Goal: Task Accomplishment & Management: Complete application form

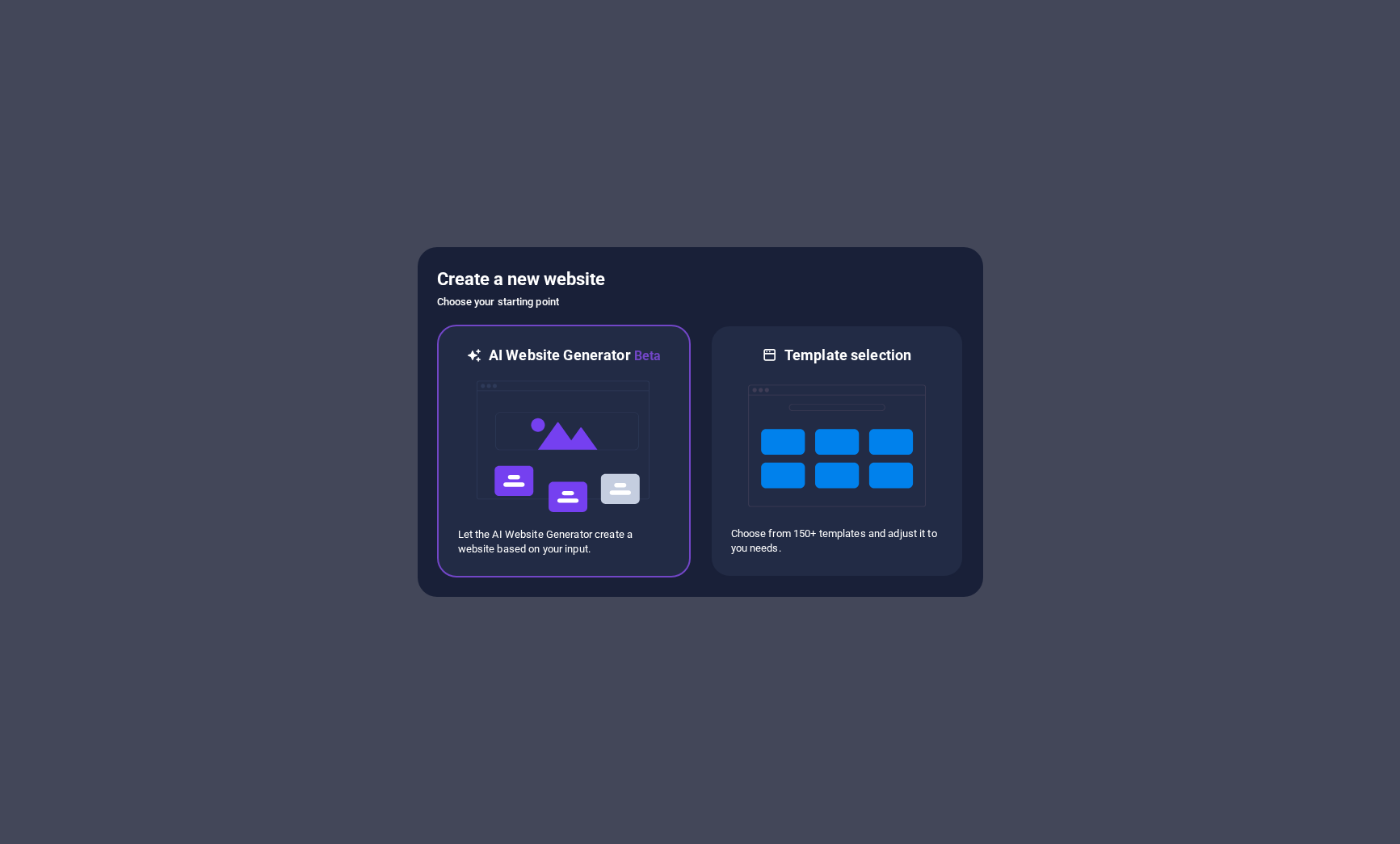
click at [578, 496] on img at bounding box center [563, 447] width 178 height 162
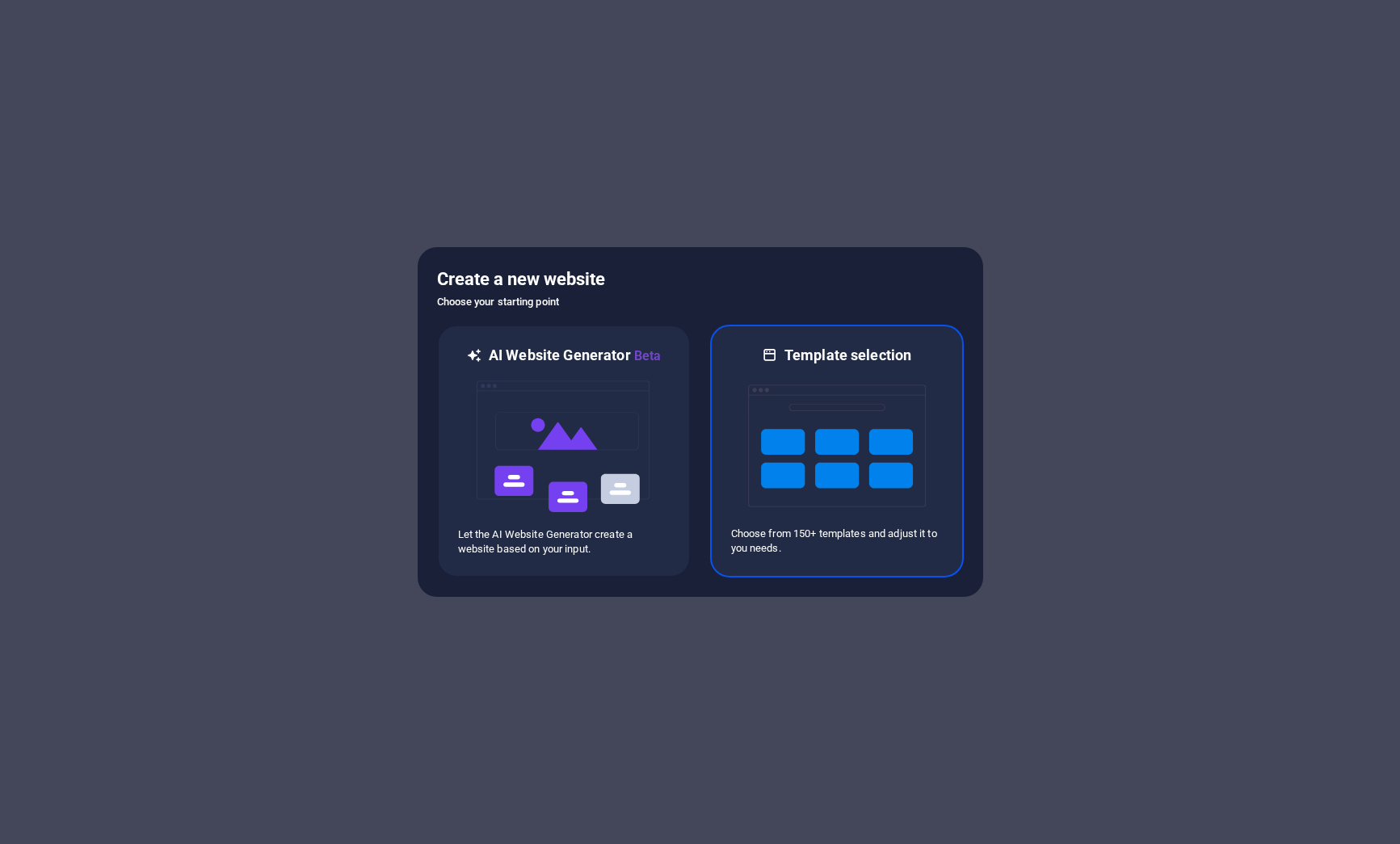
click at [821, 439] on img at bounding box center [837, 446] width 178 height 162
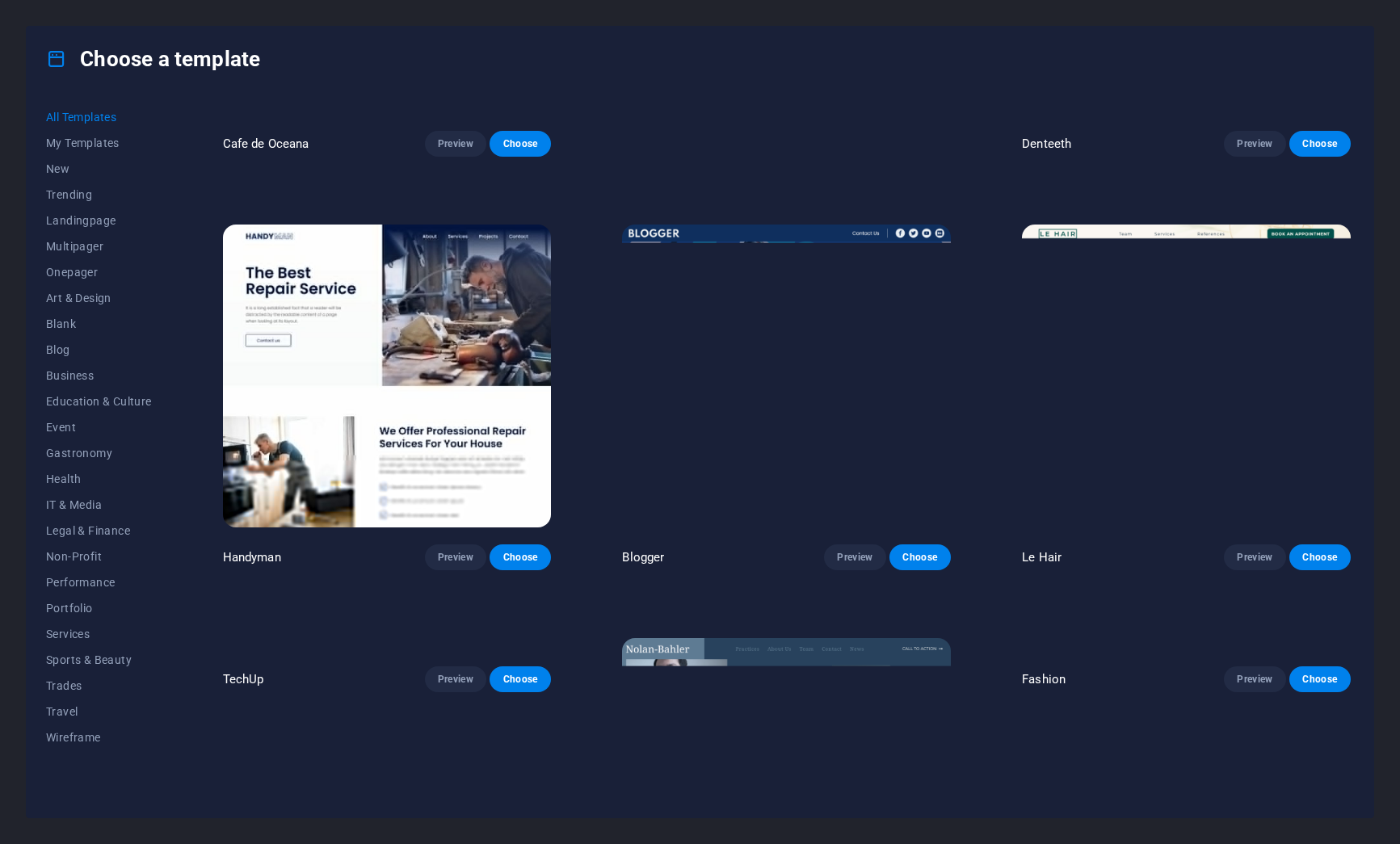
scroll to position [1884, 0]
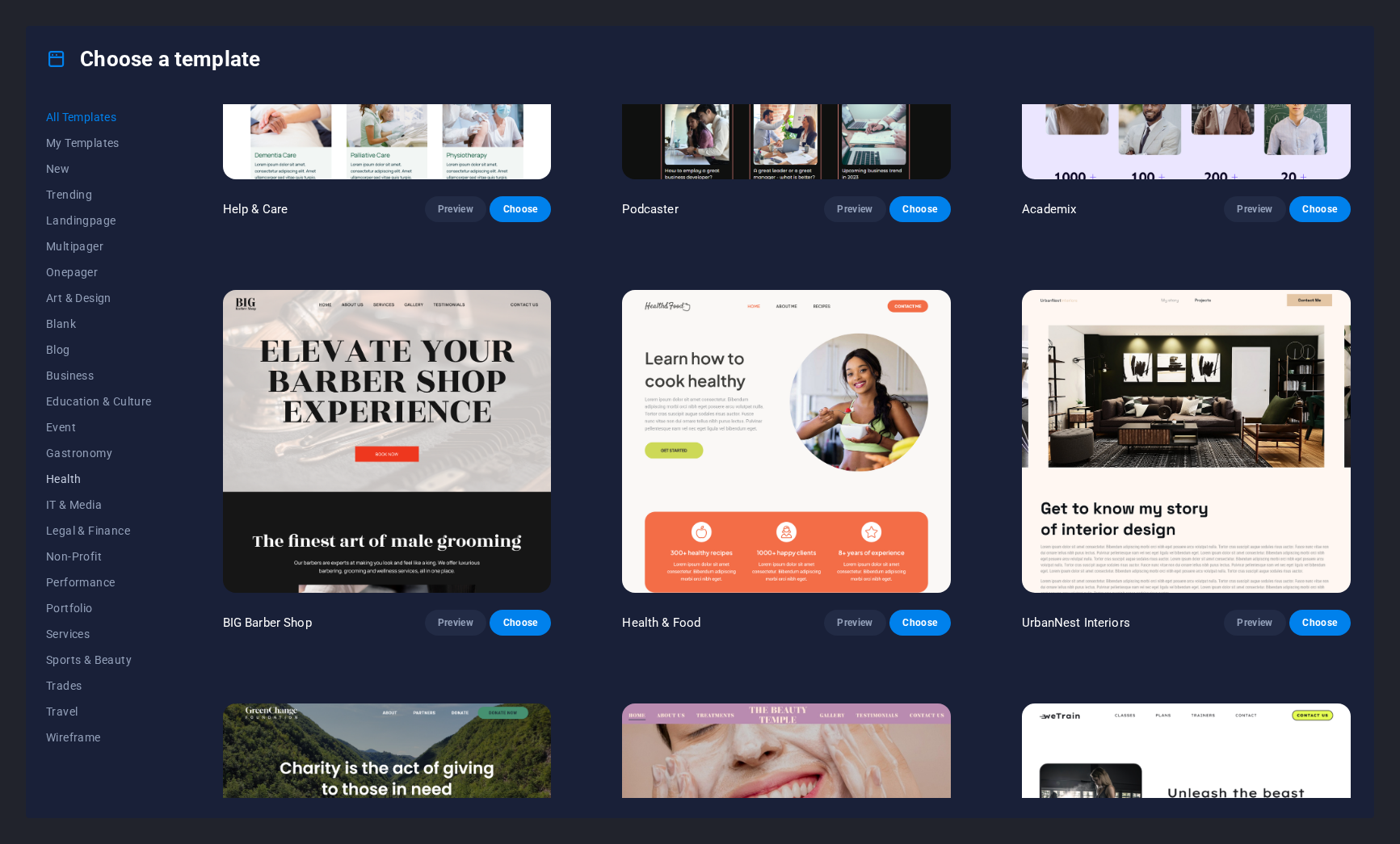
click at [71, 487] on button "Health" at bounding box center [99, 479] width 105 height 26
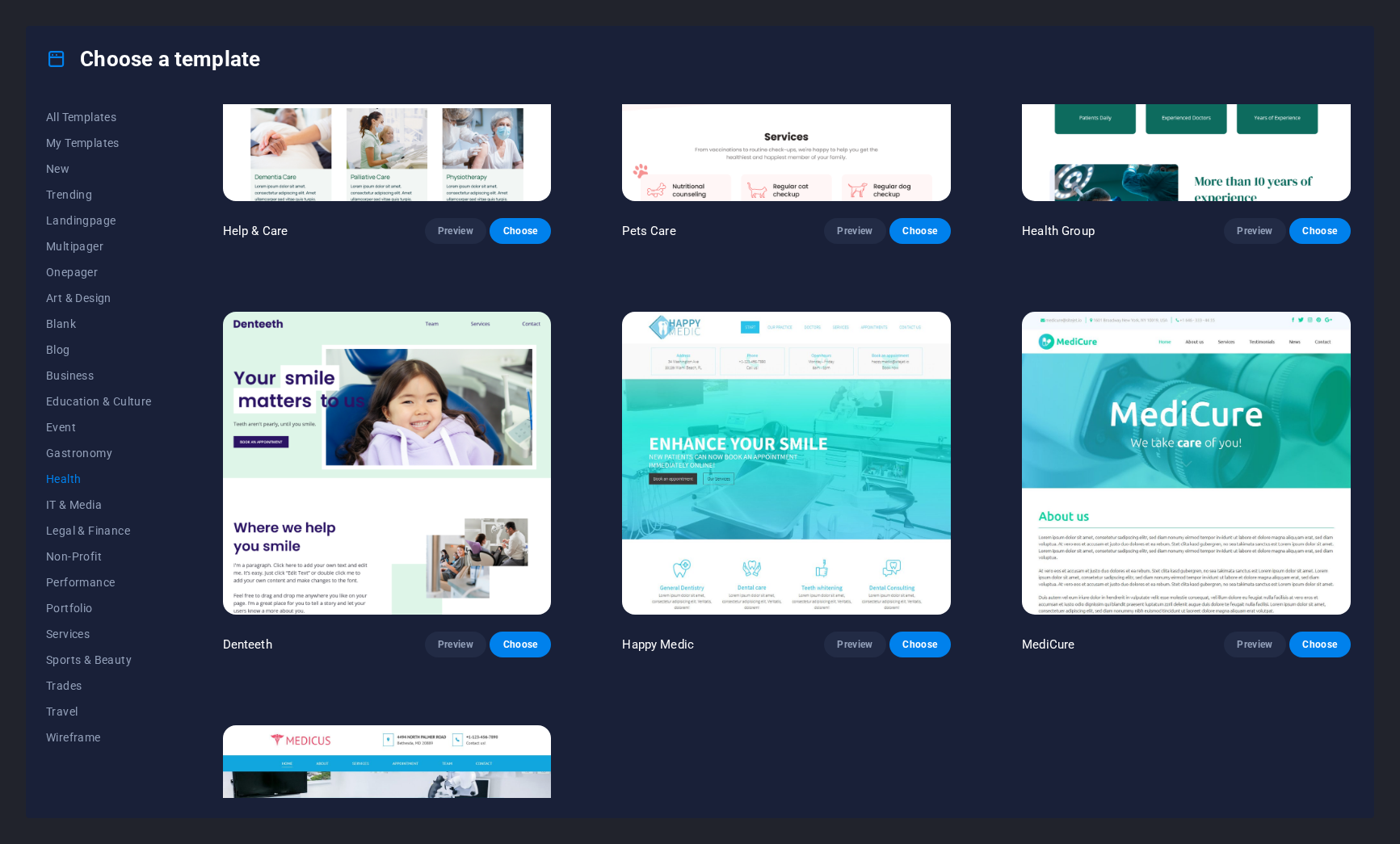
scroll to position [210, 0]
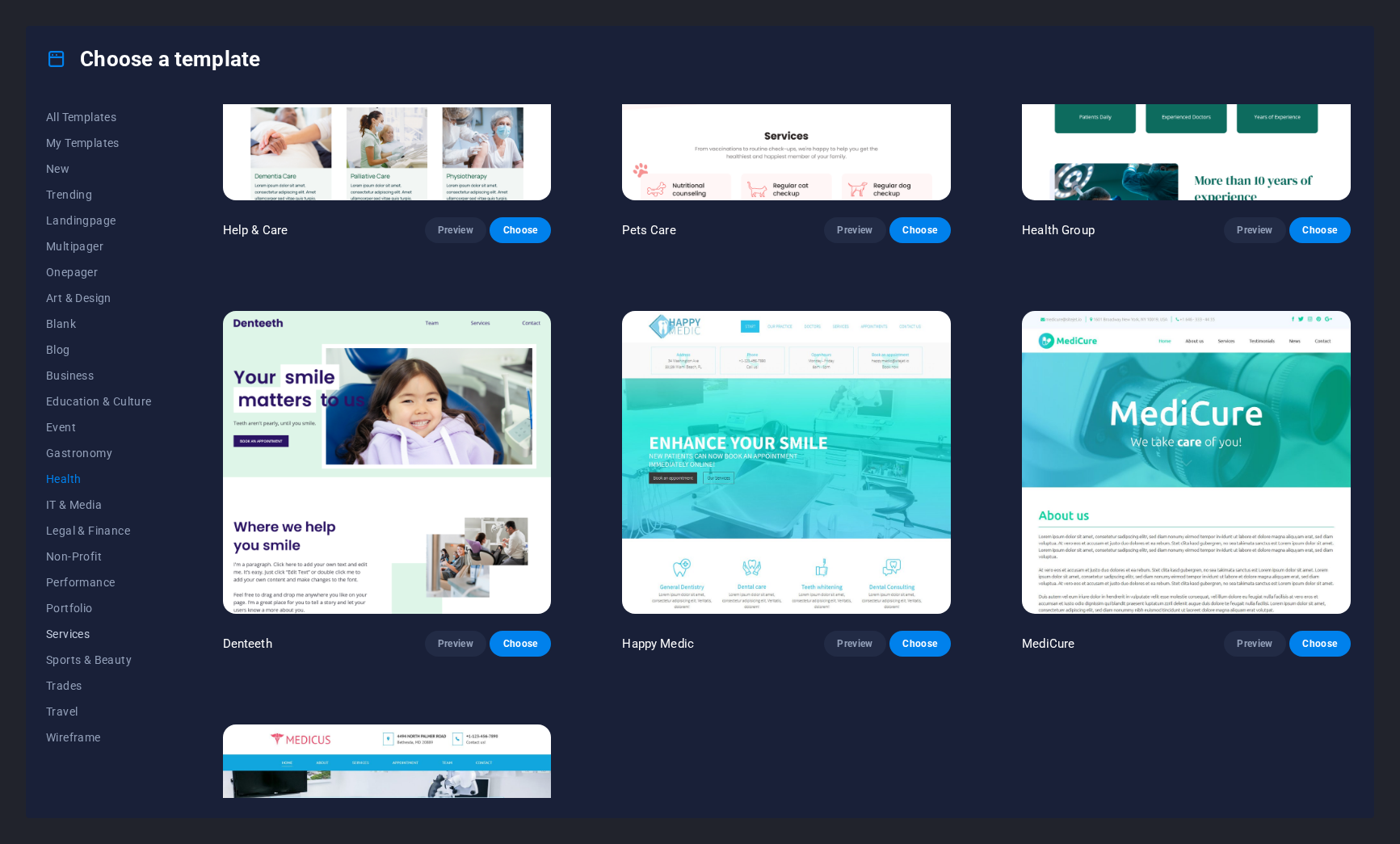
click at [66, 631] on span "Services" at bounding box center [99, 633] width 105 height 13
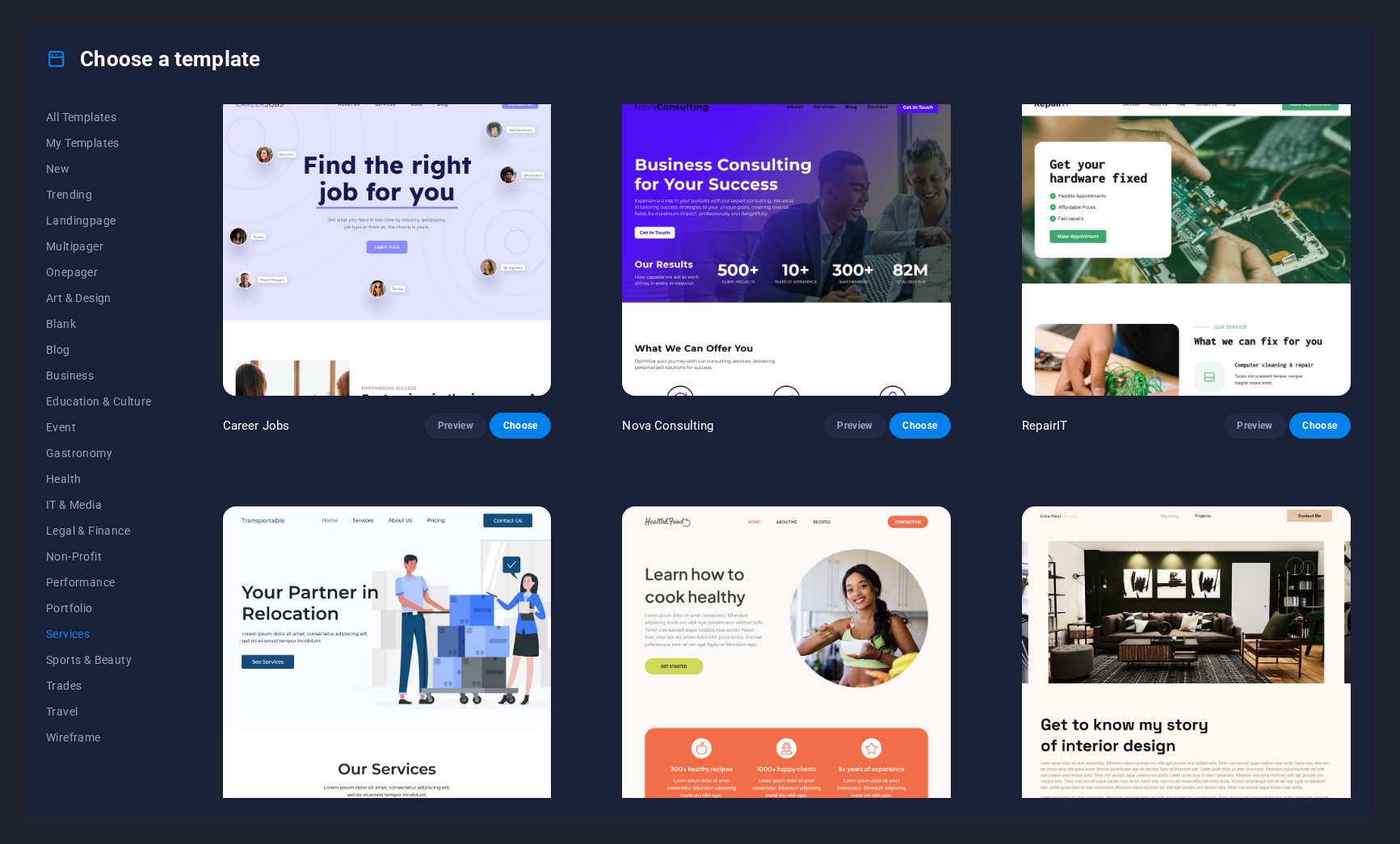
scroll to position [18, 0]
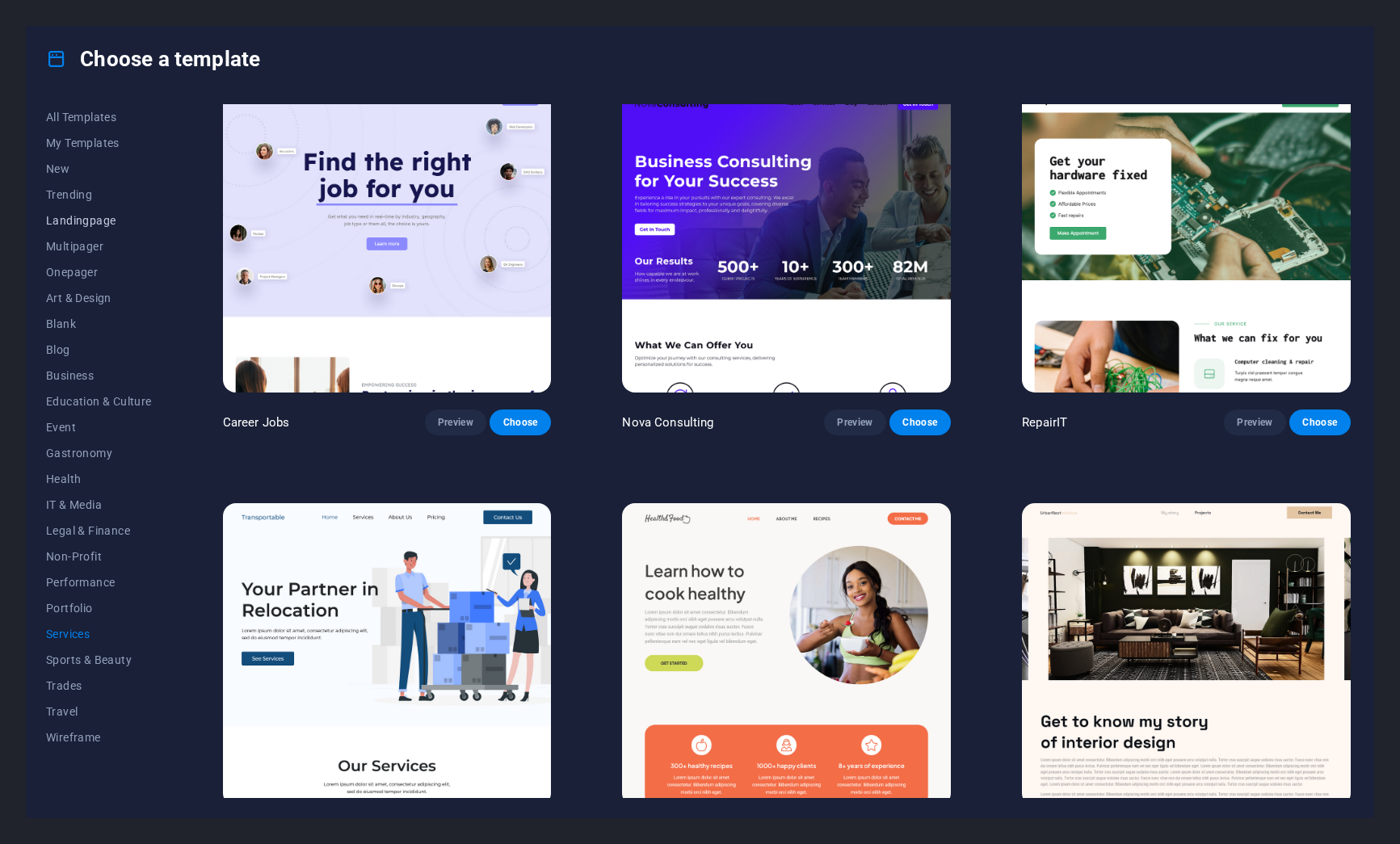
click at [100, 225] on span "Landingpage" at bounding box center [99, 220] width 105 height 13
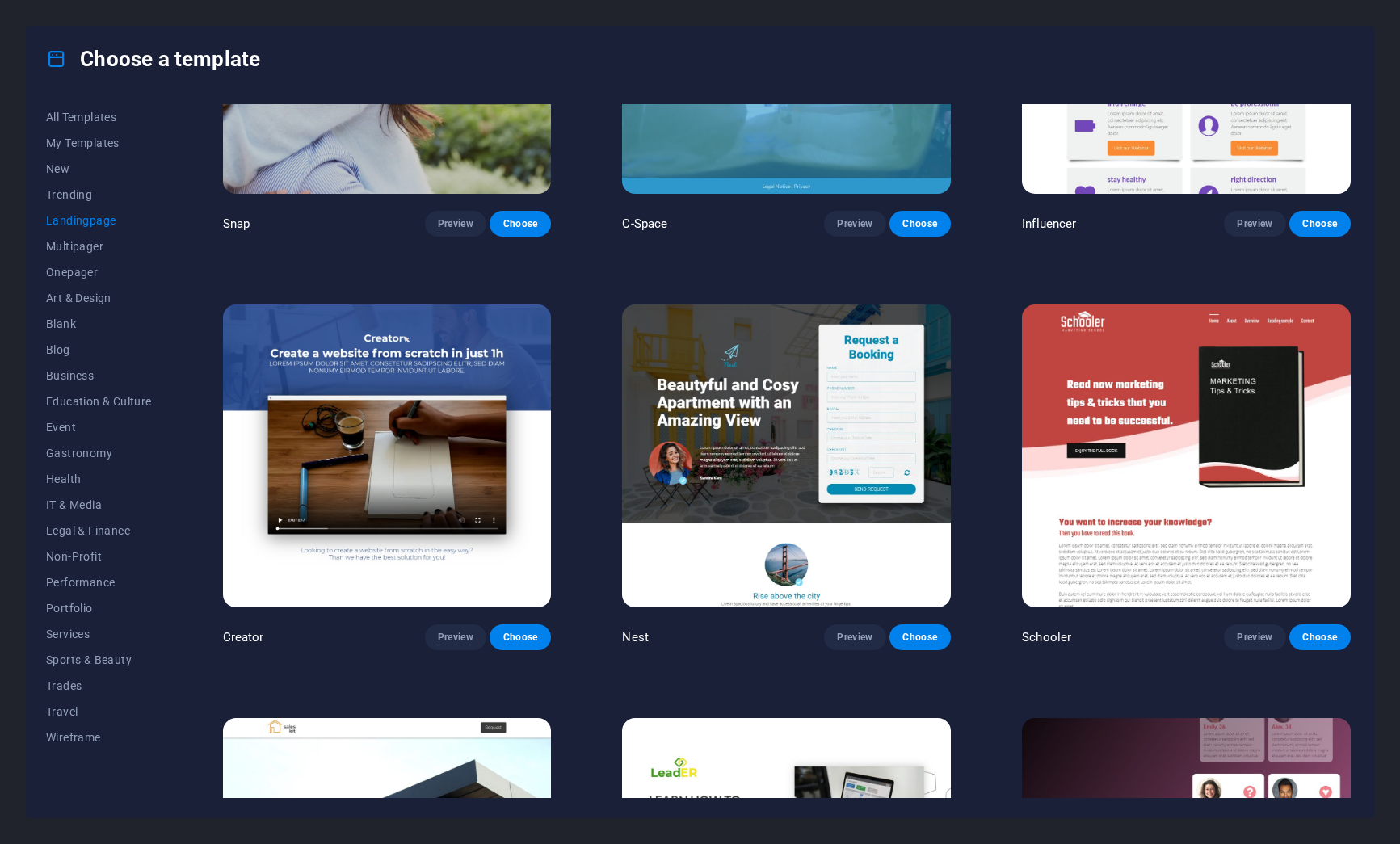
scroll to position [1839, 0]
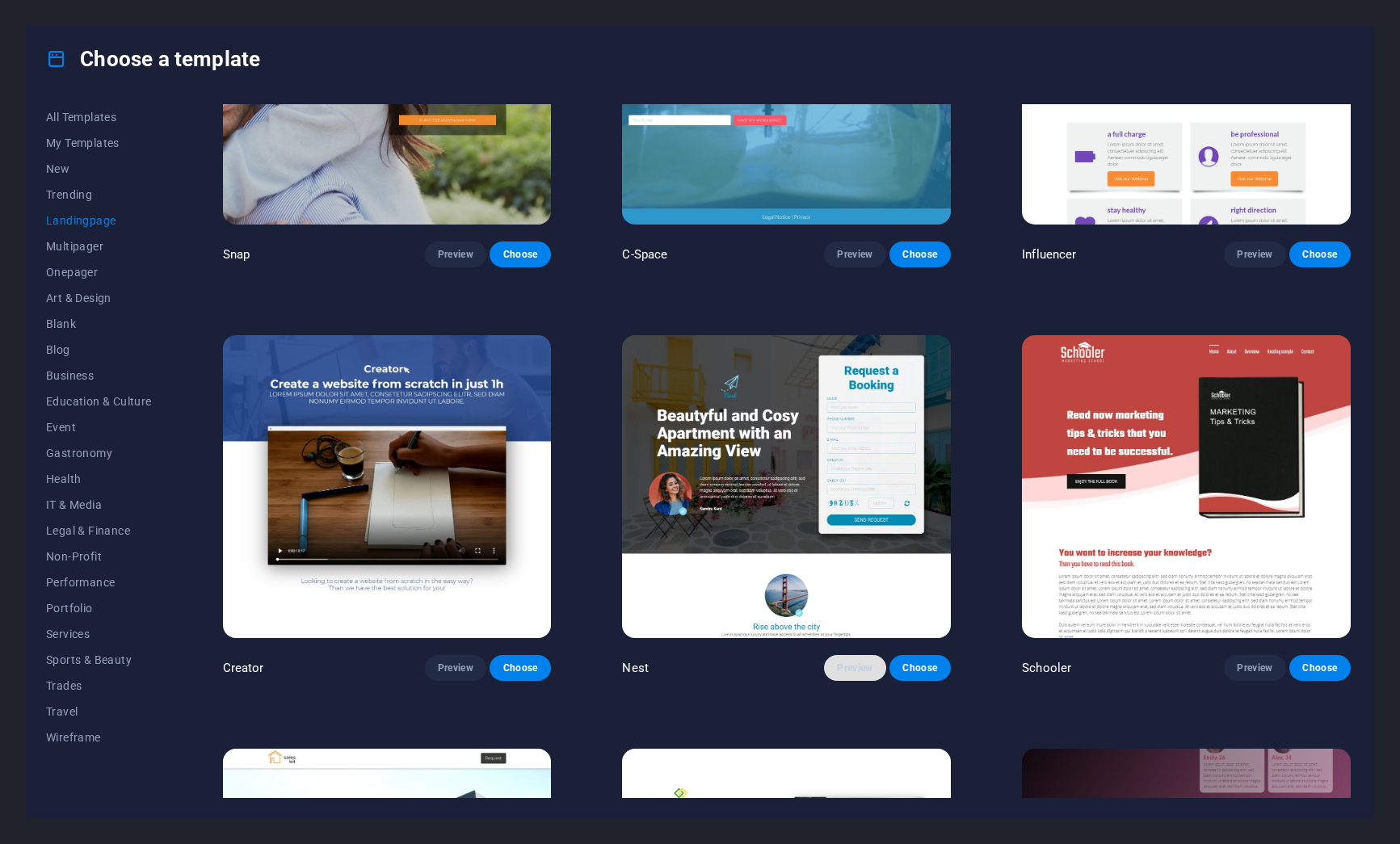
click at [837, 661] on span "Preview" at bounding box center [854, 667] width 35 height 13
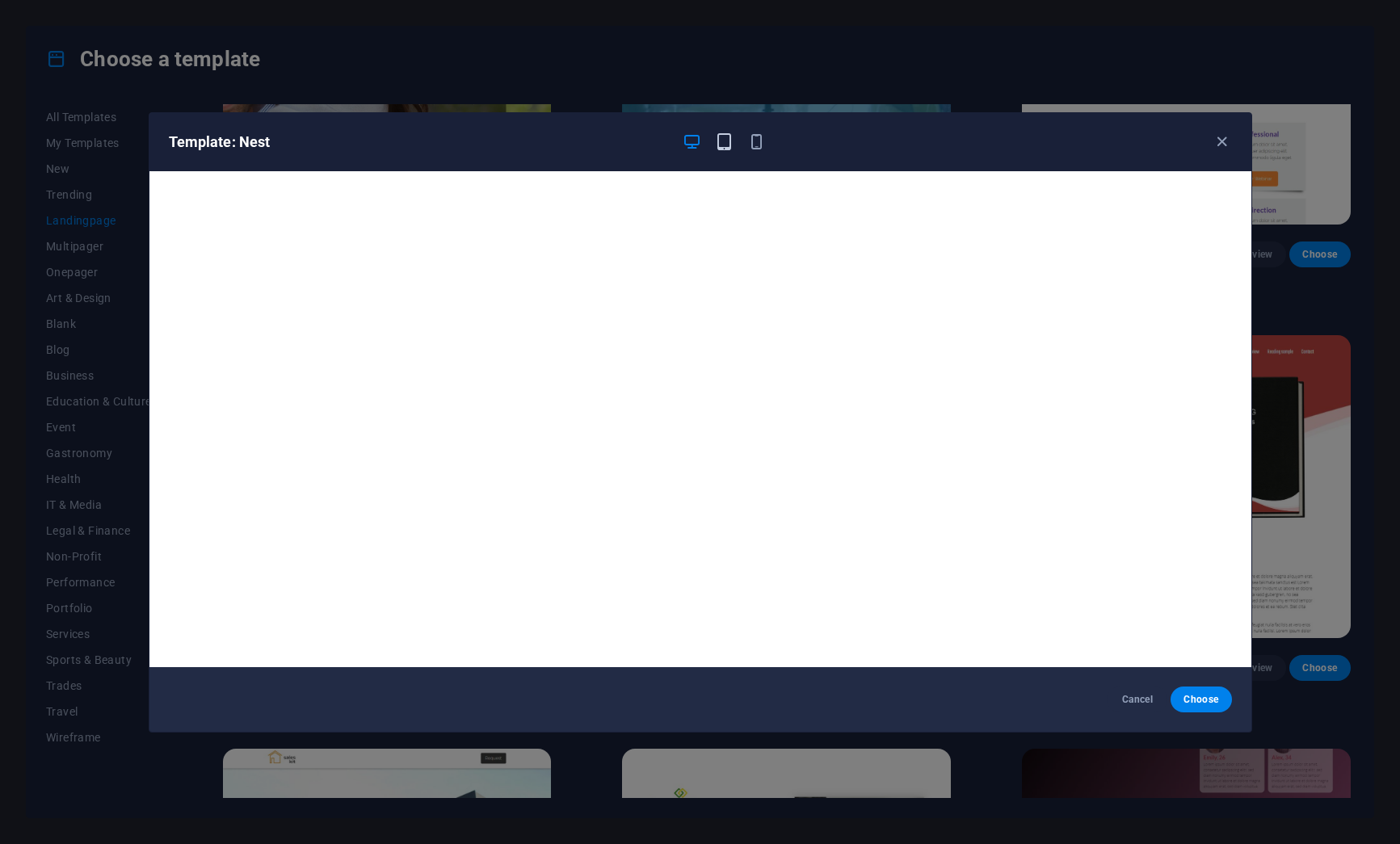
click at [730, 136] on icon "button" at bounding box center [724, 142] width 19 height 19
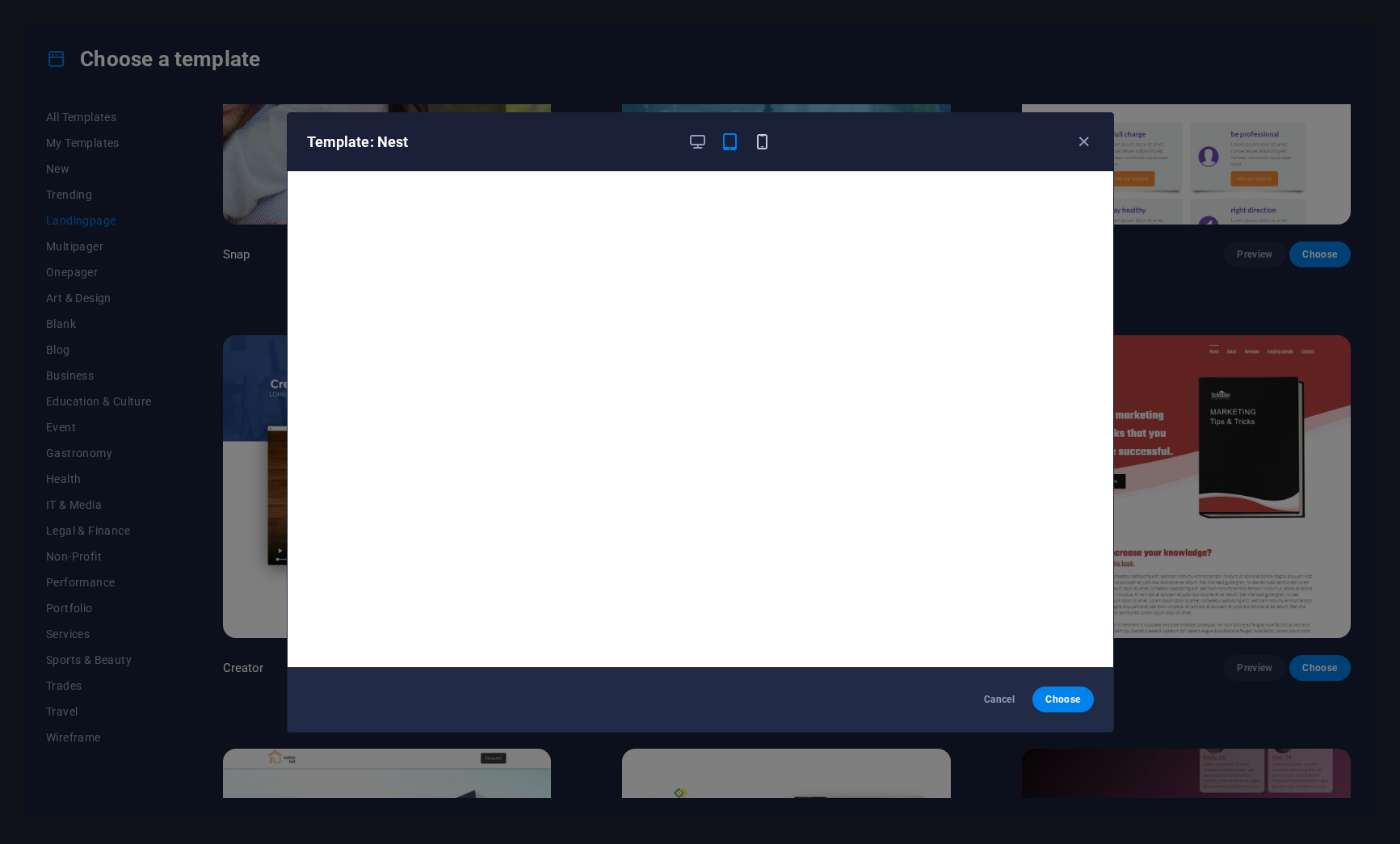
click at [767, 147] on icon "button" at bounding box center [762, 142] width 19 height 19
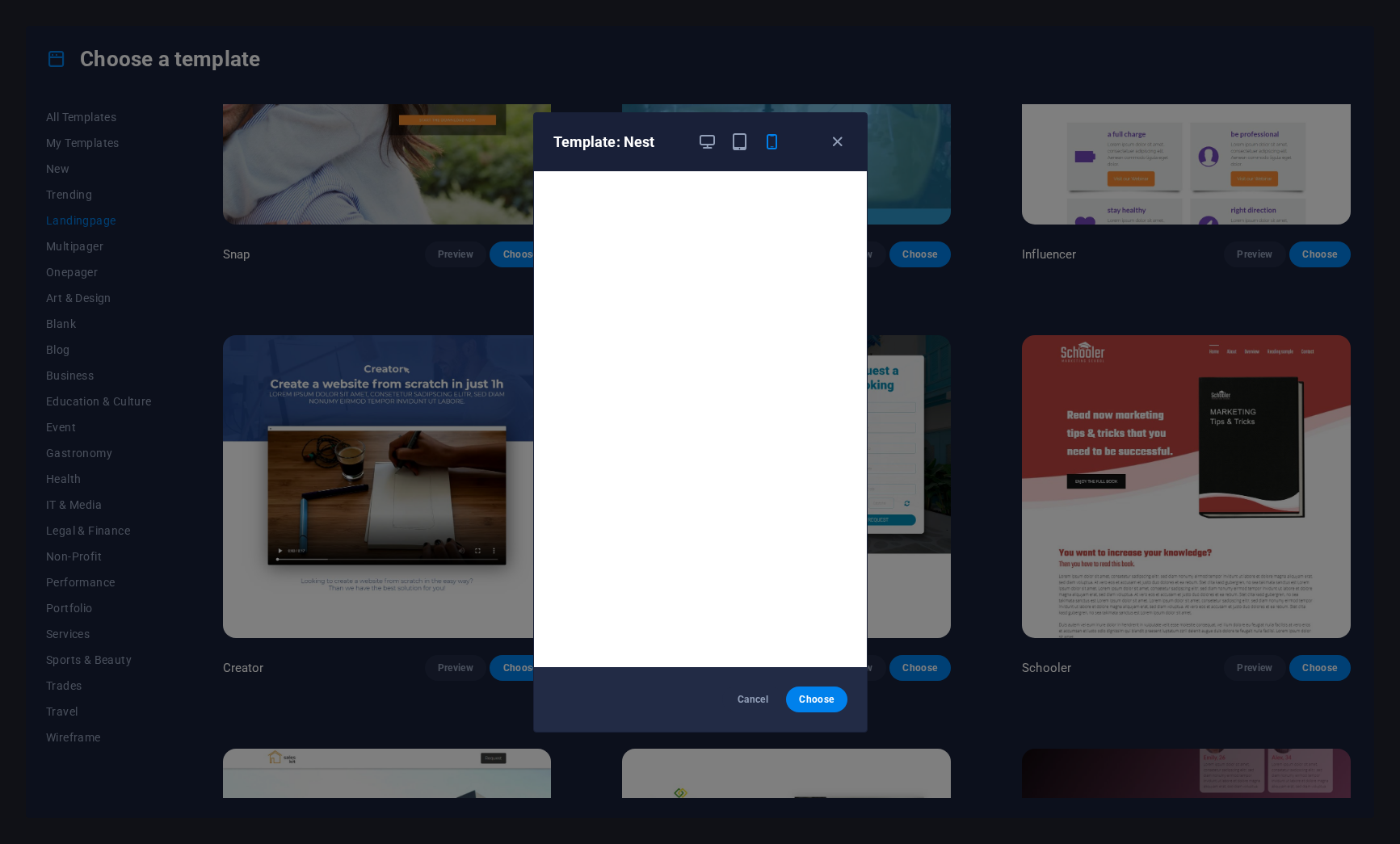
click at [972, 301] on div "Template: Nest Cancel Choose" at bounding box center [700, 422] width 1400 height 844
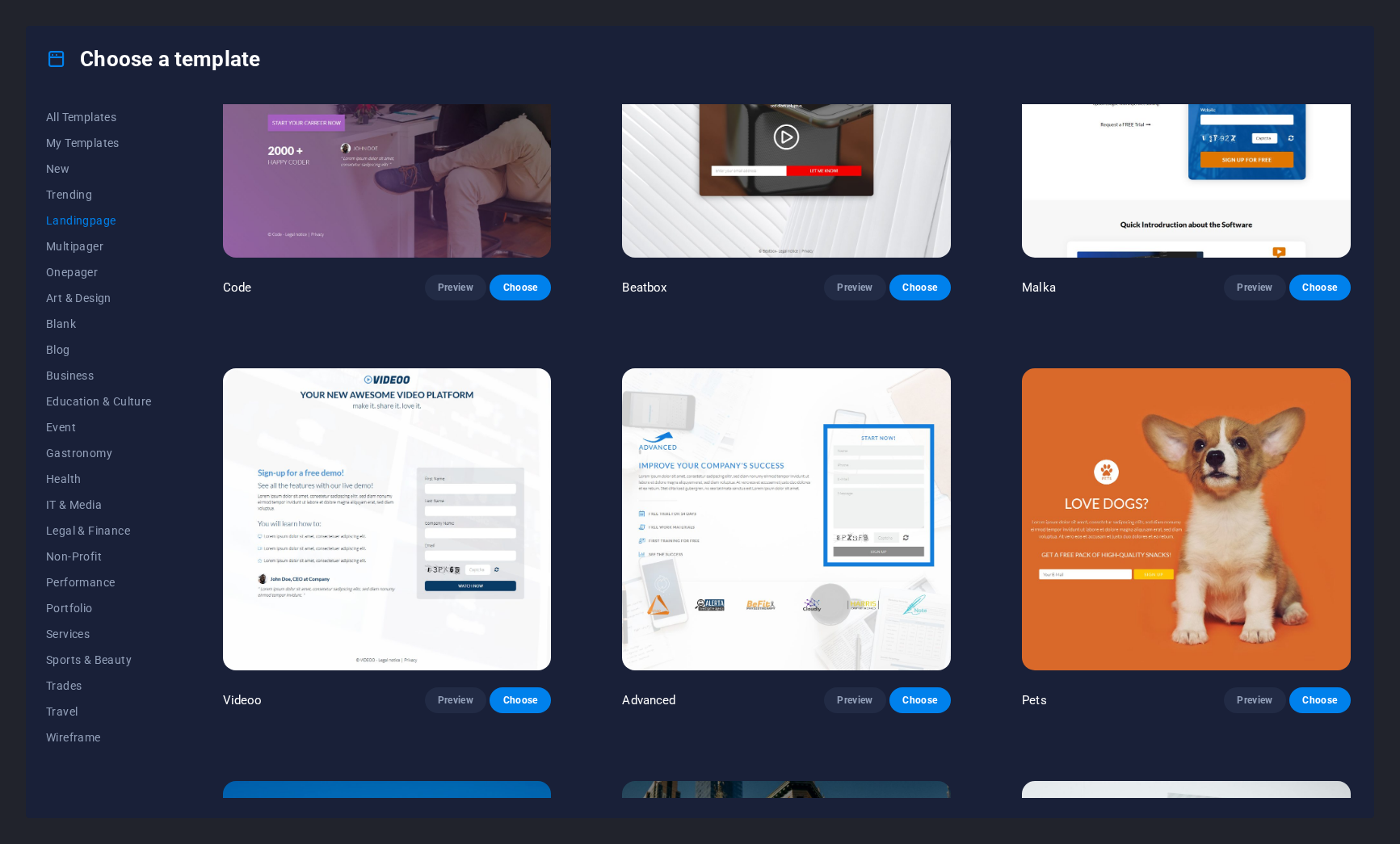
scroll to position [568, 0]
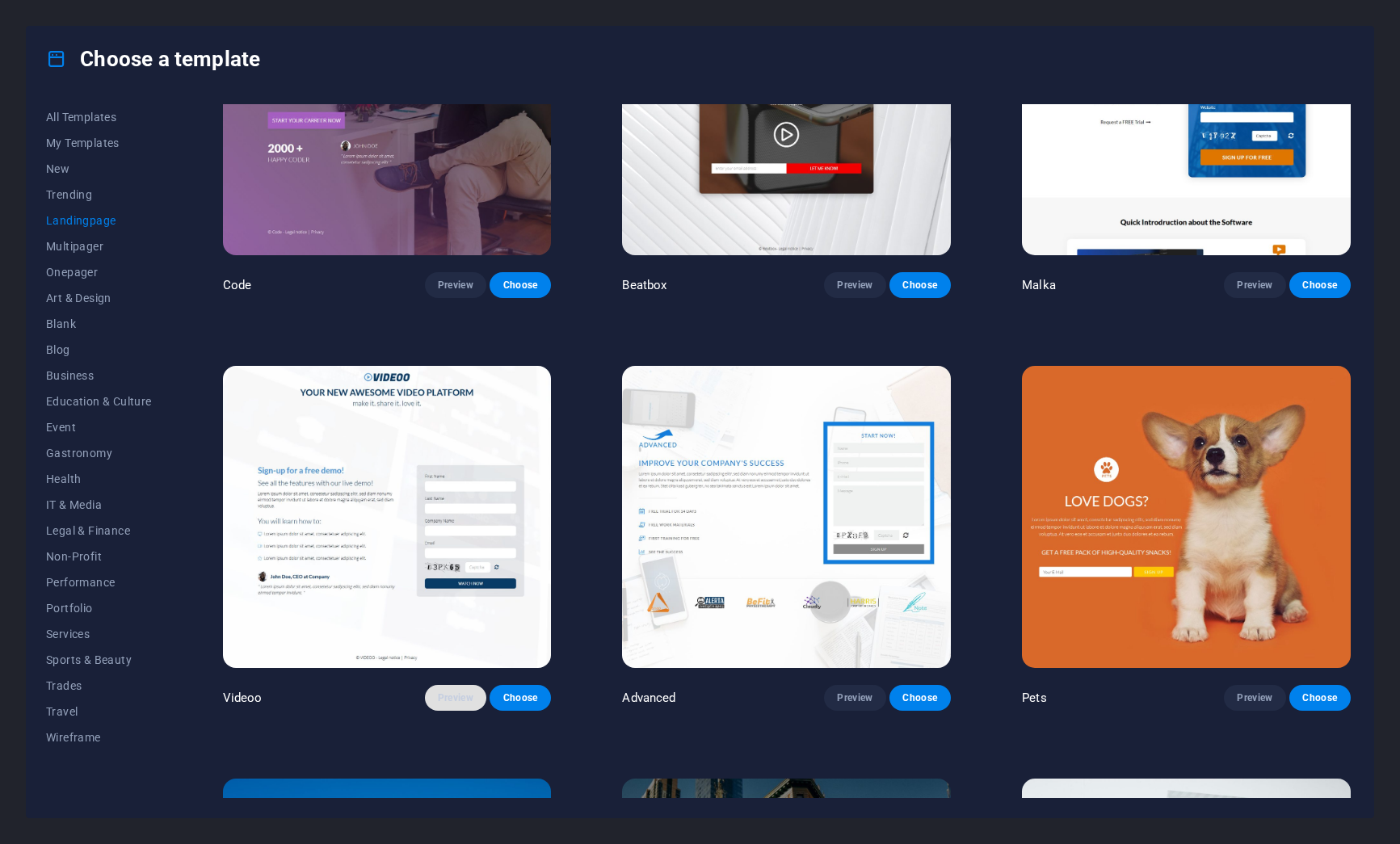
click at [451, 696] on span "Preview" at bounding box center [455, 697] width 35 height 13
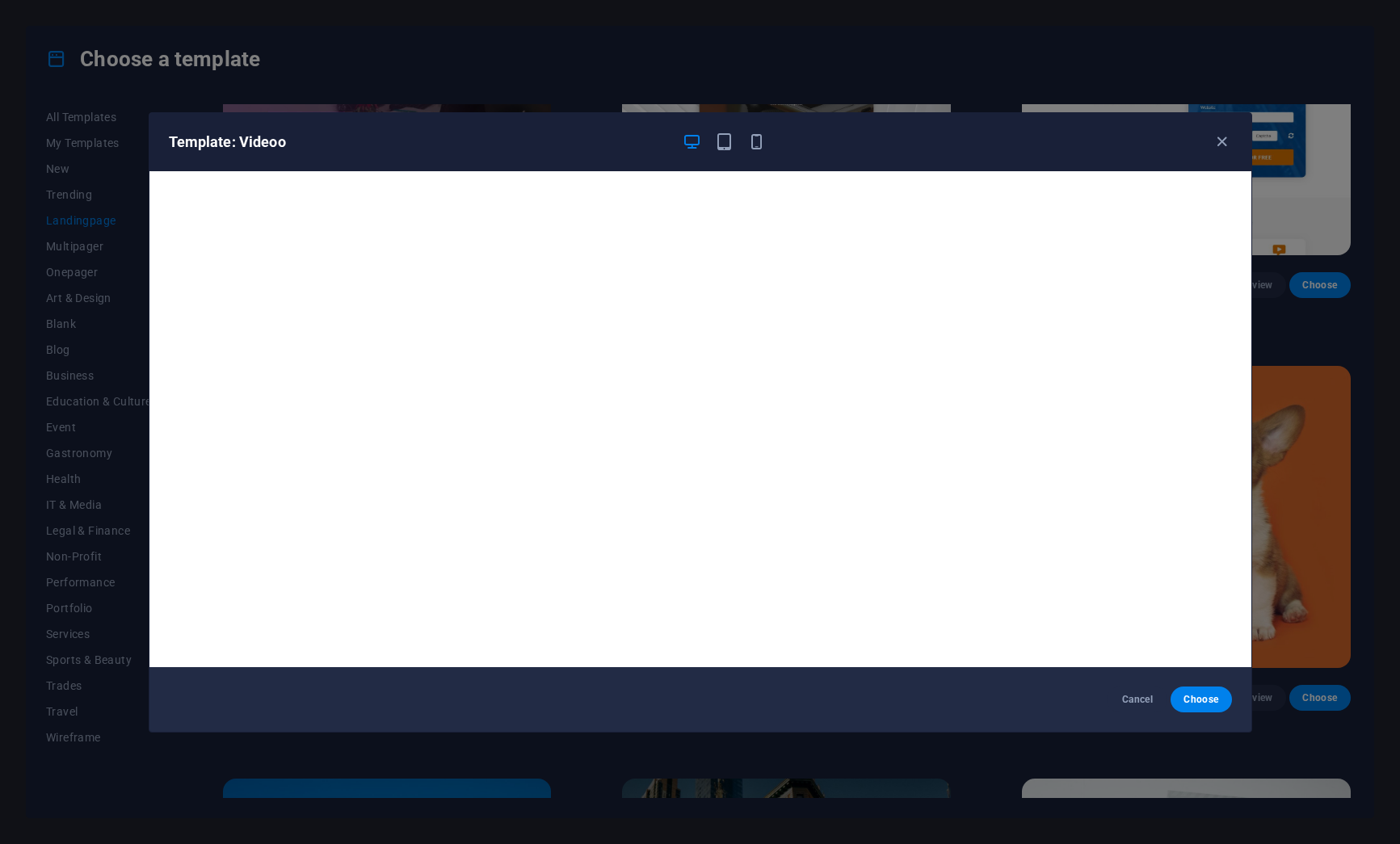
scroll to position [4, 0]
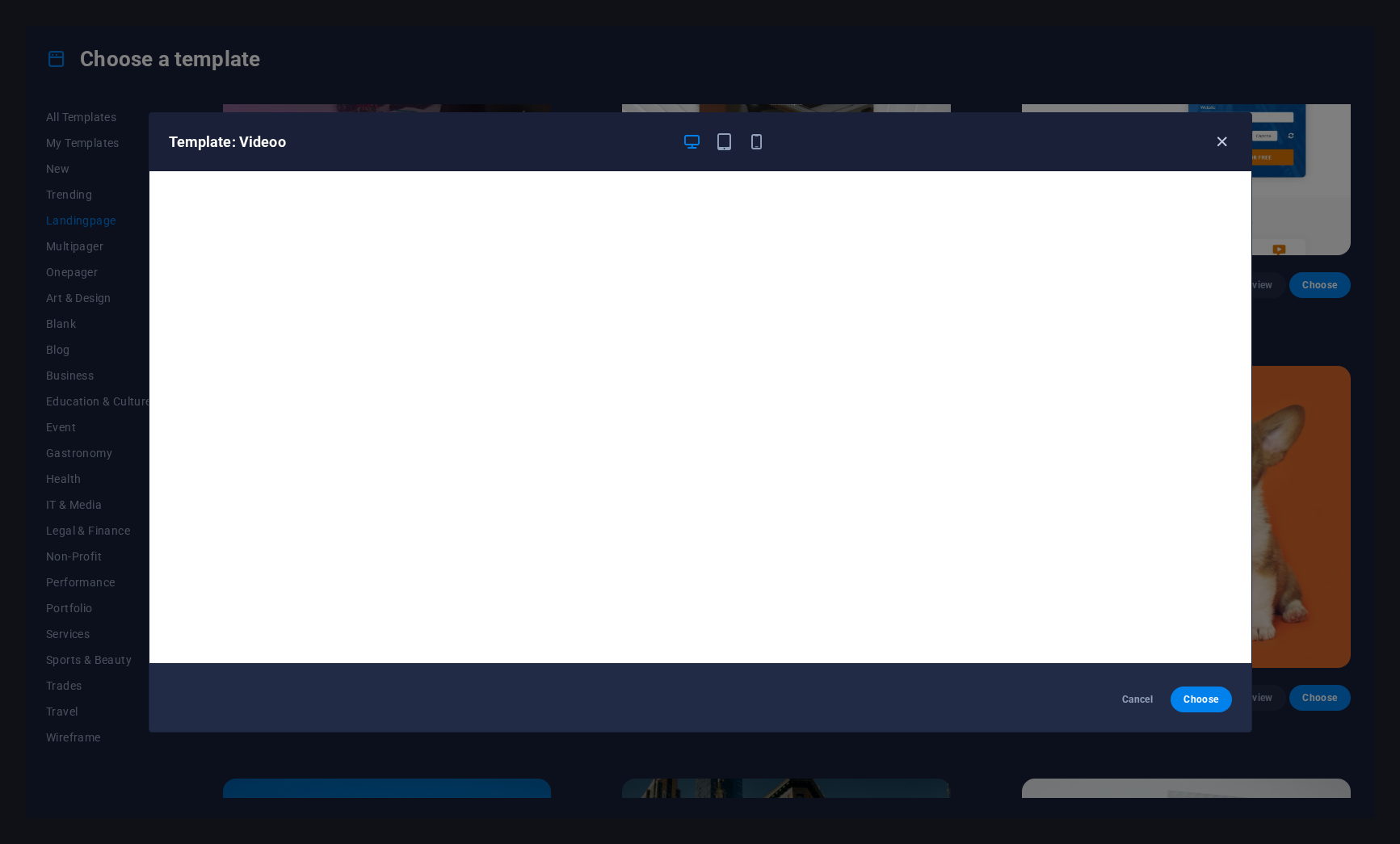
click at [1220, 138] on icon "button" at bounding box center [1222, 142] width 19 height 19
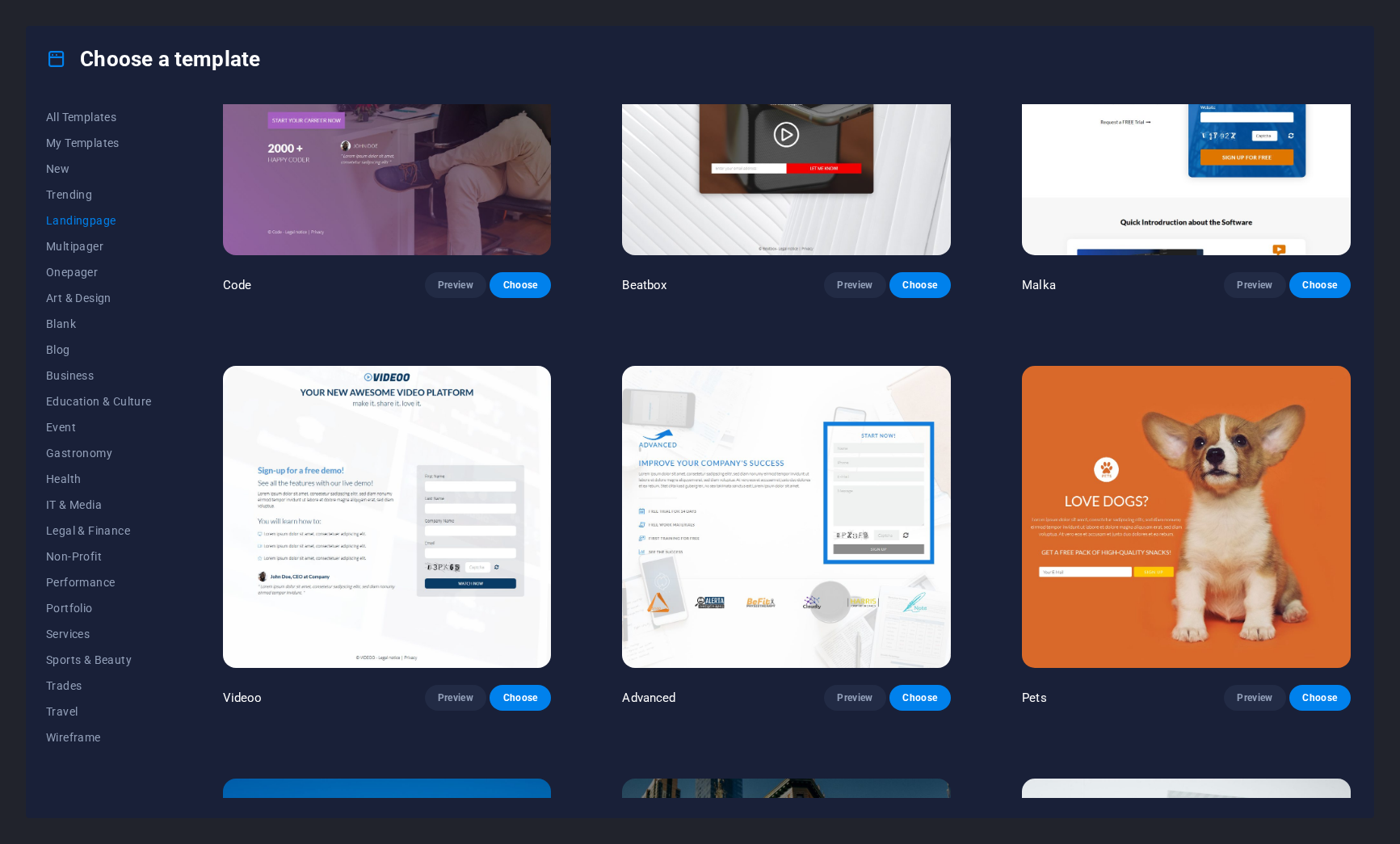
click at [735, 489] on img at bounding box center [787, 517] width 329 height 303
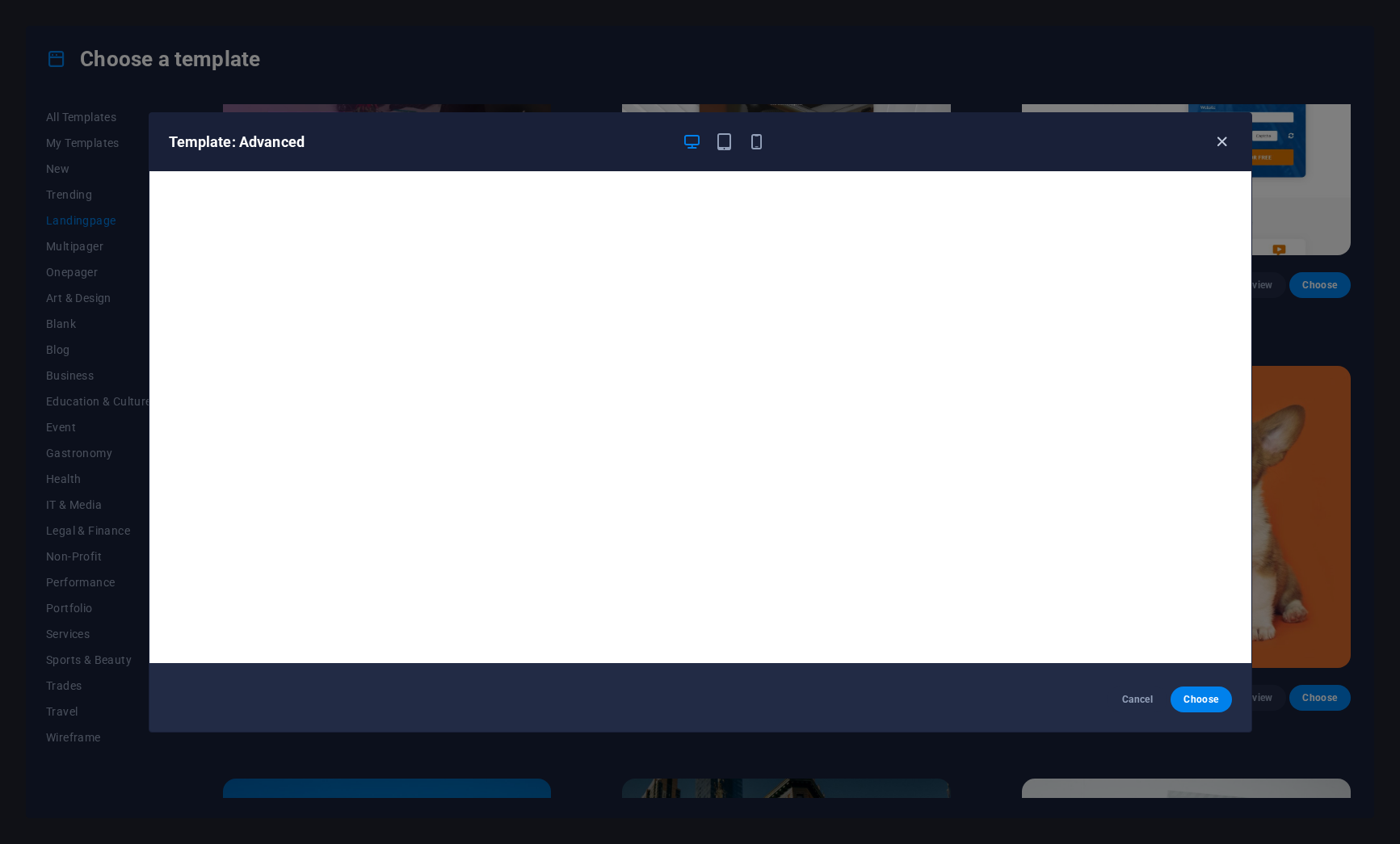
click at [1222, 145] on icon "button" at bounding box center [1222, 142] width 19 height 19
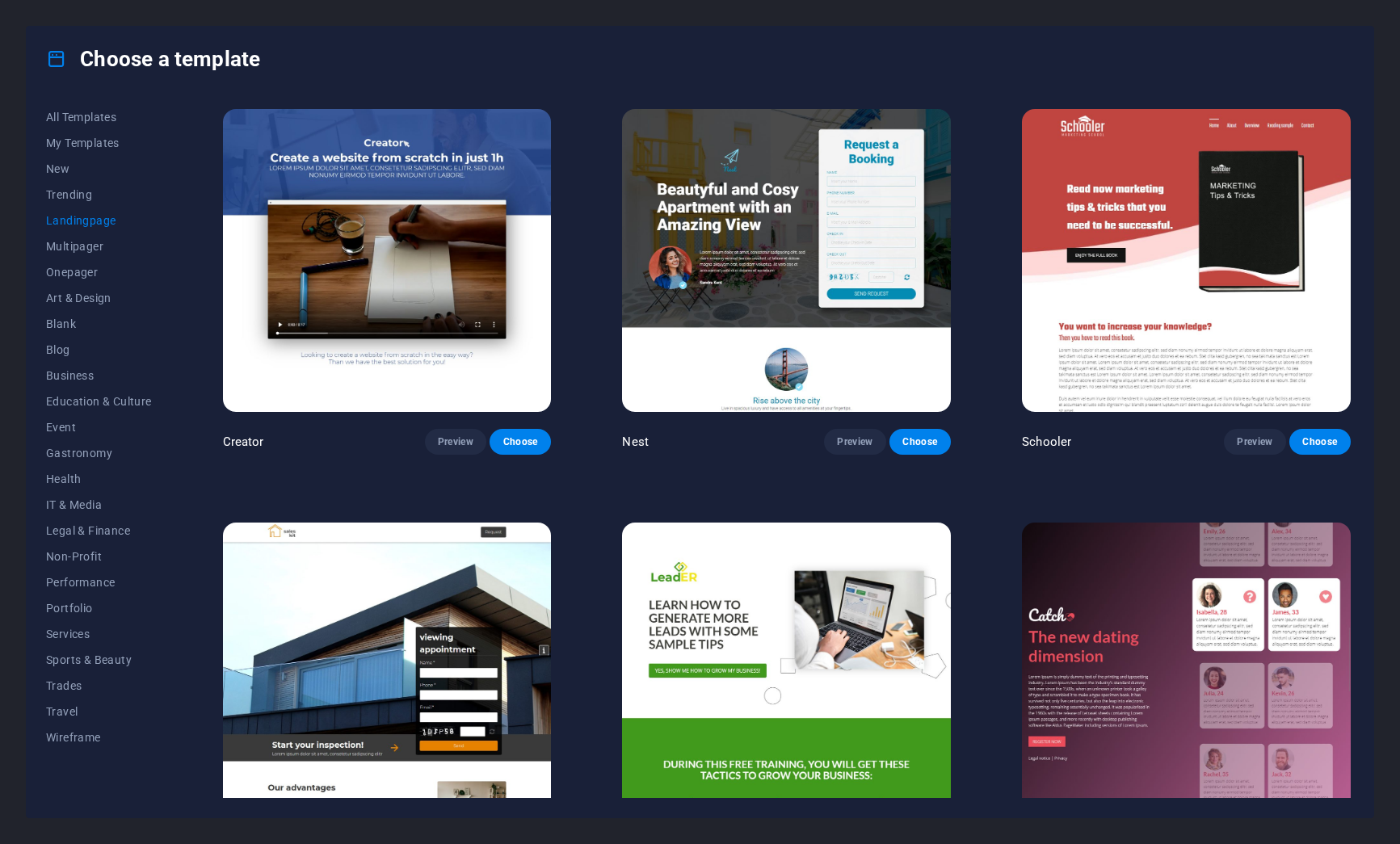
scroll to position [2014, 0]
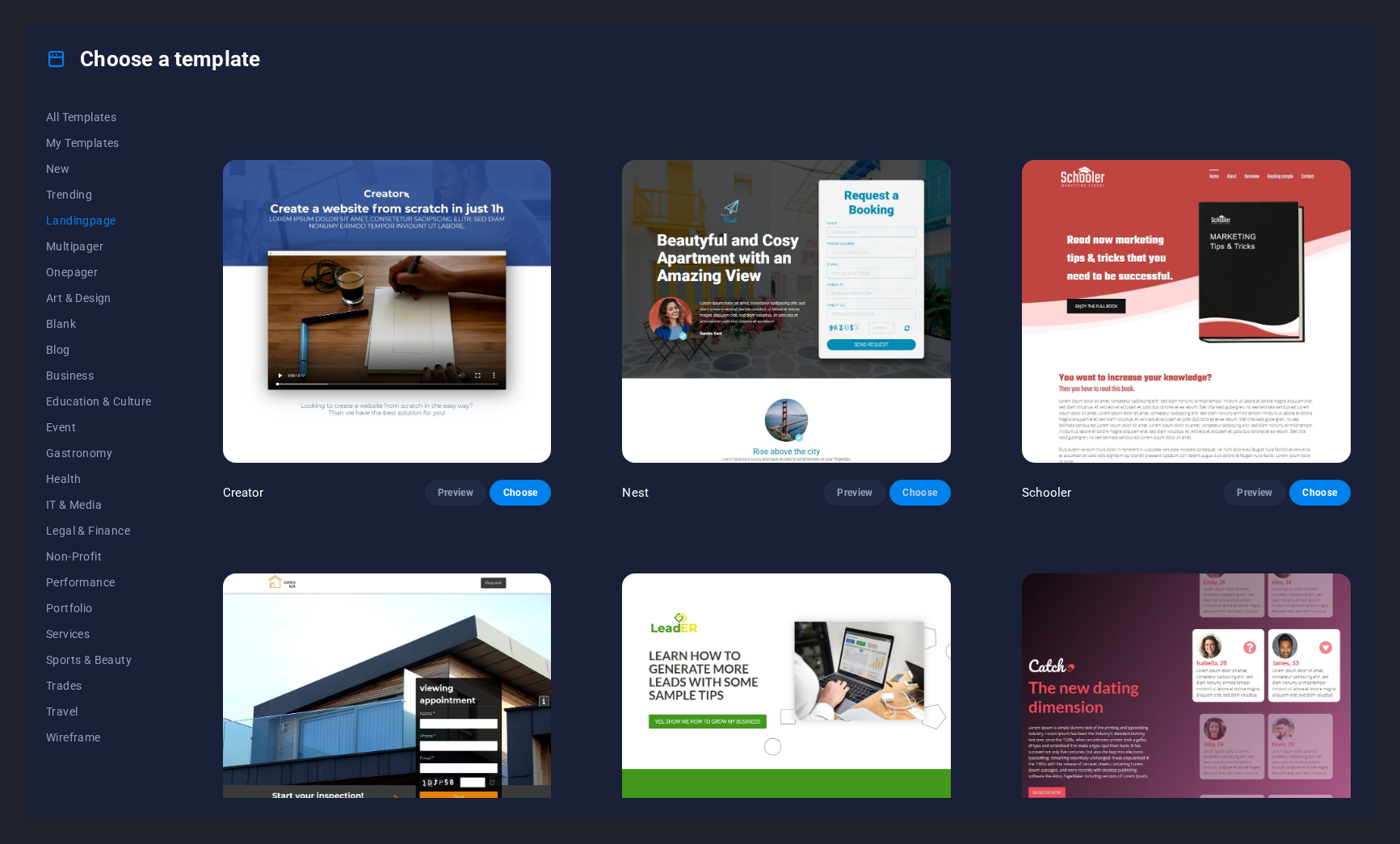
click at [907, 487] on span "Choose" at bounding box center [920, 492] width 35 height 13
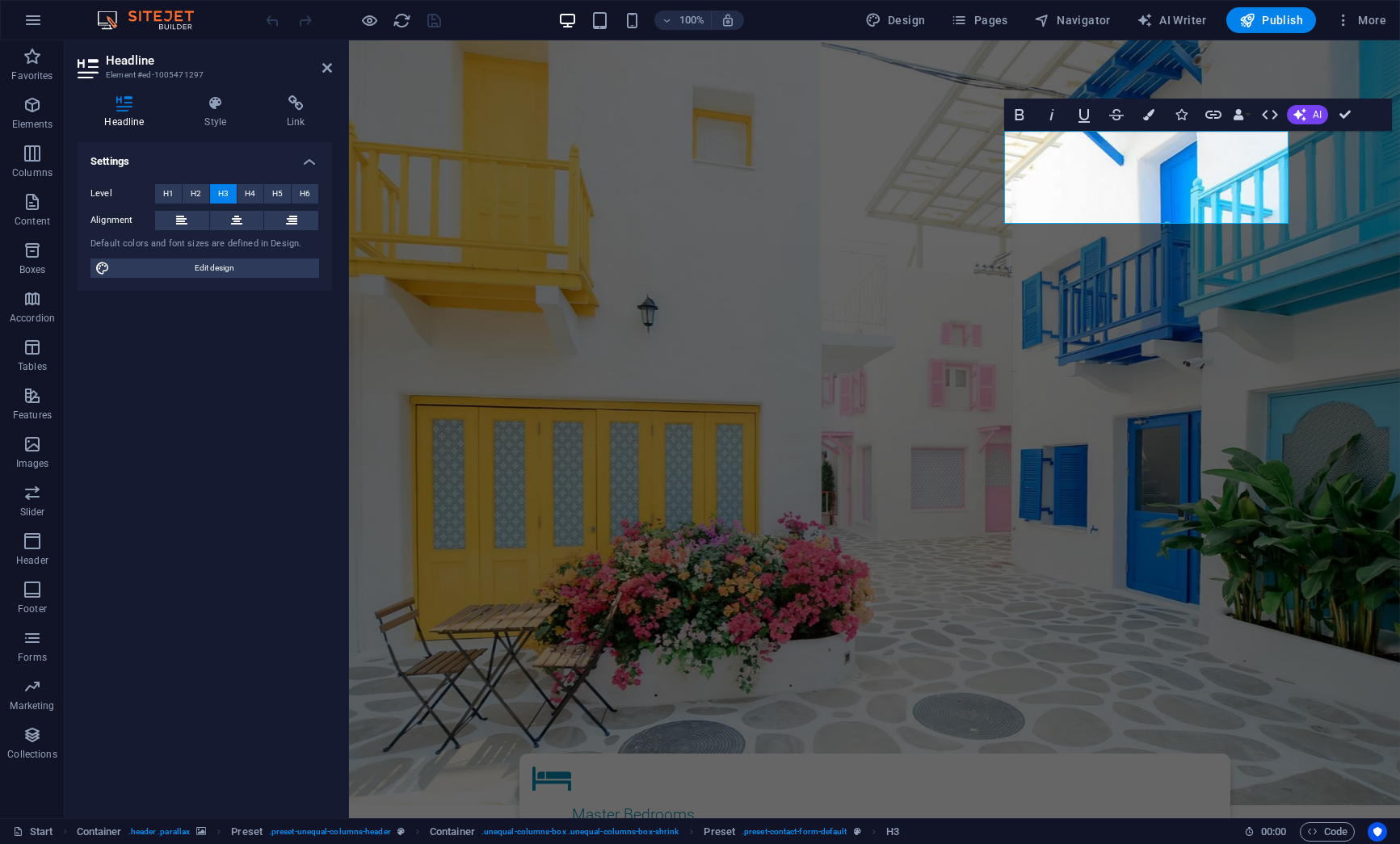
click at [1346, 370] on figure at bounding box center [875, 422] width 1051 height 765
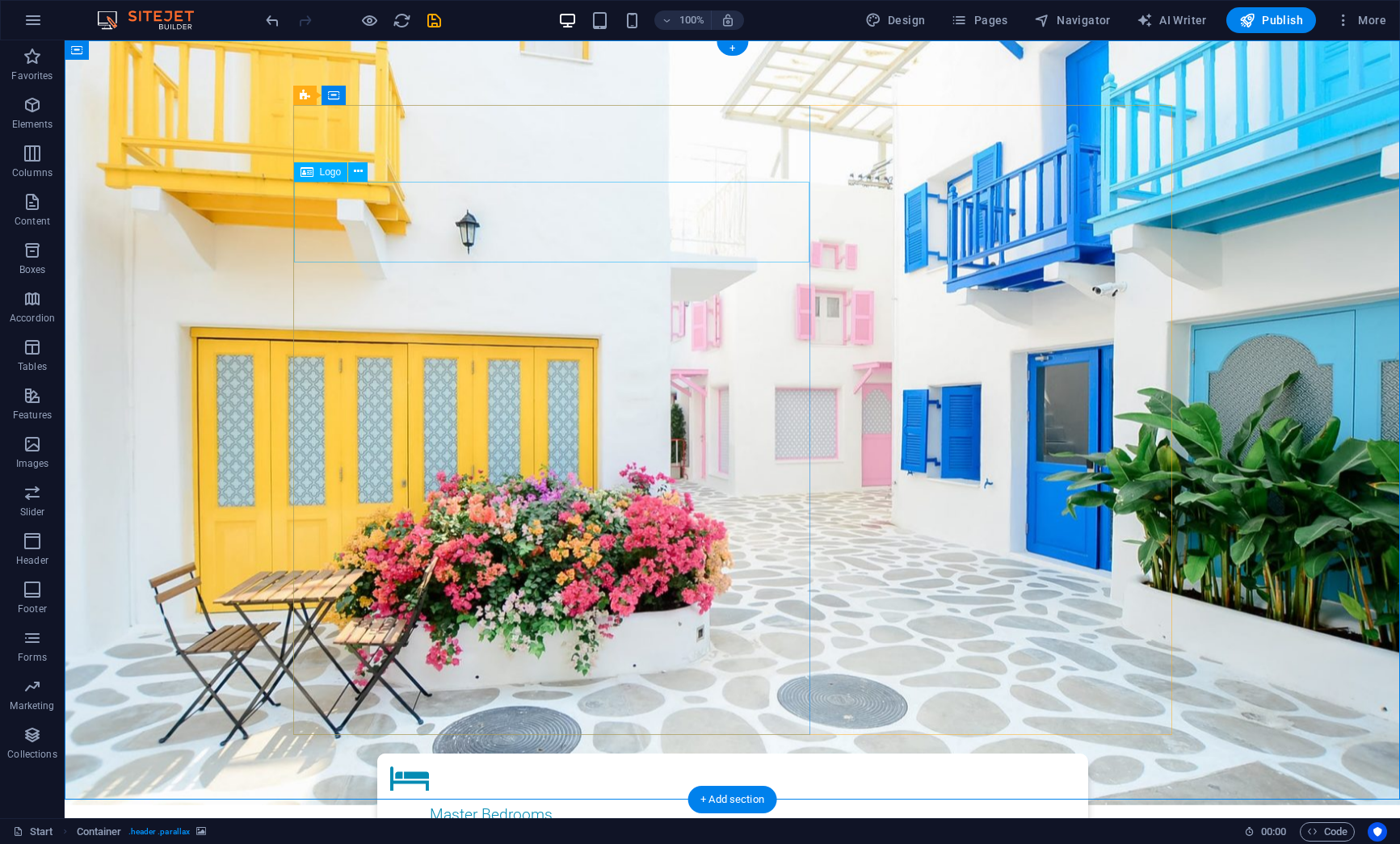
click at [326, 175] on span "Logo" at bounding box center [331, 171] width 22 height 9
click at [354, 173] on icon at bounding box center [358, 171] width 9 height 17
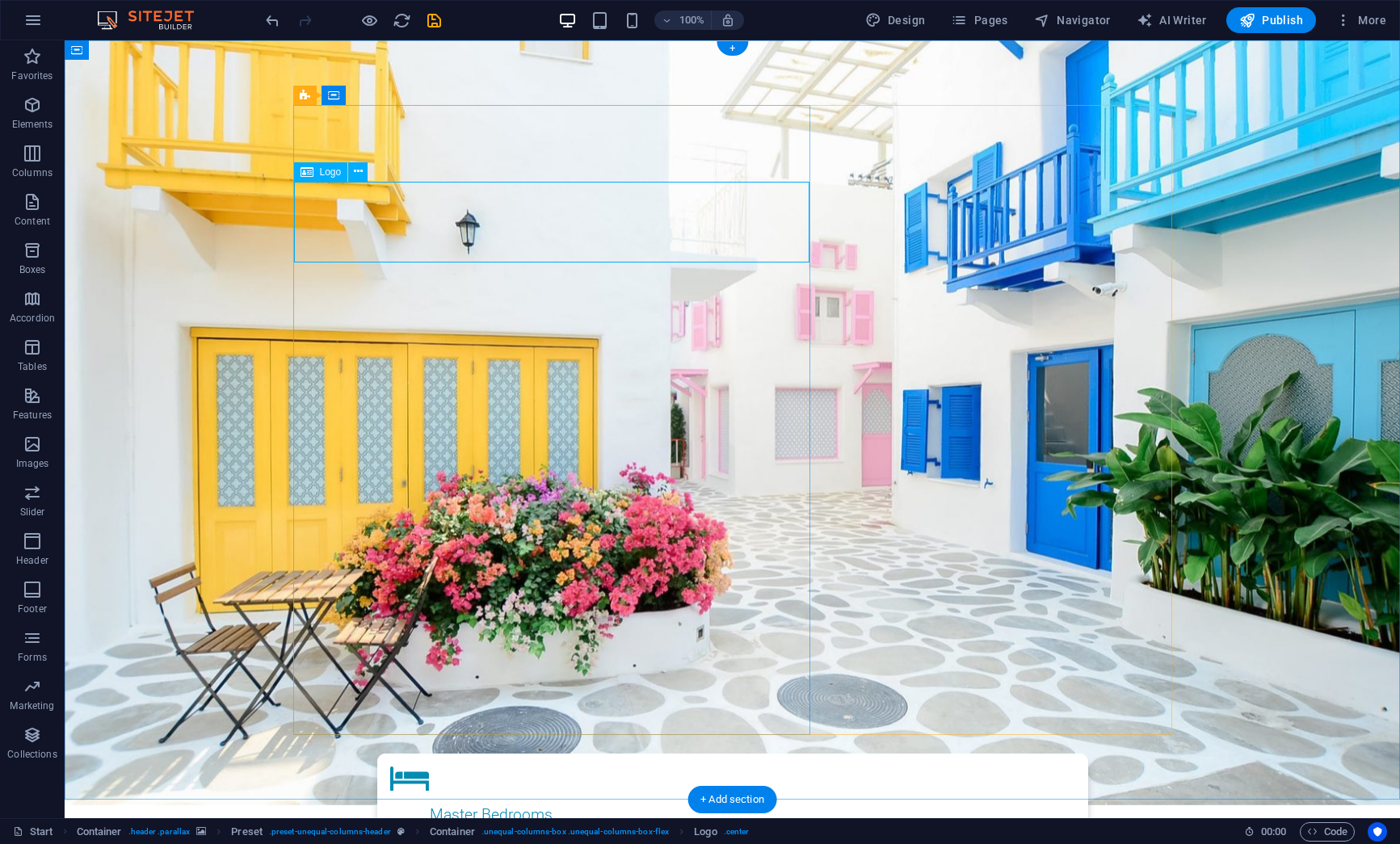
select select "px"
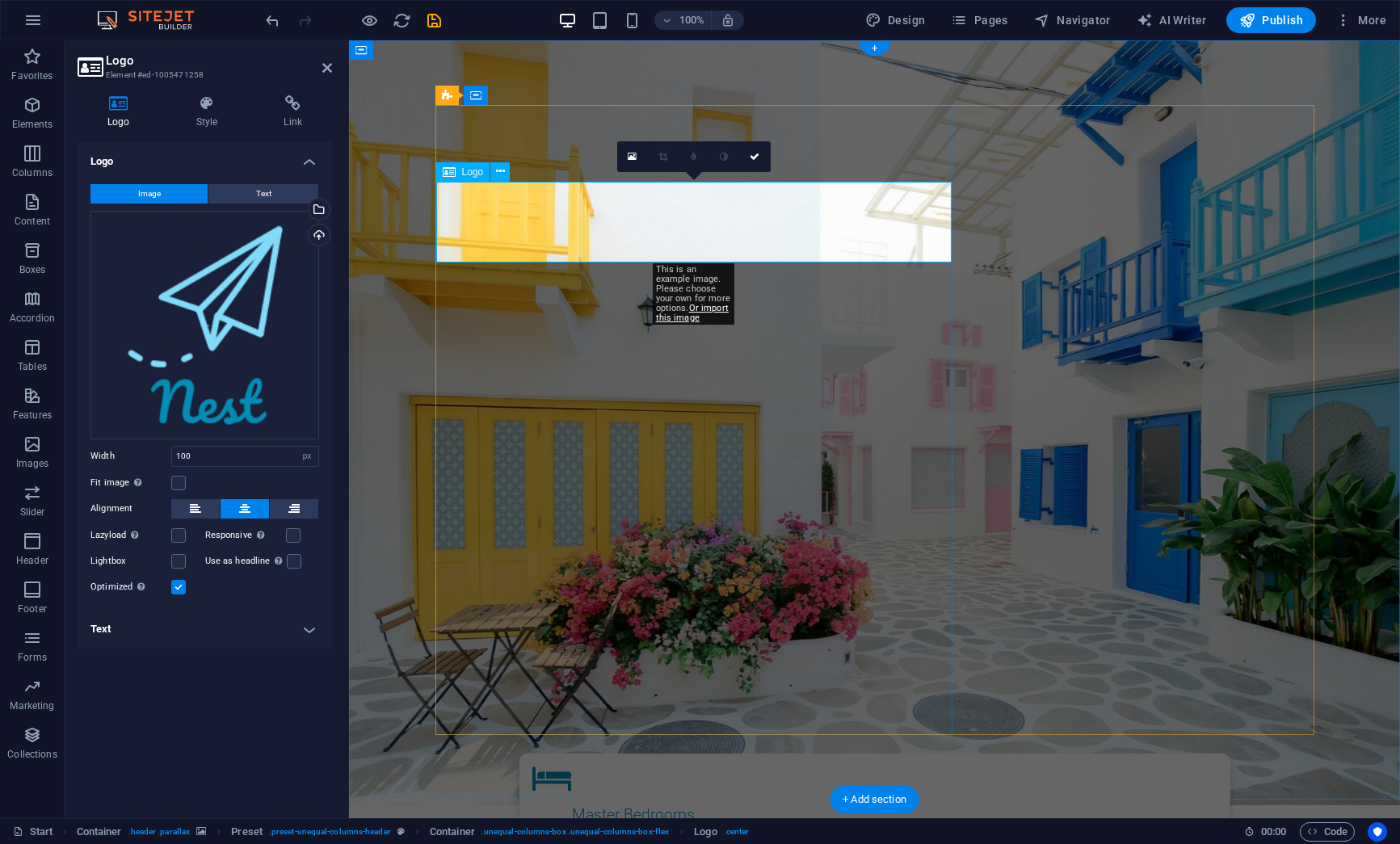
click at [197, 350] on div "Drag files here, click to choose files or select files from Files or our free s…" at bounding box center [204, 325] width 229 height 228
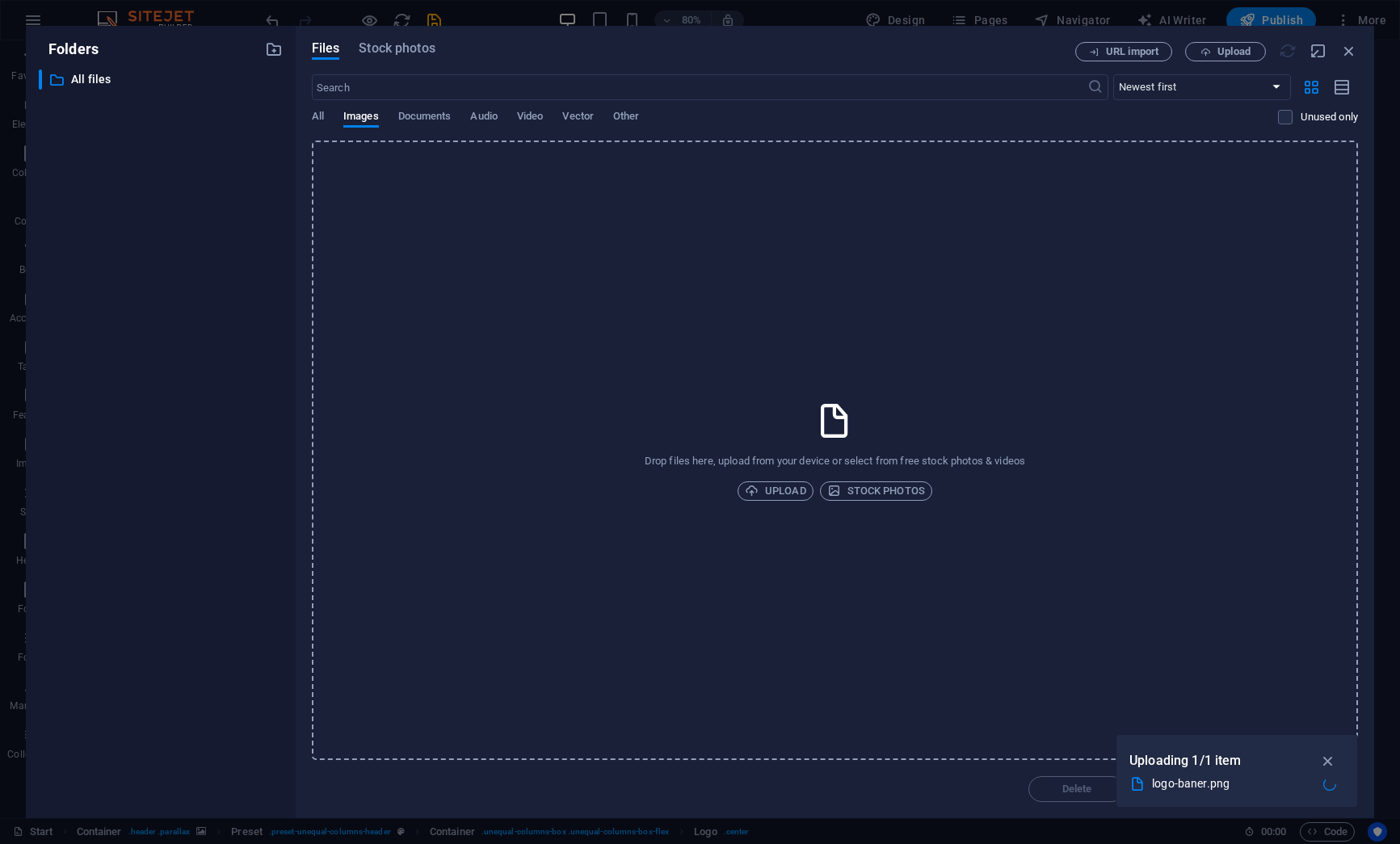
click at [525, 505] on div "Drop files here, upload from your device or select from free stock photos & vid…" at bounding box center [835, 450] width 1046 height 620
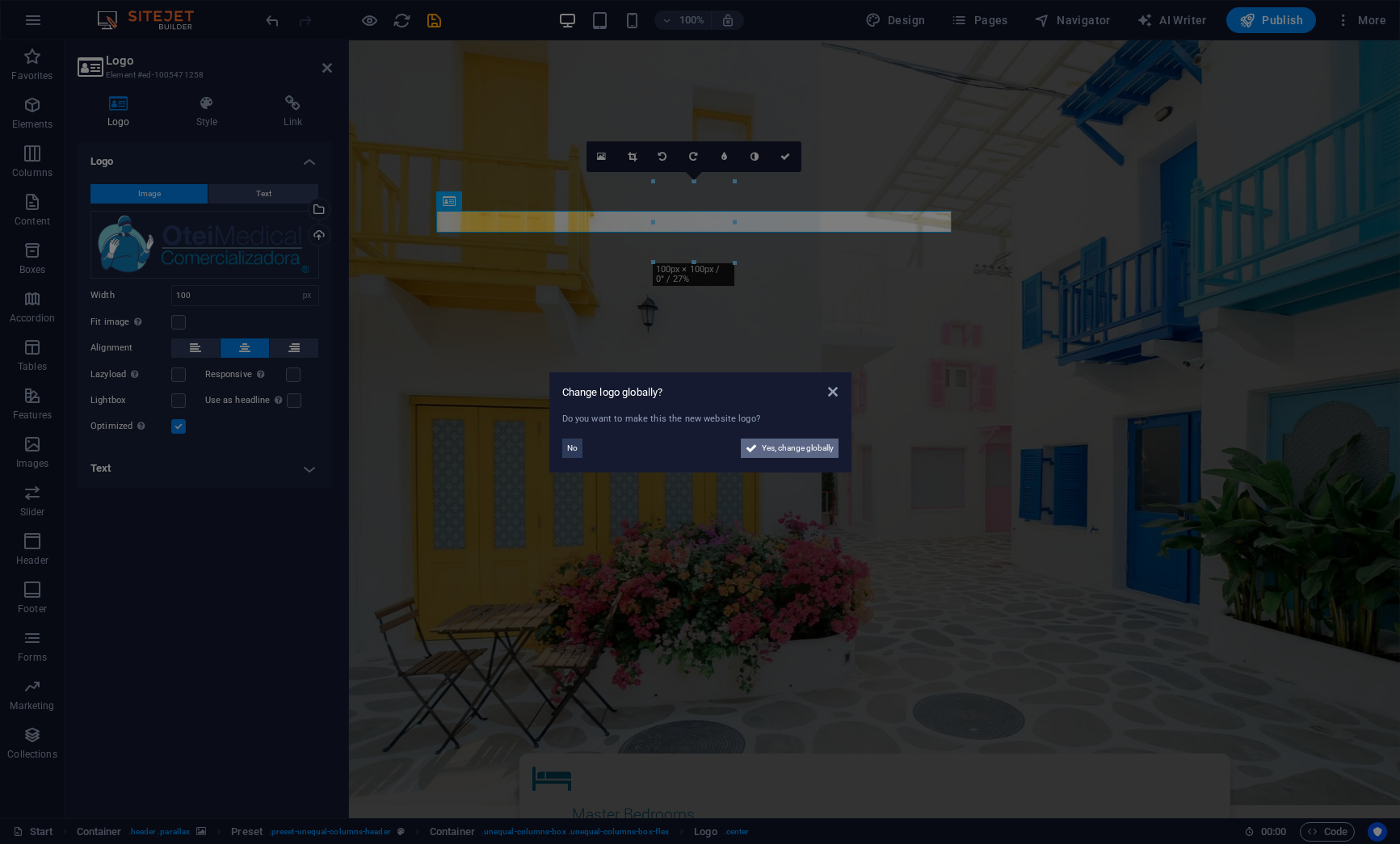
click at [765, 449] on span "Yes, change globally" at bounding box center [797, 448] width 72 height 19
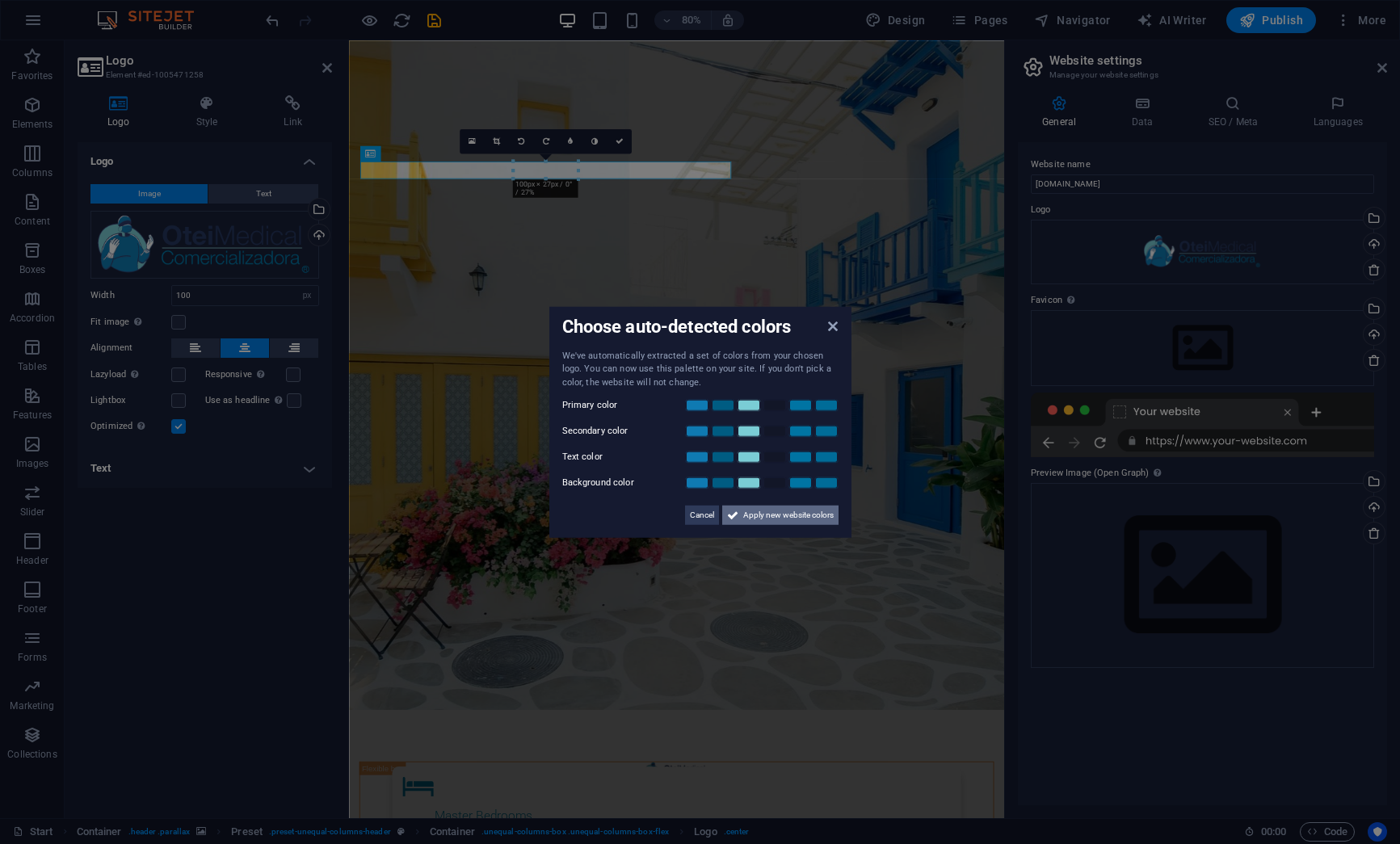
click at [762, 521] on span "Apply new website colors" at bounding box center [788, 515] width 90 height 19
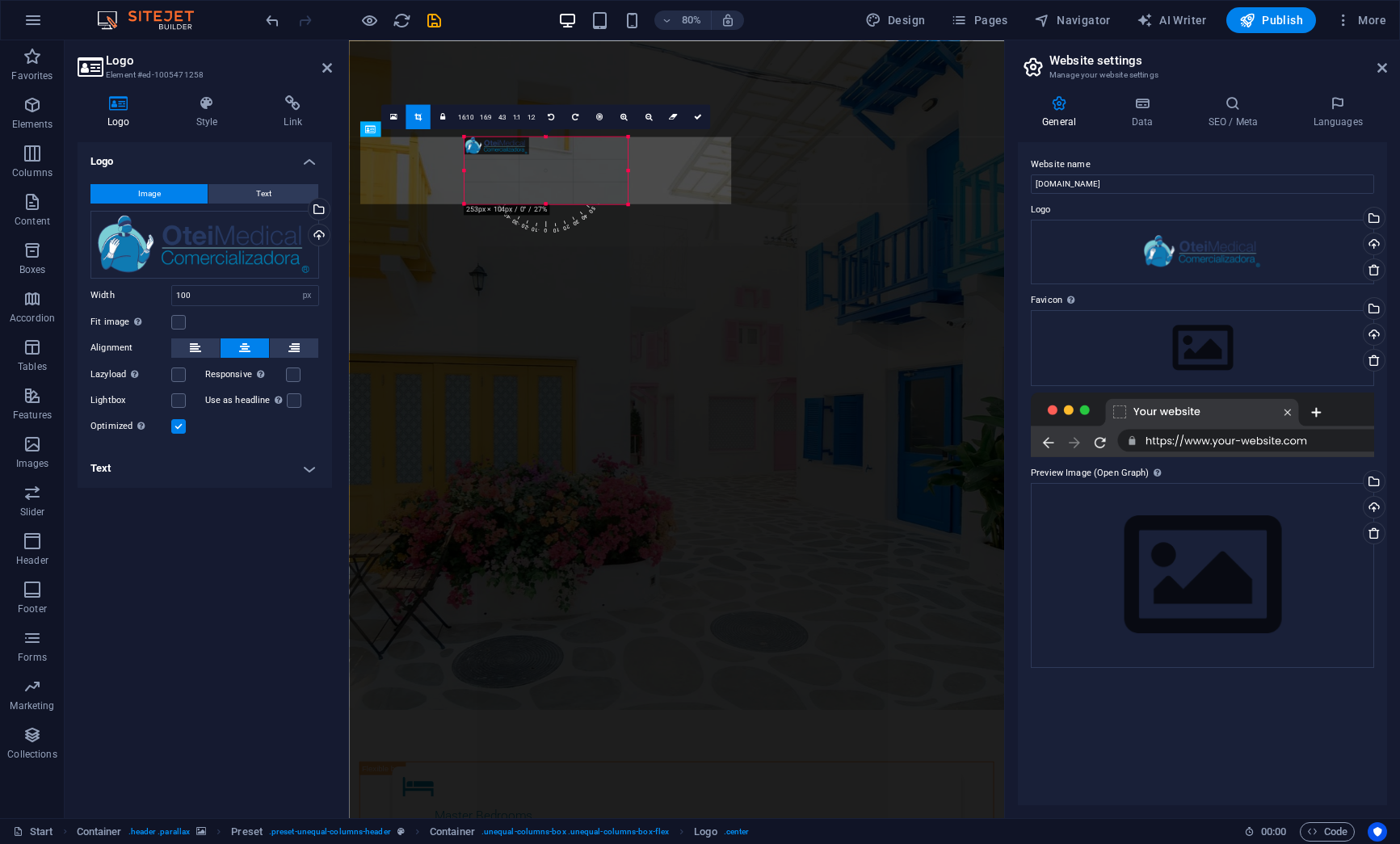
drag, startPoint x: 578, startPoint y: 180, endPoint x: 701, endPoint y: 242, distance: 137.7
click at [701, 242] on div "H1 Container Preset Preset Container Text Preset Container Container Email Pres…" at bounding box center [676, 429] width 655 height 777
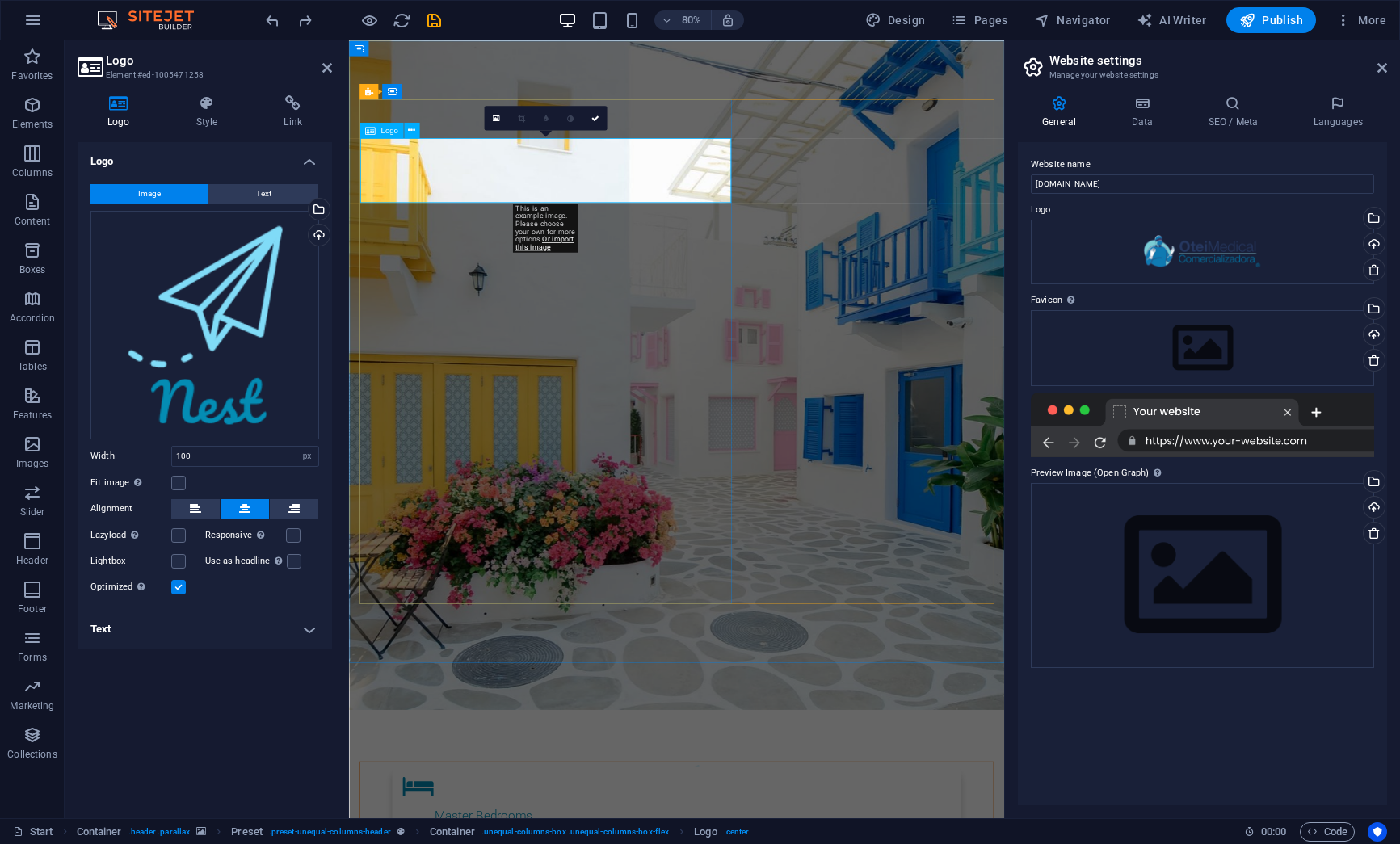
click at [319, 235] on div "Upload" at bounding box center [317, 236] width 24 height 24
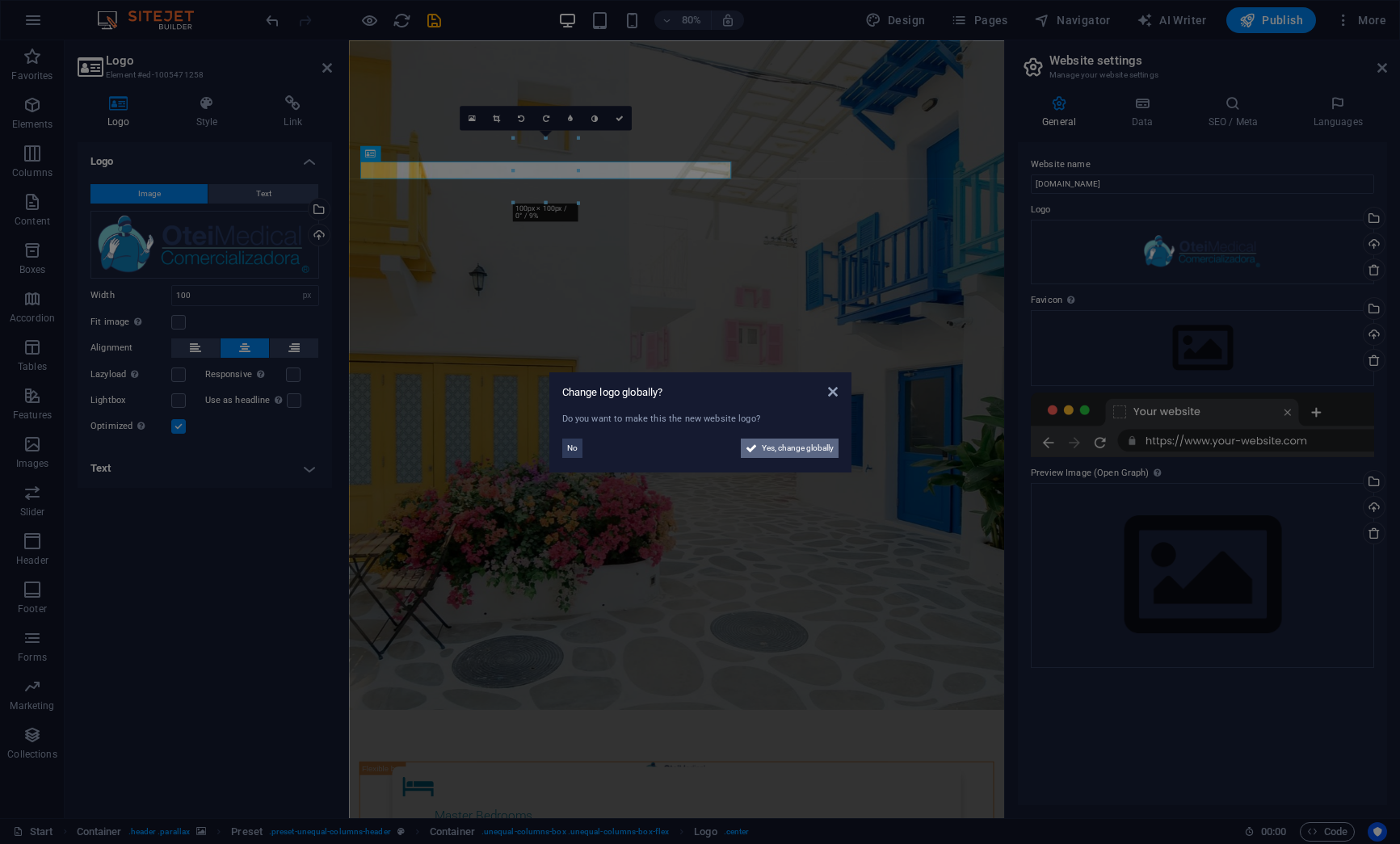
click at [781, 449] on span "Yes, change globally" at bounding box center [797, 448] width 72 height 19
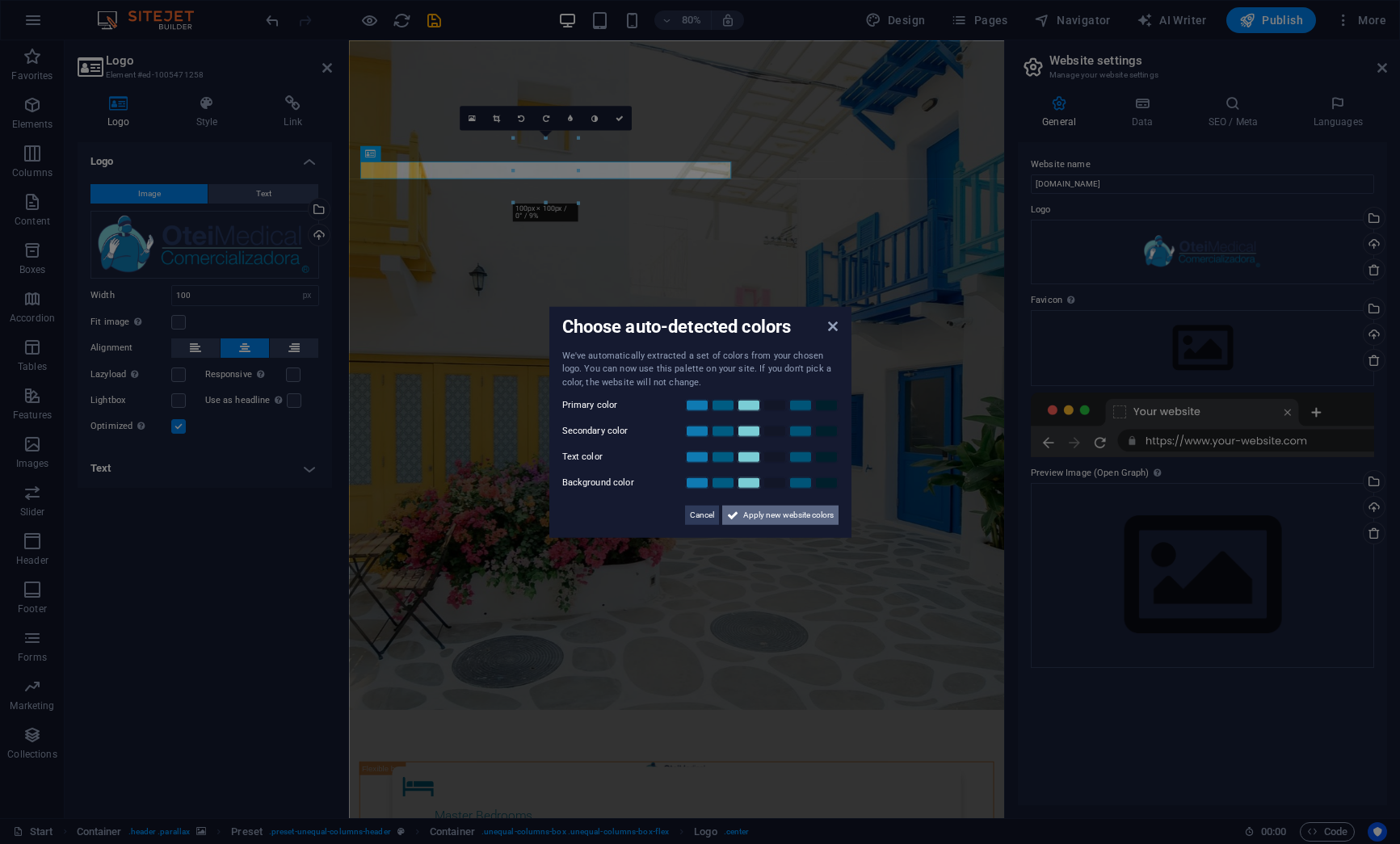
click at [768, 513] on span "Apply new website colors" at bounding box center [788, 515] width 90 height 19
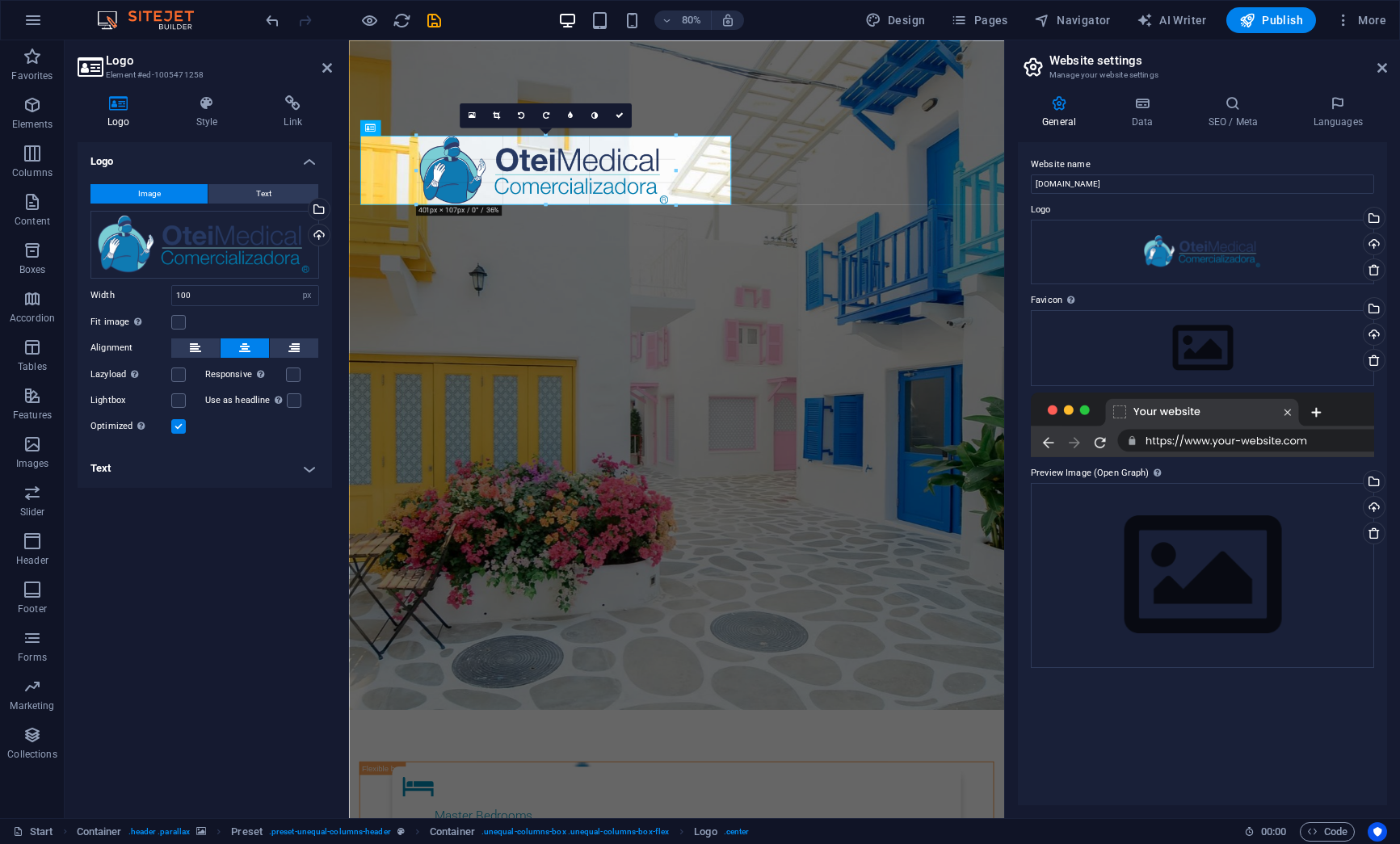
drag, startPoint x: 579, startPoint y: 180, endPoint x: 724, endPoint y: 239, distance: 156.5
type input "406"
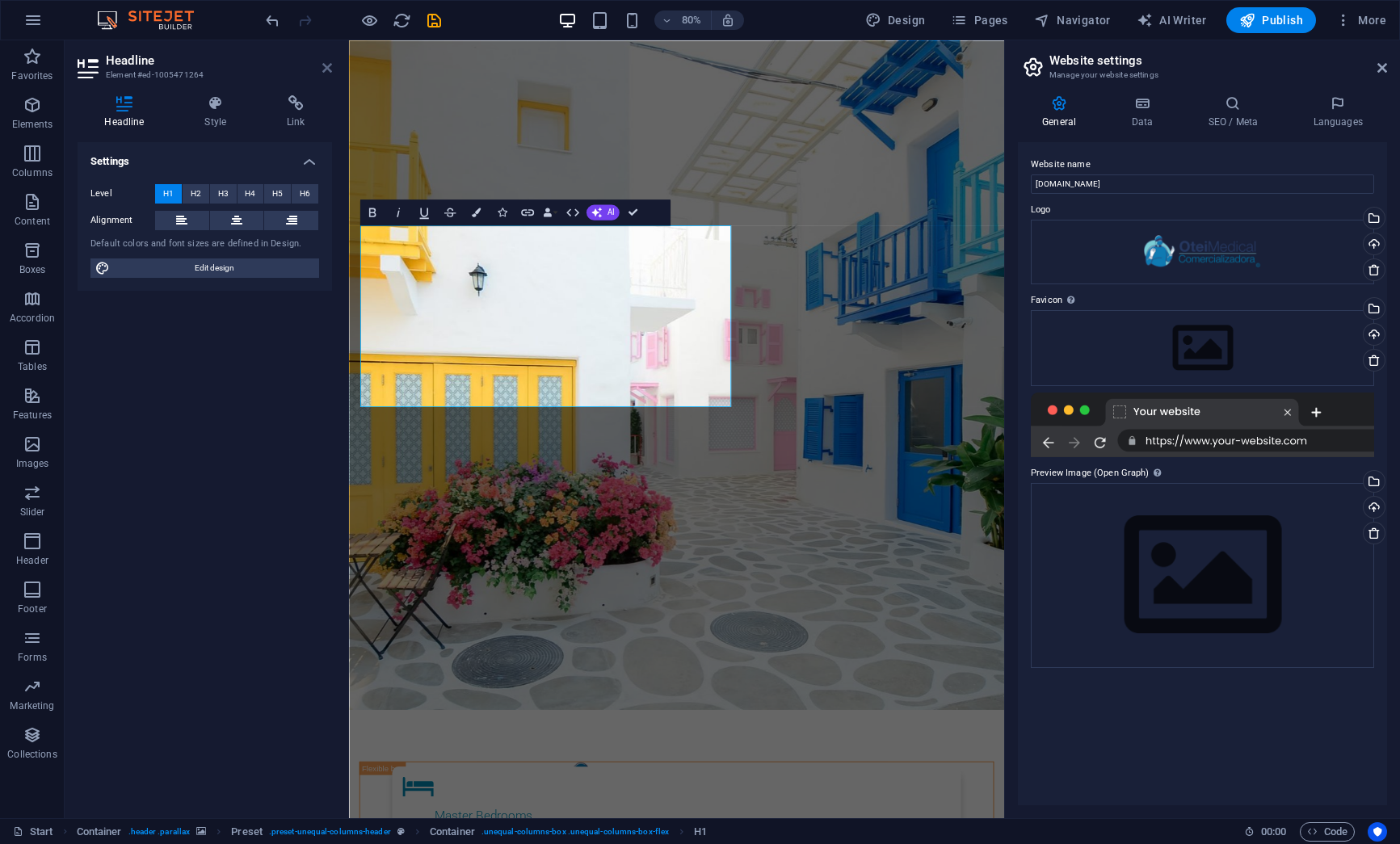
click at [328, 70] on icon at bounding box center [326, 67] width 9 height 13
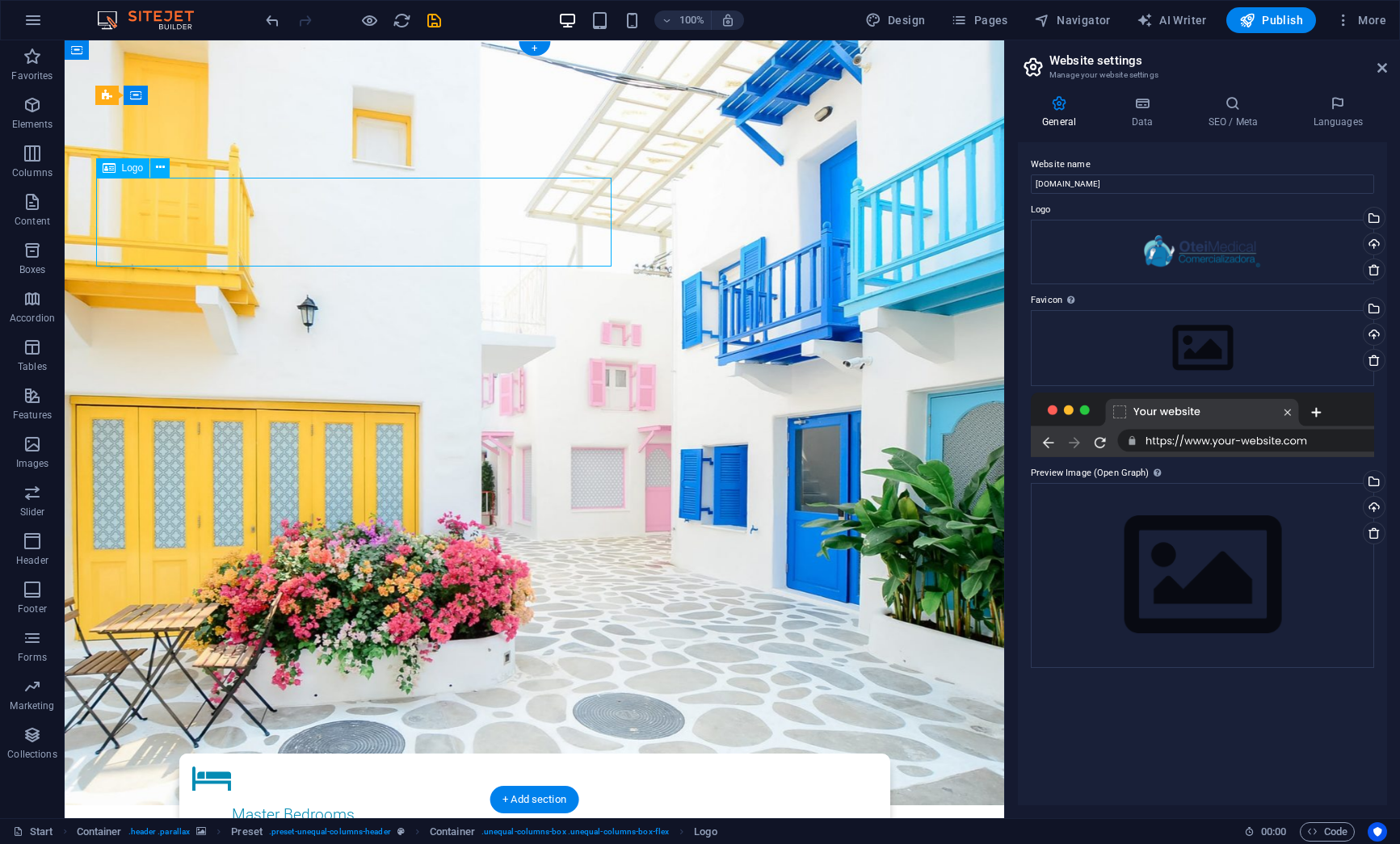
drag, startPoint x: 413, startPoint y: 234, endPoint x: 412, endPoint y: 217, distance: 17.0
click at [160, 165] on icon at bounding box center [160, 168] width 9 height 17
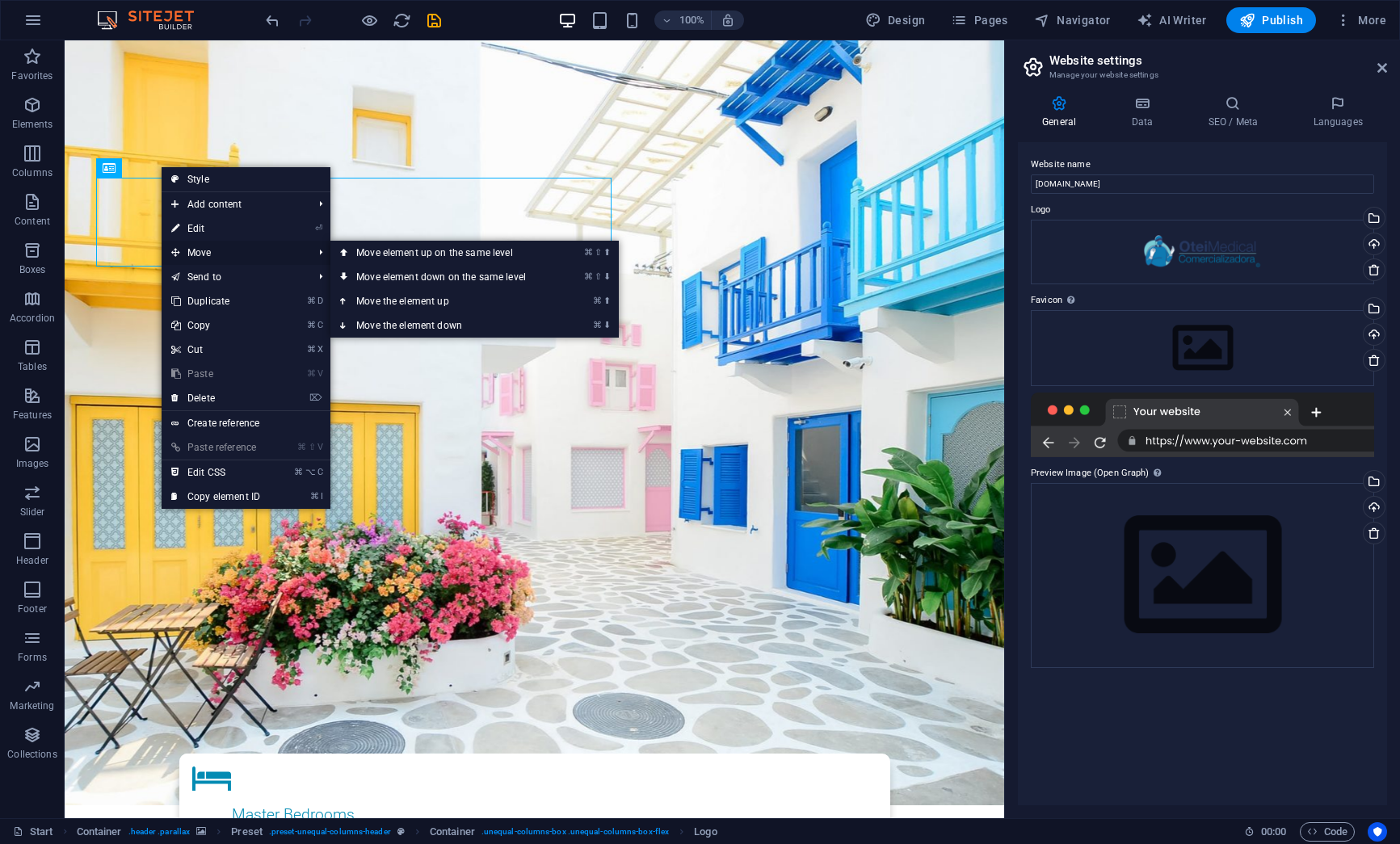
click at [216, 253] on span "Move" at bounding box center [234, 252] width 144 height 24
click at [375, 249] on link "⌘ ⇧ ⬆ Move element up on the same level" at bounding box center [444, 252] width 228 height 24
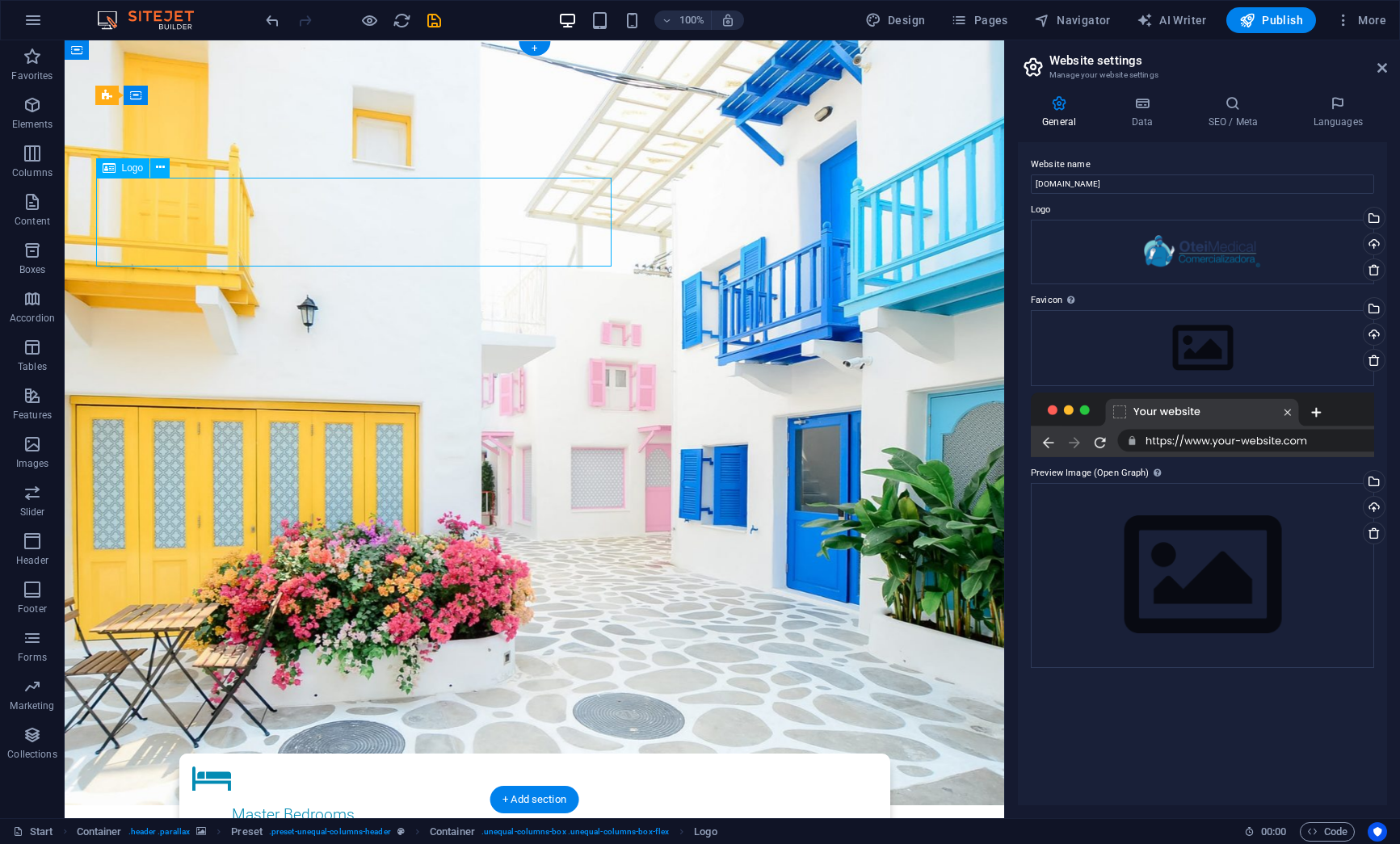
drag, startPoint x: 323, startPoint y: 231, endPoint x: 326, endPoint y: 204, distance: 27.2
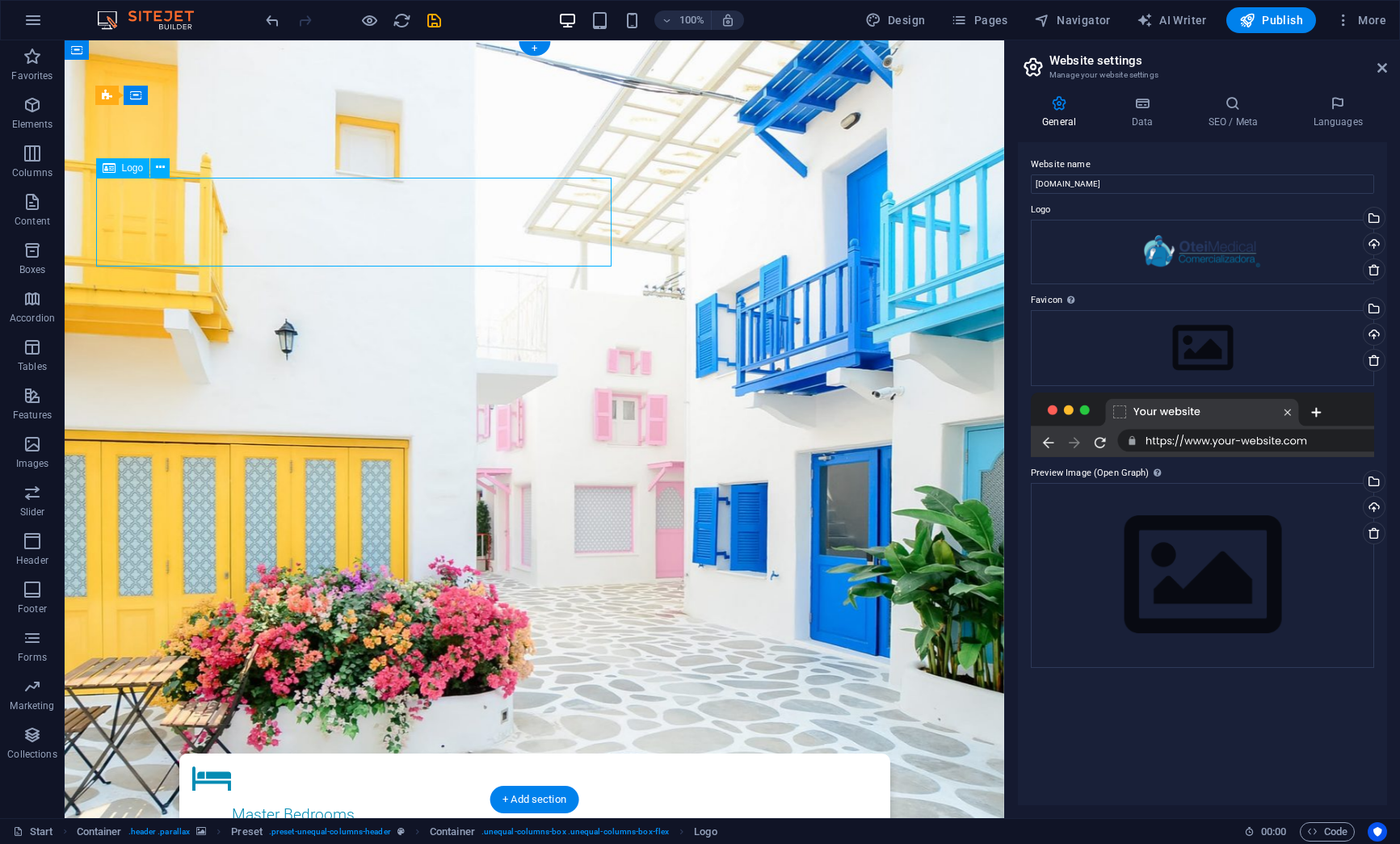
select select "px"
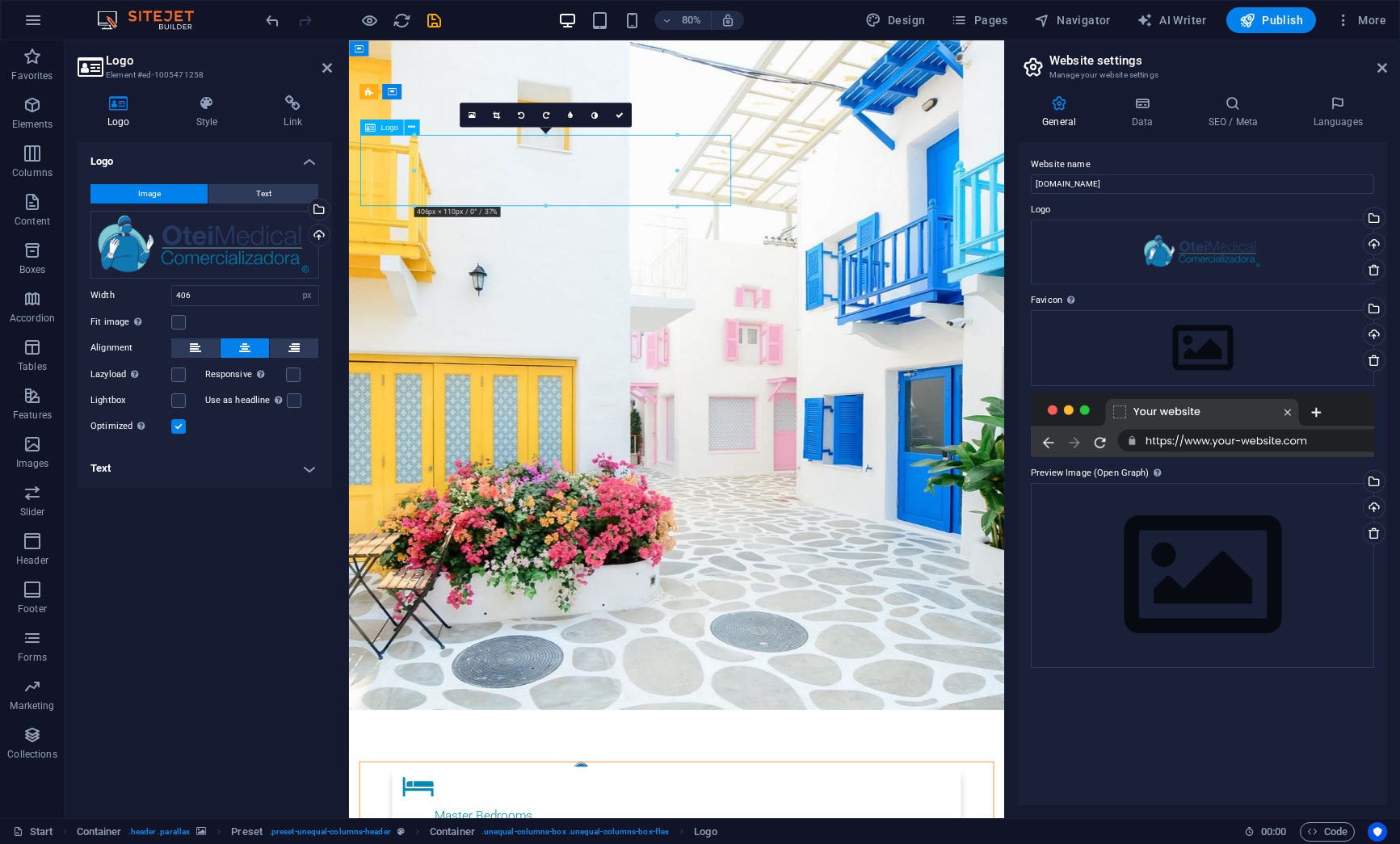
drag, startPoint x: 488, startPoint y: 202, endPoint x: 493, endPoint y: 184, distance: 18.7
drag, startPoint x: 475, startPoint y: 201, endPoint x: 476, endPoint y: 178, distance: 23.0
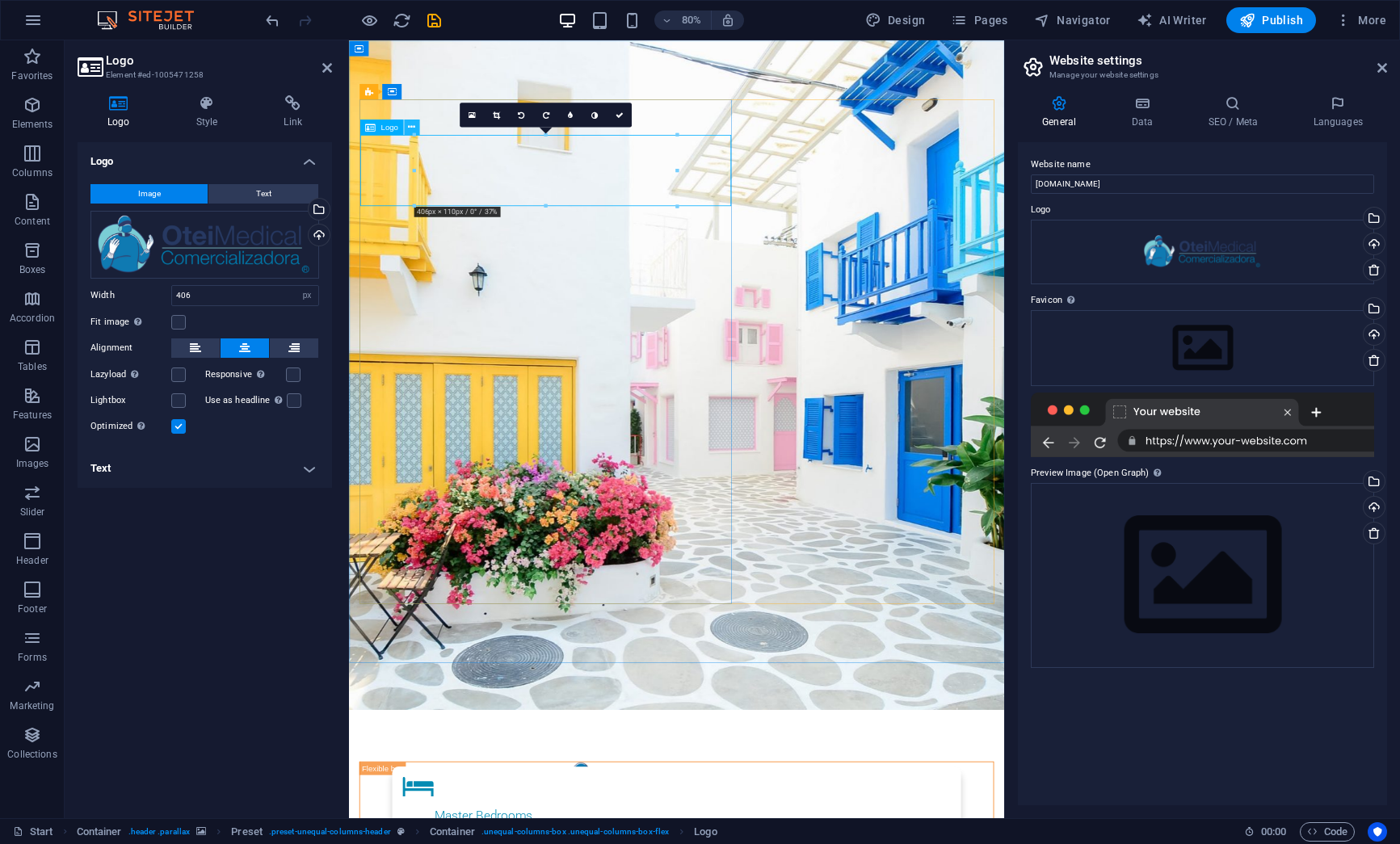
click at [413, 127] on icon at bounding box center [412, 127] width 8 height 13
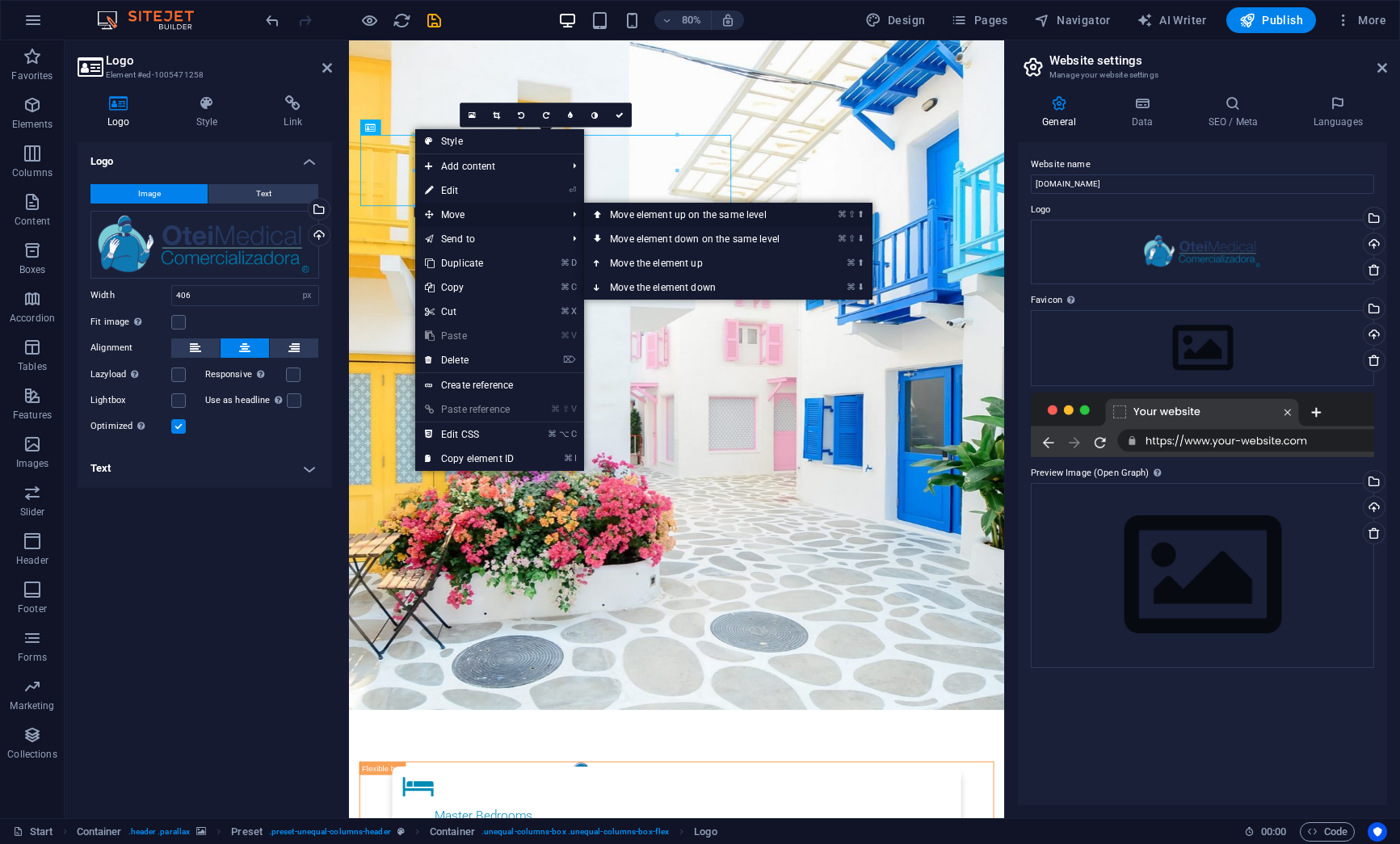
click at [646, 211] on link "⌘ ⇧ ⬆ Move element up on the same level" at bounding box center [697, 214] width 228 height 24
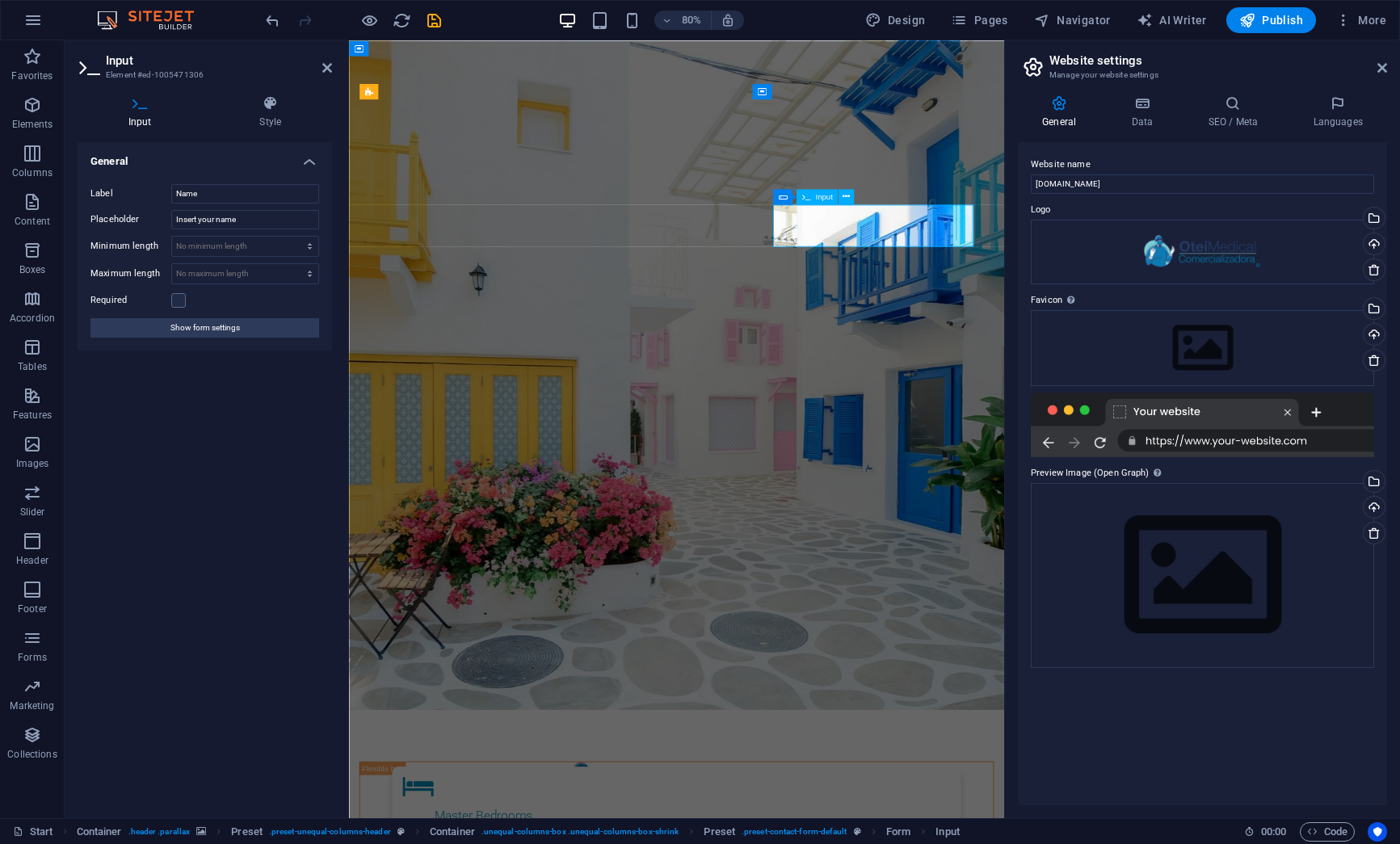
drag, startPoint x: 216, startPoint y: 193, endPoint x: 169, endPoint y: 190, distance: 47.1
click at [169, 190] on div "Label Name" at bounding box center [204, 193] width 229 height 19
type input "Nombre"
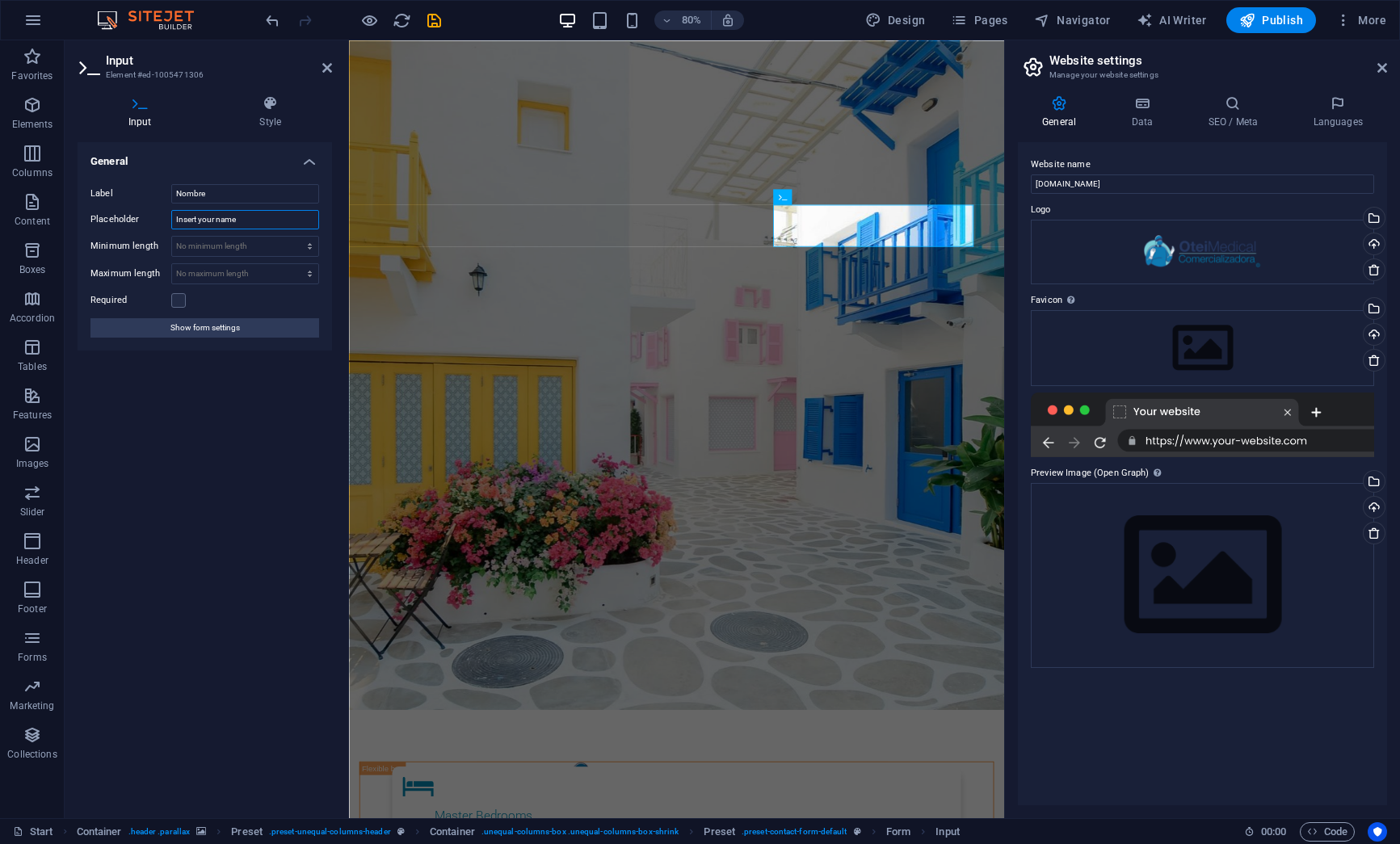
drag, startPoint x: 253, startPoint y: 220, endPoint x: 146, endPoint y: 213, distance: 107.2
click at [146, 213] on div "Placeholder Insert your name" at bounding box center [204, 219] width 229 height 19
type input "Ingrese su nombre o Compañia"
click at [180, 302] on label at bounding box center [178, 300] width 14 height 14
click at [0, 0] on input "Required" at bounding box center [0, 0] width 0 height 0
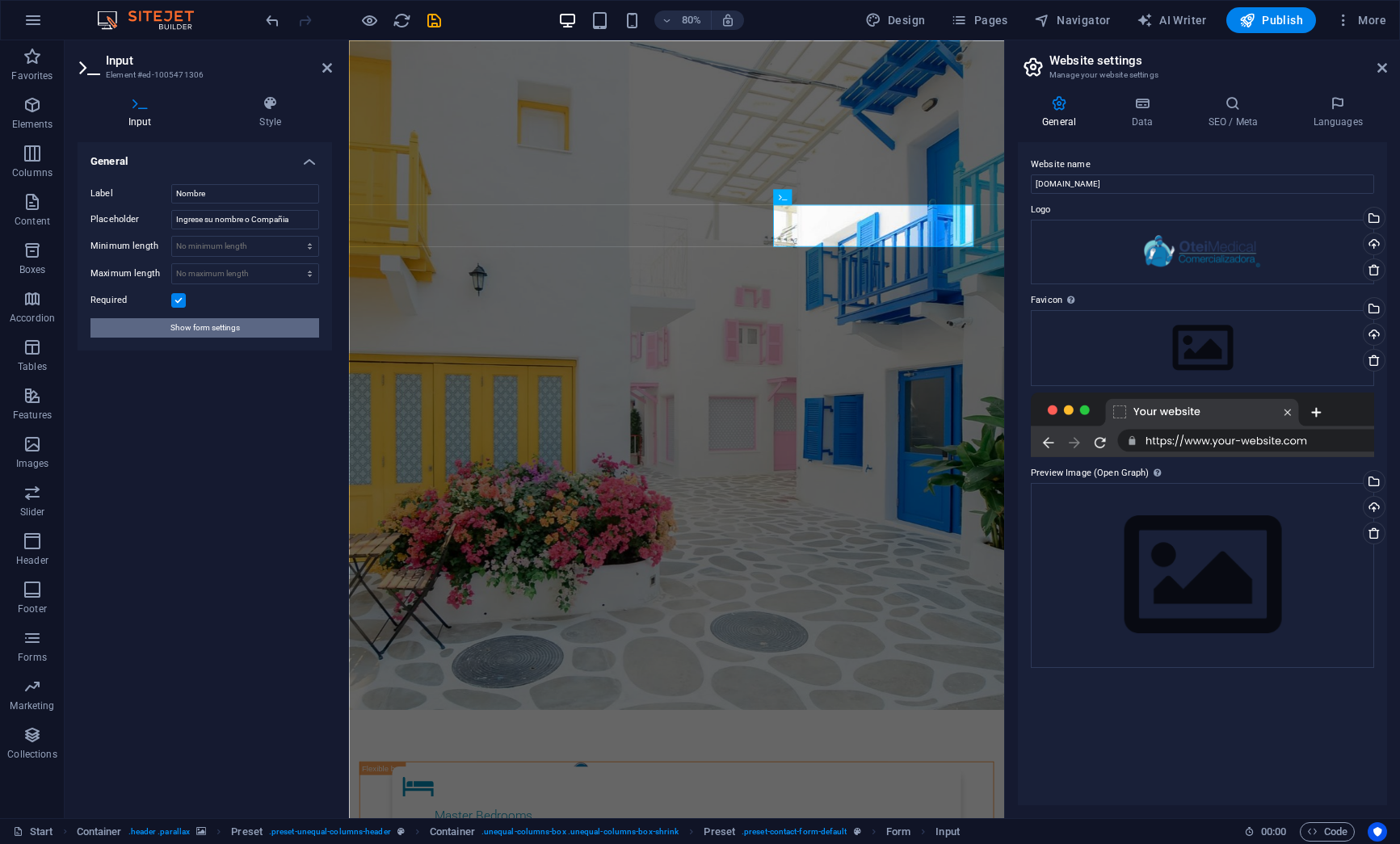
click at [235, 329] on span "Show form settings" at bounding box center [205, 327] width 69 height 19
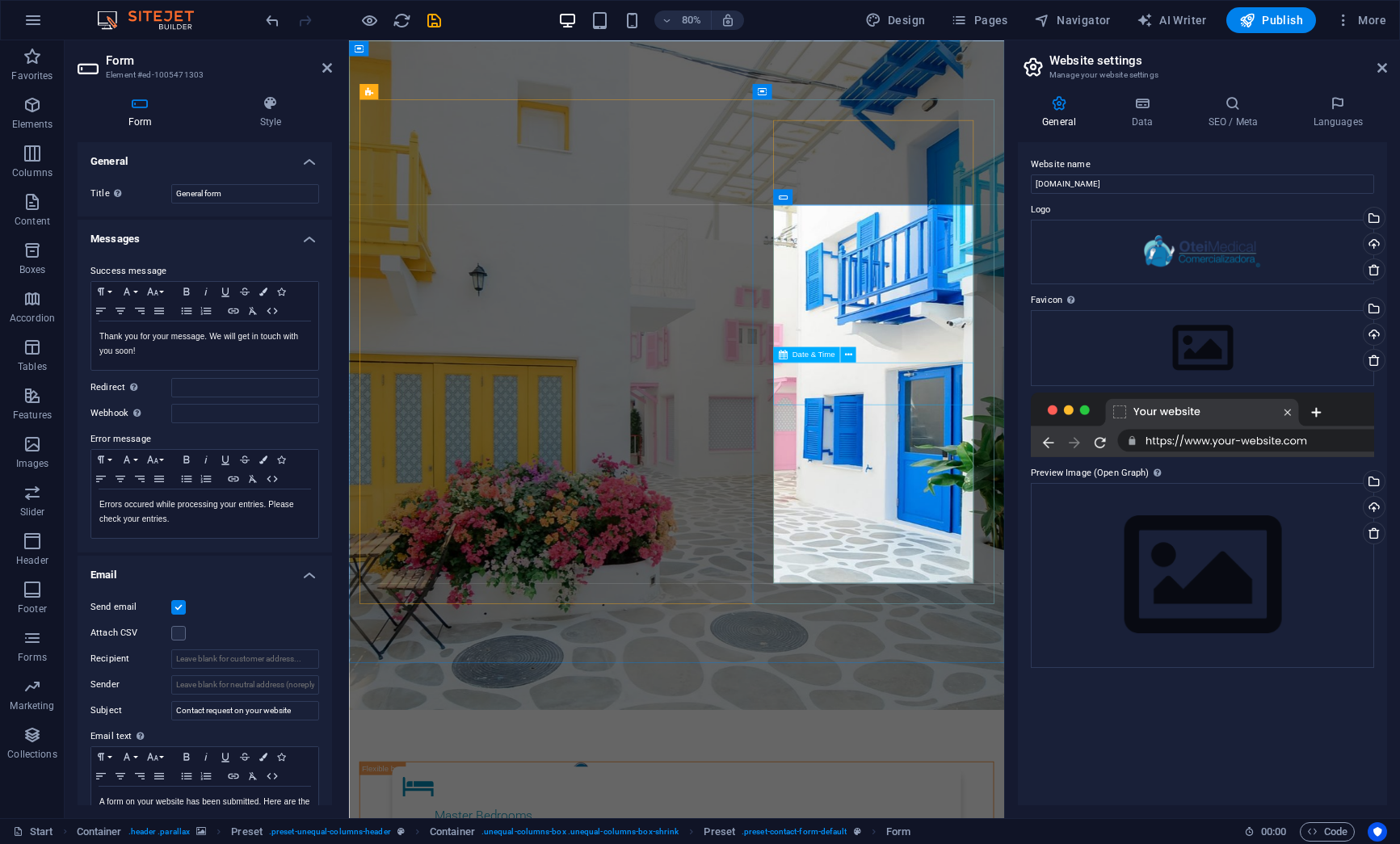
select select "1"
select select "days-from-today"
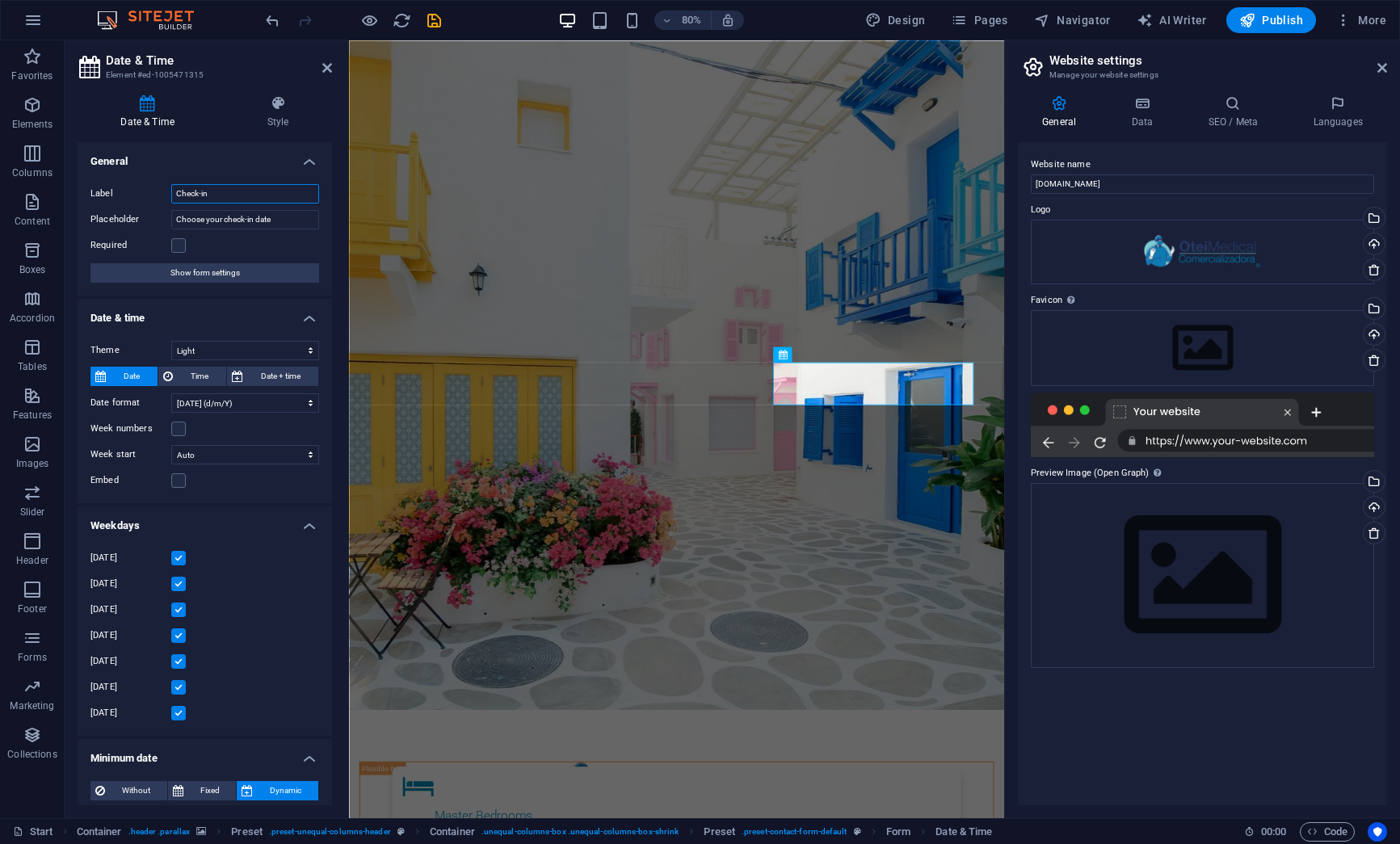
drag, startPoint x: 216, startPoint y: 195, endPoint x: 168, endPoint y: 188, distance: 48.5
click at [168, 188] on div "Label Check-in" at bounding box center [204, 193] width 229 height 19
click at [307, 317] on h4 "Date & time" at bounding box center [205, 313] width 255 height 29
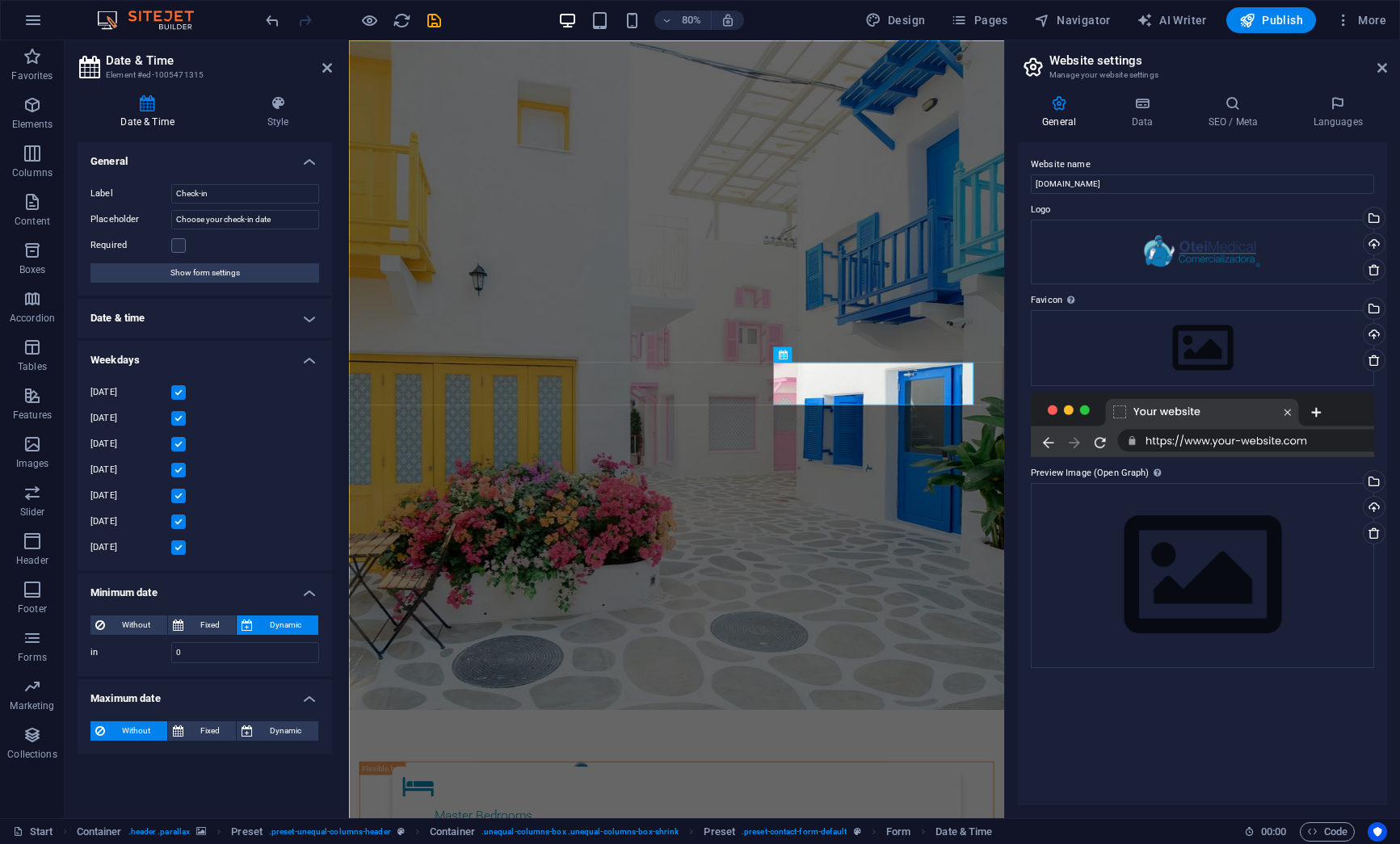
click at [122, 315] on h4 "Date & time" at bounding box center [205, 318] width 255 height 39
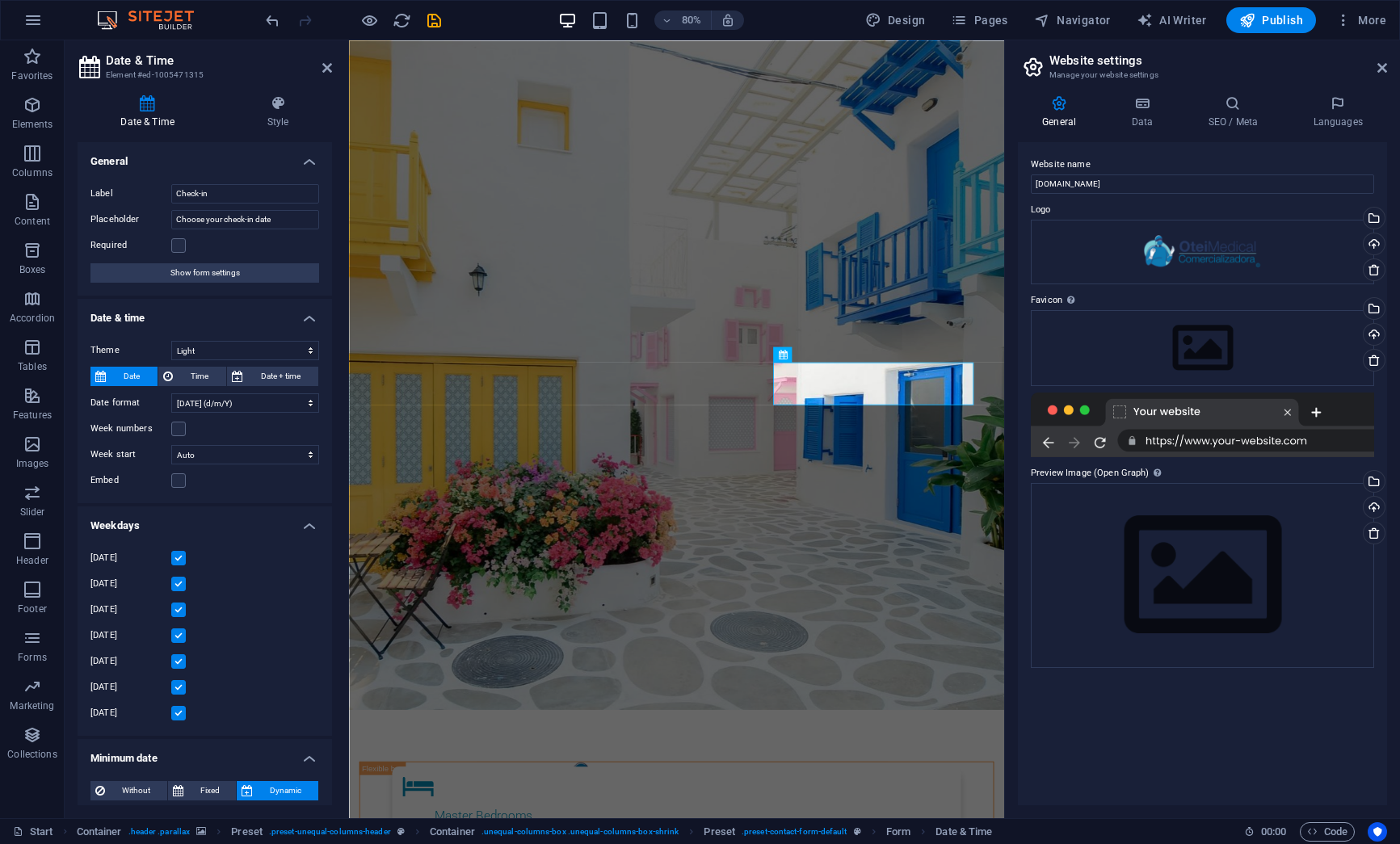
drag, startPoint x: 122, startPoint y: 315, endPoint x: 126, endPoint y: 333, distance: 18.4
click at [126, 333] on li "Date & time Theme Light Dark Date Time Date + time Date format 2025-10-02 (Y-m-…" at bounding box center [205, 400] width 255 height 204
click at [326, 66] on icon at bounding box center [326, 67] width 9 height 13
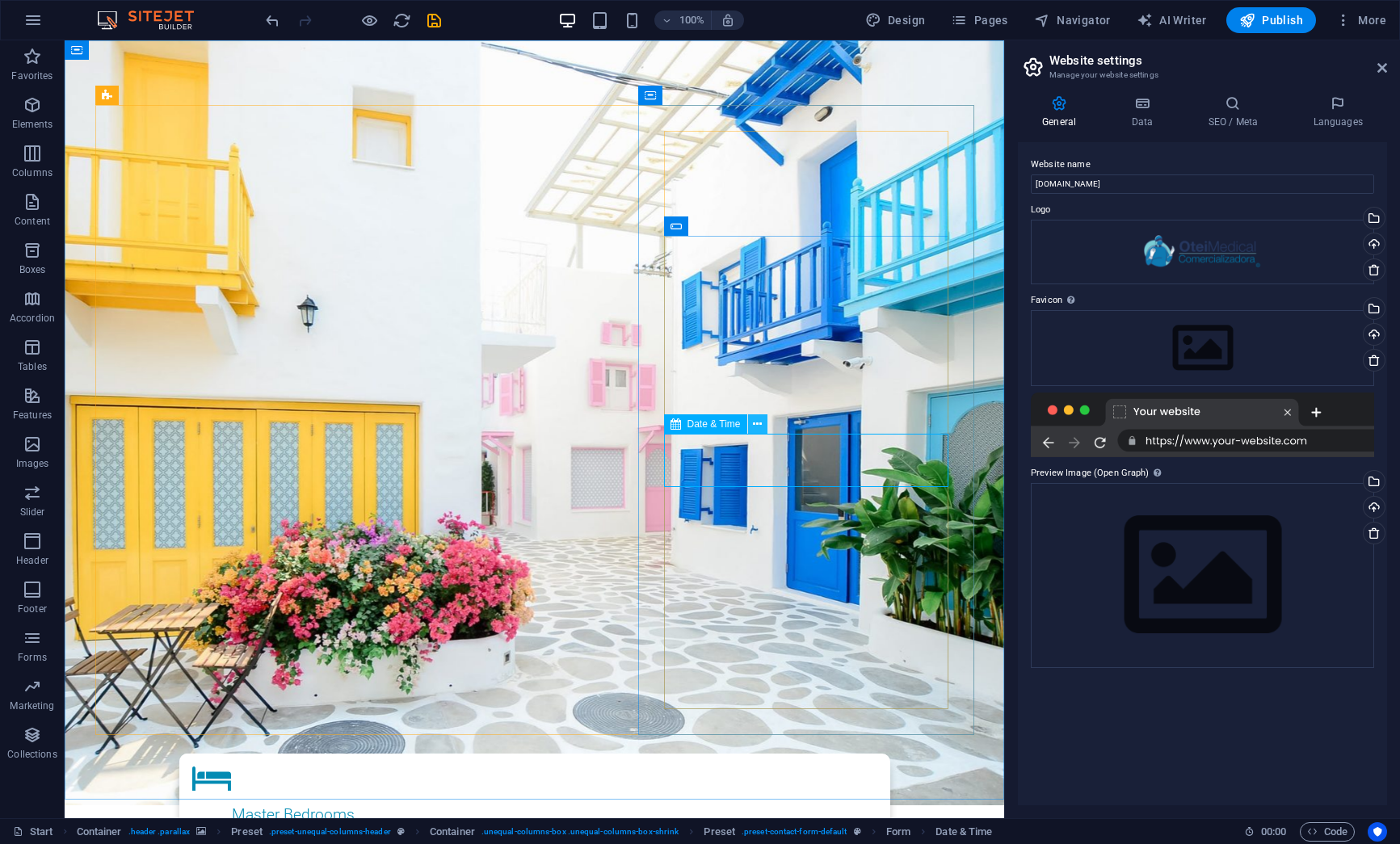
click at [763, 421] on button at bounding box center [757, 423] width 19 height 19
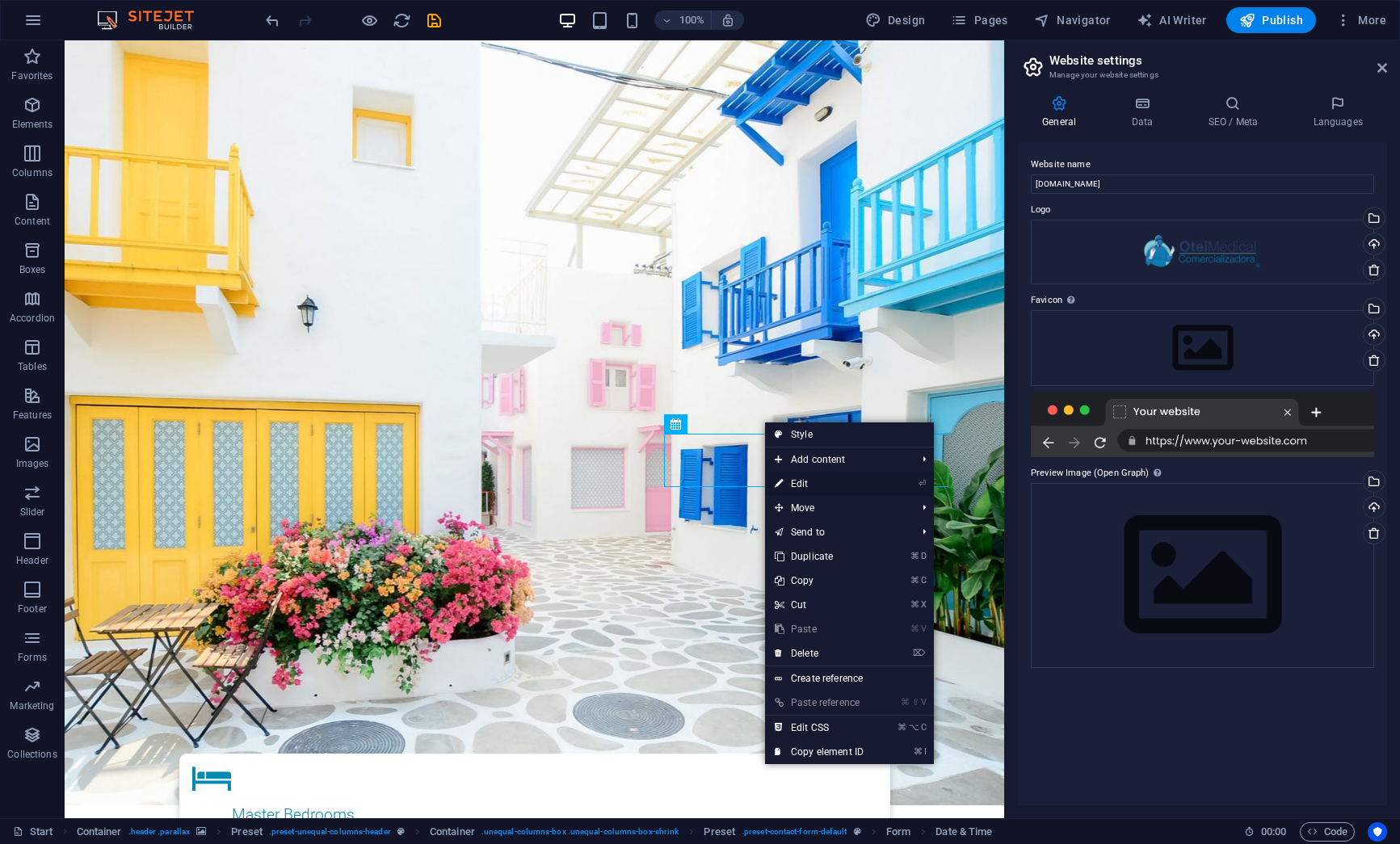
click at [789, 478] on link "⏎ Edit" at bounding box center [819, 483] width 108 height 24
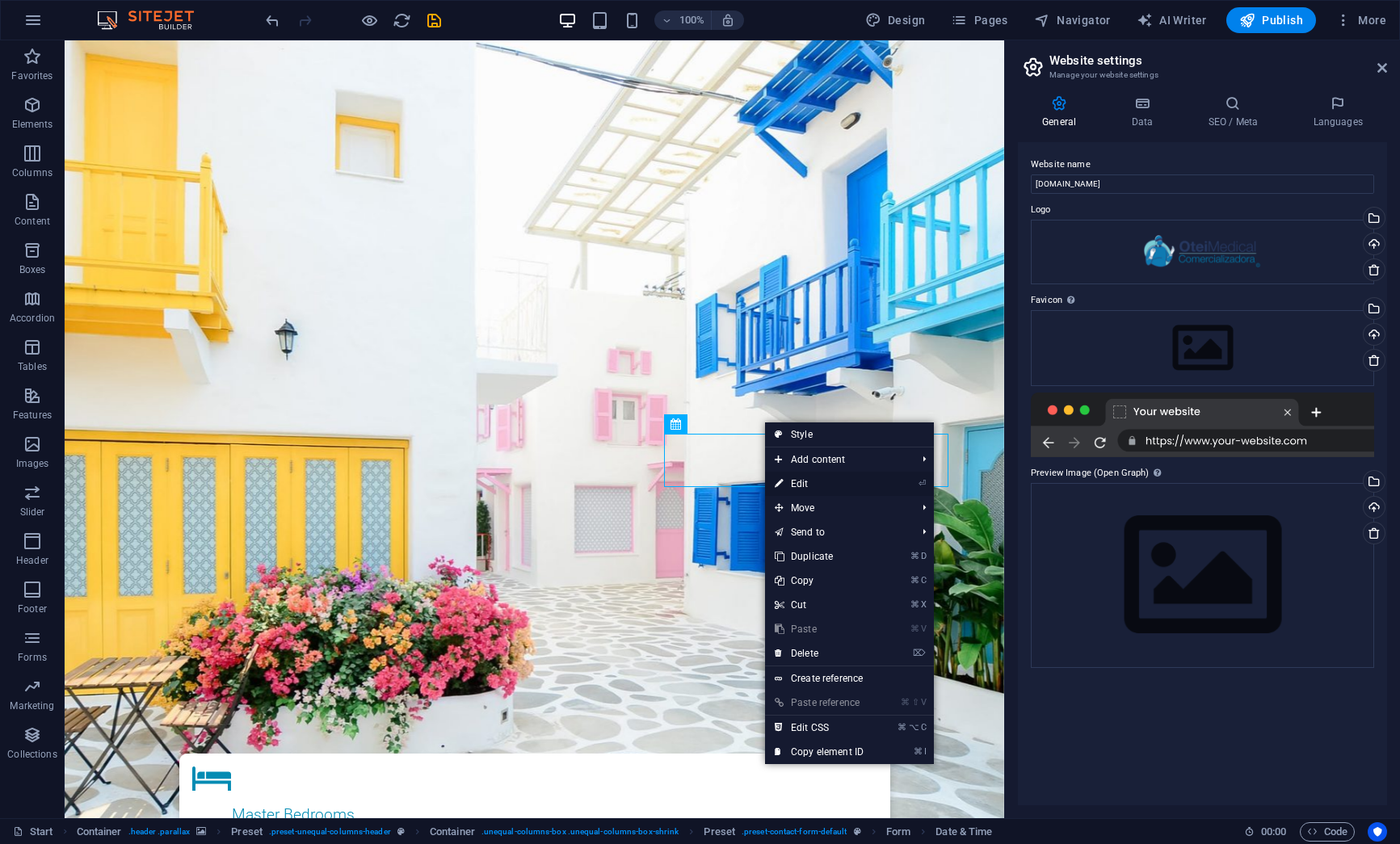
select select "1"
select select "days-from-today"
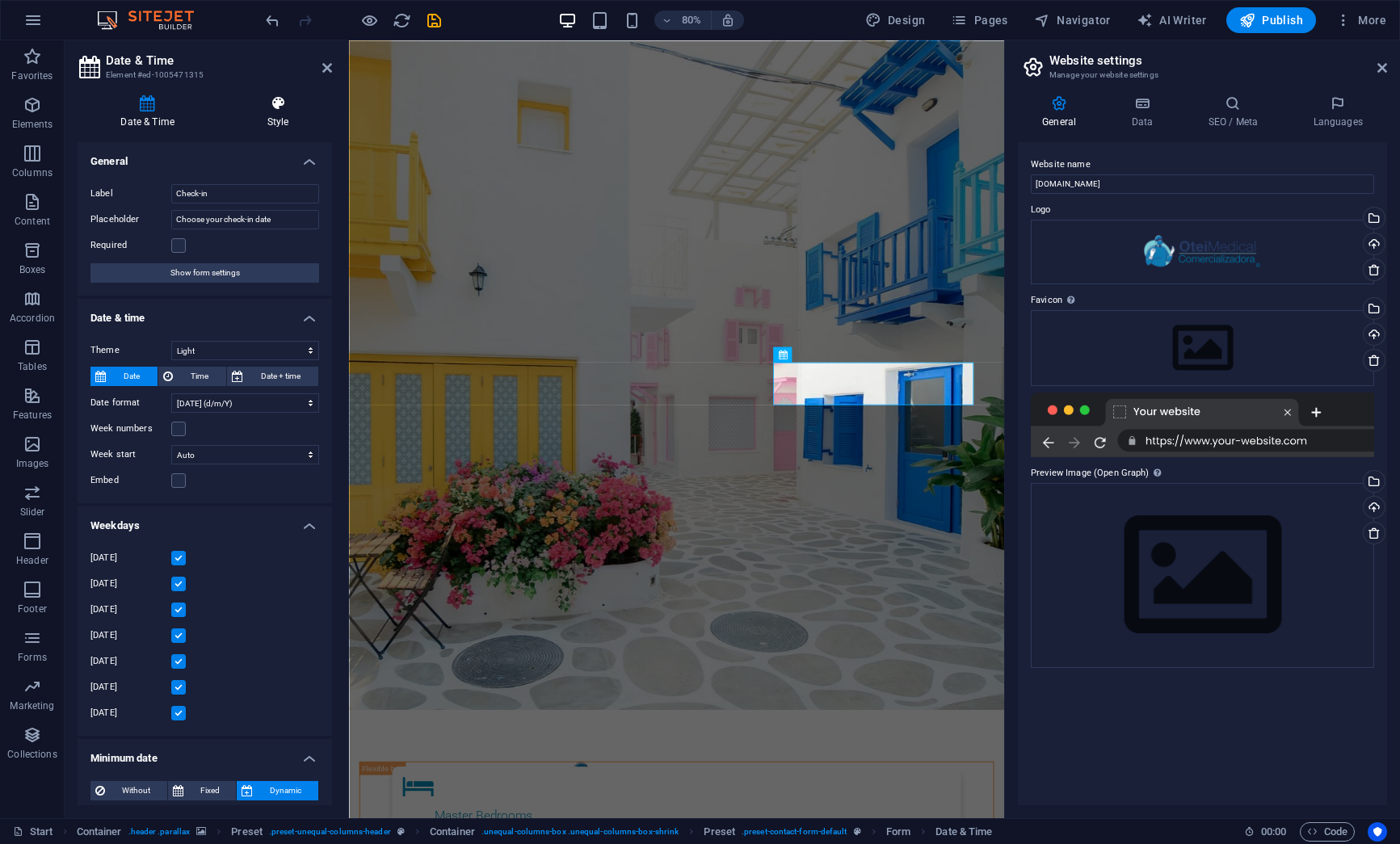
click at [277, 115] on h4 "Style" at bounding box center [277, 112] width 108 height 34
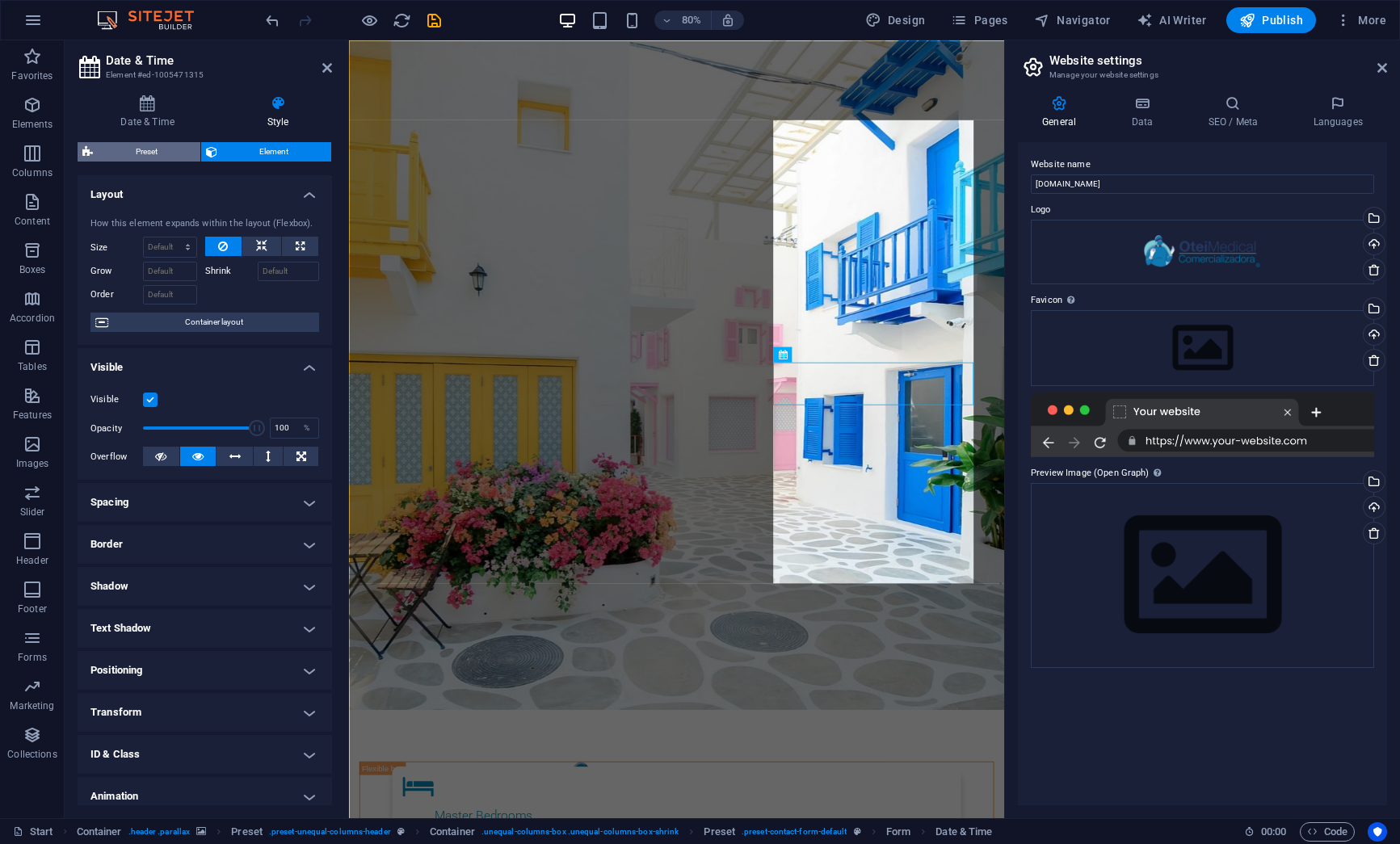
click at [85, 152] on icon at bounding box center [88, 152] width 10 height 19
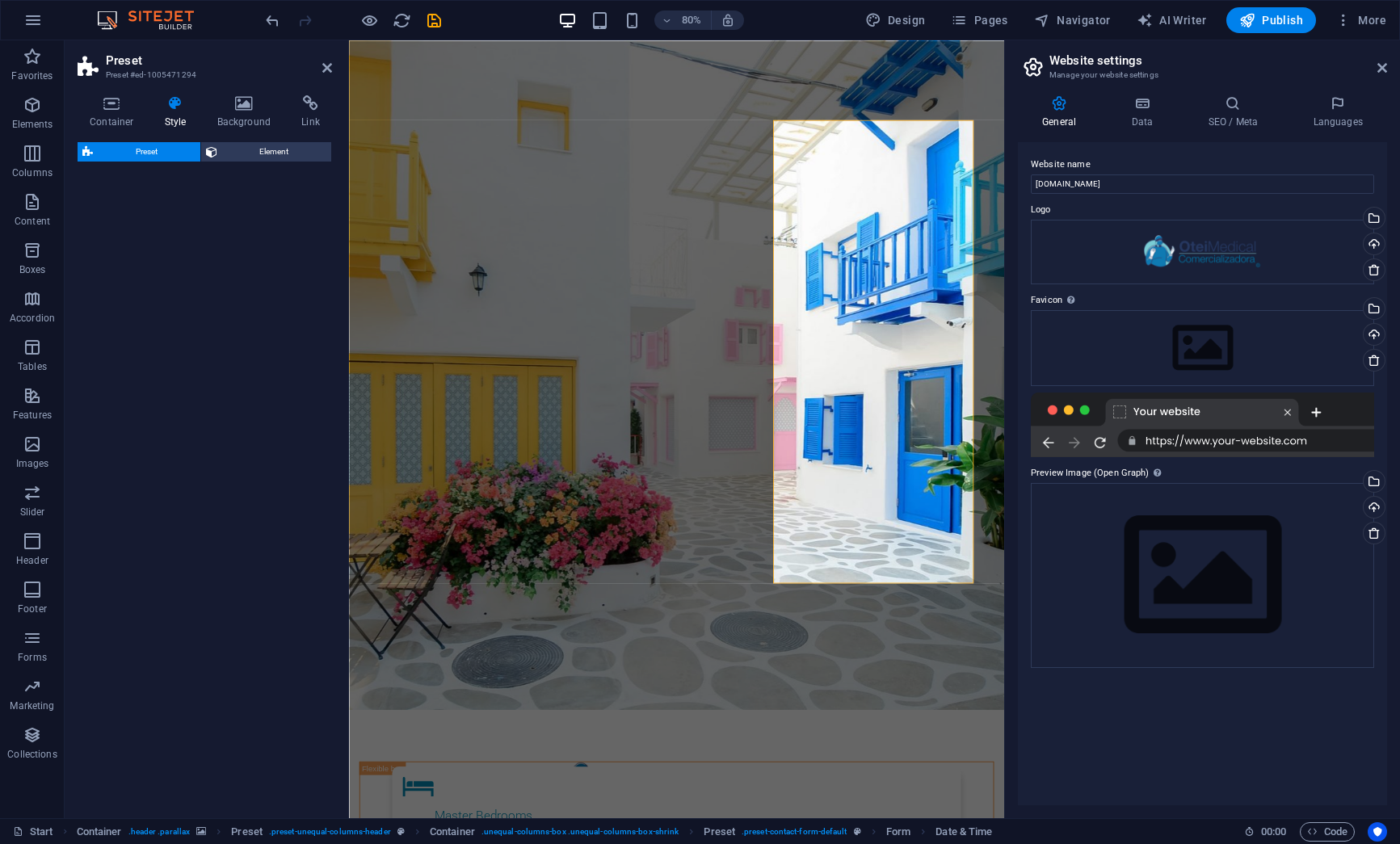
select select "px"
select select "rem"
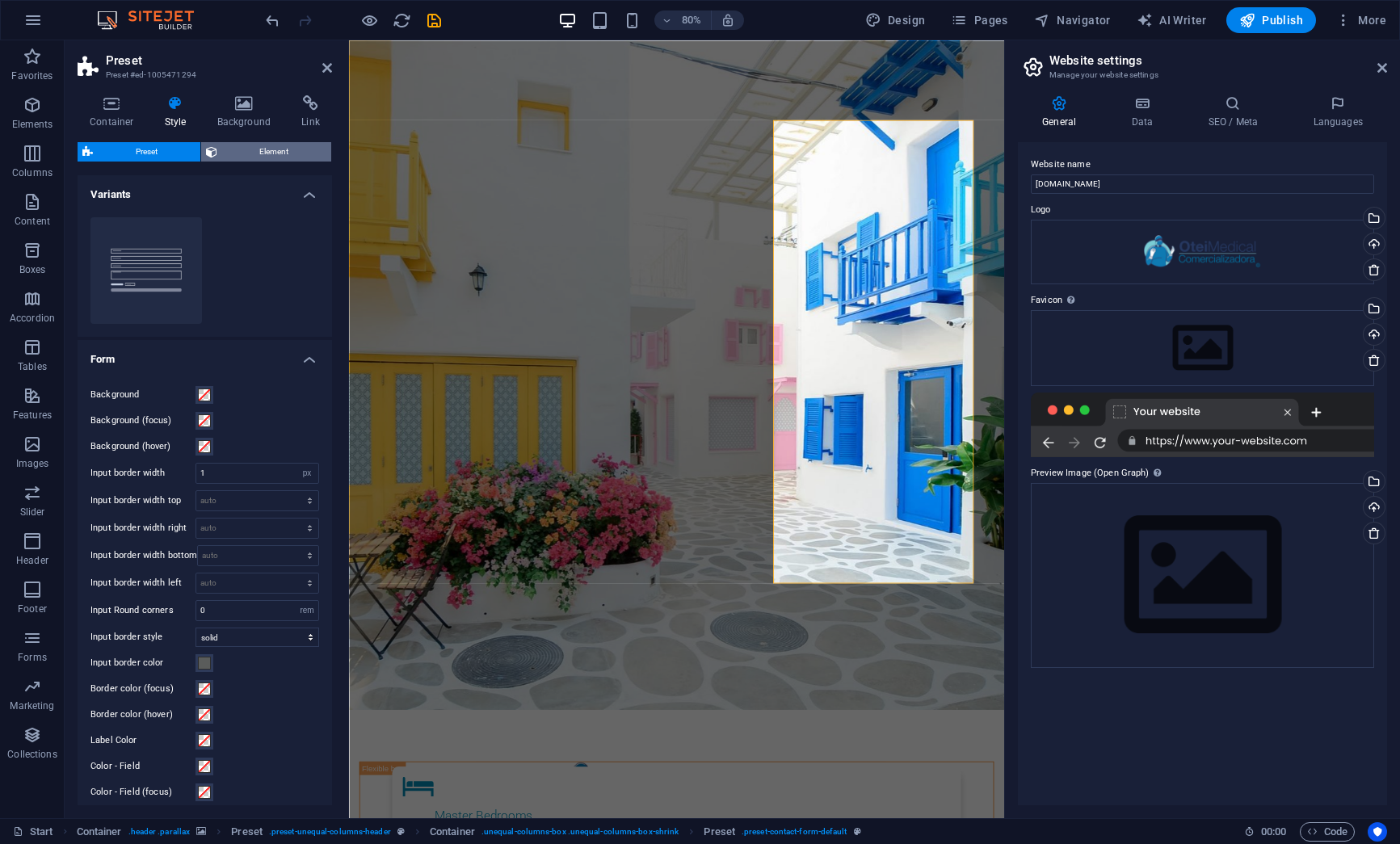
click at [261, 150] on span "Element" at bounding box center [274, 152] width 105 height 19
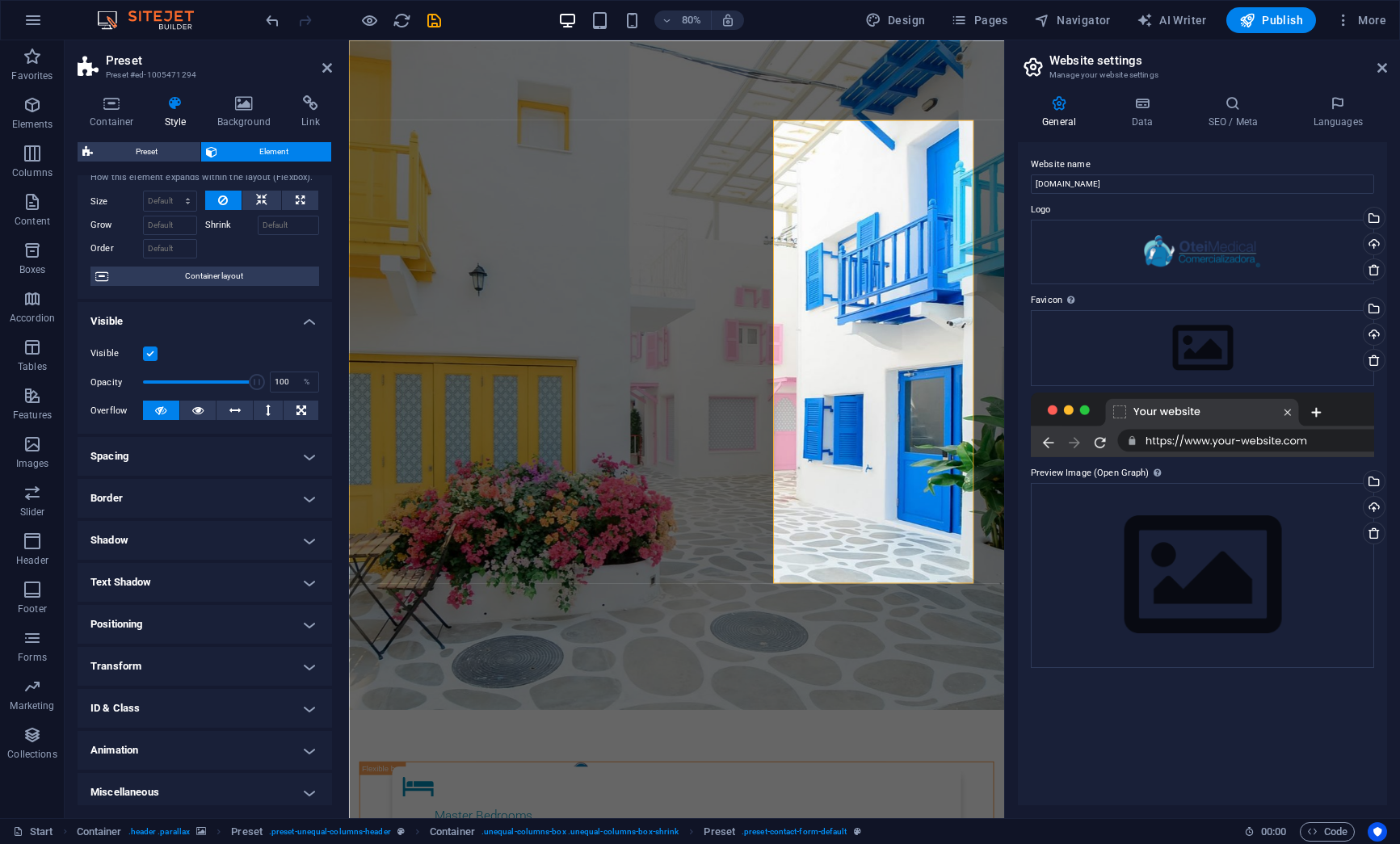
scroll to position [52, 0]
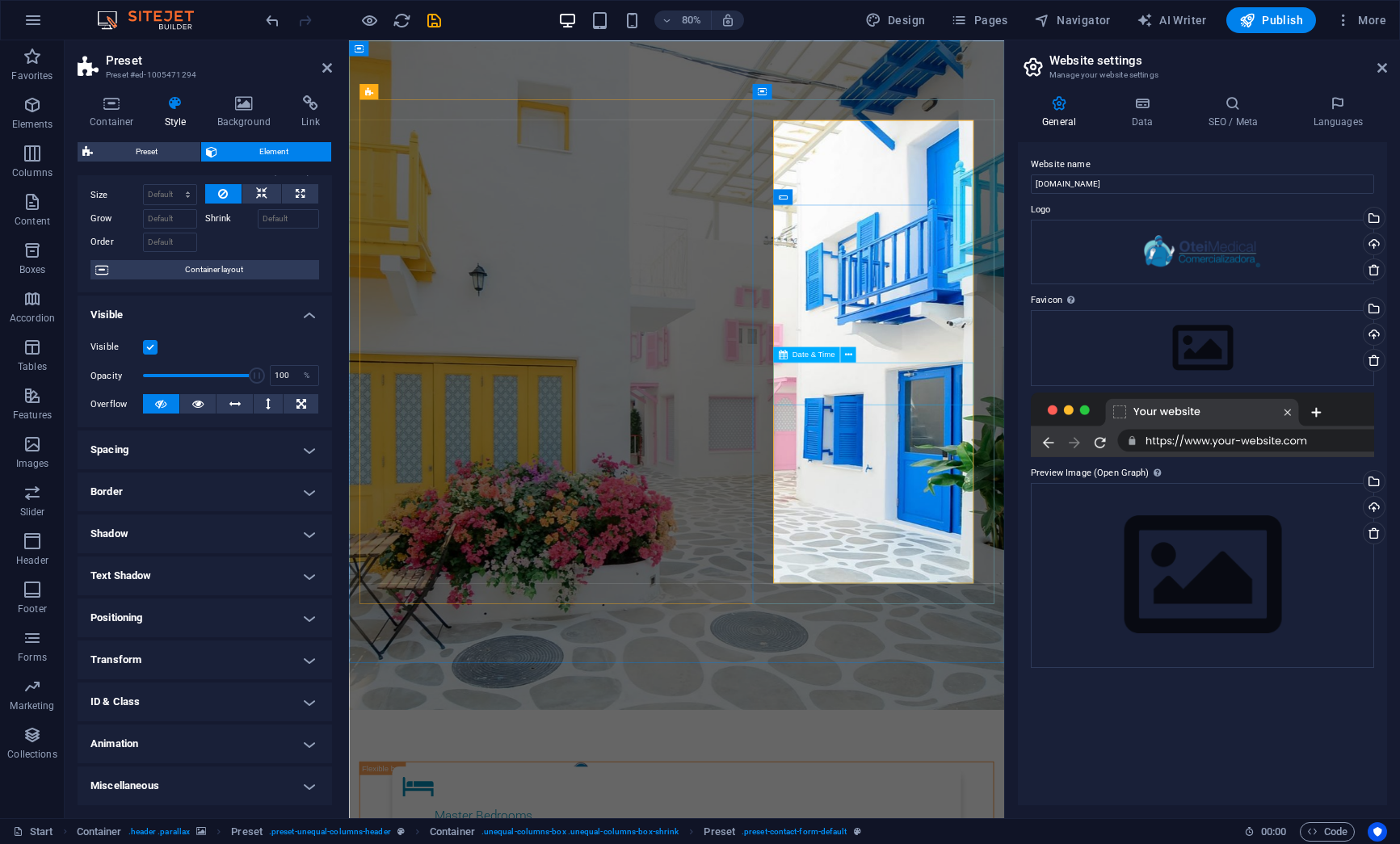
click at [849, 353] on icon at bounding box center [848, 355] width 8 height 13
click at [847, 354] on icon at bounding box center [848, 355] width 8 height 13
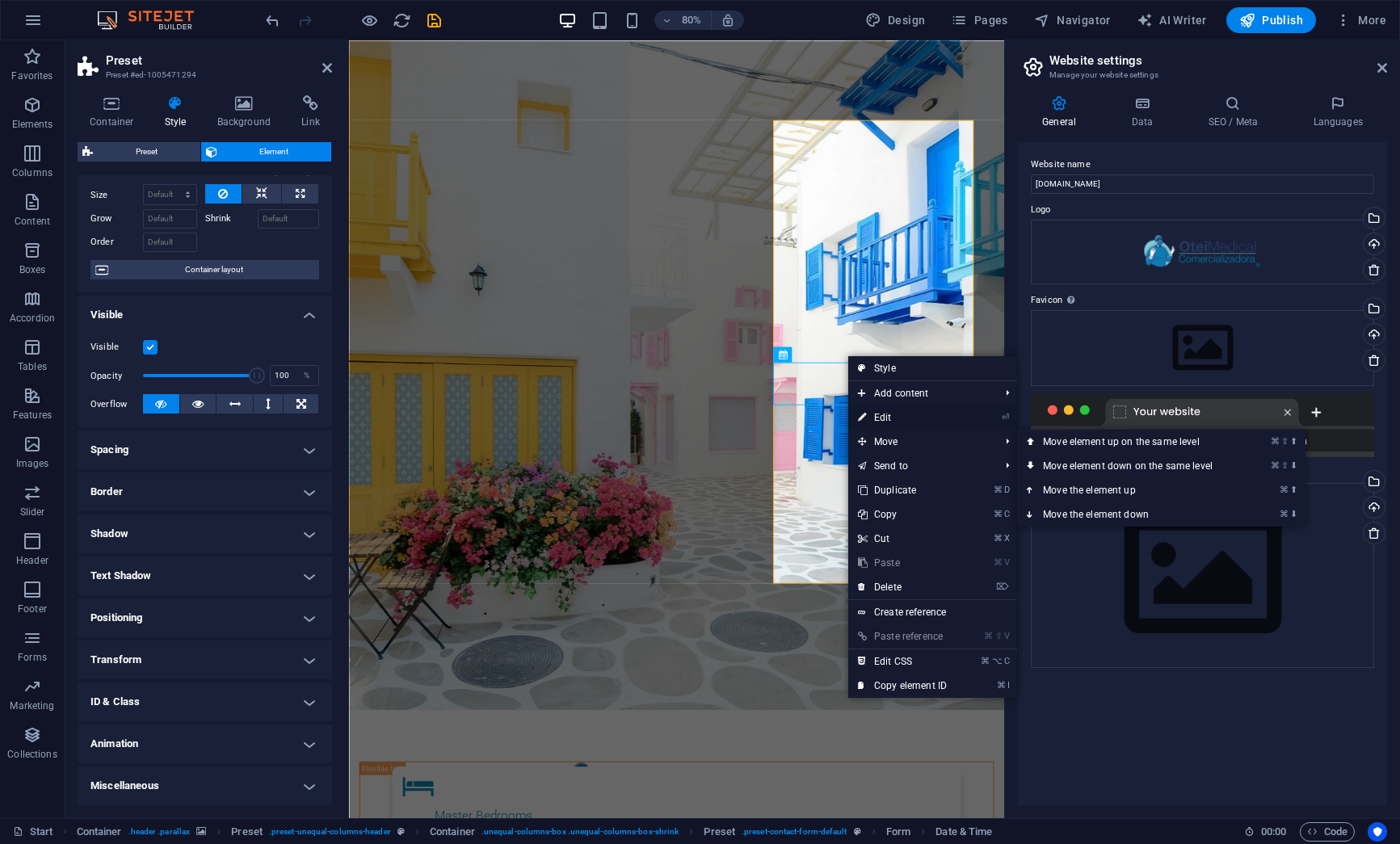
click at [891, 415] on link "⏎ Edit" at bounding box center [902, 417] width 108 height 24
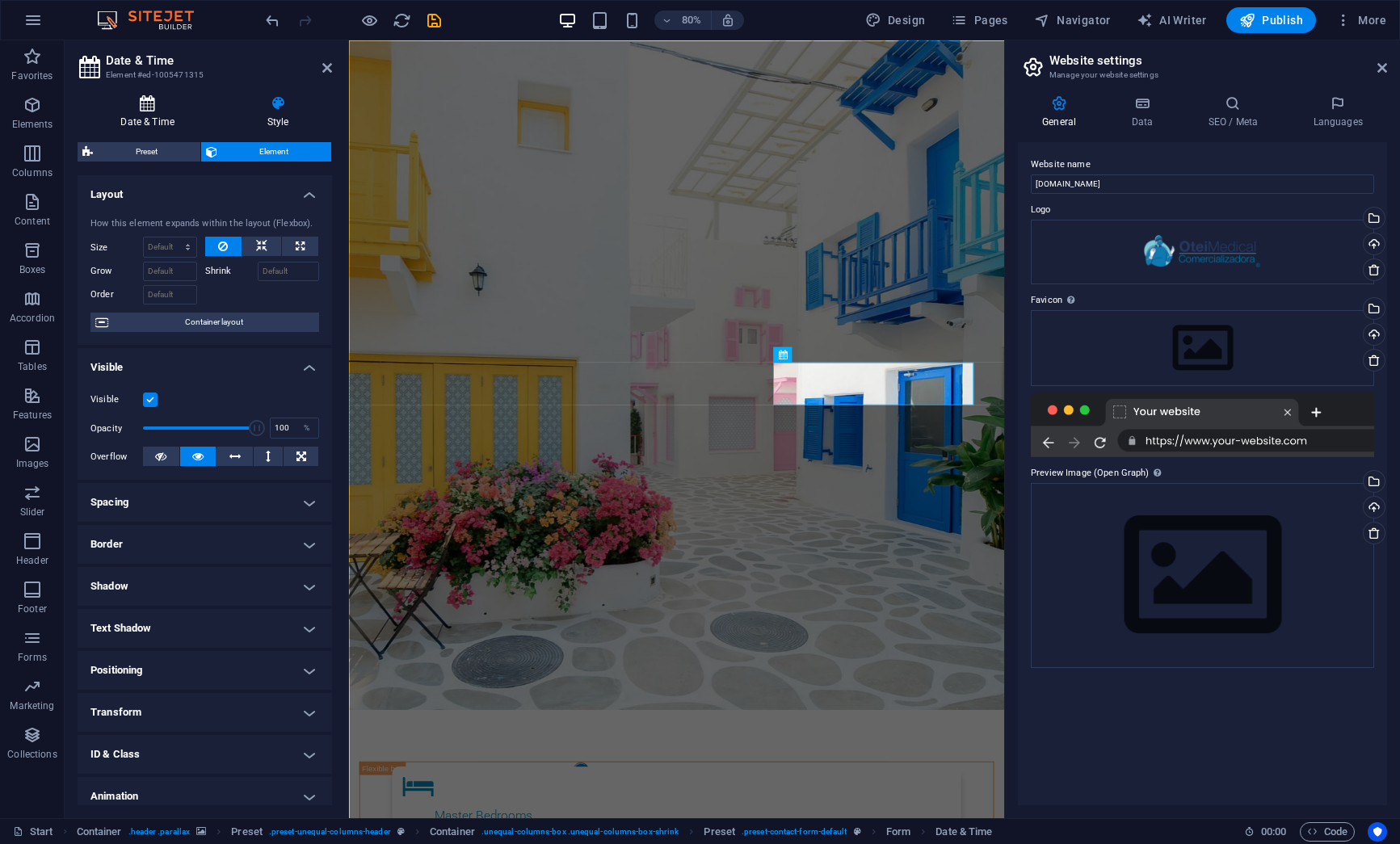
click at [162, 116] on h4 "Date & Time" at bounding box center [150, 112] width 146 height 34
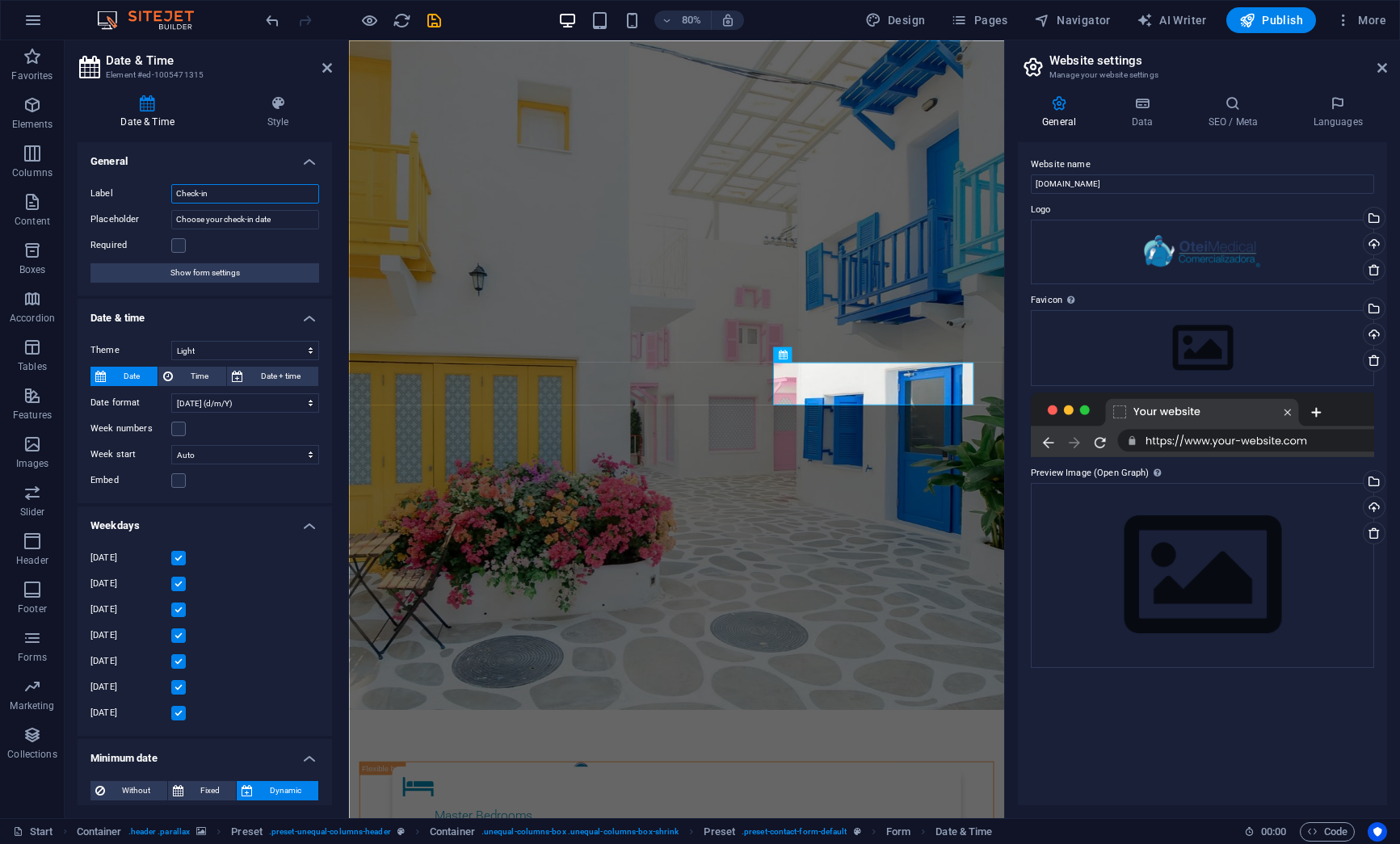
click at [200, 195] on input "Check-in" at bounding box center [245, 193] width 148 height 19
click at [224, 279] on span "Show form settings" at bounding box center [205, 272] width 69 height 19
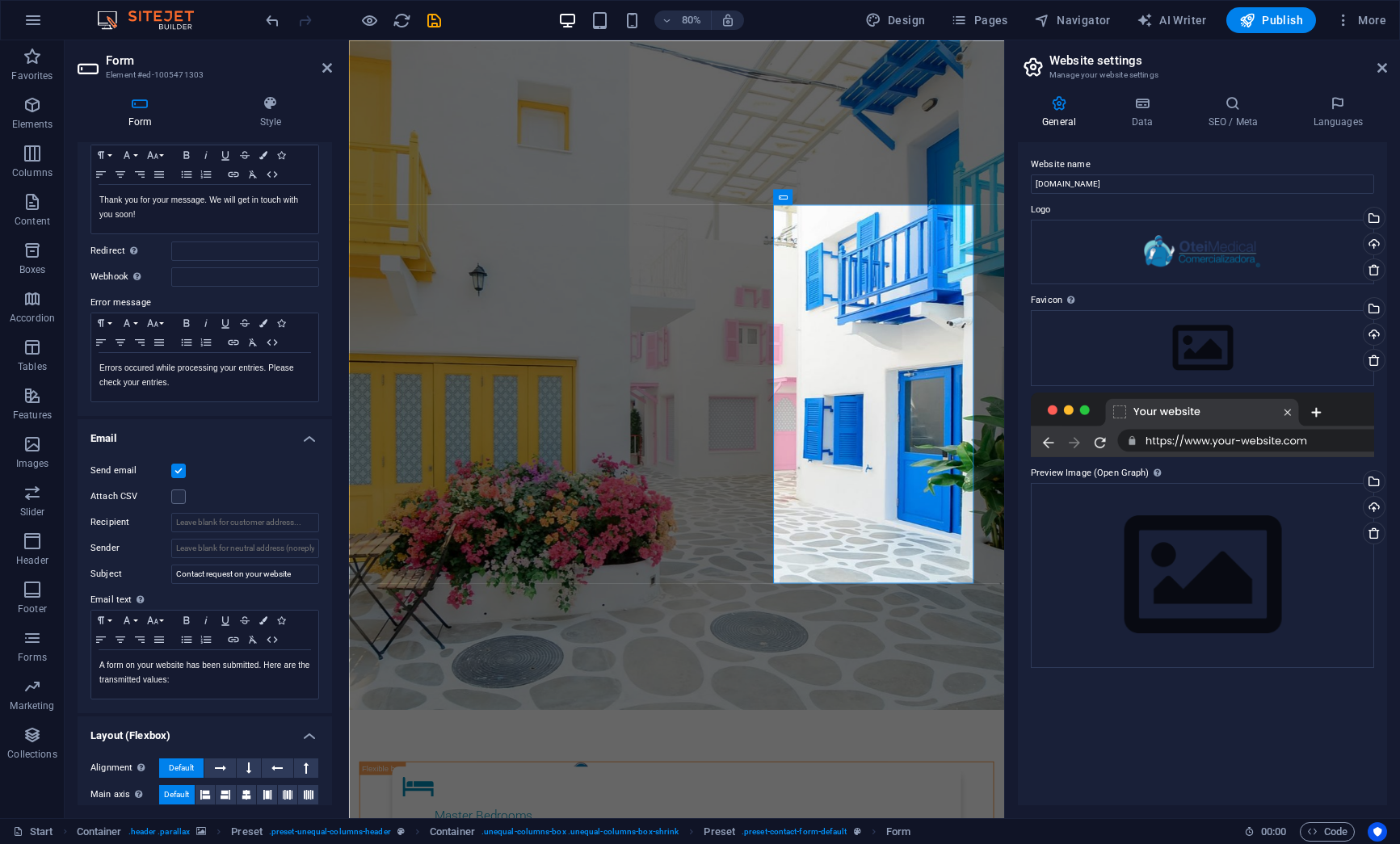
scroll to position [229, 0]
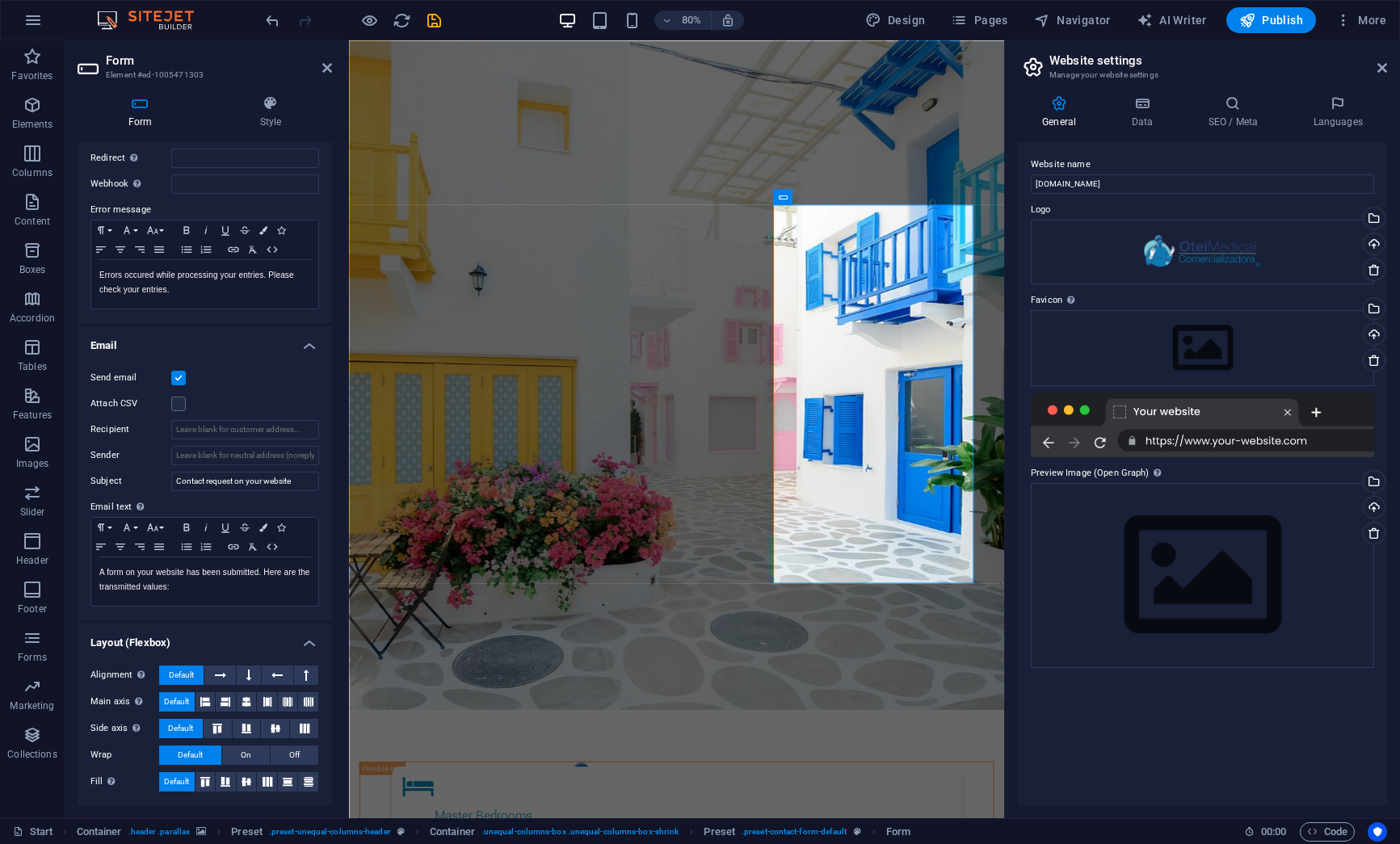
click at [135, 62] on h2 "Form" at bounding box center [218, 60] width 226 height 14
click at [843, 197] on icon at bounding box center [840, 196] width 9 height 13
click at [831, 196] on button at bounding box center [824, 196] width 15 height 15
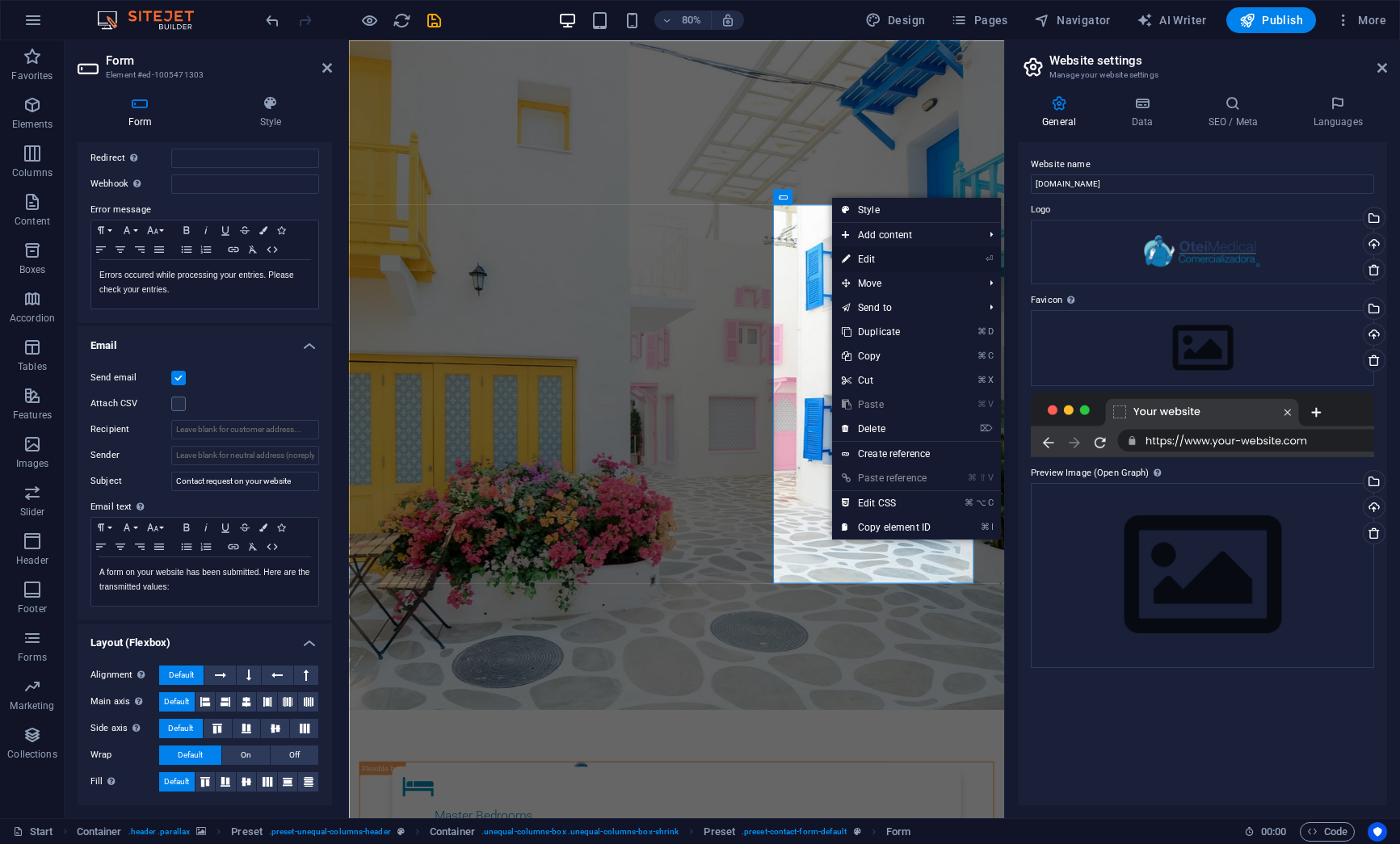
click at [857, 253] on link "⏎ Edit" at bounding box center [886, 259] width 108 height 24
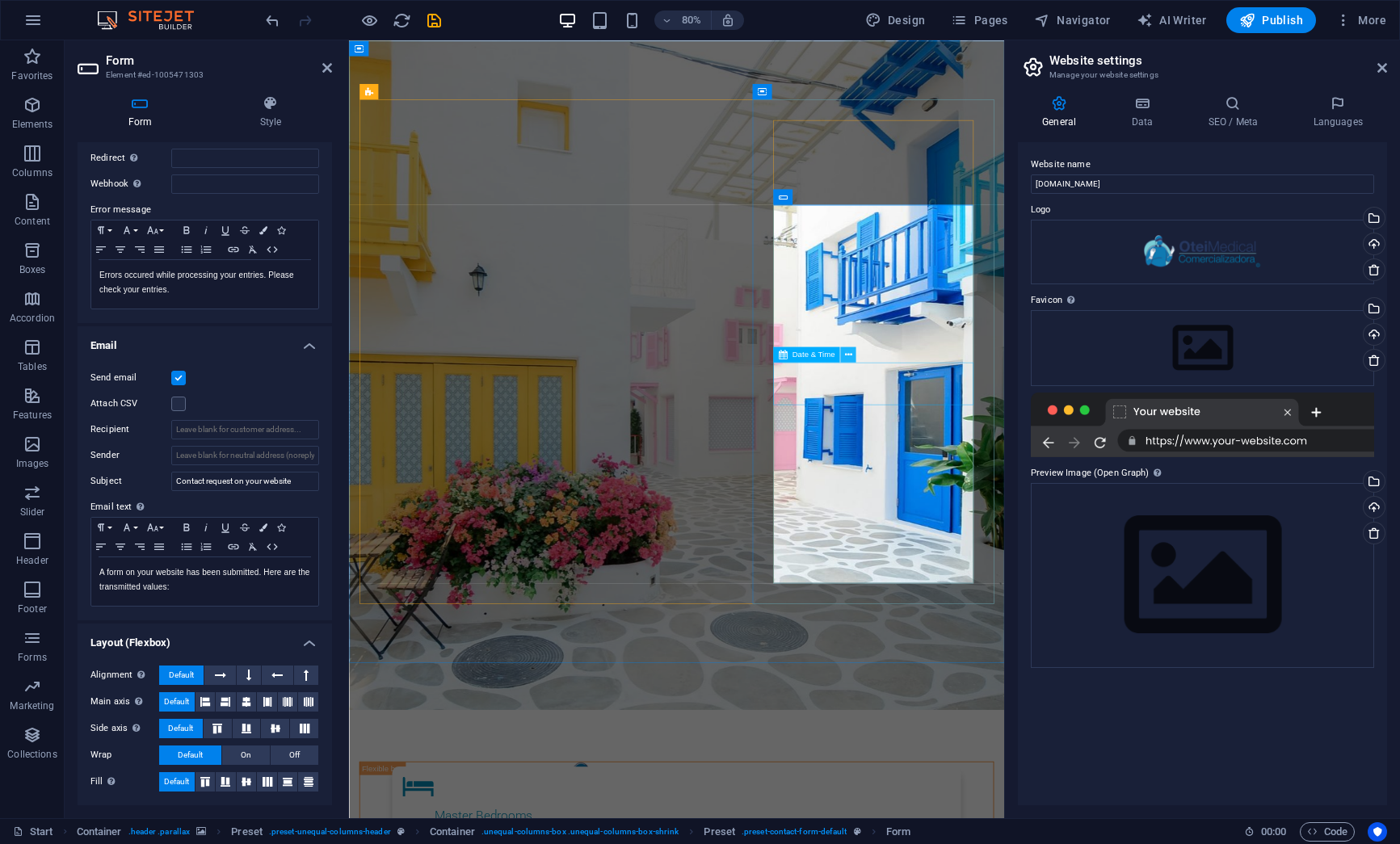
click at [845, 354] on icon at bounding box center [848, 355] width 8 height 13
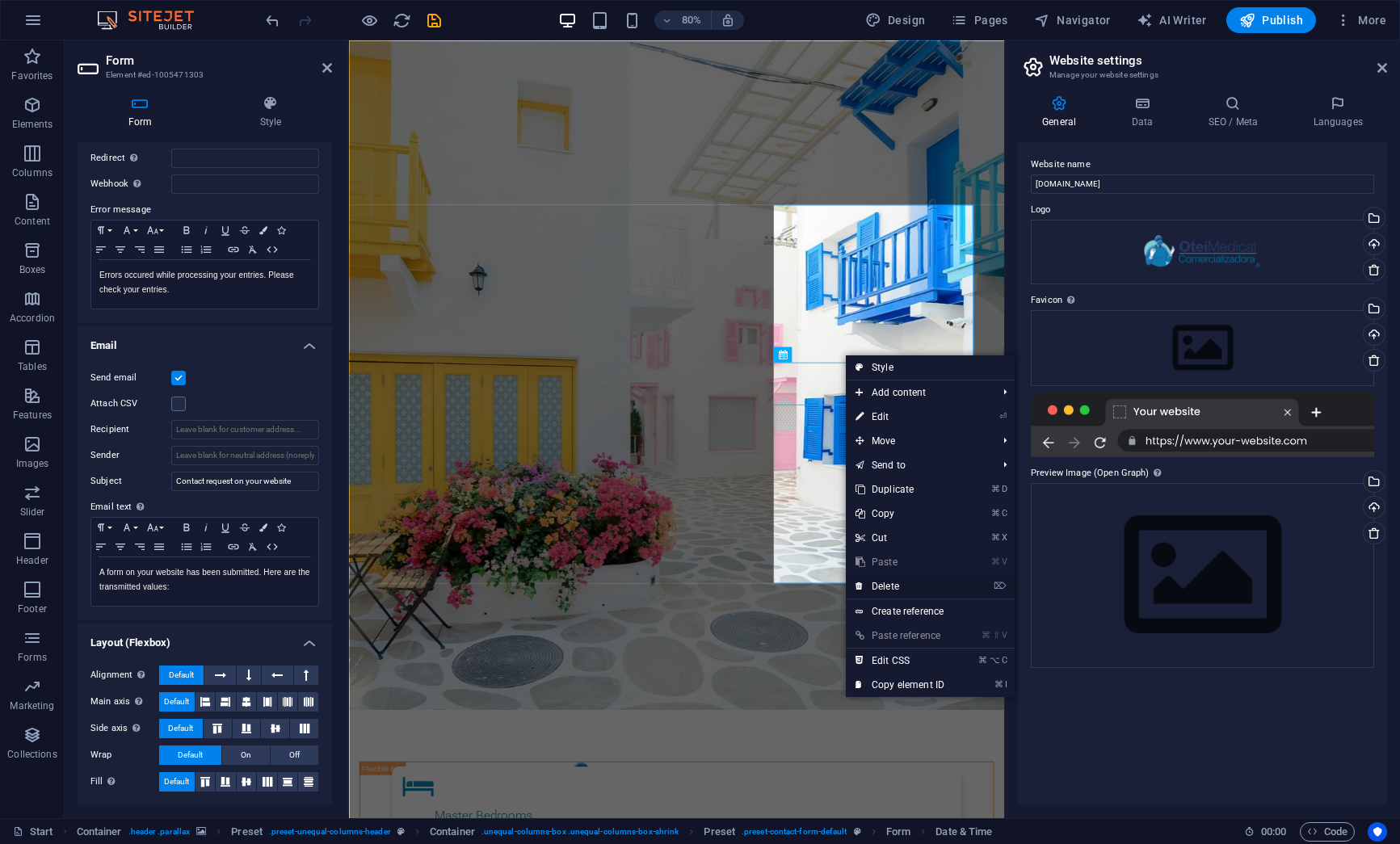
click at [936, 594] on link "⌦ Delete" at bounding box center [900, 586] width 108 height 24
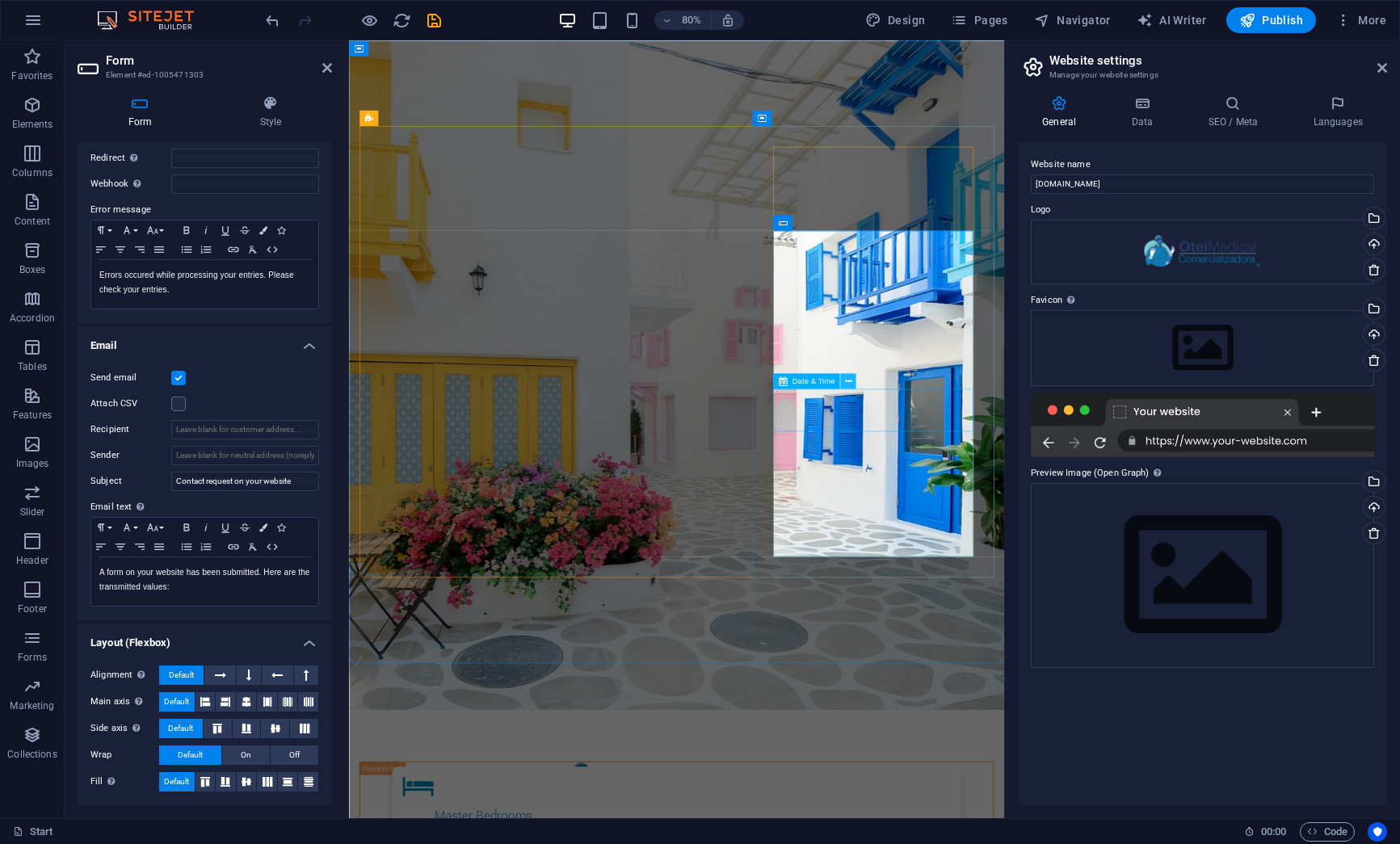
click at [847, 379] on icon at bounding box center [848, 380] width 8 height 13
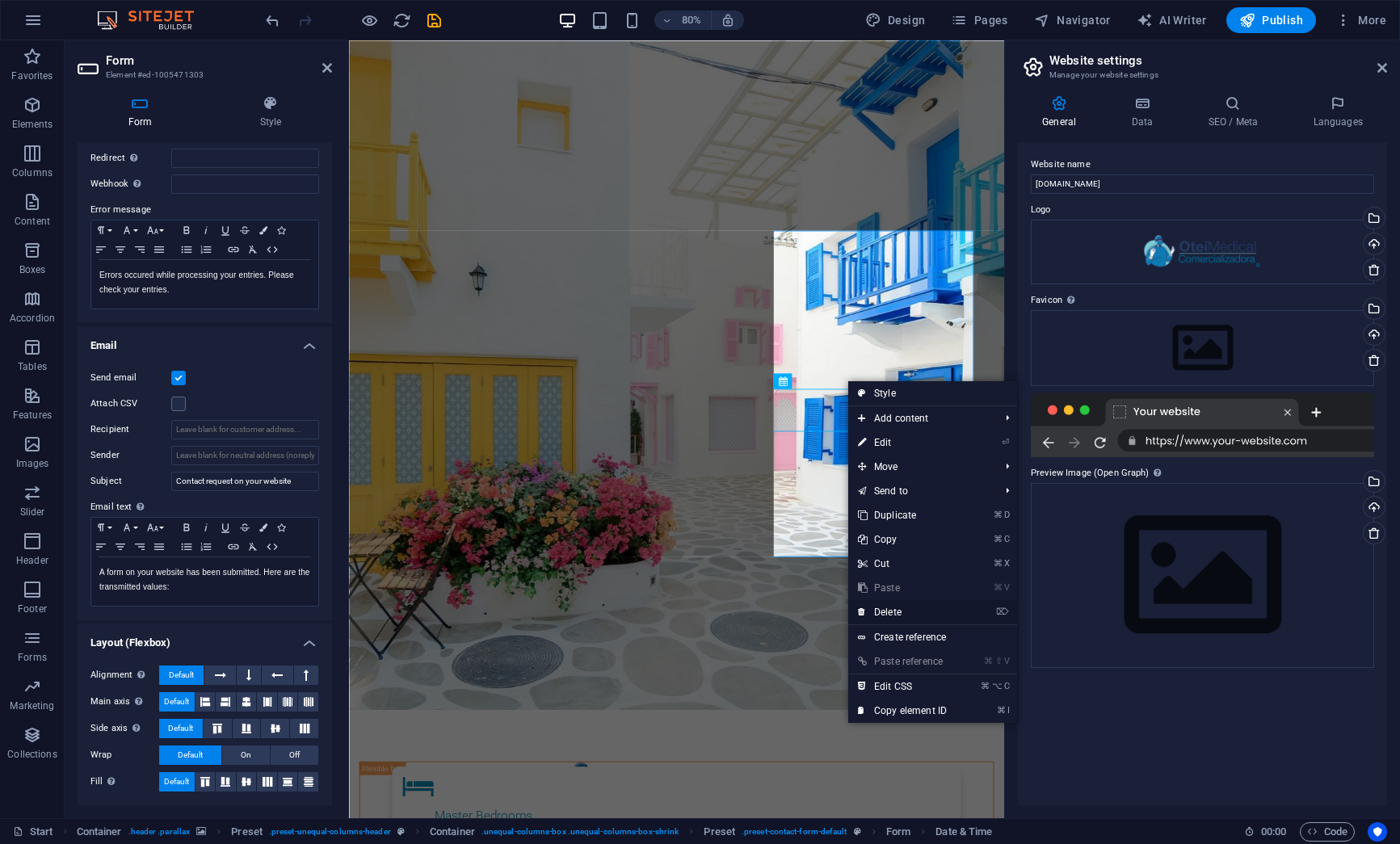
click at [890, 613] on link "⌦ Delete" at bounding box center [902, 612] width 108 height 24
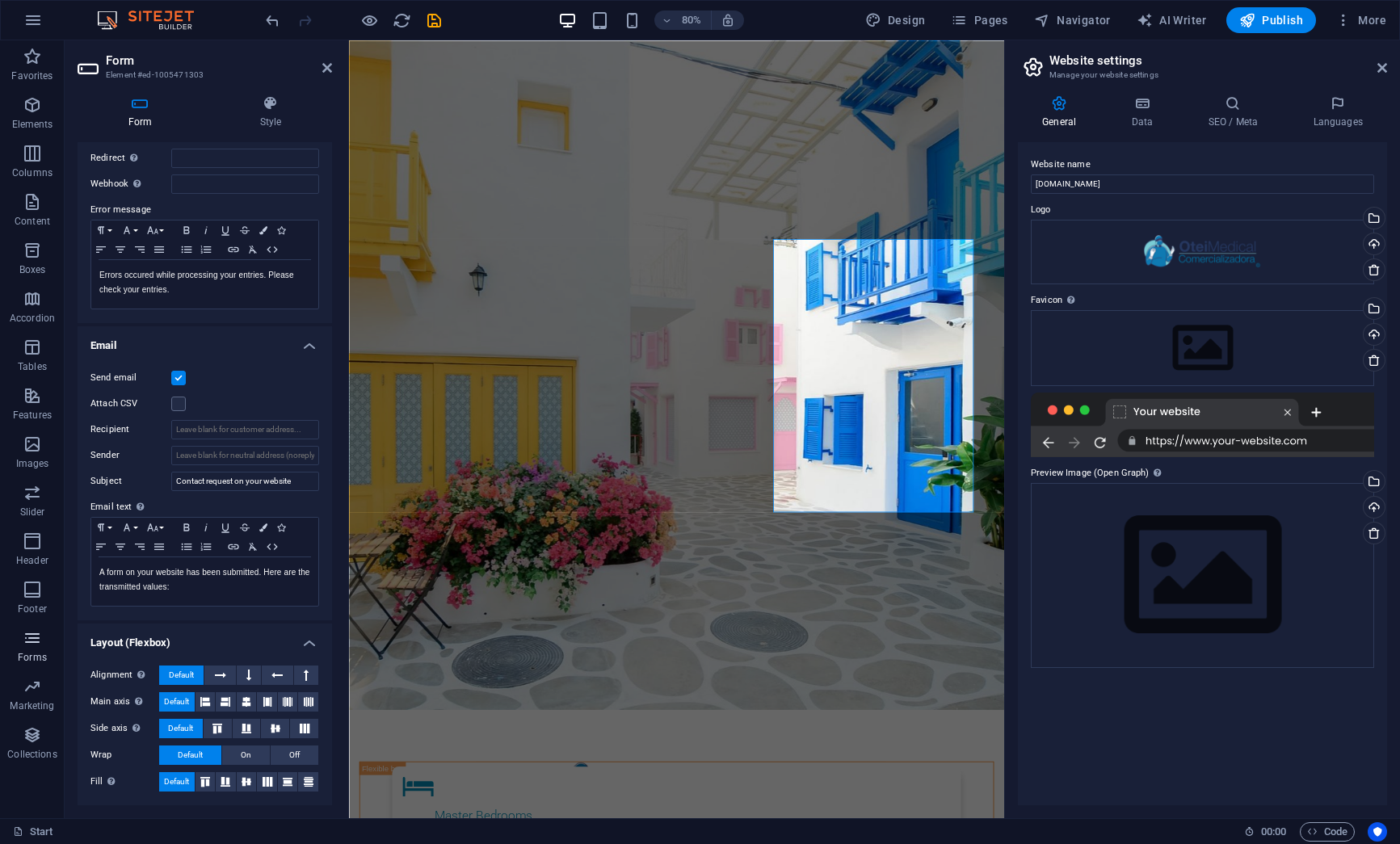
click at [36, 638] on icon "button" at bounding box center [32, 637] width 19 height 19
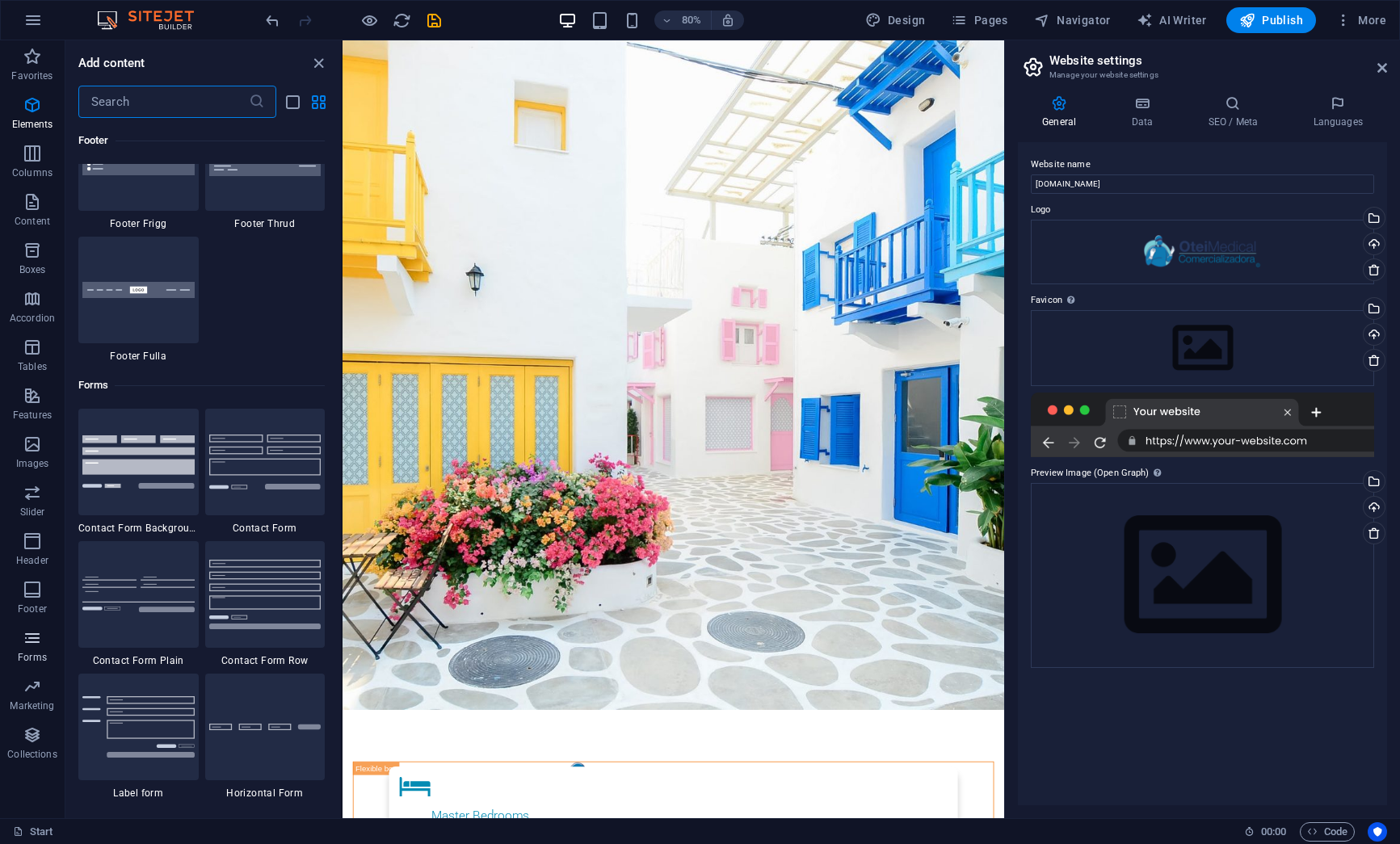
scroll to position [11791, 0]
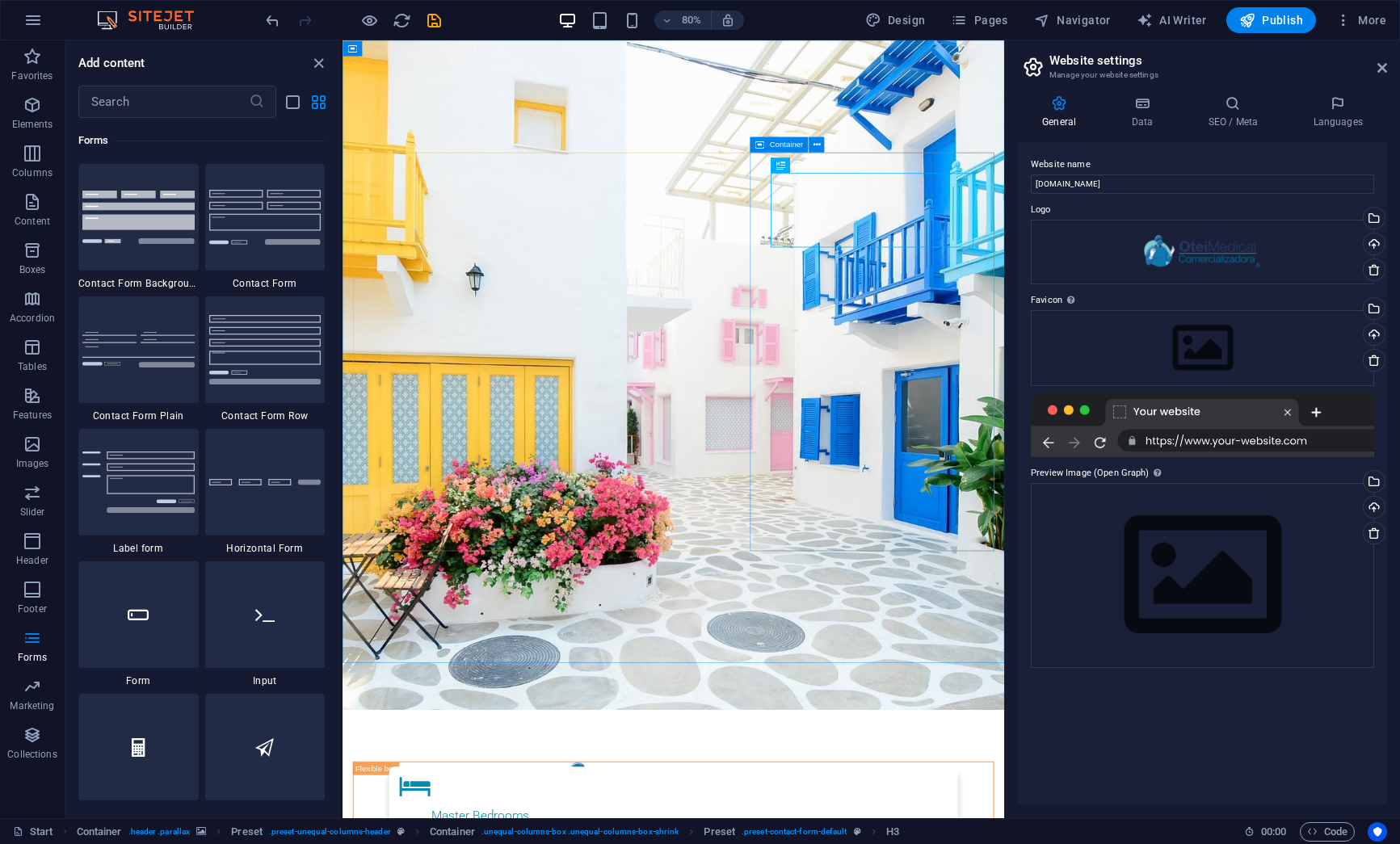
click at [795, 146] on span "Container" at bounding box center [786, 145] width 34 height 8
click at [778, 251] on icon at bounding box center [779, 249] width 9 height 15
click at [836, 249] on icon at bounding box center [837, 249] width 9 height 13
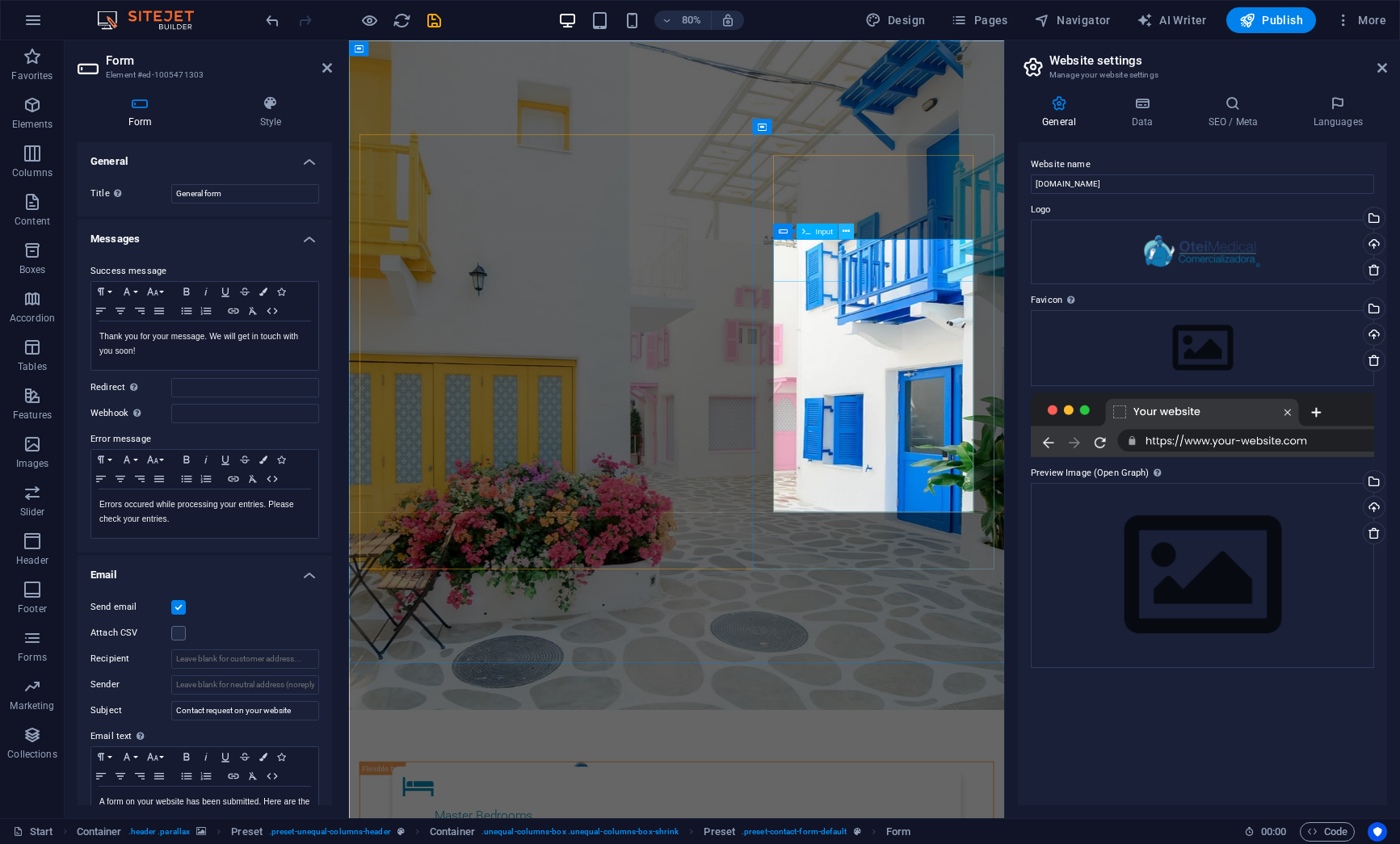
click at [847, 230] on icon at bounding box center [846, 231] width 8 height 13
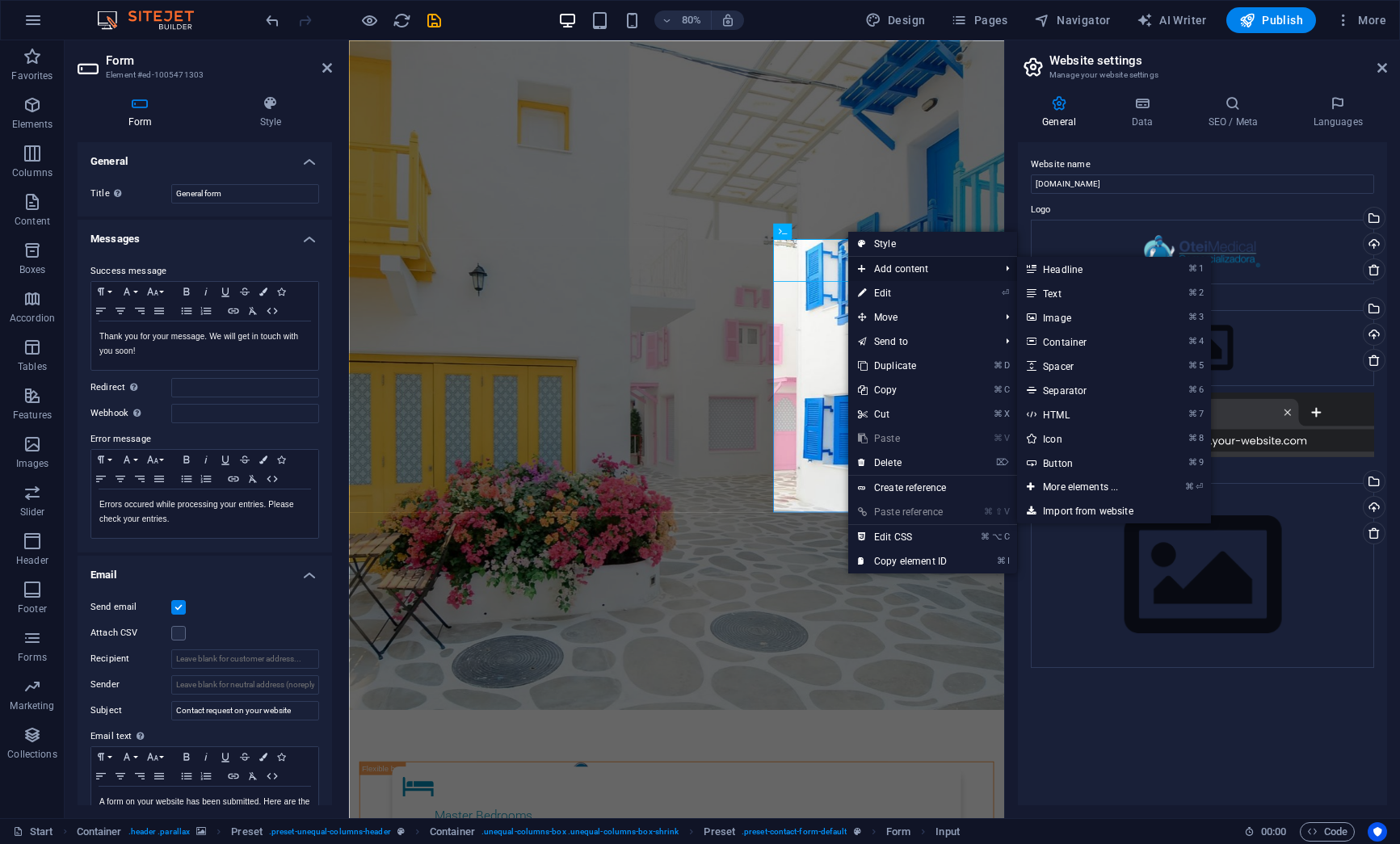
click at [883, 267] on span "Add content" at bounding box center [920, 269] width 144 height 24
click at [1089, 290] on link "⌘ 2 Text" at bounding box center [1084, 293] width 133 height 24
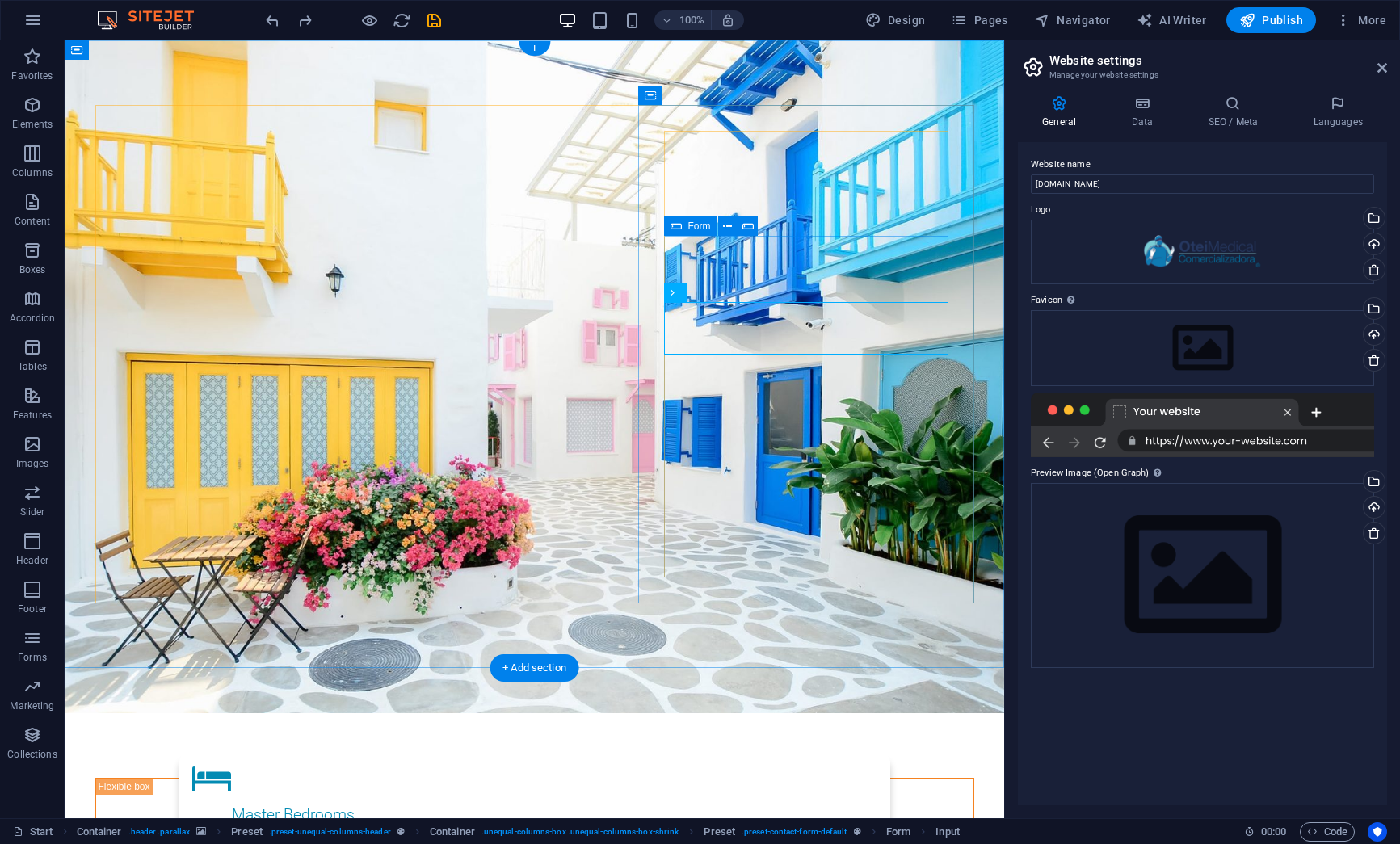
click at [753, 227] on icon at bounding box center [755, 227] width 9 height 17
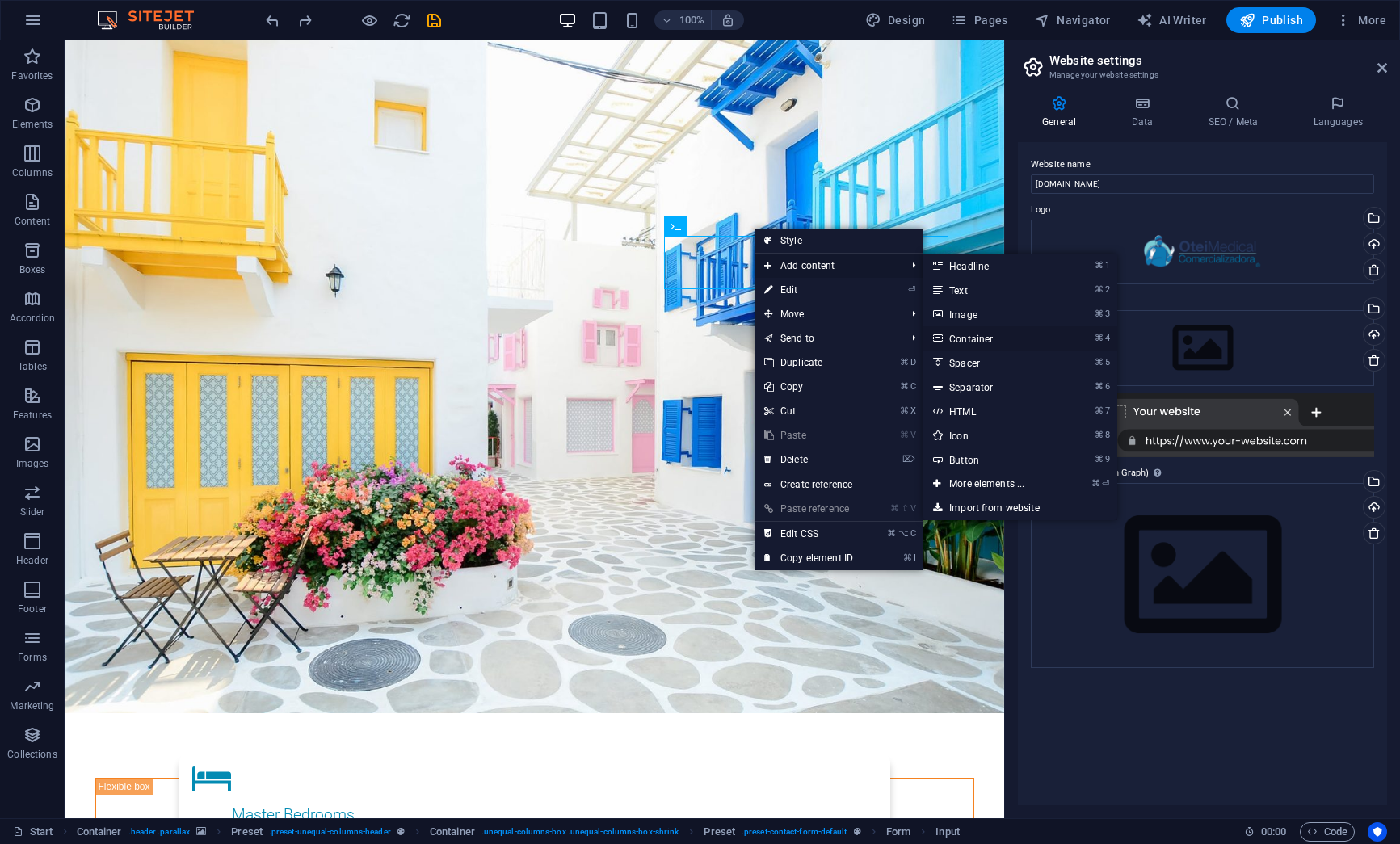
click at [1014, 335] on link "⌘ 4 Container" at bounding box center [990, 338] width 133 height 24
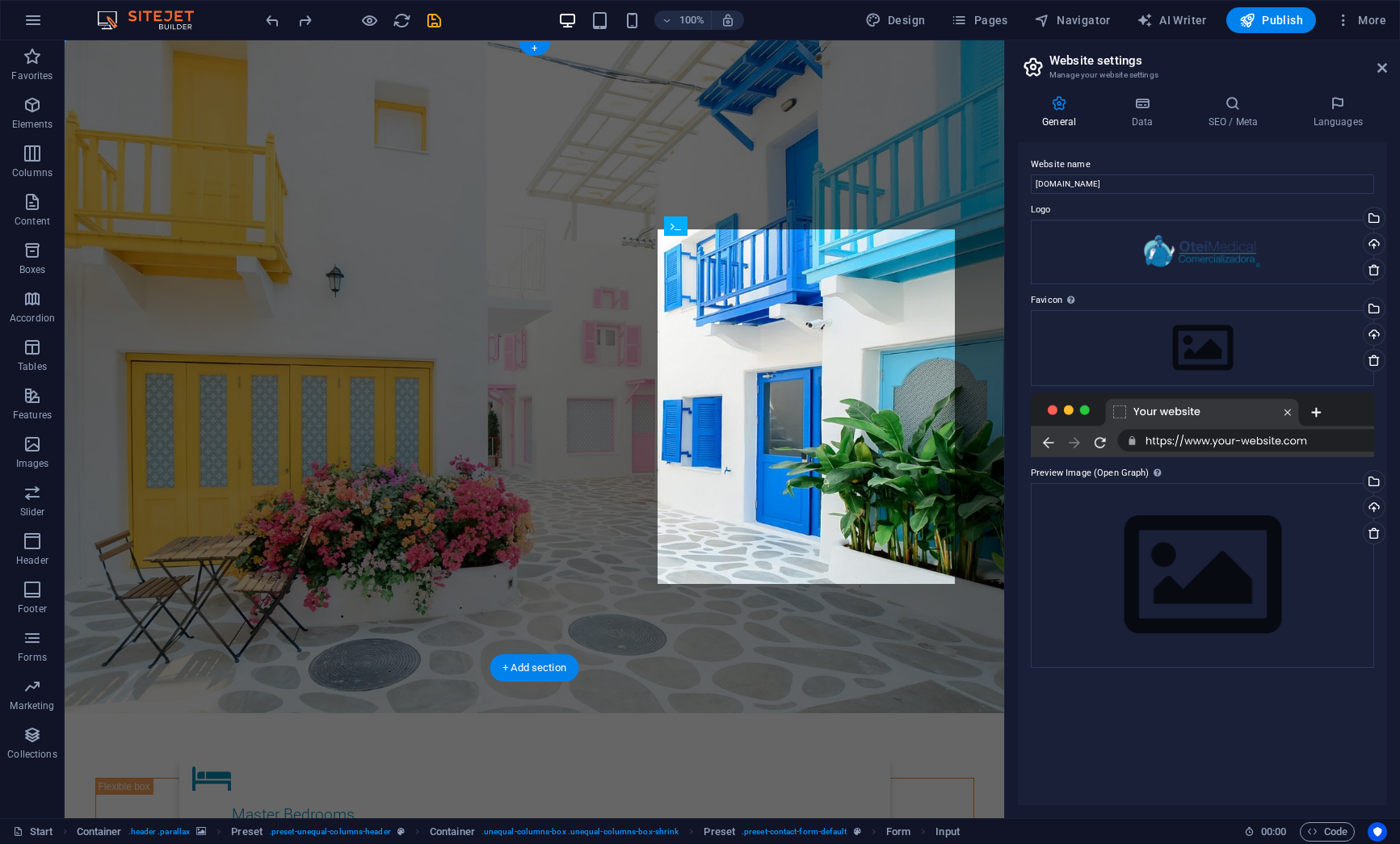
drag, startPoint x: 690, startPoint y: 250, endPoint x: 698, endPoint y: 251, distance: 8.1
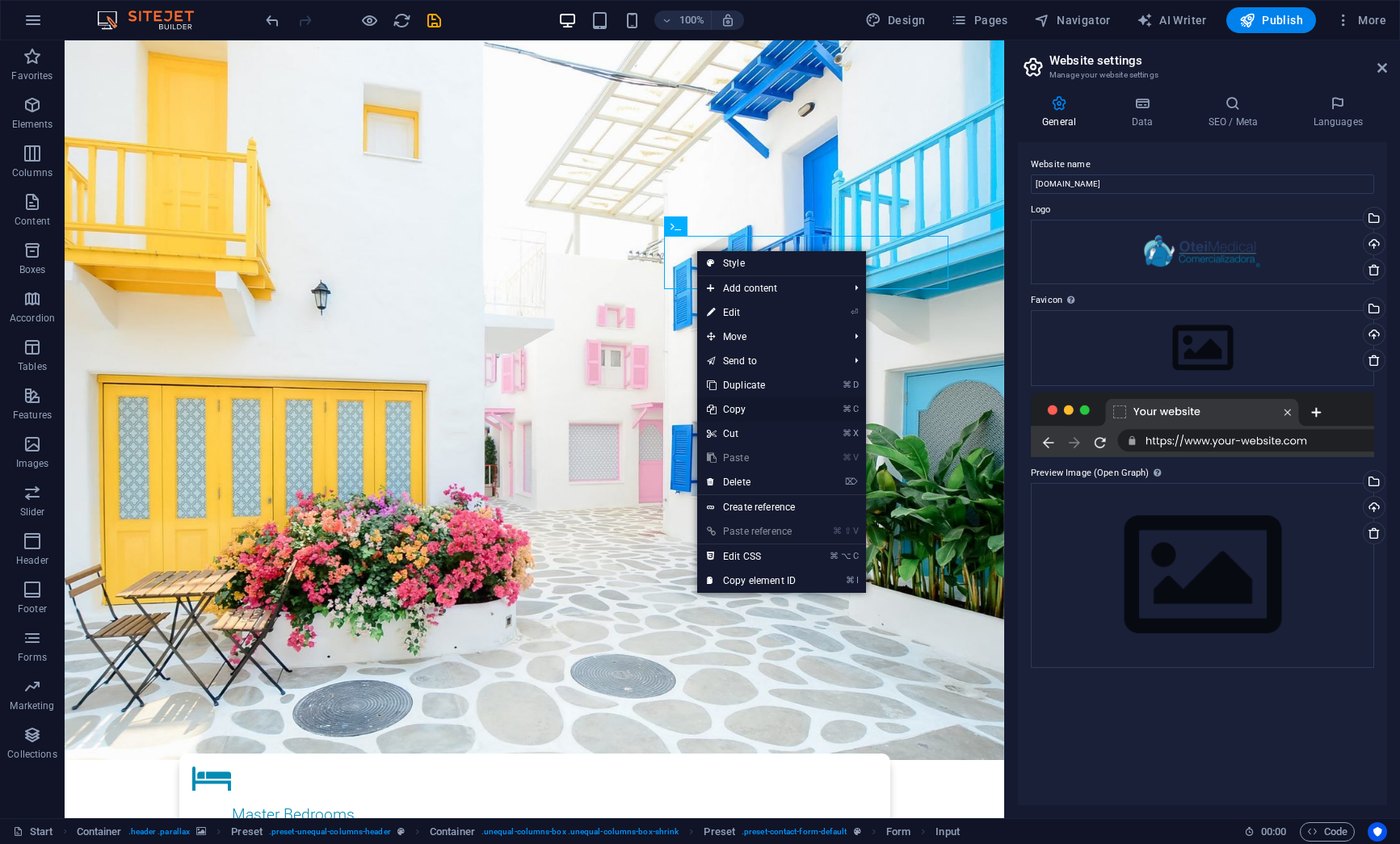
click at [717, 400] on link "⌘ C Copy" at bounding box center [751, 409] width 108 height 24
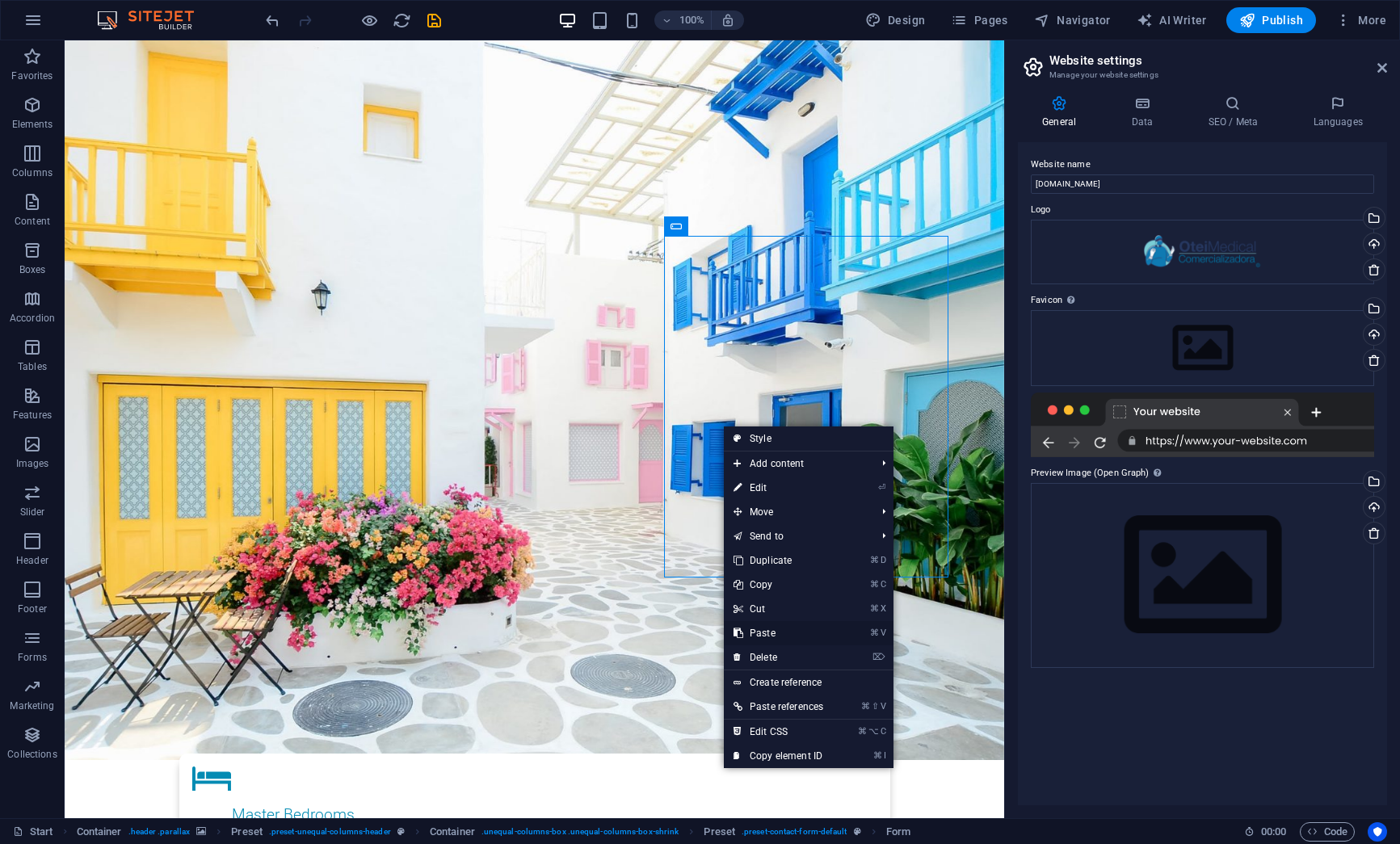
click at [757, 630] on link "⌘ V Paste" at bounding box center [778, 633] width 109 height 24
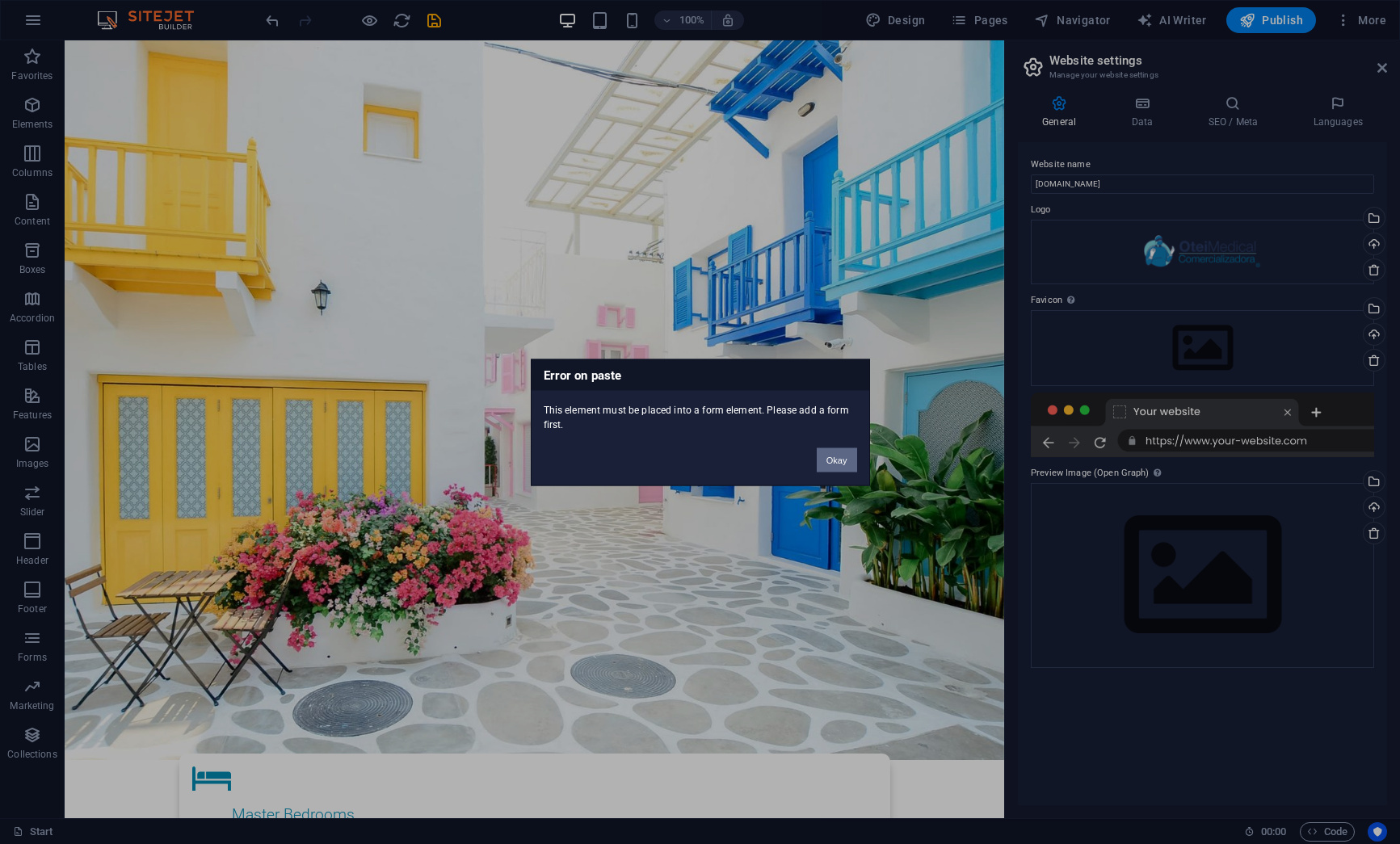
click at [840, 454] on button "Okay" at bounding box center [837, 460] width 40 height 24
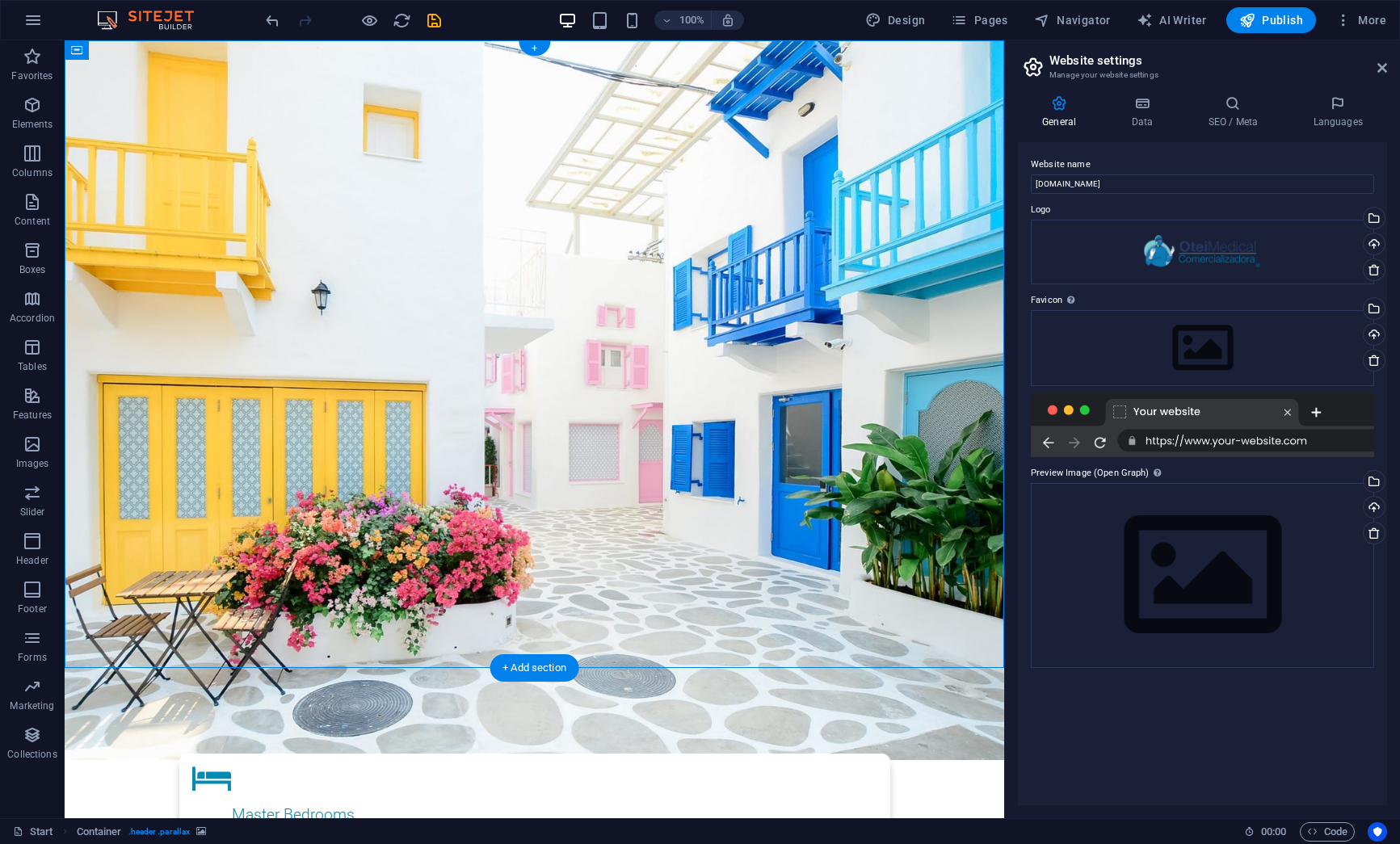
drag, startPoint x: 756, startPoint y: 274, endPoint x: 761, endPoint y: 388, distance: 114.1
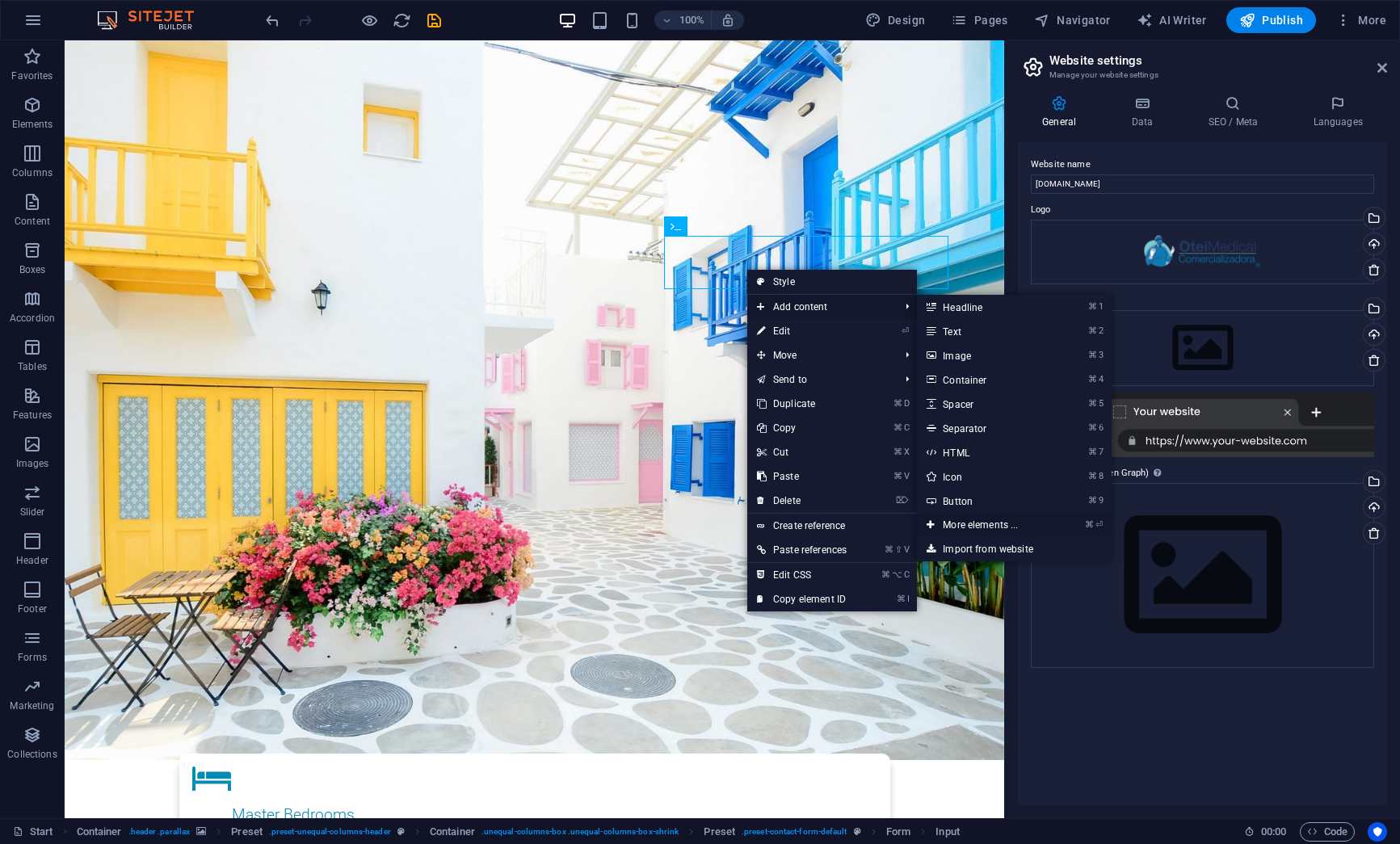
click at [1001, 519] on link "⌘ ⏎ More elements ..." at bounding box center [983, 524] width 133 height 24
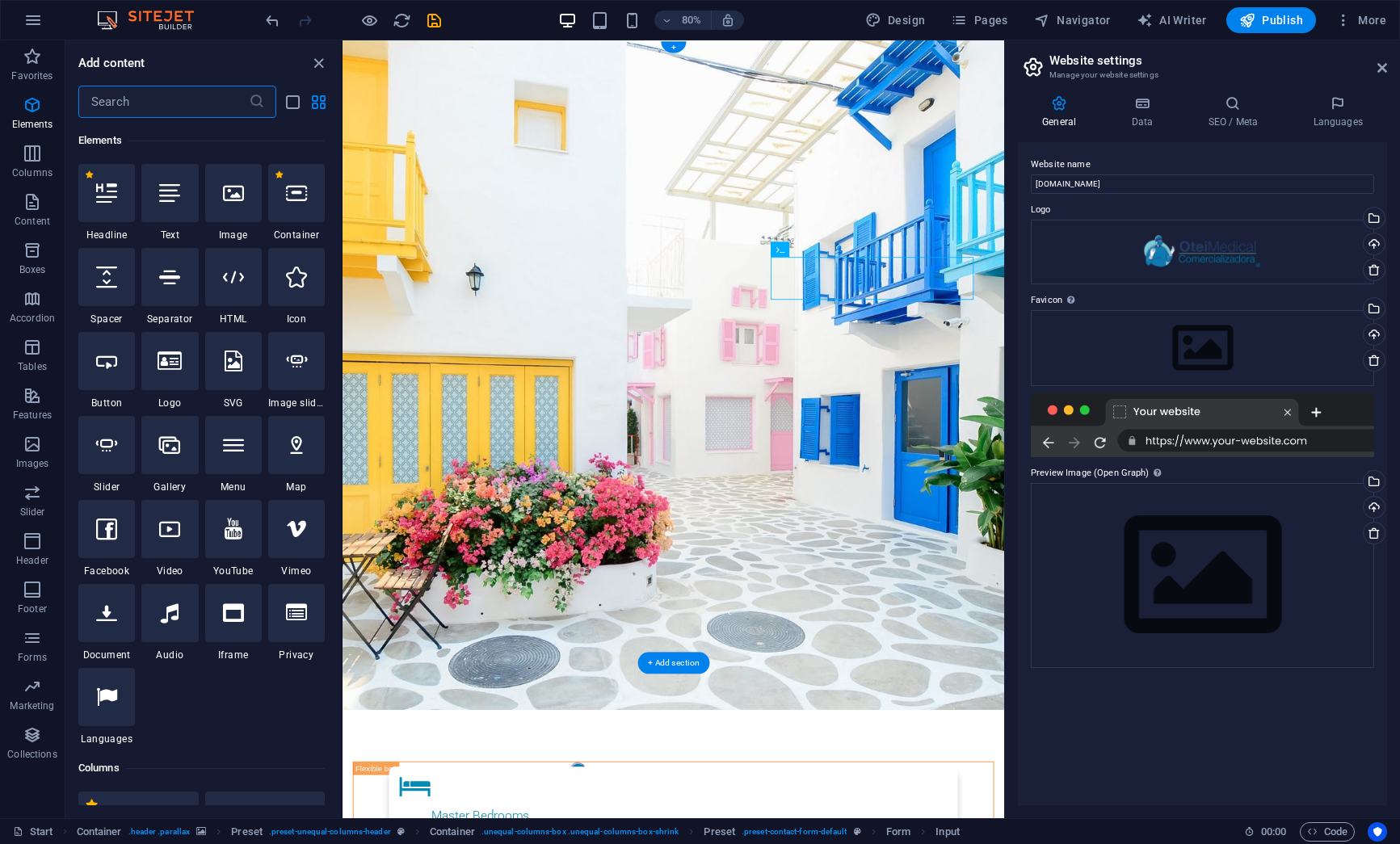
scroll to position [172, 0]
click at [821, 250] on span "Input" at bounding box center [821, 250] width 17 height 8
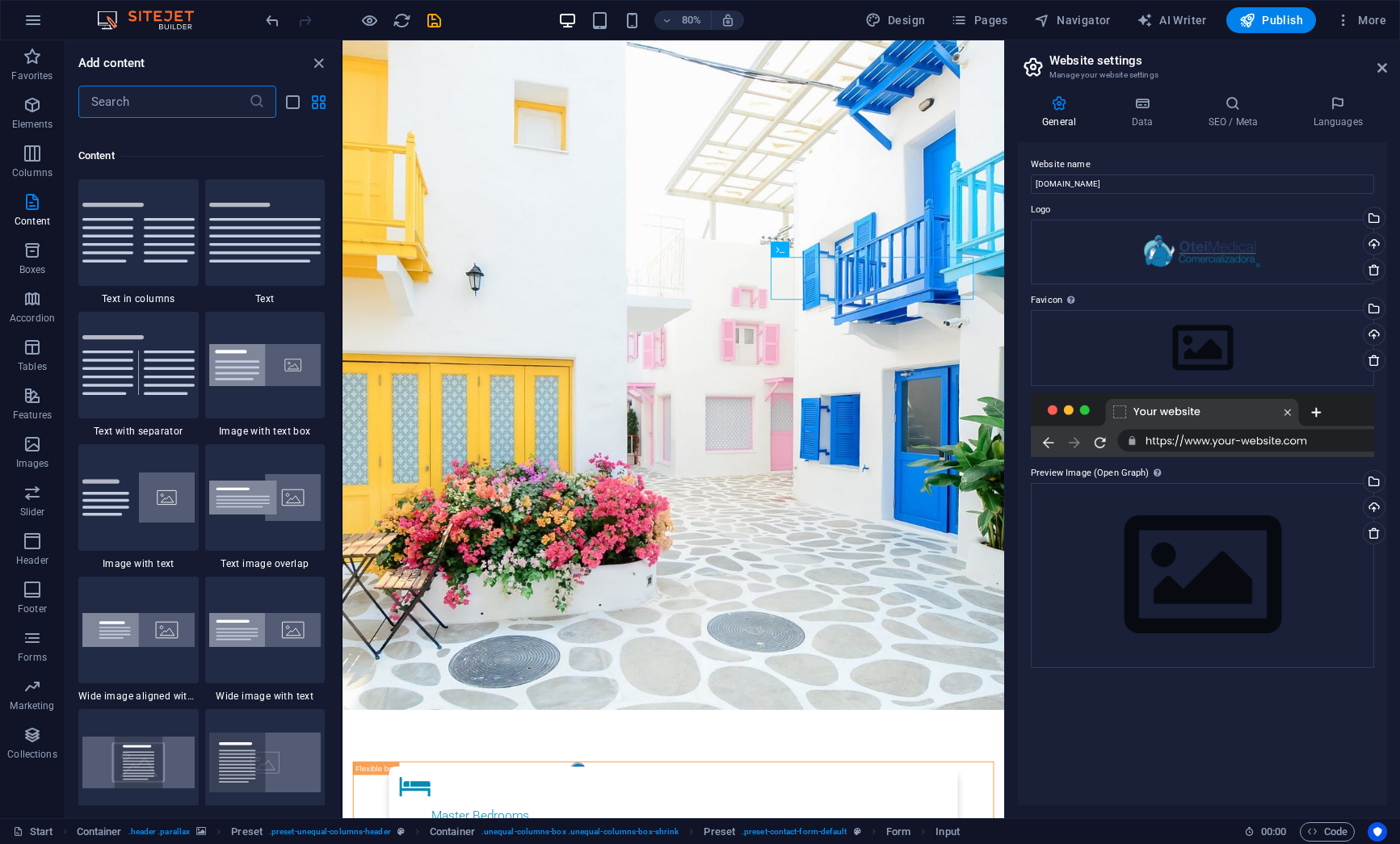
scroll to position [2875, 0]
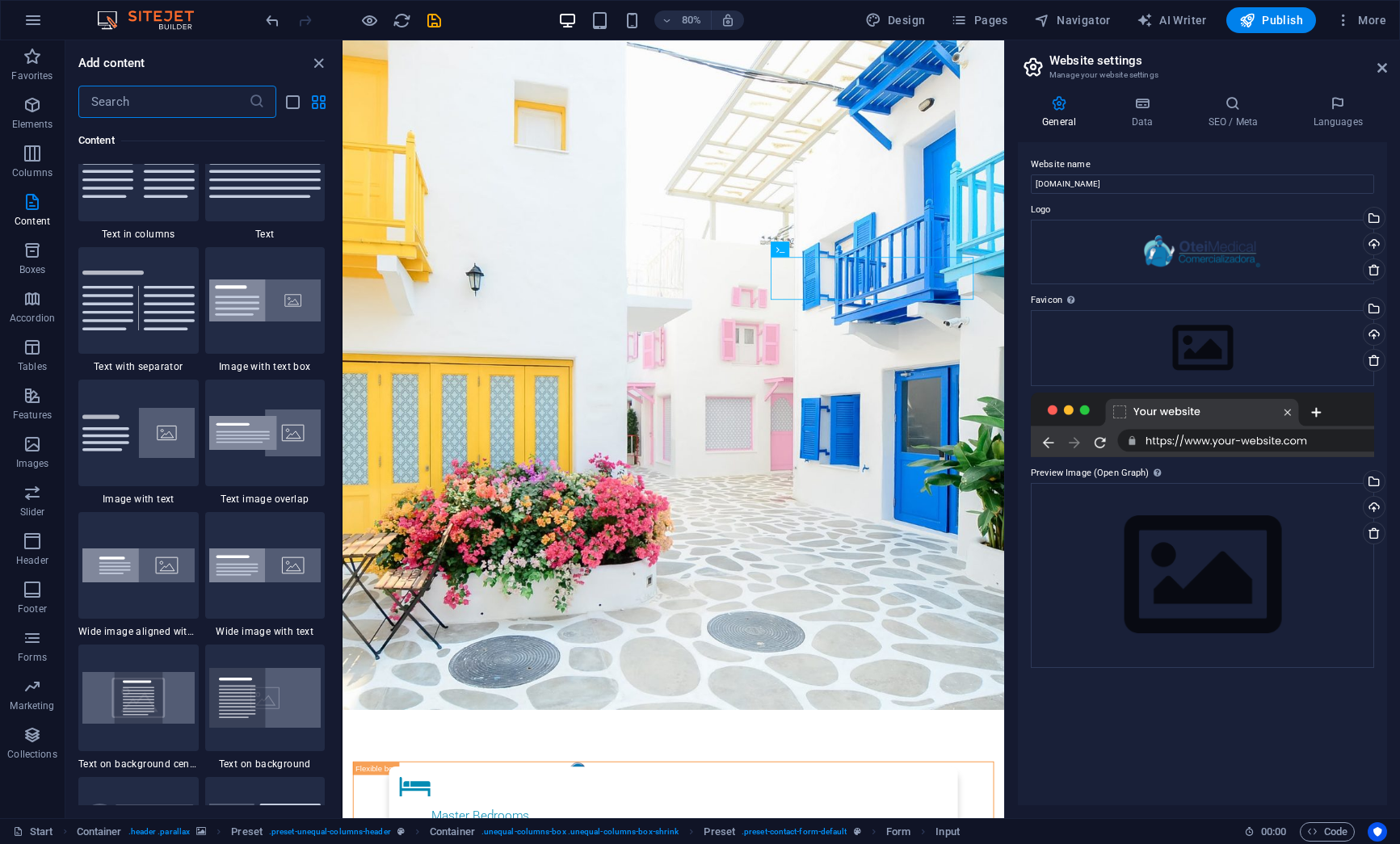
click at [163, 106] on input "text" at bounding box center [164, 102] width 170 height 32
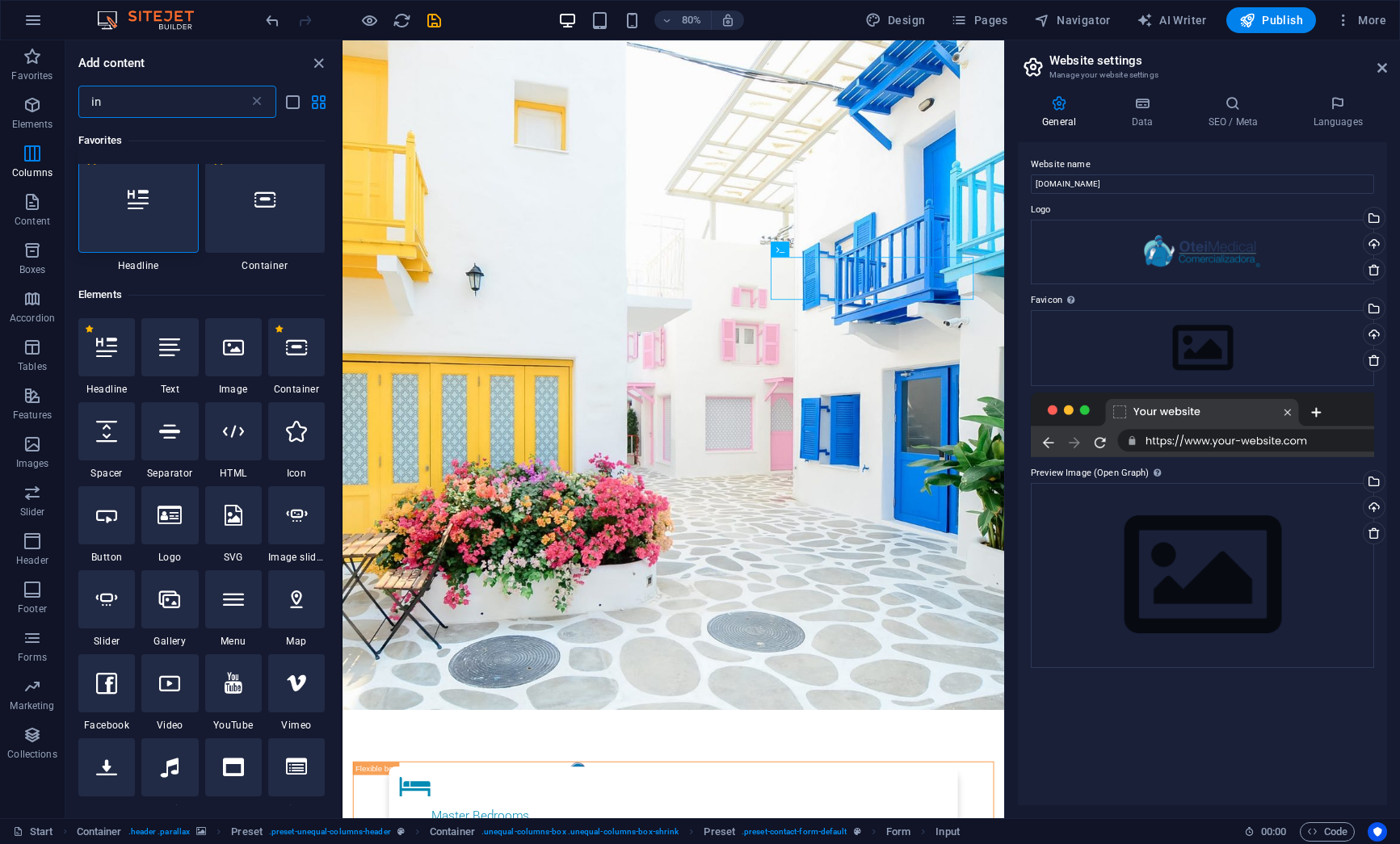
scroll to position [0, 0]
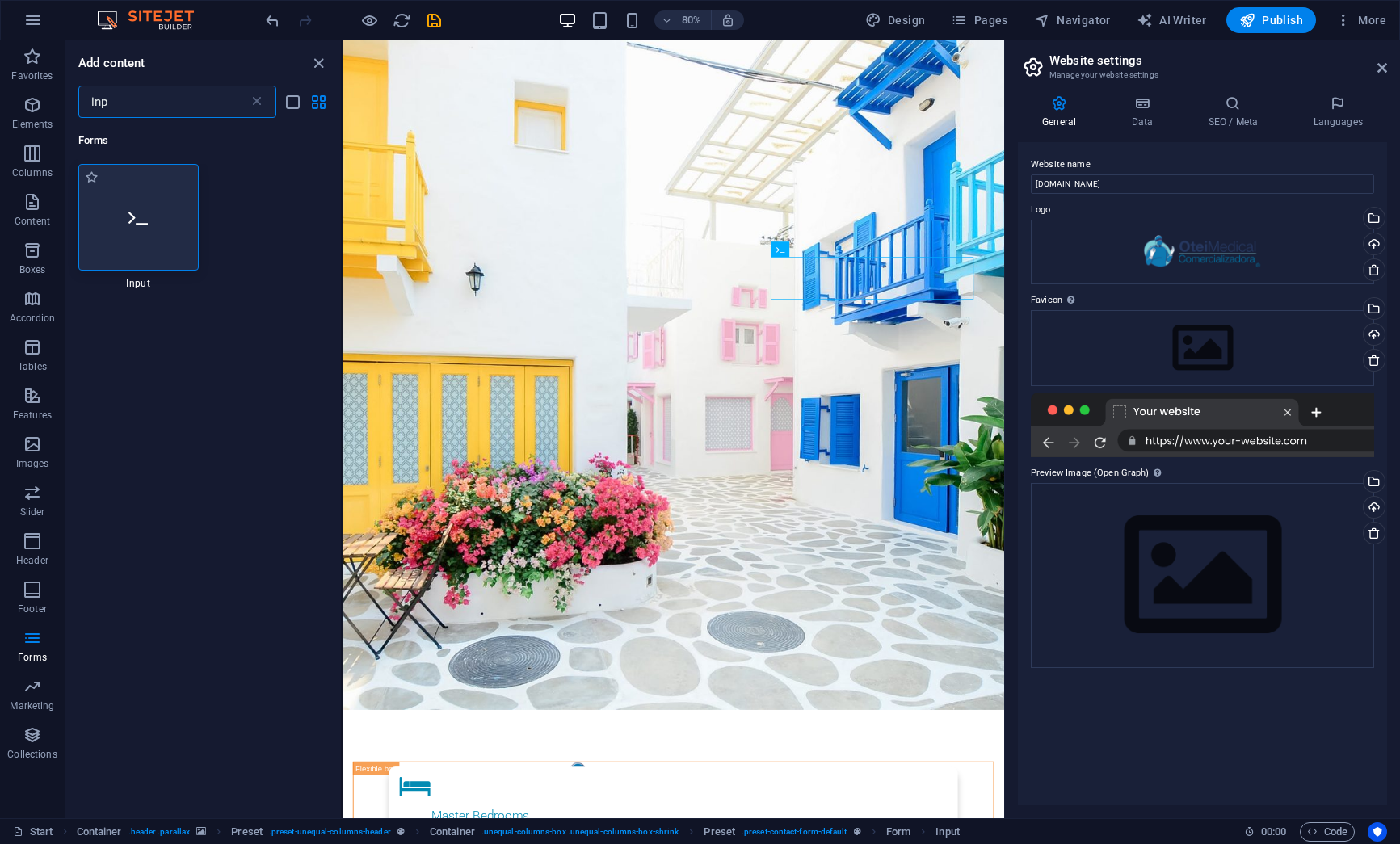
type input "inp"
click at [120, 225] on div at bounding box center [138, 217] width 121 height 106
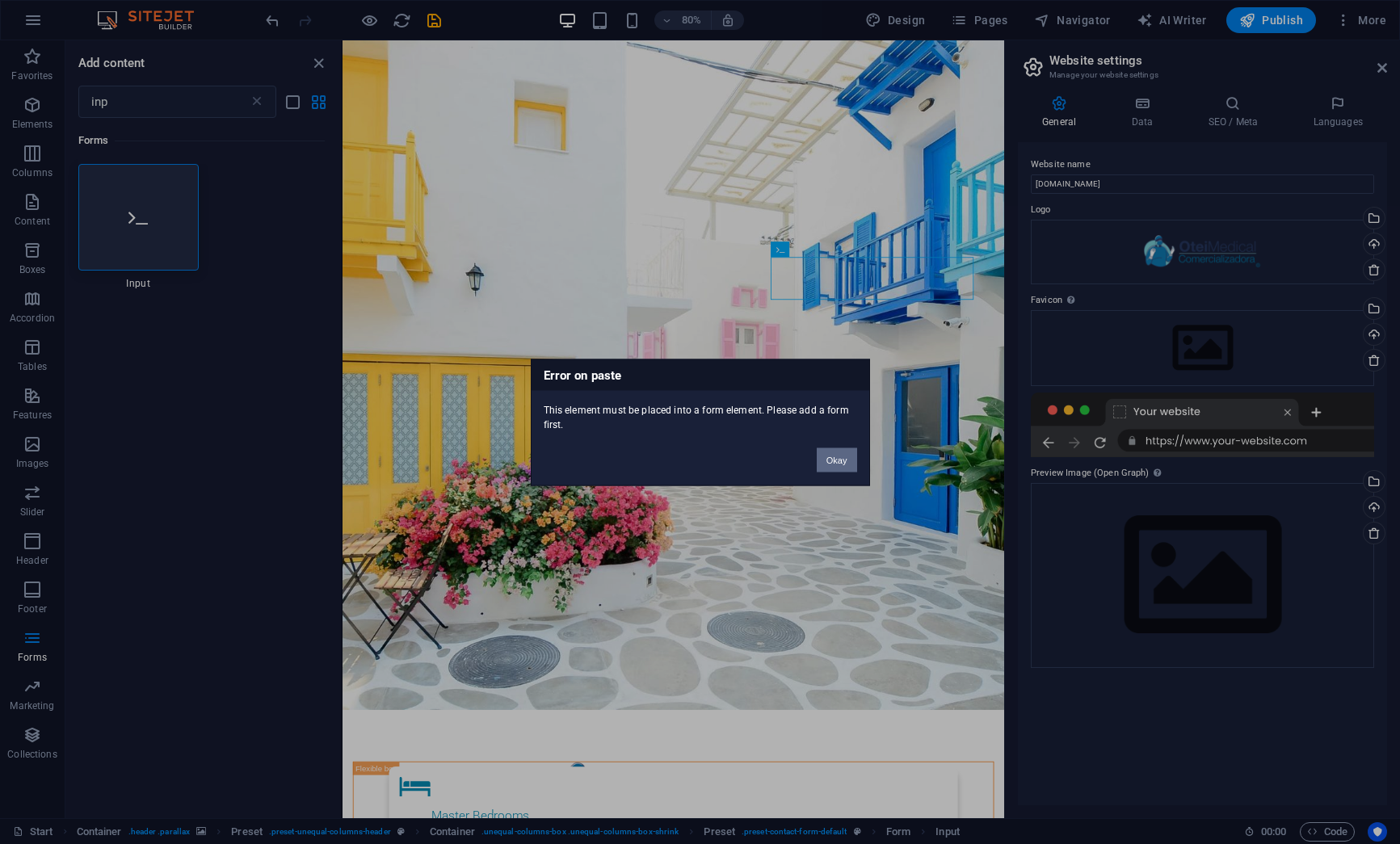
click at [832, 457] on button "Okay" at bounding box center [837, 460] width 40 height 24
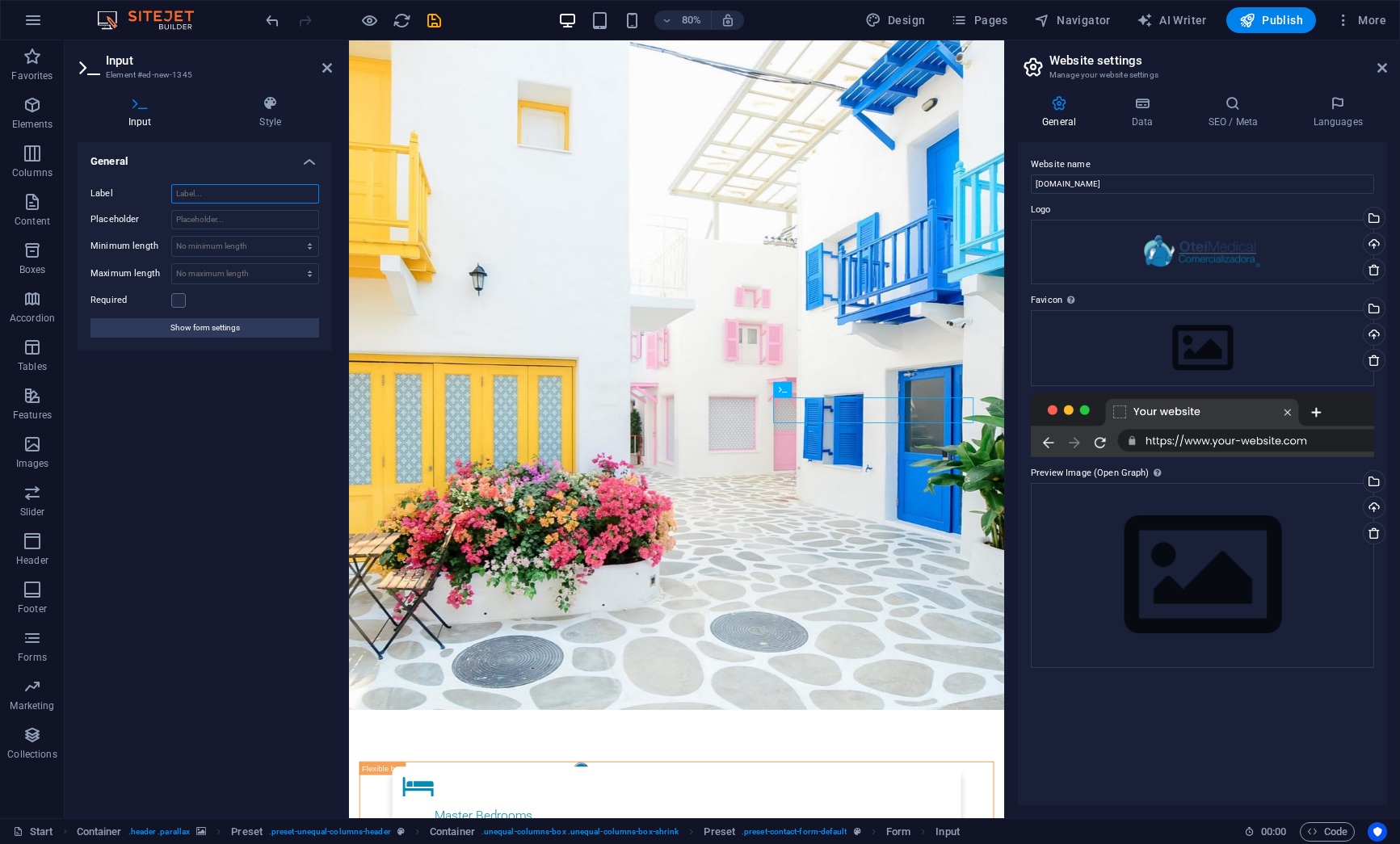
click at [198, 191] on input "Label" at bounding box center [245, 193] width 148 height 19
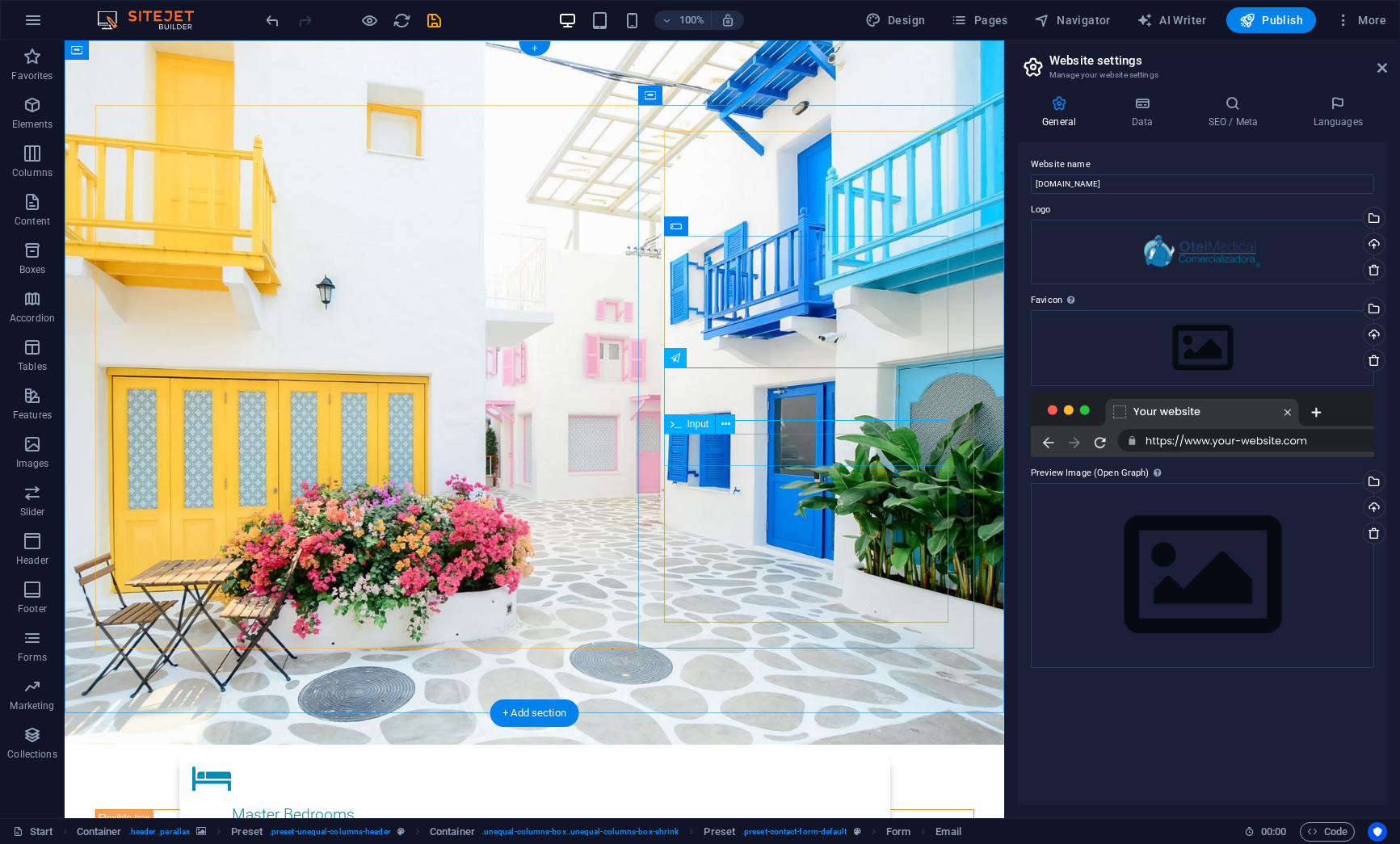
click at [727, 423] on icon at bounding box center [725, 424] width 9 height 17
click at [724, 430] on icon at bounding box center [725, 424] width 9 height 17
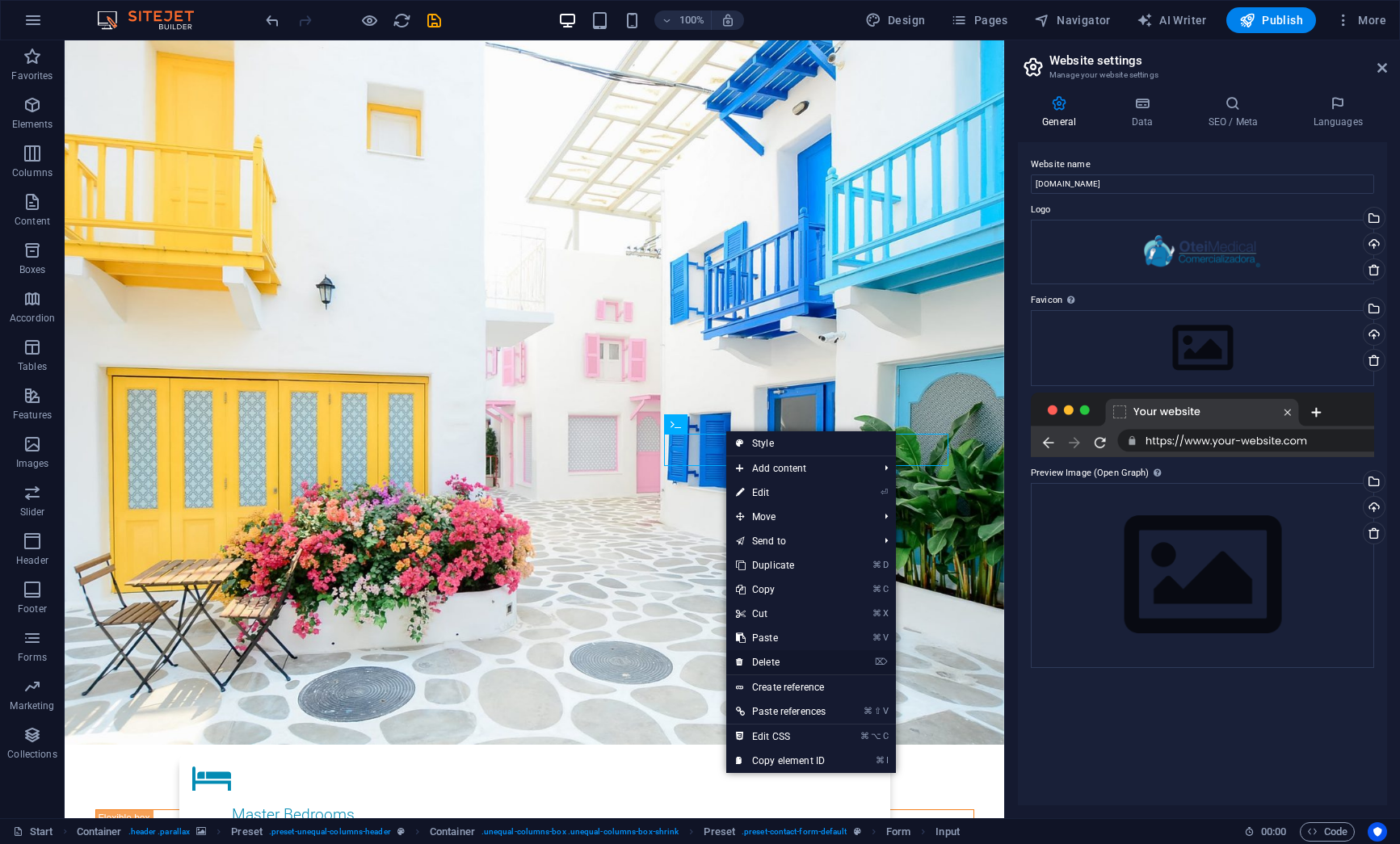
click at [785, 653] on link "⌦ Delete" at bounding box center [780, 662] width 109 height 24
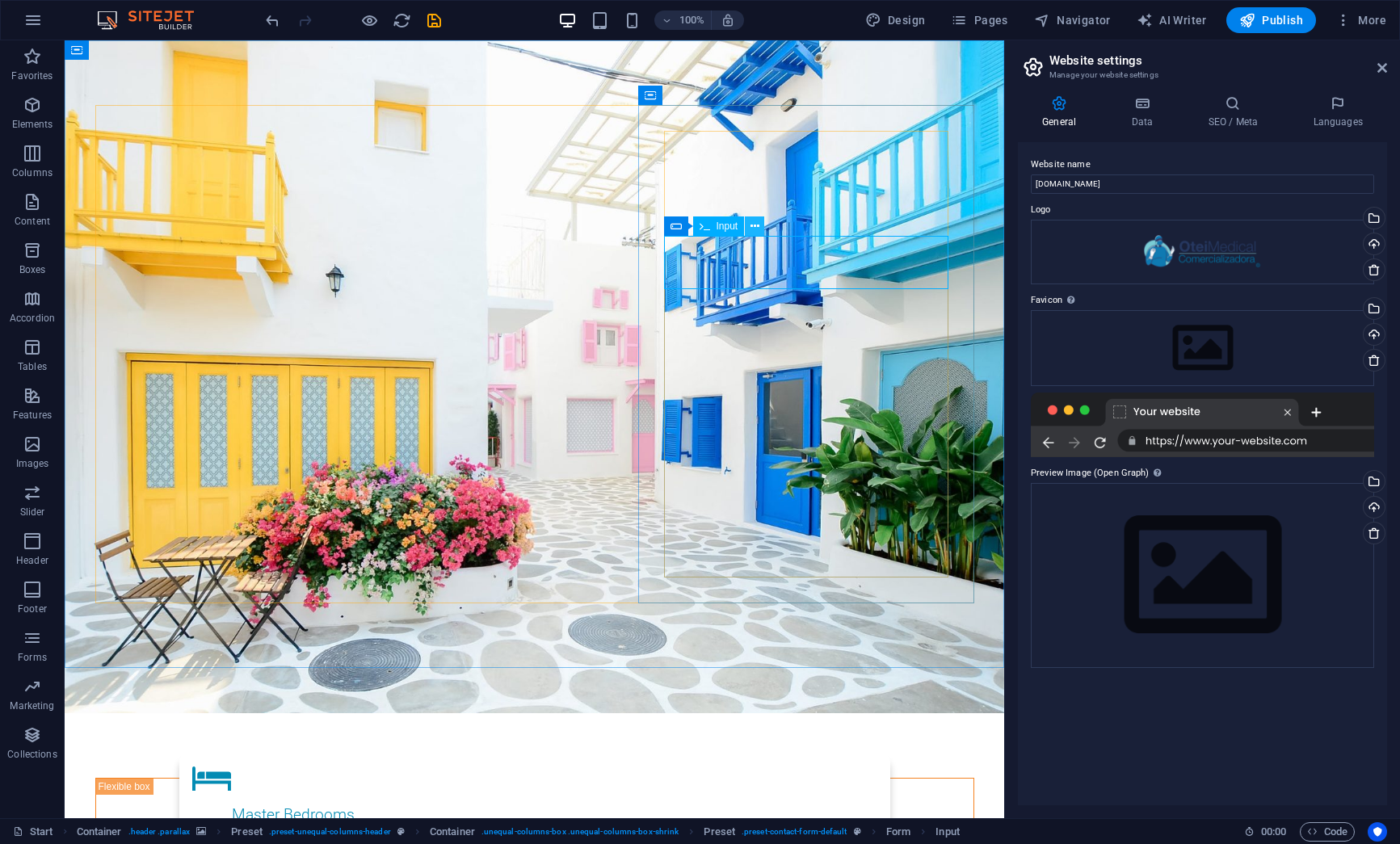
click at [753, 223] on icon at bounding box center [755, 227] width 9 height 17
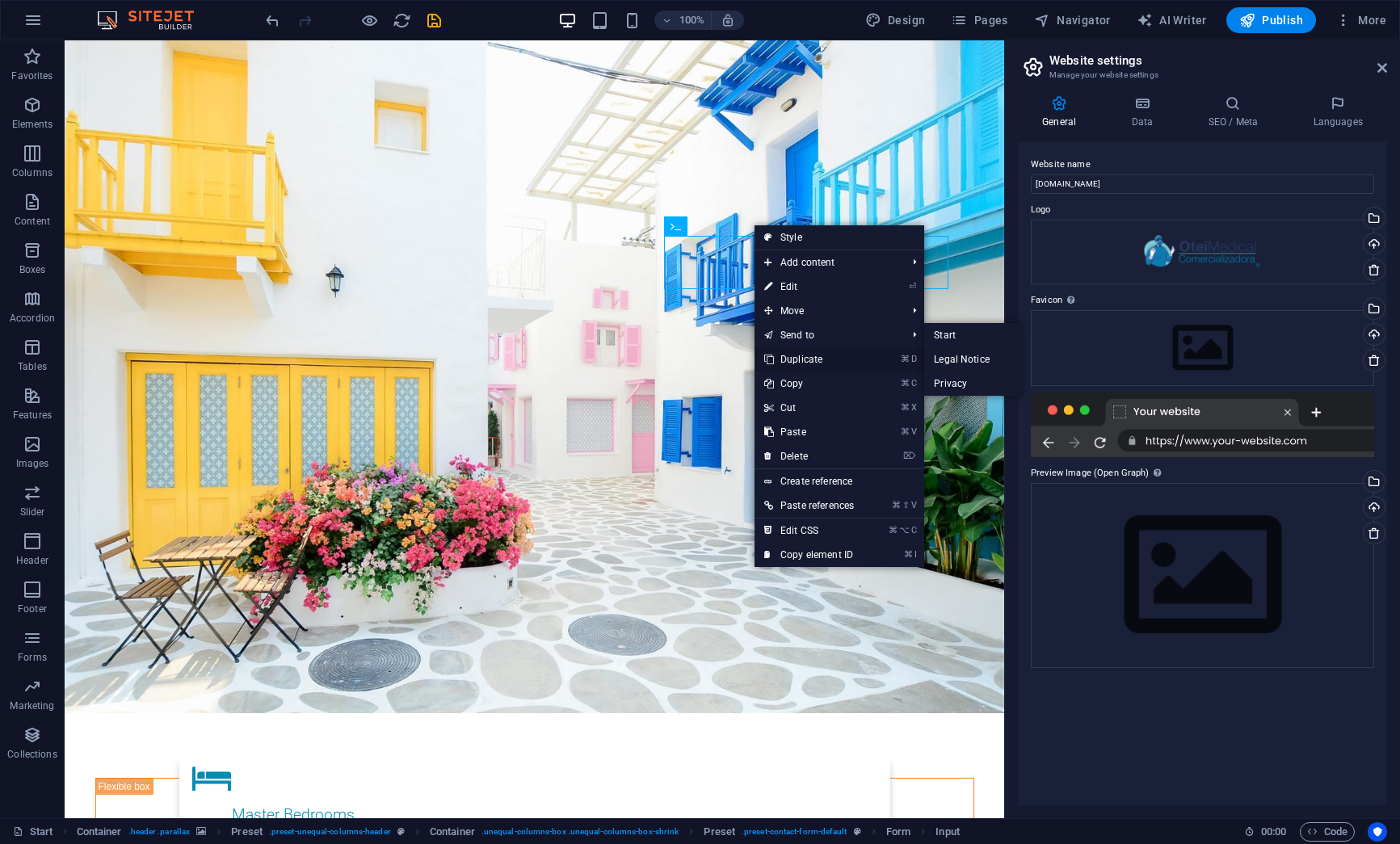
click at [773, 354] on icon at bounding box center [768, 359] width 8 height 24
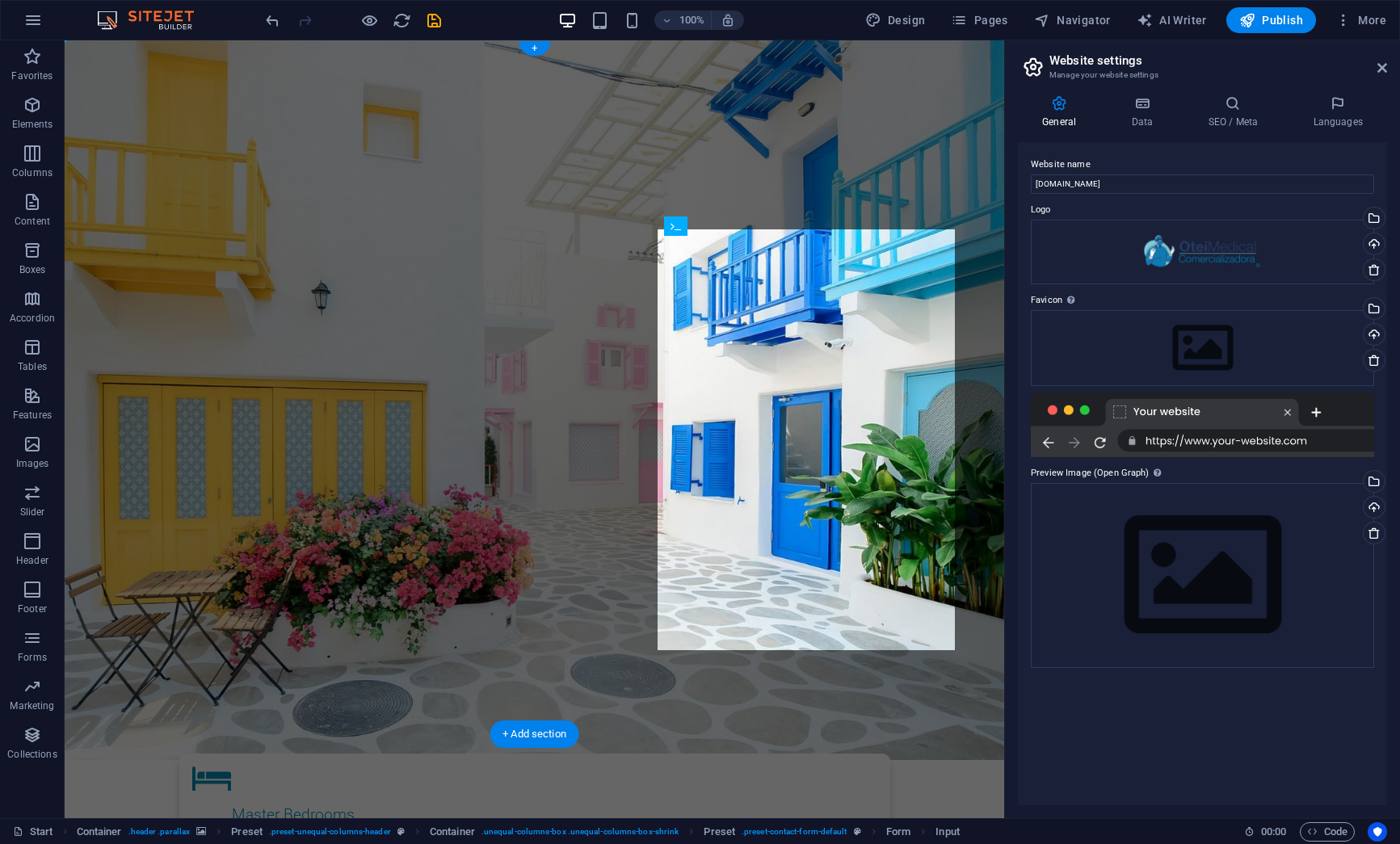
drag, startPoint x: 757, startPoint y: 334, endPoint x: 691, endPoint y: 469, distance: 150.3
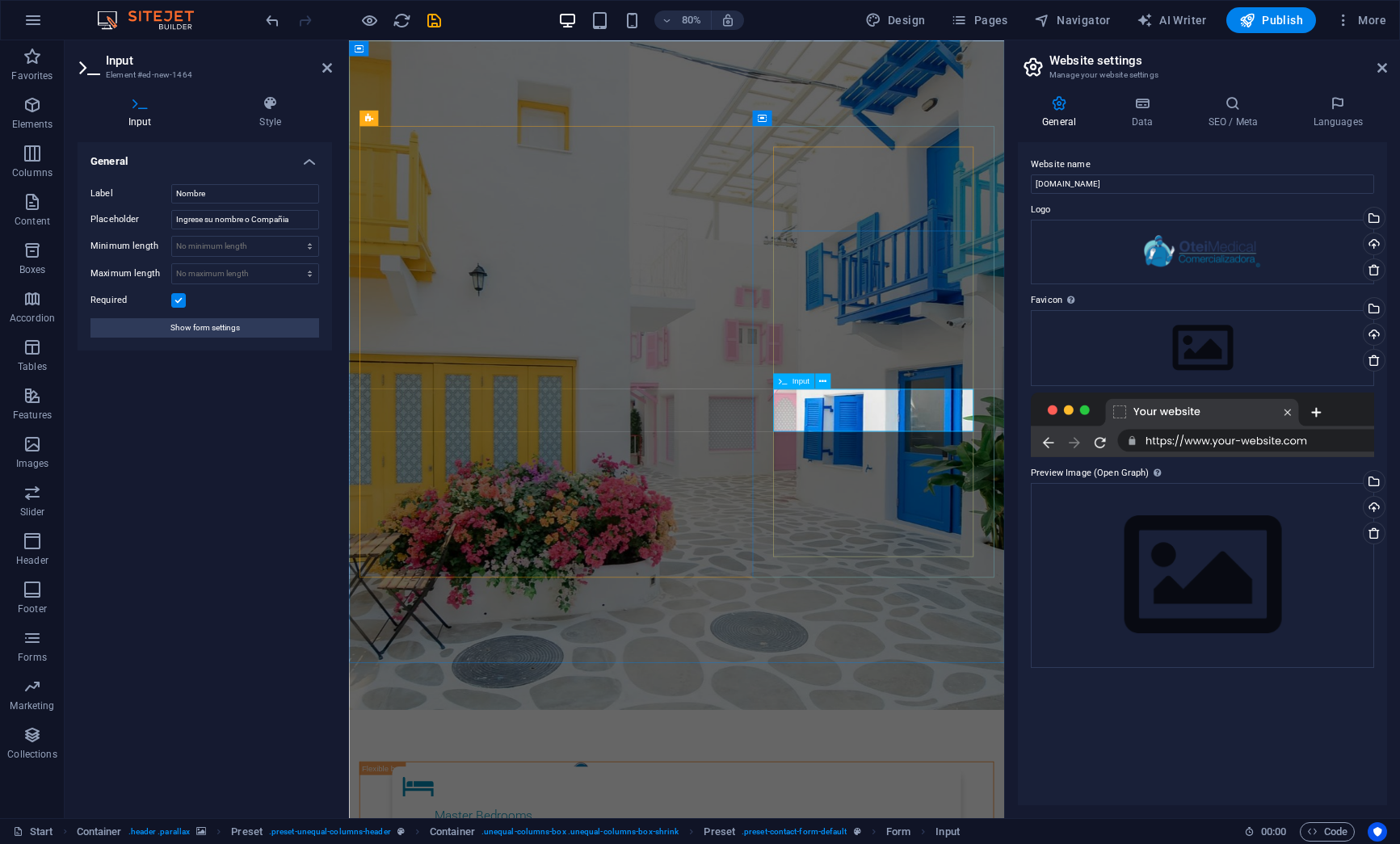
drag, startPoint x: 233, startPoint y: 193, endPoint x: 156, endPoint y: 179, distance: 78.3
click at [156, 179] on div "Label Nombre Placeholder Ingrese su nombre o Compañia Minimum length No minimum…" at bounding box center [205, 261] width 255 height 180
drag, startPoint x: 208, startPoint y: 193, endPoint x: 139, endPoint y: 189, distance: 69.1
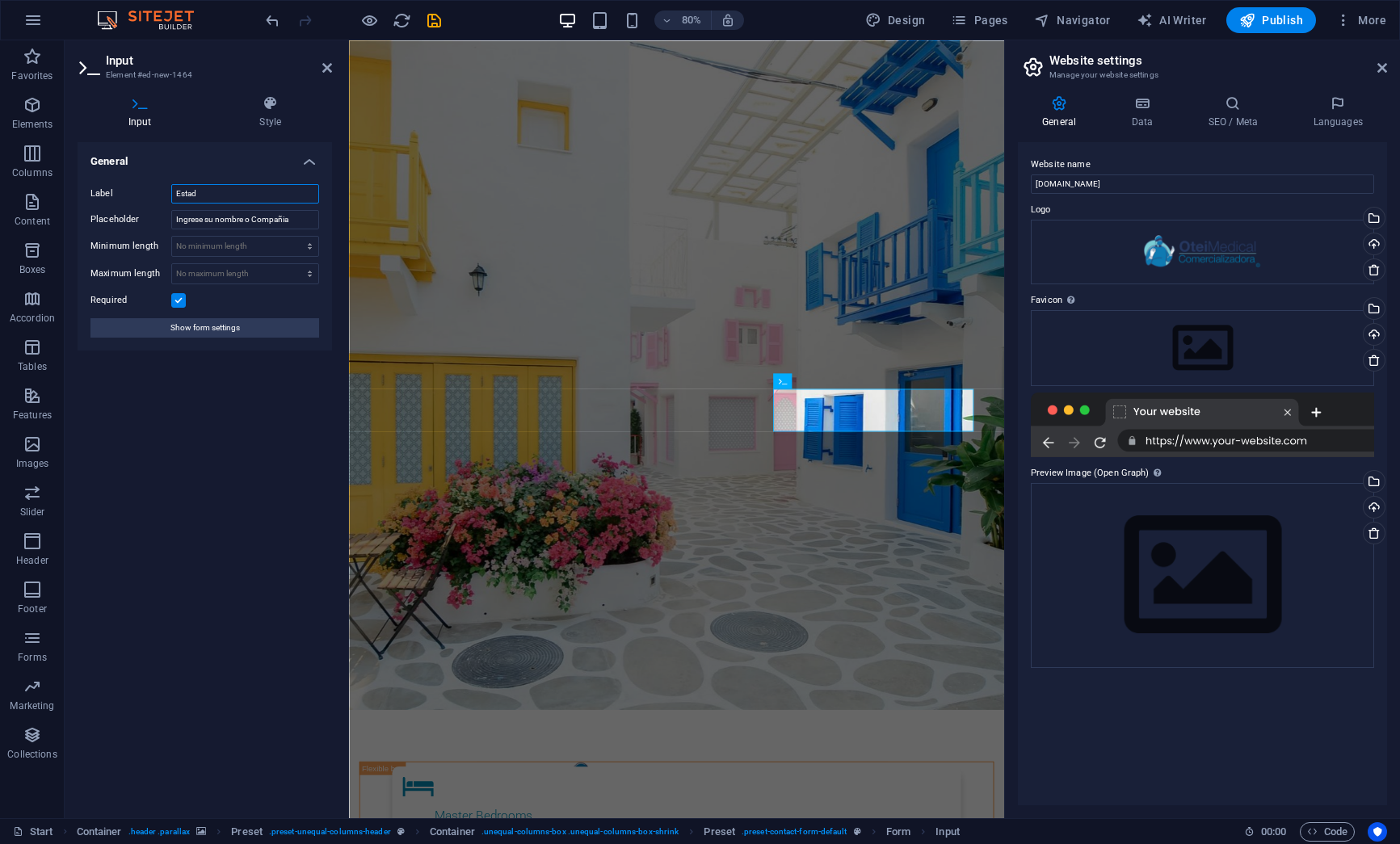
click at [139, 189] on div "Label Estad" at bounding box center [204, 193] width 229 height 19
drag, startPoint x: 250, startPoint y: 196, endPoint x: 137, endPoint y: 187, distance: 113.4
click at [137, 187] on div "Label Direccion del Envio" at bounding box center [204, 193] width 229 height 19
paste input "Ciudades / Estad"
type input "Ciudades / Estado"
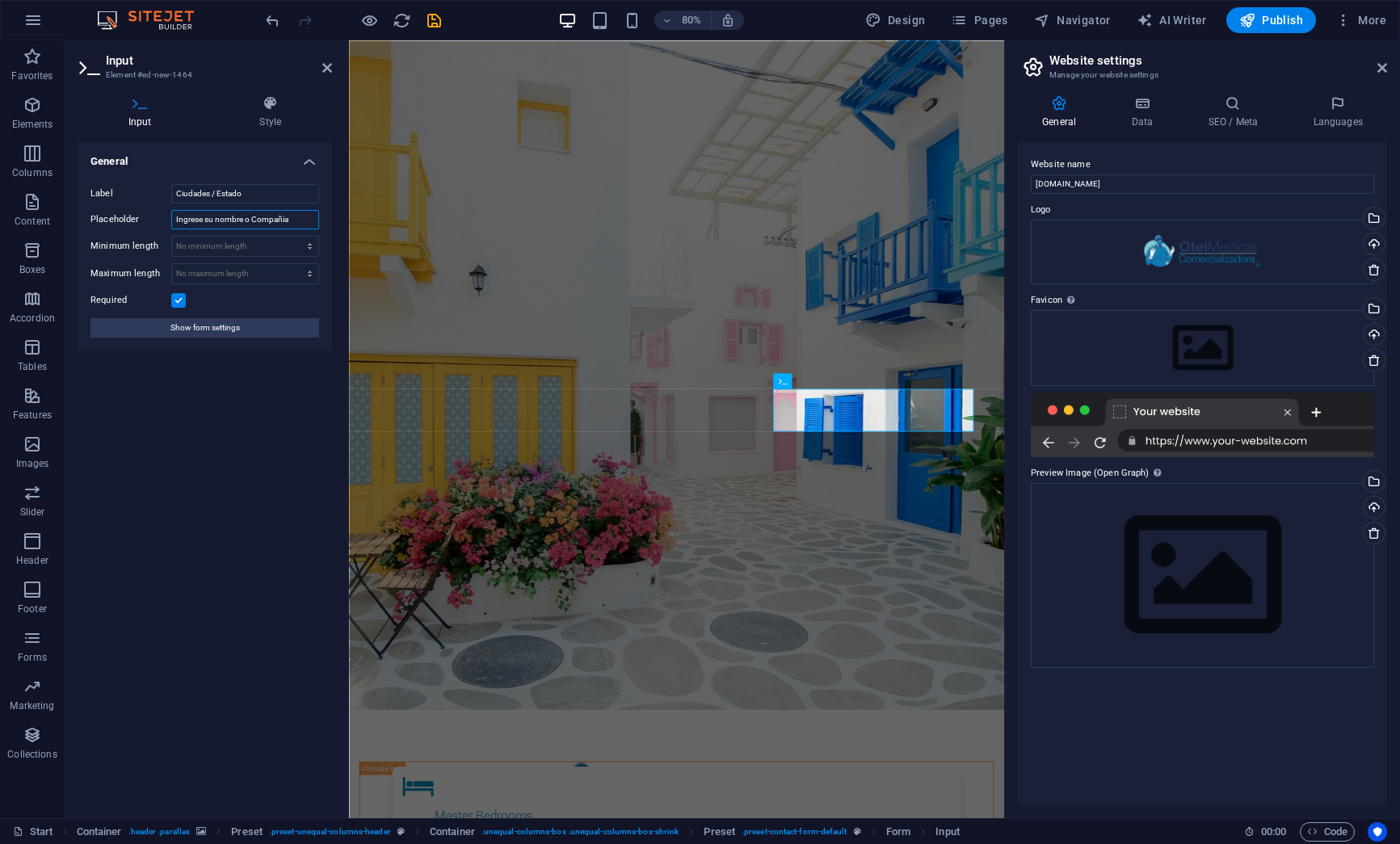
drag, startPoint x: 302, startPoint y: 218, endPoint x: 127, endPoint y: 203, distance: 175.6
click at [127, 203] on div "Label Ciudades / Estado Placeholder Ingrese su nombre o Compañia Minimum length…" at bounding box center [205, 261] width 255 height 180
drag, startPoint x: 202, startPoint y: 220, endPoint x: 153, endPoint y: 217, distance: 49.1
click at [153, 217] on div "Placeholder Para" at bounding box center [204, 219] width 229 height 19
paste input "Calcular el envió, ingrese su dirección"
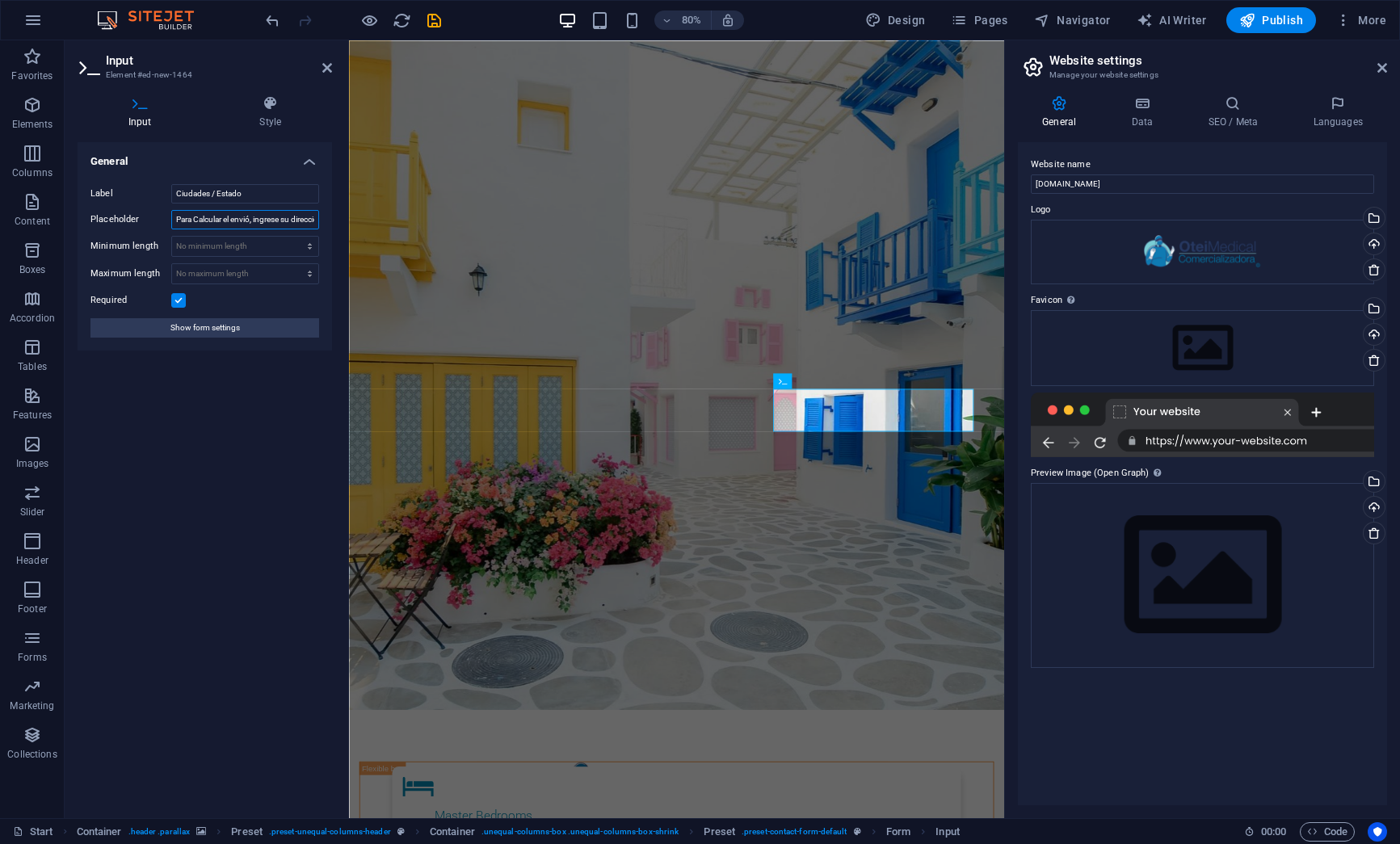
scroll to position [0, 14]
type input "Para Calcular el envió, ingrese su dirección"
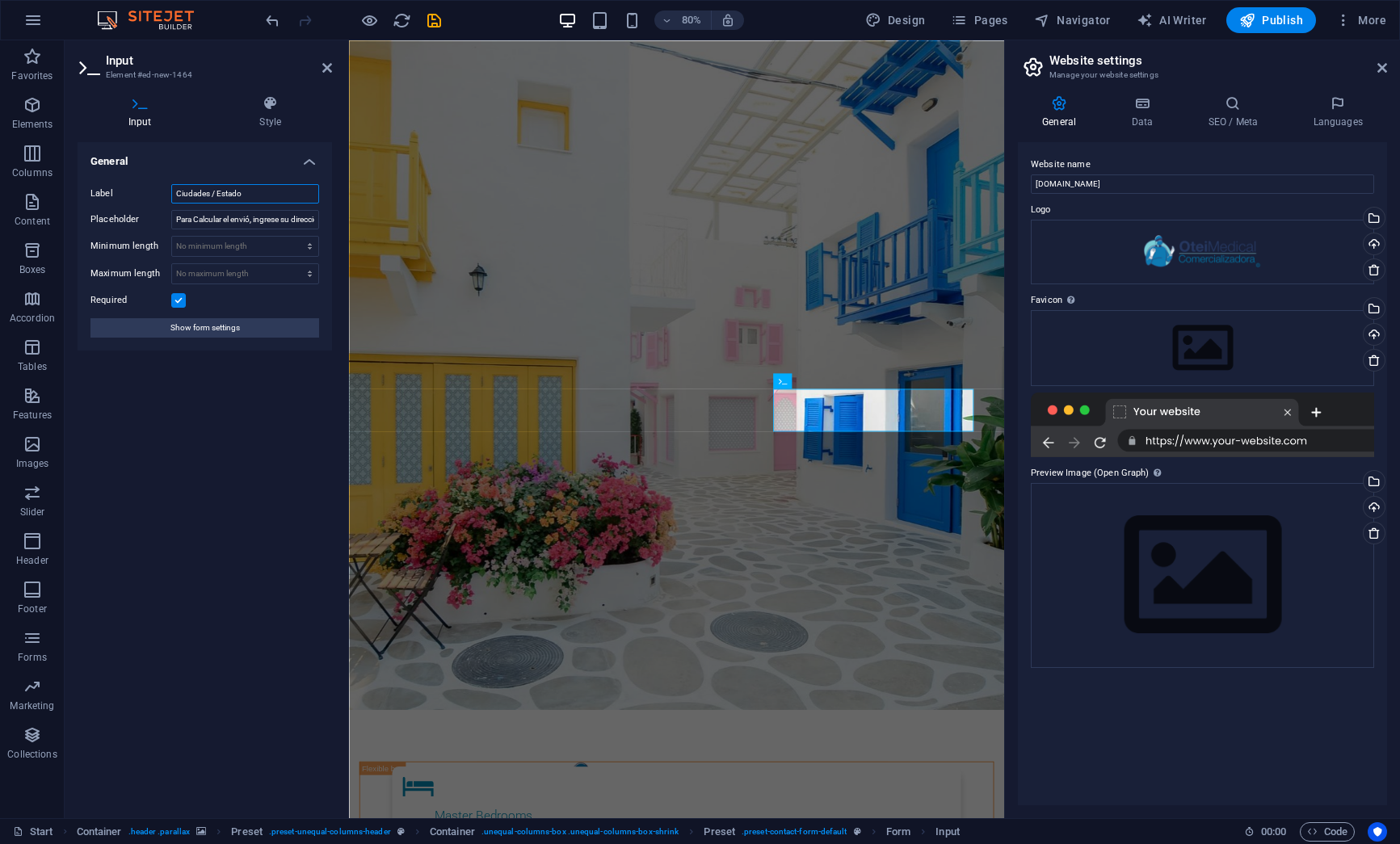
click at [207, 191] on input "Ciudades / Estado" at bounding box center [245, 193] width 148 height 19
type input "Ciudad / Estado"
click at [230, 433] on div "General Label Ciudad / Estado Placeholder Para Calcular el envió, ingrese su di…" at bounding box center [205, 474] width 255 height 663
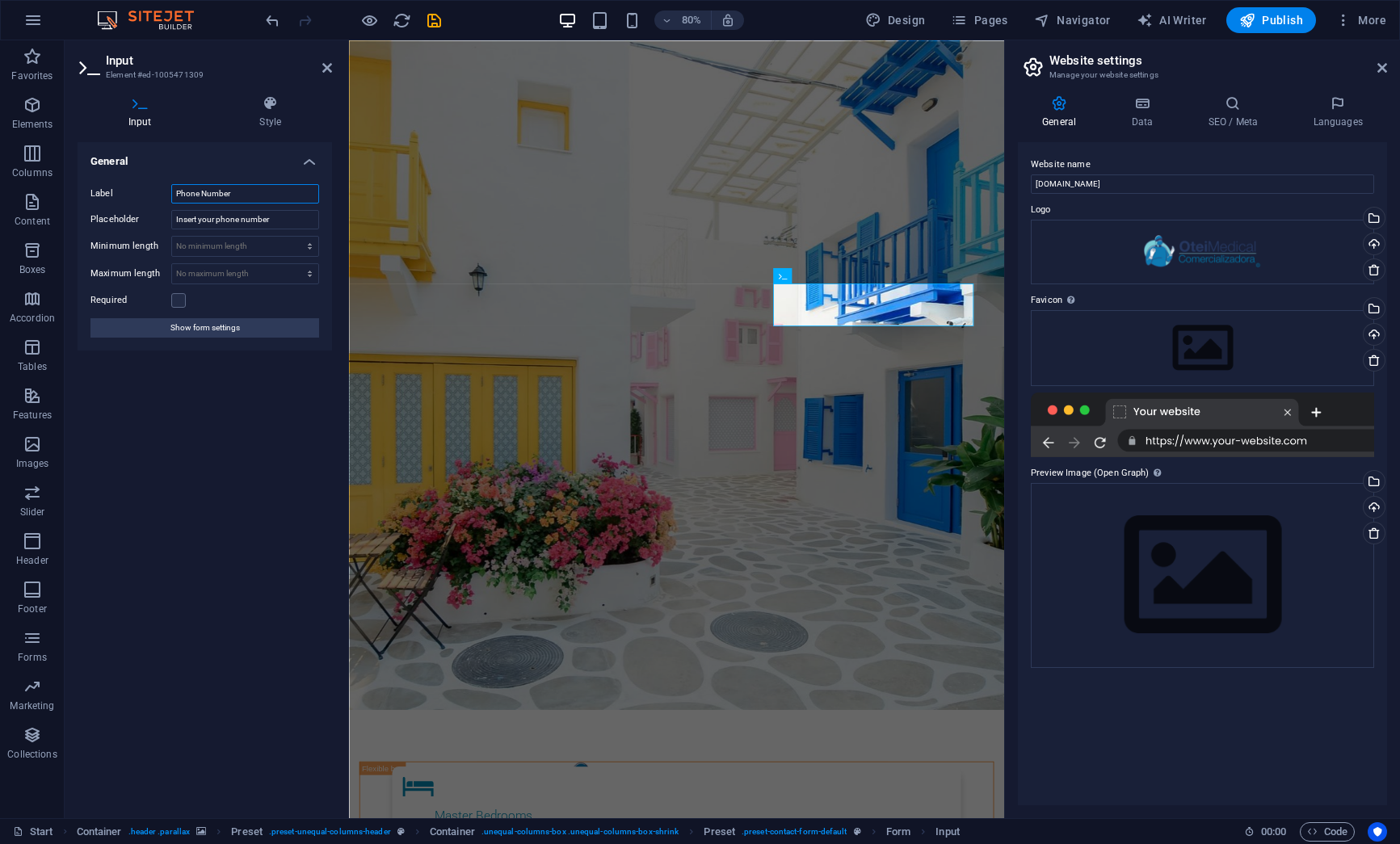
drag, startPoint x: 237, startPoint y: 195, endPoint x: 160, endPoint y: 189, distance: 77.2
click at [160, 189] on div "Label Phone Number" at bounding box center [204, 193] width 229 height 19
type input "N"
click at [194, 192] on input "TELEFONO" at bounding box center [245, 193] width 148 height 19
type input "TELÉFONO"
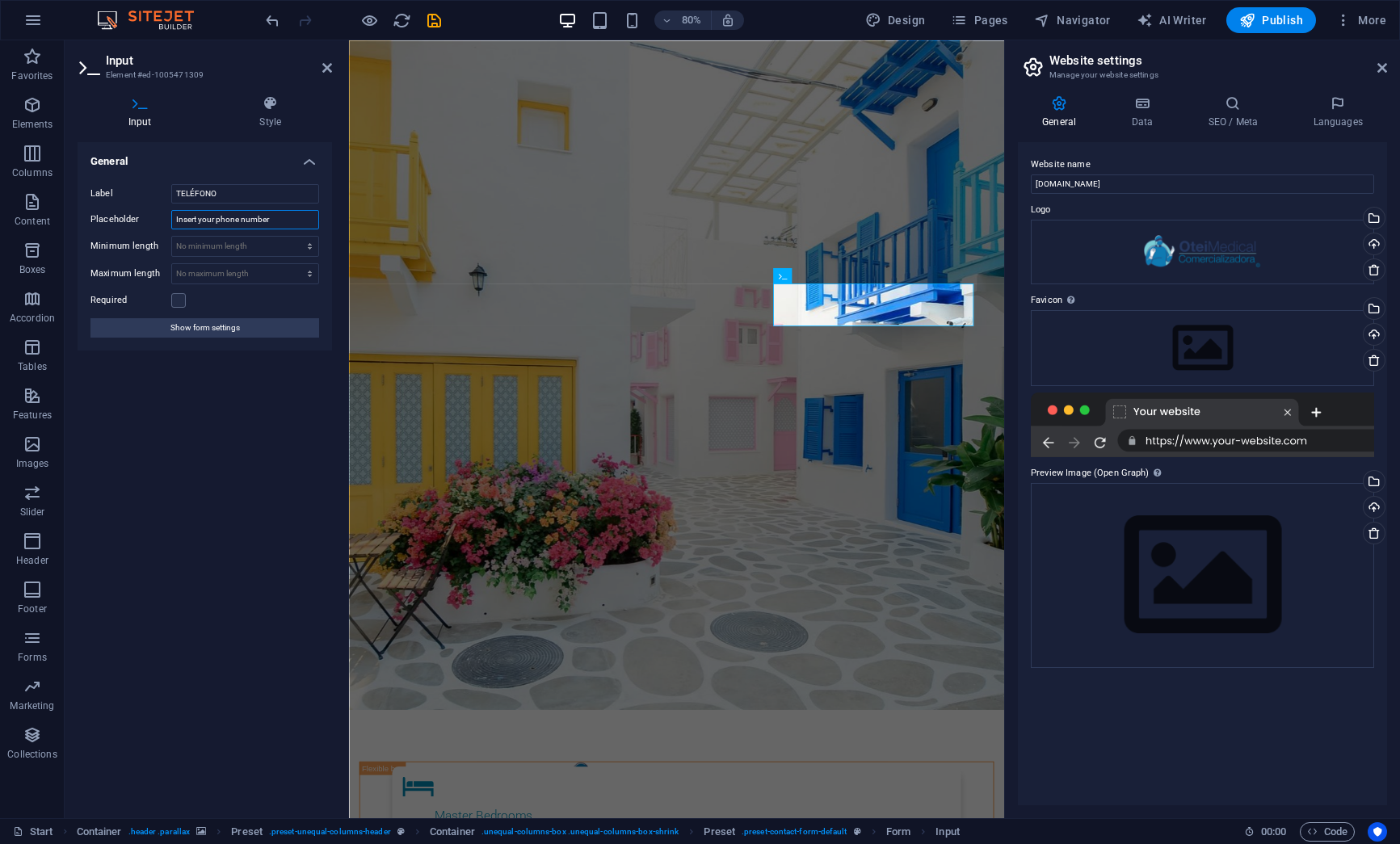
drag, startPoint x: 283, startPoint y: 220, endPoint x: 138, endPoint y: 207, distance: 145.6
click at [138, 207] on div "Label TELÉFONO Placeholder Insert your phone number Minimum length No minimum l…" at bounding box center [205, 261] width 255 height 180
type input "I"
type input "Ingrese su numero de Teléfono"
click at [227, 480] on div "General Label TELÉFONO Placeholder Ingrese su numero de Teléfono Minimum length…" at bounding box center [205, 474] width 255 height 663
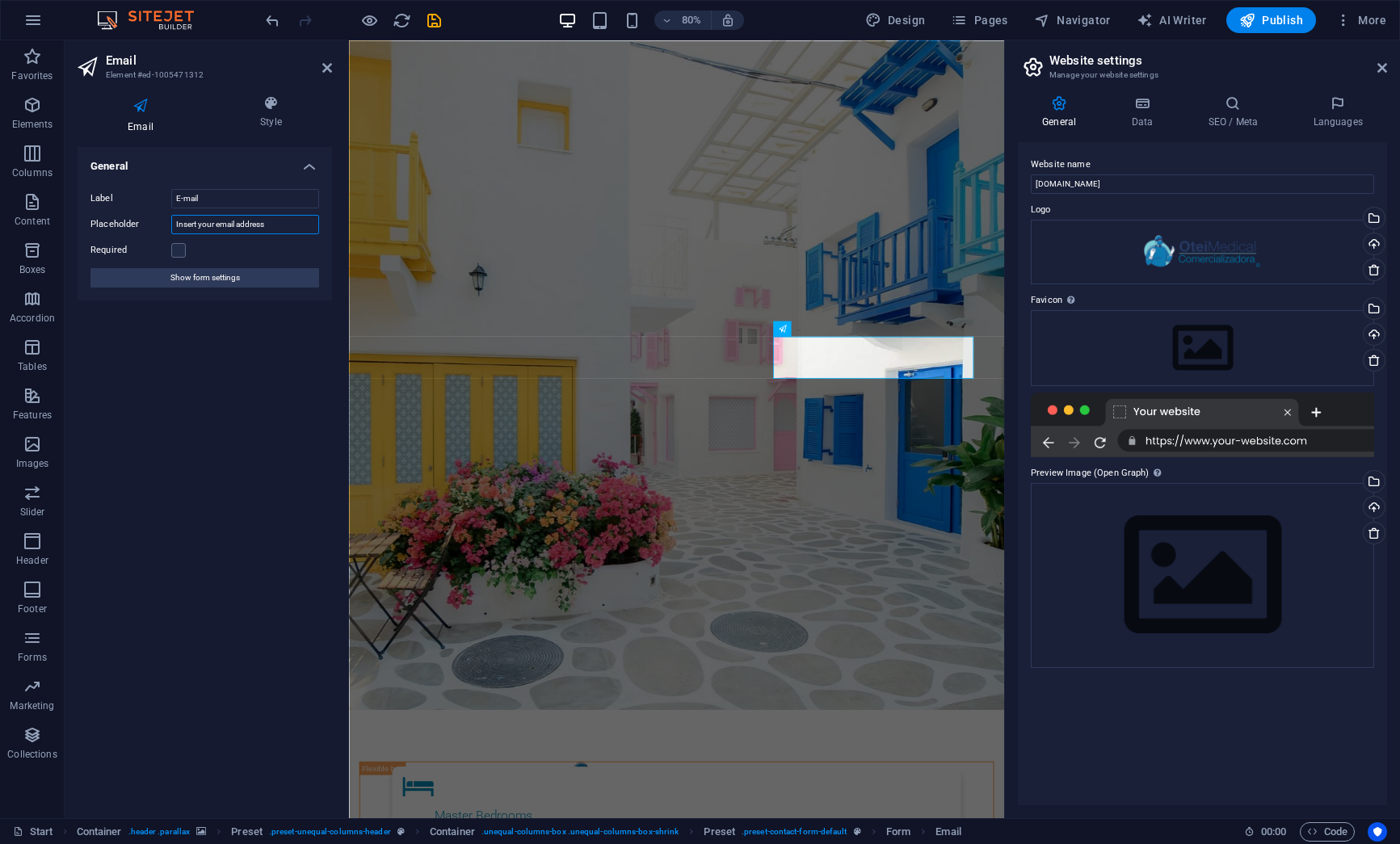
drag, startPoint x: 276, startPoint y: 223, endPoint x: 110, endPoint y: 204, distance: 167.1
click at [110, 204] on div "Label E-mail Placeholder Insert your email address Required Show form settings" at bounding box center [205, 239] width 255 height 125
type input "Ingrese su Correo Electrónico"
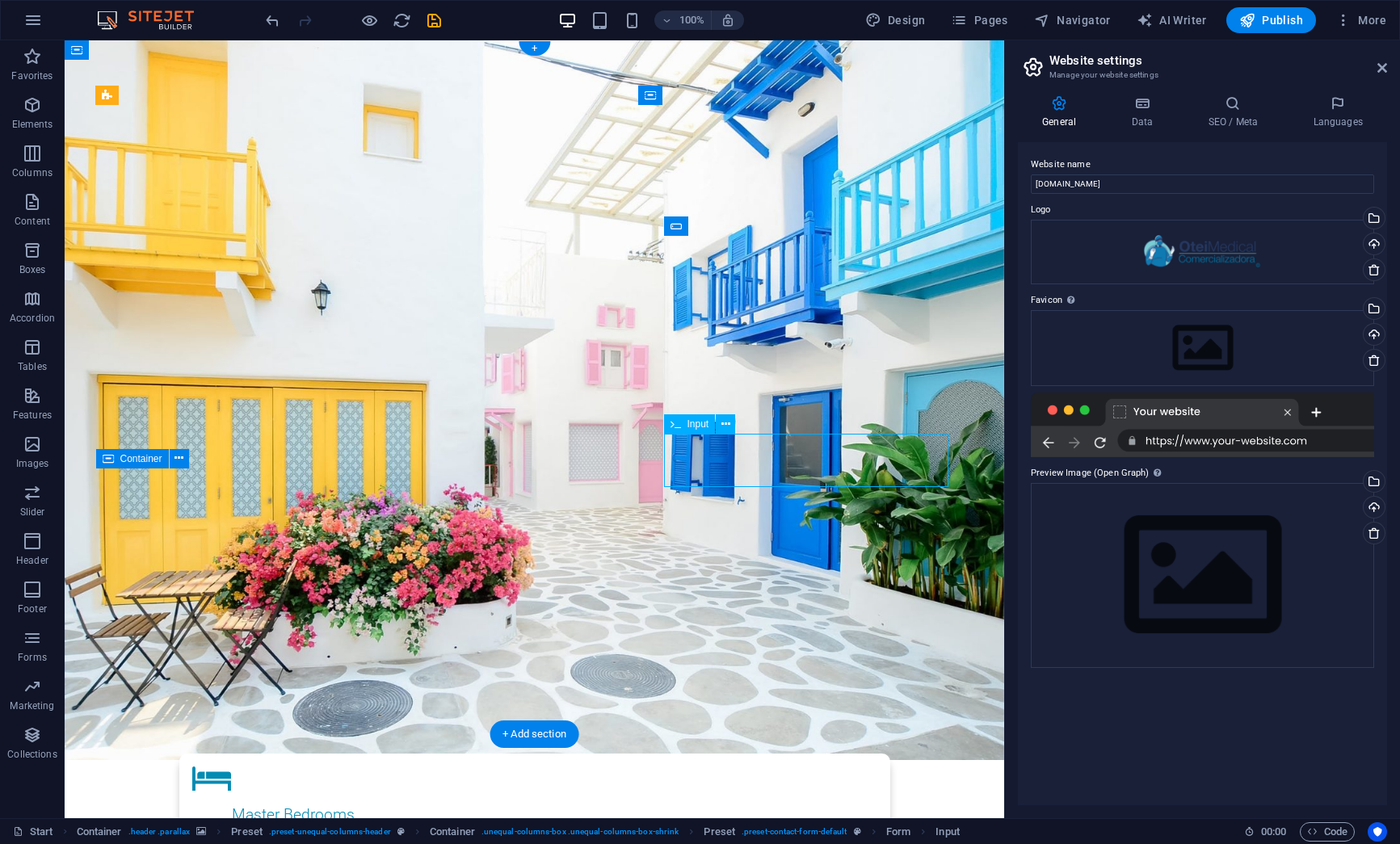
drag, startPoint x: 707, startPoint y: 445, endPoint x: 708, endPoint y: 474, distance: 29.0
click at [726, 427] on icon at bounding box center [725, 424] width 9 height 17
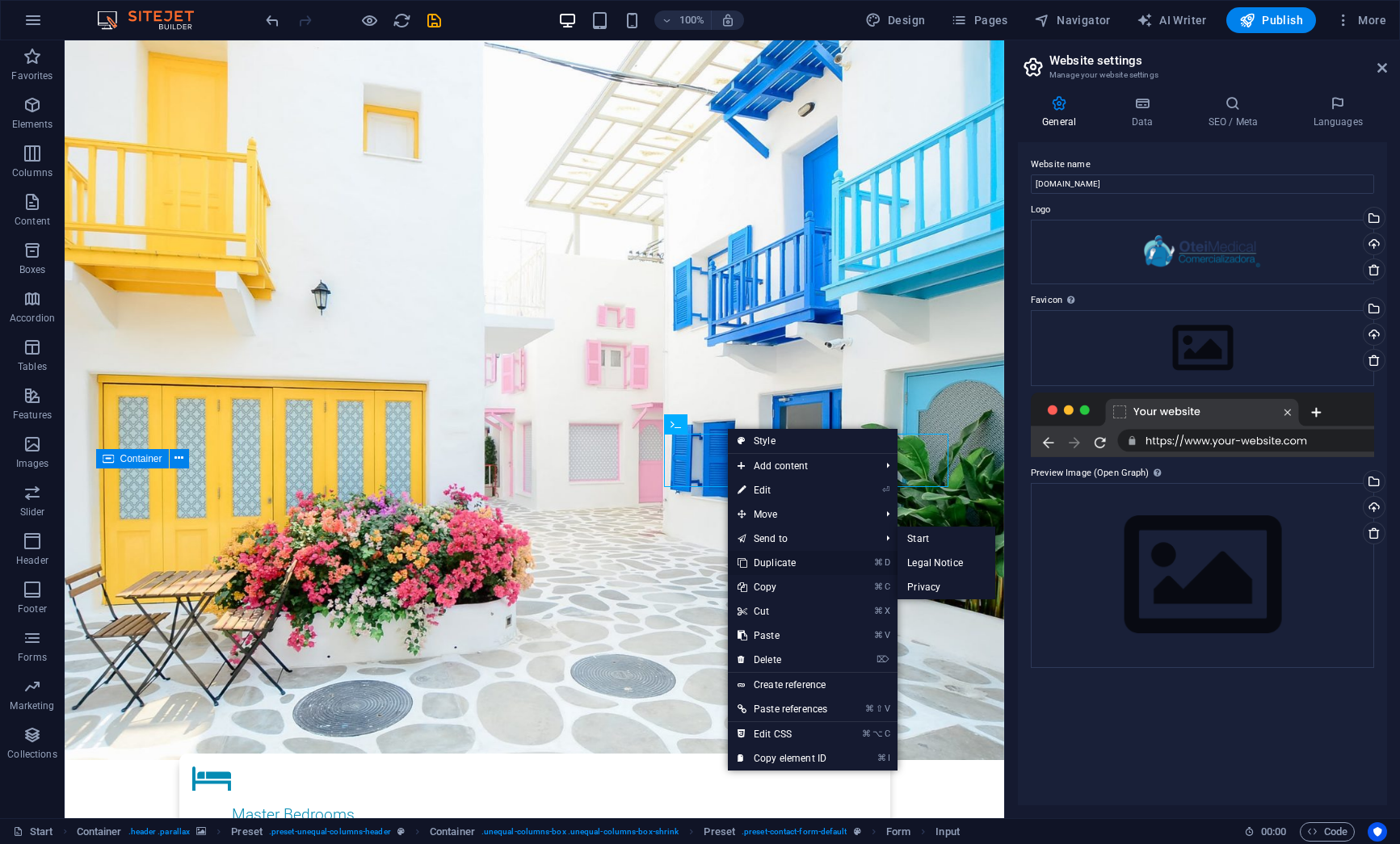
click at [759, 560] on link "⌘ D Duplicate" at bounding box center [782, 562] width 109 height 24
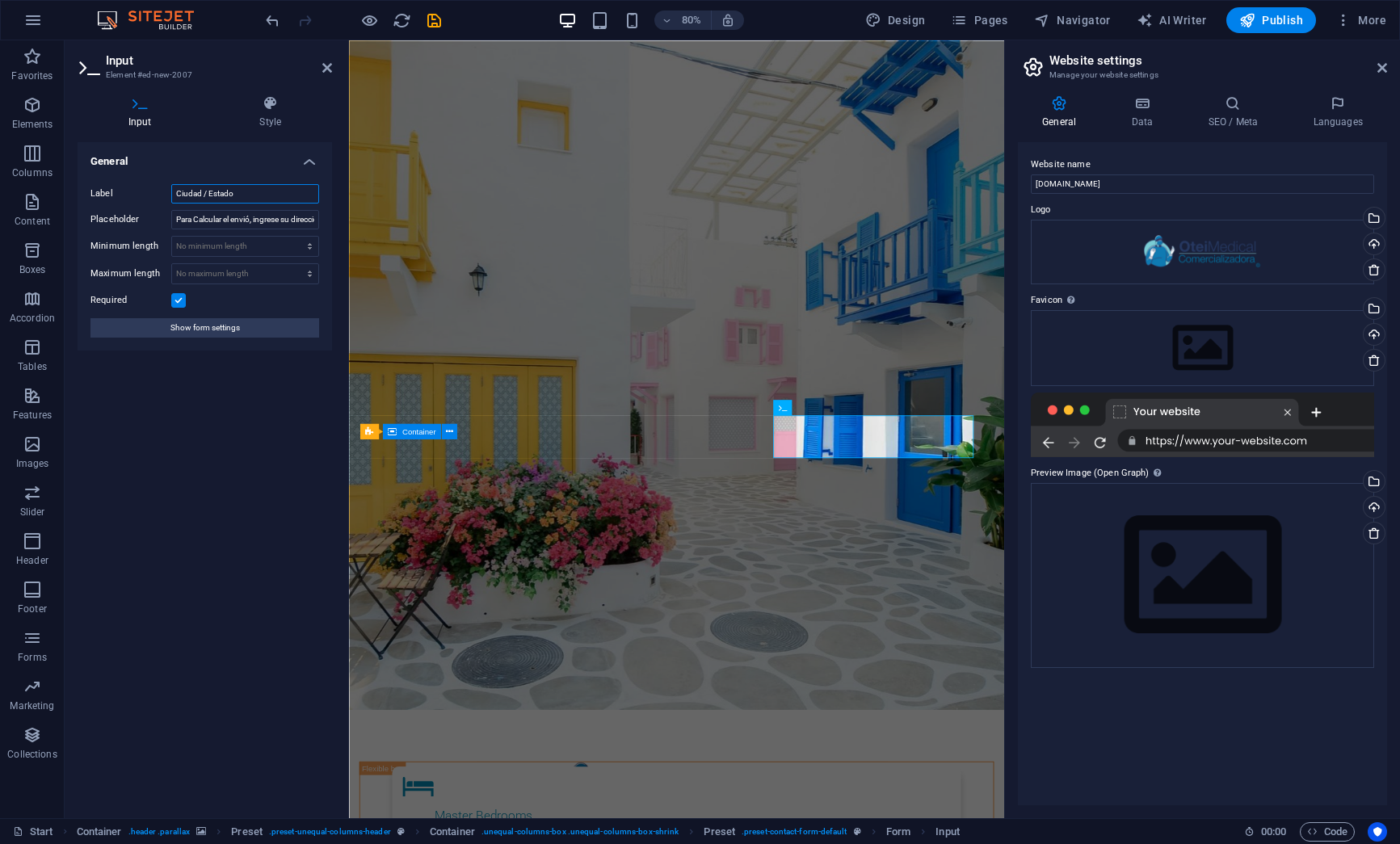
drag, startPoint x: 245, startPoint y: 194, endPoint x: 161, endPoint y: 192, distance: 84.0
click at [161, 192] on div "Label Ciudad / Estado" at bounding box center [204, 193] width 229 height 19
drag, startPoint x: 264, startPoint y: 194, endPoint x: 127, endPoint y: 180, distance: 137.7
click at [127, 180] on div "Label Producto de su interes Placeholder Para Calcular el envió, ingrese su dir…" at bounding box center [205, 261] width 255 height 180
paste input "RODUCTO DE SU INTERÉS"
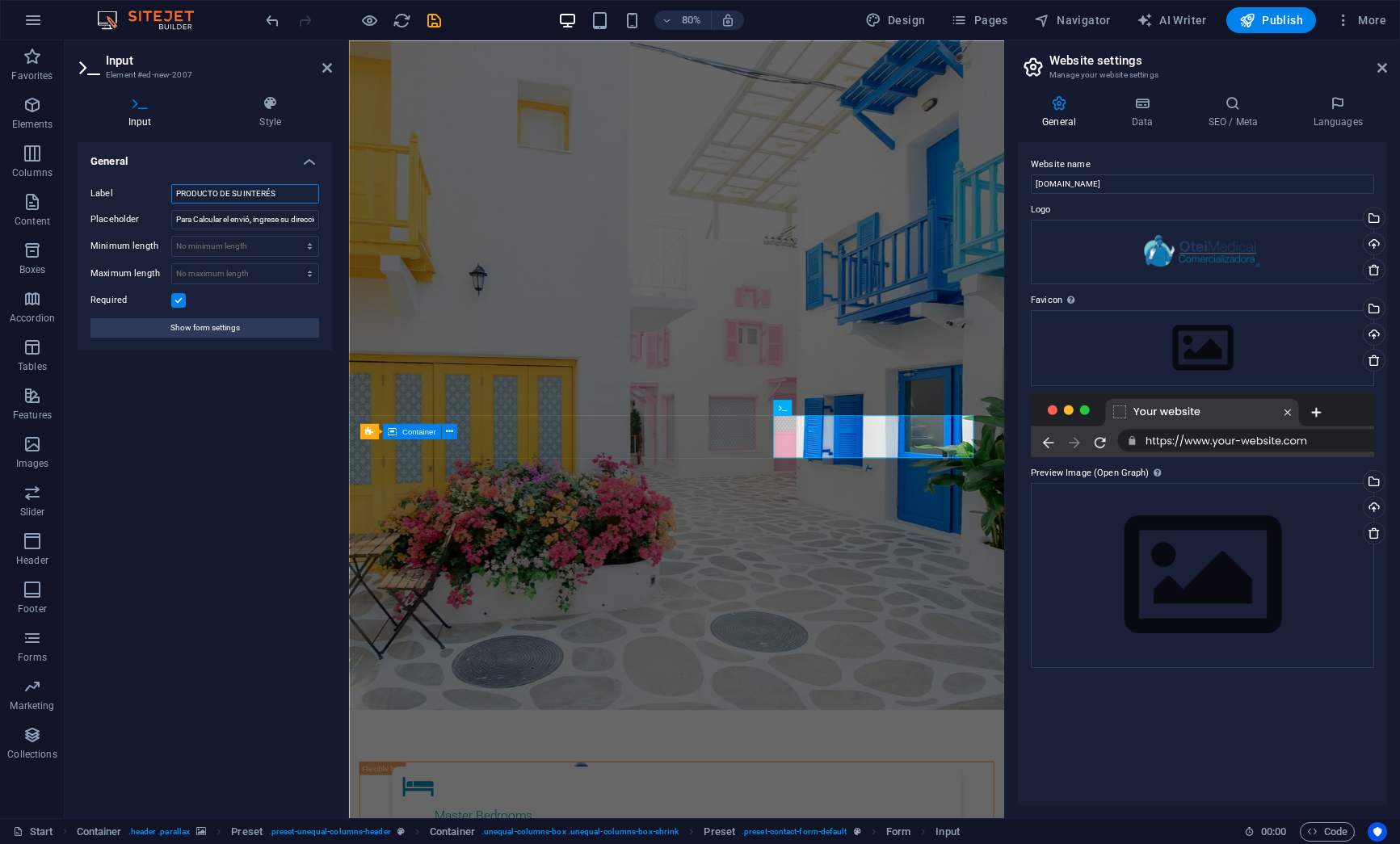
type input "PRODUCTO DE SU INTERÉS"
drag, startPoint x: 526, startPoint y: 260, endPoint x: 353, endPoint y: 273, distance: 173.5
drag, startPoint x: 314, startPoint y: 220, endPoint x: 114, endPoint y: 223, distance: 200.0
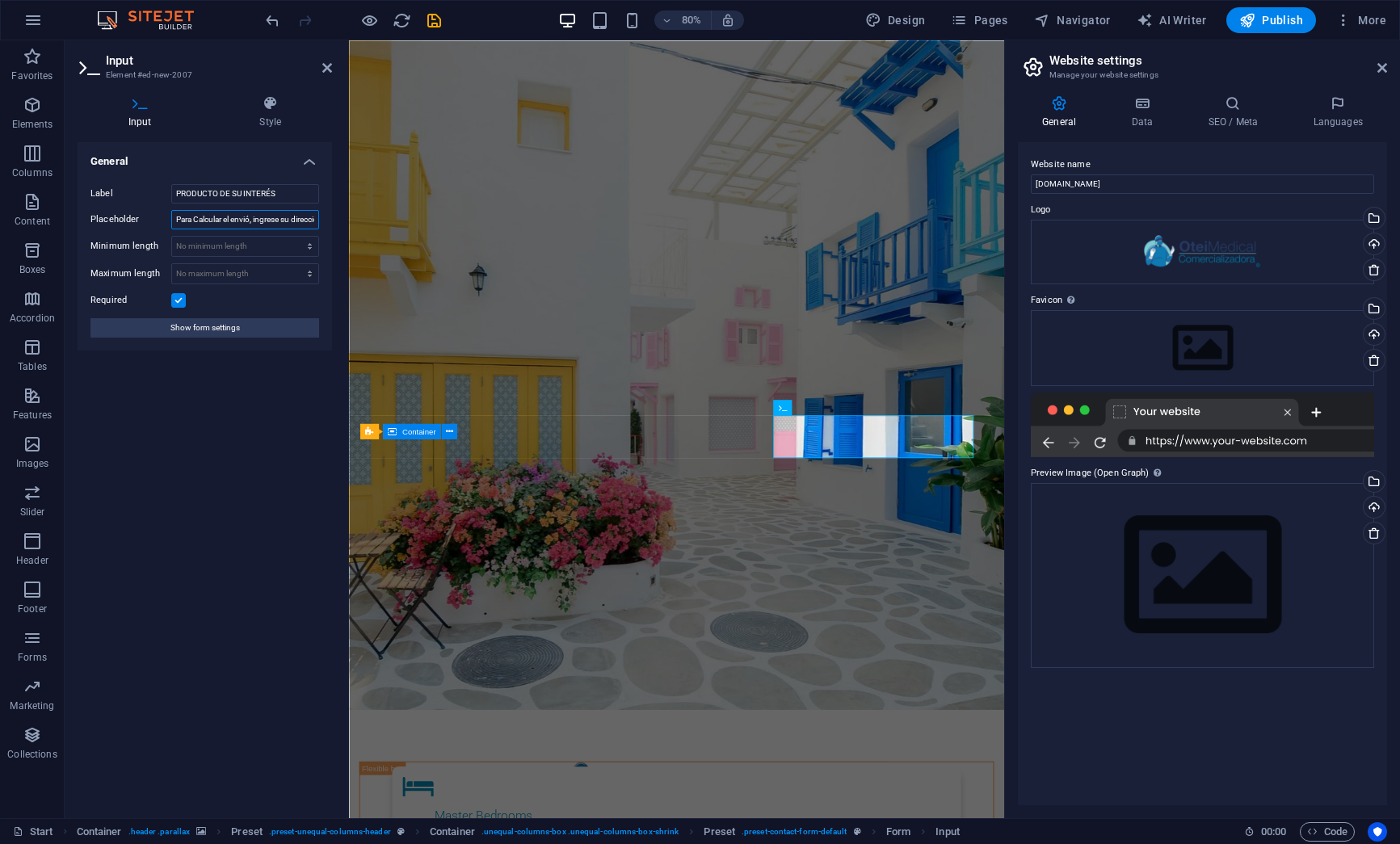
click at [114, 223] on div "Placeholder Para Calcular el envió, ingrese su dirección" at bounding box center [204, 219] width 229 height 19
type input "rección"
drag, startPoint x: 220, startPoint y: 217, endPoint x: 153, endPoint y: 219, distance: 67.0
click at [153, 219] on div "Placeholder rección" at bounding box center [204, 219] width 229 height 19
paste input "Mencione el producto de su interés y cantidades aproximadas"
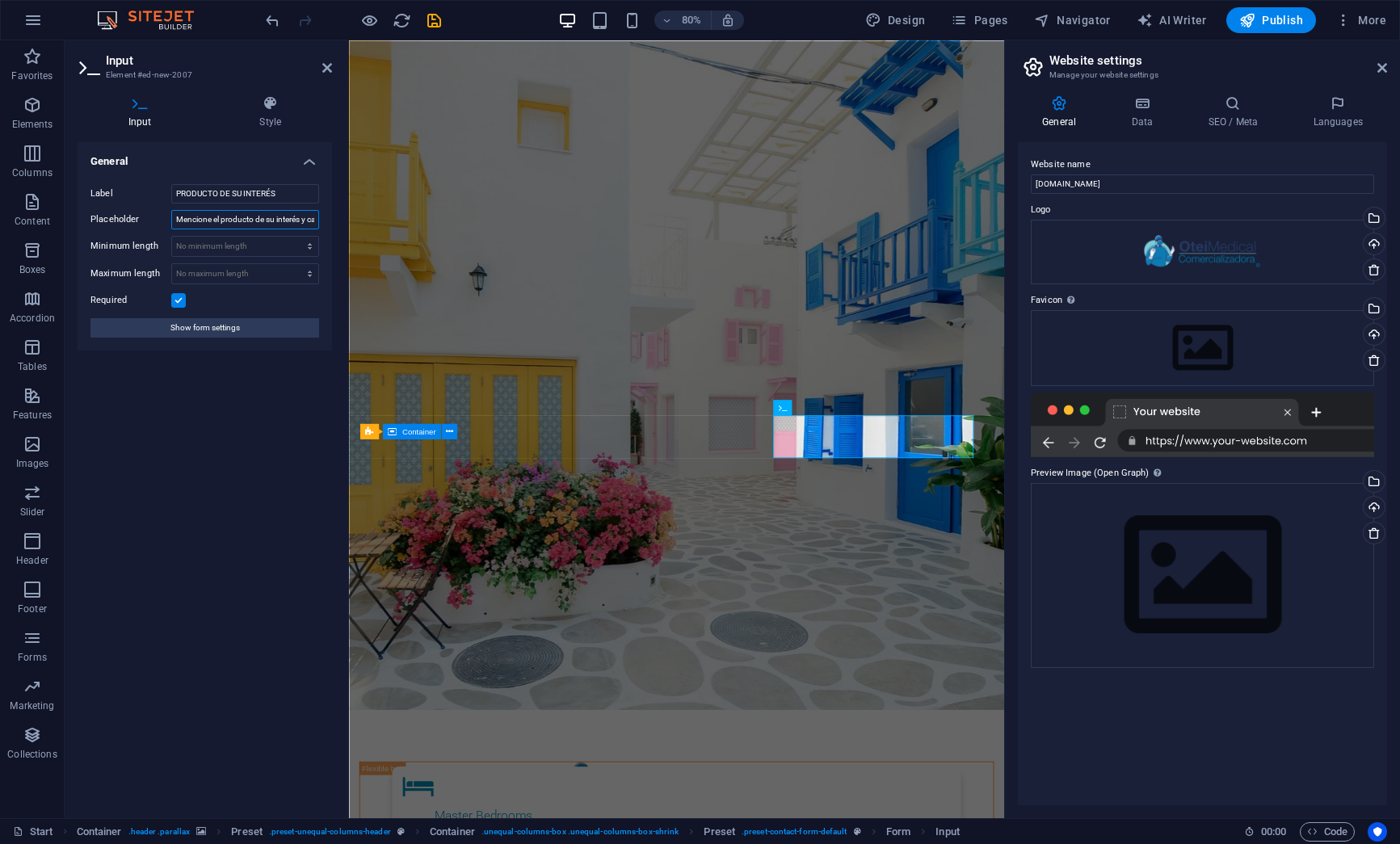
scroll to position [0, 83]
type input "Mencione el producto de su interés y cantidades aproximadas"
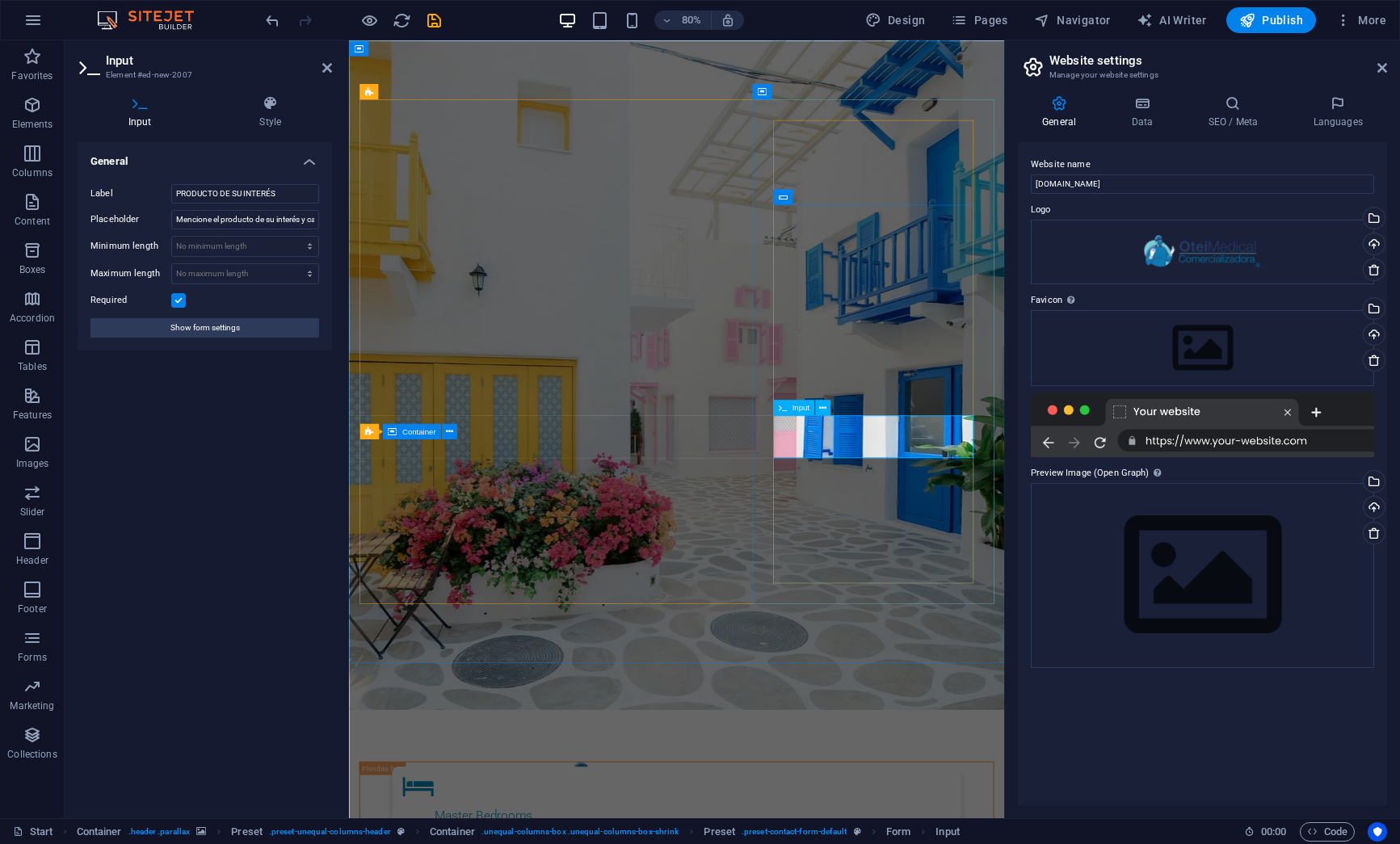
click at [261, 108] on icon at bounding box center [271, 103] width 124 height 16
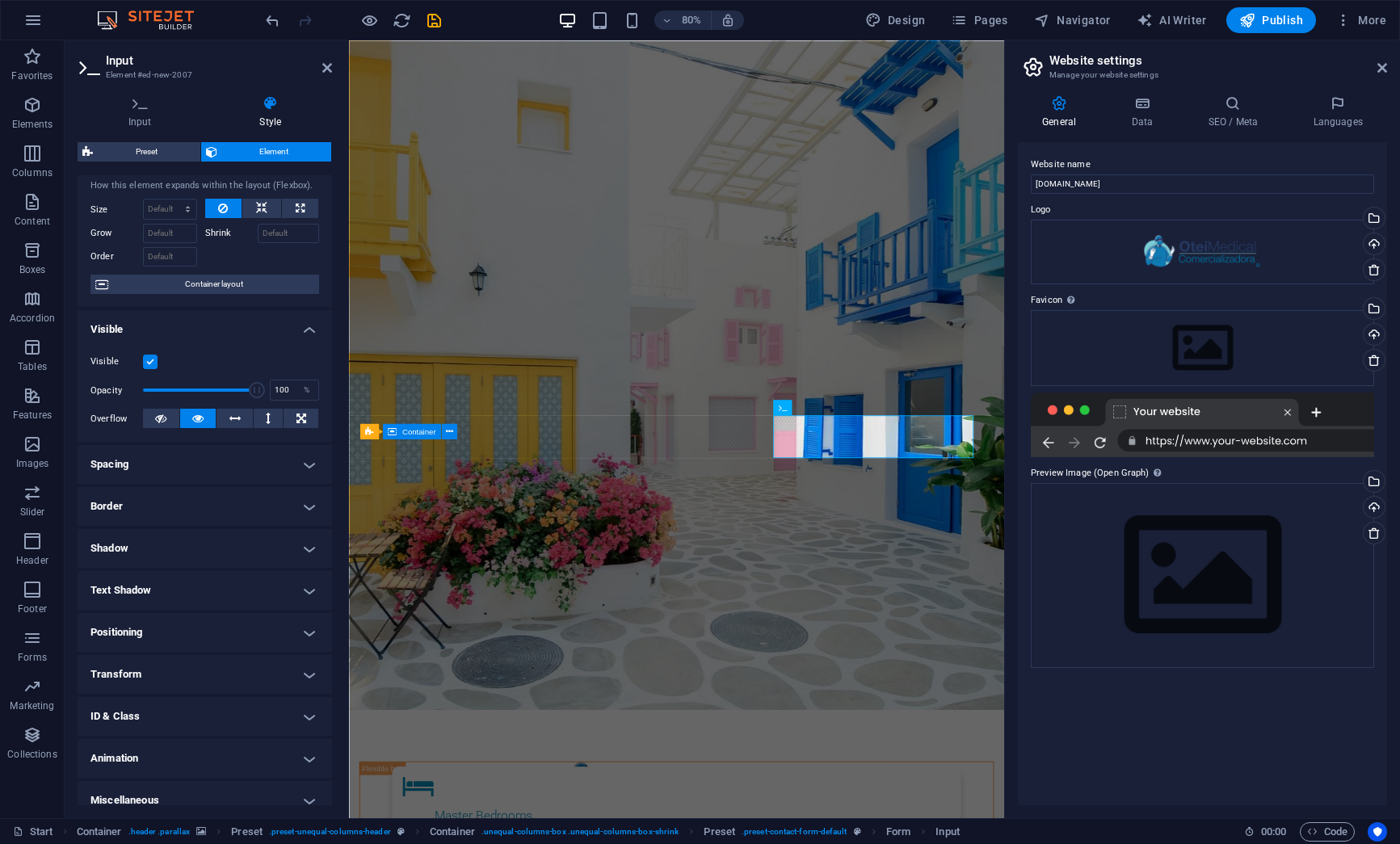
scroll to position [52, 0]
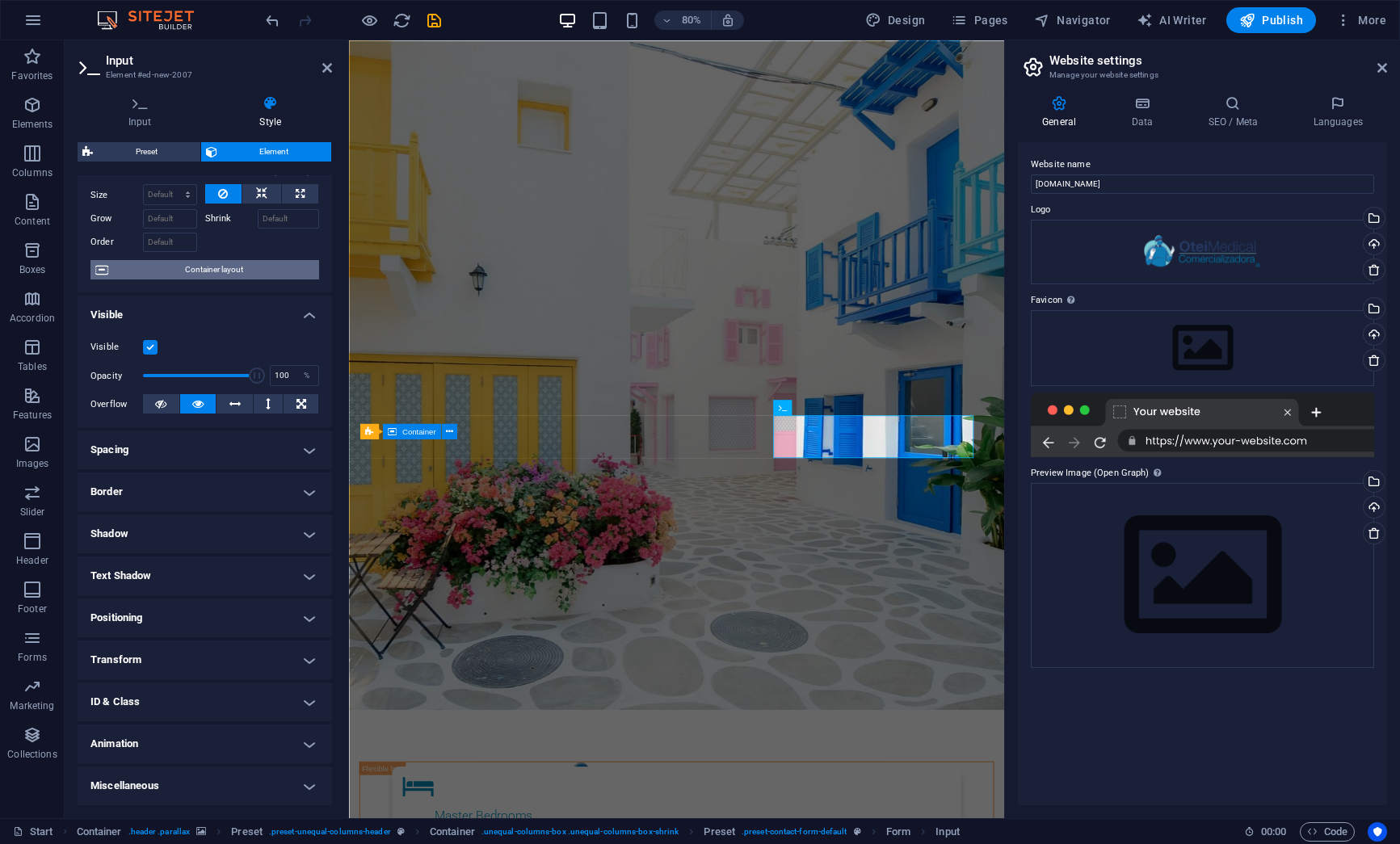
click at [215, 266] on span "Container layout" at bounding box center [213, 269] width 201 height 19
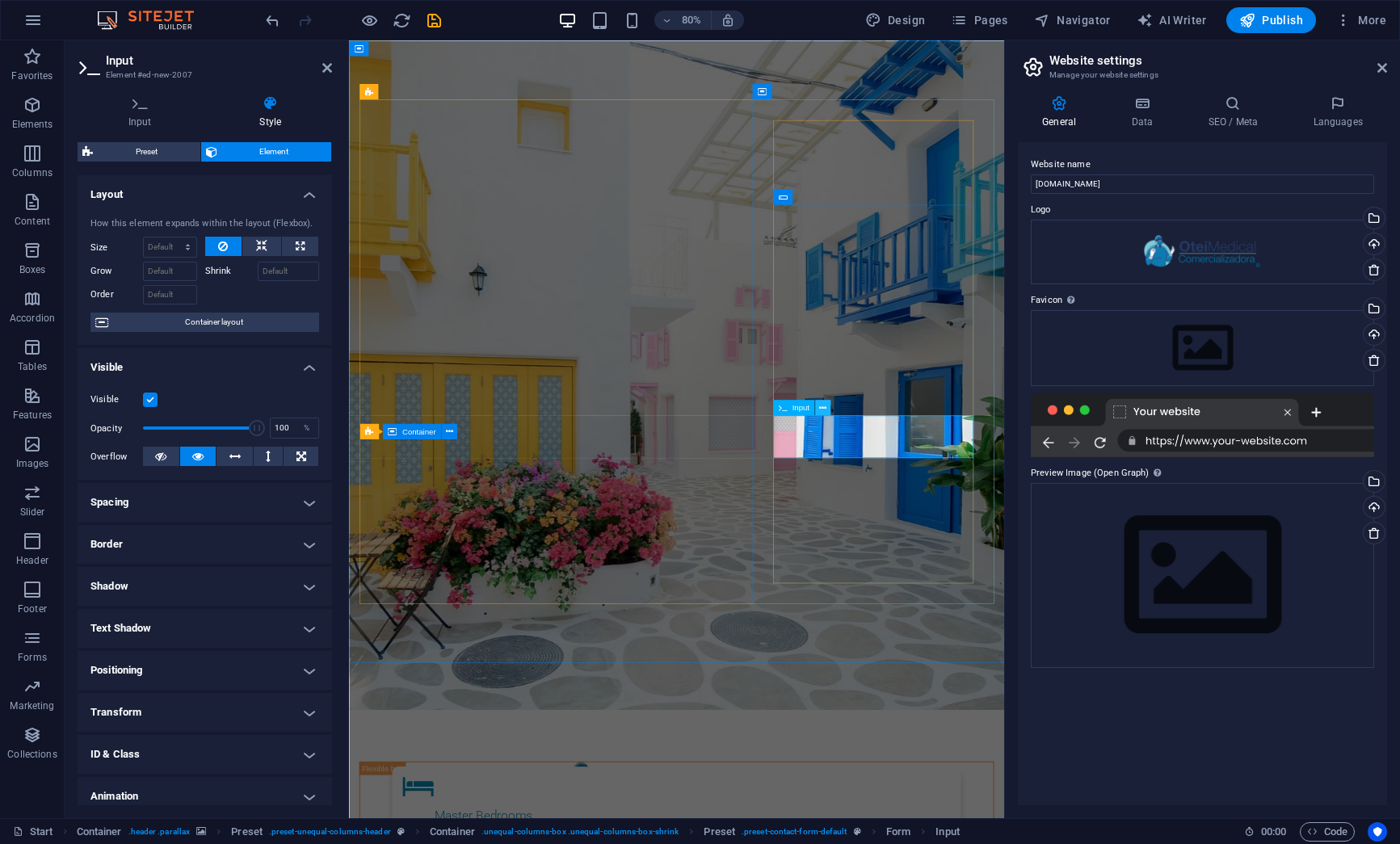
click at [824, 407] on icon at bounding box center [822, 407] width 8 height 13
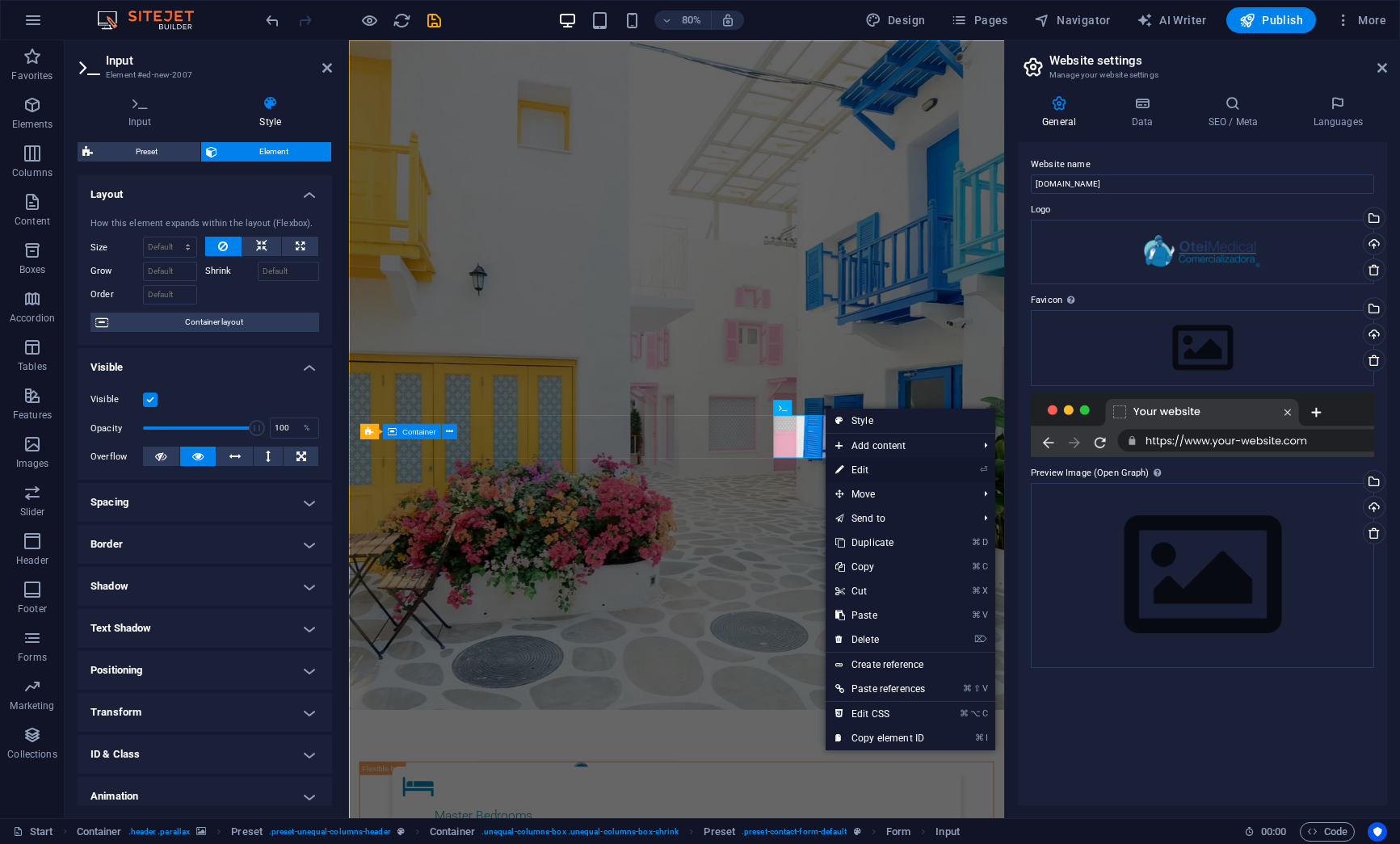
click at [871, 470] on link "⏎ Edit" at bounding box center [880, 470] width 109 height 24
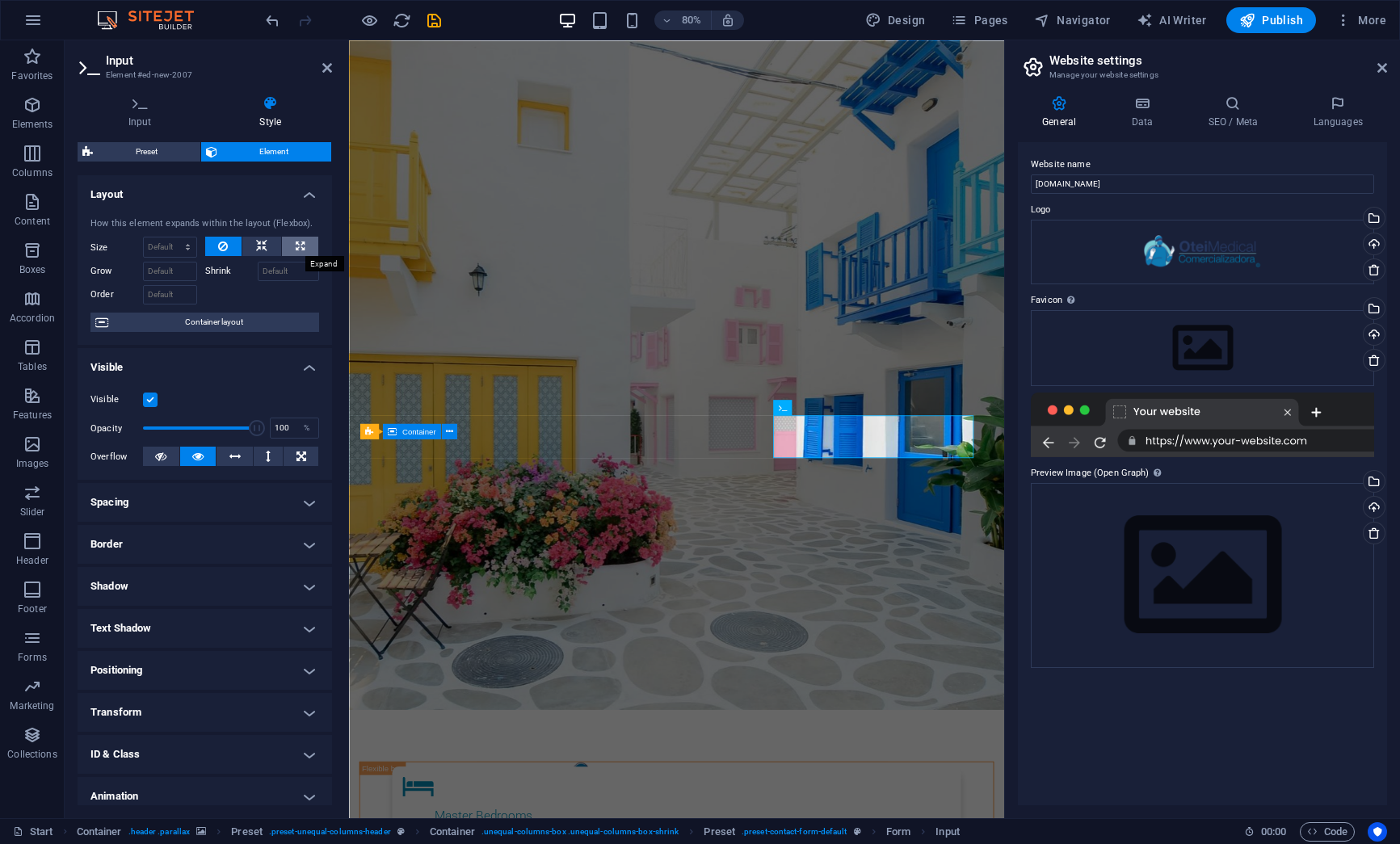
click at [299, 244] on icon at bounding box center [300, 246] width 9 height 19
type input "100"
select select "%"
click at [218, 250] on icon at bounding box center [223, 246] width 9 height 19
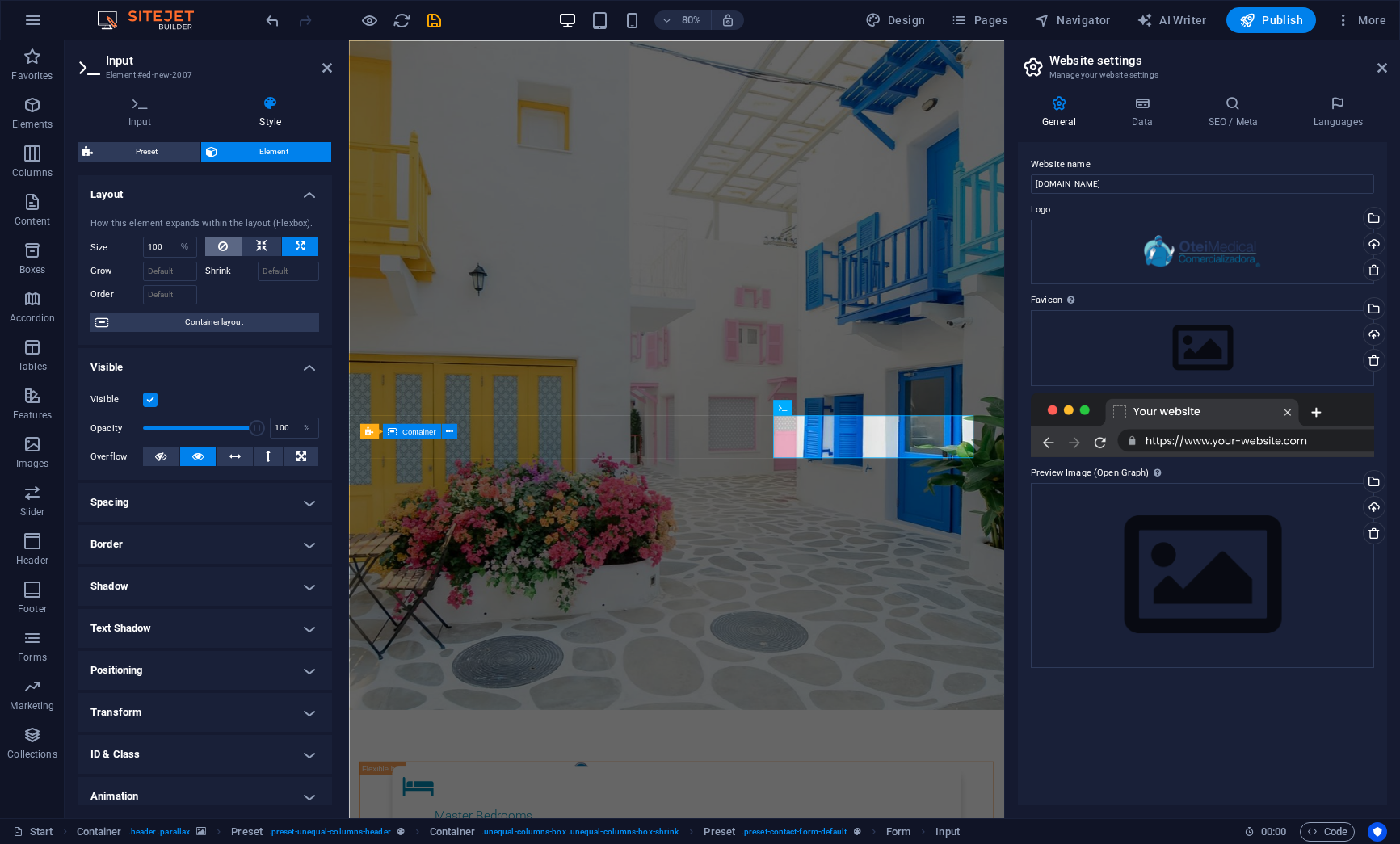
select select "DISABLED_OPTION_VALUE"
click at [186, 245] on select "Default auto px % 1/1 1/2 1/3 1/4 1/5 1/6 1/7 1/8 1/9 1/10" at bounding box center [170, 247] width 52 height 19
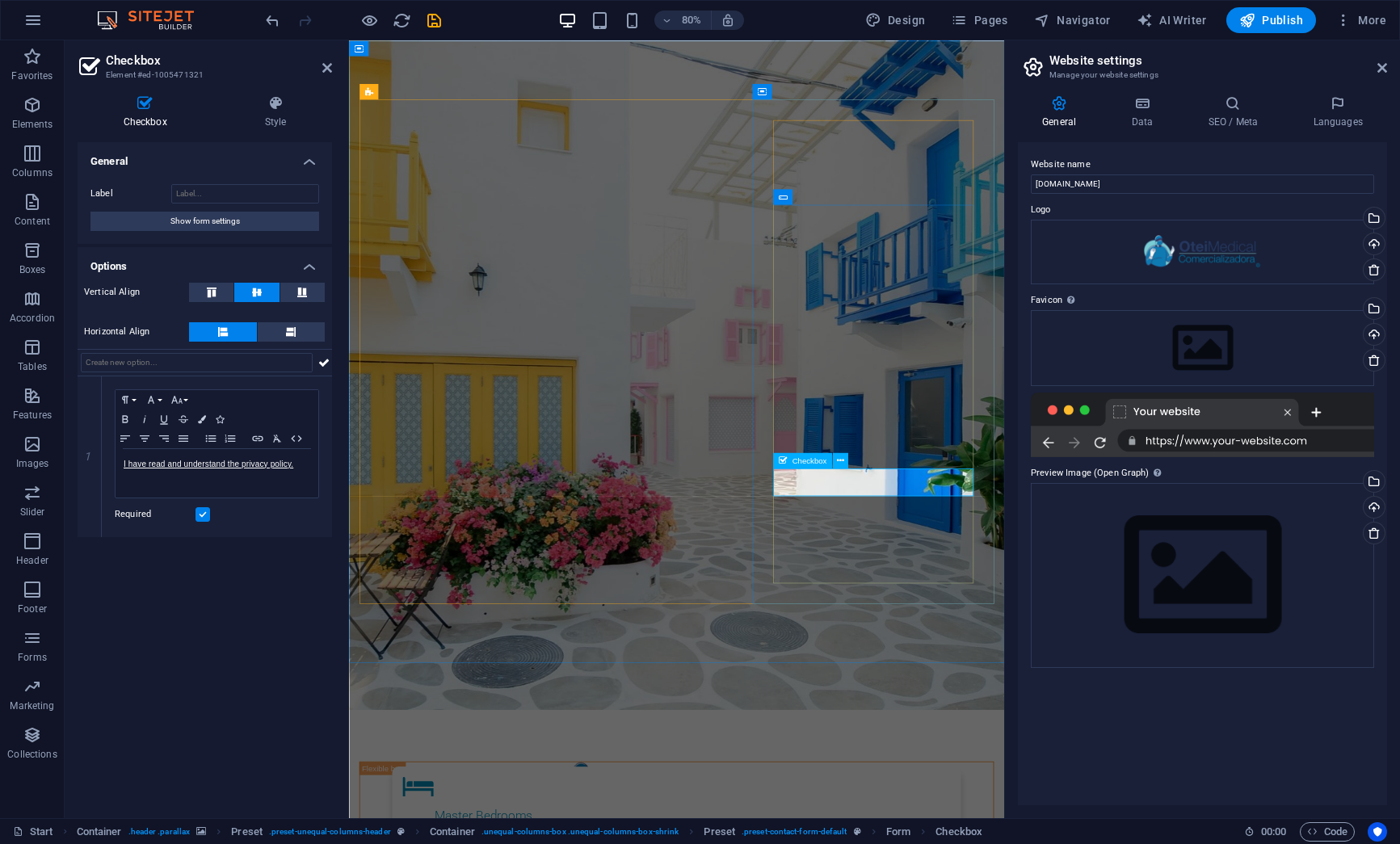
drag, startPoint x: 302, startPoint y: 467, endPoint x: 108, endPoint y: 469, distance: 194.0
click at [108, 469] on div "Paragraph Format Normal Heading 1 Heading 2 Heading 3 Heading 4 Heading 5 Headi…" at bounding box center [217, 456] width 230 height 161
click at [271, 601] on div "General Label Show form settings Options Vertical Align Horizontal Align 1 Para…" at bounding box center [205, 474] width 255 height 663
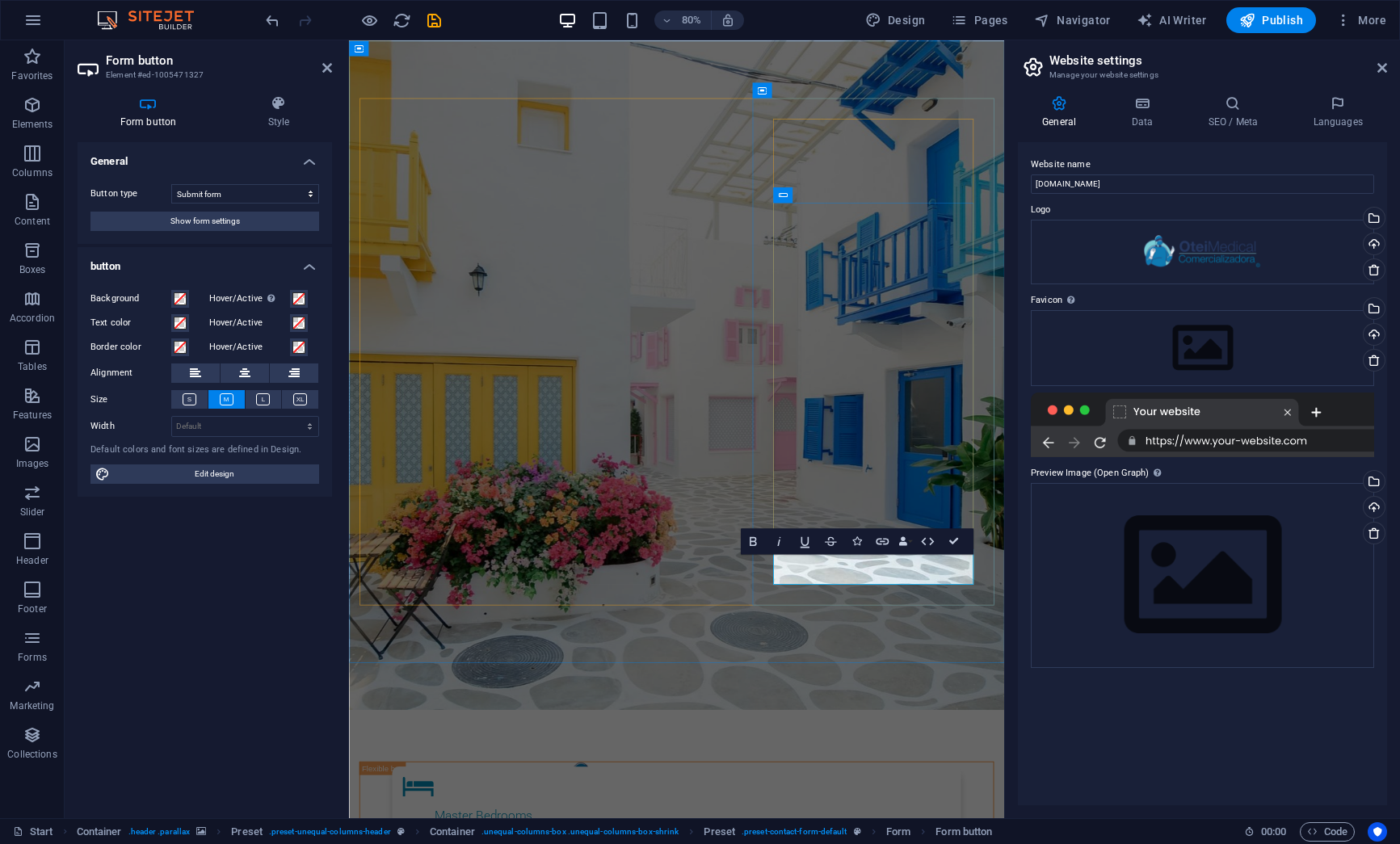
type button "Send request"
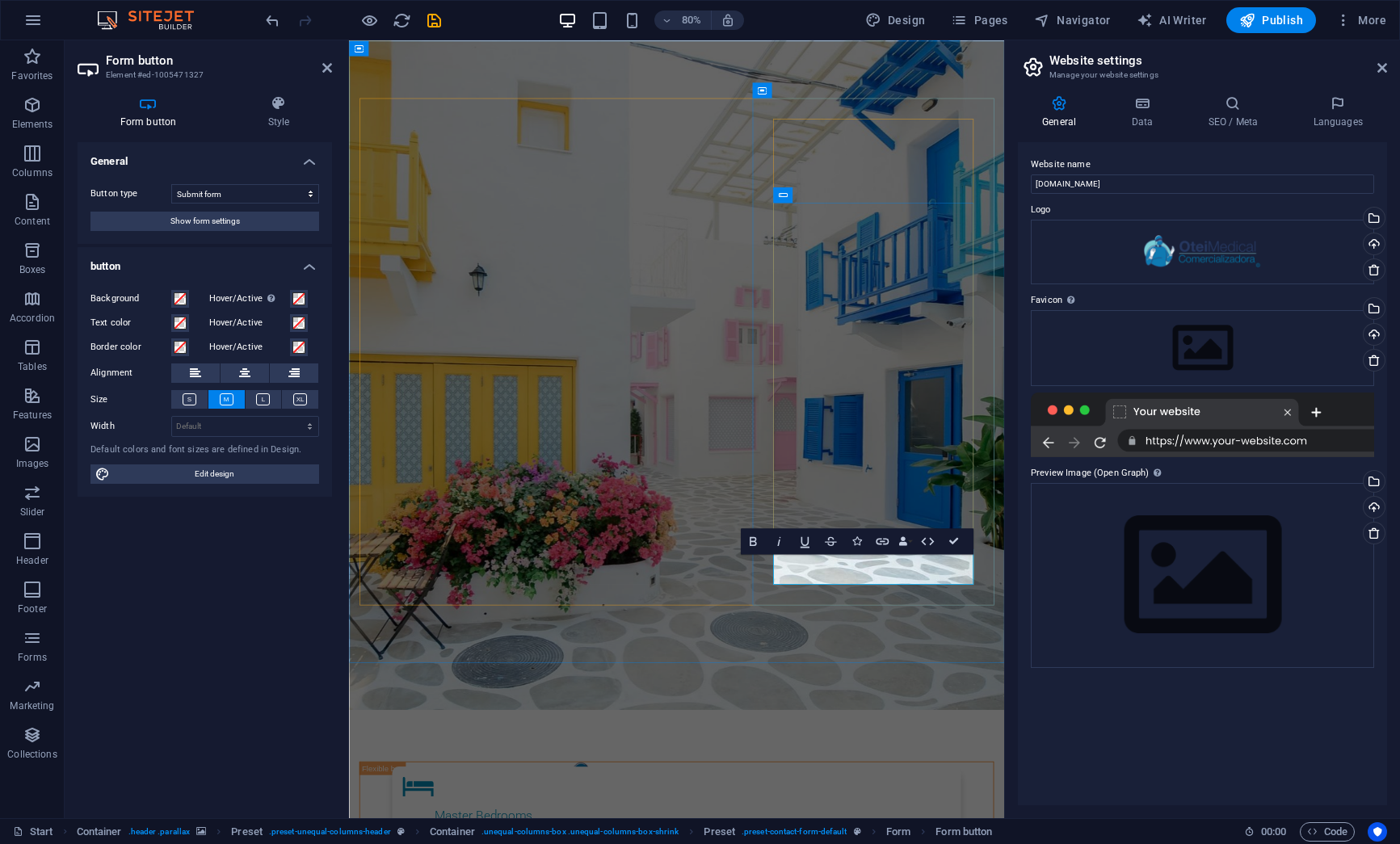
drag, startPoint x: 1061, startPoint y: 696, endPoint x: 932, endPoint y: 701, distance: 129.1
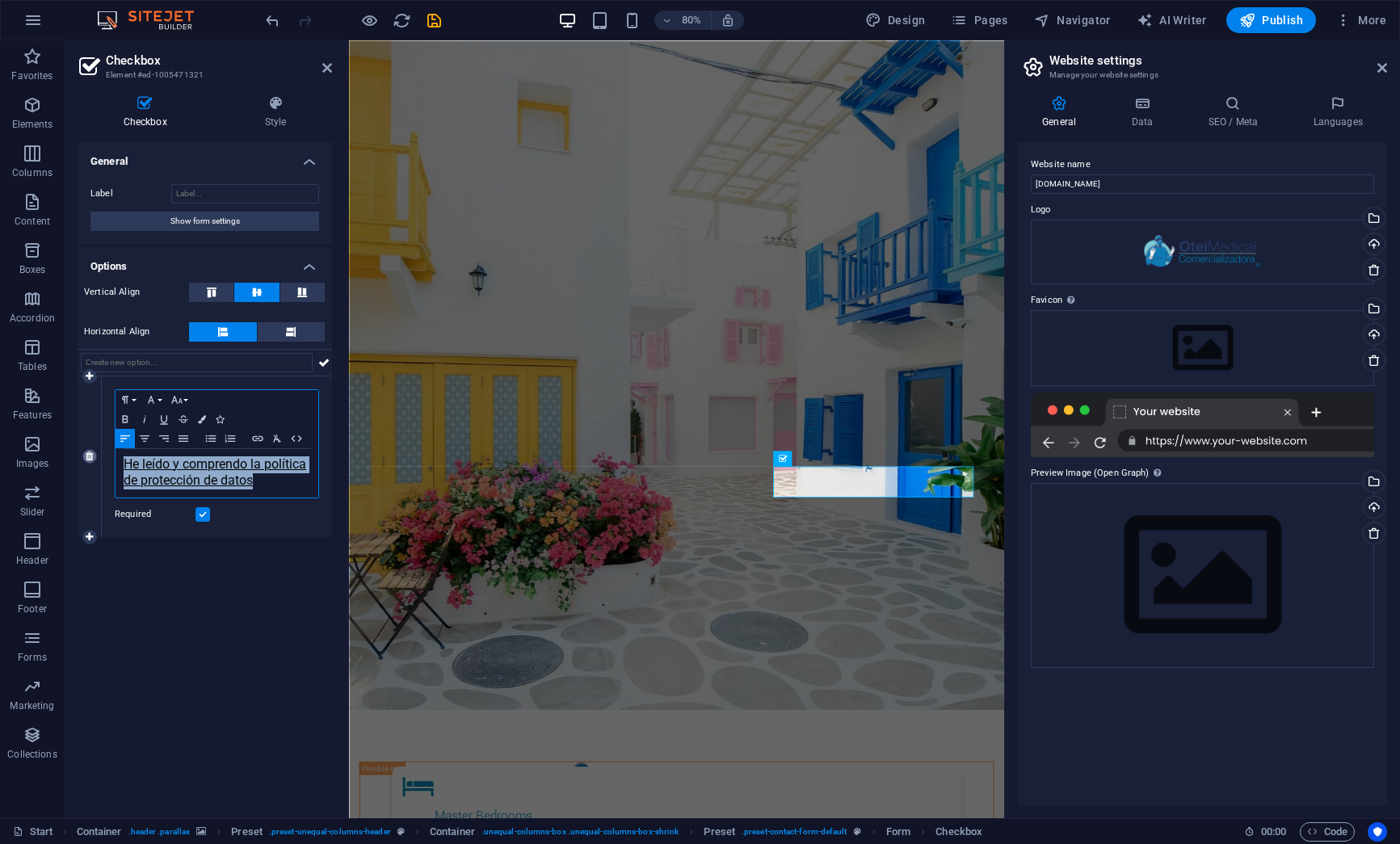
drag, startPoint x: 261, startPoint y: 480, endPoint x: 90, endPoint y: 454, distance: 173.0
click at [90, 454] on div "1 Paragraph Format Normal Heading 1 Heading 2 Heading 3 Heading 4 Heading 5 Hea…" at bounding box center [205, 456] width 255 height 161
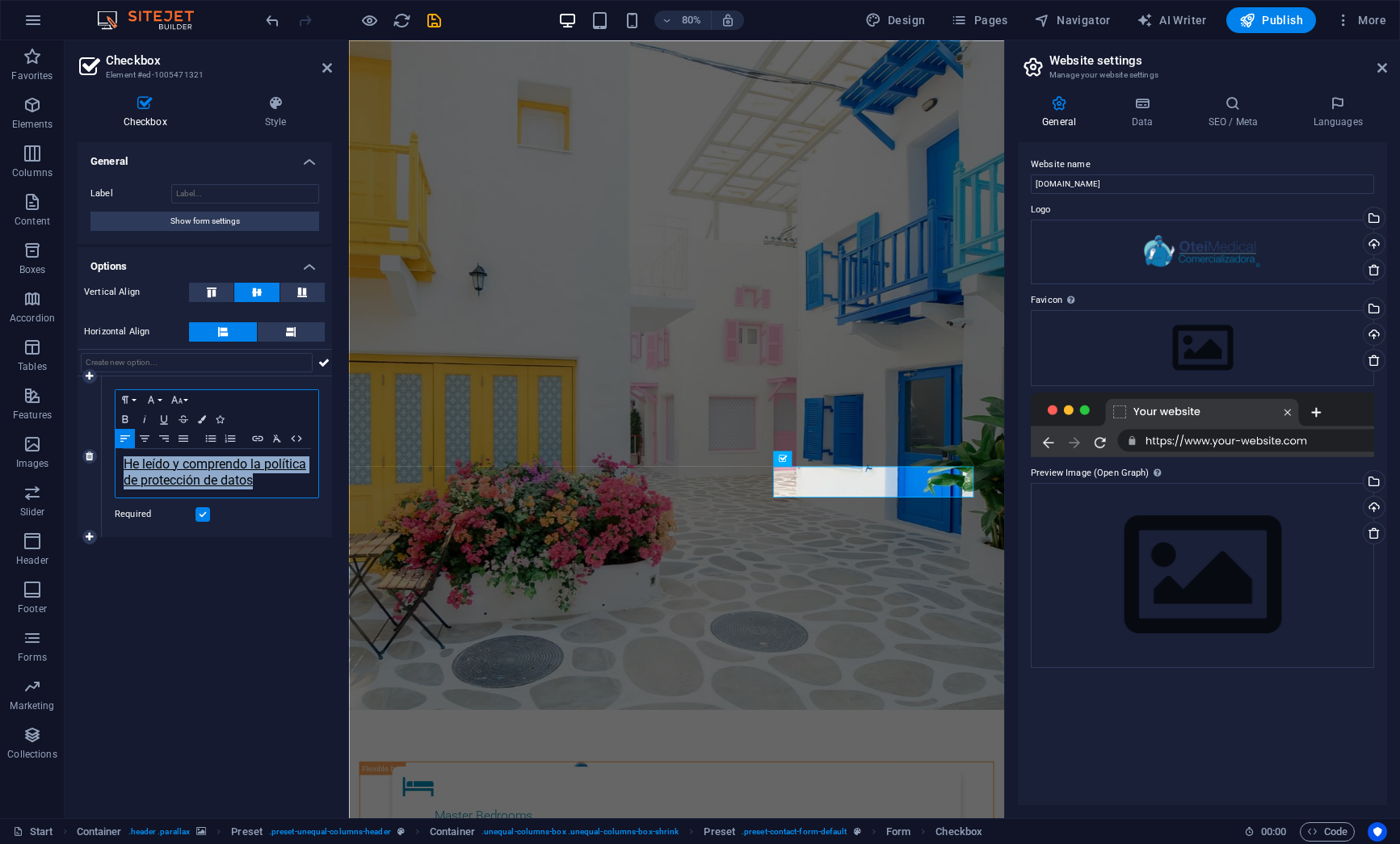
drag, startPoint x: 264, startPoint y: 480, endPoint x: 109, endPoint y: 460, distance: 156.3
click at [109, 460] on div "Paragraph Format Normal Heading 1 Heading 2 Heading 3 Heading 4 Heading 5 Headi…" at bounding box center [217, 456] width 230 height 161
click at [218, 513] on icon "button" at bounding box center [215, 509] width 19 height 19
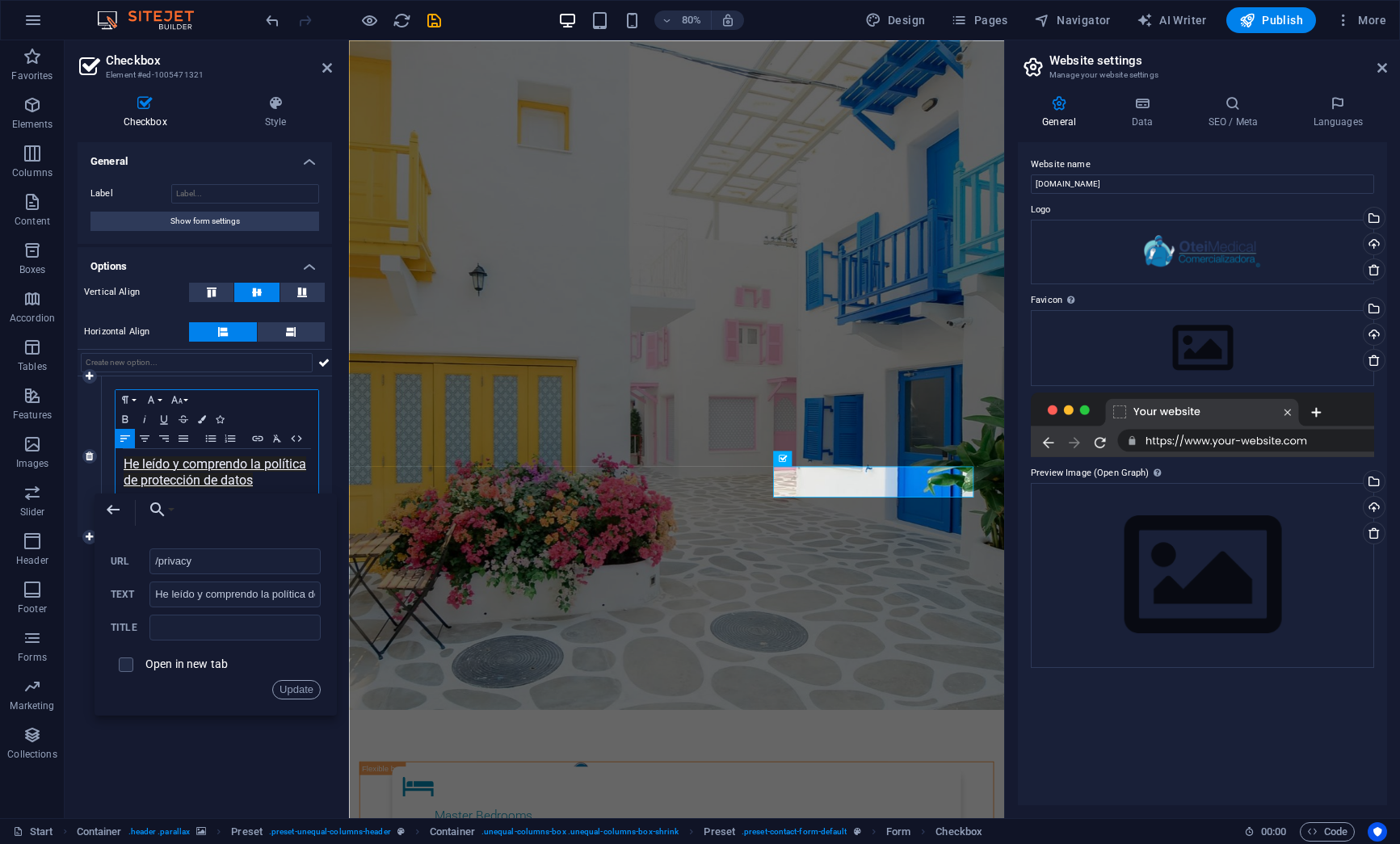
click at [276, 482] on p "​ He leído y comprendo la política de protección de datos" at bounding box center [217, 473] width 186 height 32
click at [127, 417] on icon "button" at bounding box center [125, 418] width 19 height 13
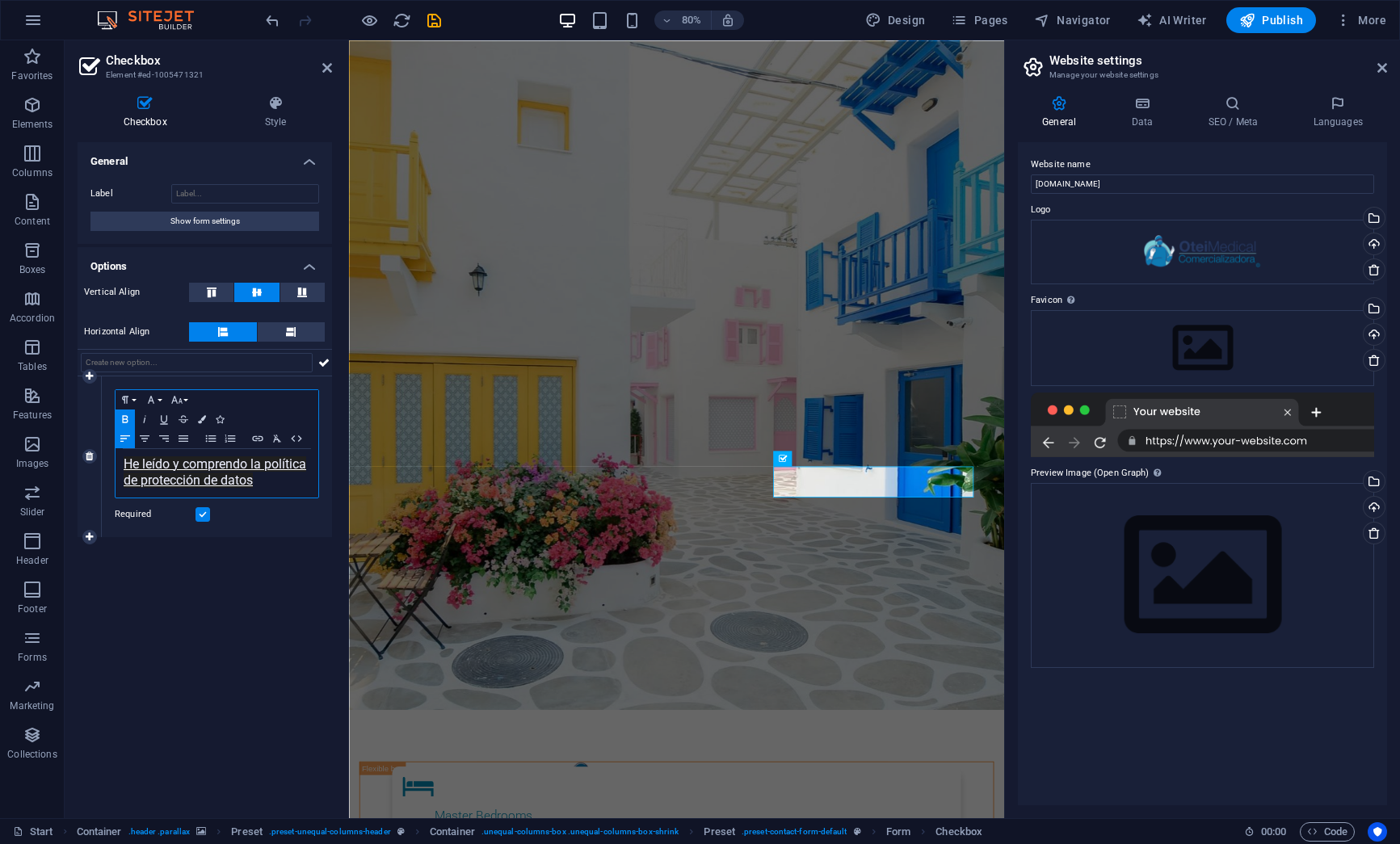
click at [127, 417] on icon "button" at bounding box center [125, 418] width 19 height 13
drag, startPoint x: 183, startPoint y: 472, endPoint x: 163, endPoint y: 471, distance: 20.0
click at [163, 471] on span "He leído y comprendo la política de protección de datos​" at bounding box center [215, 471] width 182 height 31
click at [272, 481] on p "He leído y comprendo la política de protección de datos​" at bounding box center [217, 473] width 186 height 32
drag, startPoint x: 267, startPoint y: 482, endPoint x: 105, endPoint y: 455, distance: 164.2
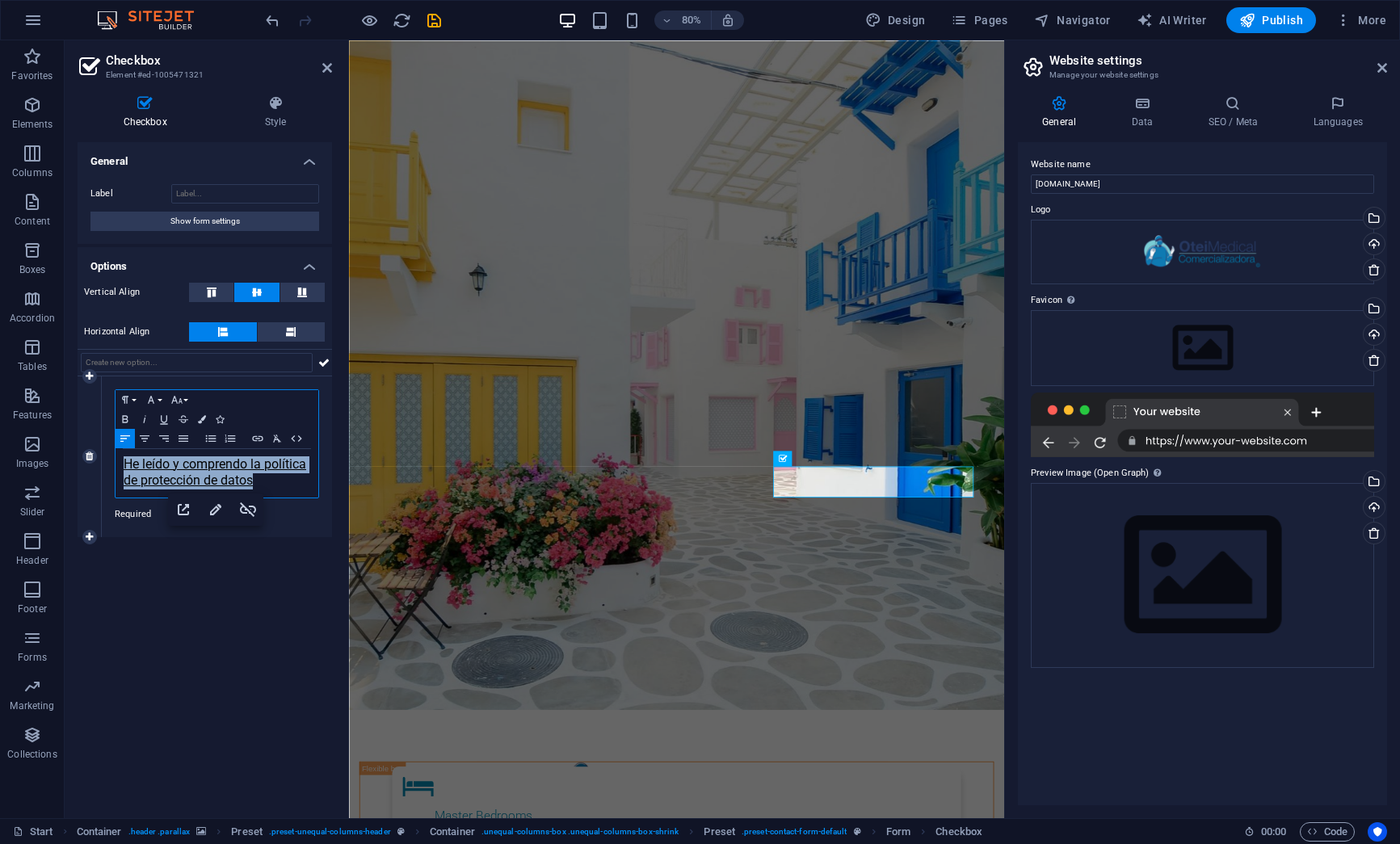
click at [105, 455] on div "Paragraph Format Normal Heading 1 Heading 2 Heading 3 Heading 4 Heading 5 Headi…" at bounding box center [217, 456] width 230 height 161
click at [203, 421] on icon "button" at bounding box center [202, 419] width 8 height 8
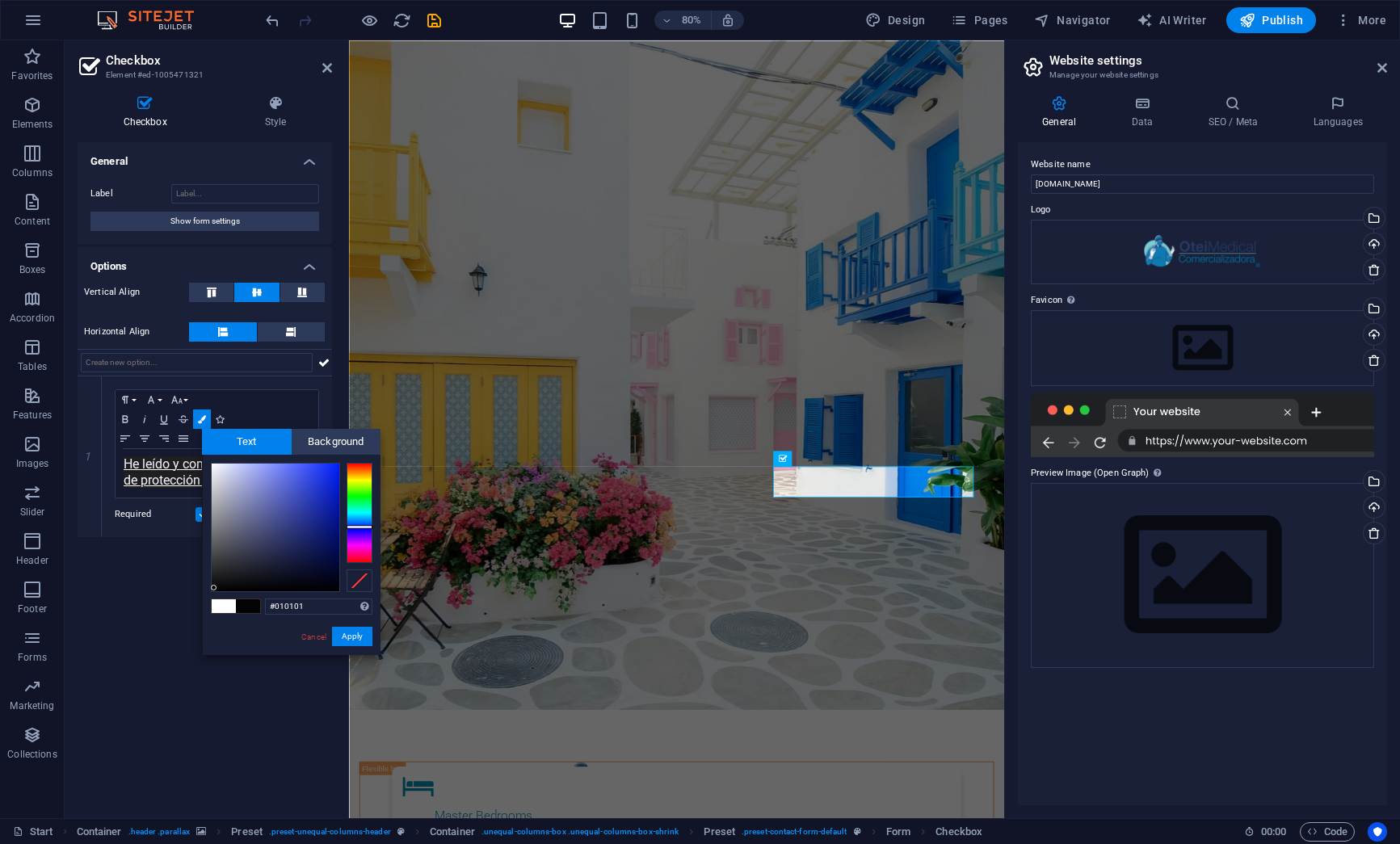
type input "#000000"
click at [212, 591] on div at bounding box center [275, 527] width 127 height 127
click at [349, 641] on button "Apply" at bounding box center [353, 636] width 40 height 19
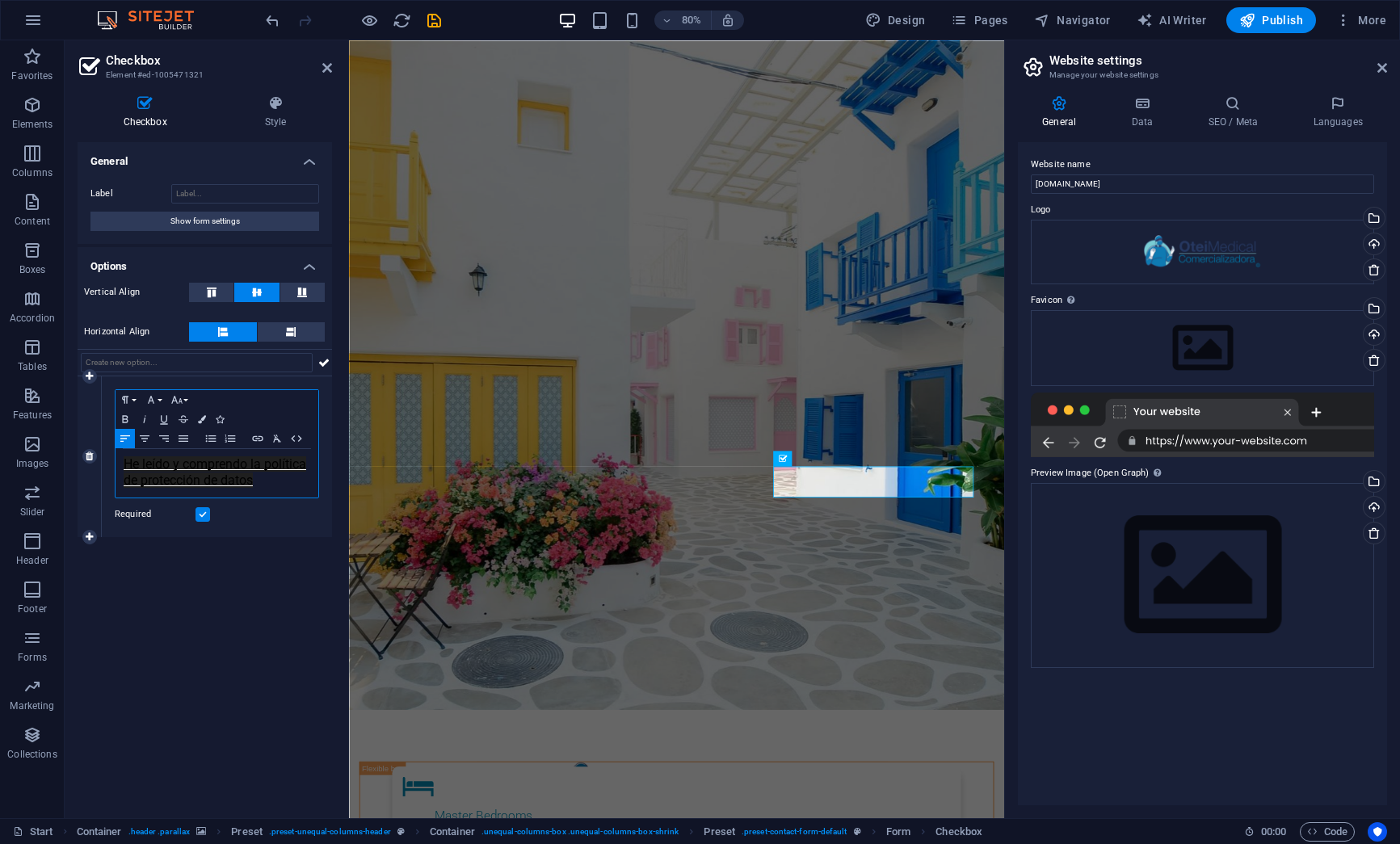
click at [275, 479] on p "He leído y comprendo la política de protección de datos​" at bounding box center [217, 473] width 186 height 32
type input "He leído y comprendo la política de protección de datos​"
click at [207, 503] on icon "button" at bounding box center [215, 509] width 19 height 19
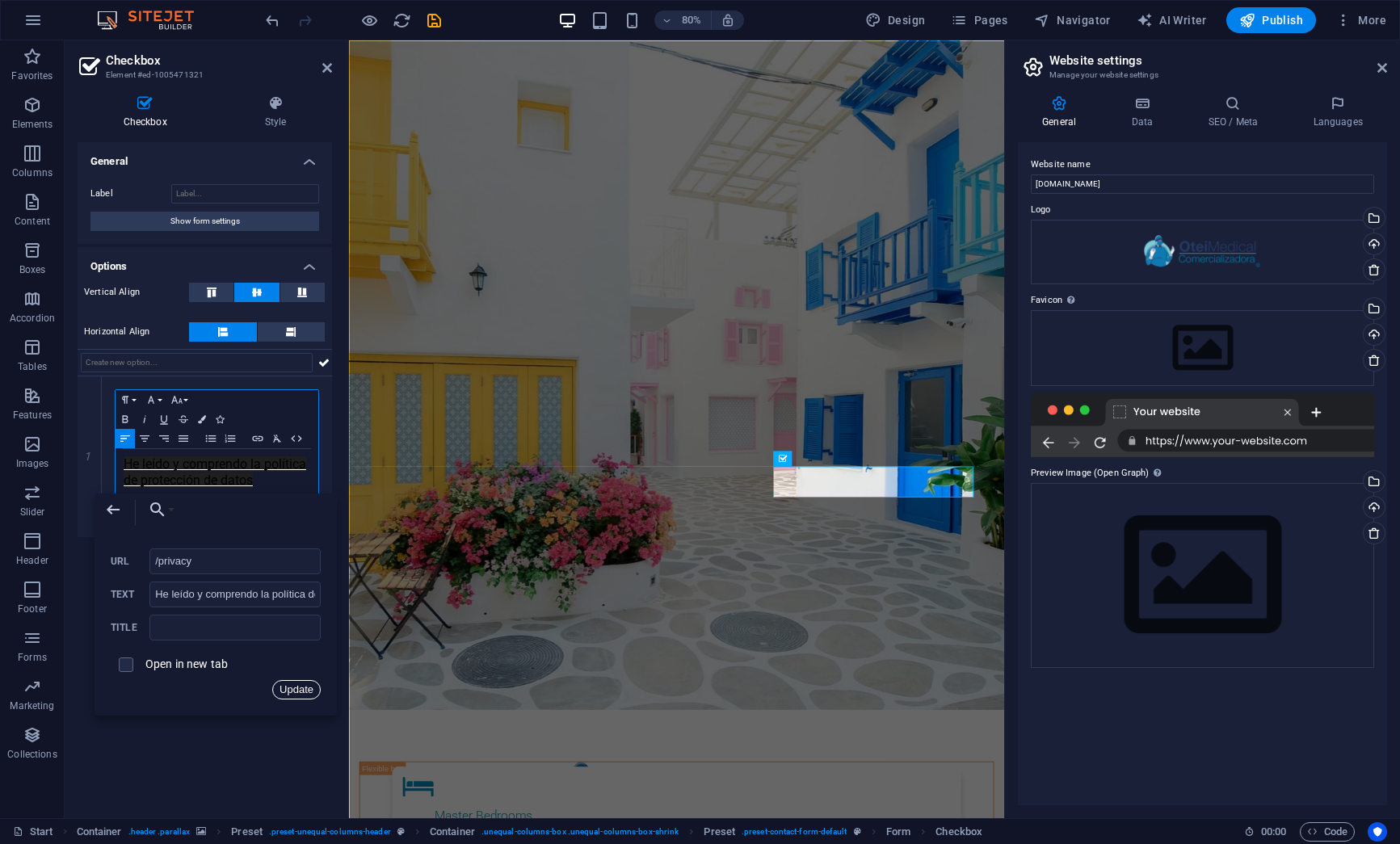
click at [288, 689] on button "Update" at bounding box center [296, 689] width 48 height 19
click at [813, 811] on figure at bounding box center [758, 459] width 819 height 836
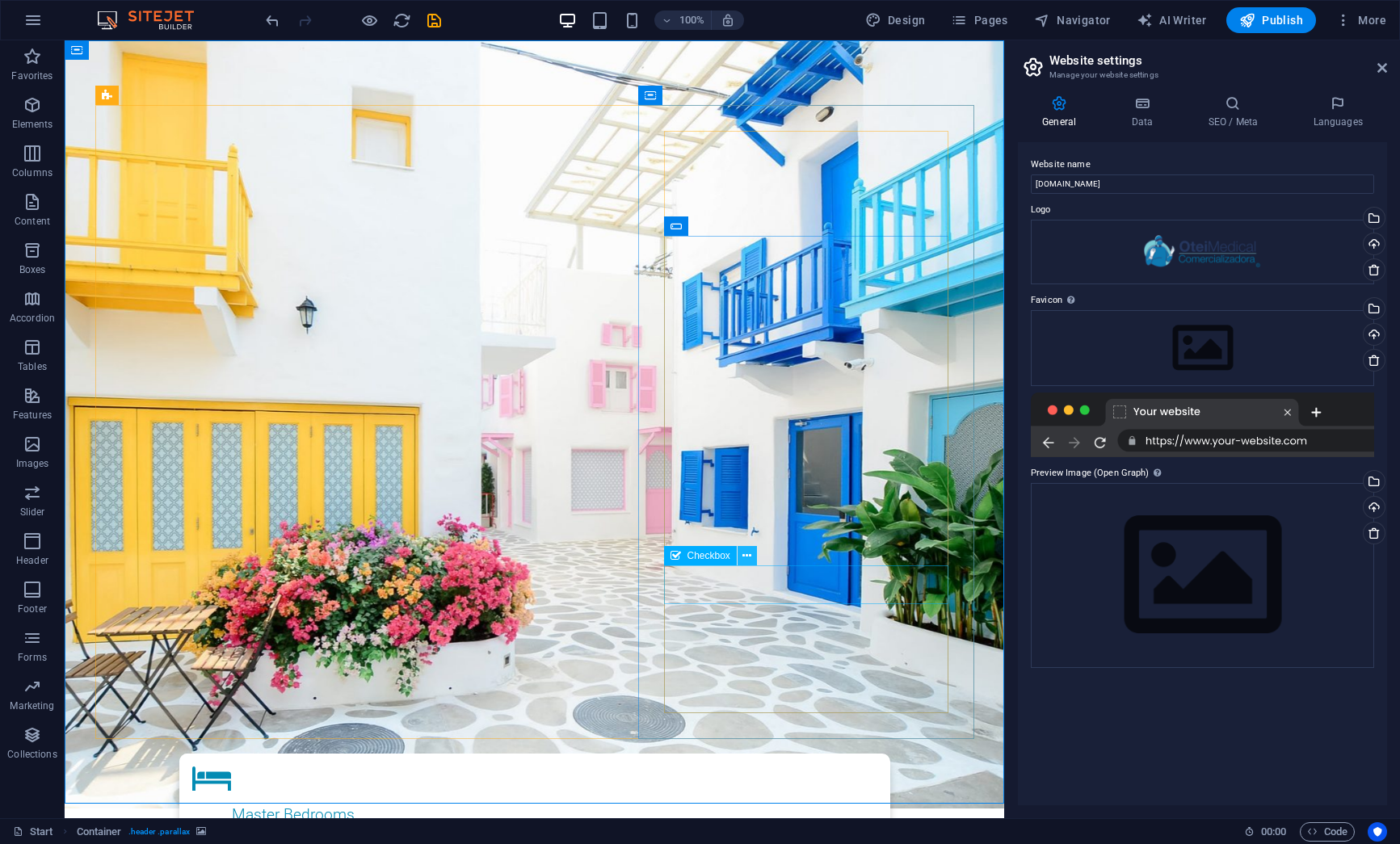
click at [750, 557] on icon at bounding box center [746, 556] width 9 height 17
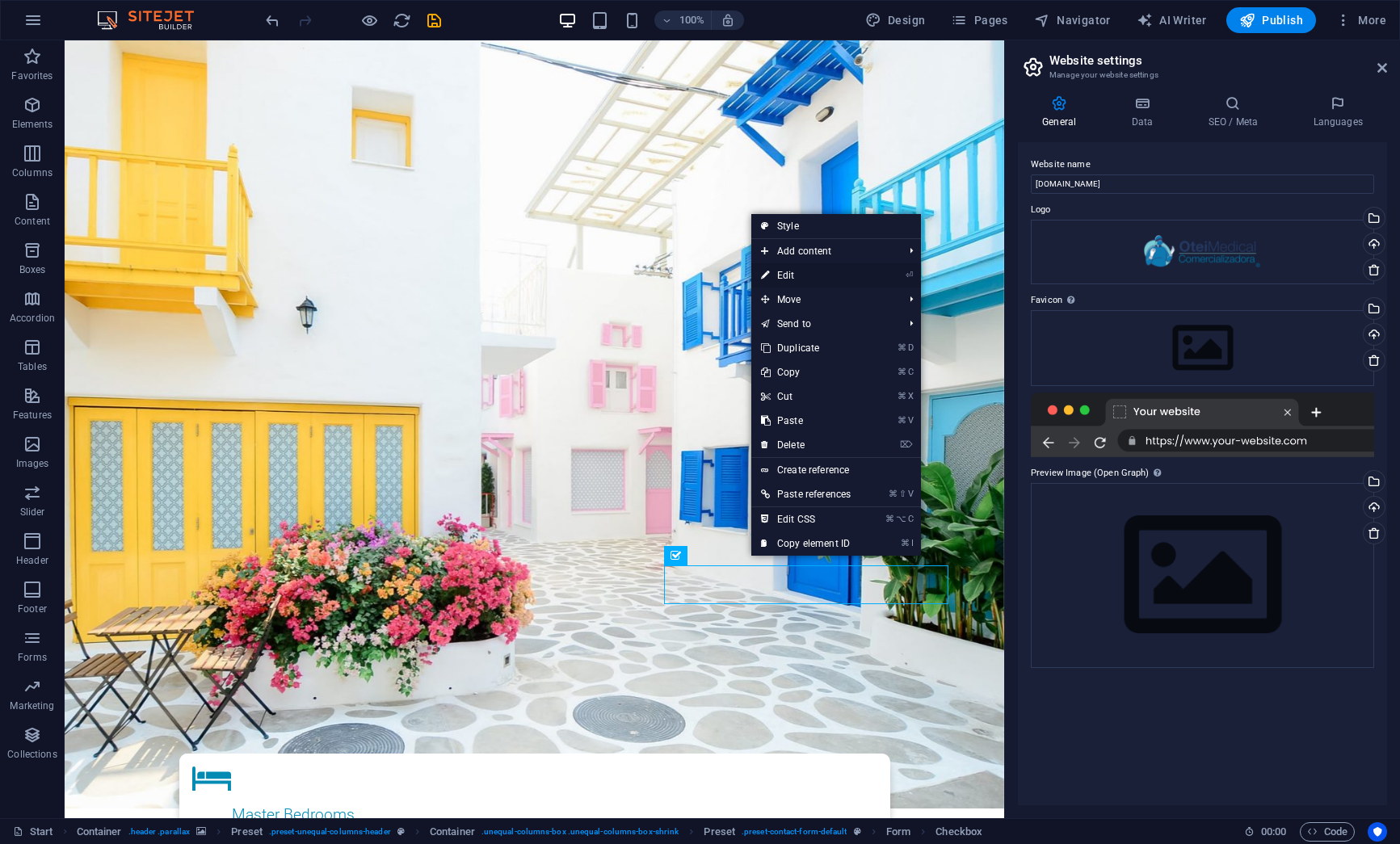
click at [797, 278] on link "⏎ Edit" at bounding box center [805, 275] width 109 height 24
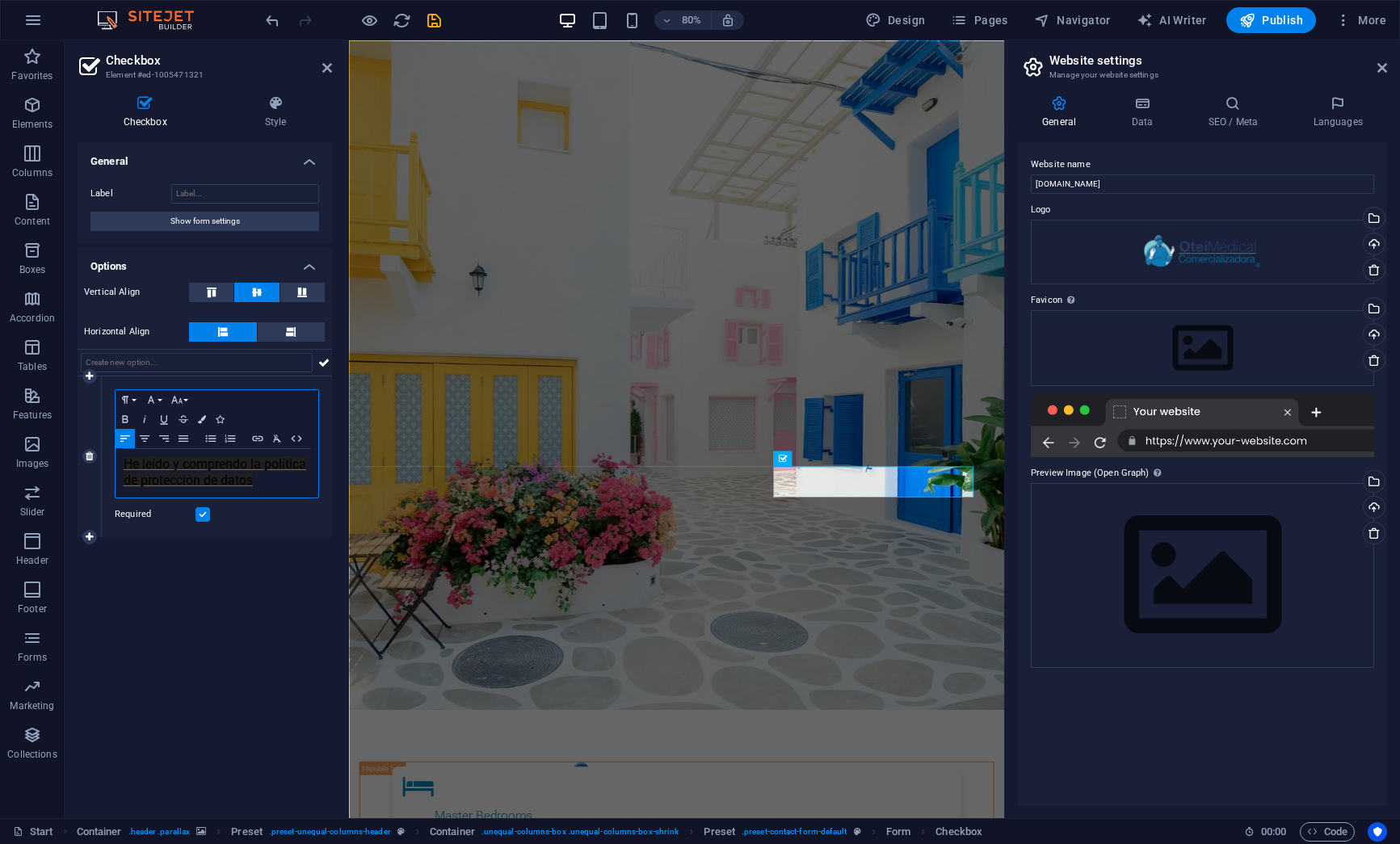
click at [234, 473] on span "He leído y comprendo la política de protección de datos​" at bounding box center [215, 471] width 182 height 31
drag, startPoint x: 258, startPoint y: 481, endPoint x: 120, endPoint y: 460, distance: 139.6
click at [120, 460] on div "He leído y comprendo la política de protección de datos​" at bounding box center [217, 473] width 202 height 48
click at [125, 438] on icon "button" at bounding box center [125, 438] width 19 height 13
click at [122, 443] on icon "button" at bounding box center [125, 438] width 19 height 13
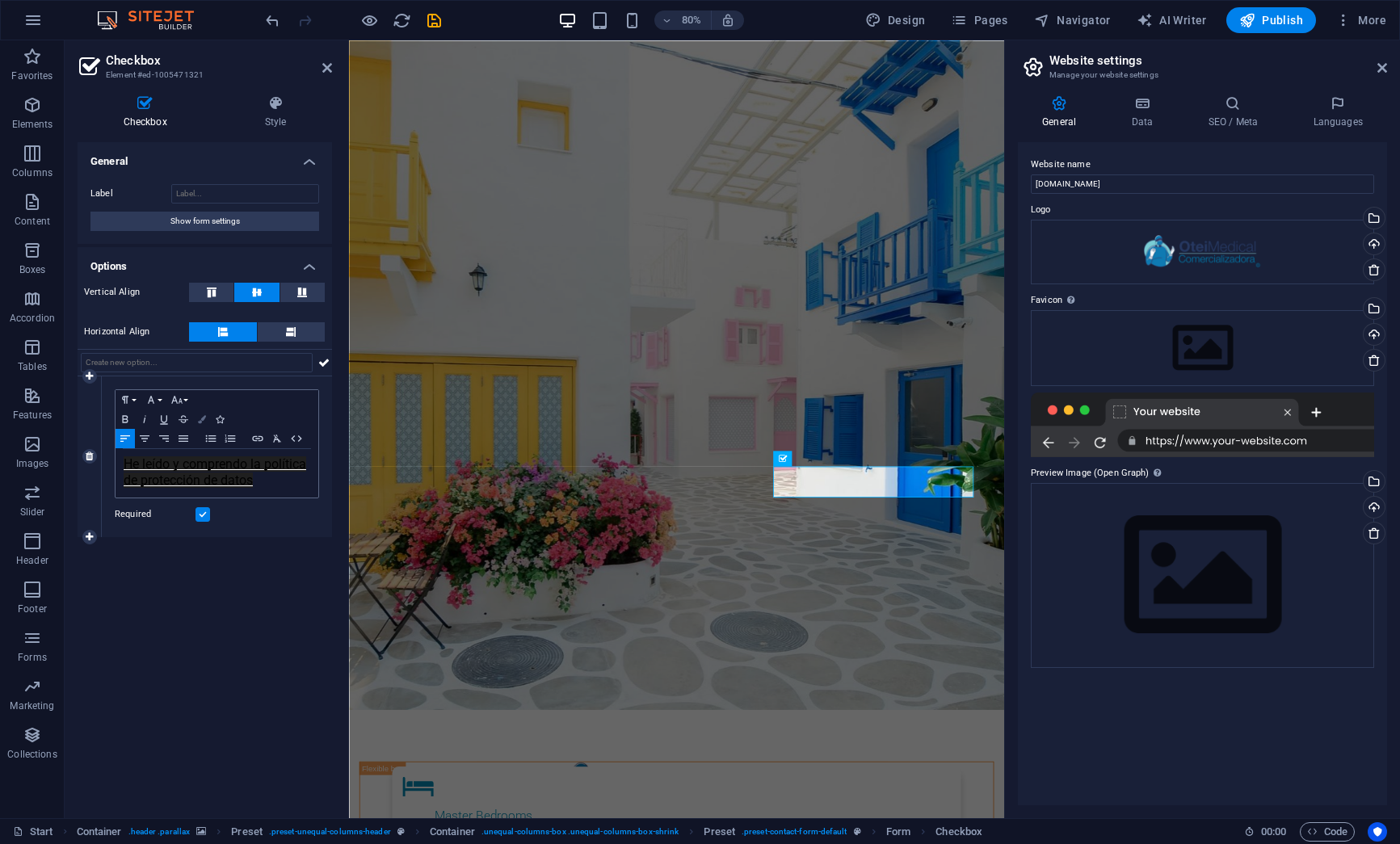
click at [203, 421] on icon "button" at bounding box center [202, 419] width 8 height 8
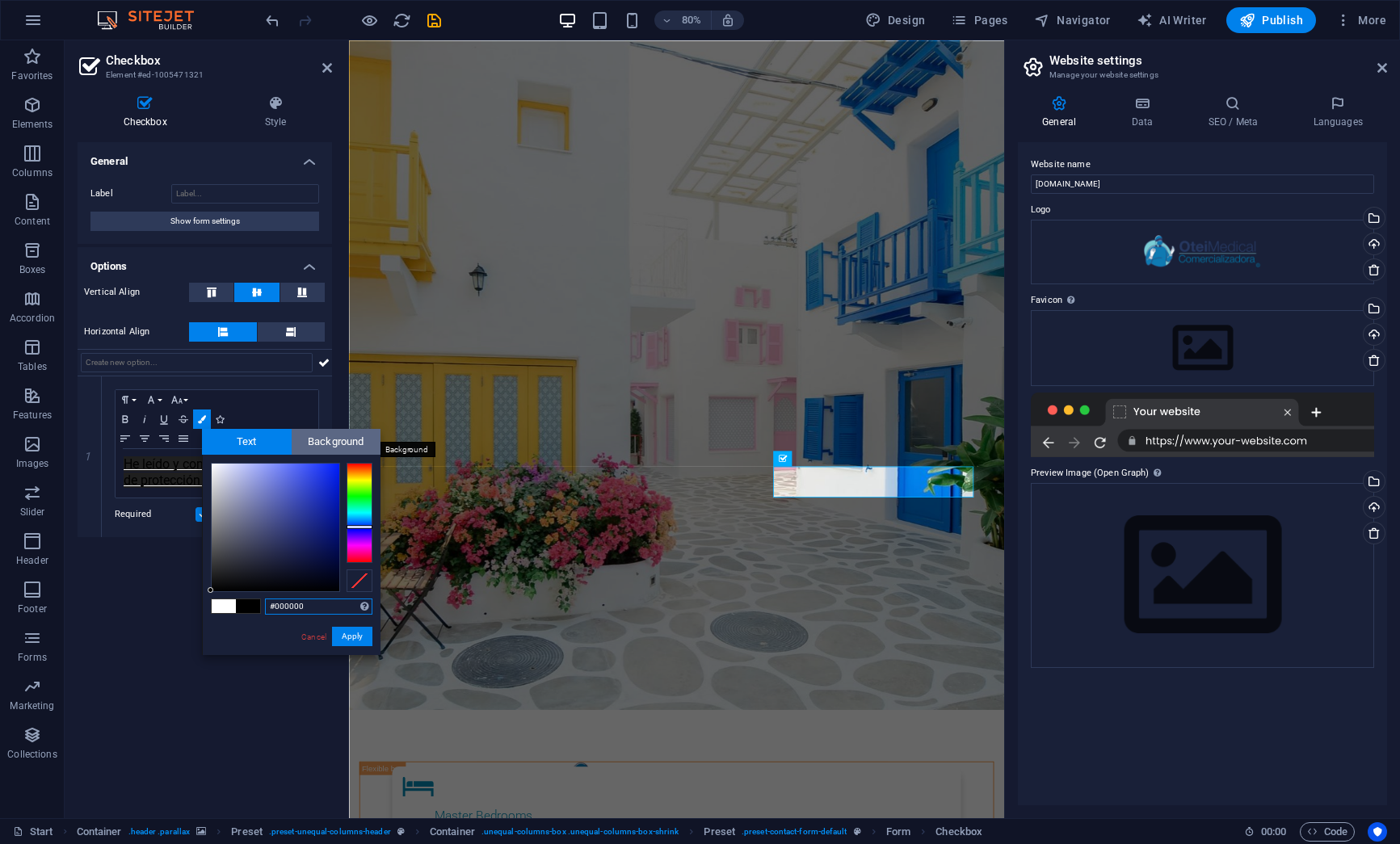
click at [320, 449] on span "Background" at bounding box center [337, 442] width 89 height 26
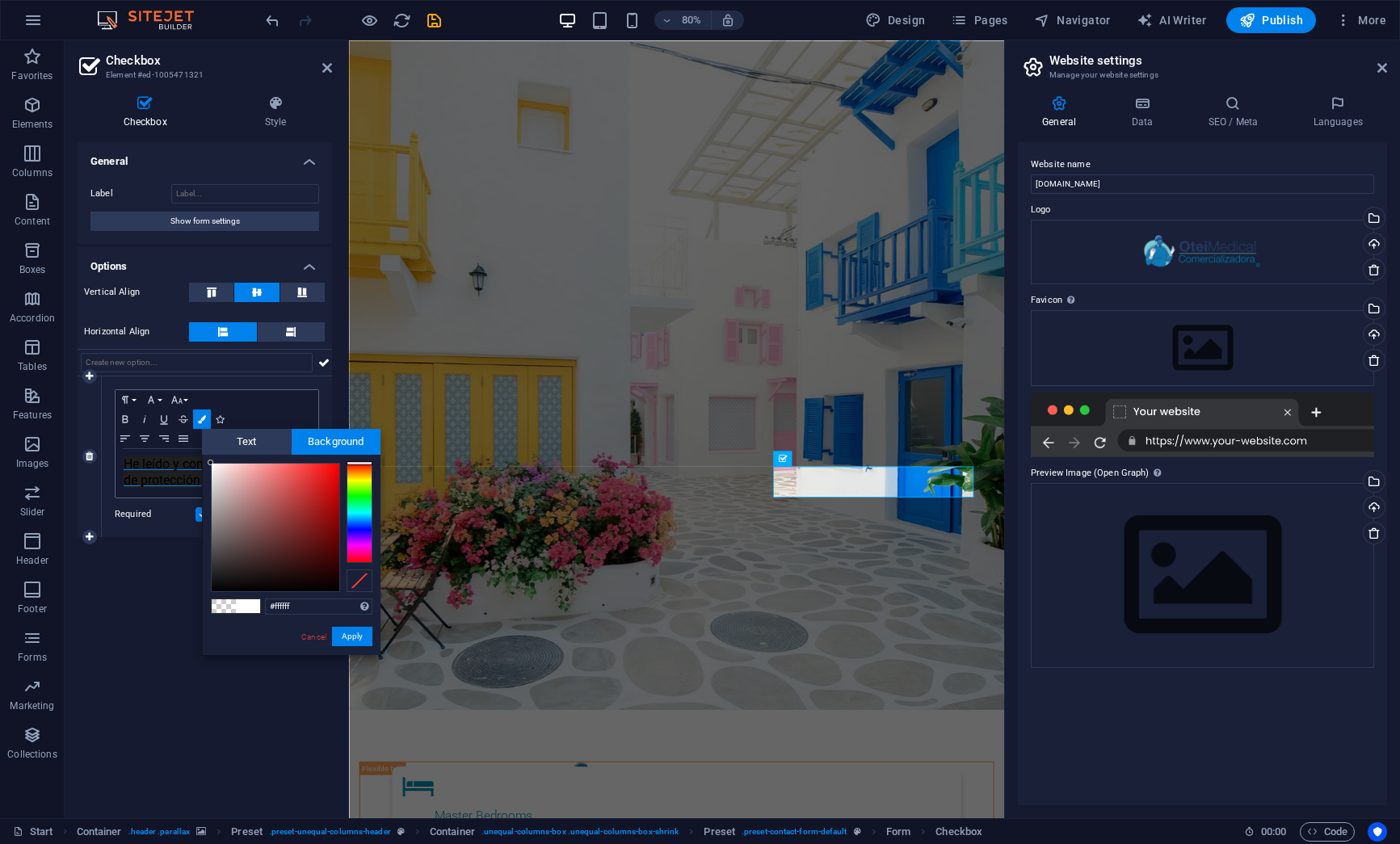
drag, startPoint x: 218, startPoint y: 469, endPoint x: 197, endPoint y: 457, distance: 24.2
click at [197, 457] on body "fabricadeguante.com Start Favorites Elements Columns Content Boxes Accordion Ta…" at bounding box center [700, 422] width 1400 height 844
click at [222, 607] on span at bounding box center [223, 606] width 24 height 13
click at [356, 639] on button "Apply" at bounding box center [353, 636] width 40 height 19
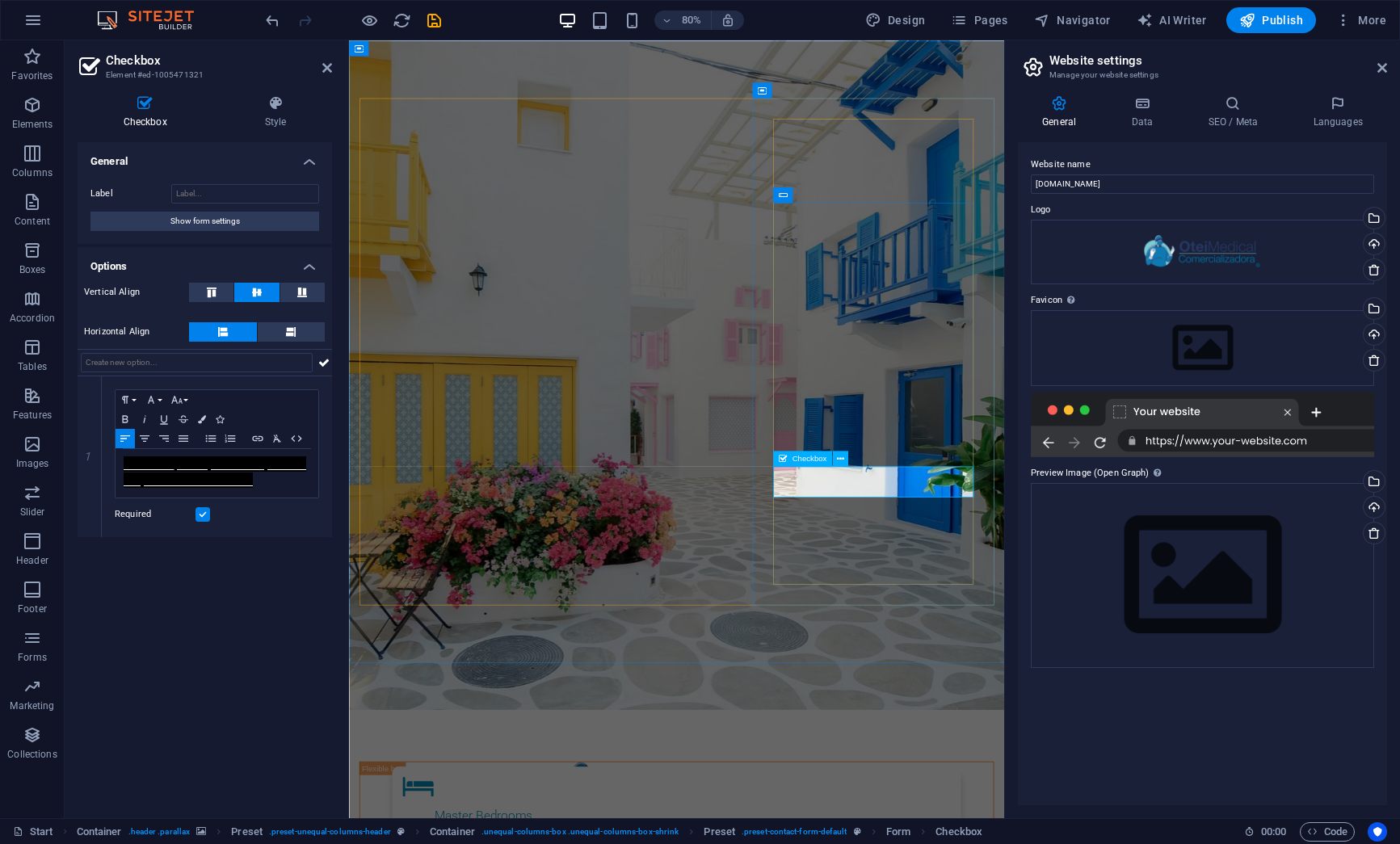
click at [260, 483] on p "He leído y comprendo la política de protección de datos​" at bounding box center [217, 473] width 186 height 32
click at [266, 483] on p "He leído y comprendo la política de protección de datos​" at bounding box center [217, 473] width 186 height 32
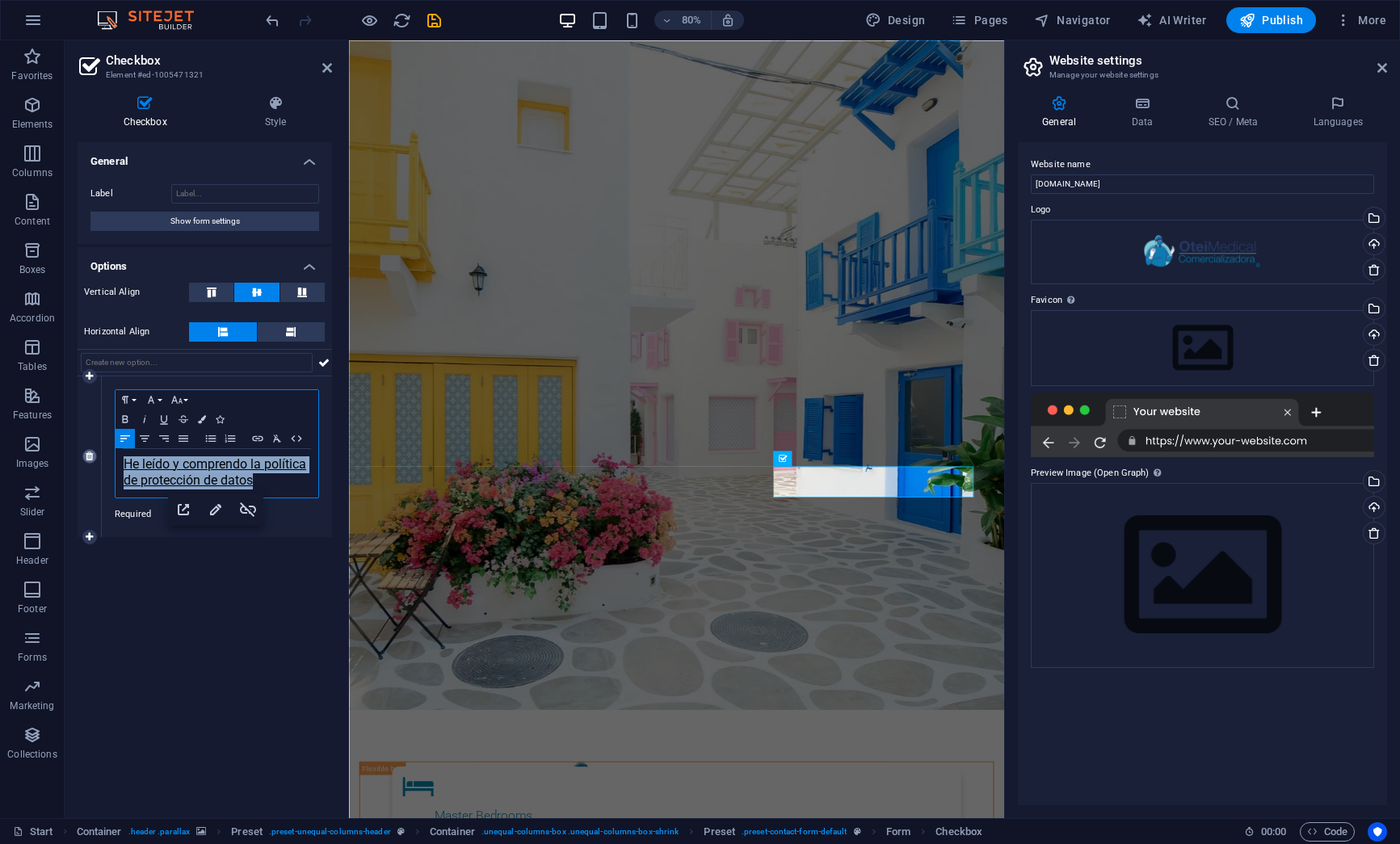
drag, startPoint x: 269, startPoint y: 486, endPoint x: 88, endPoint y: 460, distance: 182.9
click at [88, 460] on div "1 Paragraph Format Normal Heading 1 Heading 2 Heading 3 Heading 4 Heading 5 Hea…" at bounding box center [205, 456] width 255 height 161
click at [201, 415] on icon "button" at bounding box center [202, 419] width 8 height 8
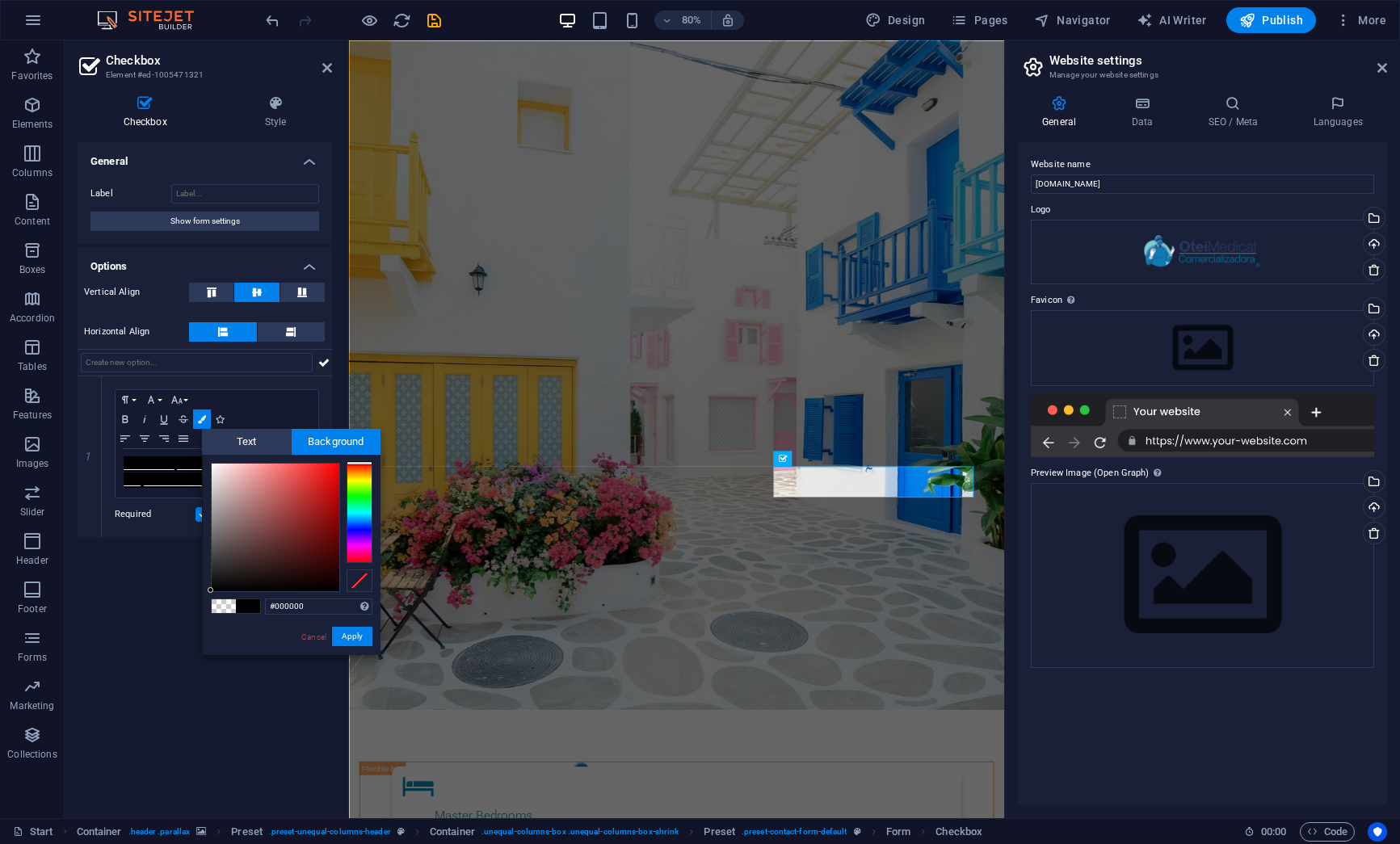
click at [220, 611] on span at bounding box center [223, 606] width 24 height 13
type input "rgba(0, 0, 0, 0)"
click at [358, 637] on button "Apply" at bounding box center [353, 636] width 40 height 19
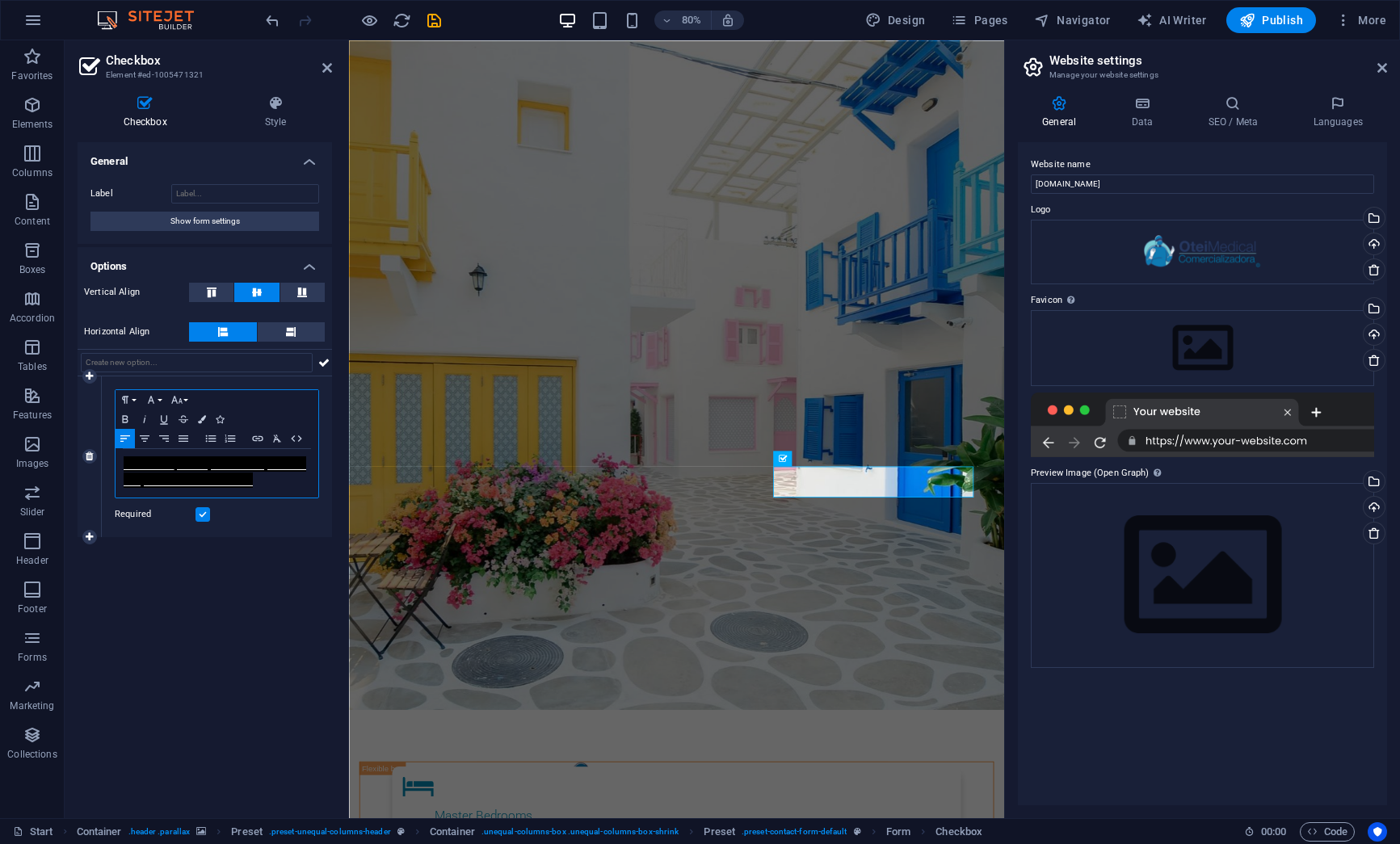
click at [281, 484] on p "He leído y comprendo la política de protección de datos​" at bounding box center [217, 473] width 186 height 32
drag, startPoint x: 271, startPoint y: 483, endPoint x: 117, endPoint y: 457, distance: 156.2
click at [117, 457] on div "He leído y comprendo la política de protección de datos​" at bounding box center [217, 473] width 202 height 48
click at [213, 512] on icon "button" at bounding box center [215, 509] width 19 height 19
type input "He leído y comprendo la política de protección de datos​"
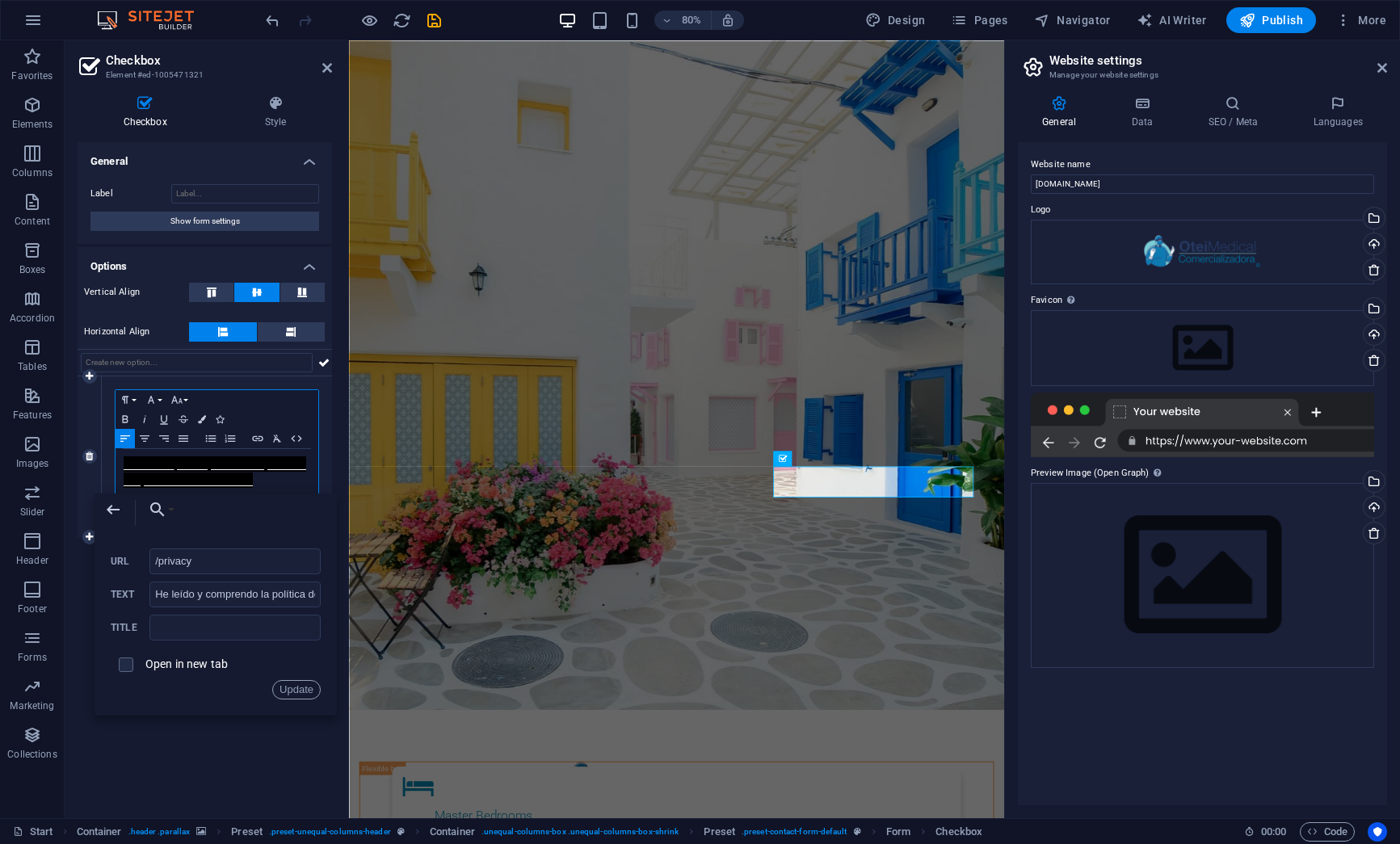
click at [265, 484] on p "​ He leído y comprendo la política de protección de datos​ ​" at bounding box center [217, 473] width 186 height 32
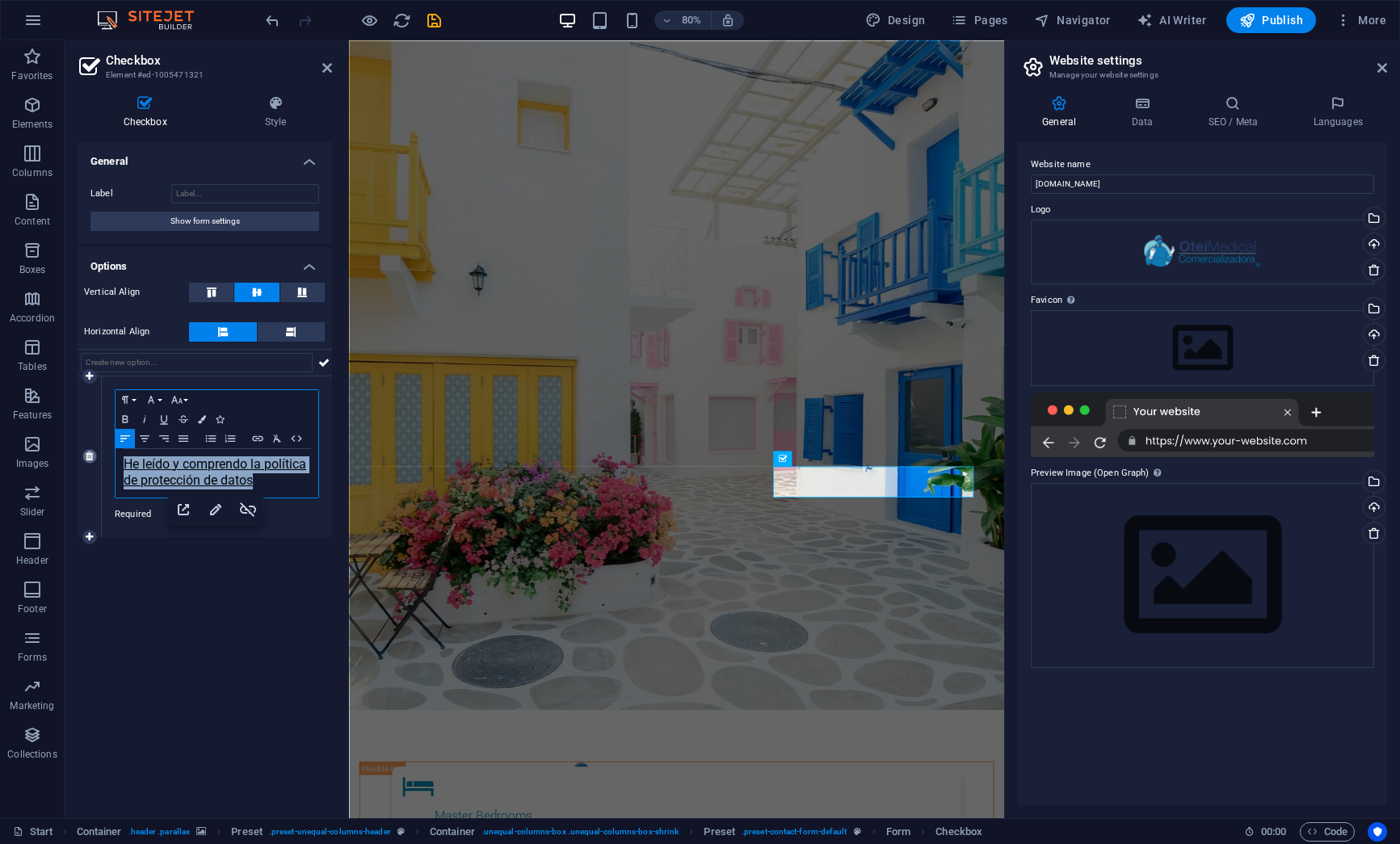
drag, startPoint x: 264, startPoint y: 483, endPoint x: 92, endPoint y: 455, distance: 174.3
click at [92, 455] on div "1 Paragraph Format Normal Heading 1 Heading 2 Heading 3 Heading 4 Heading 5 Hea…" at bounding box center [205, 456] width 255 height 161
click at [202, 417] on icon "button" at bounding box center [202, 419] width 8 height 8
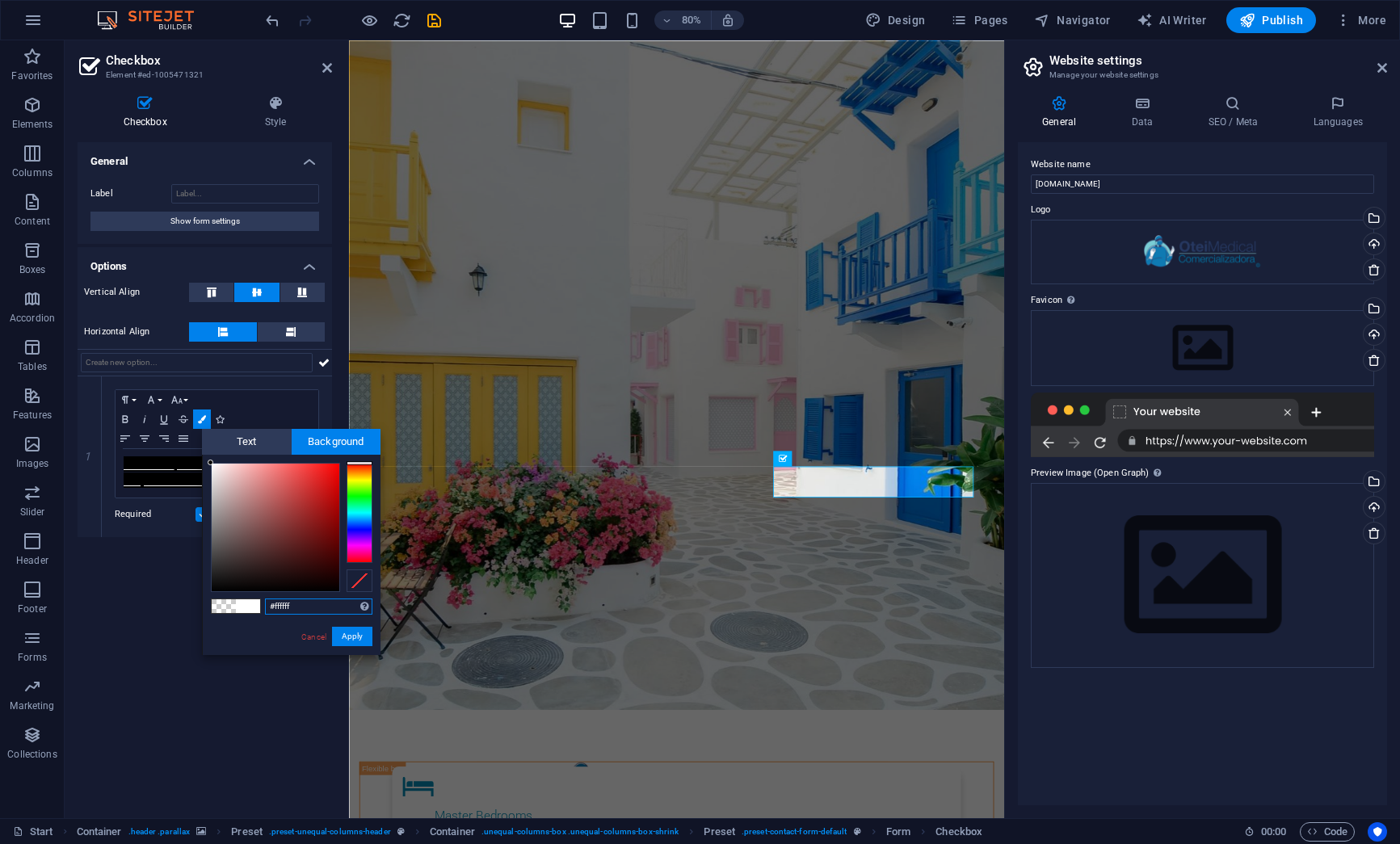
drag, startPoint x: 293, startPoint y: 528, endPoint x: 203, endPoint y: 458, distance: 114.0
click at [203, 458] on div "#ffffff Supported formats #0852ed rgb(8, 82, 237) rgba(8, 82, 237, 90%) hsv(221…" at bounding box center [291, 671] width 179 height 434
type input "#ffabab"
click at [253, 437] on span "Text" at bounding box center [246, 442] width 89 height 26
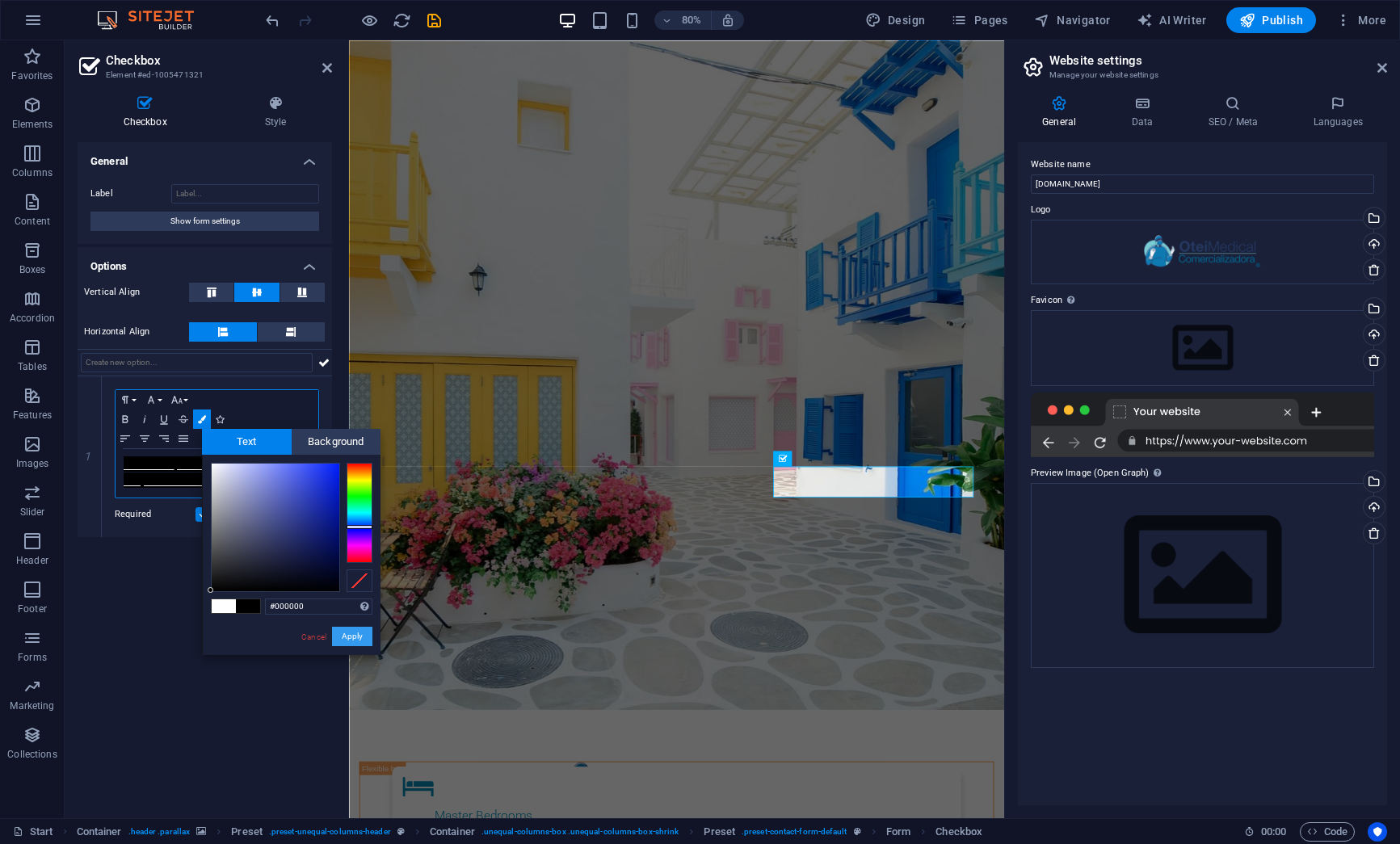
click at [361, 638] on button "Apply" at bounding box center [353, 636] width 40 height 19
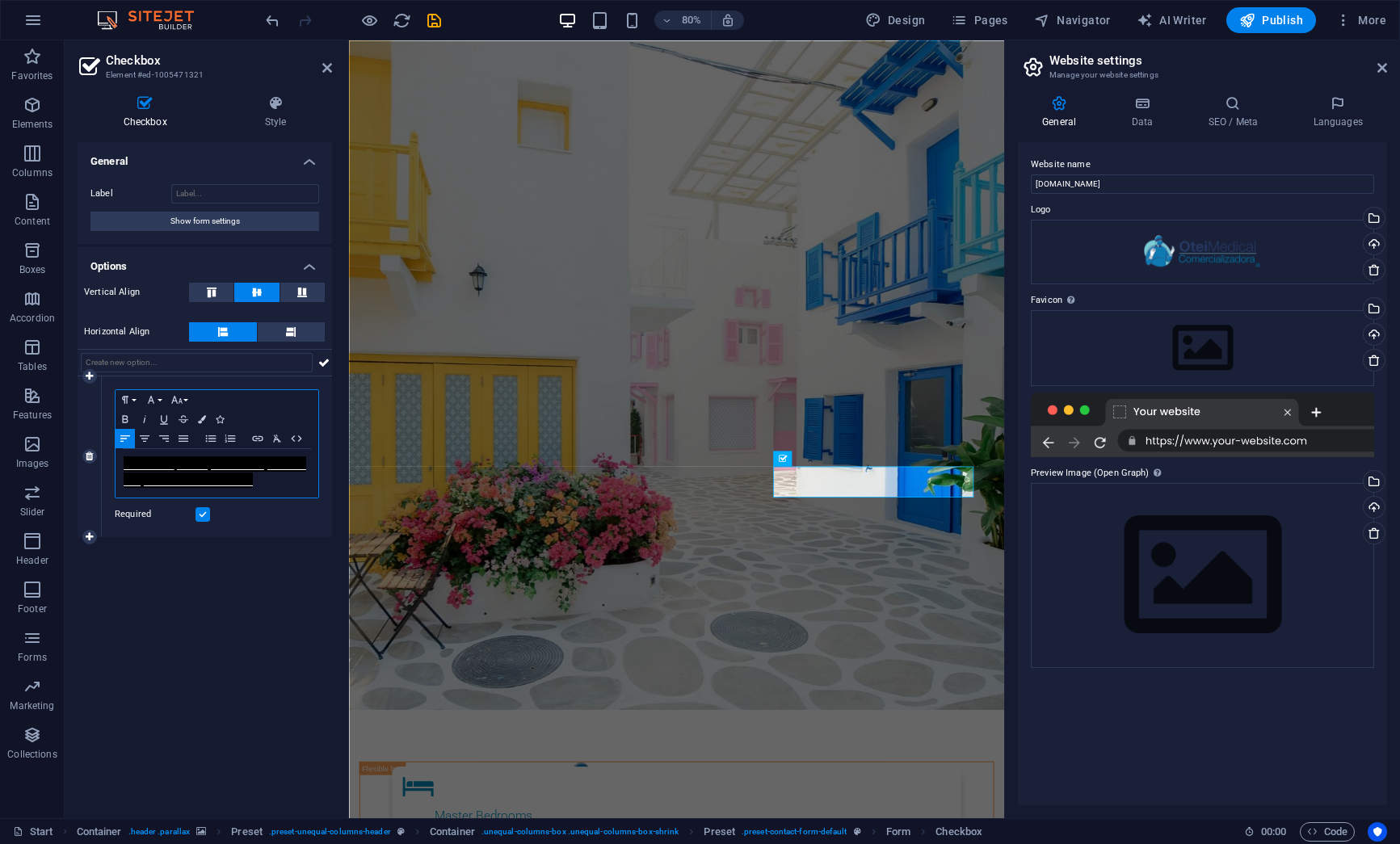
click at [272, 485] on p "He leído y comprendo la política de protección de datos​" at bounding box center [217, 473] width 186 height 32
click at [211, 508] on icon "button" at bounding box center [215, 509] width 19 height 19
type input "He leído y comprendo la política de protección de datos​"
click at [204, 420] on icon "button" at bounding box center [202, 419] width 8 height 8
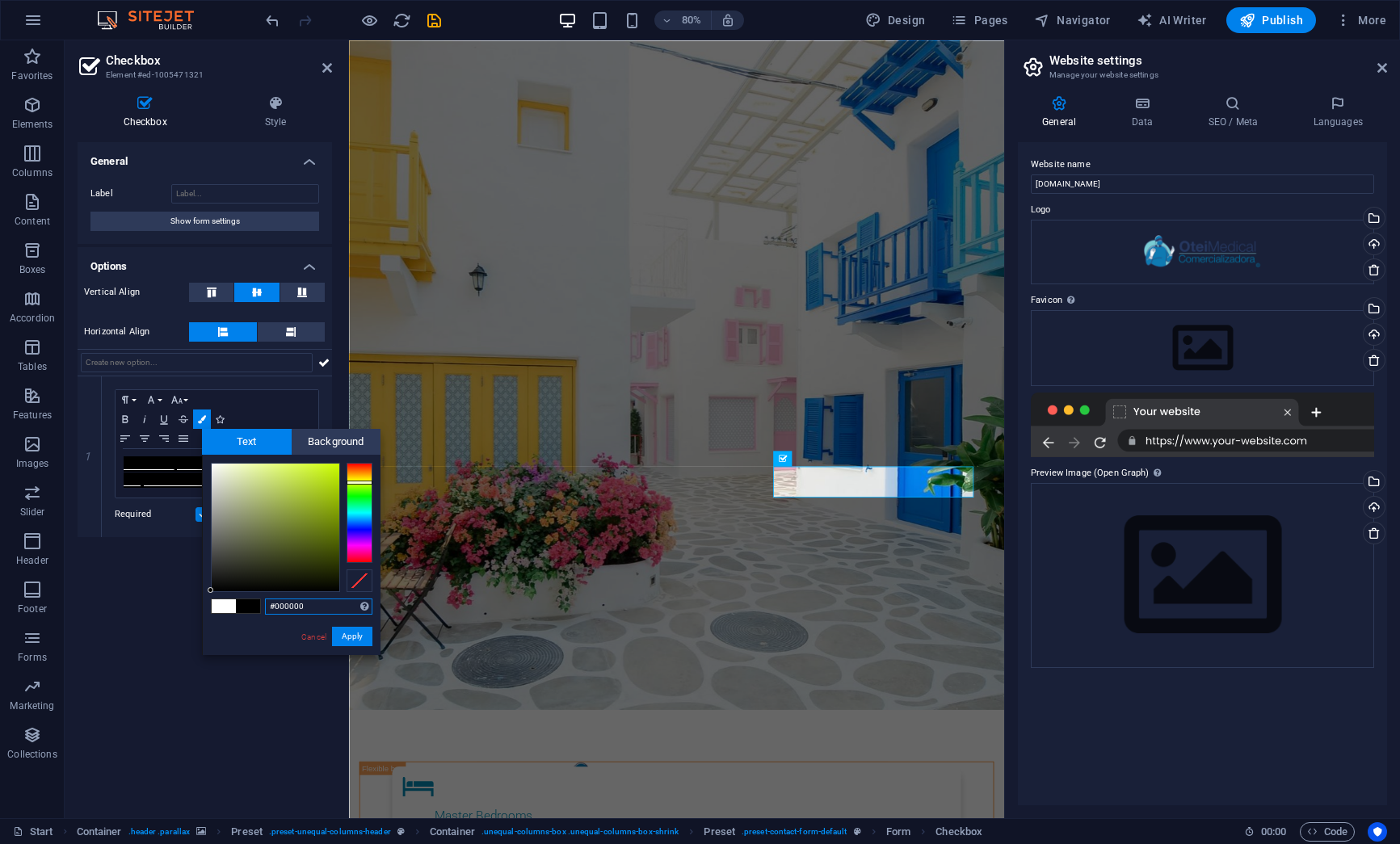
click at [358, 482] on div at bounding box center [359, 513] width 26 height 100
click at [331, 506] on div at bounding box center [275, 527] width 127 height 127
click at [353, 641] on button "Apply" at bounding box center [353, 636] width 40 height 19
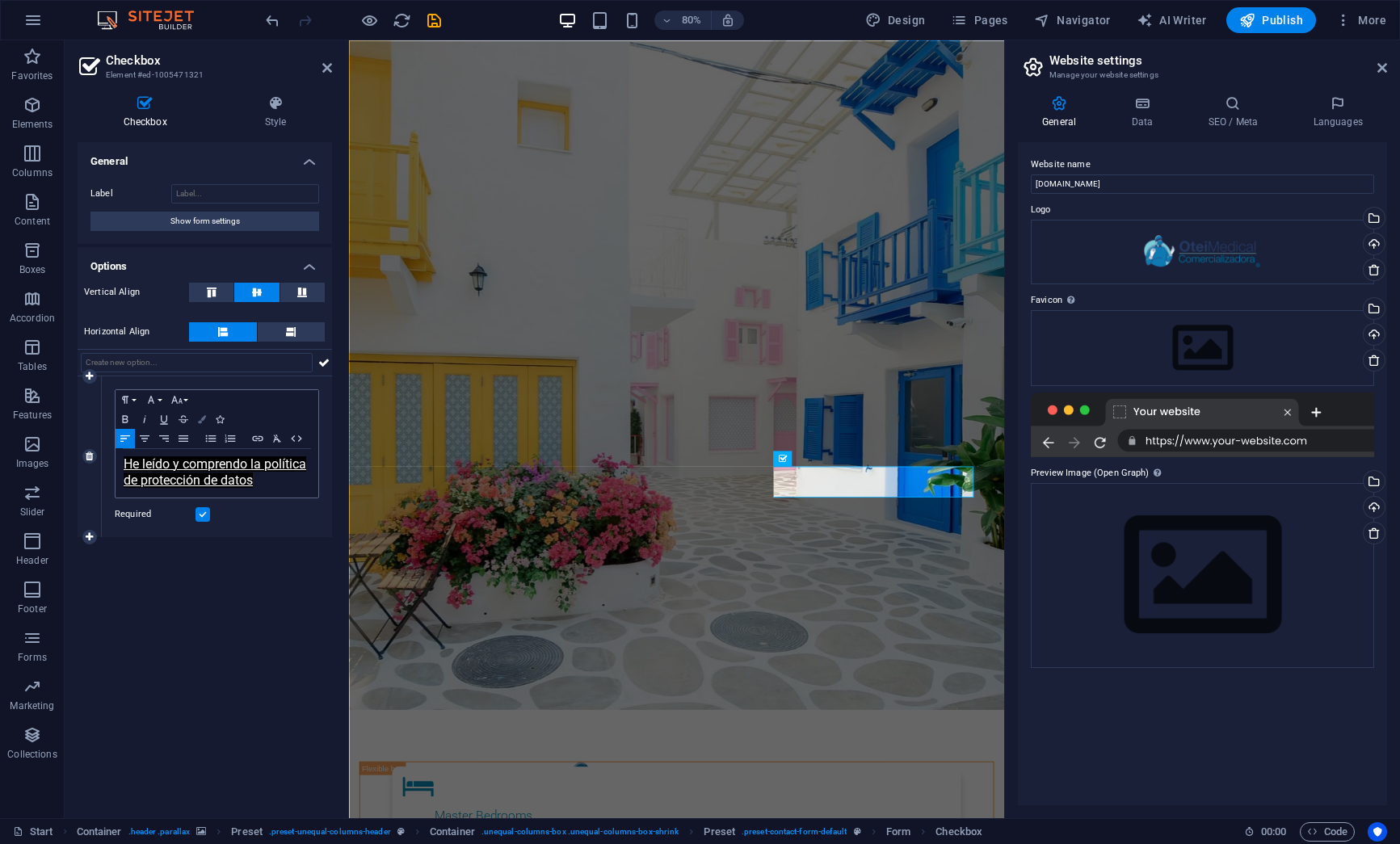
click at [201, 422] on icon "button" at bounding box center [202, 419] width 8 height 8
type input "#ffffff"
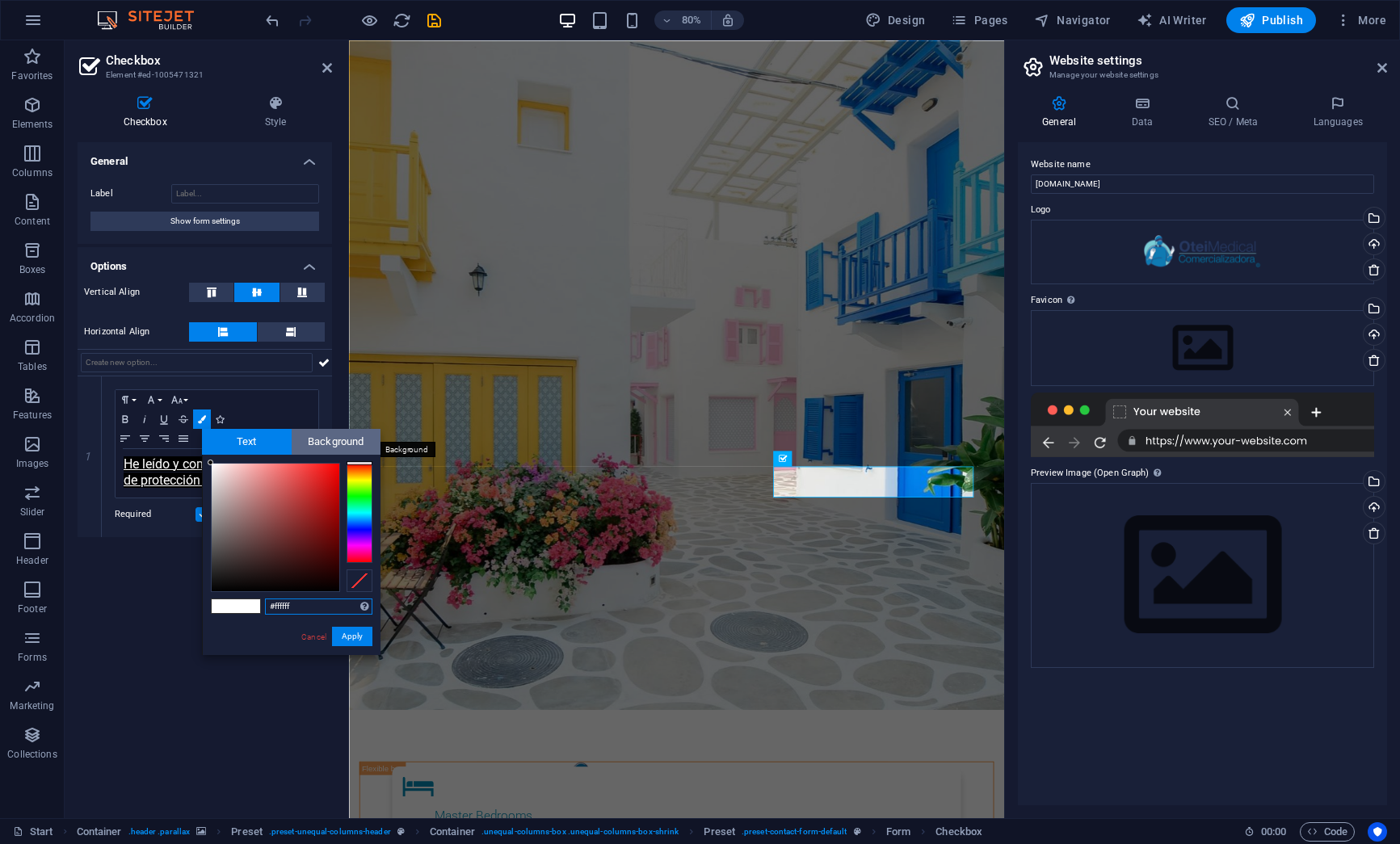
click at [342, 437] on span "Background" at bounding box center [337, 442] width 89 height 26
click at [224, 606] on span at bounding box center [223, 606] width 24 height 13
click at [349, 637] on button "Apply" at bounding box center [353, 636] width 40 height 19
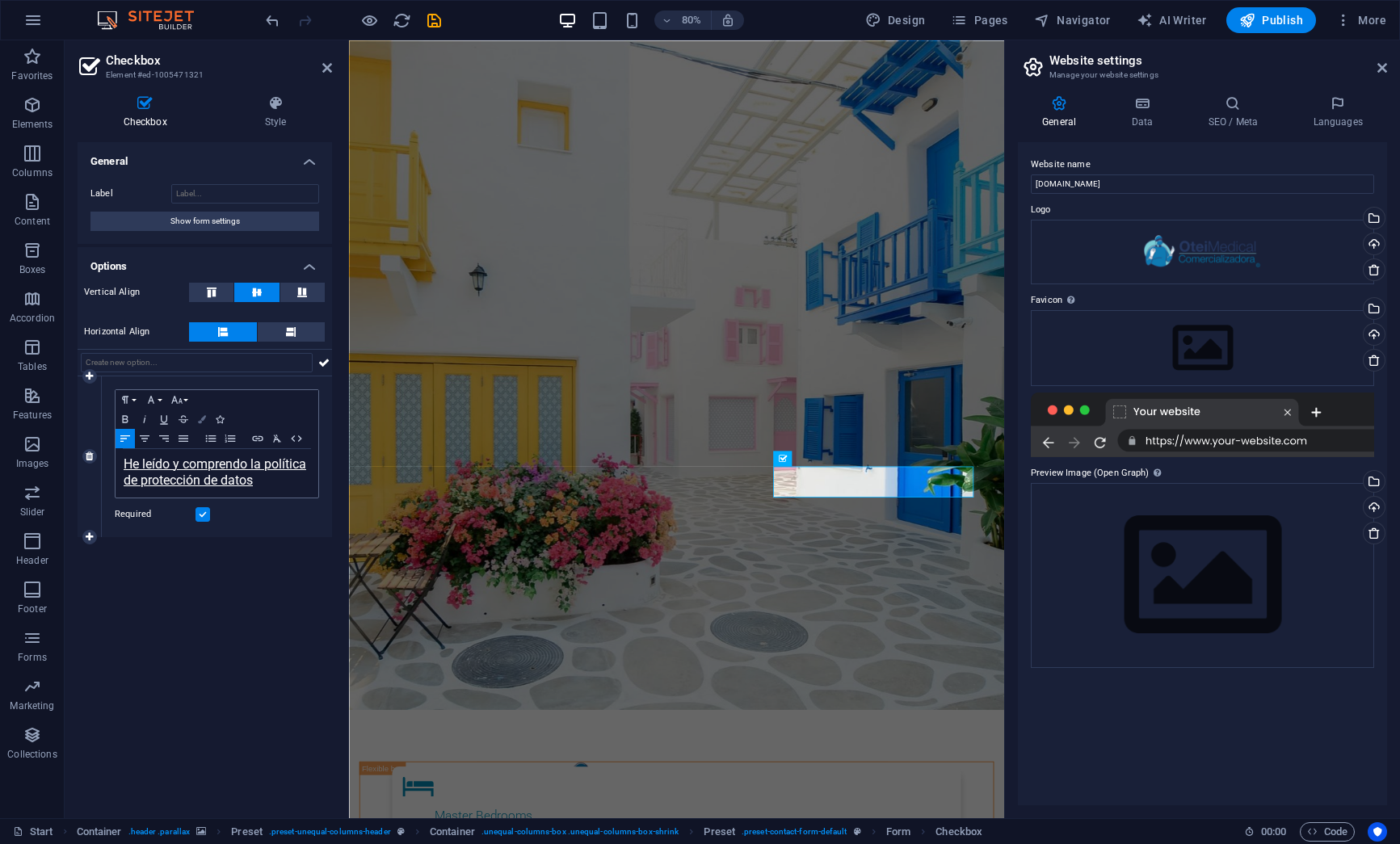
click at [201, 417] on icon "button" at bounding box center [202, 419] width 8 height 8
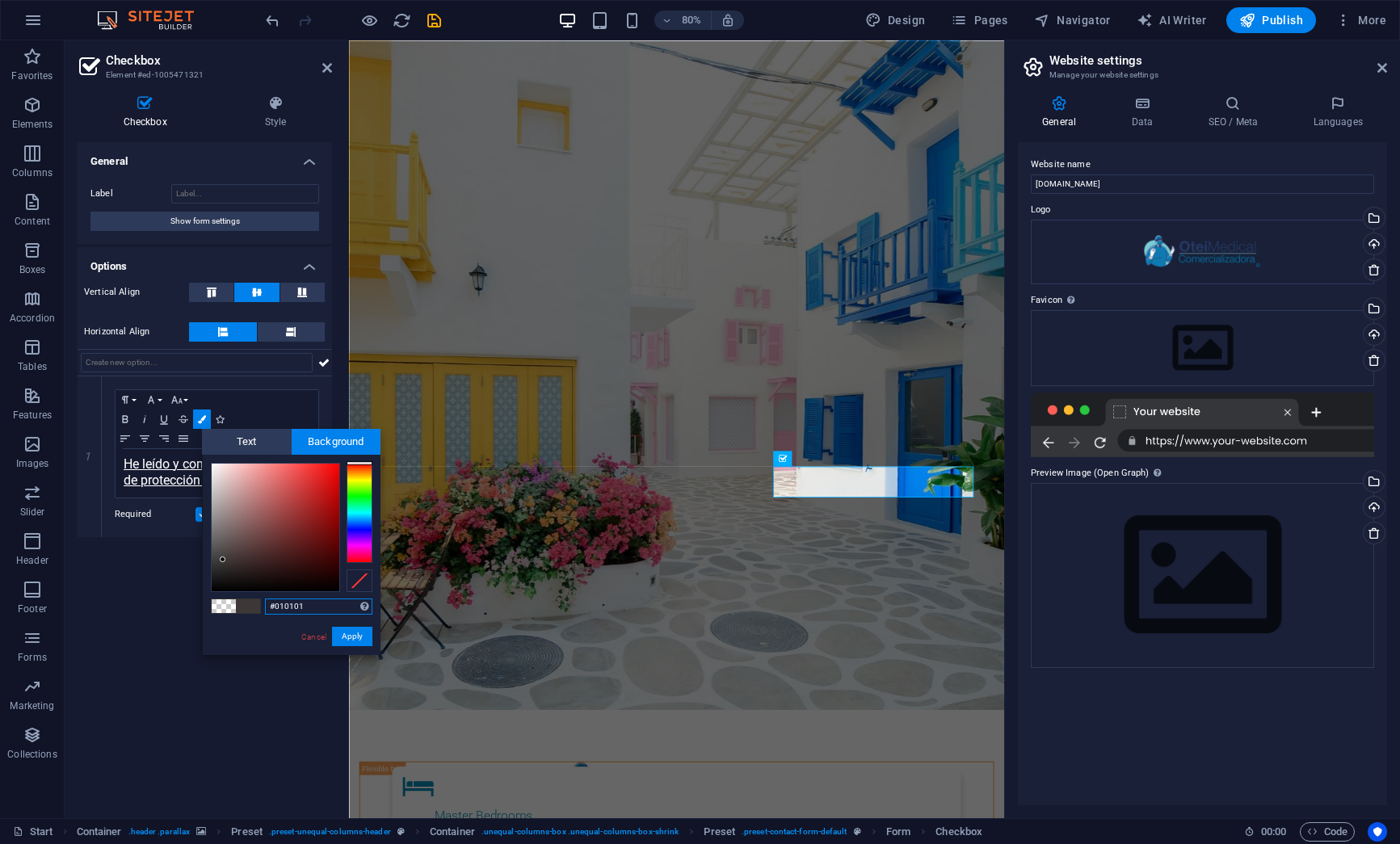
type input "#000000"
drag, startPoint x: 223, startPoint y: 552, endPoint x: 210, endPoint y: 594, distance: 44.0
click at [210, 594] on div "#000000 Supported formats #0852ed rgb(8, 82, 237) rgba(8, 82, 237, 90%) hsv(221…" at bounding box center [291, 671] width 179 height 434
click at [352, 636] on button "Apply" at bounding box center [353, 636] width 40 height 19
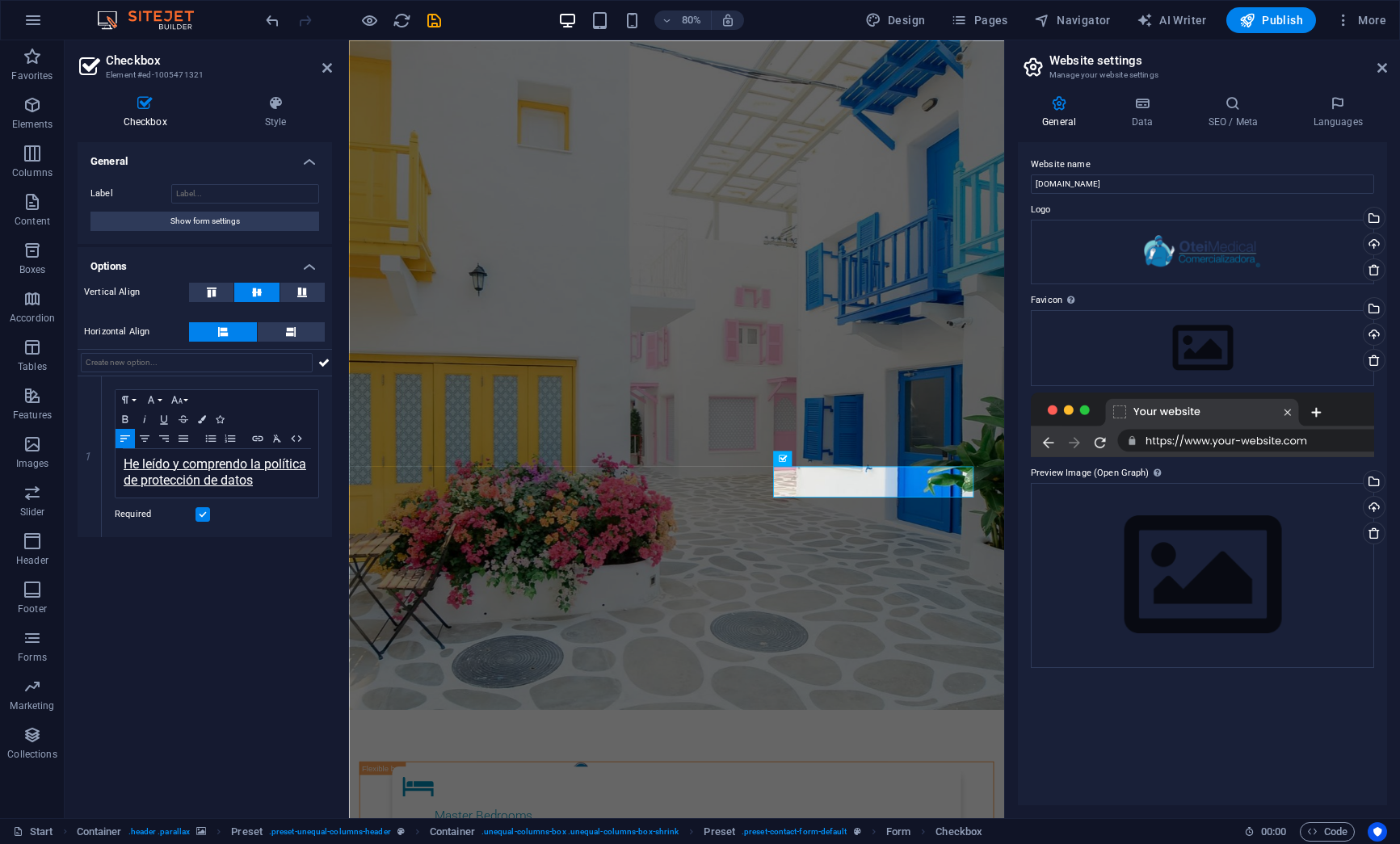
click at [249, 606] on div "General Label Show form settings Options Vertical Align Horizontal Align 1 Para…" at bounding box center [205, 474] width 255 height 663
click at [859, 778] on figure at bounding box center [758, 459] width 819 height 836
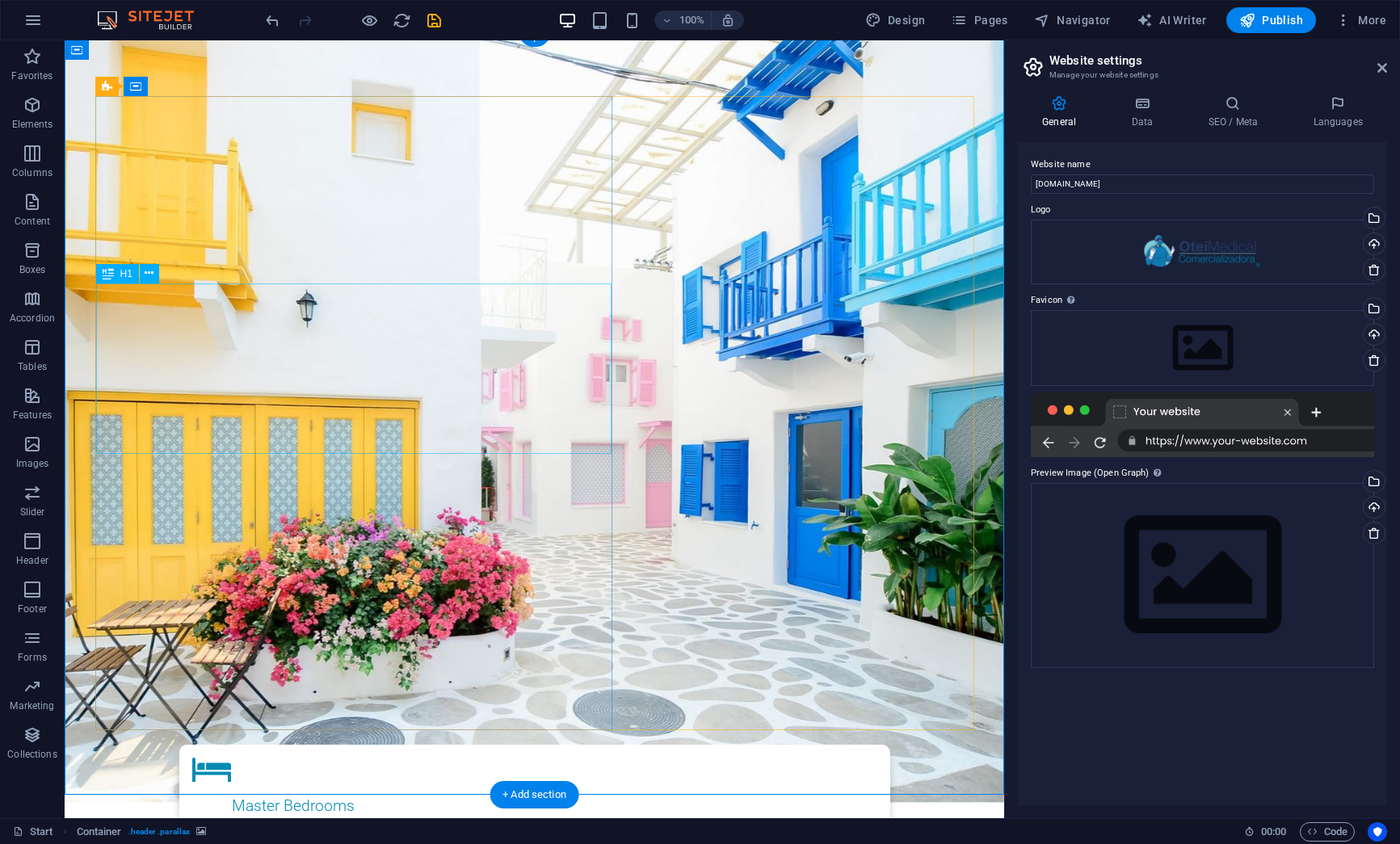
scroll to position [0, 0]
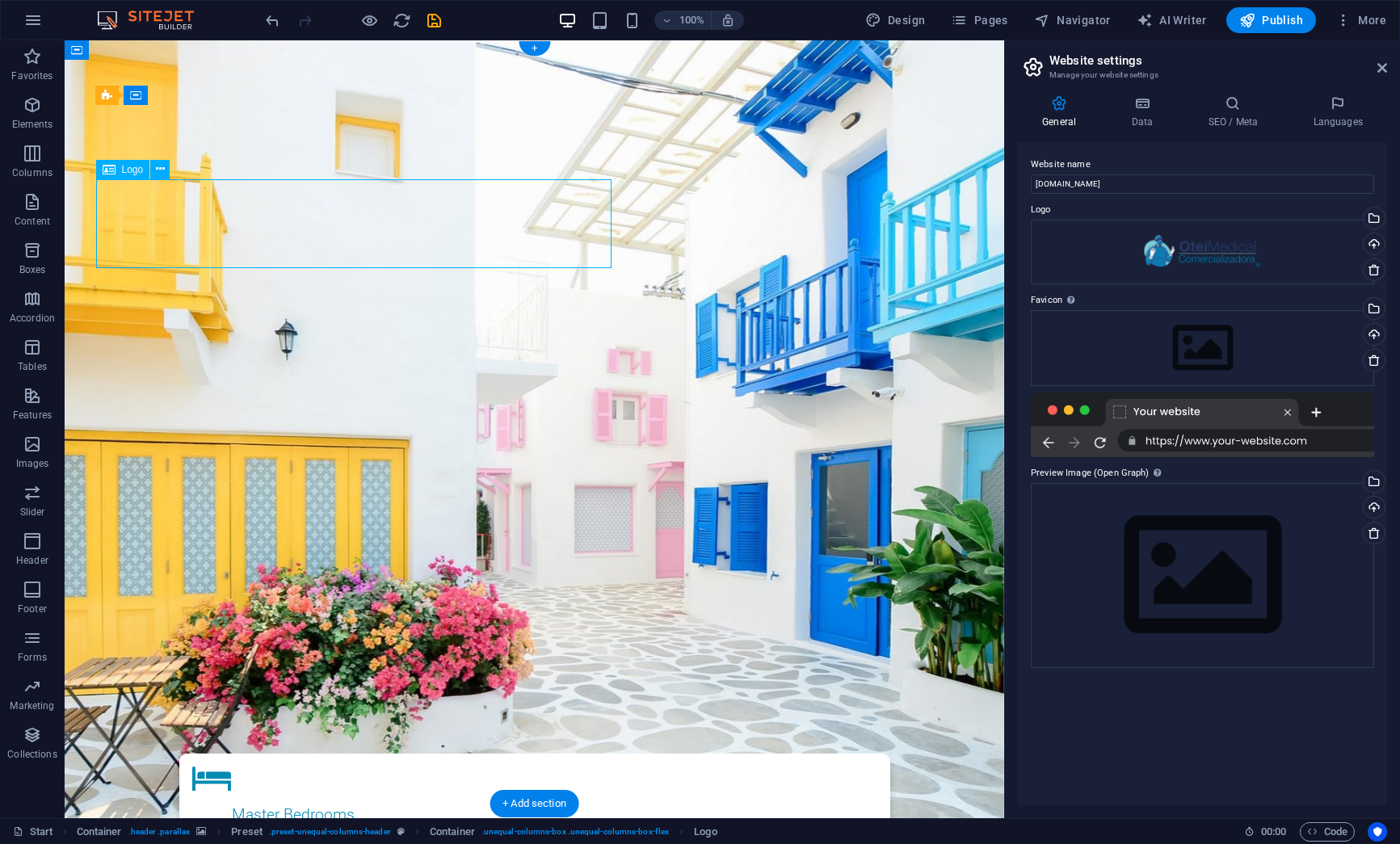
select select "px"
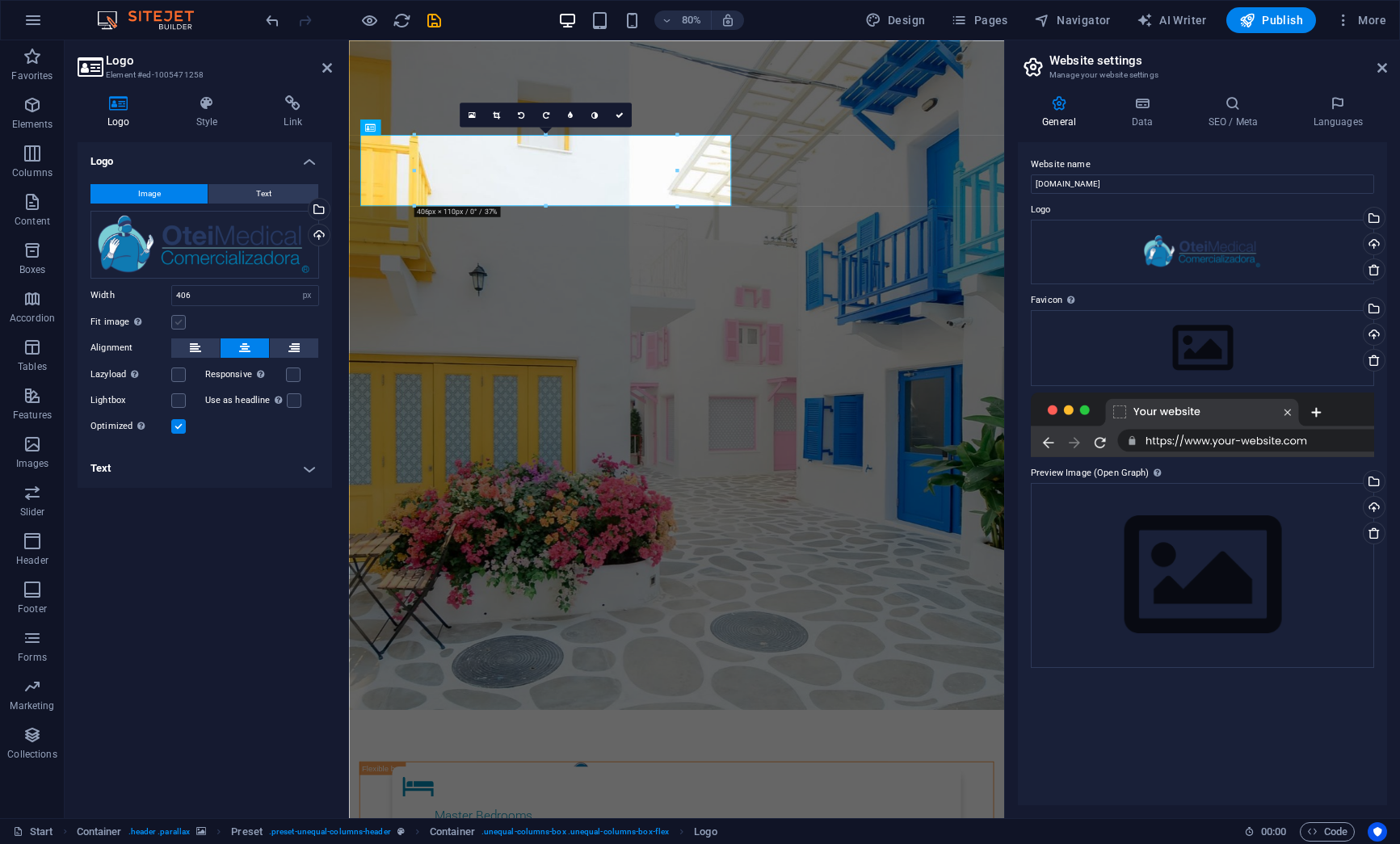
click at [174, 320] on label at bounding box center [178, 322] width 14 height 14
click at [0, 0] on input "Fit image Automatically fit image to a fixed width and height" at bounding box center [0, 0] width 0 height 0
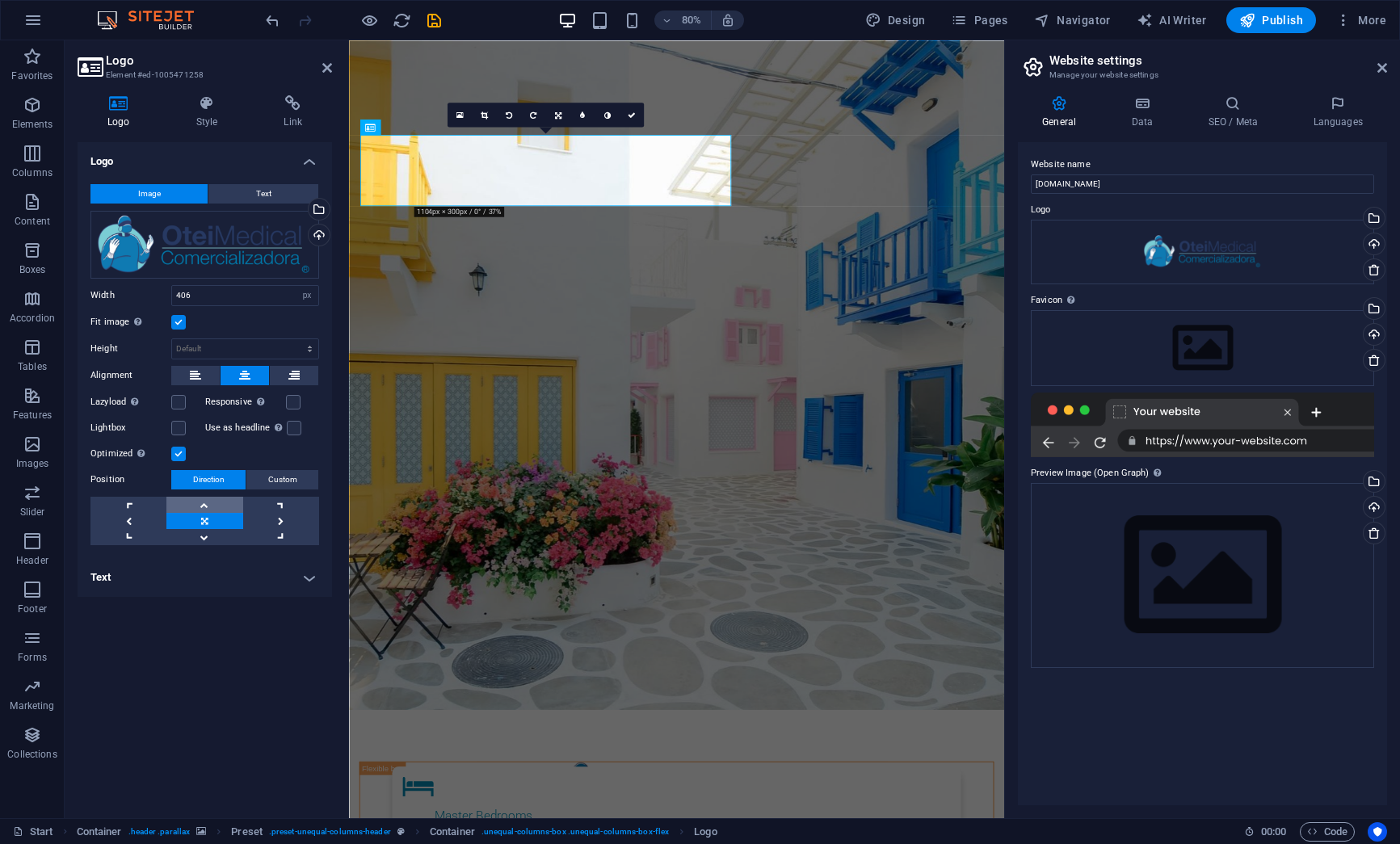
click at [205, 502] on link at bounding box center [204, 504] width 76 height 16
click at [207, 527] on link at bounding box center [204, 520] width 76 height 16
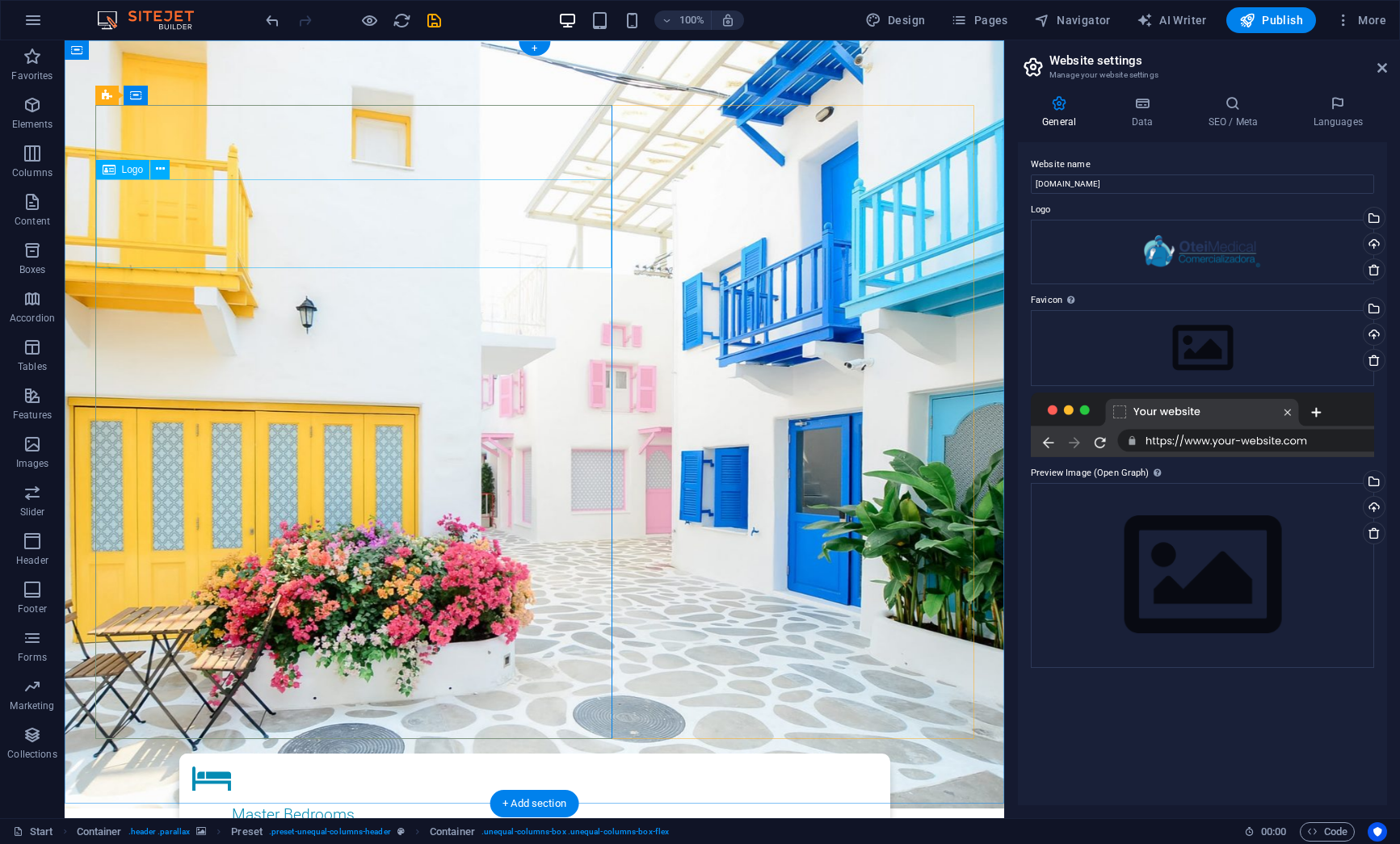
drag, startPoint x: 324, startPoint y: 212, endPoint x: 323, endPoint y: 195, distance: 17.0
click at [152, 171] on button at bounding box center [159, 169] width 19 height 19
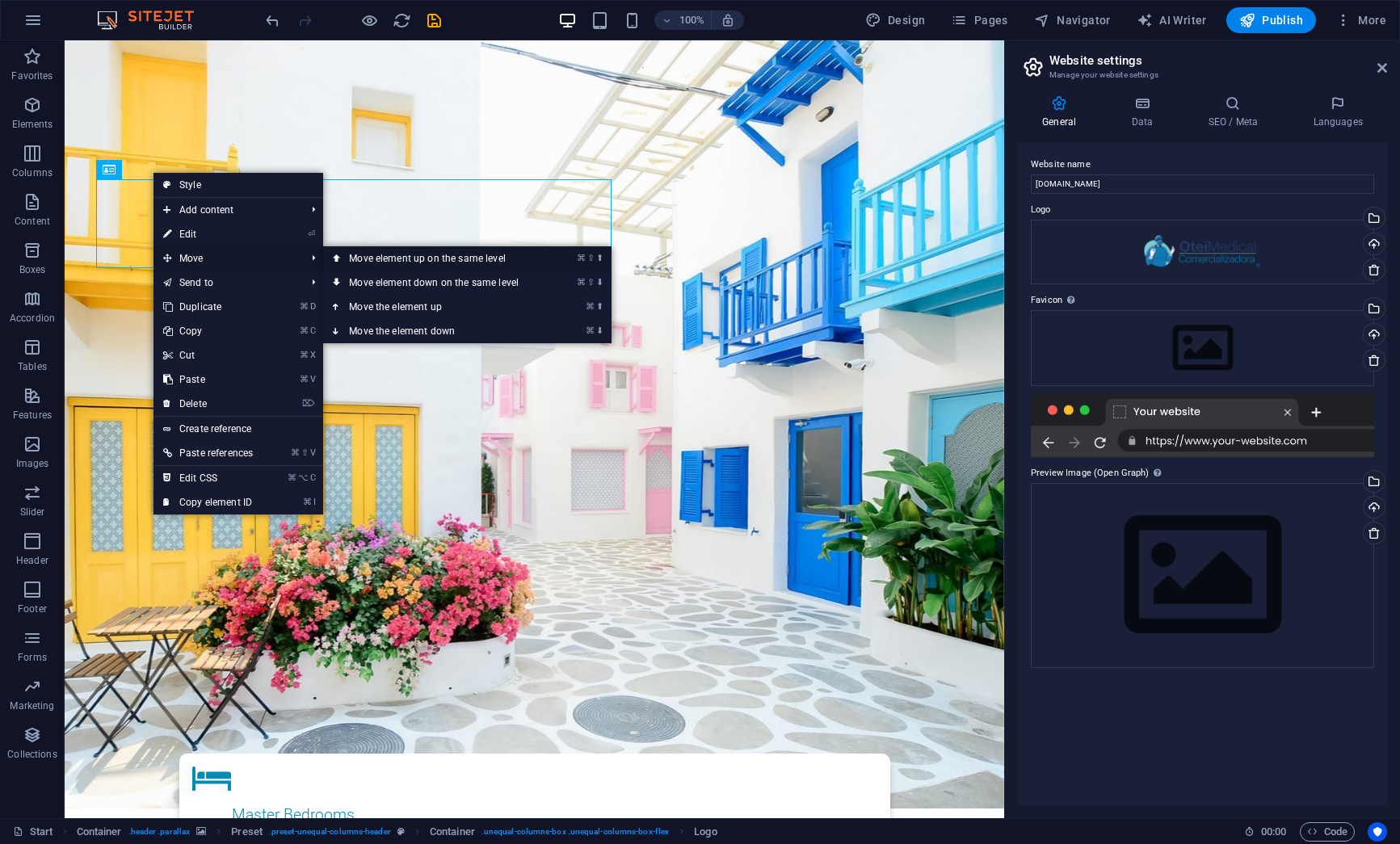
click at [353, 259] on link "⌘ ⇧ ⬆ Move element up on the same level" at bounding box center [437, 258] width 228 height 24
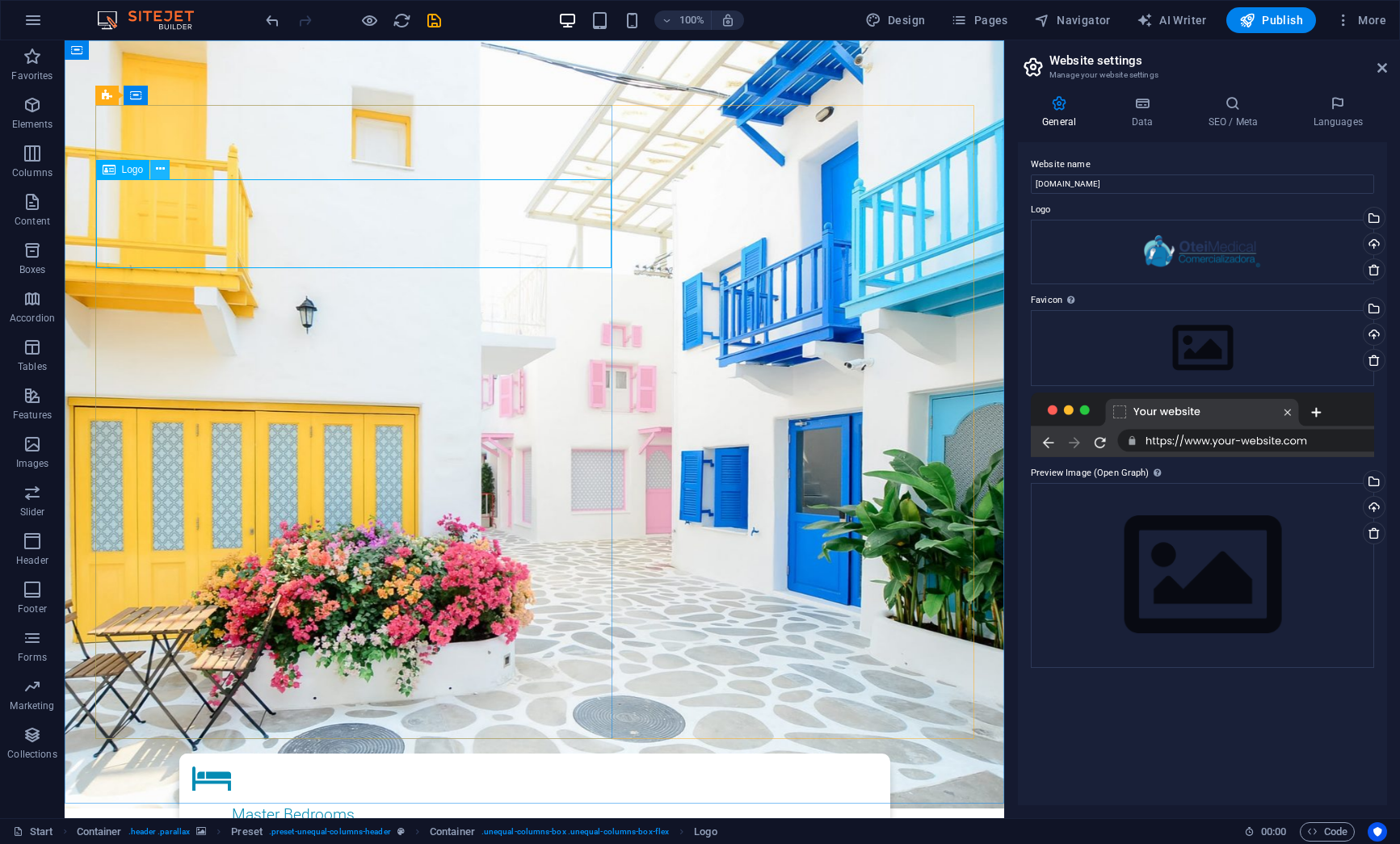
click at [164, 170] on icon at bounding box center [160, 169] width 9 height 17
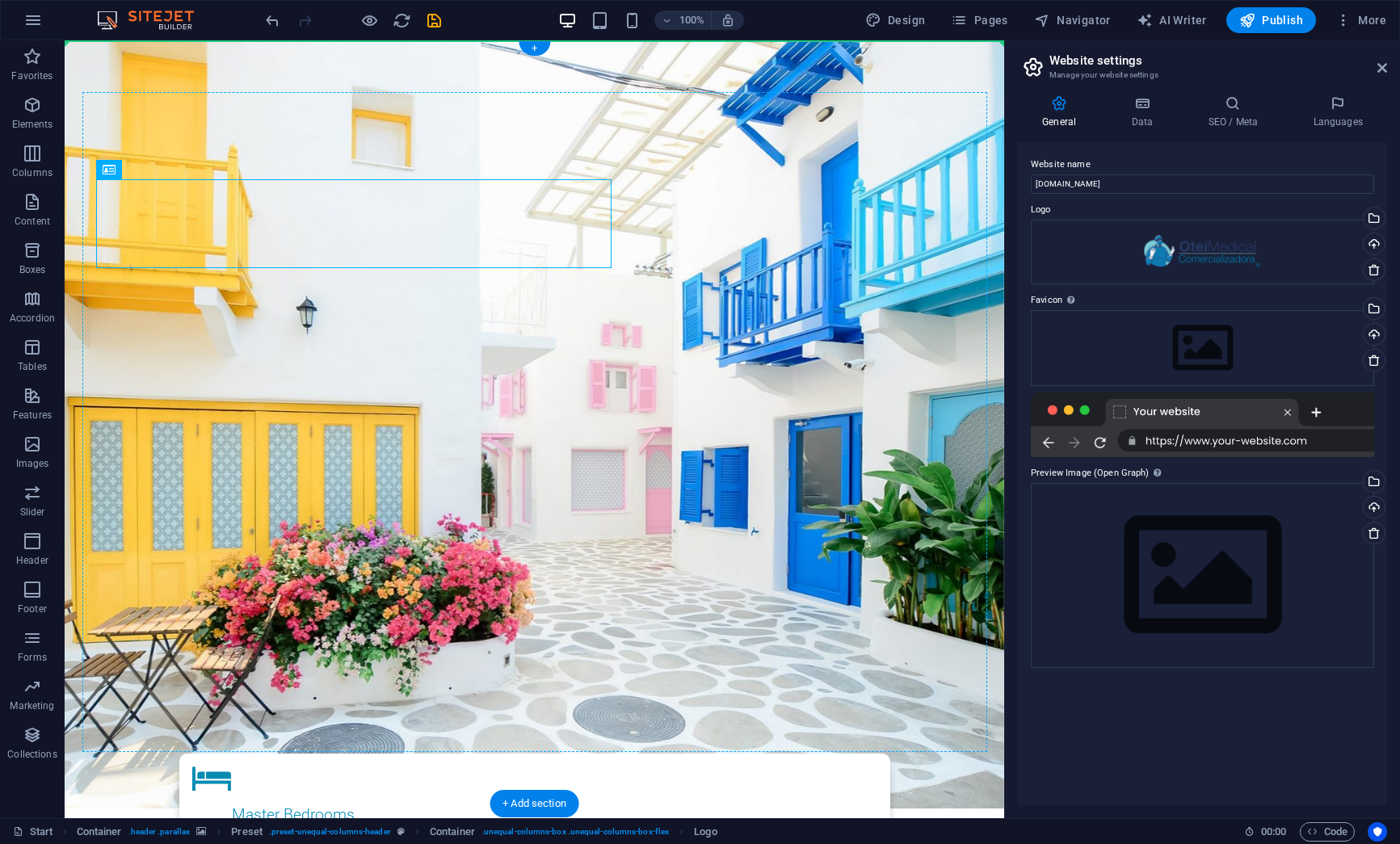
drag, startPoint x: 264, startPoint y: 207, endPoint x: 268, endPoint y: 121, distance: 86.1
click at [299, 82] on figure at bounding box center [535, 424] width 940 height 768
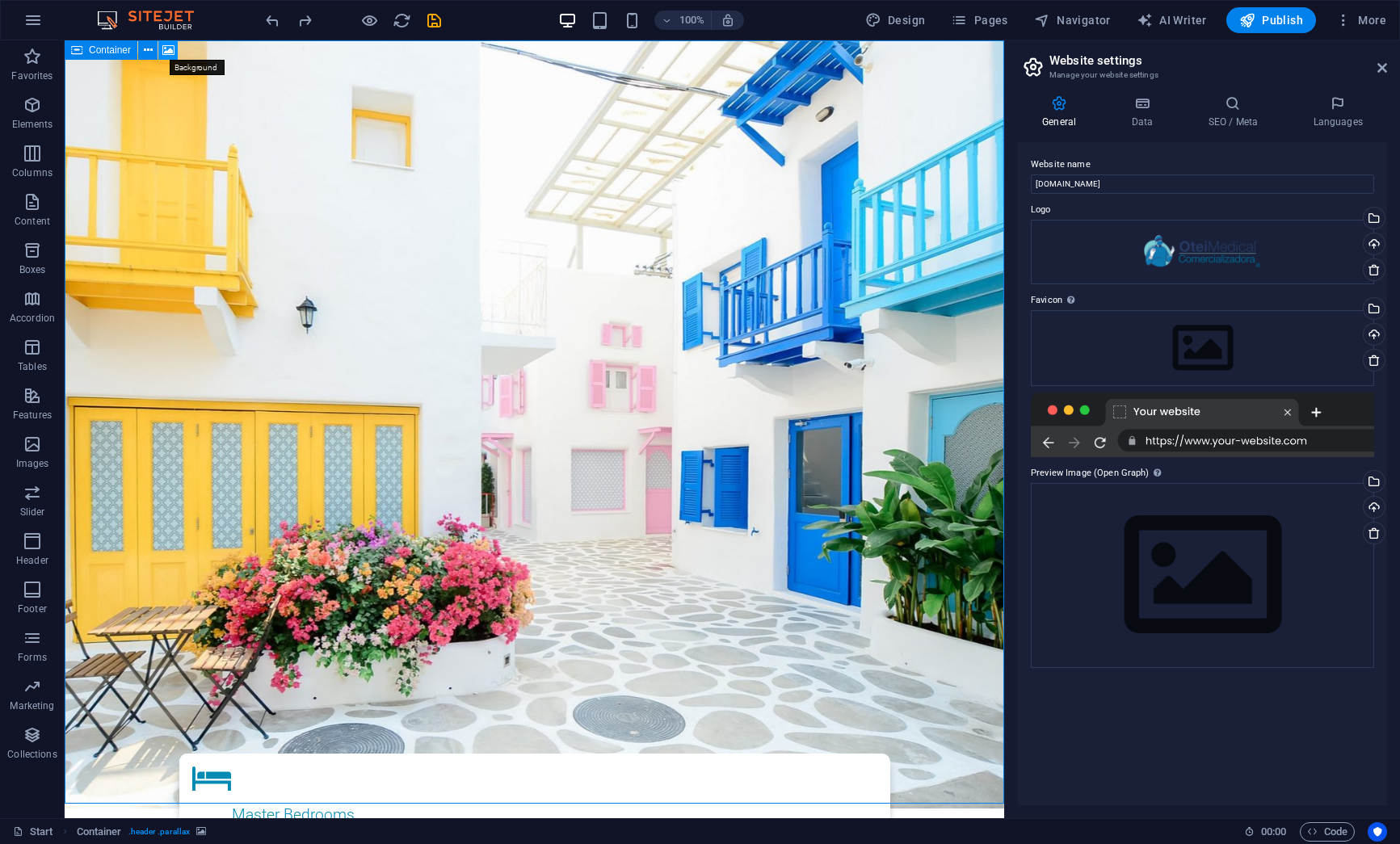
click at [170, 53] on icon at bounding box center [169, 51] width 12 height 17
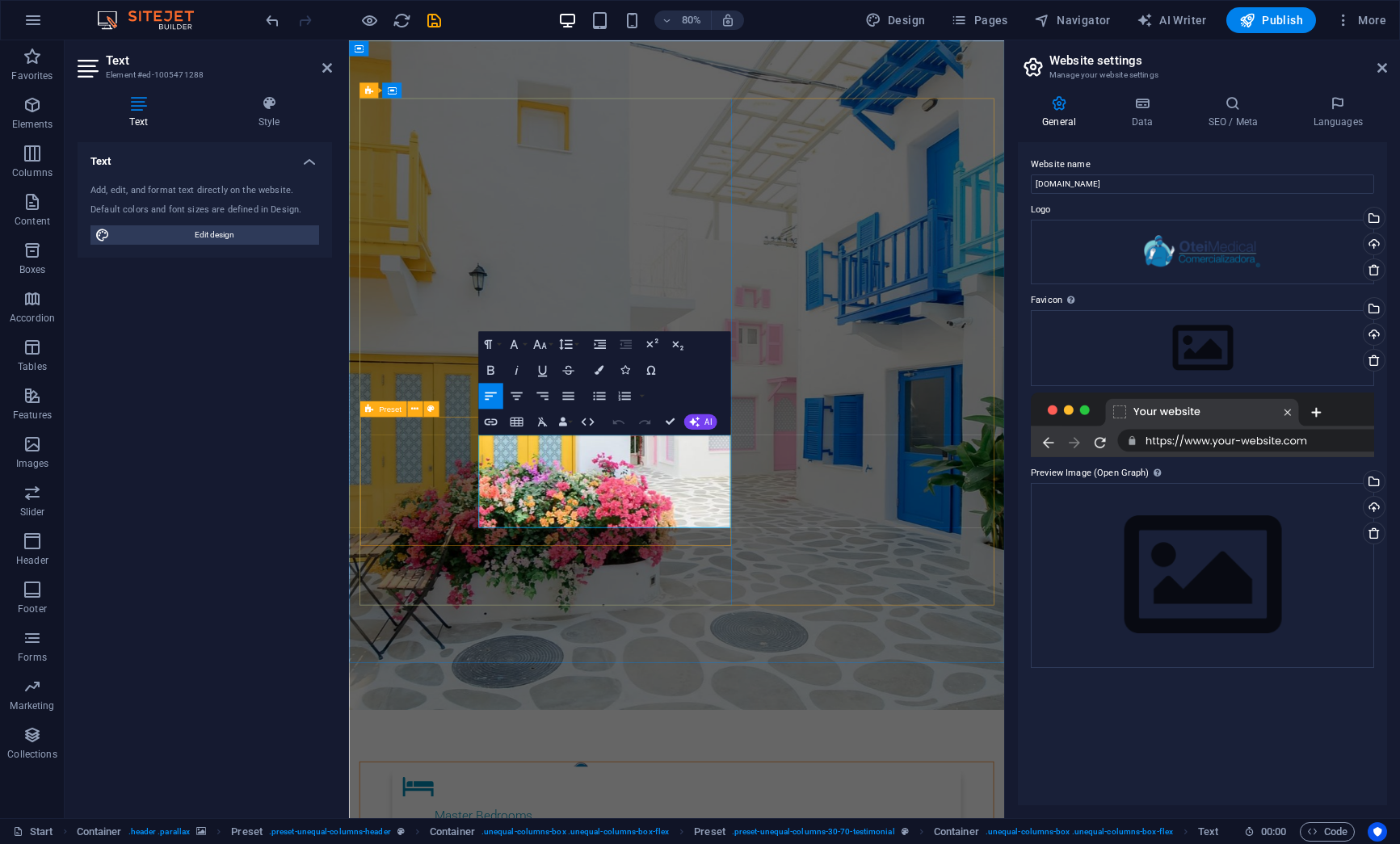
drag, startPoint x: 601, startPoint y: 619, endPoint x: 490, endPoint y: 521, distance: 148.1
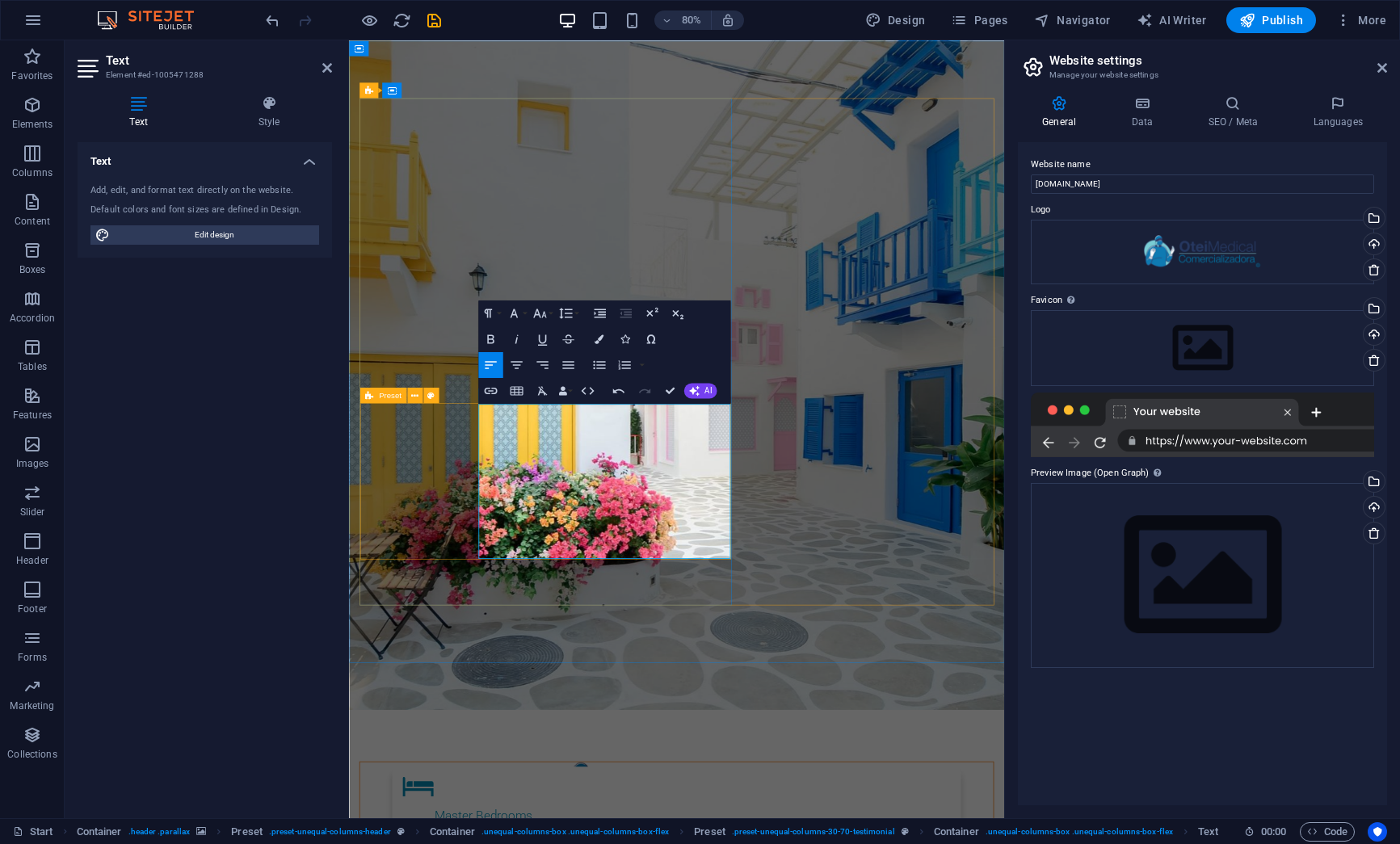
scroll to position [4400, 0]
drag, startPoint x: 555, startPoint y: 646, endPoint x: 487, endPoint y: 487, distance: 172.9
drag, startPoint x: 552, startPoint y: 654, endPoint x: 493, endPoint y: 491, distance: 173.3
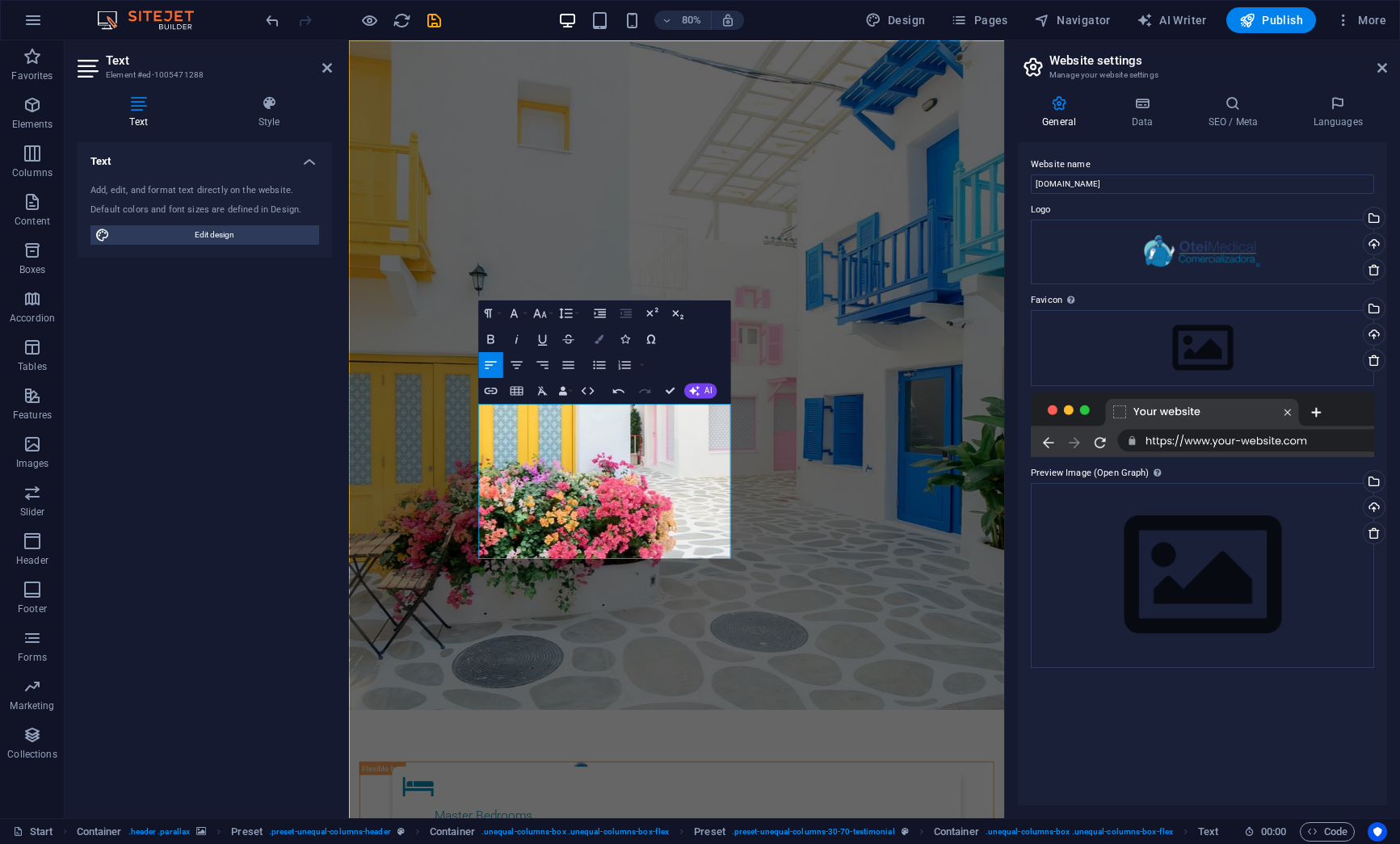
click at [600, 337] on icon "button" at bounding box center [599, 339] width 9 height 9
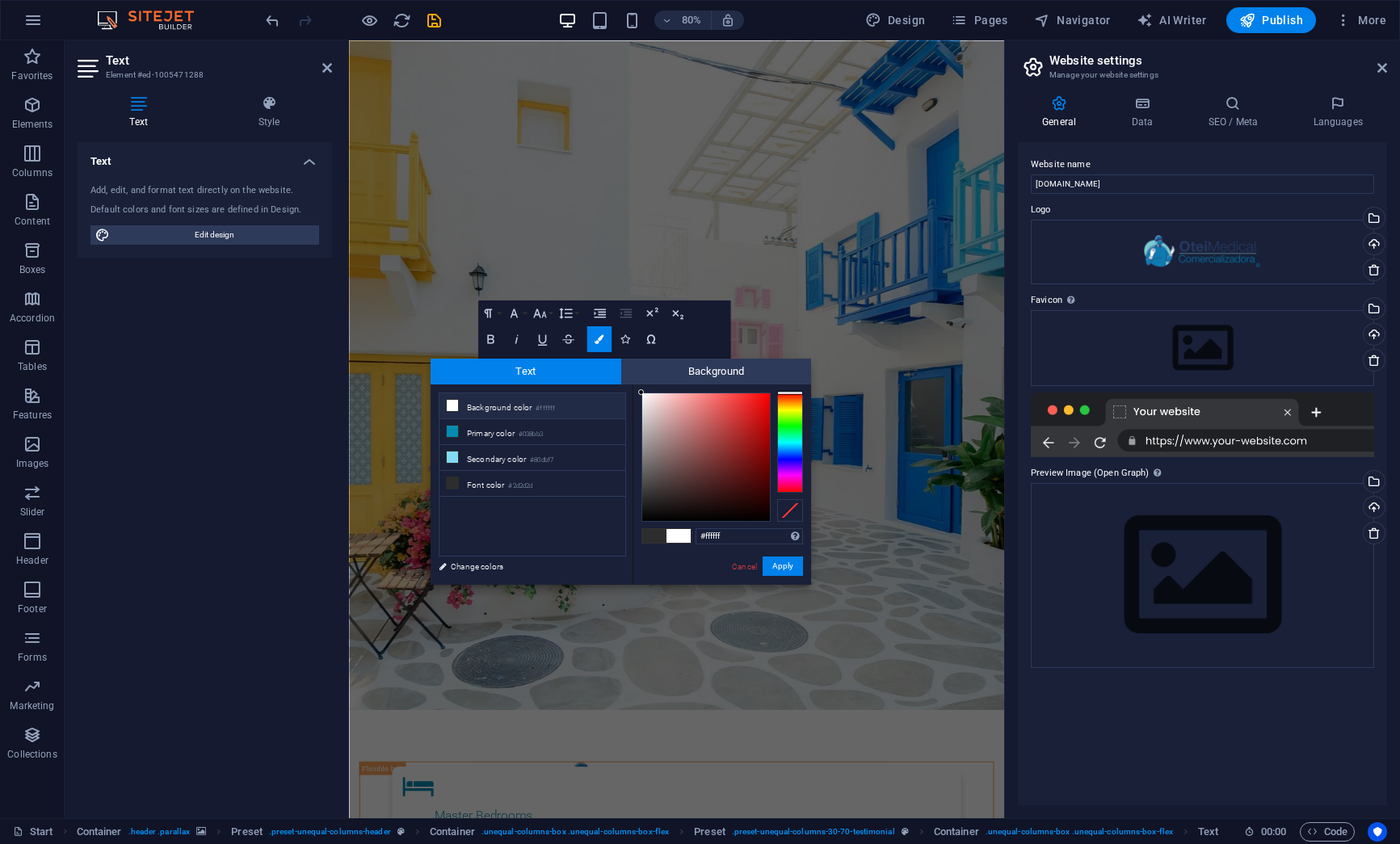
drag, startPoint x: 659, startPoint y: 508, endPoint x: 630, endPoint y: 385, distance: 126.4
click at [633, 385] on div "#ffffff Supported formats #0852ed rgb(8, 82, 237) rgba(8, 82, 237, 90%) hsv(221…" at bounding box center [722, 601] width 179 height 434
click at [643, 395] on div at bounding box center [643, 395] width 6 height 6
type input "#ffffff"
drag, startPoint x: 649, startPoint y: 408, endPoint x: 641, endPoint y: 390, distance: 19.7
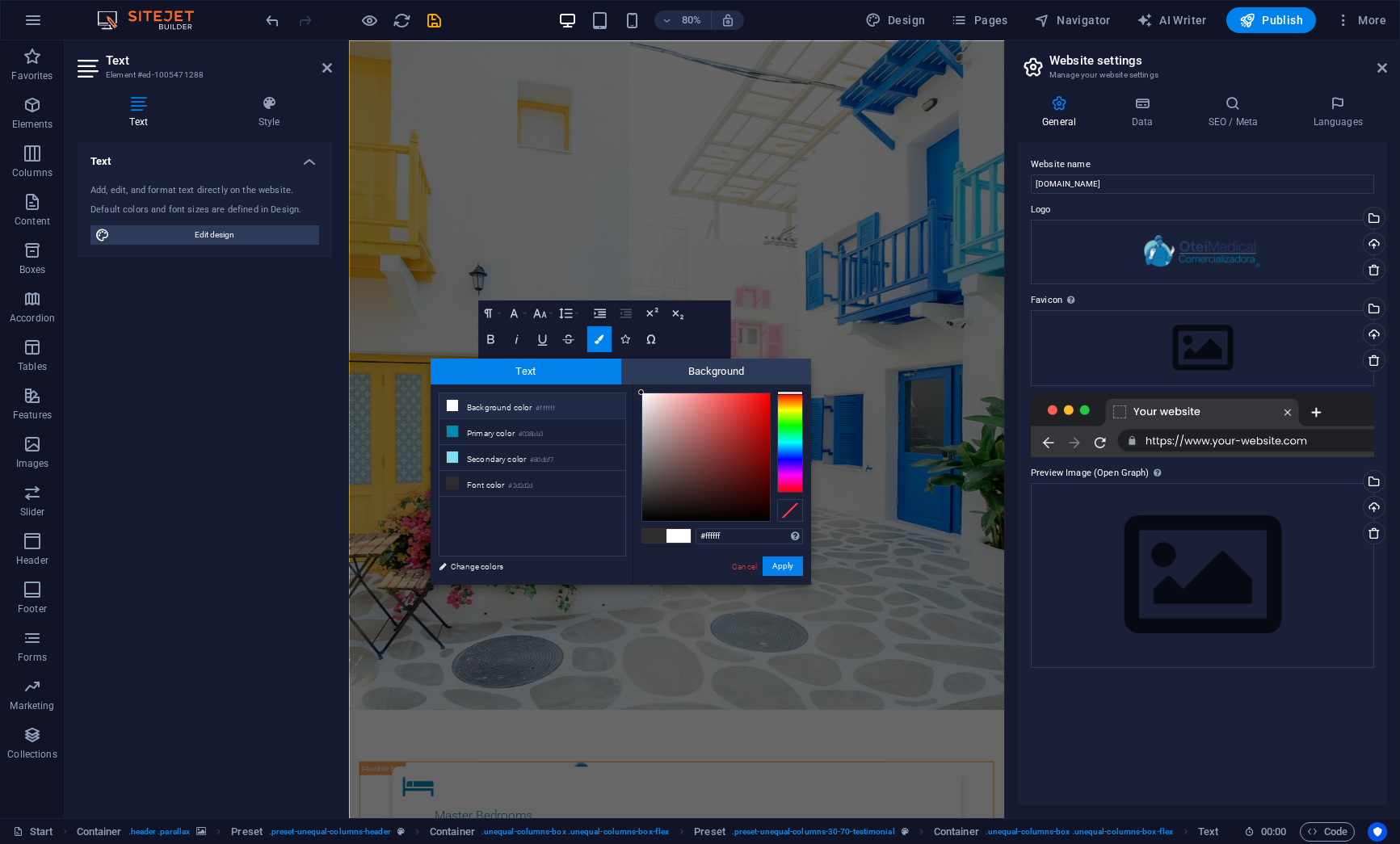
click at [642, 393] on div at bounding box center [705, 456] width 127 height 127
click at [790, 563] on button "Apply" at bounding box center [783, 566] width 40 height 19
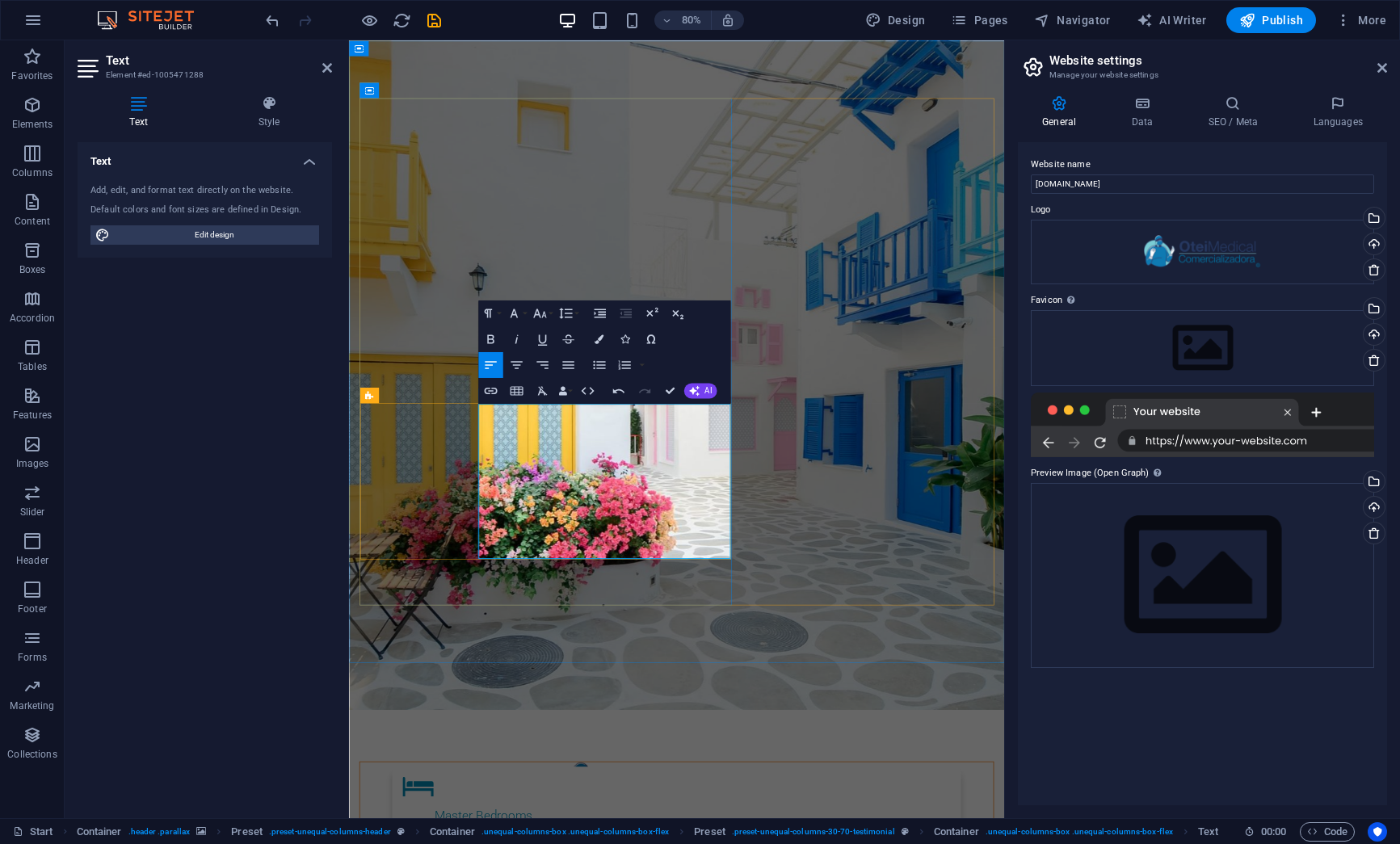
drag, startPoint x: 590, startPoint y: 679, endPoint x: 505, endPoint y: 676, distance: 85.1
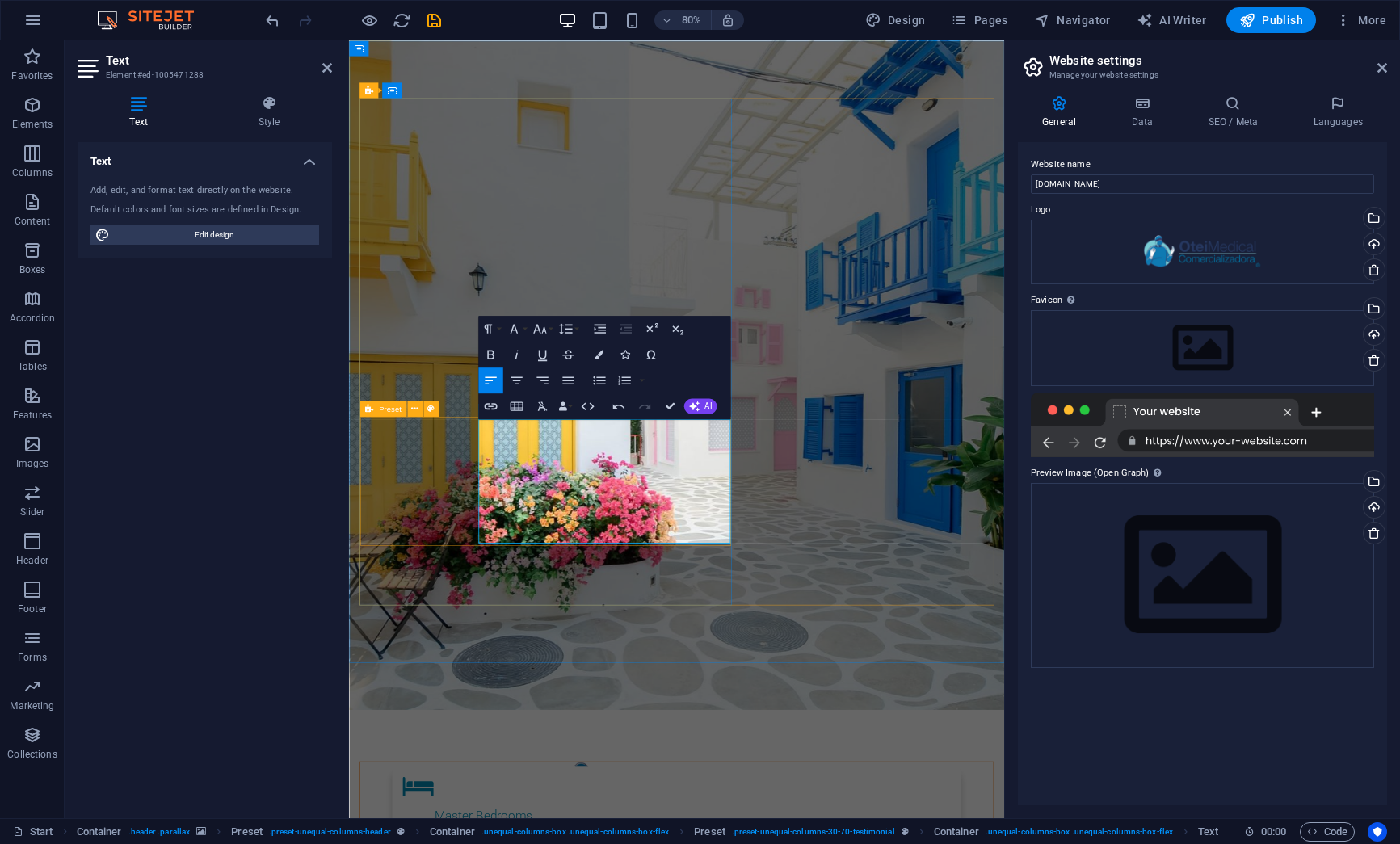
drag, startPoint x: 676, startPoint y: 655, endPoint x: 496, endPoint y: 539, distance: 214.1
click at [568, 381] on icon "button" at bounding box center [568, 380] width 15 height 15
click at [517, 379] on icon "button" at bounding box center [516, 380] width 15 height 15
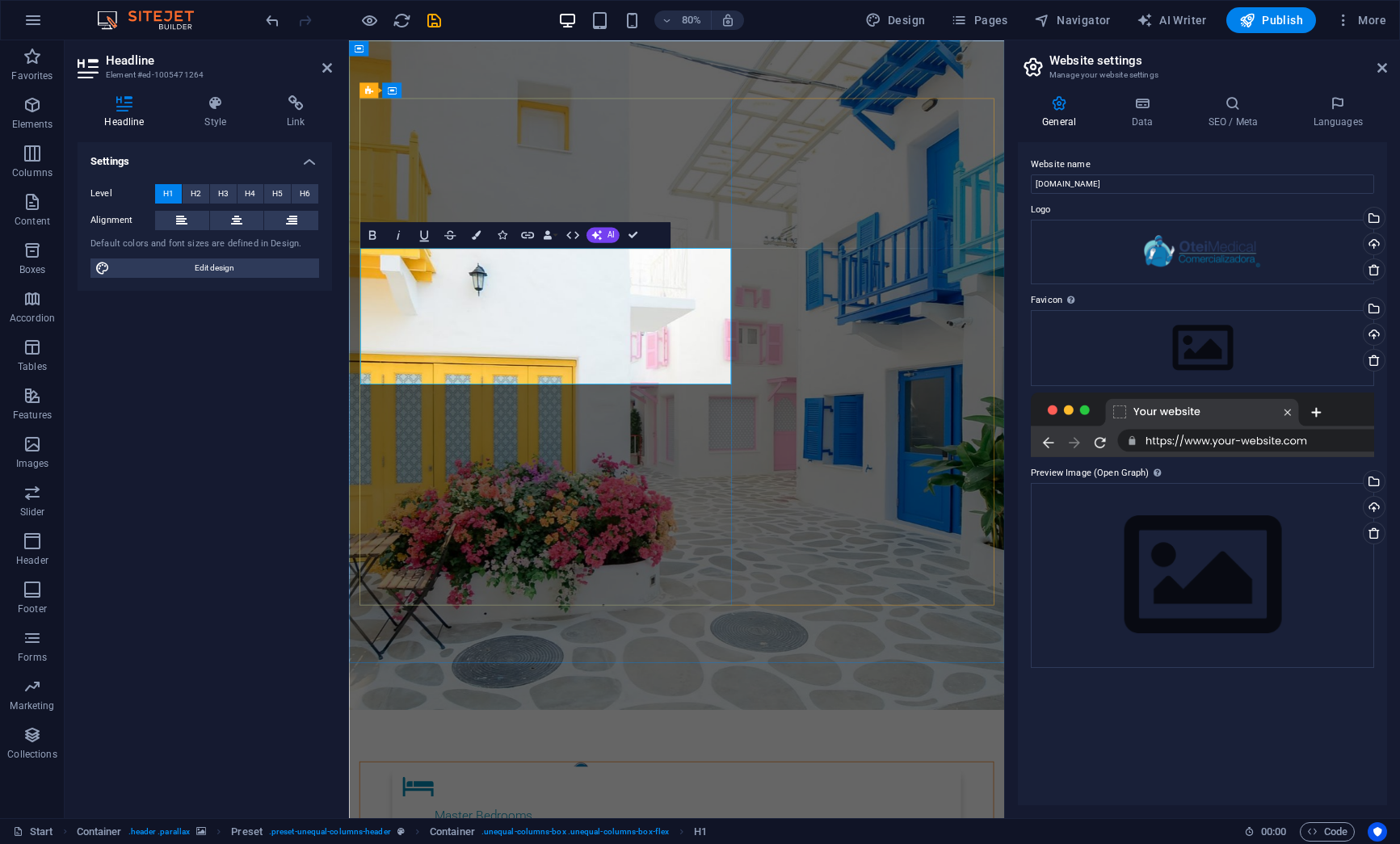
drag, startPoint x: 627, startPoint y: 442, endPoint x: 399, endPoint y: 345, distance: 247.8
click at [236, 223] on icon at bounding box center [236, 220] width 11 height 19
click at [336, 458] on div "Headline Style Link Settings Level H1 H2 H3 H4 H5 H6 Alignment Default colors a…" at bounding box center [205, 450] width 280 height 736
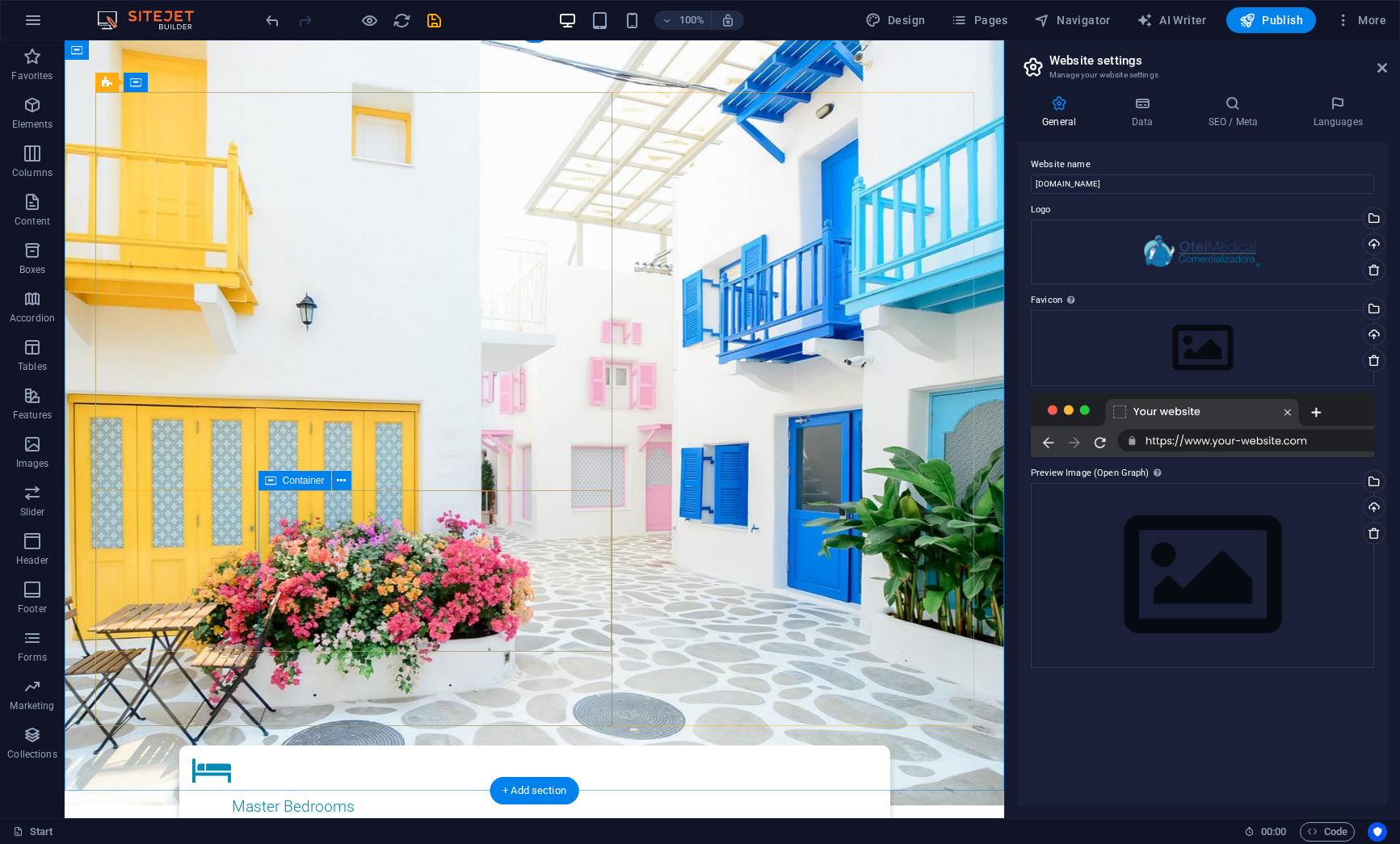
scroll to position [0, 0]
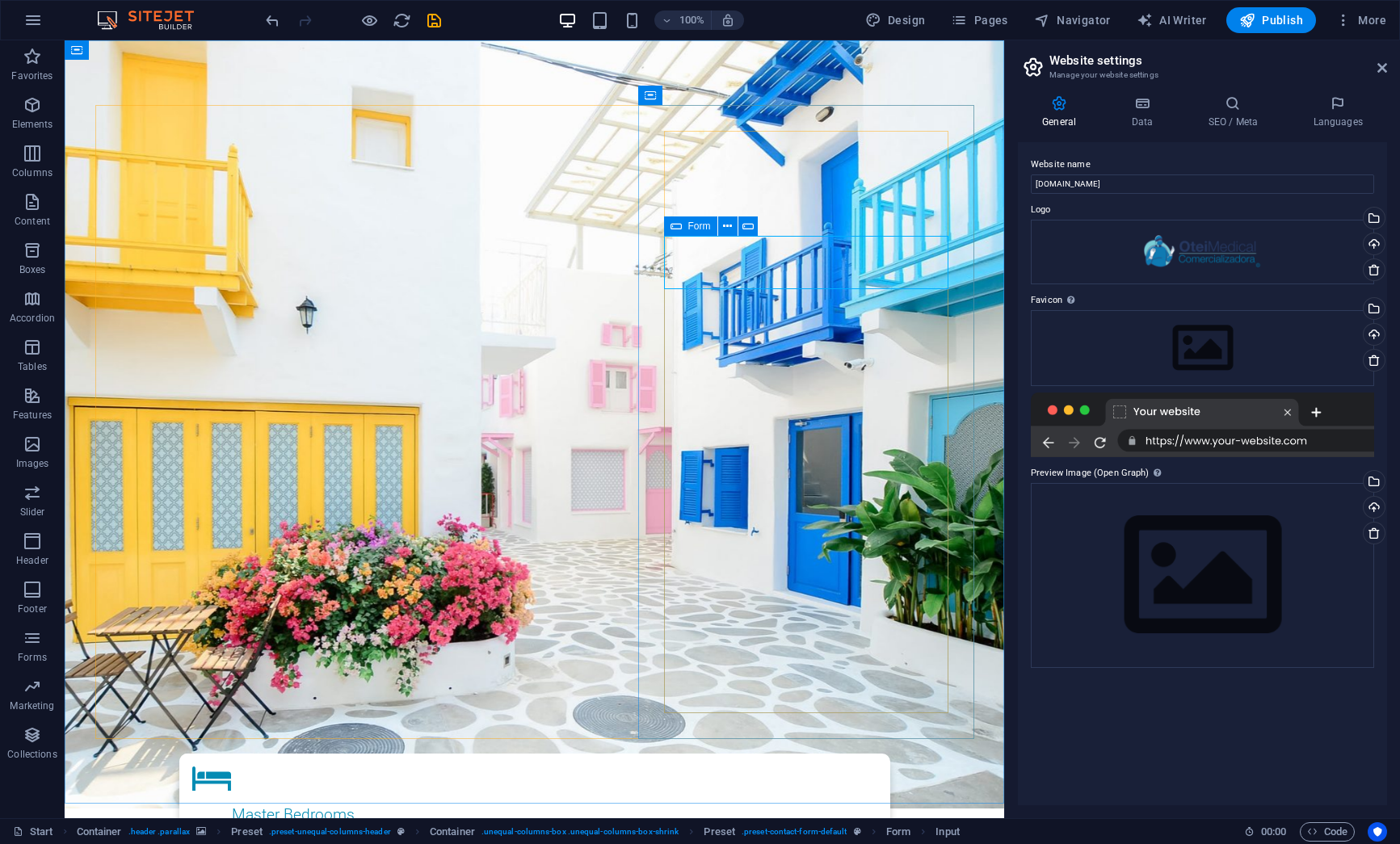
click at [680, 226] on icon at bounding box center [676, 226] width 11 height 19
click at [727, 230] on icon at bounding box center [727, 227] width 9 height 17
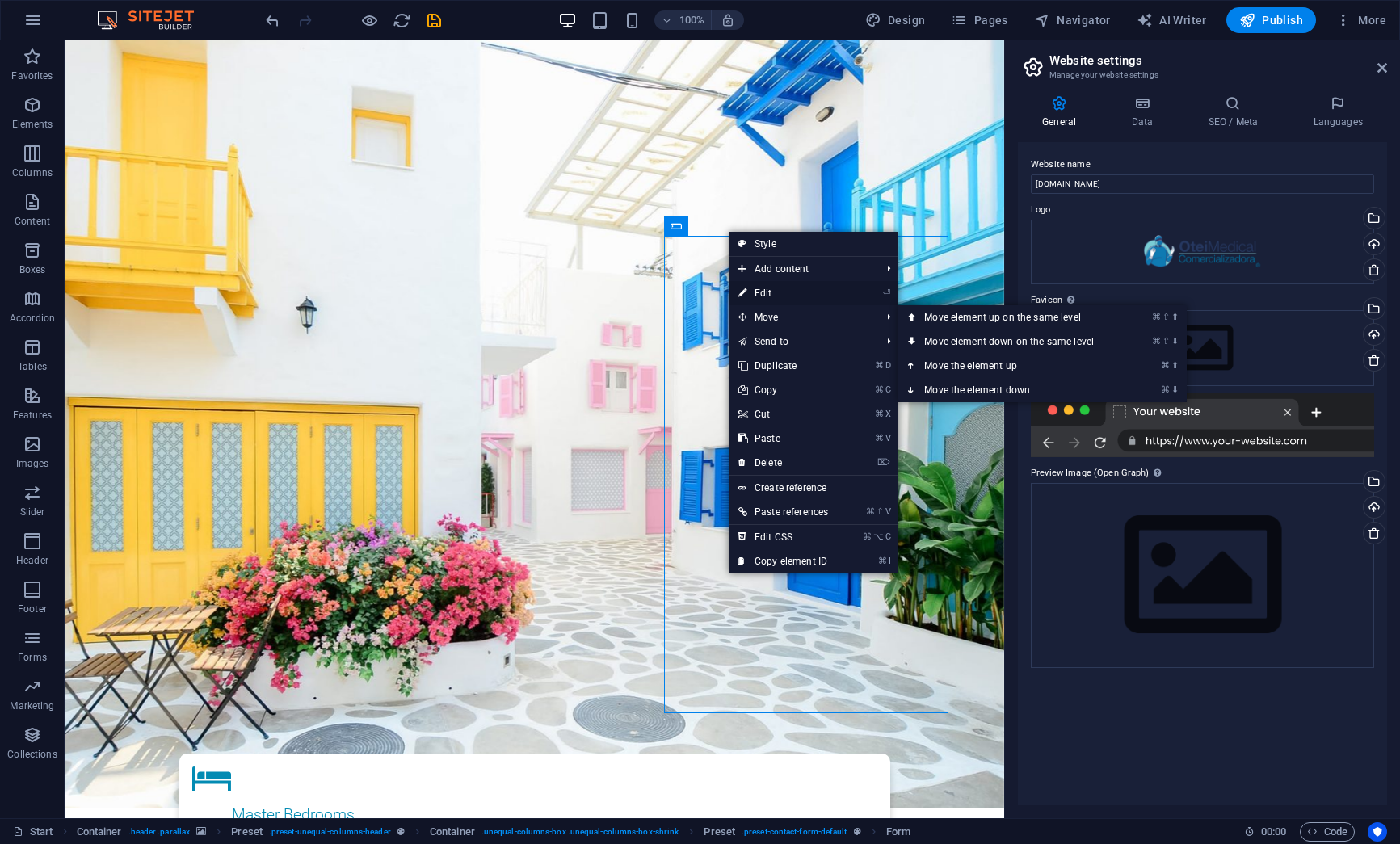
click at [783, 290] on link "⏎ Edit" at bounding box center [783, 293] width 109 height 24
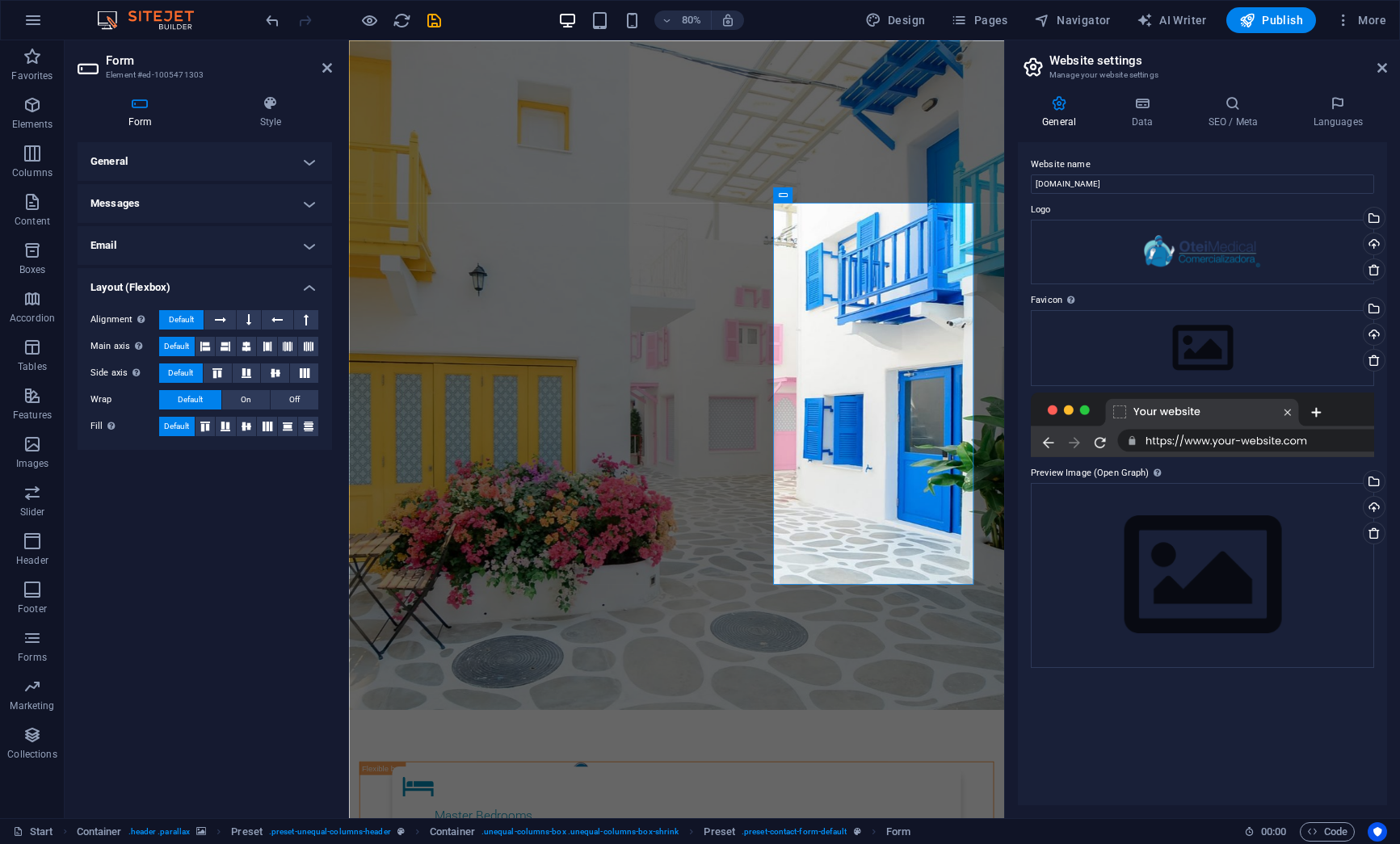
click at [139, 105] on icon at bounding box center [140, 103] width 125 height 16
click at [164, 165] on h4 "General" at bounding box center [205, 162] width 255 height 39
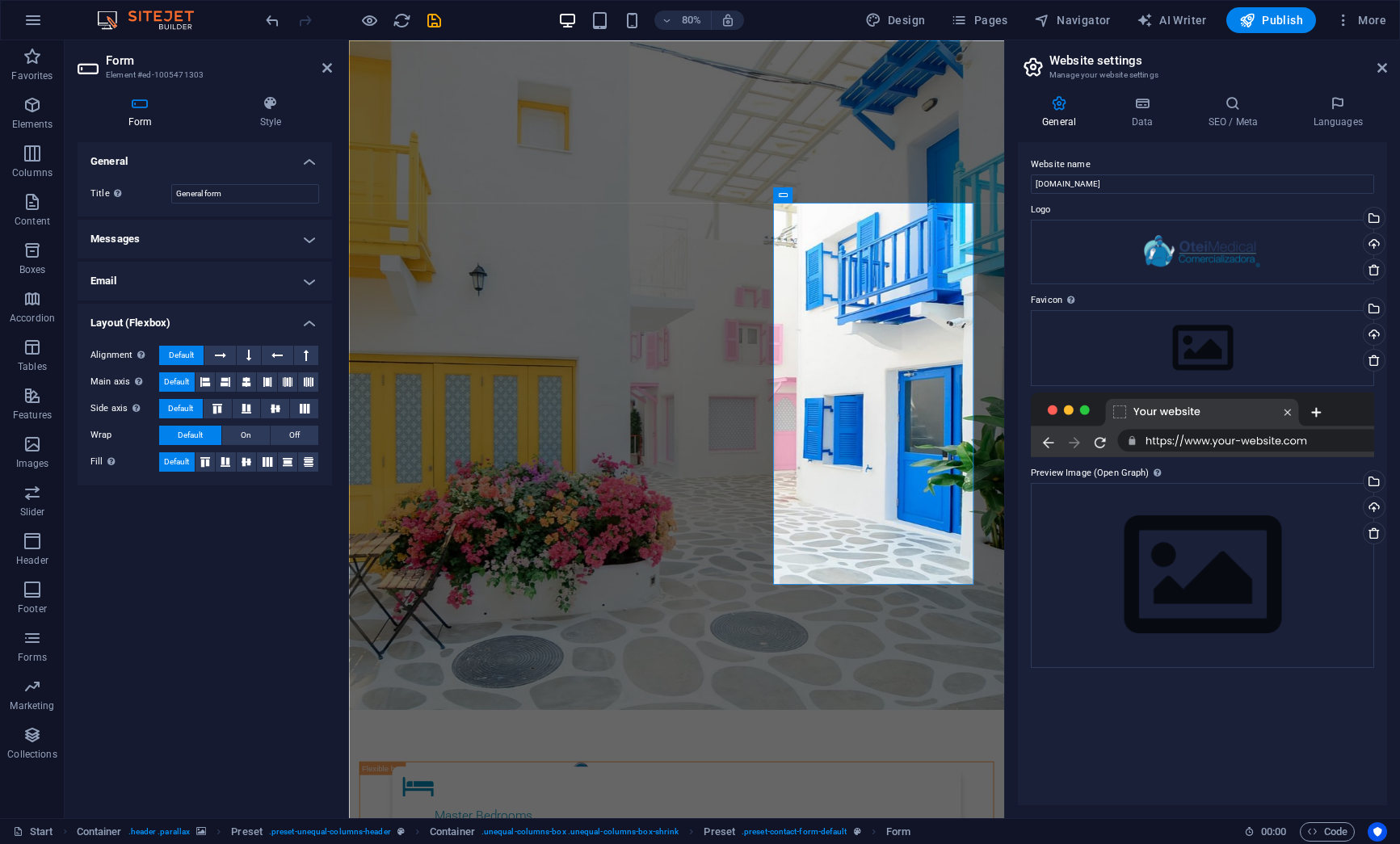
click at [196, 246] on h4 "Messages" at bounding box center [205, 239] width 255 height 39
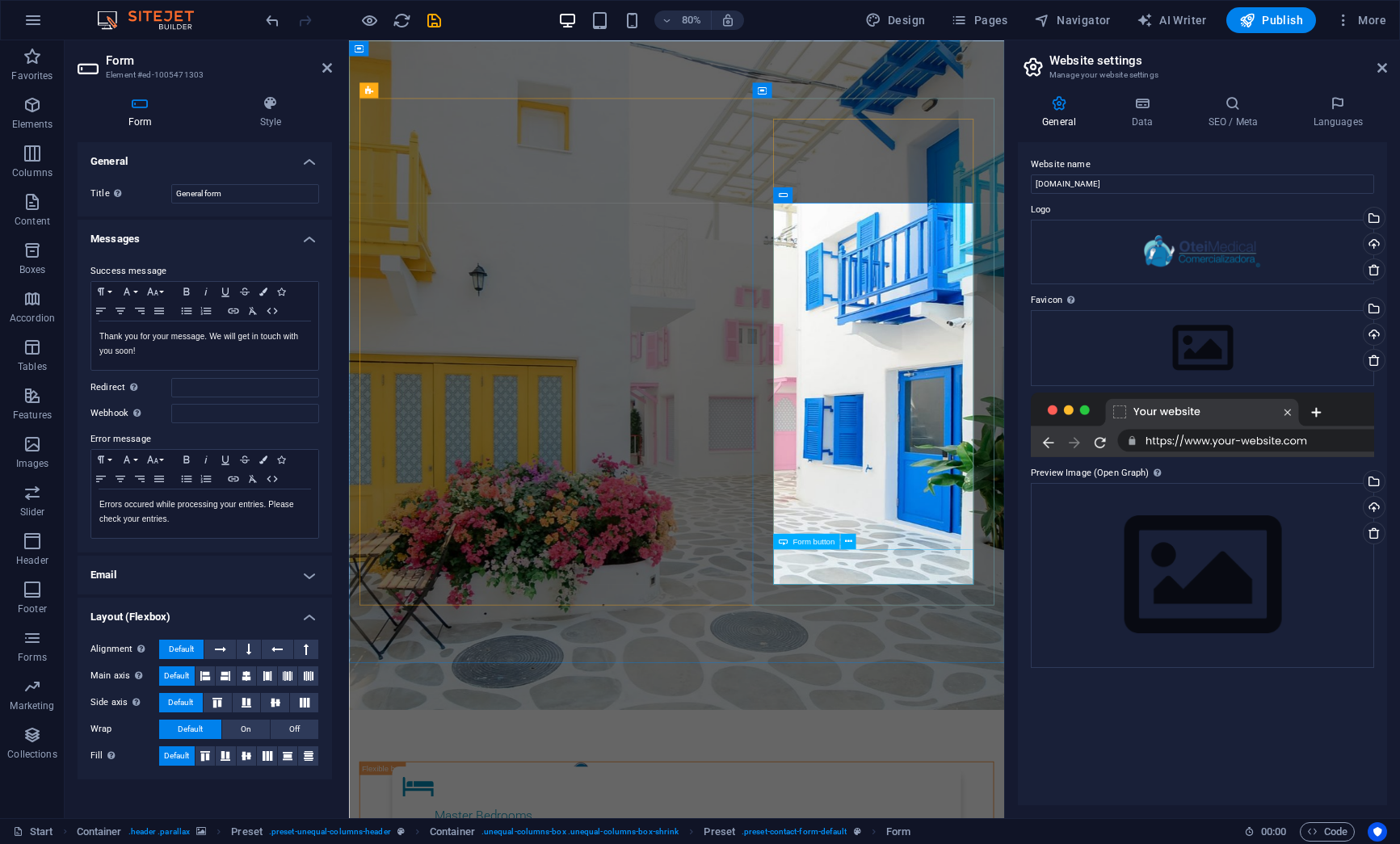
click at [845, 542] on icon at bounding box center [848, 541] width 8 height 13
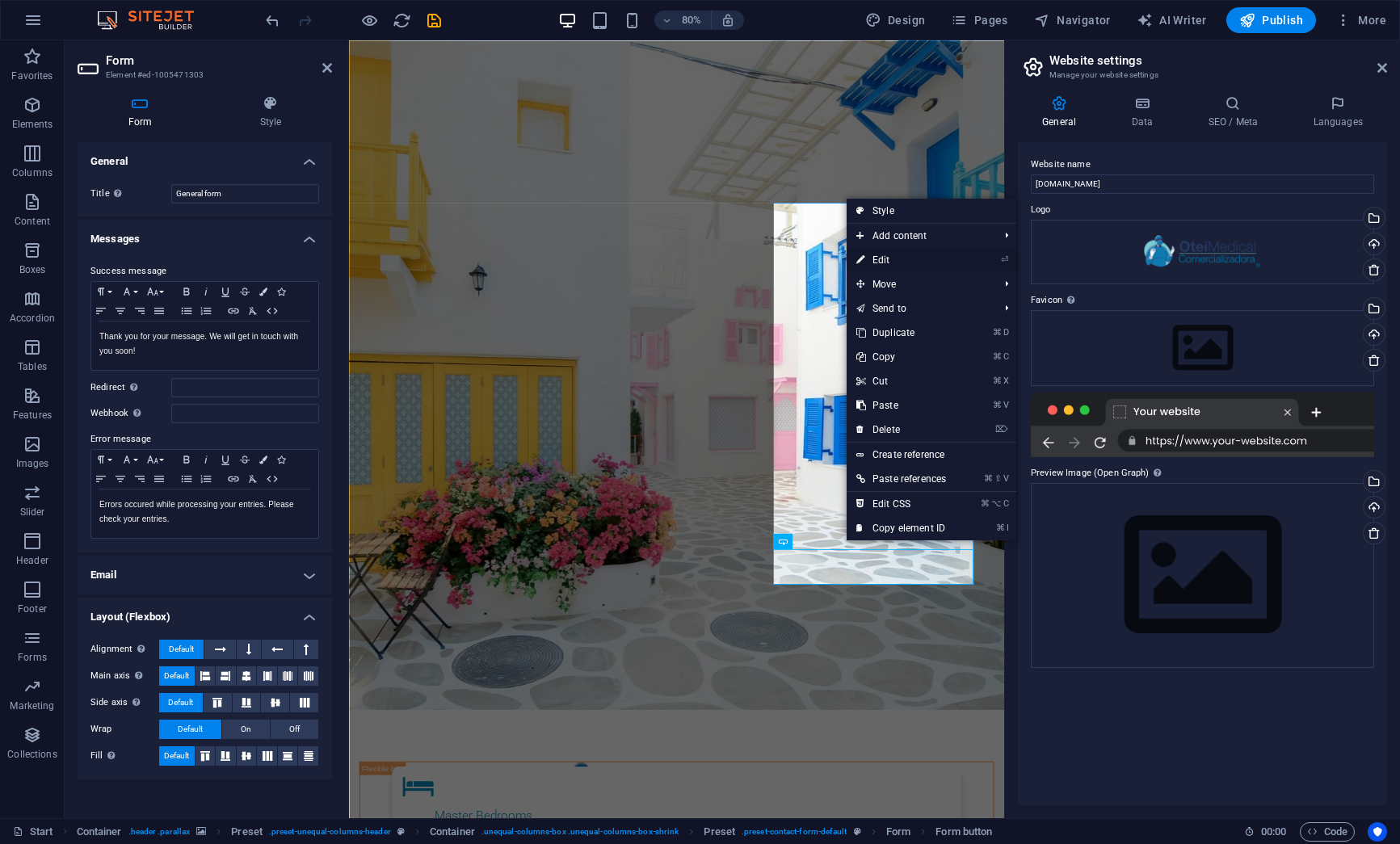
click at [909, 256] on link "⏎ Edit" at bounding box center [901, 260] width 109 height 24
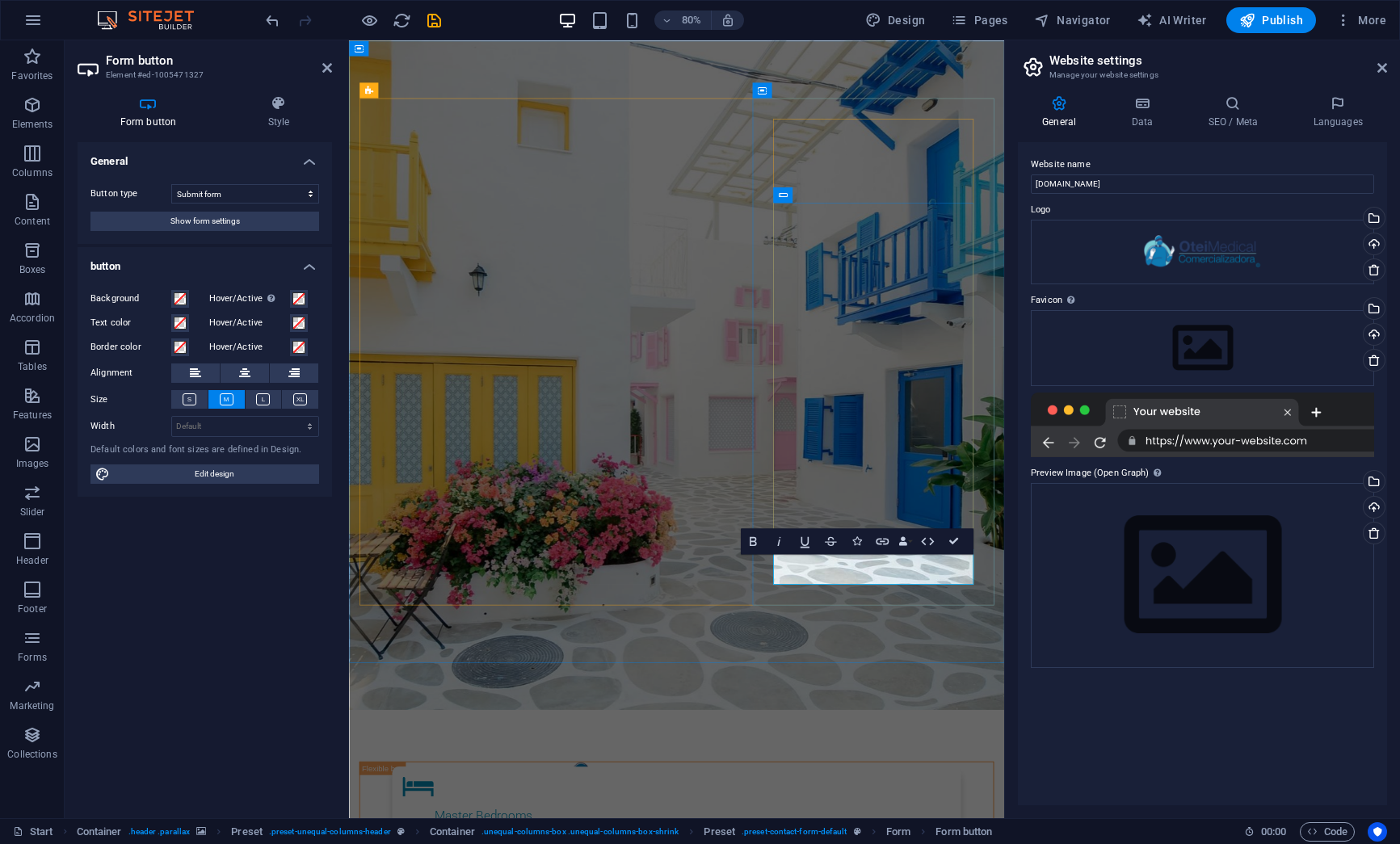
click at [784, 192] on icon at bounding box center [783, 195] width 9 height 15
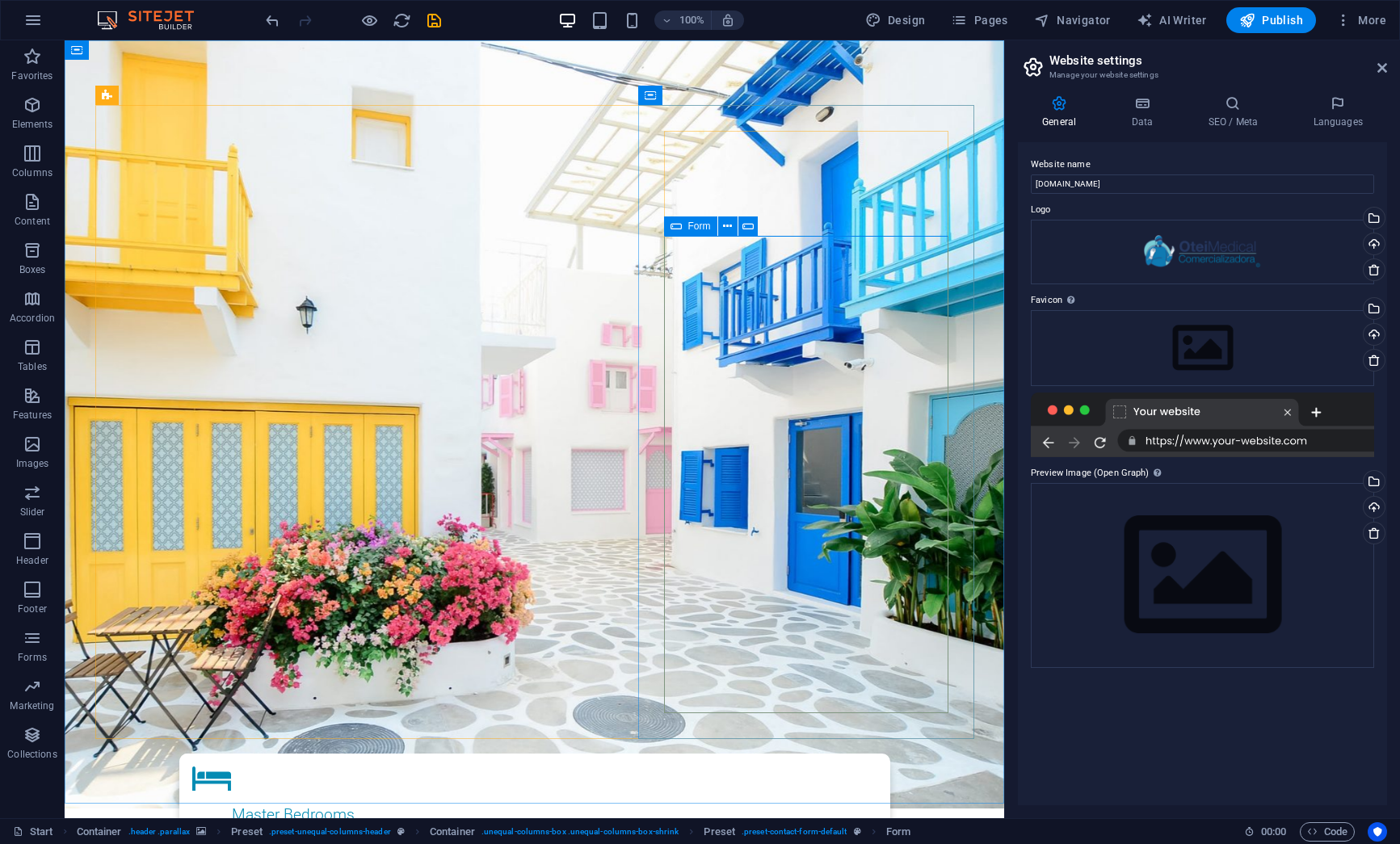
click at [681, 227] on div "Form" at bounding box center [690, 226] width 53 height 19
click at [747, 223] on icon at bounding box center [747, 227] width 11 height 17
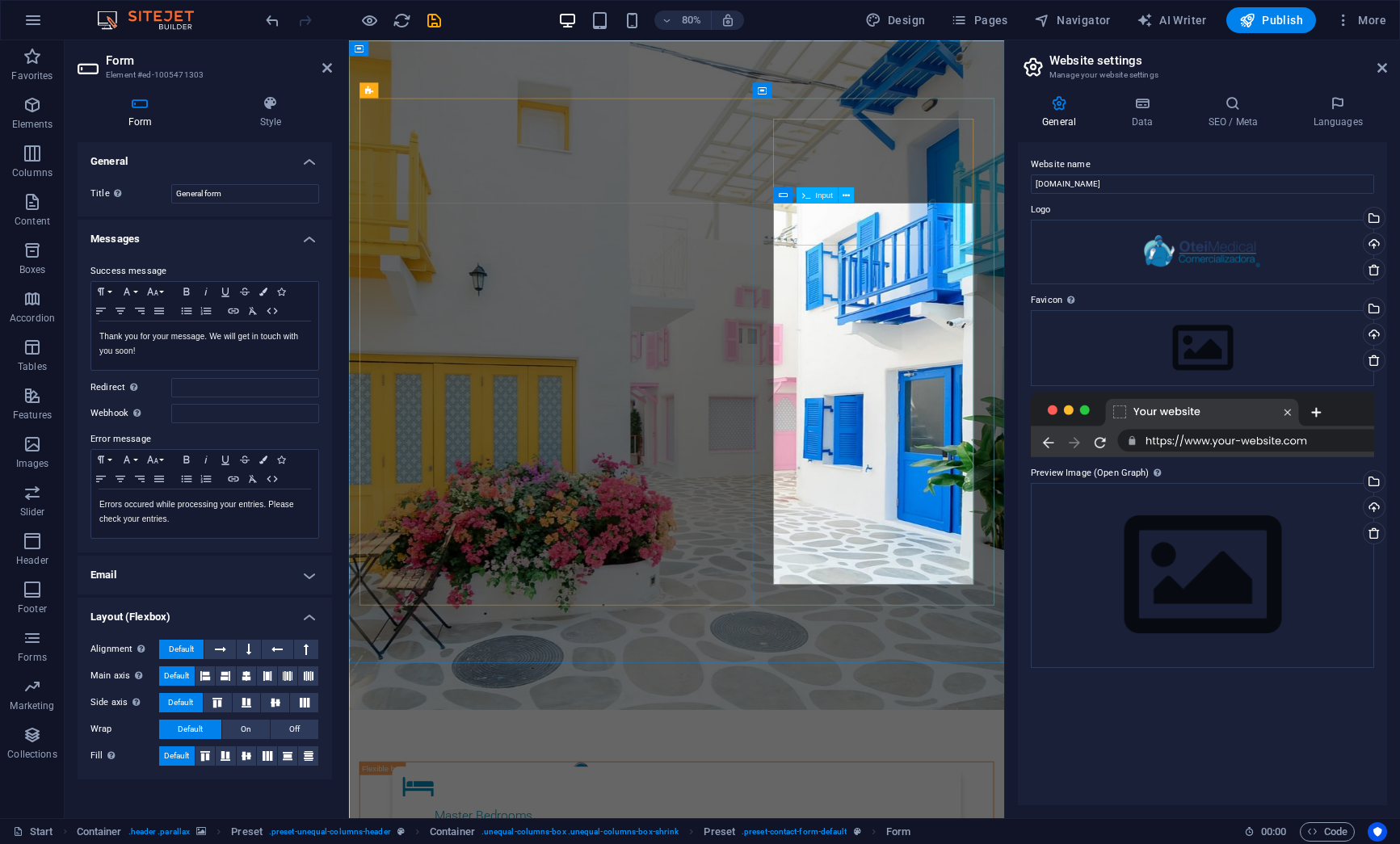
click at [821, 196] on span "Input" at bounding box center [823, 196] width 17 height 8
click at [783, 198] on icon at bounding box center [783, 195] width 9 height 15
click at [795, 196] on span "Form" at bounding box center [801, 196] width 18 height 8
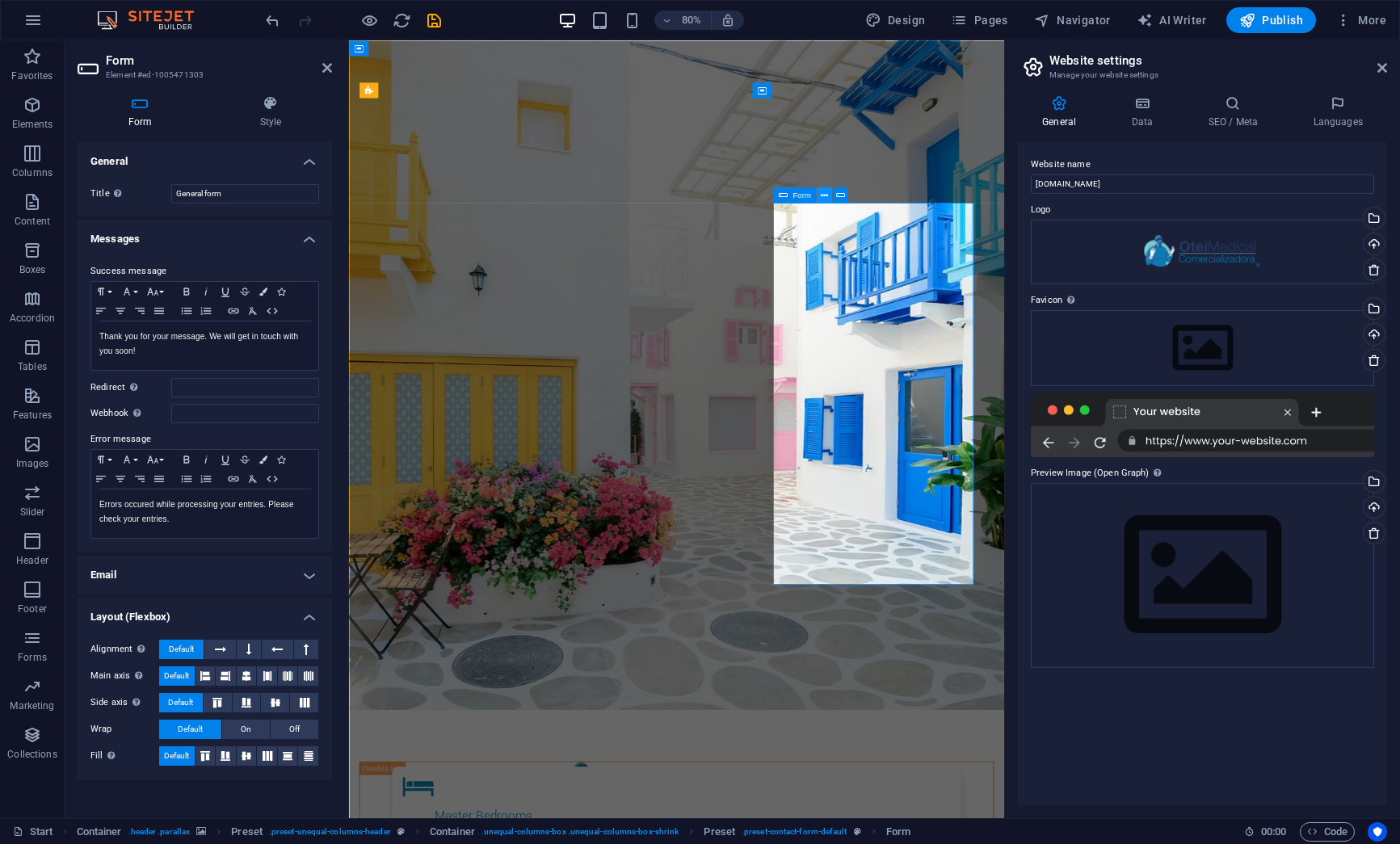
click at [825, 196] on icon at bounding box center [824, 195] width 8 height 13
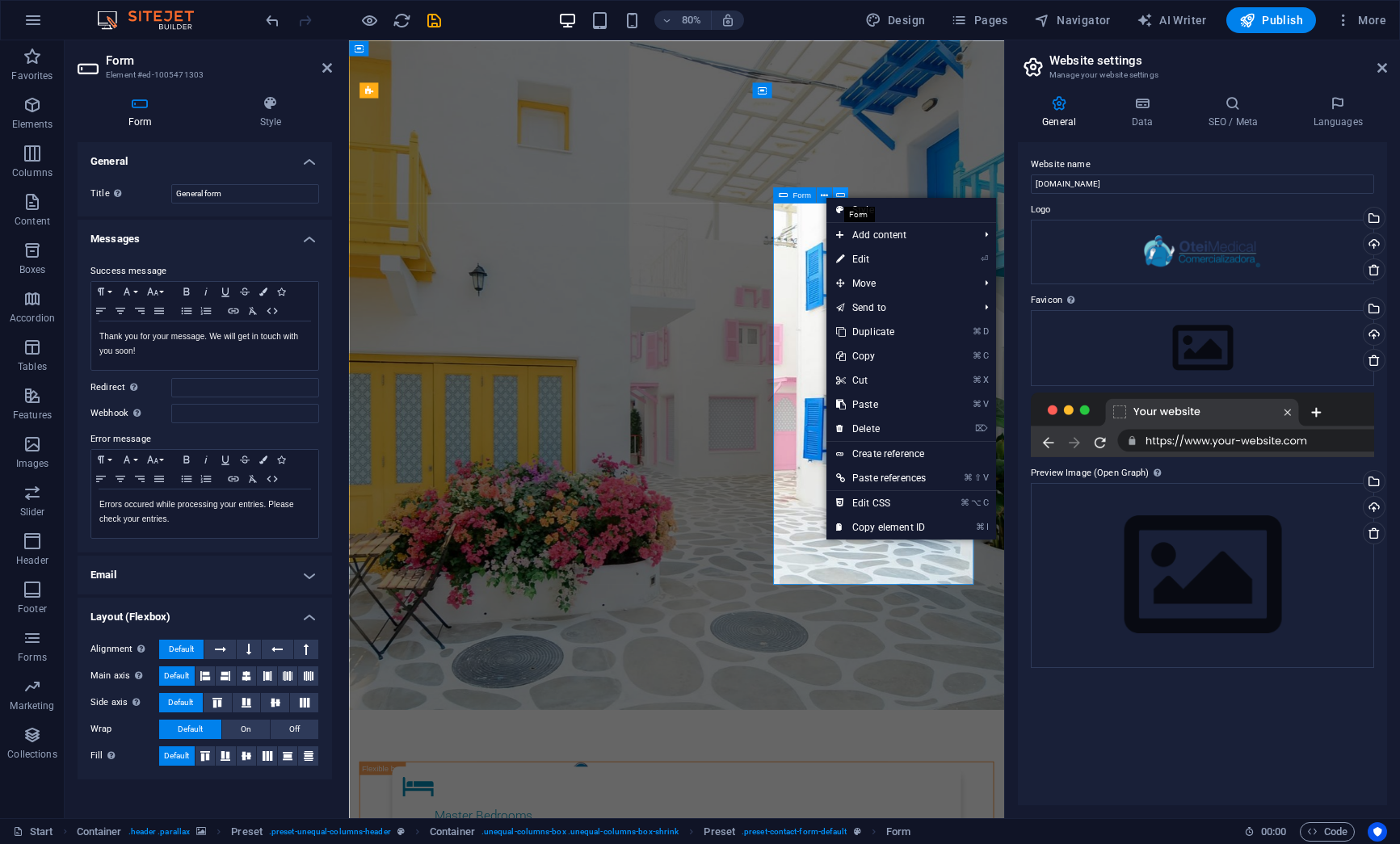
click at [842, 194] on icon at bounding box center [840, 195] width 9 height 13
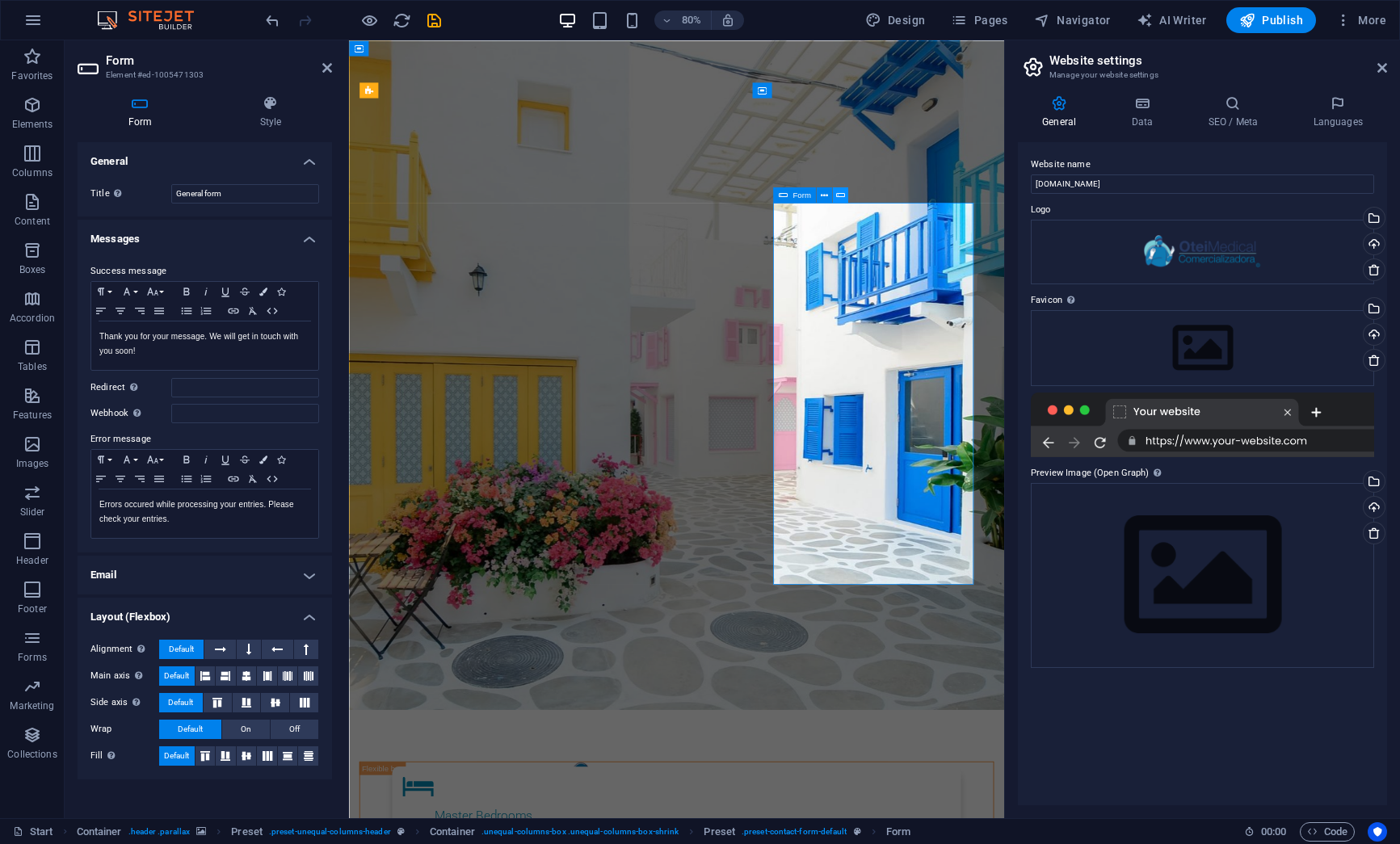
click at [842, 194] on icon at bounding box center [840, 195] width 9 height 13
drag, startPoint x: 142, startPoint y: 354, endPoint x: 95, endPoint y: 340, distance: 49.0
click at [95, 340] on div "Thank you for your message. We will get in touch with you soon!" at bounding box center [204, 345] width 227 height 48
copy p "Thank you for your message. We will get in touch with you soon!"
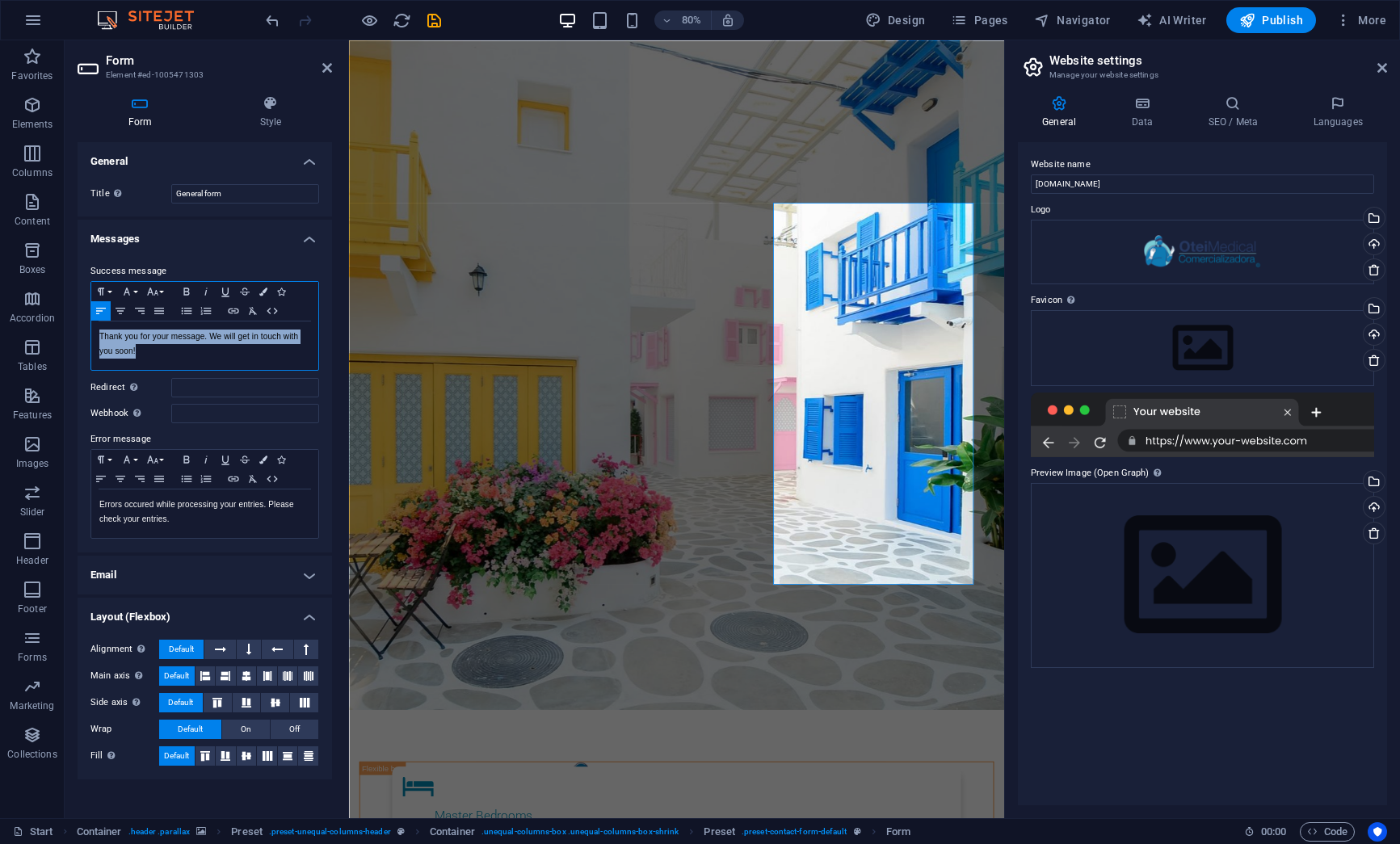
click at [144, 354] on p "Thank you for your message. We will get in touch with you soon!" at bounding box center [205, 344] width 211 height 29
drag, startPoint x: 144, startPoint y: 354, endPoint x: 83, endPoint y: 331, distance: 65.2
click at [83, 331] on div "Success message Paragraph Format Normal Heading 1 Heading 2 Heading 3 Heading 4…" at bounding box center [205, 400] width 255 height 304
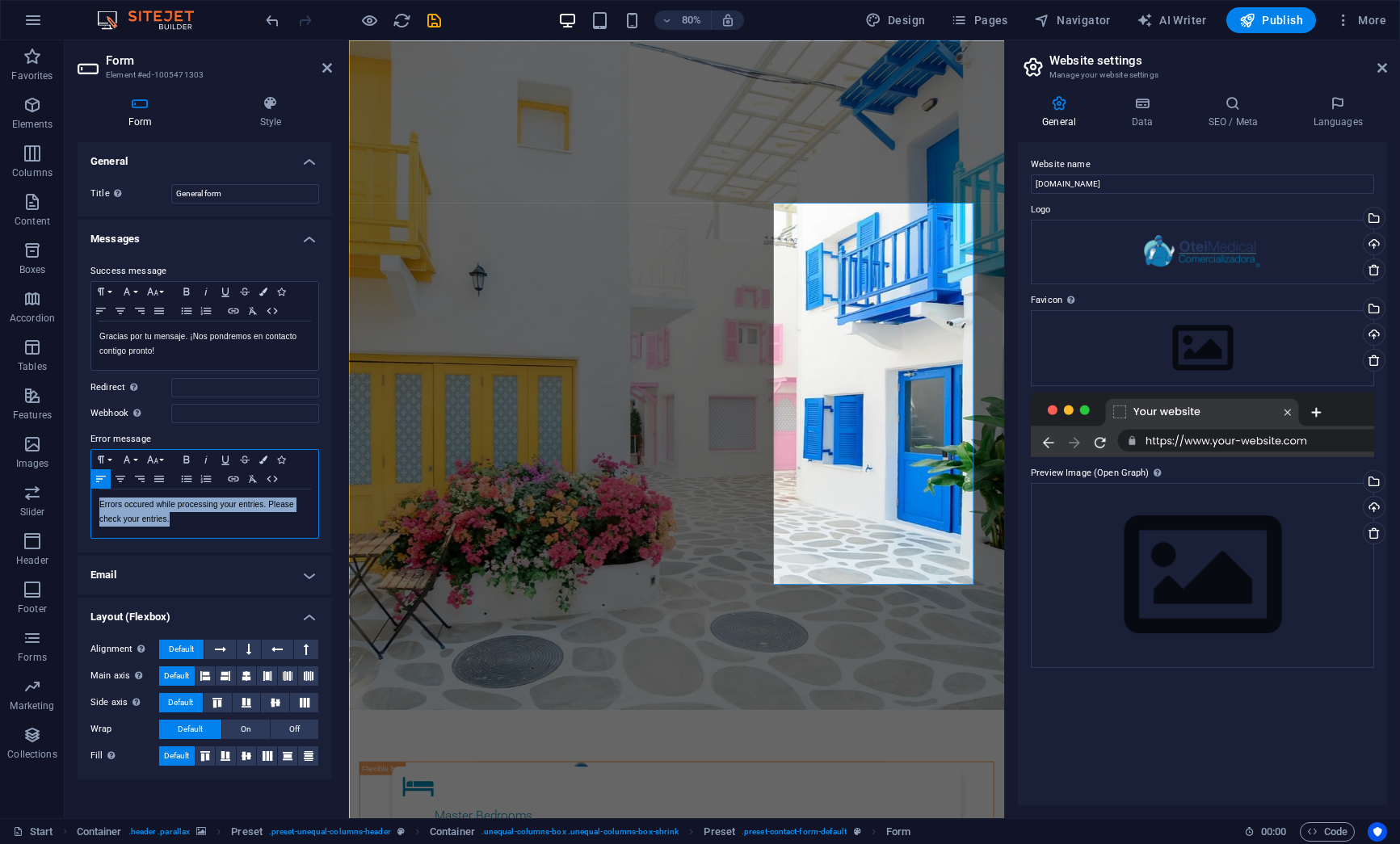
drag, startPoint x: 176, startPoint y: 521, endPoint x: 92, endPoint y: 509, distance: 84.9
click at [92, 509] on div "Errors occured while processing your entries. Please check your entries." at bounding box center [204, 513] width 227 height 48
copy p "Errors occured while processing your entries. Please check your entries."
click at [197, 524] on p "Errors occured while processing your entries. Please check your entries." at bounding box center [205, 512] width 211 height 29
drag, startPoint x: 180, startPoint y: 524, endPoint x: 86, endPoint y: 502, distance: 96.5
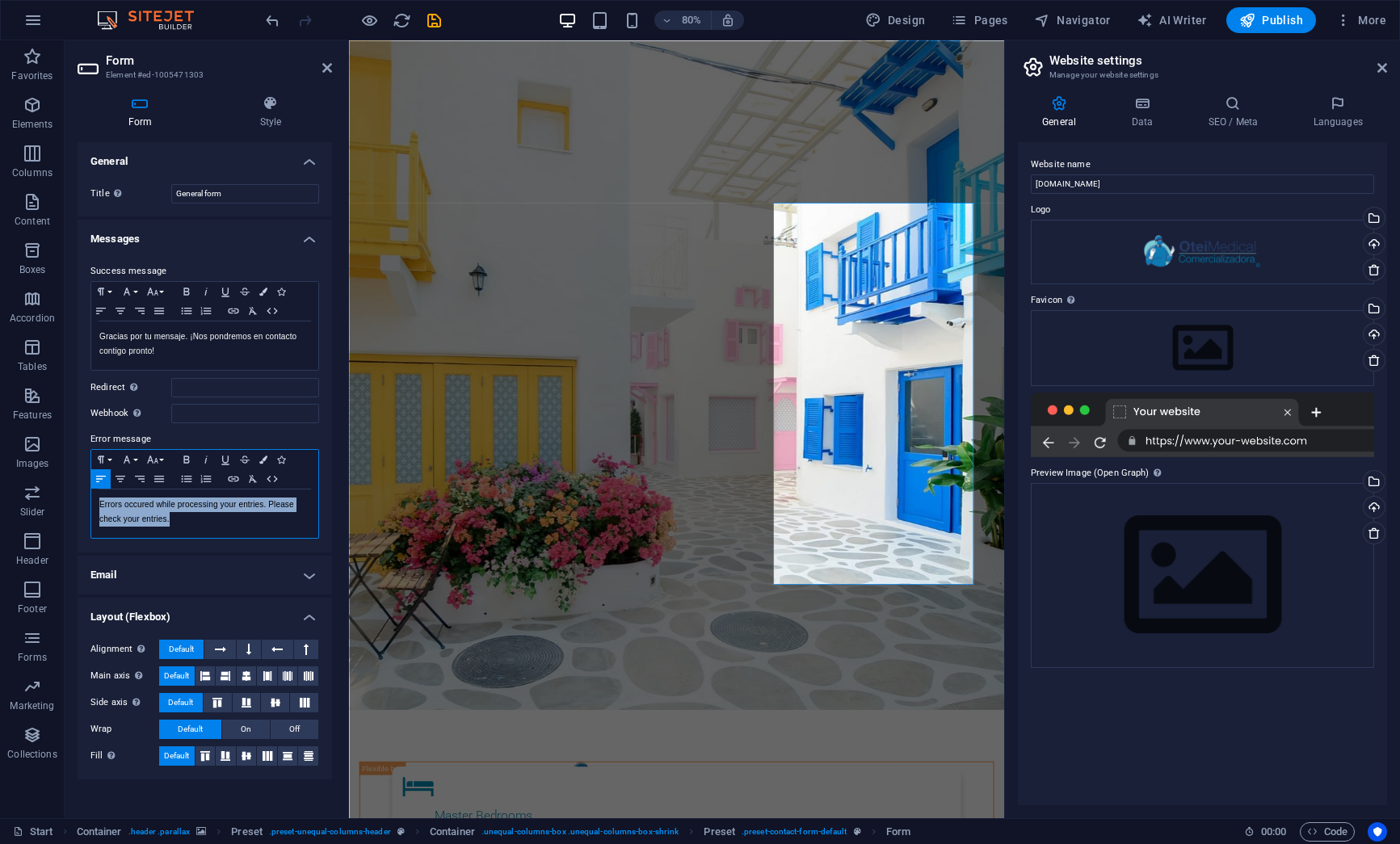
click at [86, 502] on div "Success message Paragraph Format Normal Heading 1 Heading 2 Heading 3 Heading 4…" at bounding box center [205, 400] width 255 height 304
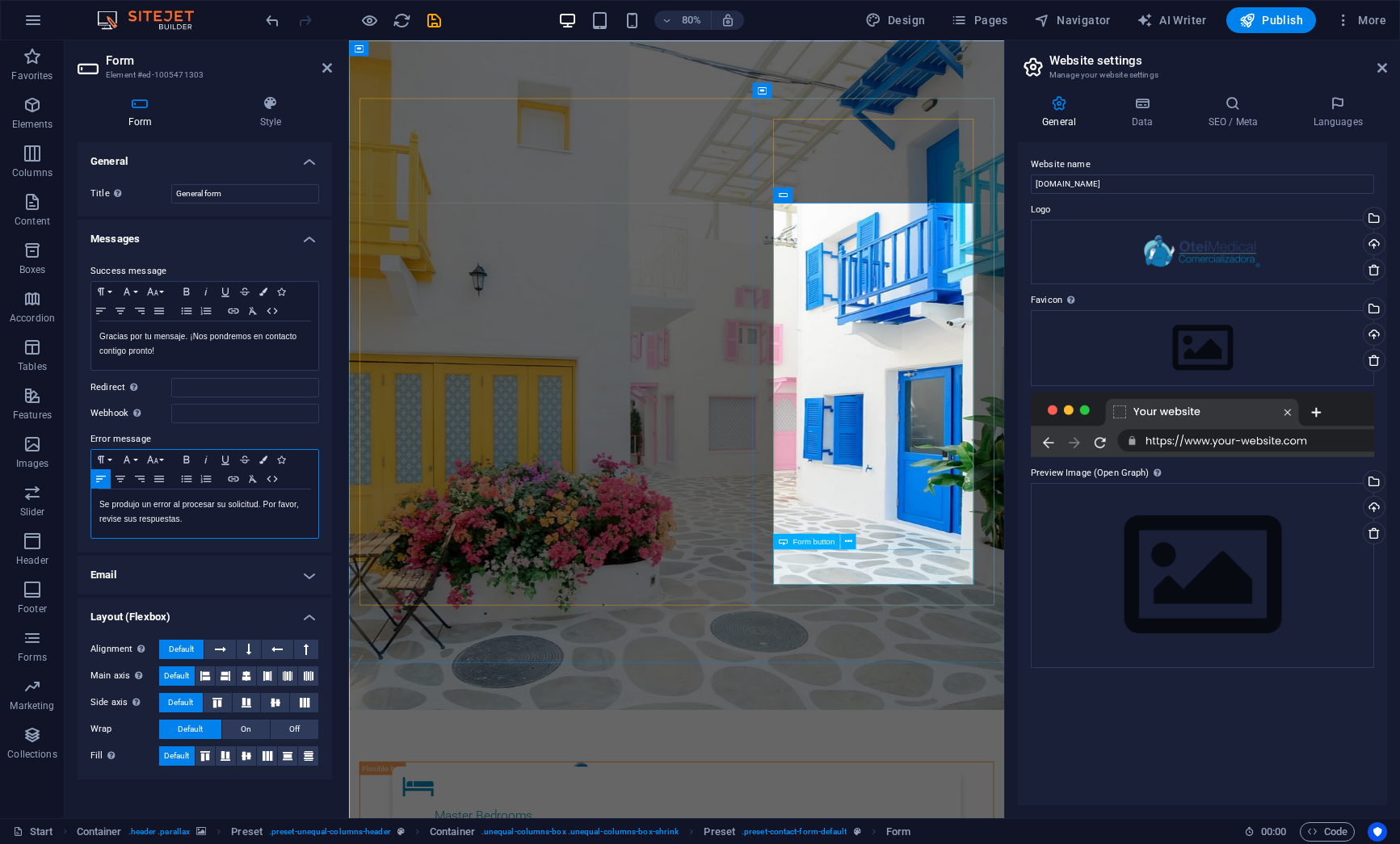
click at [810, 545] on span "Form button" at bounding box center [814, 541] width 42 height 8
click at [848, 540] on icon at bounding box center [848, 541] width 8 height 13
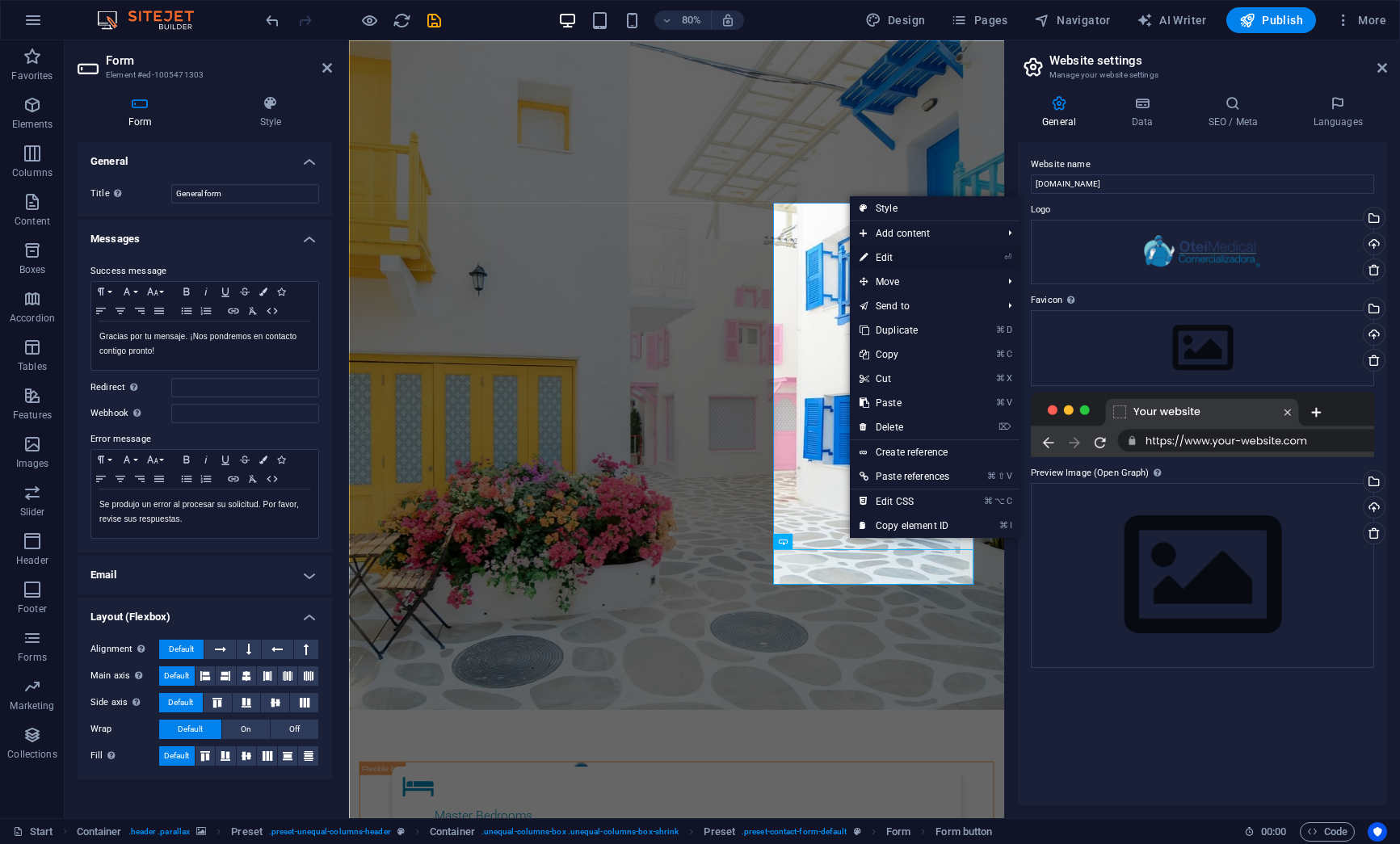
click at [899, 261] on link "⏎ Edit" at bounding box center [904, 257] width 109 height 24
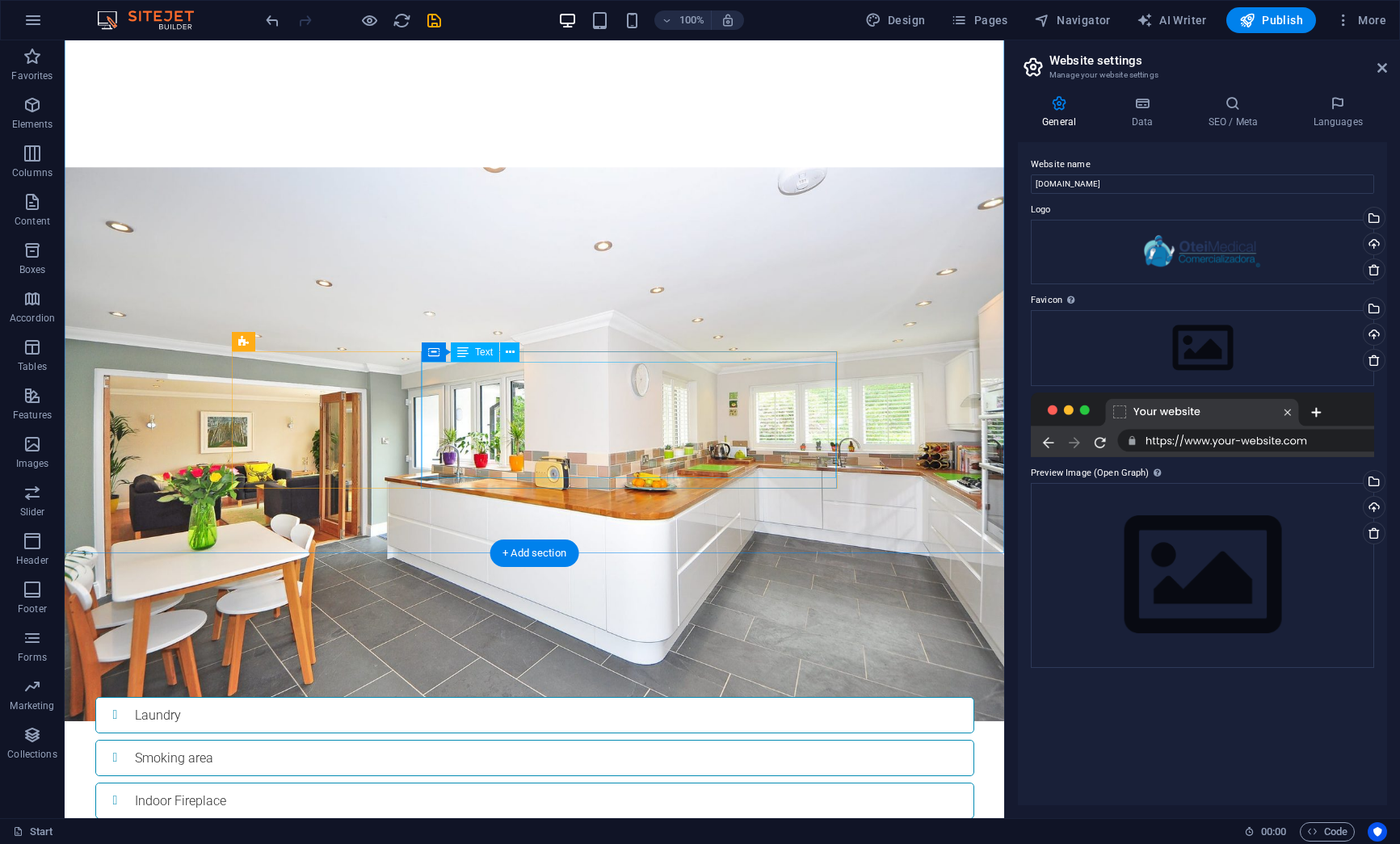
scroll to position [2531, 0]
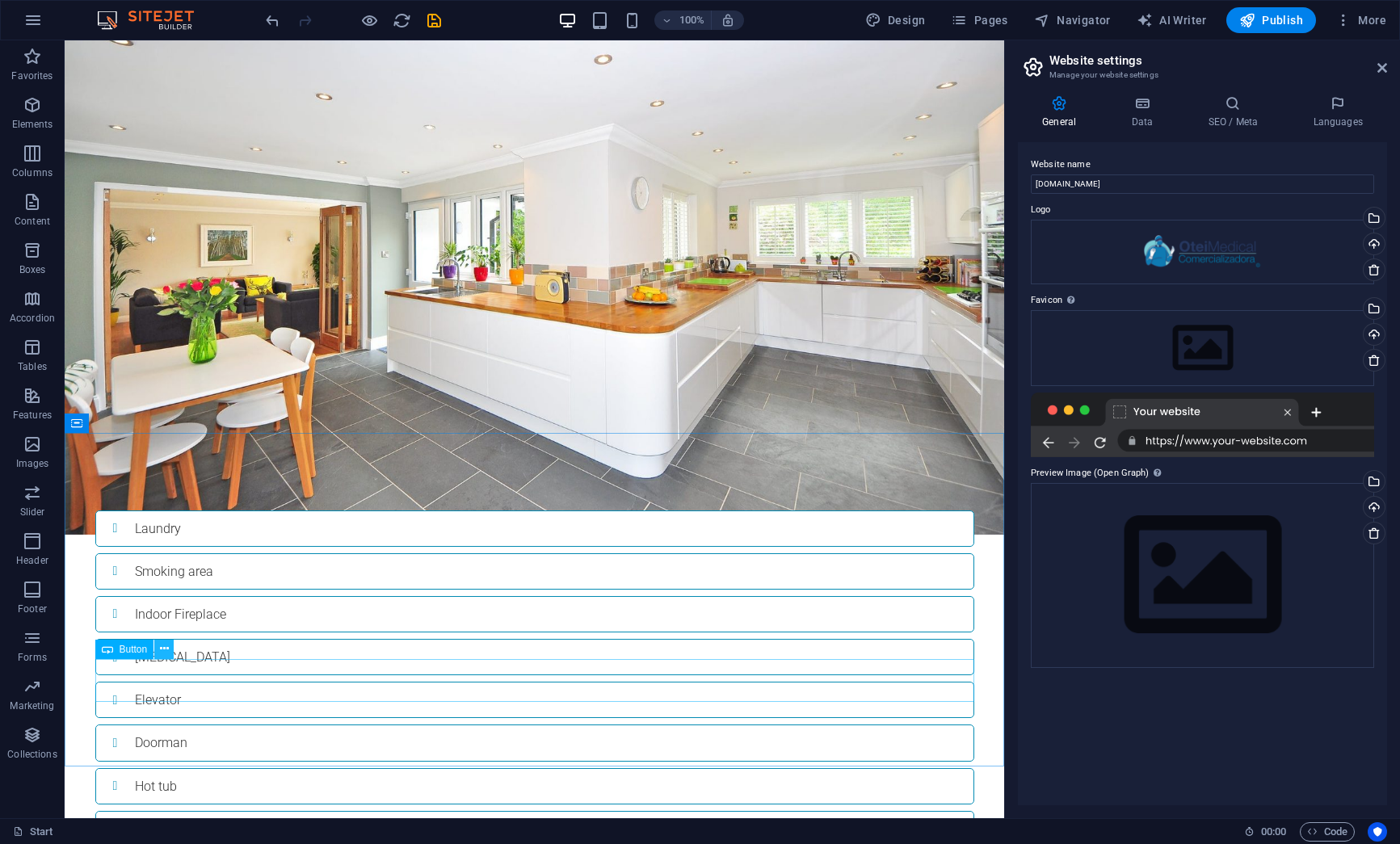
click at [164, 653] on icon at bounding box center [164, 649] width 9 height 17
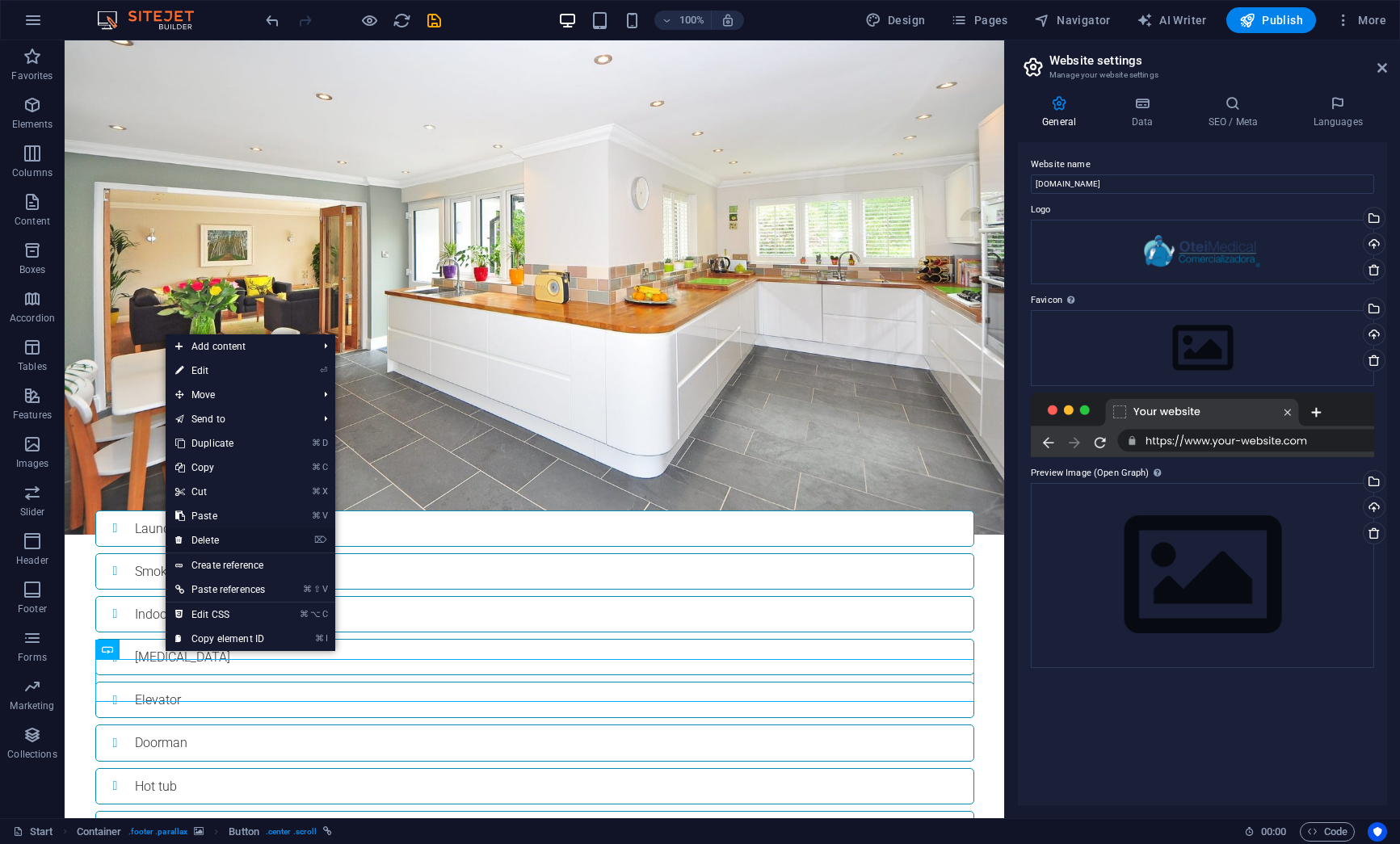
click at [218, 529] on link "⌦ Delete" at bounding box center [219, 540] width 109 height 24
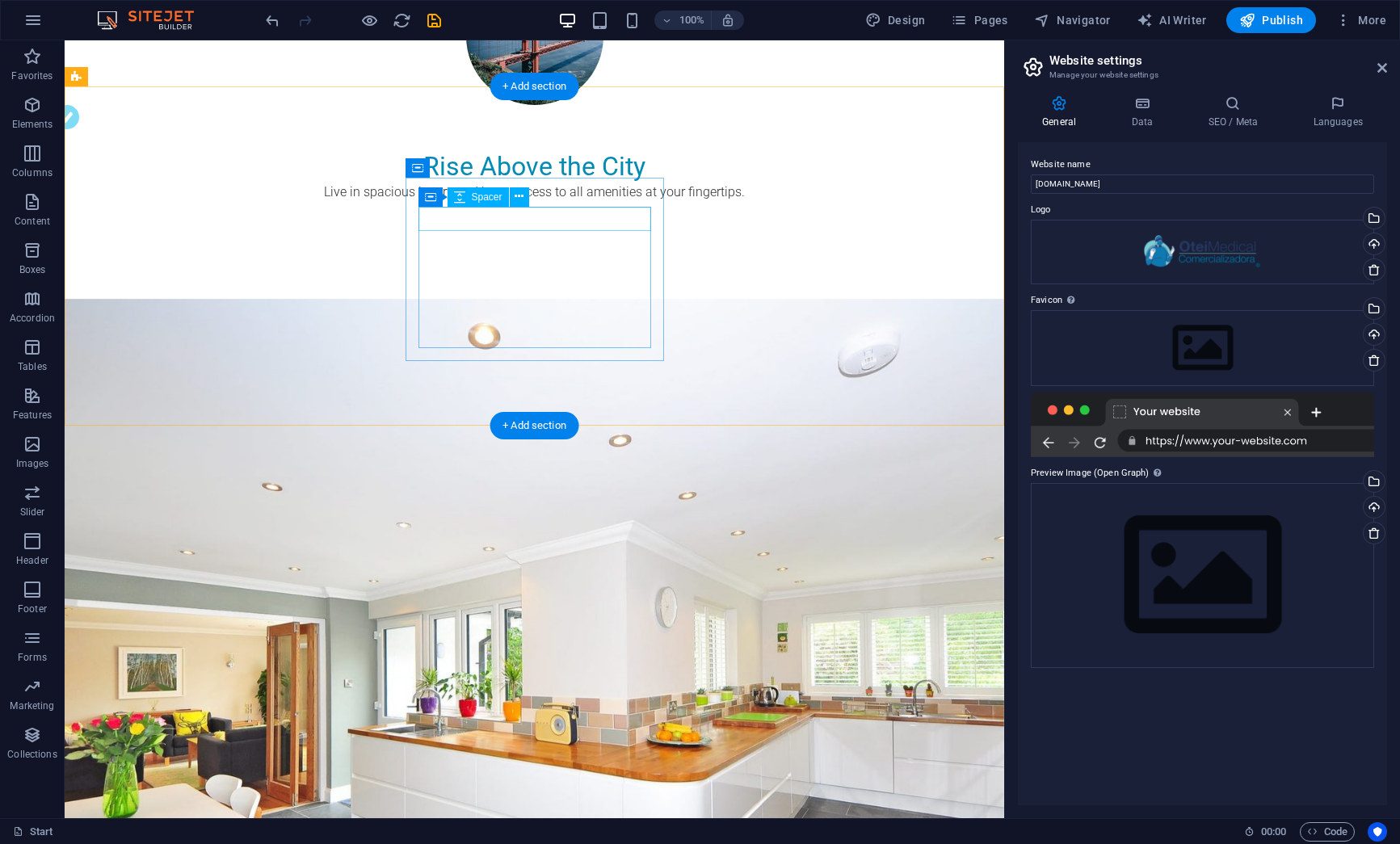
scroll to position [1918, 0]
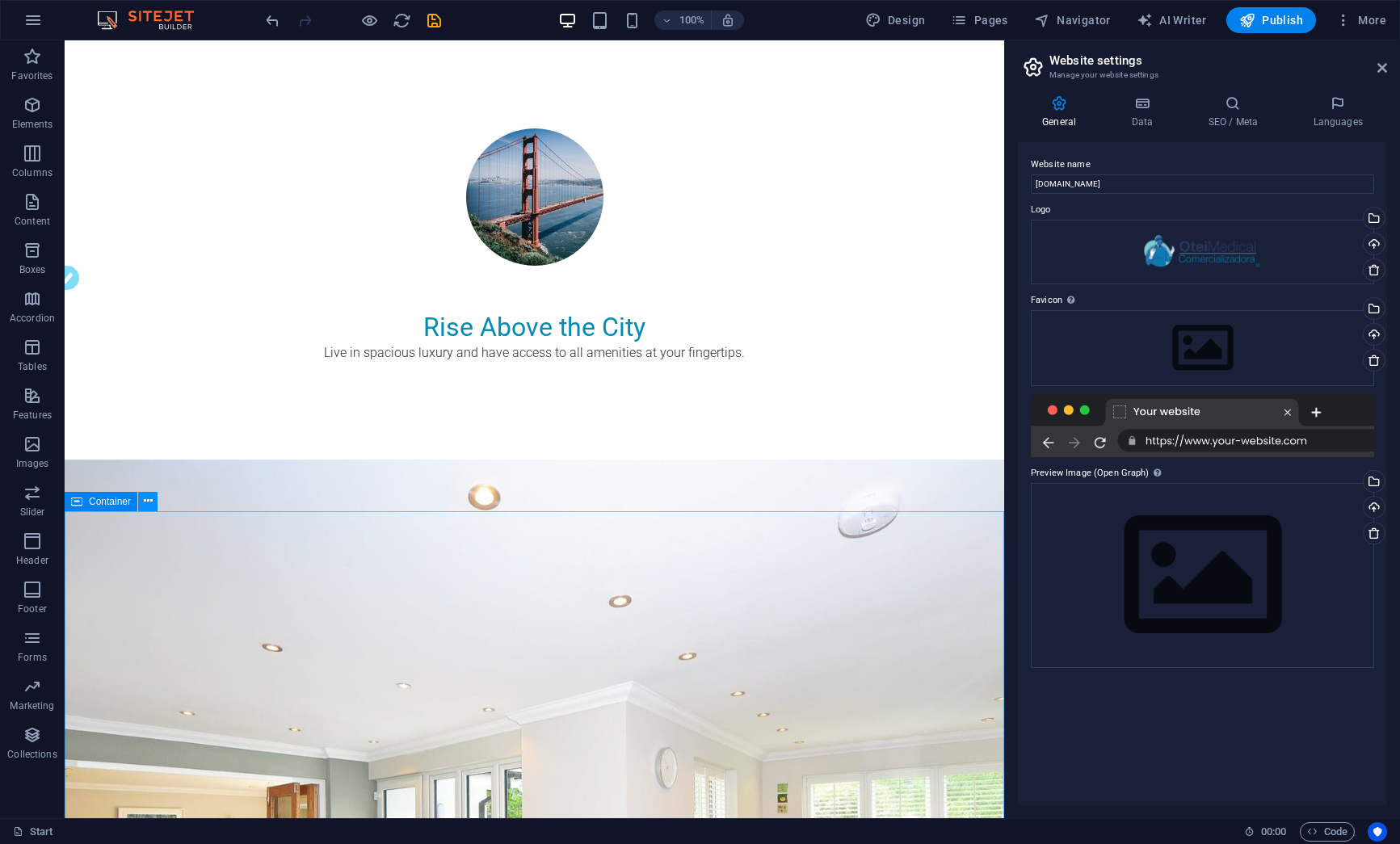
click at [145, 503] on icon at bounding box center [148, 501] width 9 height 17
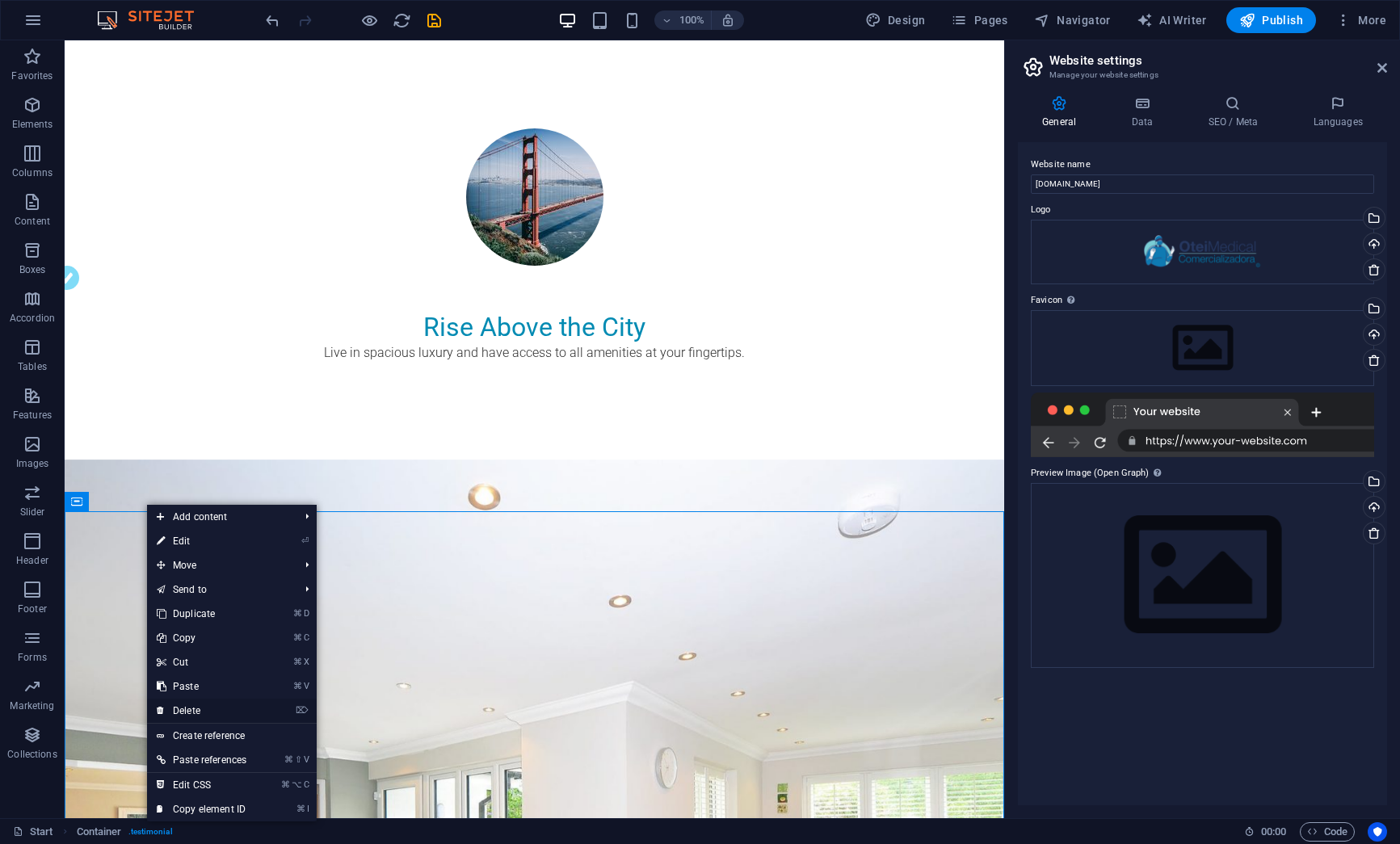
click at [194, 707] on link "⌦ Delete" at bounding box center [201, 710] width 109 height 24
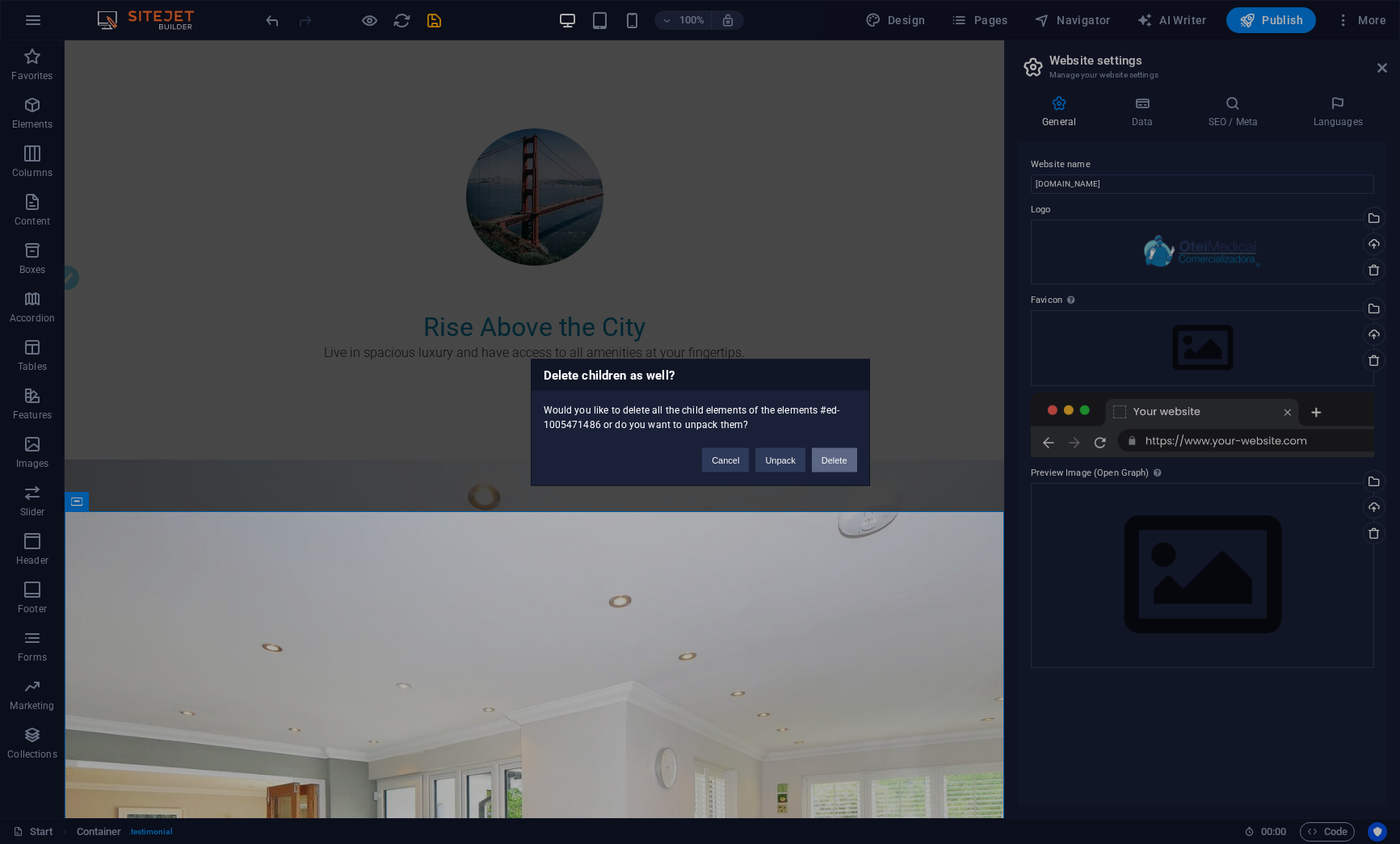
click at [821, 465] on button "Delete" at bounding box center [835, 460] width 46 height 24
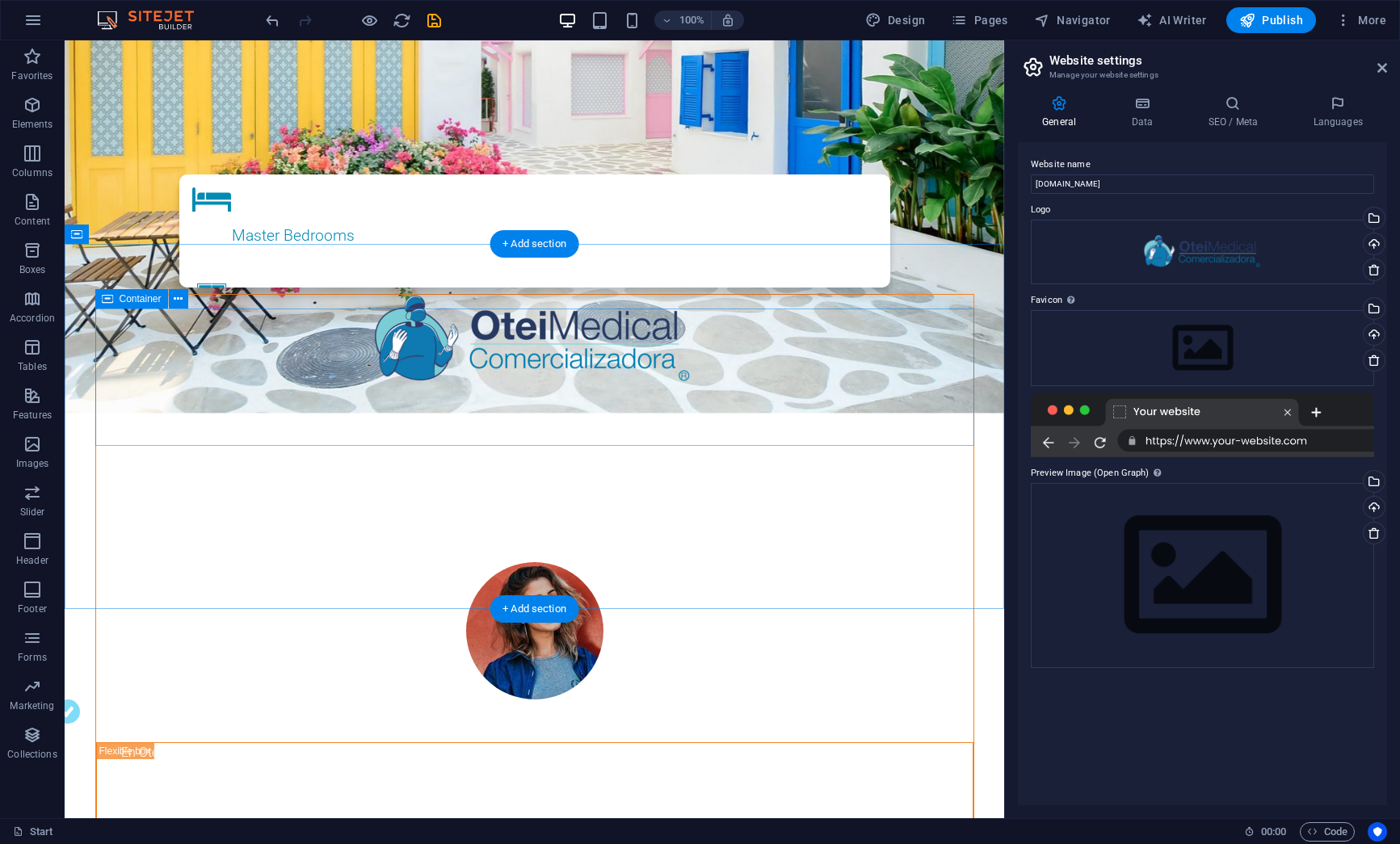
scroll to position [560, 0]
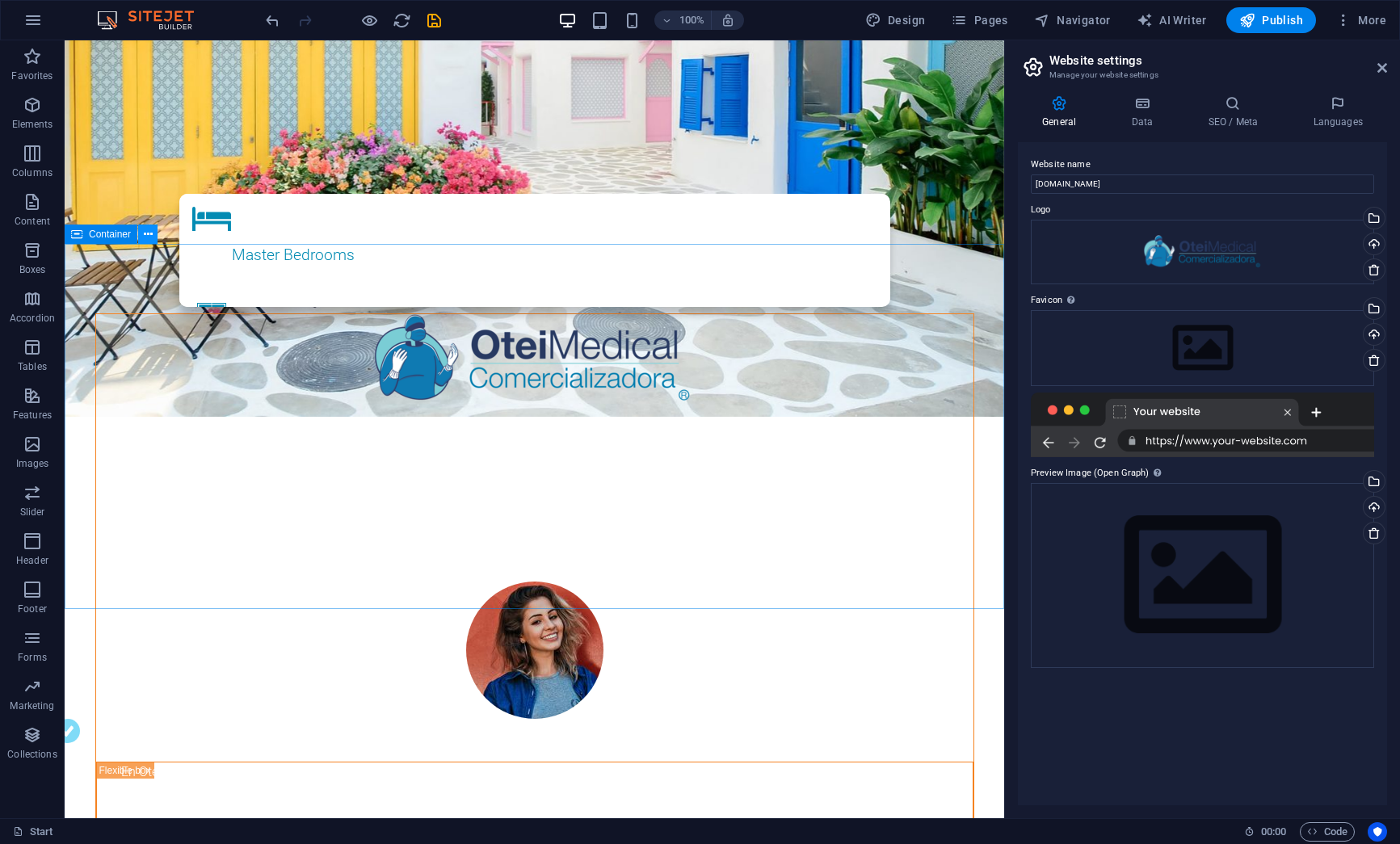
click at [149, 239] on icon at bounding box center [148, 234] width 9 height 17
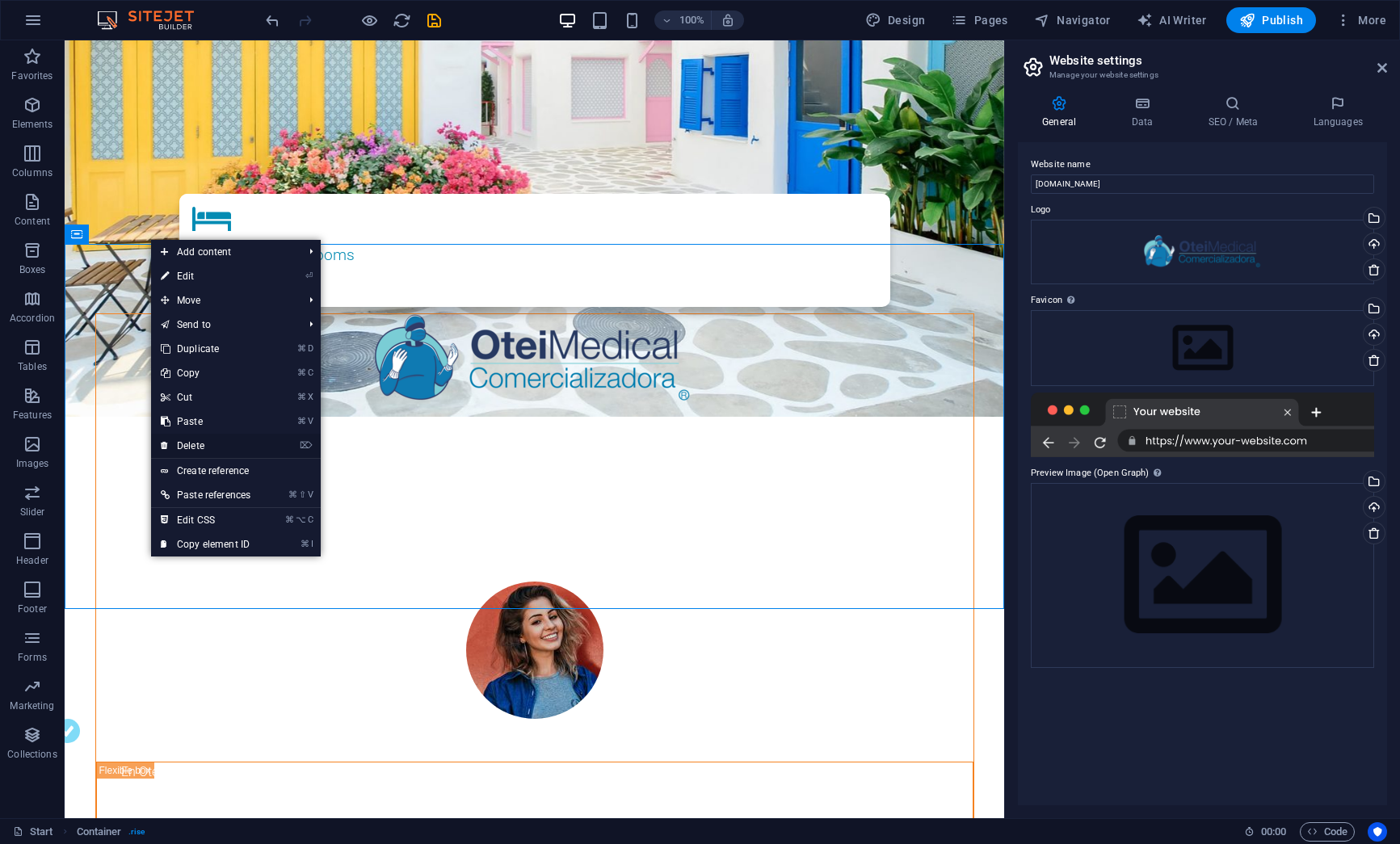
click at [198, 441] on link "⌦ Delete" at bounding box center [205, 445] width 109 height 24
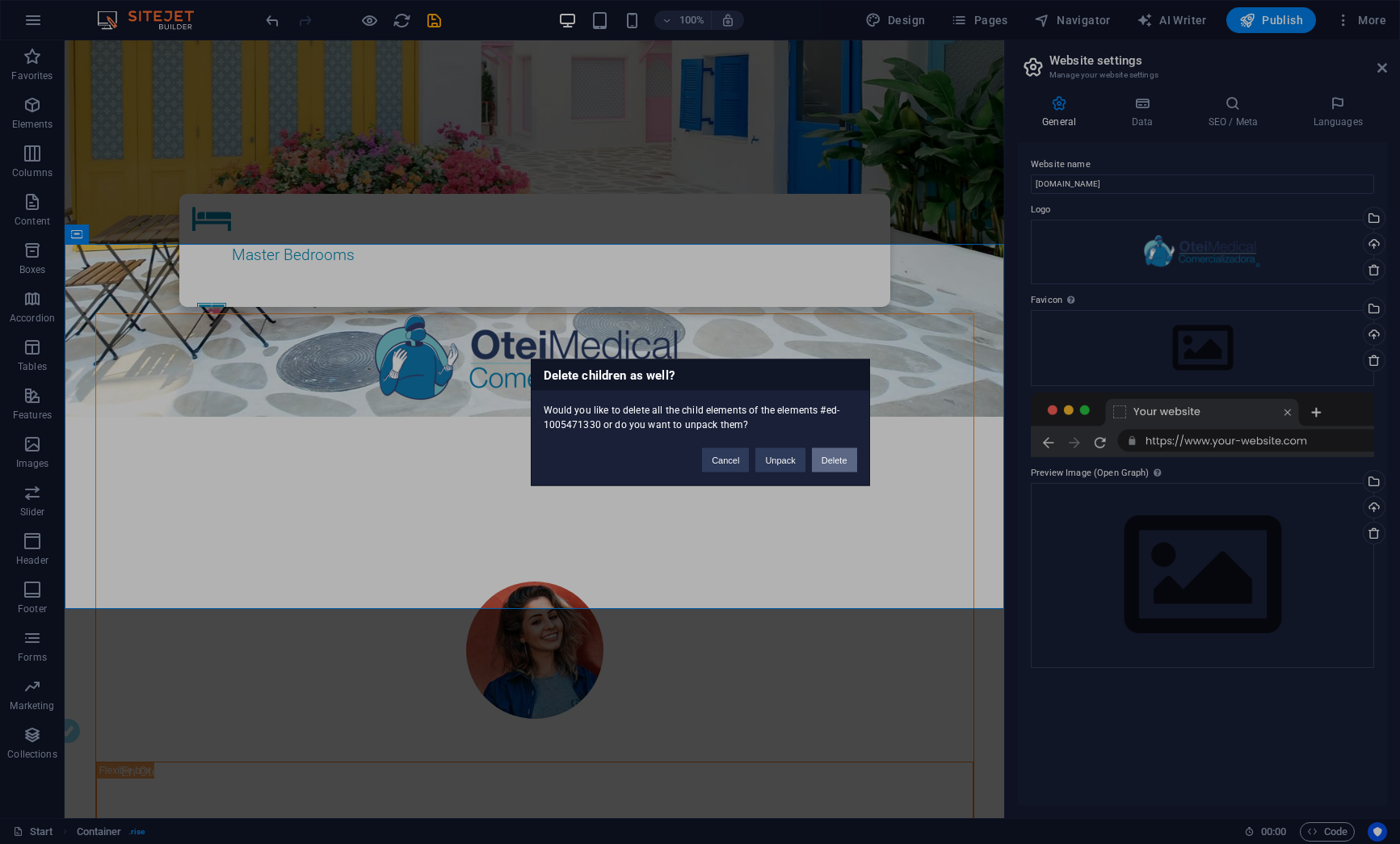
click at [821, 456] on button "Delete" at bounding box center [835, 460] width 46 height 24
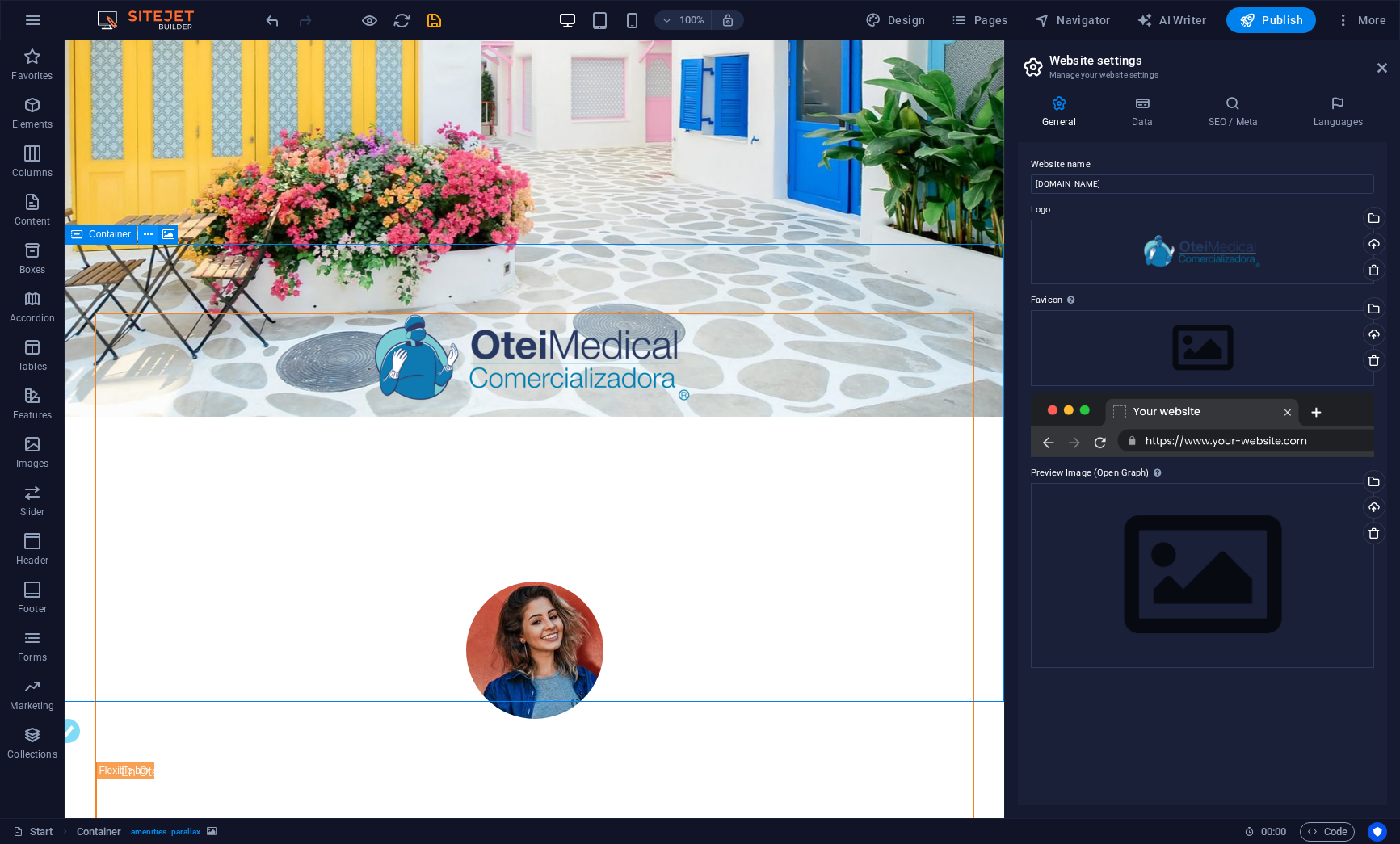
click at [143, 232] on icon at bounding box center [148, 234] width 9 height 17
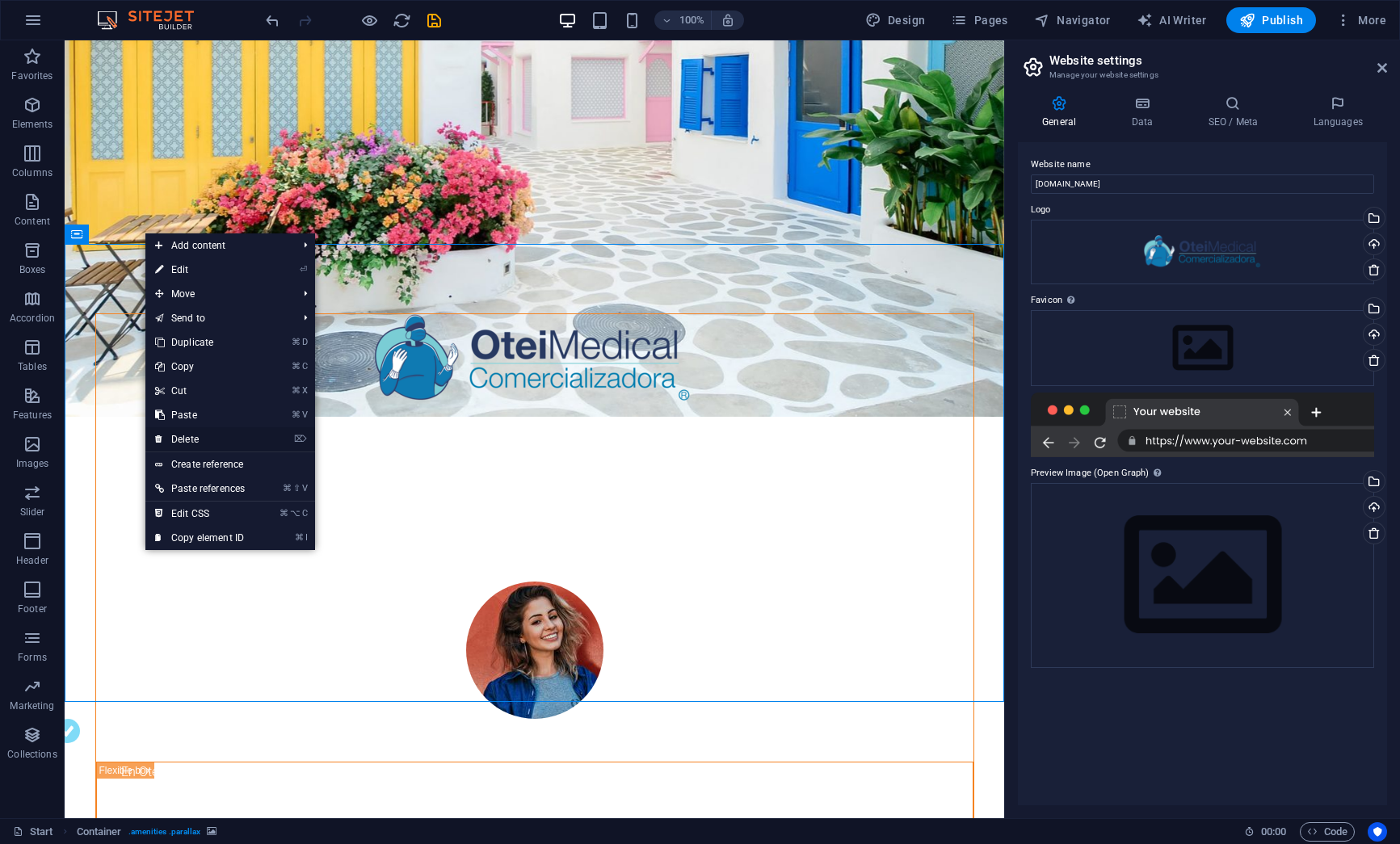
click at [206, 432] on link "⌦ Delete" at bounding box center [199, 439] width 109 height 24
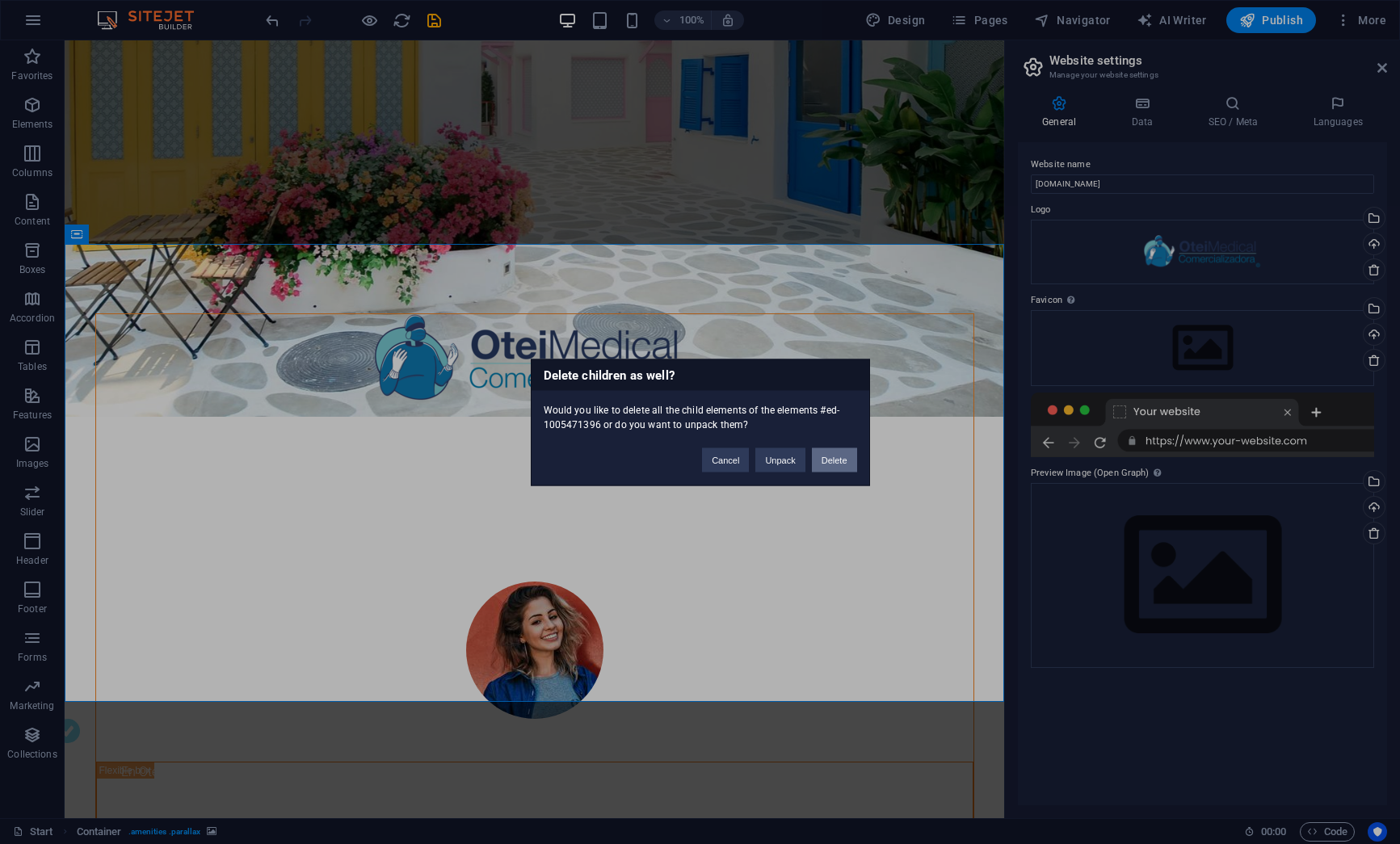
click at [827, 470] on button "Delete" at bounding box center [835, 460] width 46 height 24
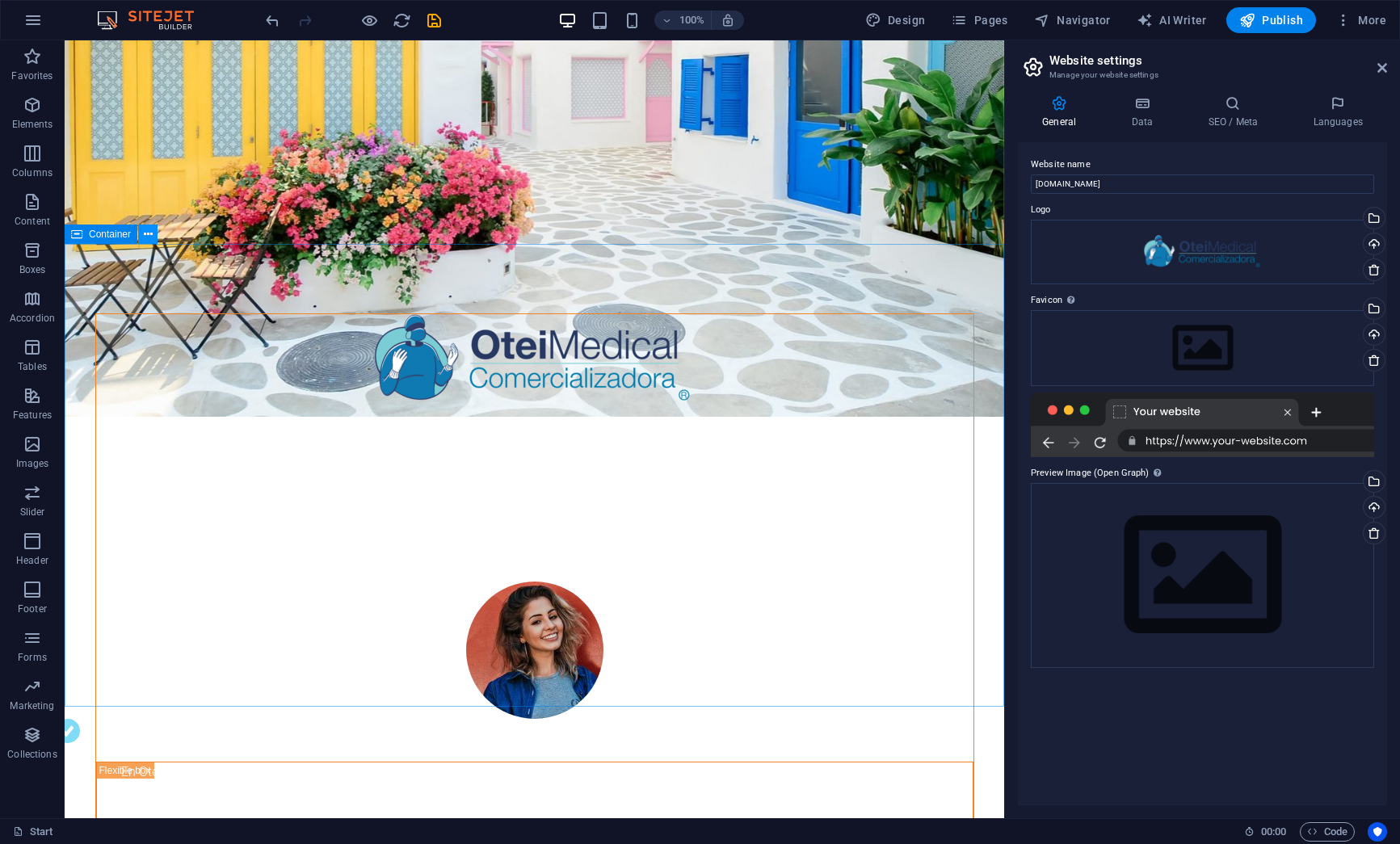
click at [145, 237] on icon at bounding box center [148, 234] width 9 height 17
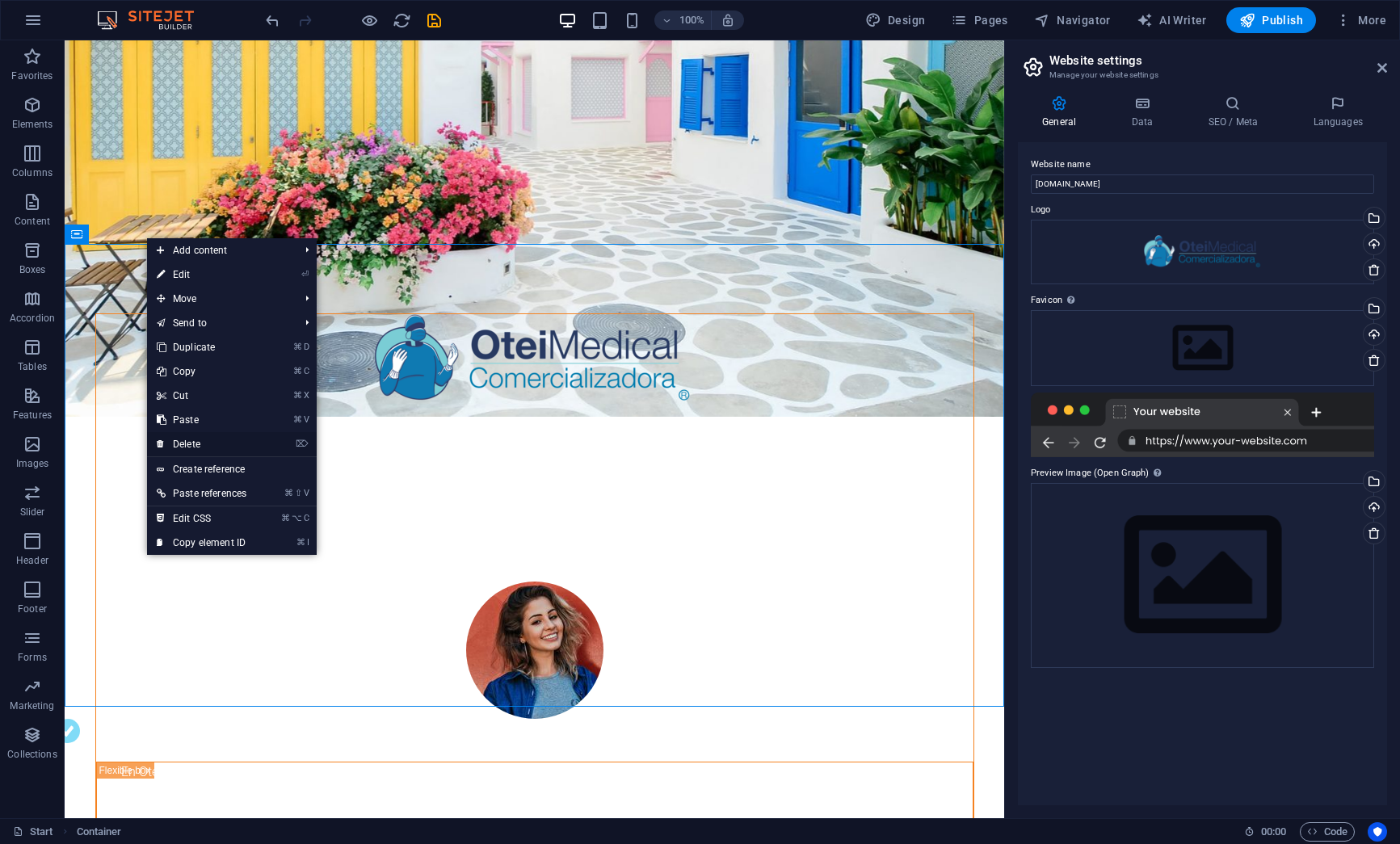
click at [197, 437] on link "⌦ Delete" at bounding box center [201, 444] width 109 height 24
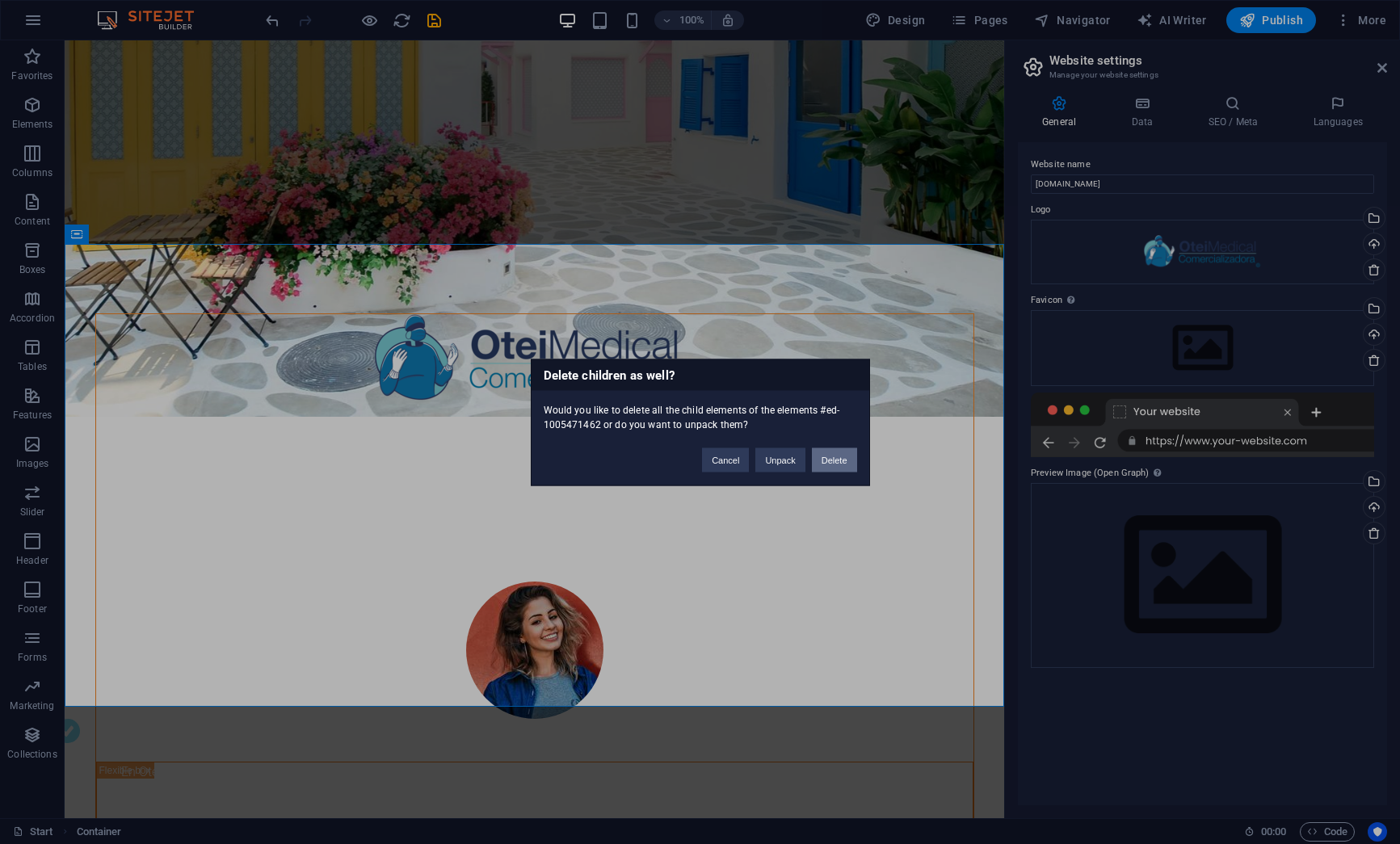
click at [826, 460] on button "Delete" at bounding box center [835, 460] width 46 height 24
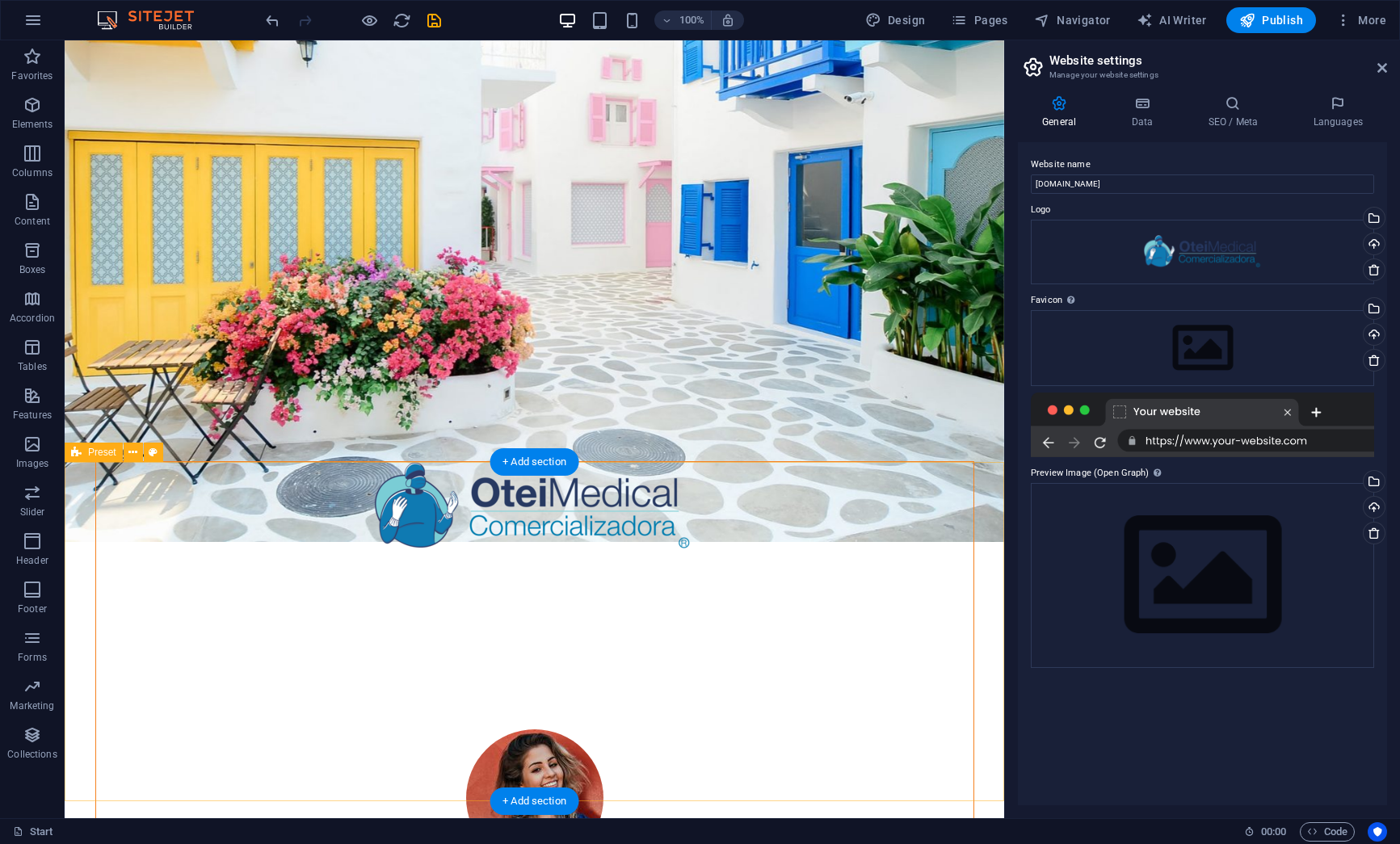
scroll to position [0, 0]
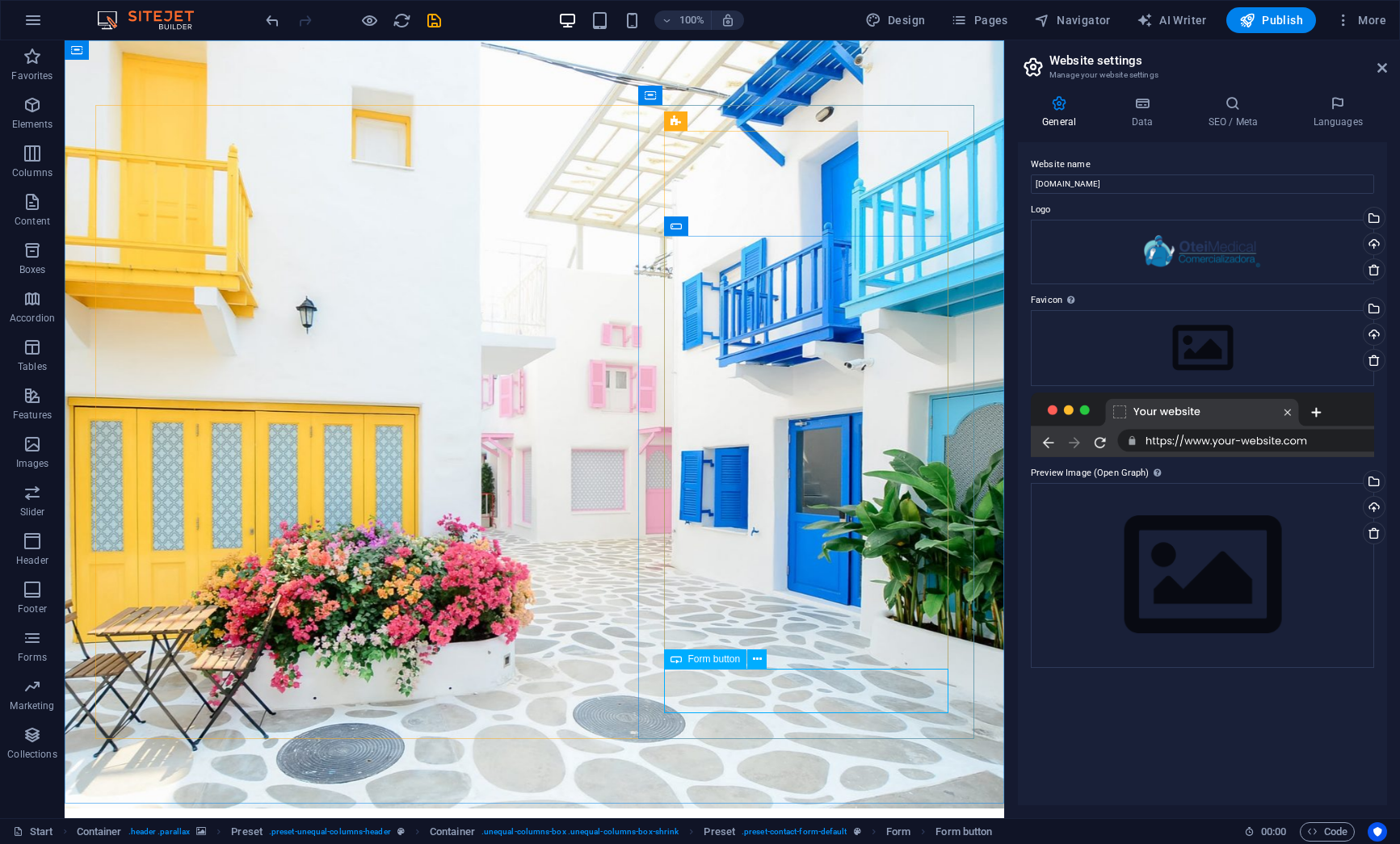
click at [715, 662] on span "Form button" at bounding box center [714, 659] width 52 height 9
click at [757, 658] on icon at bounding box center [757, 659] width 9 height 17
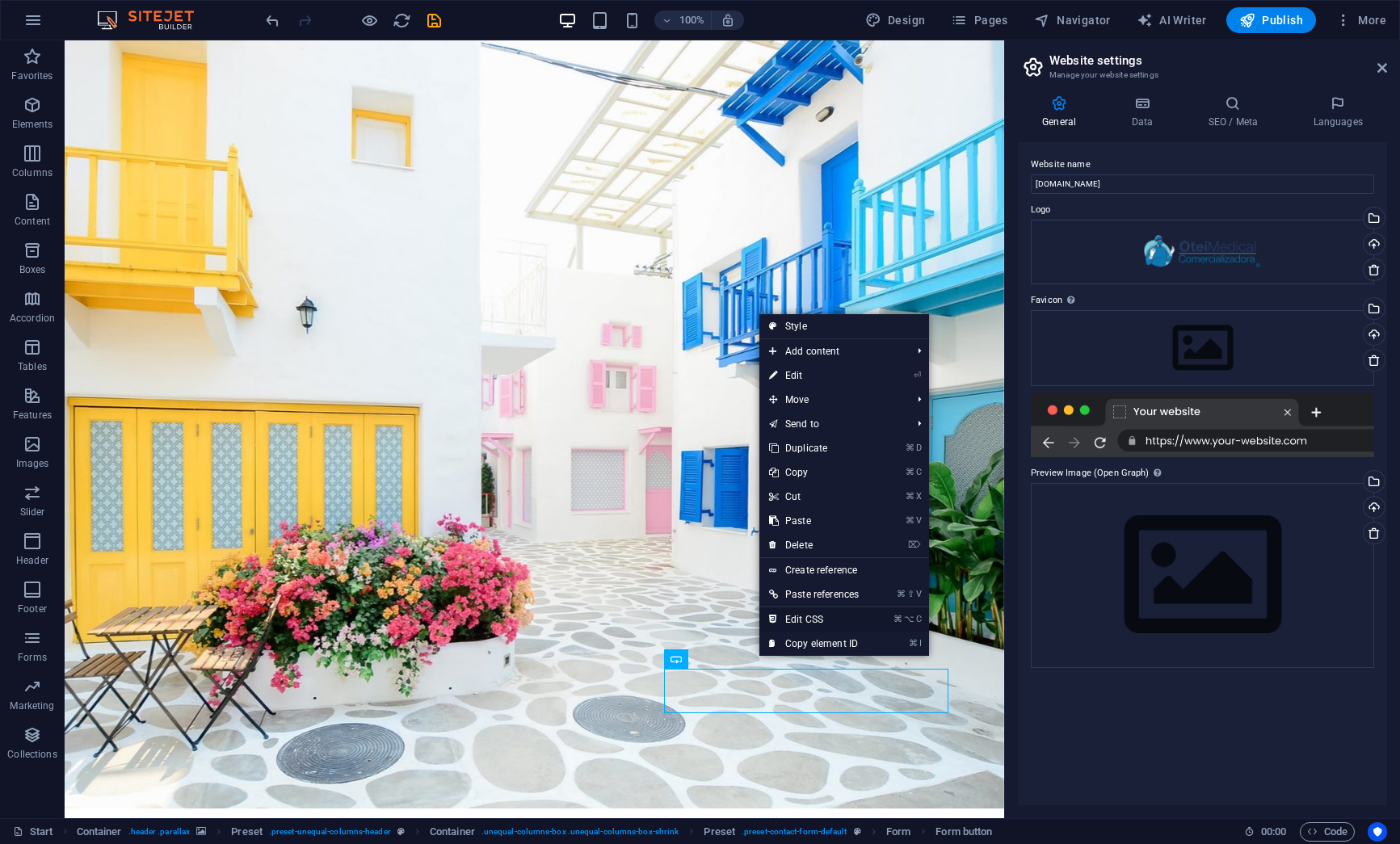
click at [805, 613] on link "⌘ ⌥ C Edit CSS" at bounding box center [813, 619] width 109 height 24
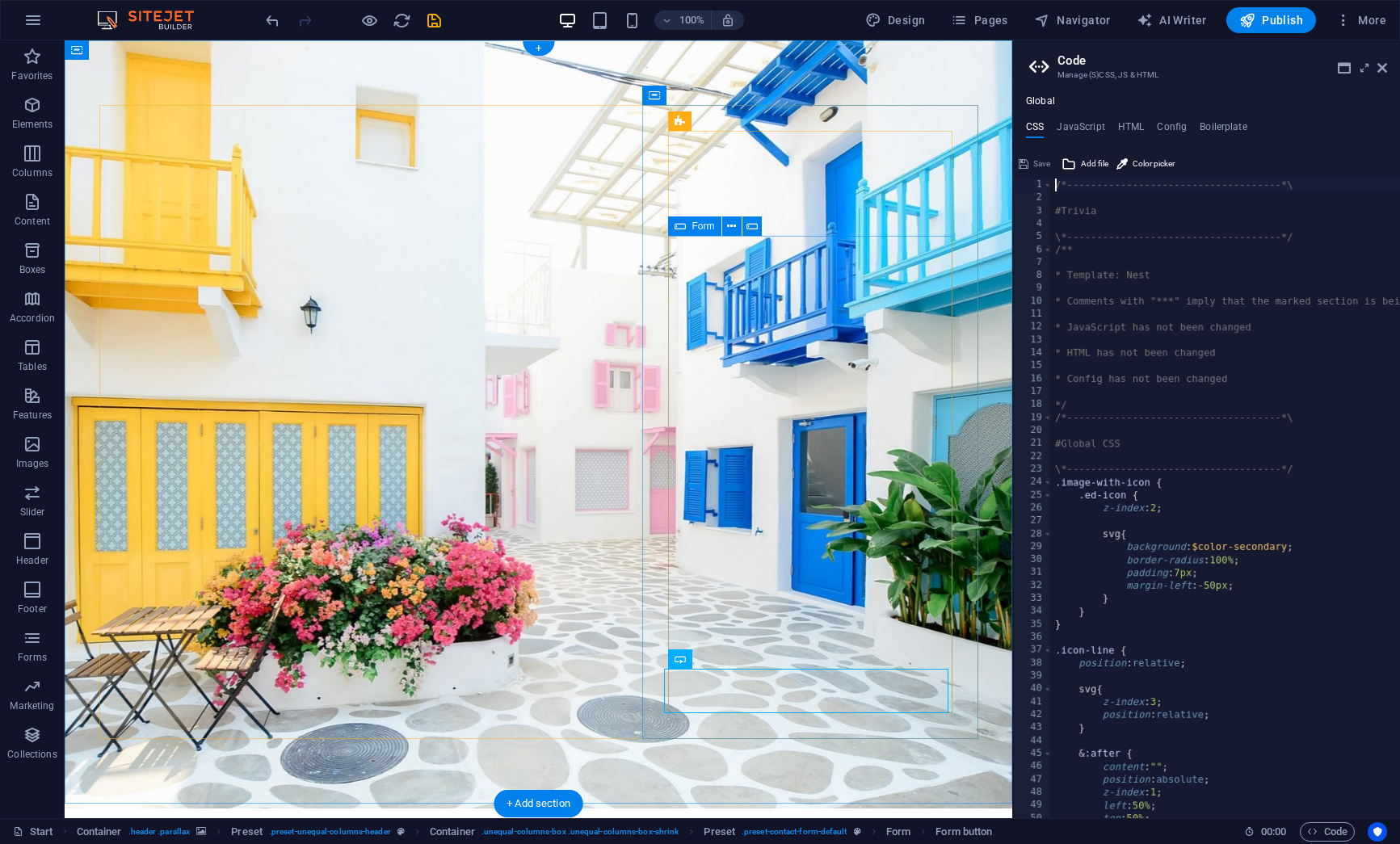
scroll to position [1567, 0]
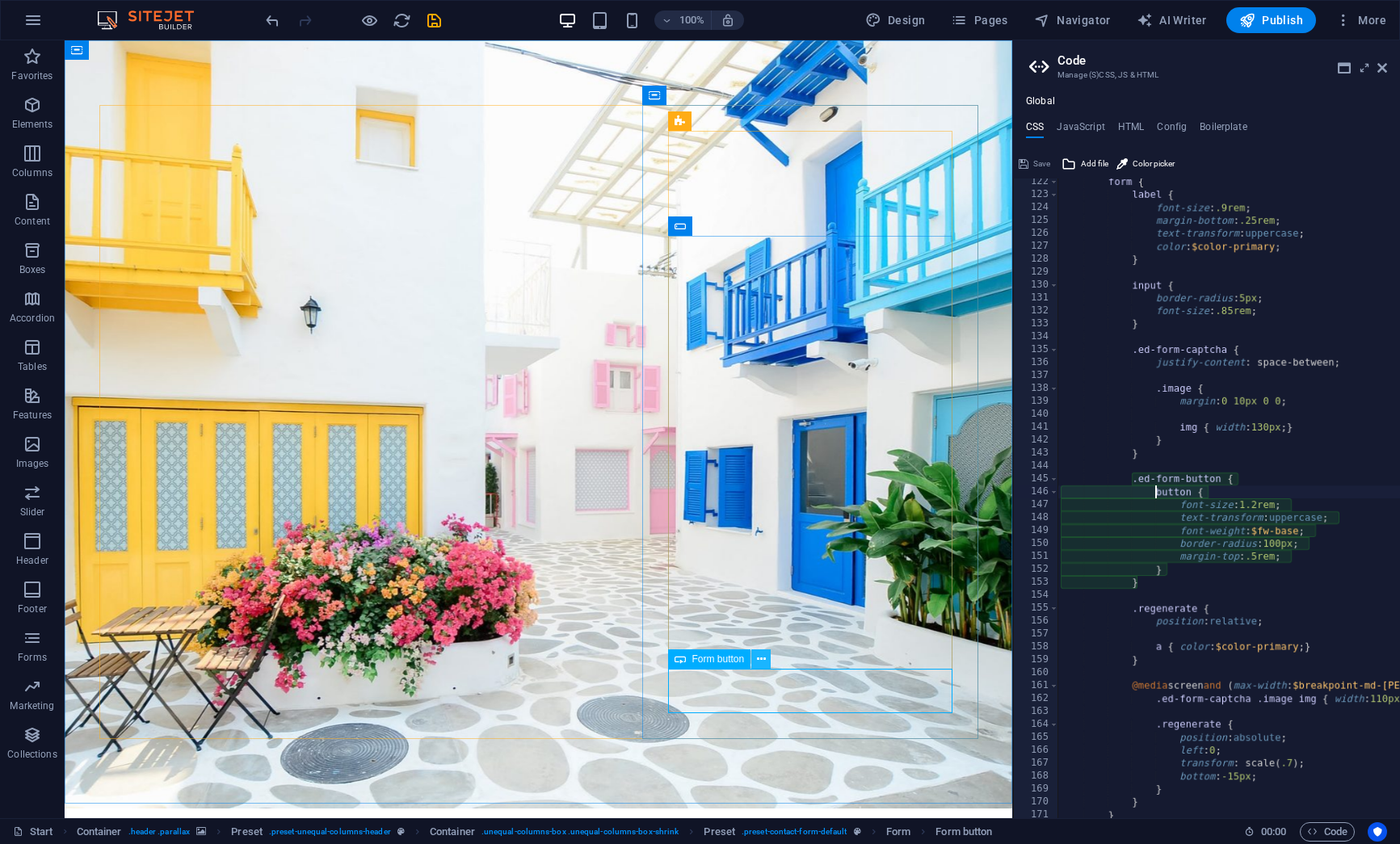
click at [760, 658] on icon at bounding box center [761, 659] width 9 height 17
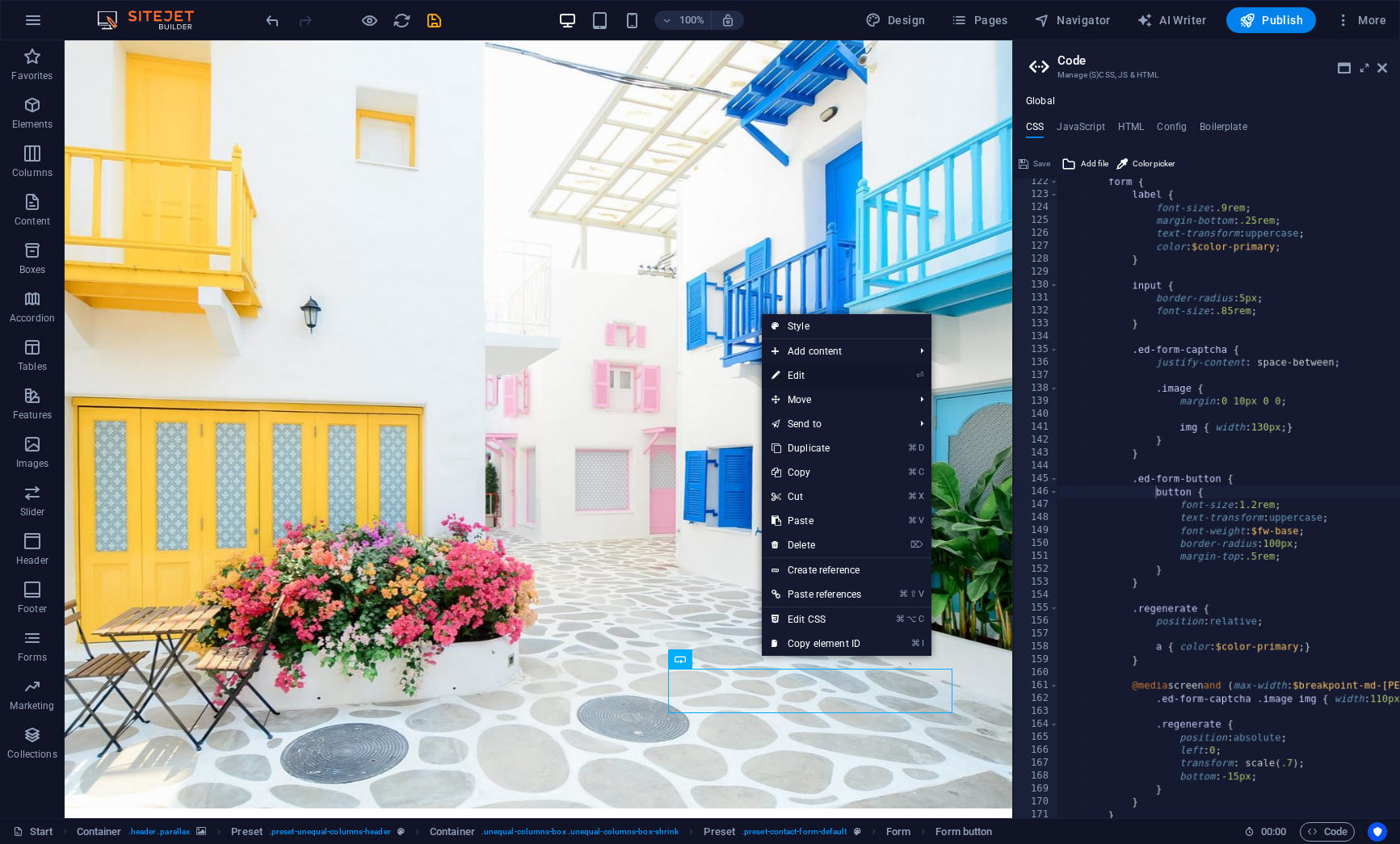
click at [815, 378] on link "⏎ Edit" at bounding box center [816, 375] width 109 height 24
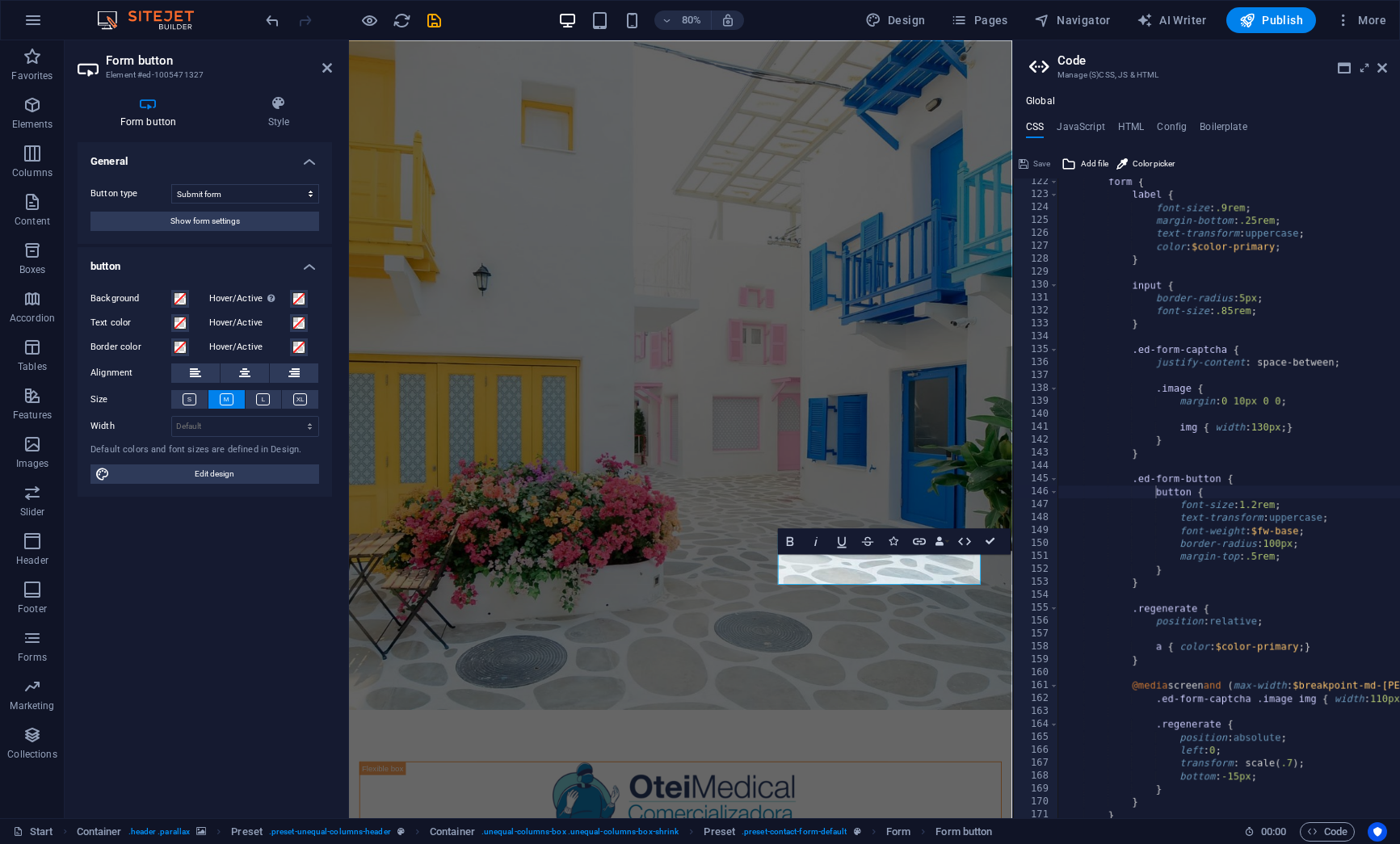
click at [148, 73] on h3 "Element #ed-1005471327" at bounding box center [202, 74] width 194 height 14
click at [143, 107] on icon at bounding box center [148, 103] width 142 height 16
click at [272, 106] on icon at bounding box center [278, 103] width 106 height 16
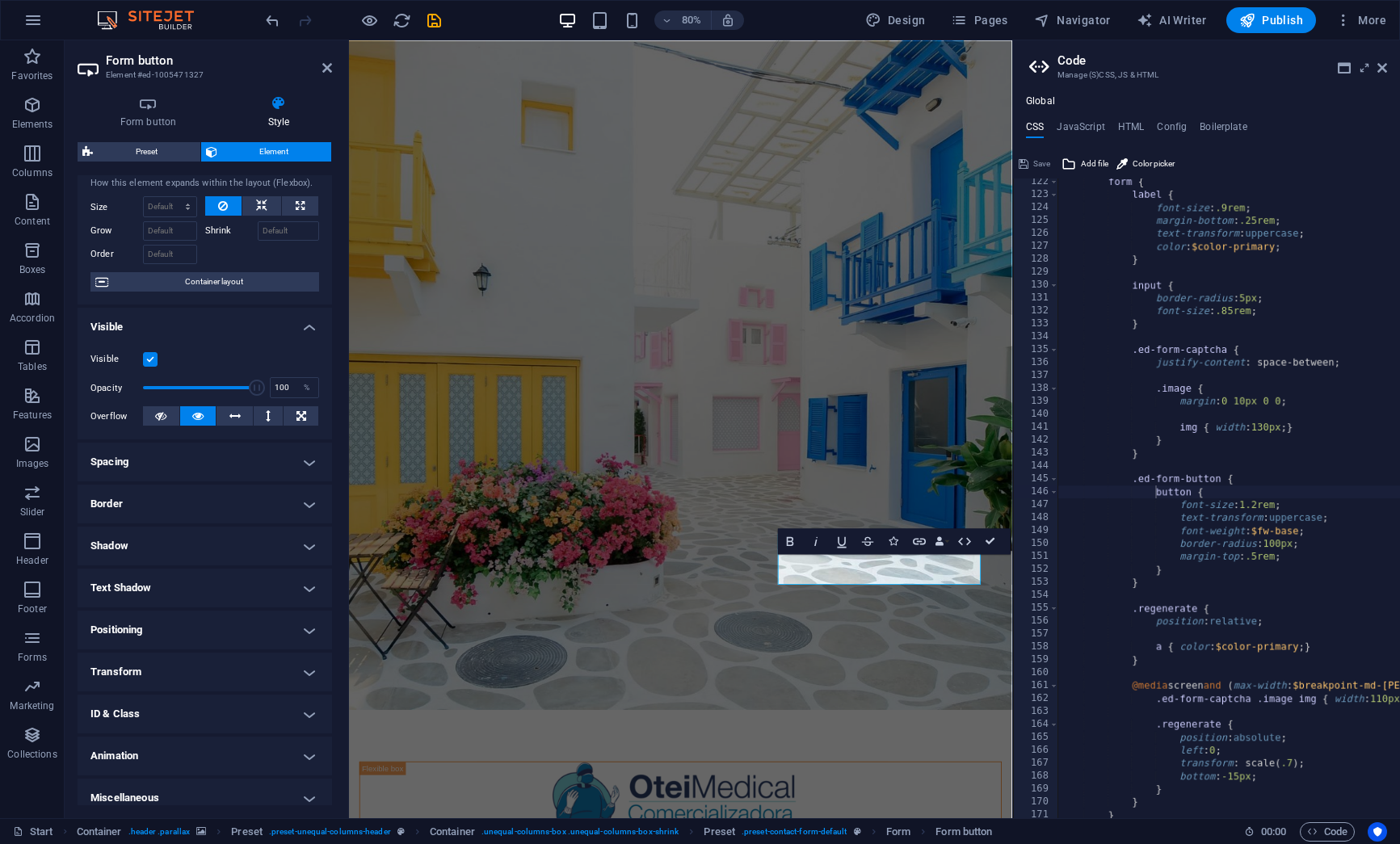
scroll to position [0, 0]
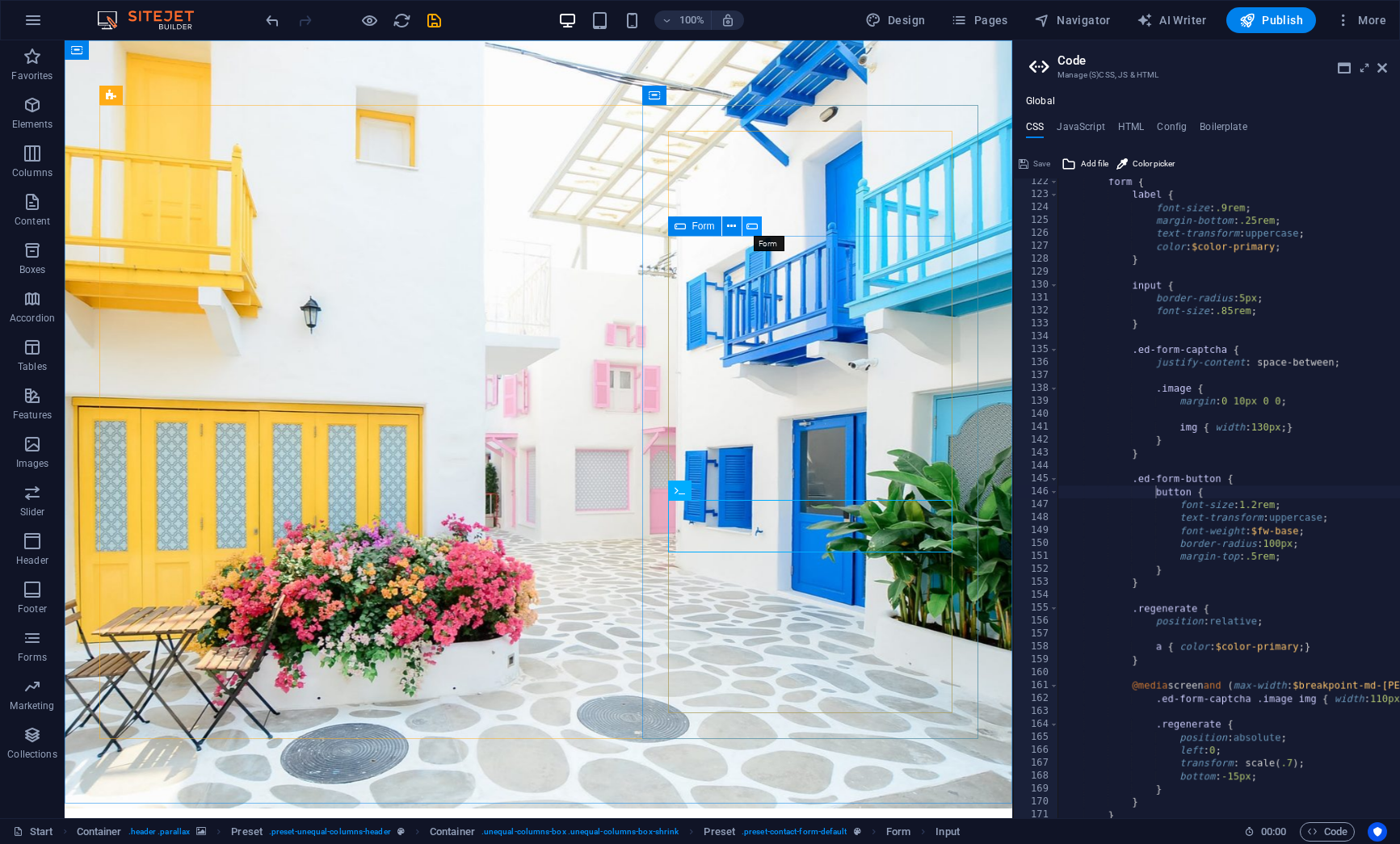
click at [751, 223] on icon at bounding box center [751, 227] width 11 height 17
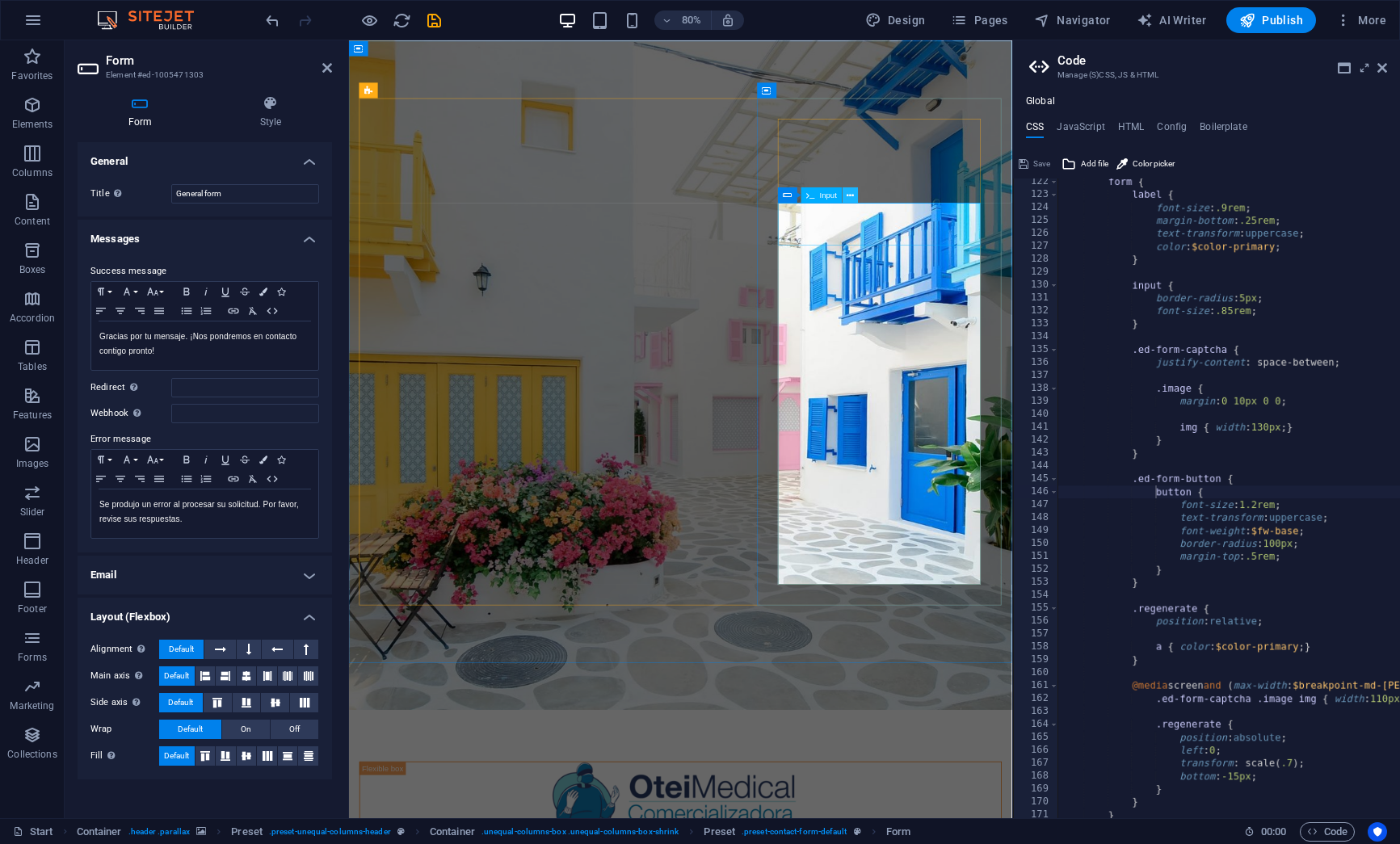
click at [853, 196] on icon at bounding box center [851, 195] width 8 height 13
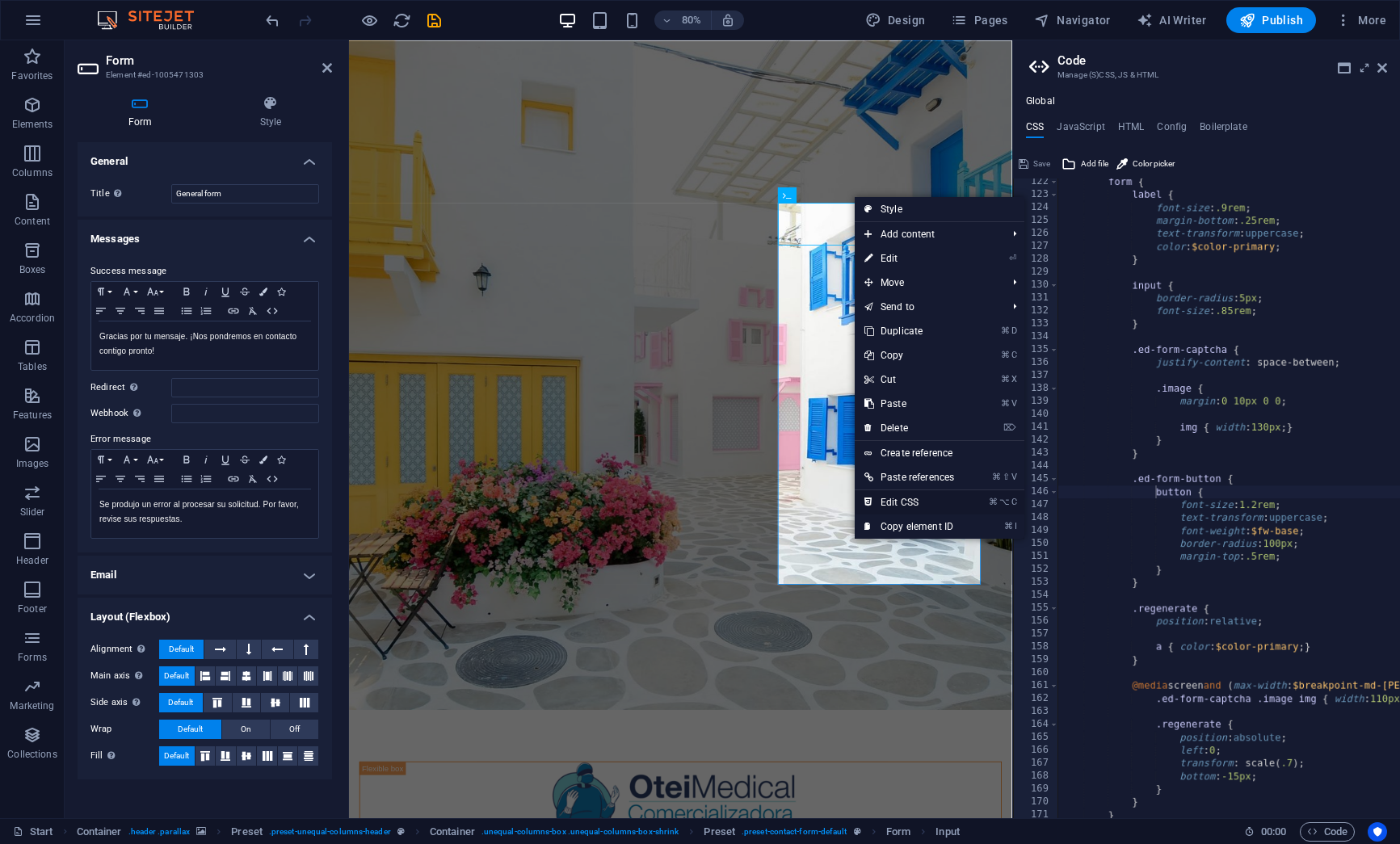
click at [916, 500] on link "⌘ ⌥ C Edit CSS" at bounding box center [908, 502] width 109 height 24
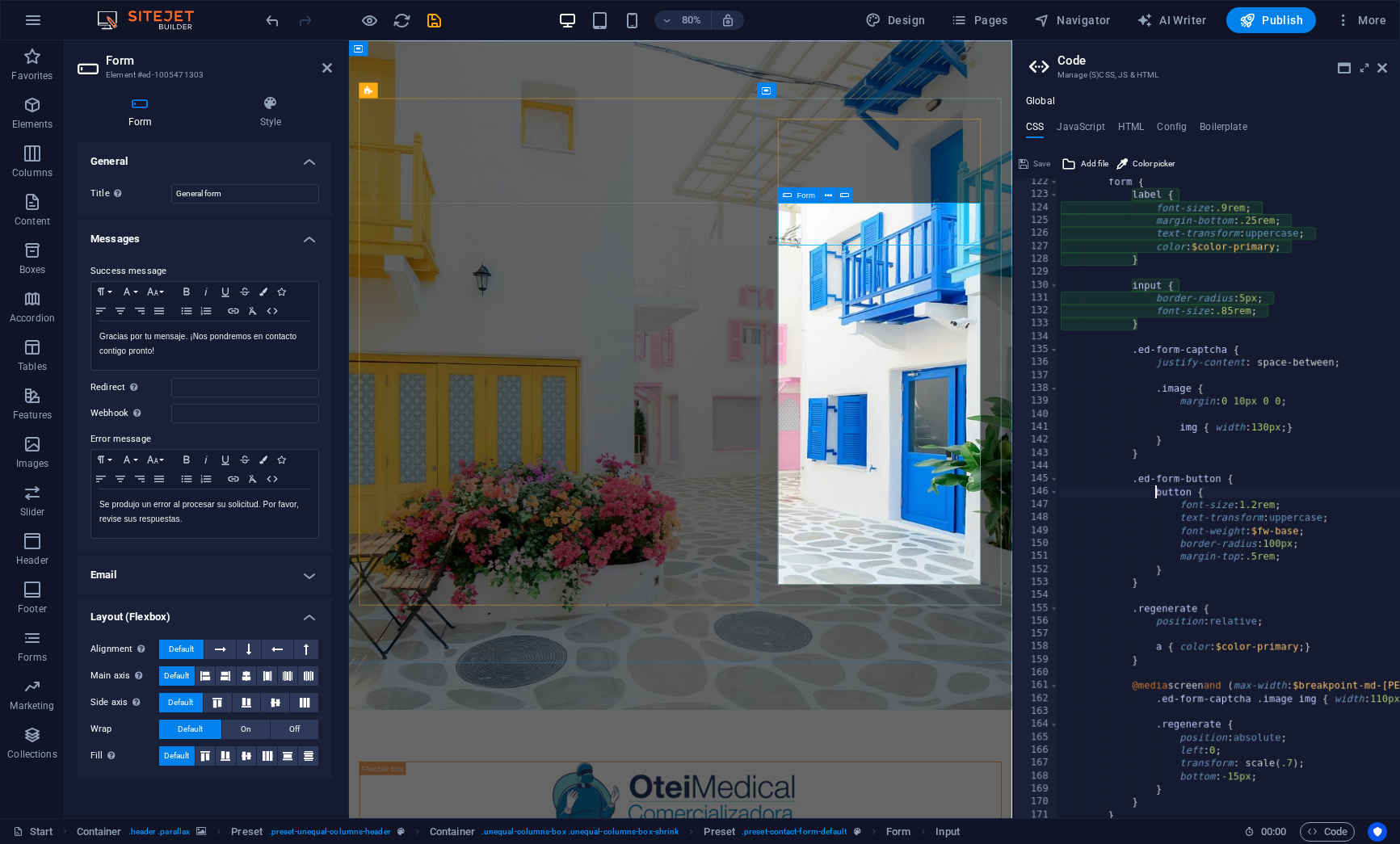
type textarea "font-size: .9rem;"
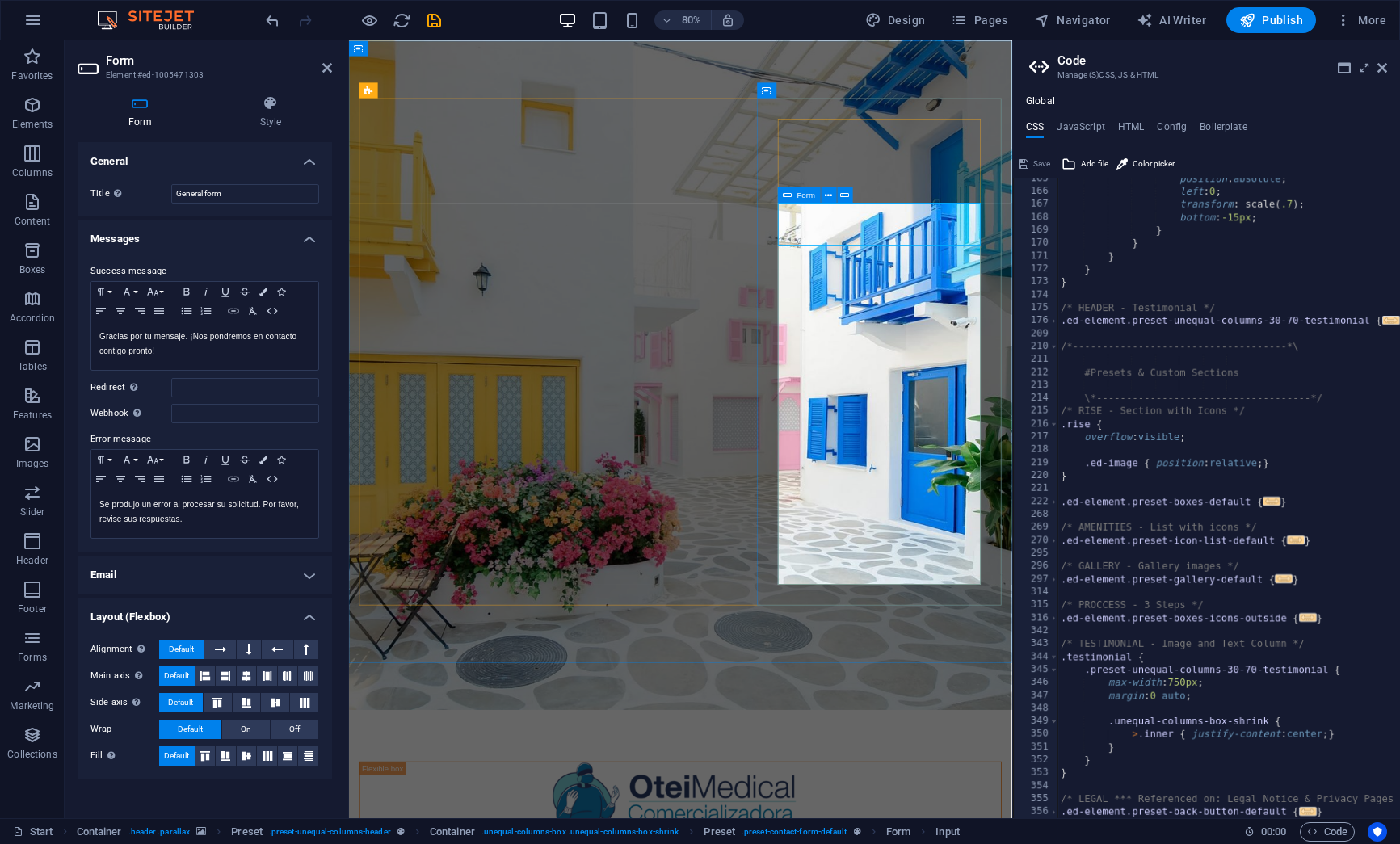
click at [791, 200] on icon at bounding box center [787, 195] width 9 height 15
click at [793, 196] on div "Form" at bounding box center [799, 195] width 43 height 15
click at [840, 191] on icon at bounding box center [844, 195] width 9 height 13
click at [1380, 67] on icon at bounding box center [1381, 67] width 9 height 13
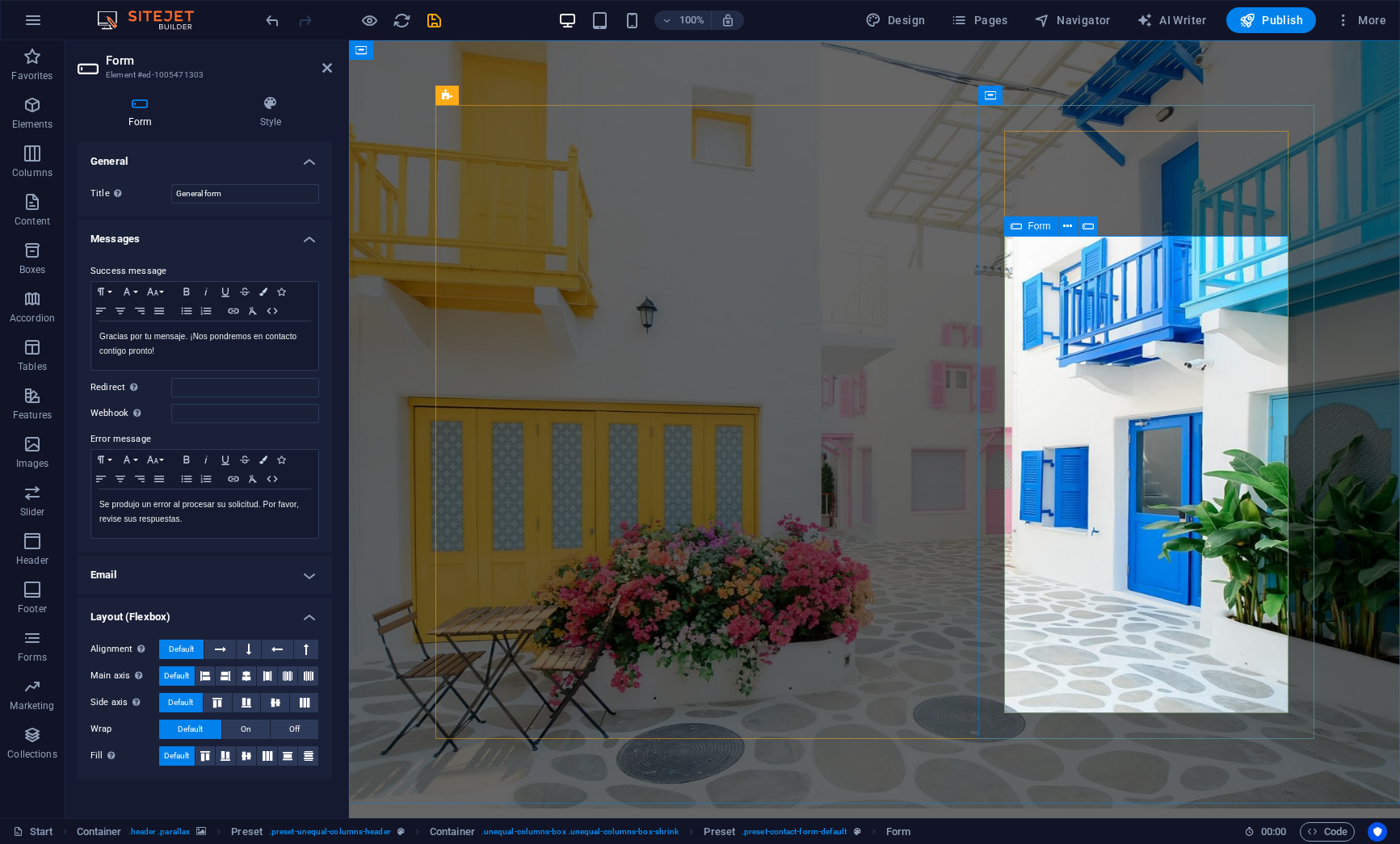
scroll to position [1, 0]
click at [1093, 221] on icon at bounding box center [1087, 226] width 11 height 17
click at [1068, 223] on icon at bounding box center [1067, 226] width 9 height 17
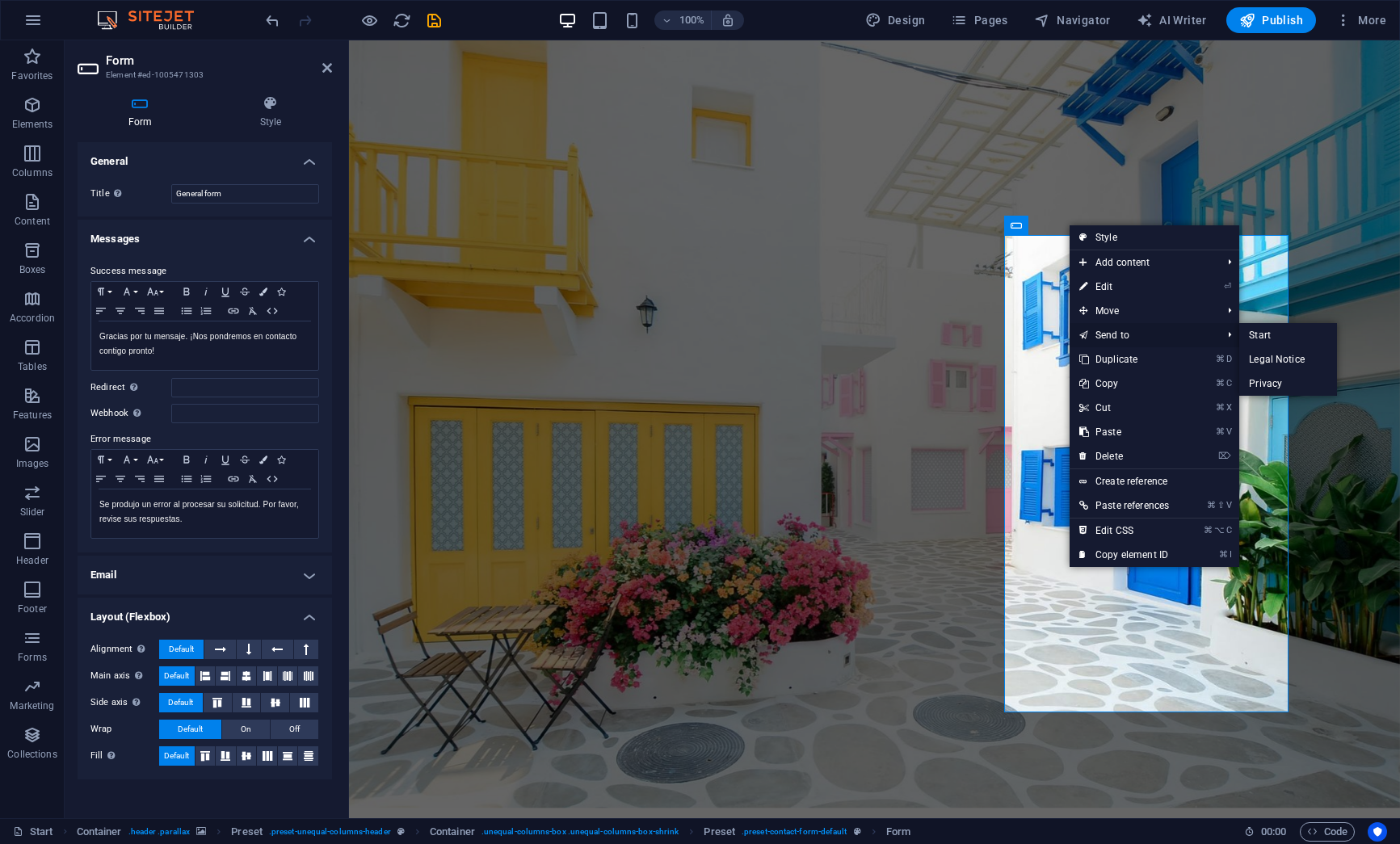
click at [1115, 334] on link "Send to" at bounding box center [1142, 335] width 145 height 24
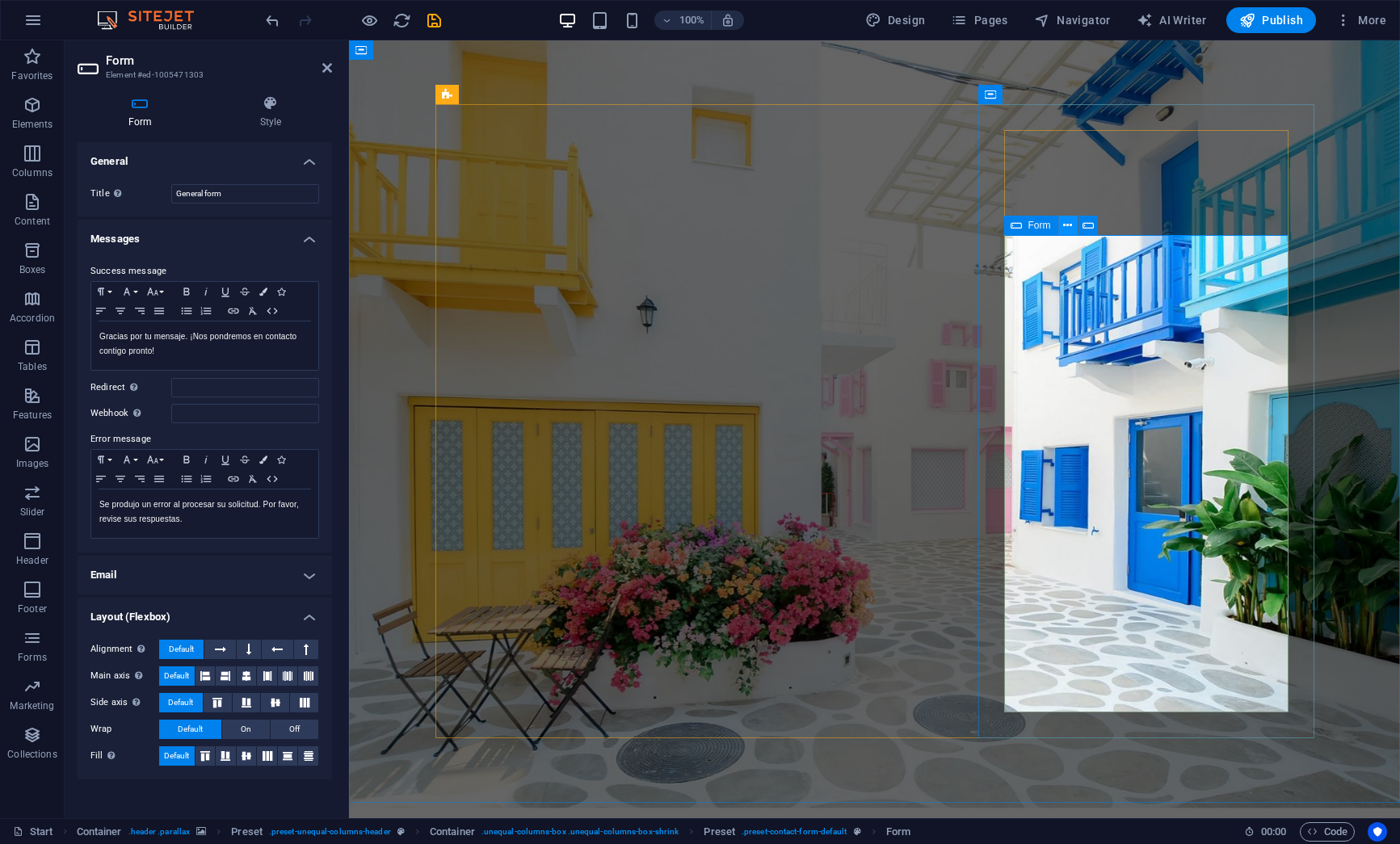
click at [1066, 223] on icon at bounding box center [1067, 226] width 9 height 17
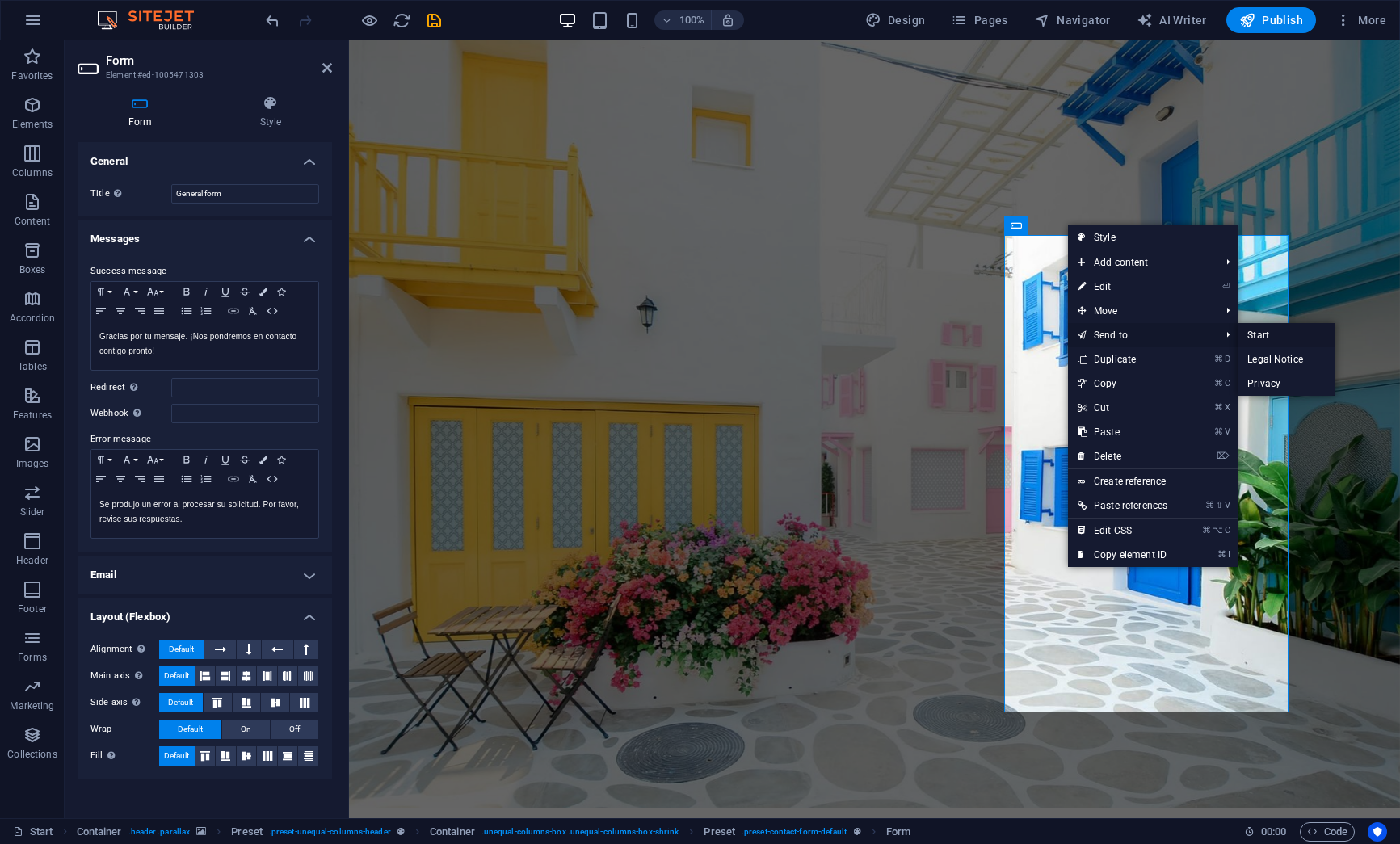
click at [1271, 341] on link "Start" at bounding box center [1286, 335] width 98 height 24
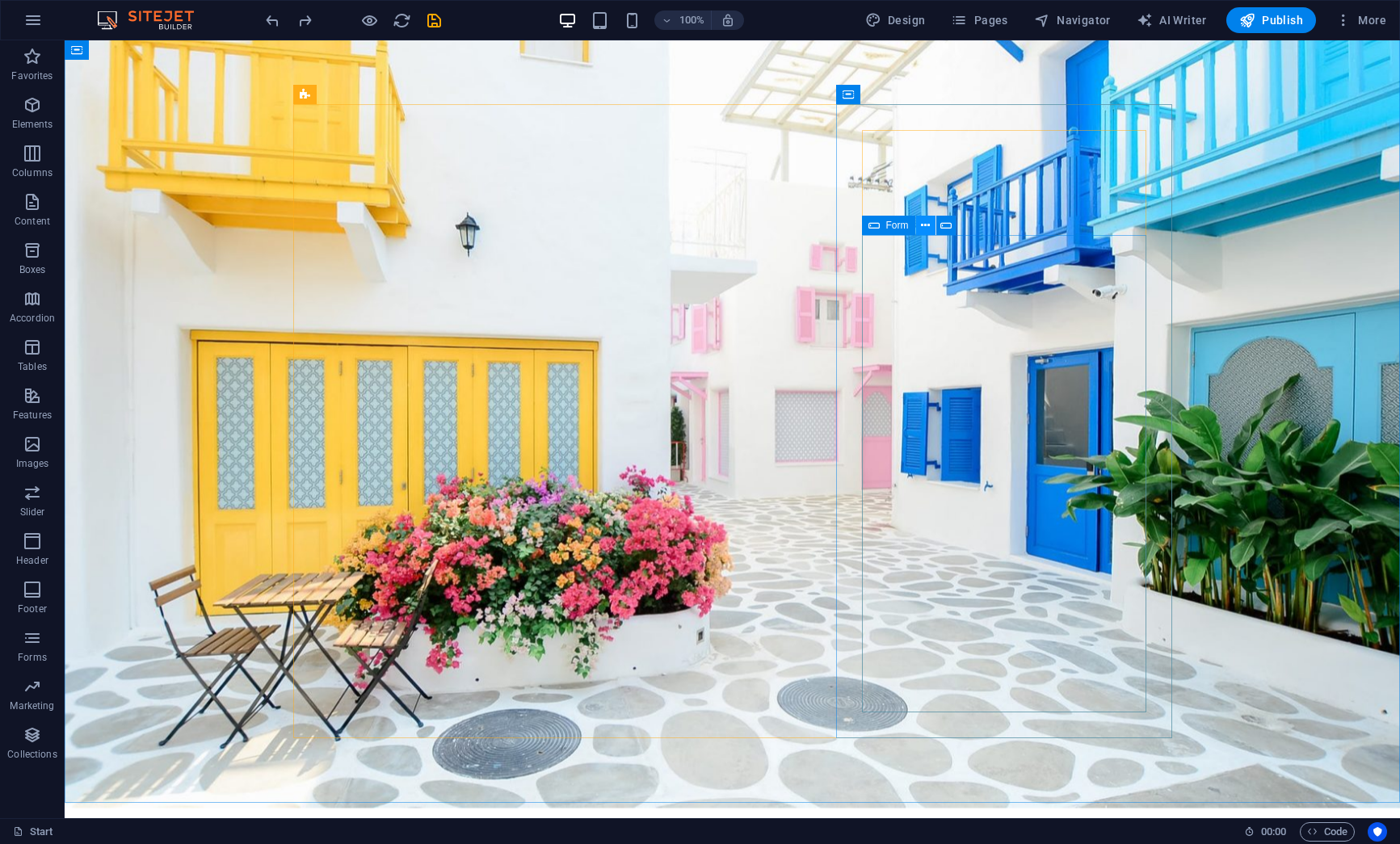
click at [923, 224] on icon at bounding box center [925, 226] width 9 height 17
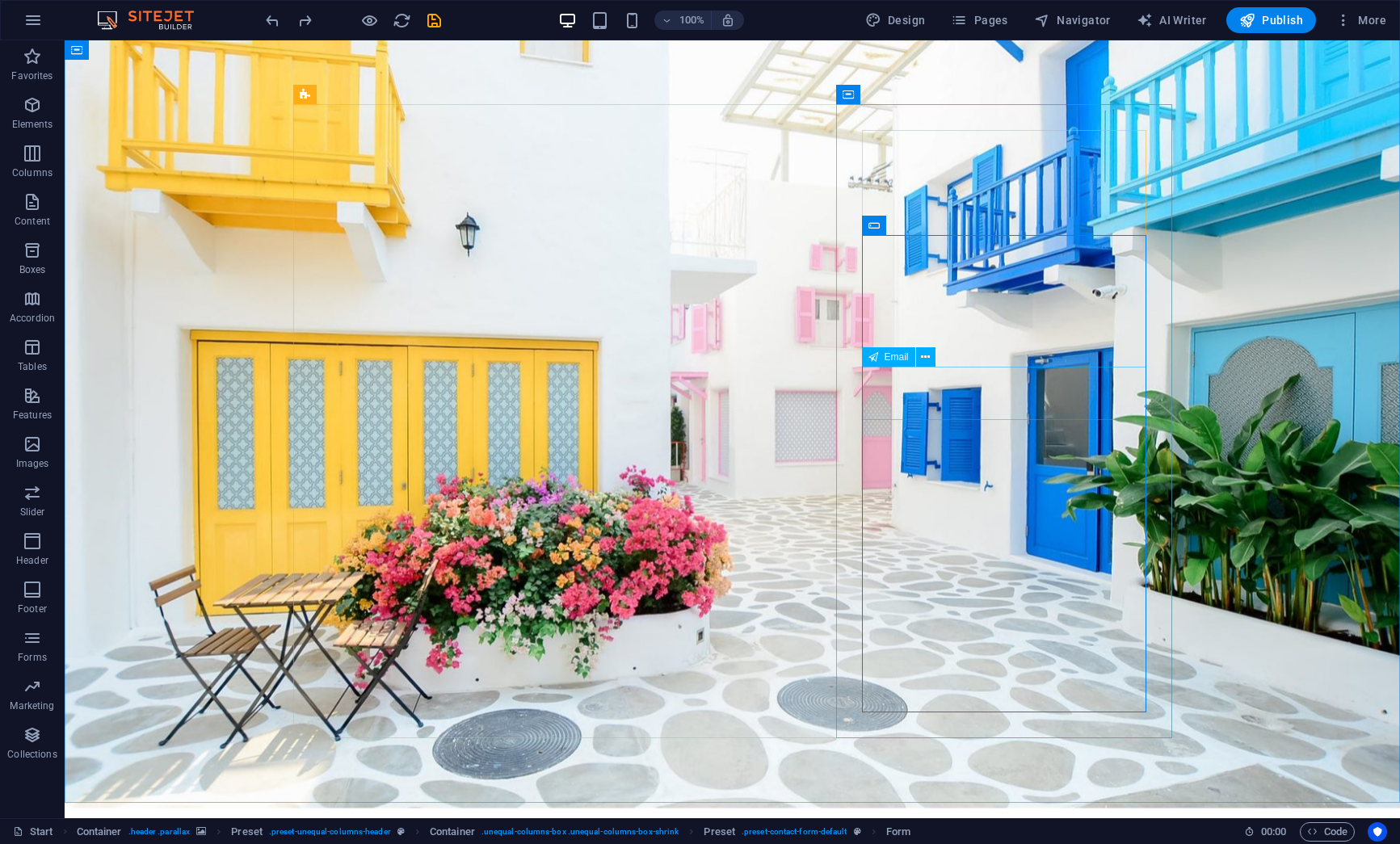
click at [890, 367] on div "Email" at bounding box center [904, 357] width 84 height 20
click at [925, 223] on icon at bounding box center [925, 226] width 9 height 17
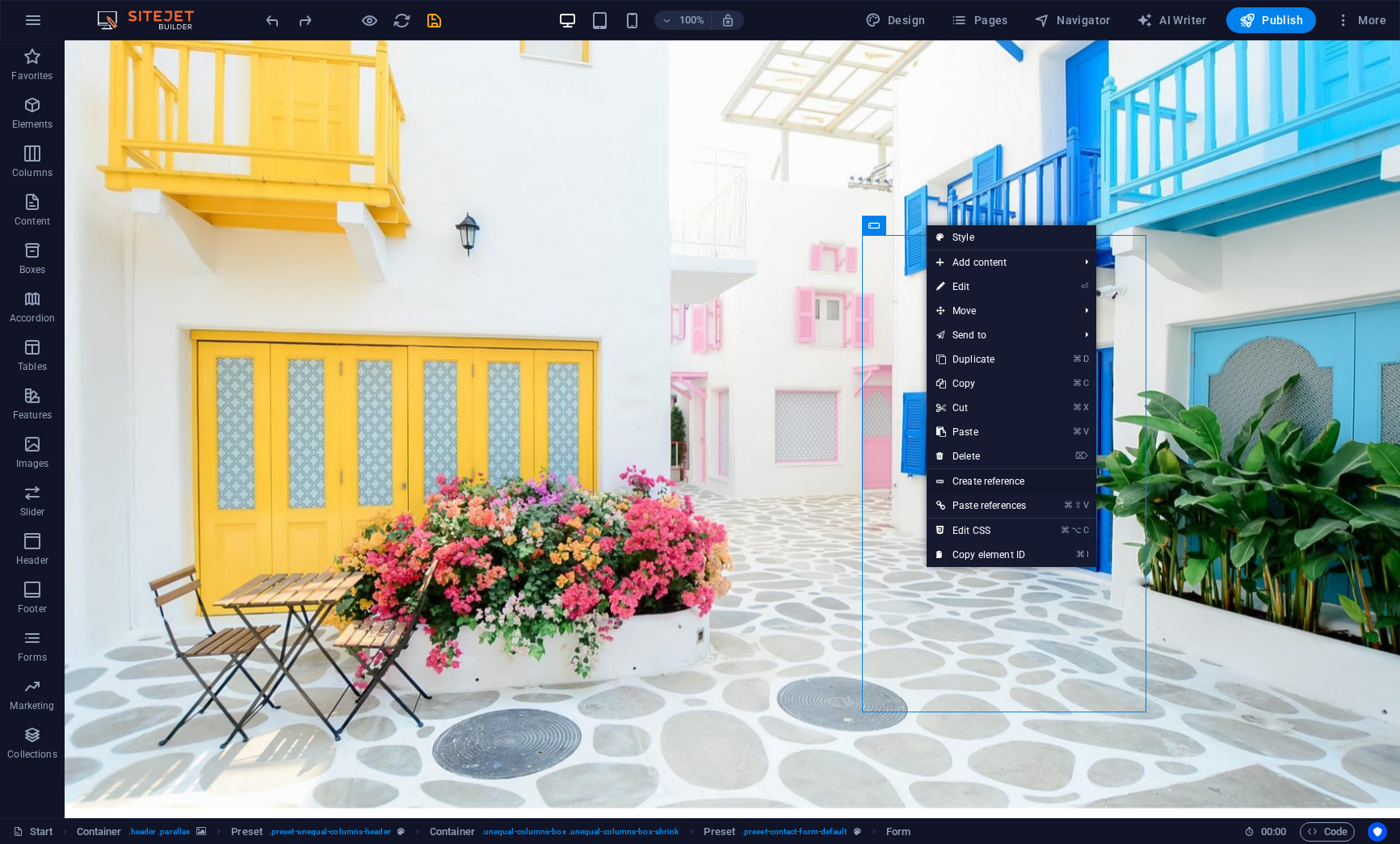
click at [1024, 484] on link "Create reference" at bounding box center [1011, 481] width 170 height 24
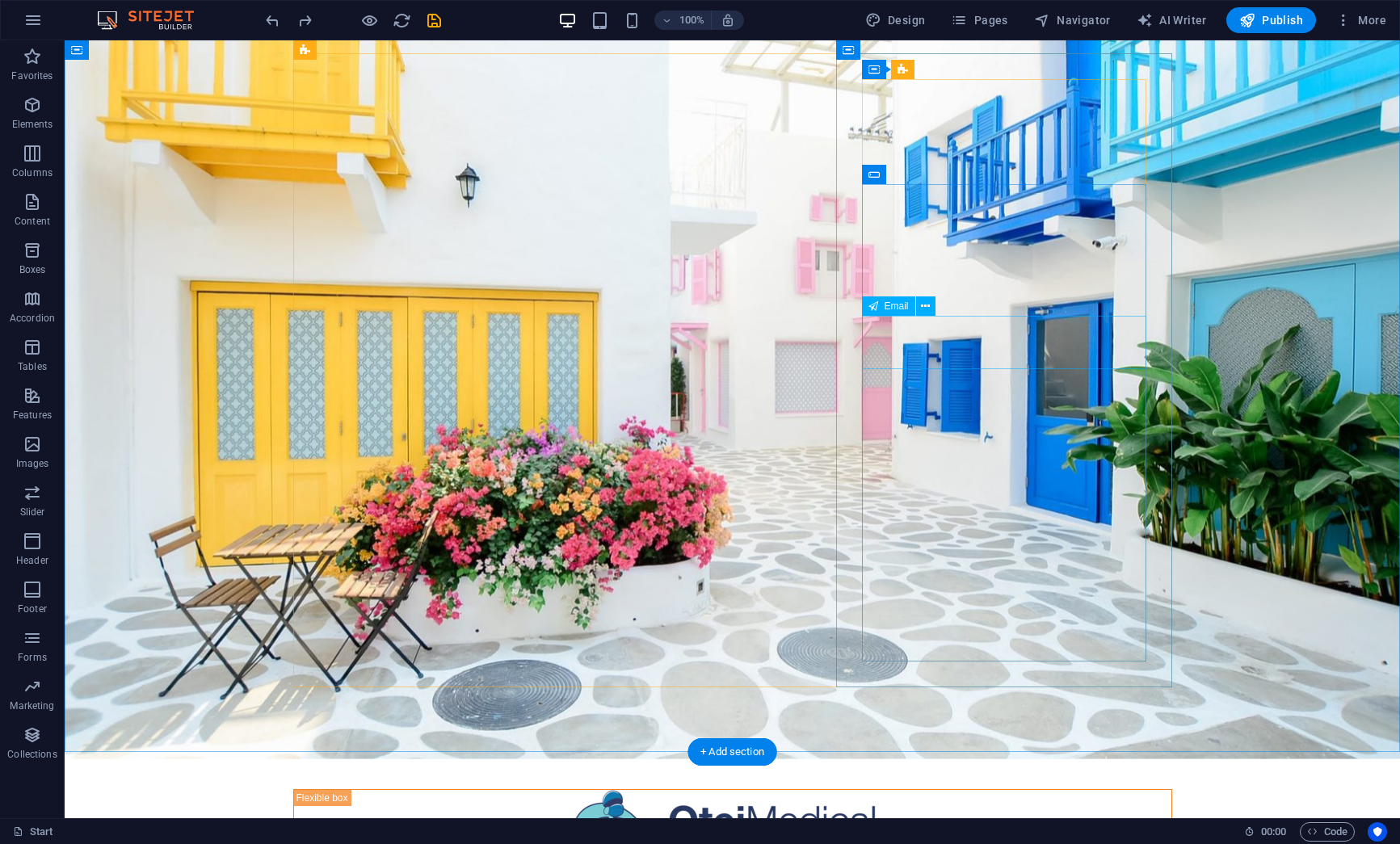
scroll to position [0, 0]
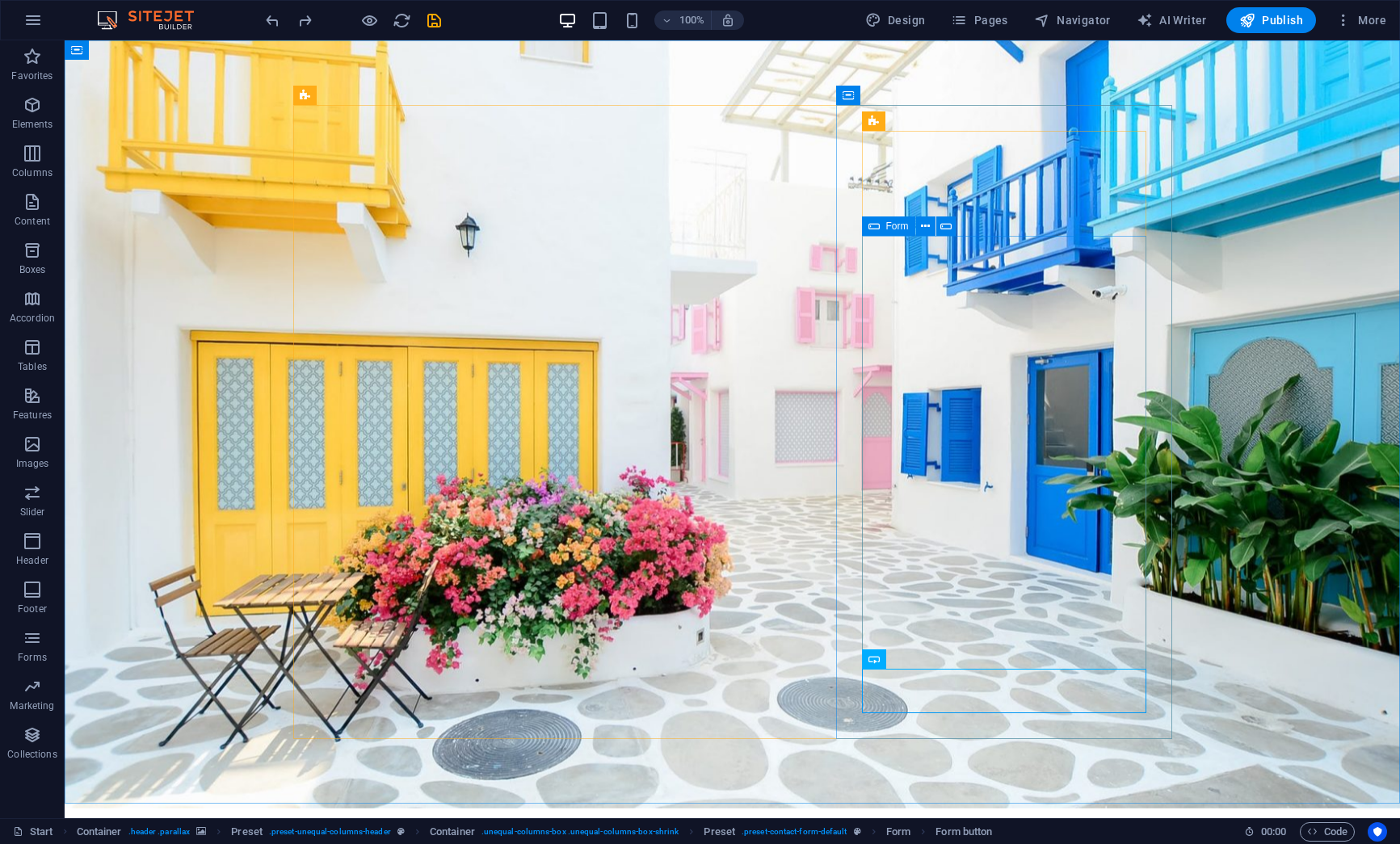
click at [878, 230] on icon at bounding box center [874, 226] width 11 height 19
click at [888, 224] on span "Form" at bounding box center [897, 225] width 23 height 9
click at [1064, 18] on span "Navigator" at bounding box center [1072, 19] width 77 height 16
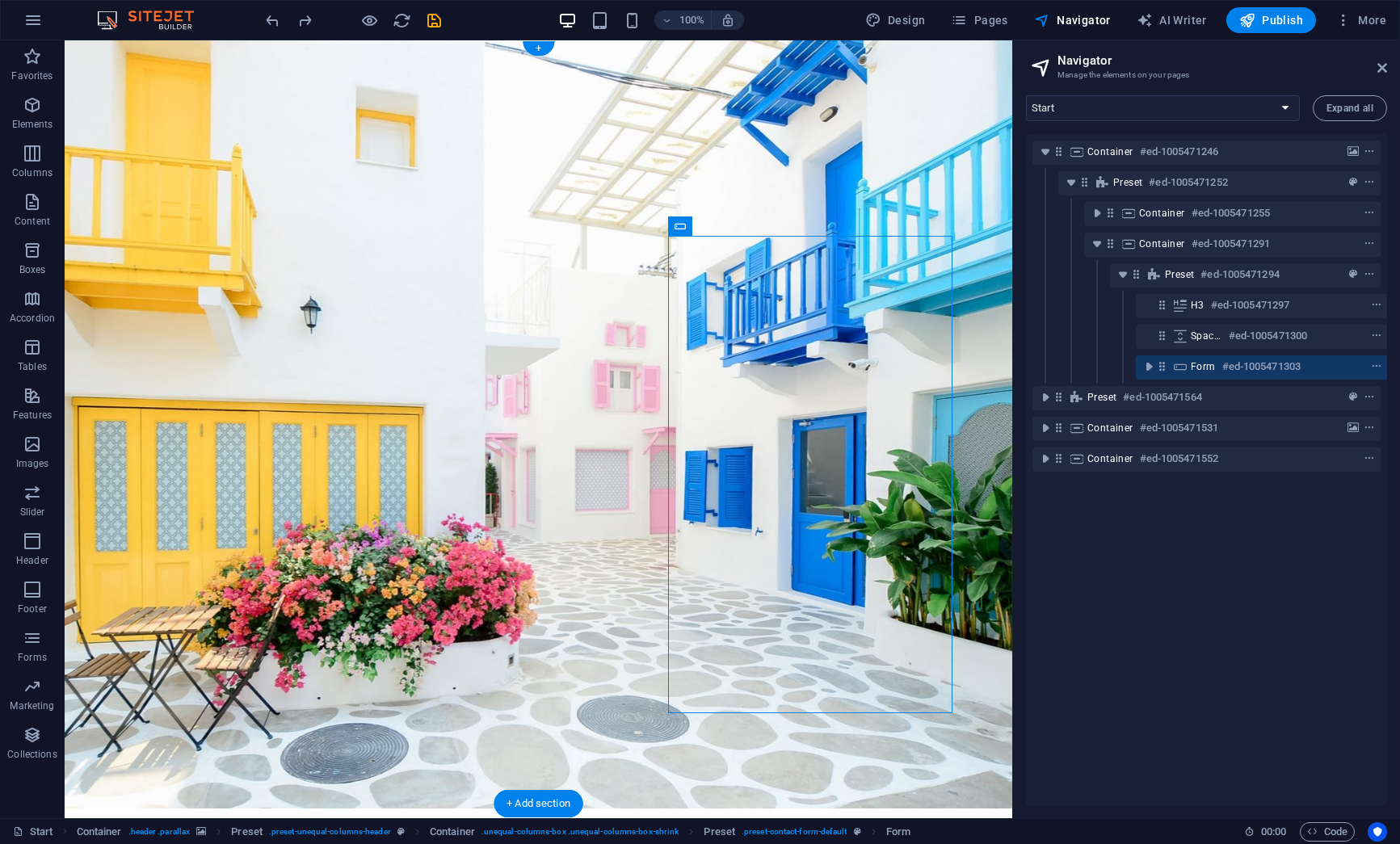
scroll to position [0, 4]
click at [983, 24] on span "Pages" at bounding box center [978, 19] width 57 height 16
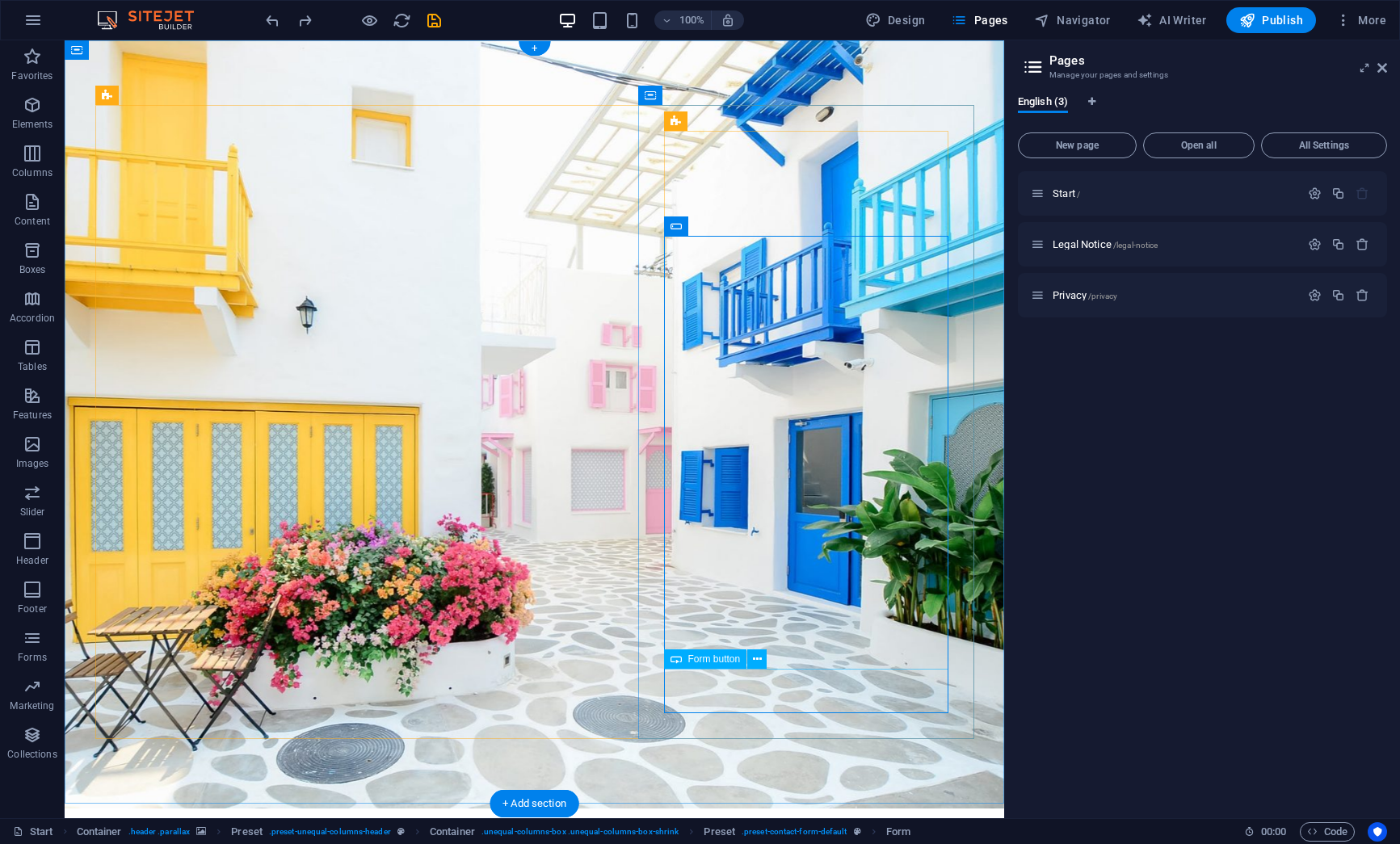
click at [715, 659] on span "Form button" at bounding box center [714, 659] width 52 height 9
click at [761, 659] on icon at bounding box center [757, 659] width 9 height 17
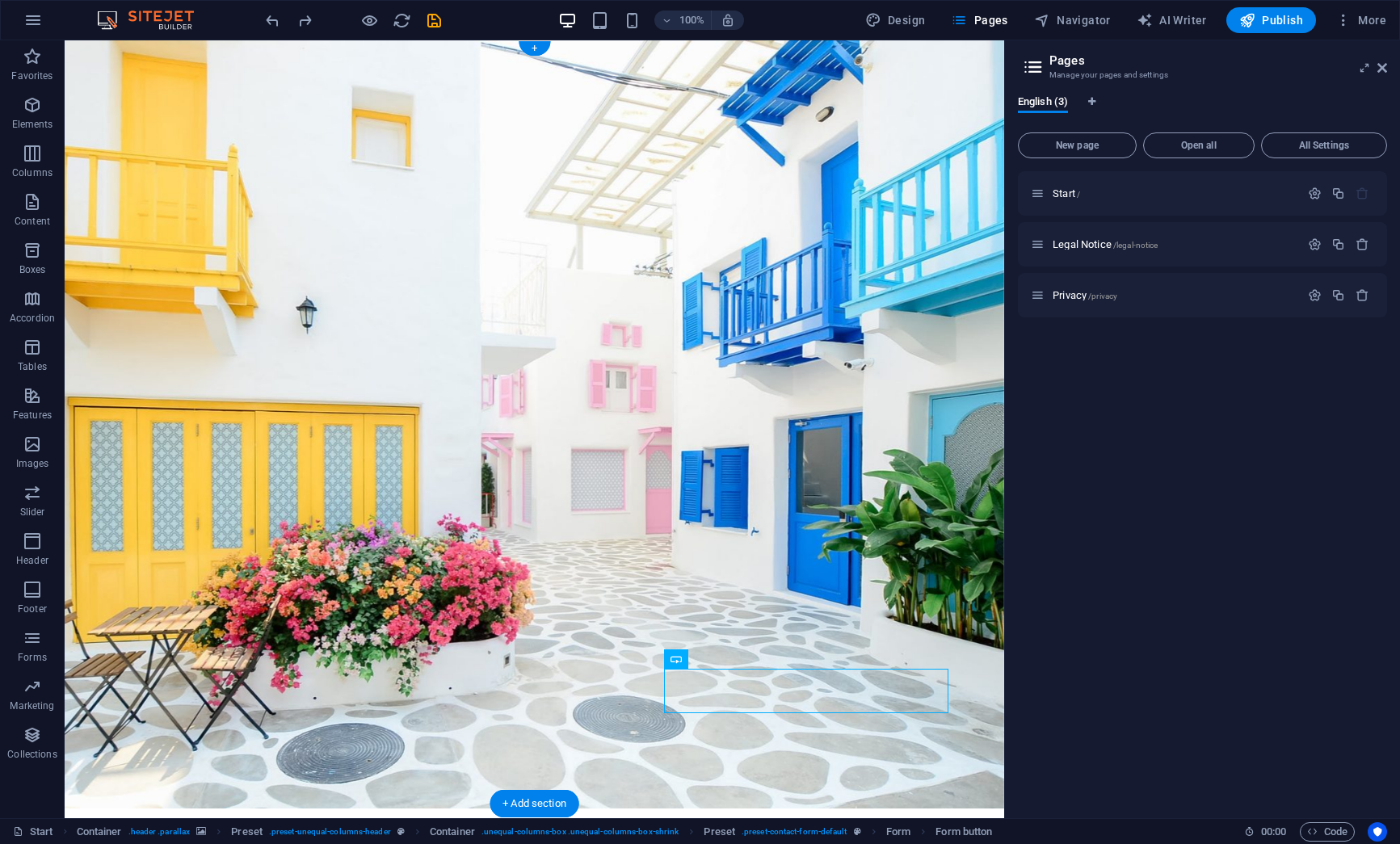
click at [881, 75] on figure at bounding box center [535, 424] width 940 height 768
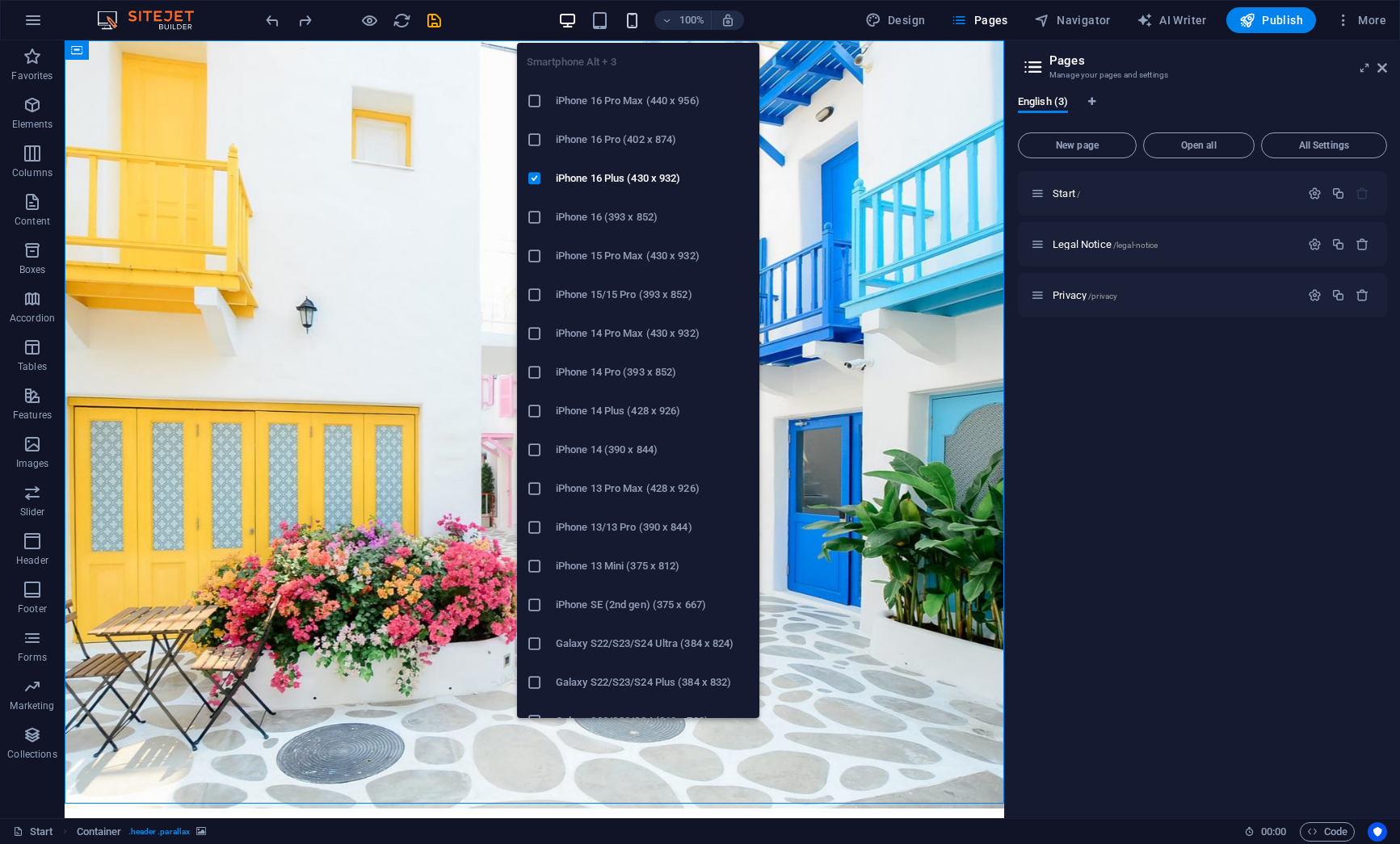
click at [638, 19] on icon "button" at bounding box center [632, 20] width 19 height 19
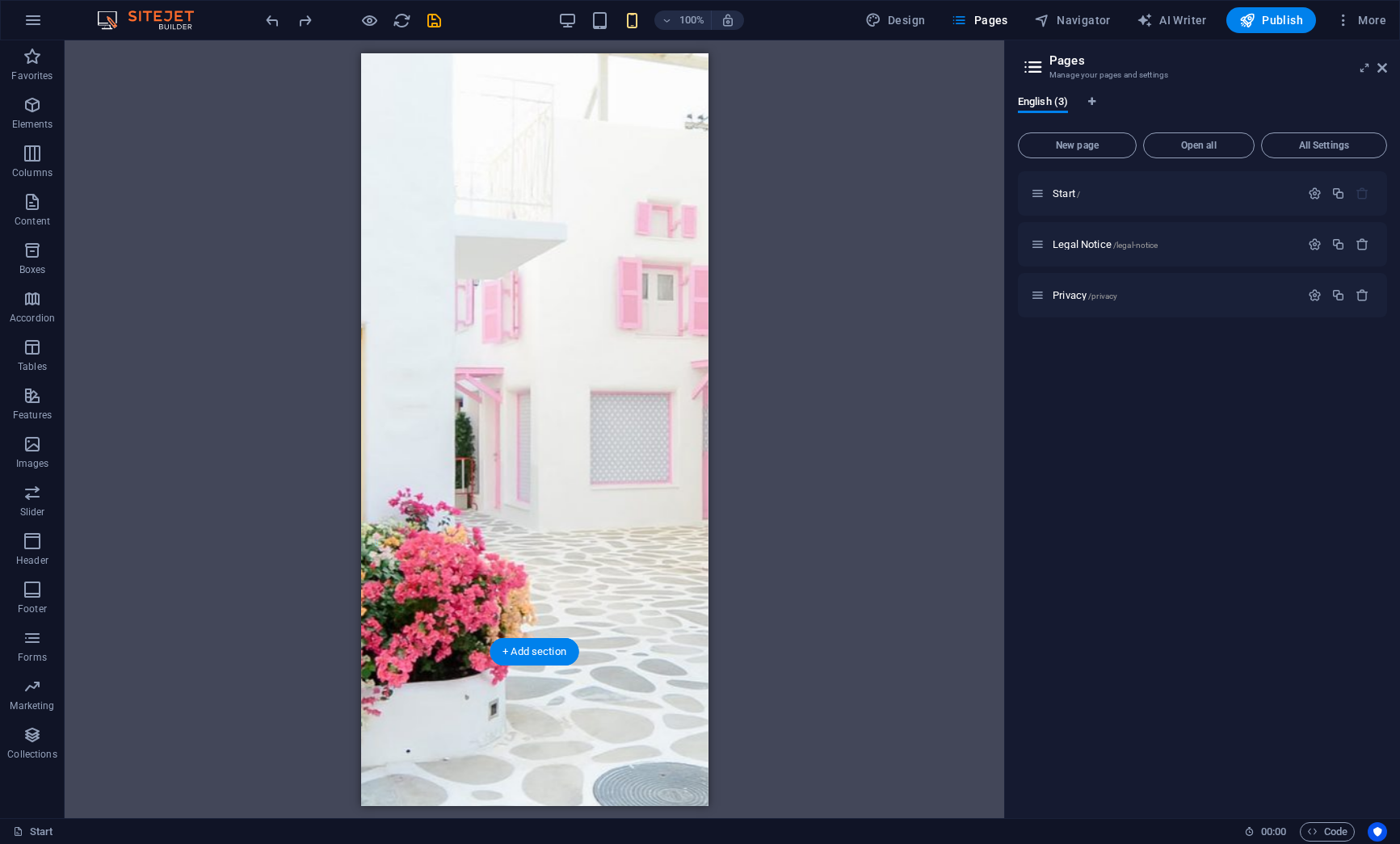
scroll to position [0, 0]
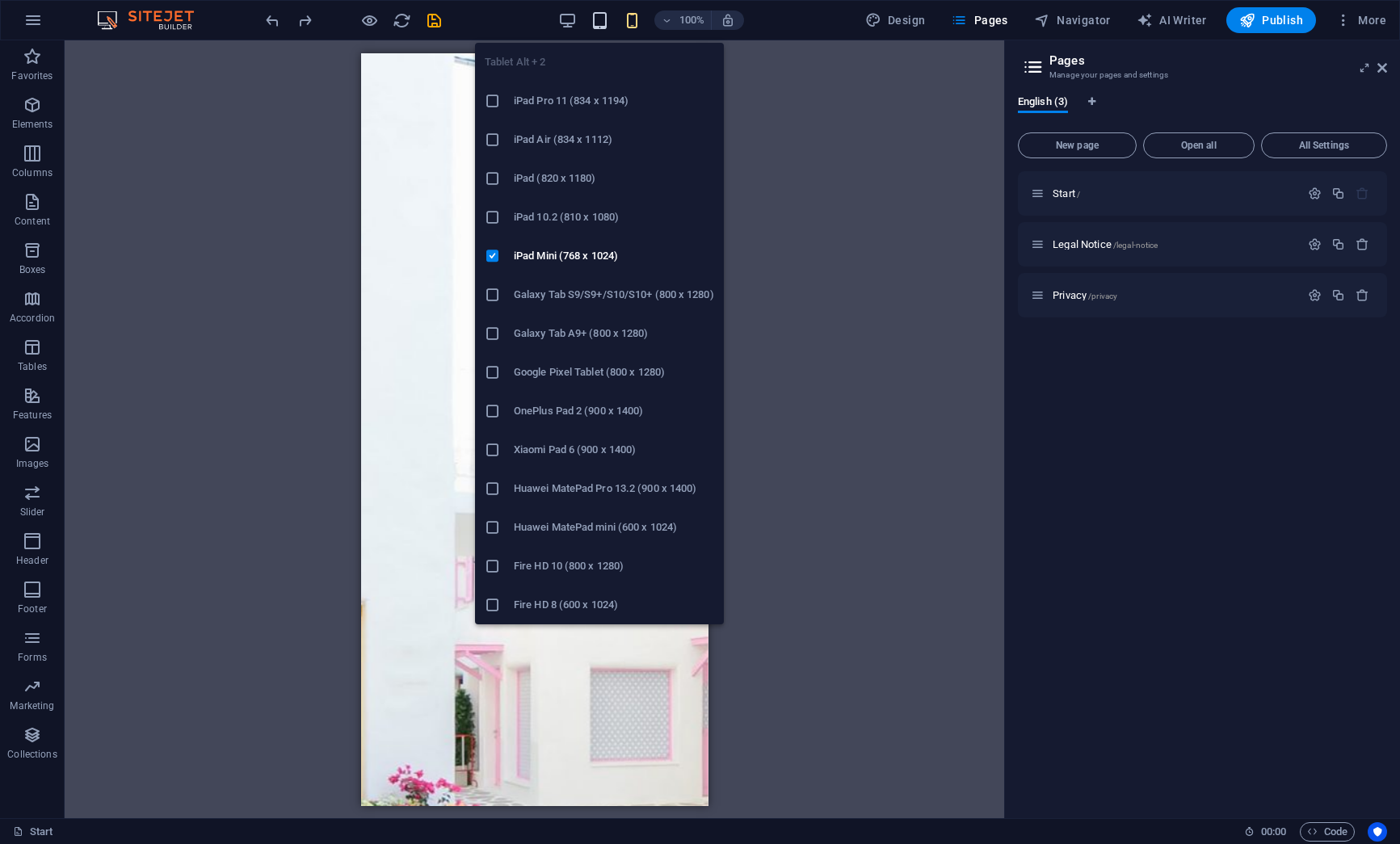
click at [606, 24] on icon "button" at bounding box center [600, 20] width 19 height 19
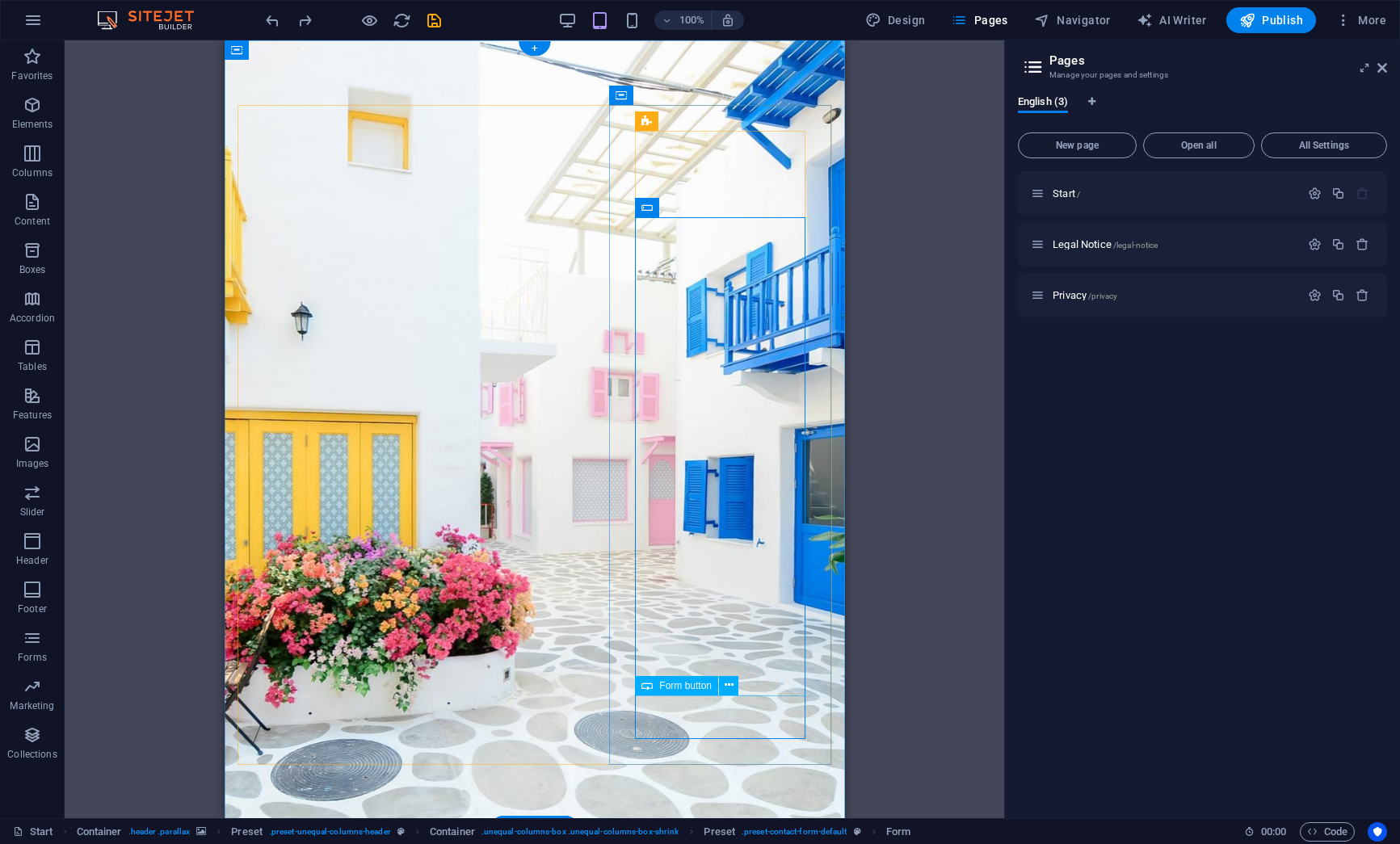
click at [727, 691] on icon at bounding box center [729, 685] width 9 height 17
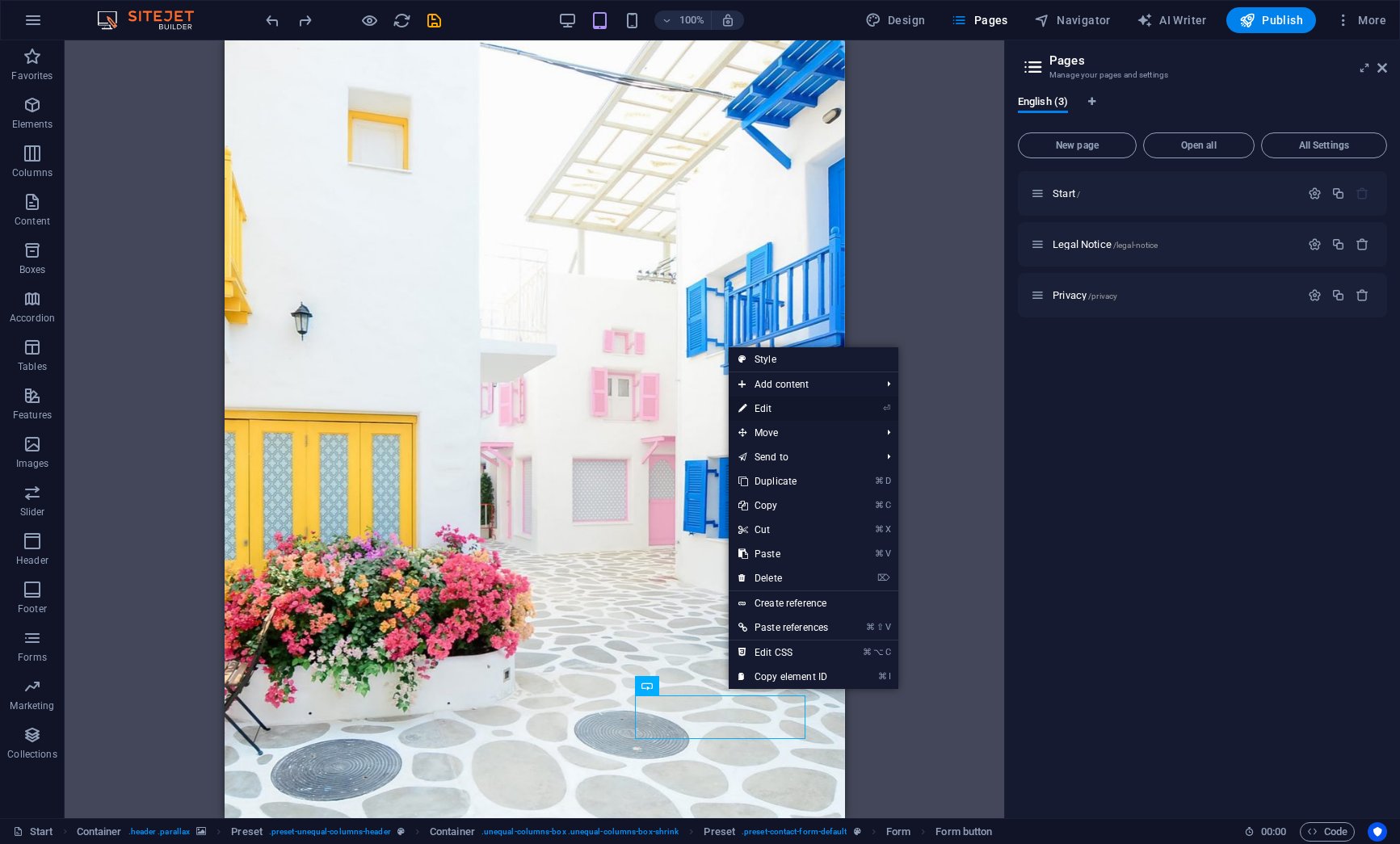
click at [767, 410] on link "⏎ Edit" at bounding box center [783, 408] width 109 height 24
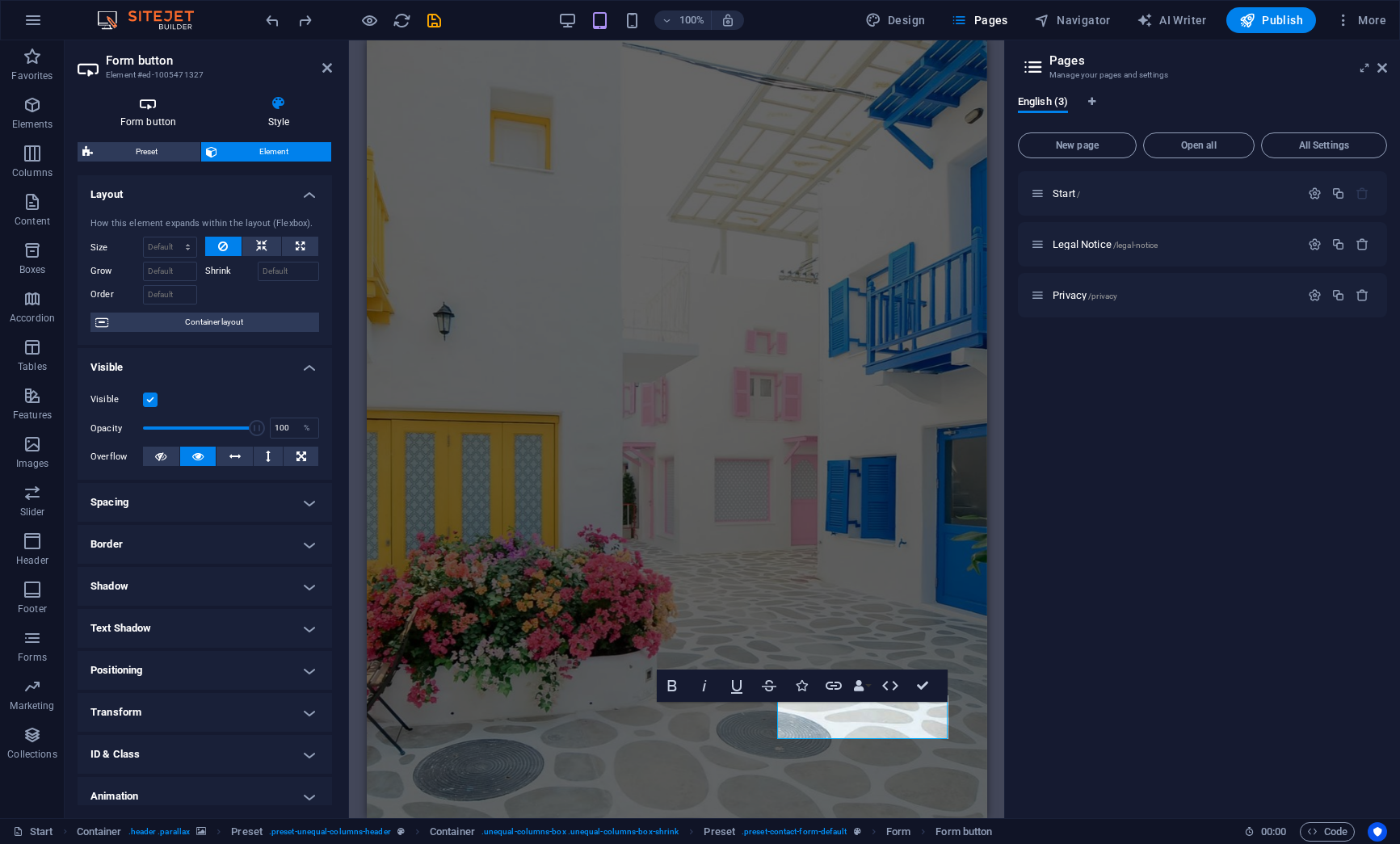
click at [152, 118] on h4 "Form button" at bounding box center [151, 112] width 148 height 34
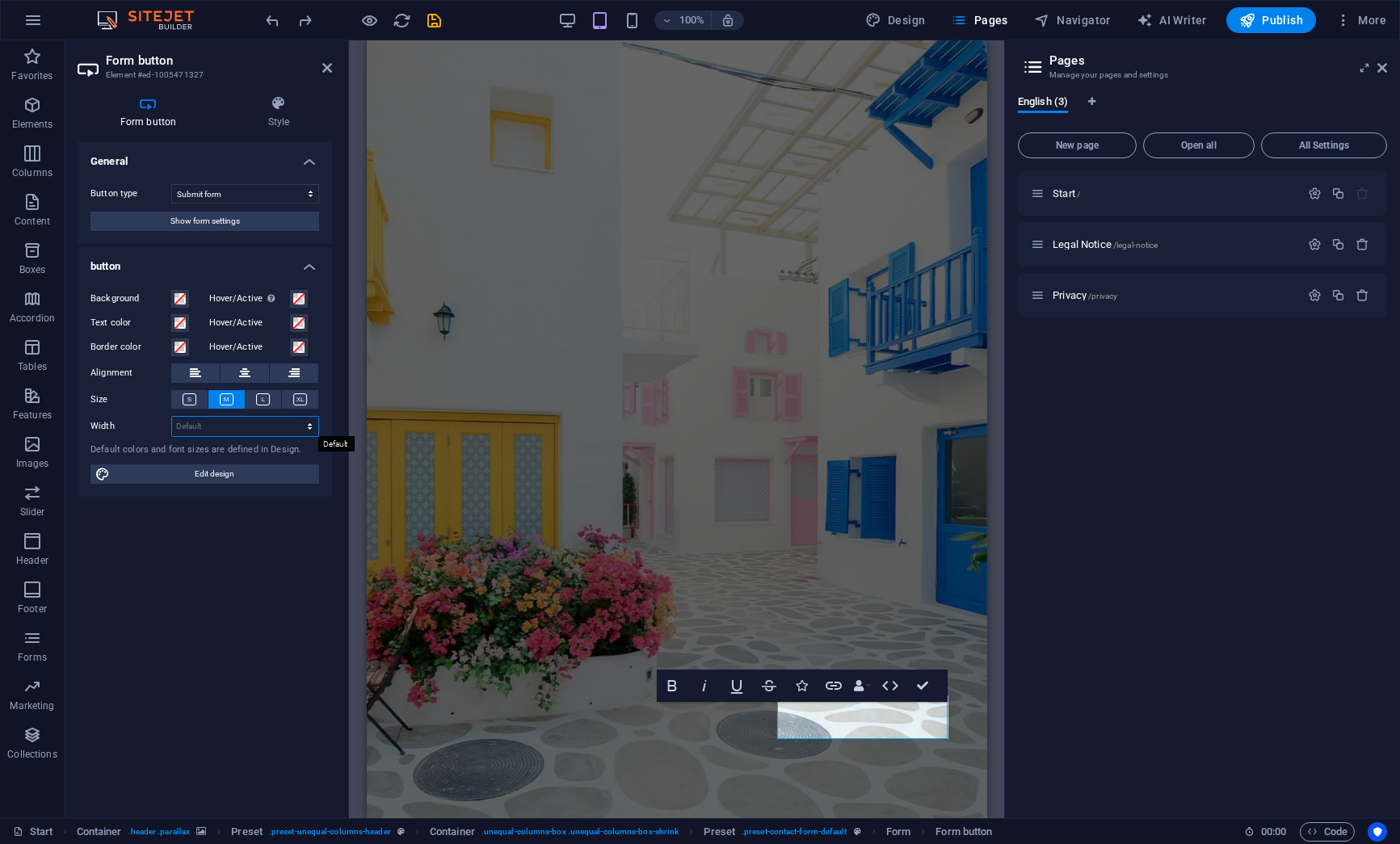
click at [297, 422] on select "Default px rem % em vh vw" at bounding box center [245, 426] width 146 height 19
click at [231, 223] on span "Show form settings" at bounding box center [205, 221] width 69 height 19
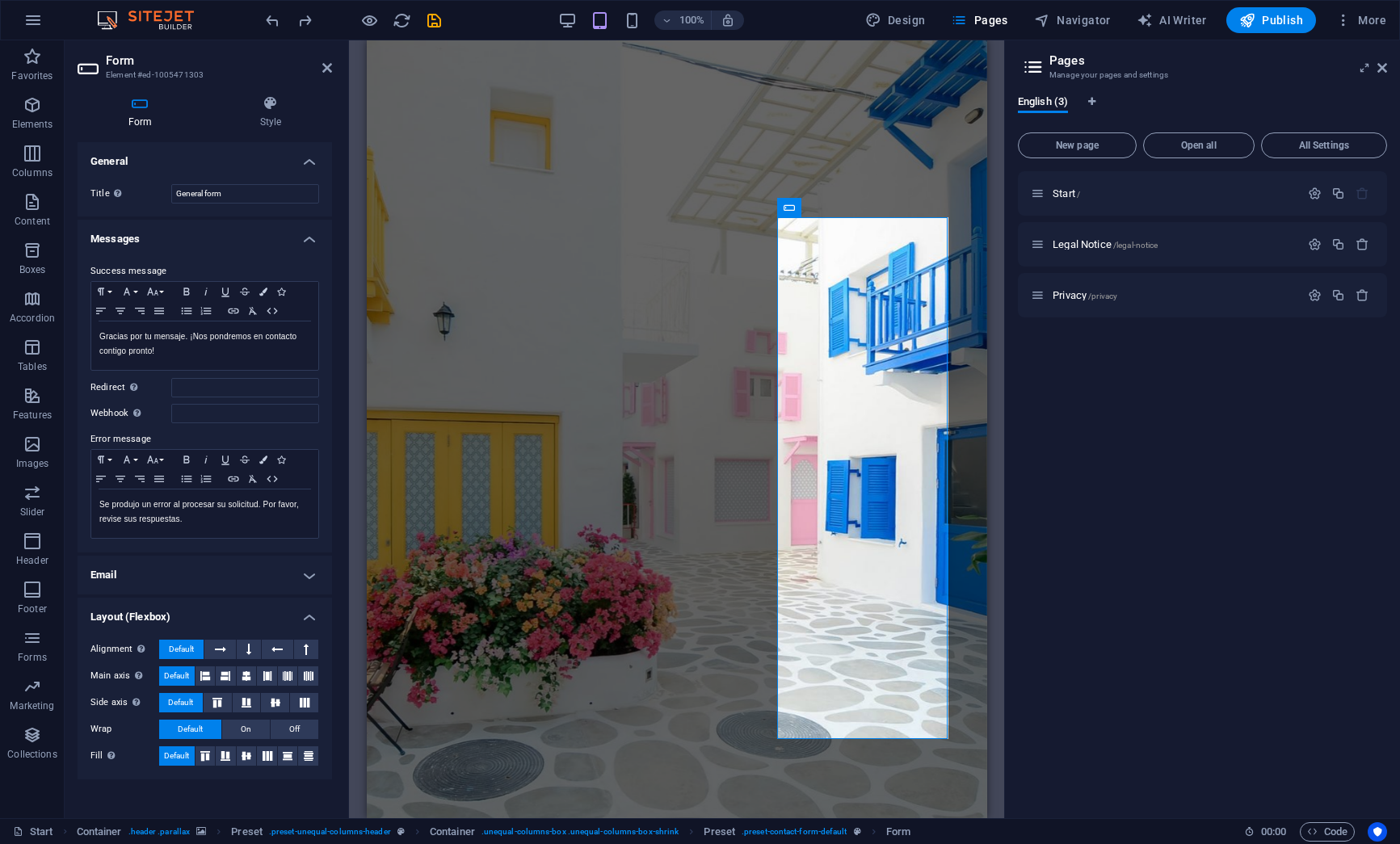
click at [310, 583] on h4 "Email" at bounding box center [205, 575] width 255 height 39
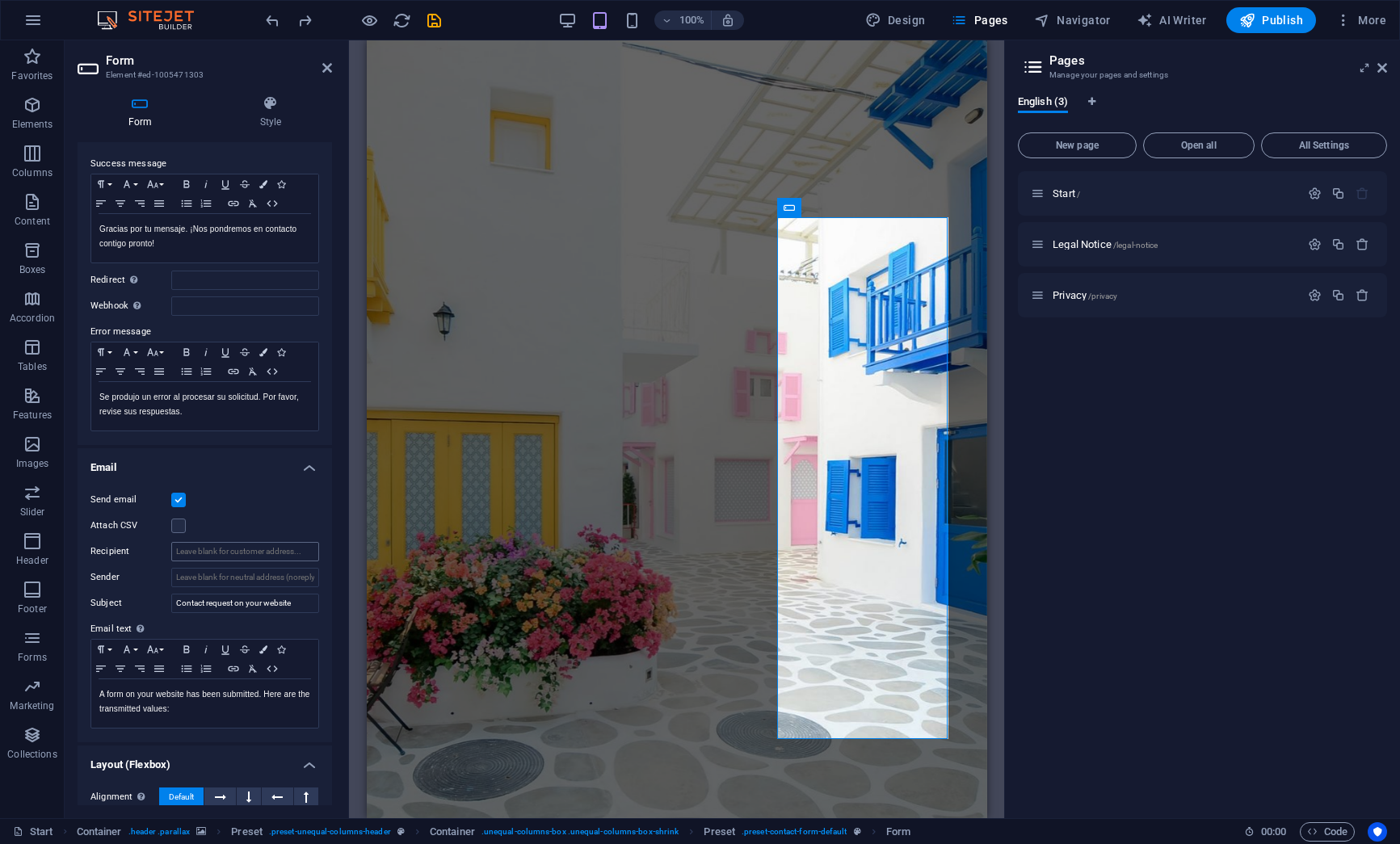
scroll to position [99, 0]
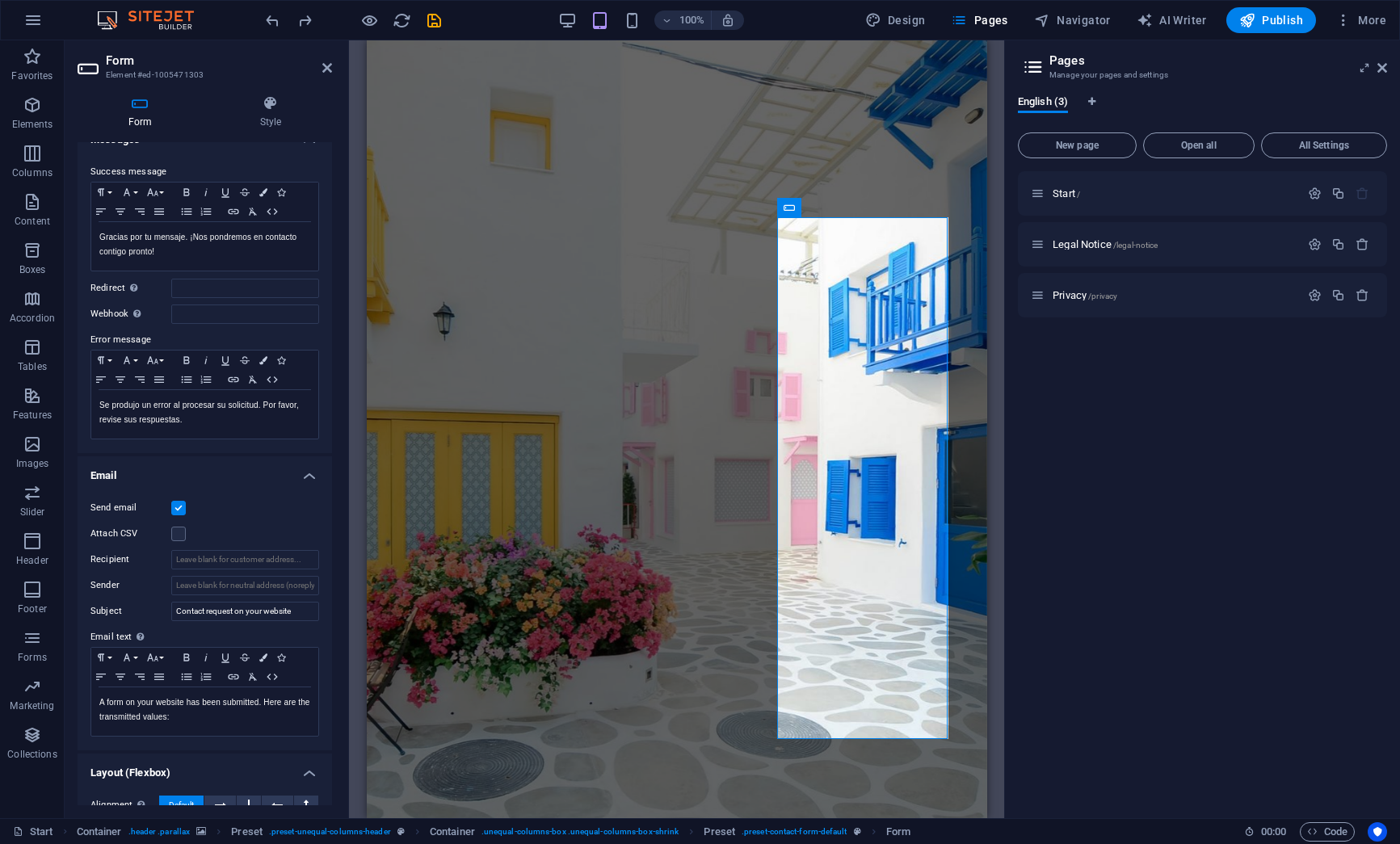
click at [307, 473] on h4 "Email" at bounding box center [205, 470] width 255 height 29
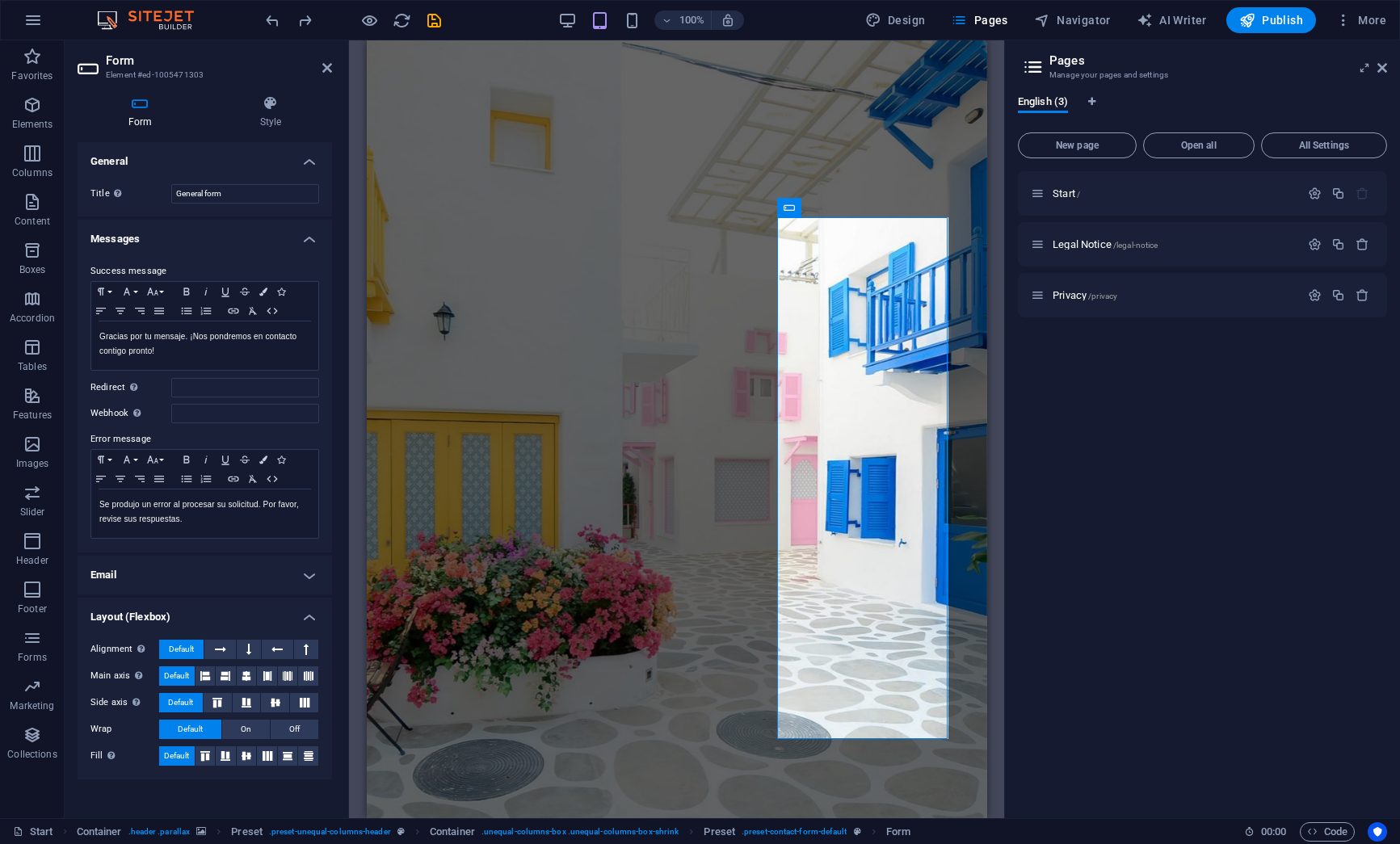
click at [306, 236] on h4 "Messages" at bounding box center [205, 234] width 255 height 29
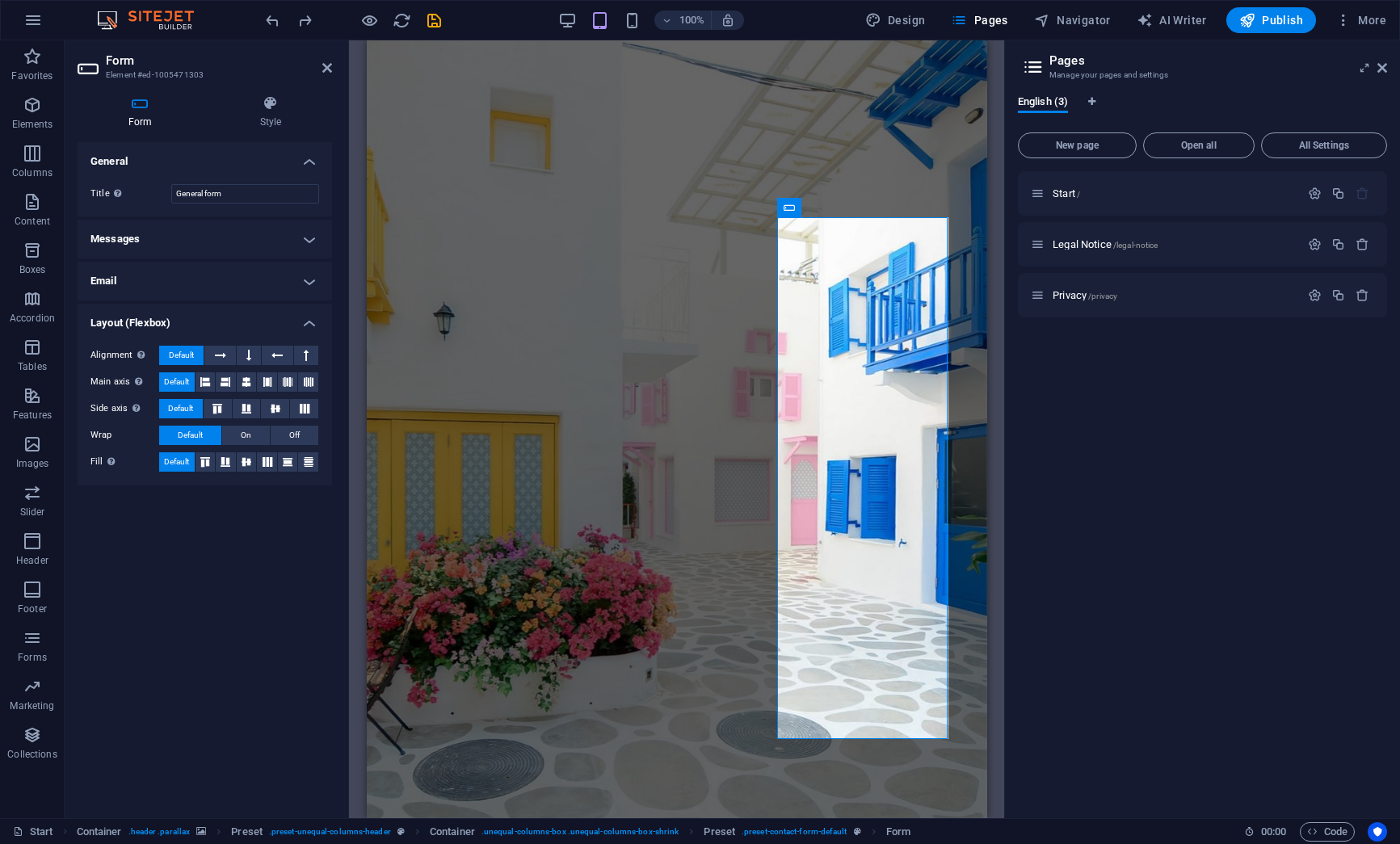
click at [311, 238] on h4 "Messages" at bounding box center [205, 239] width 255 height 39
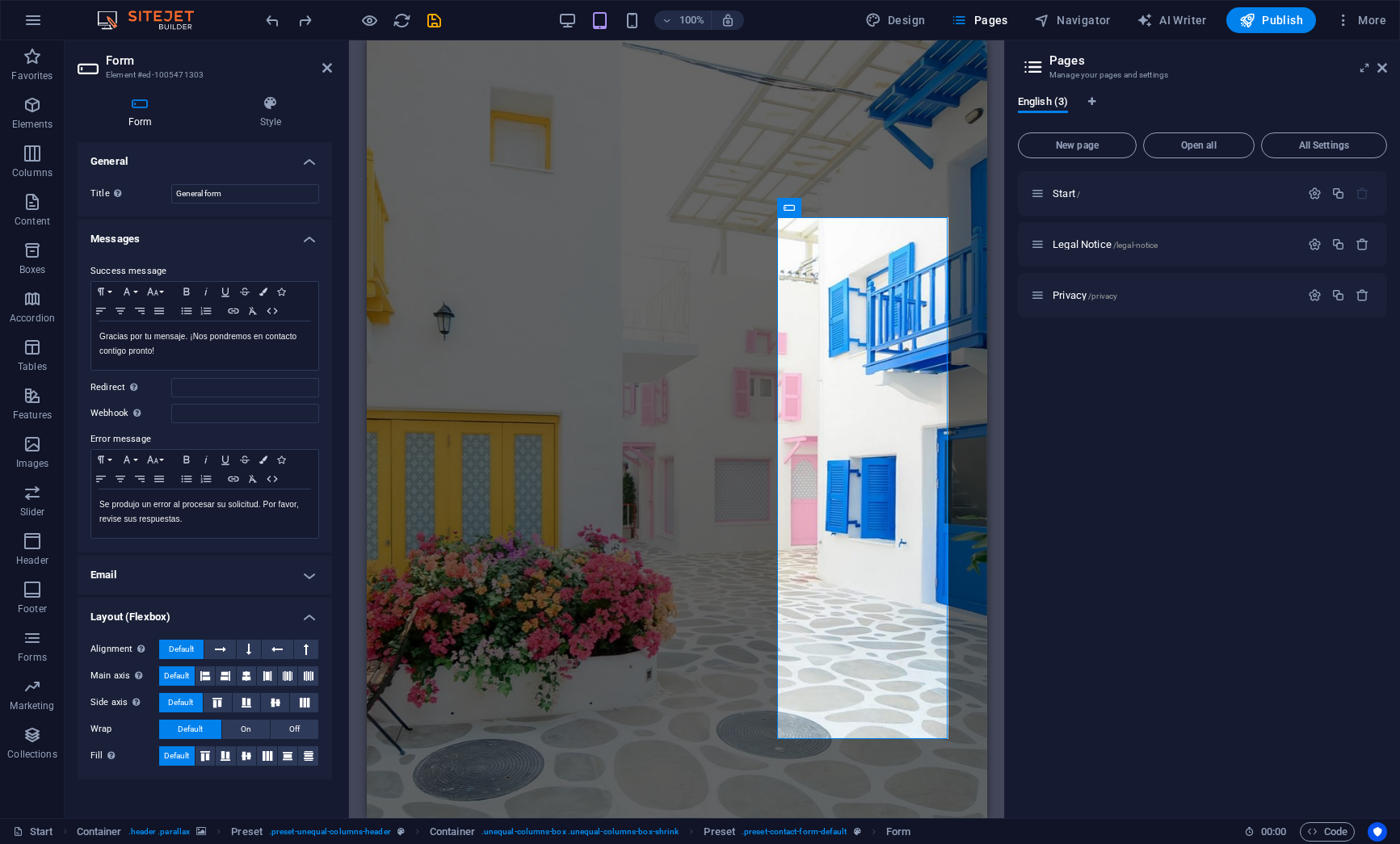
click at [311, 238] on h4 "Messages" at bounding box center [205, 234] width 255 height 29
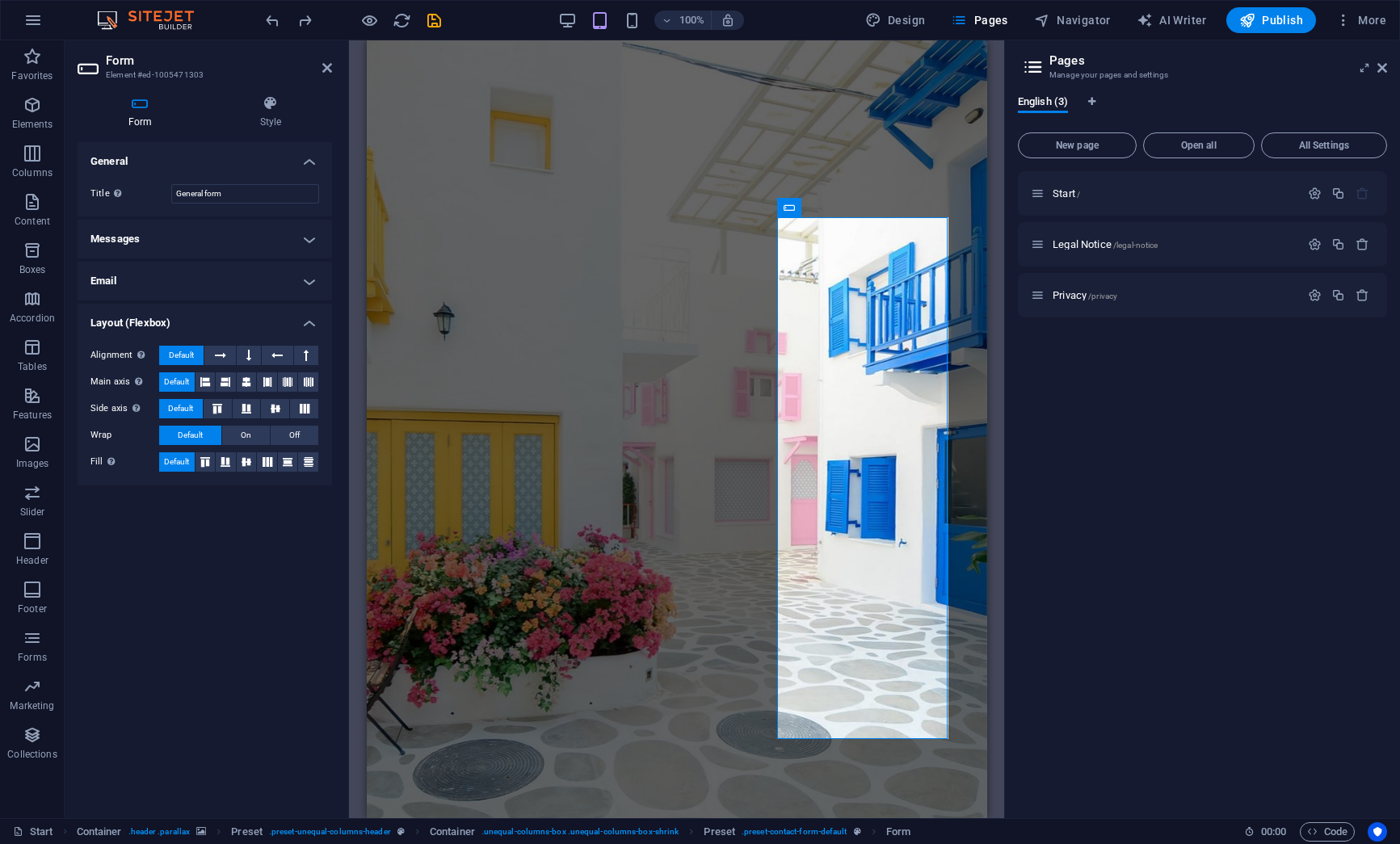
click at [304, 281] on h4 "Email" at bounding box center [205, 281] width 255 height 39
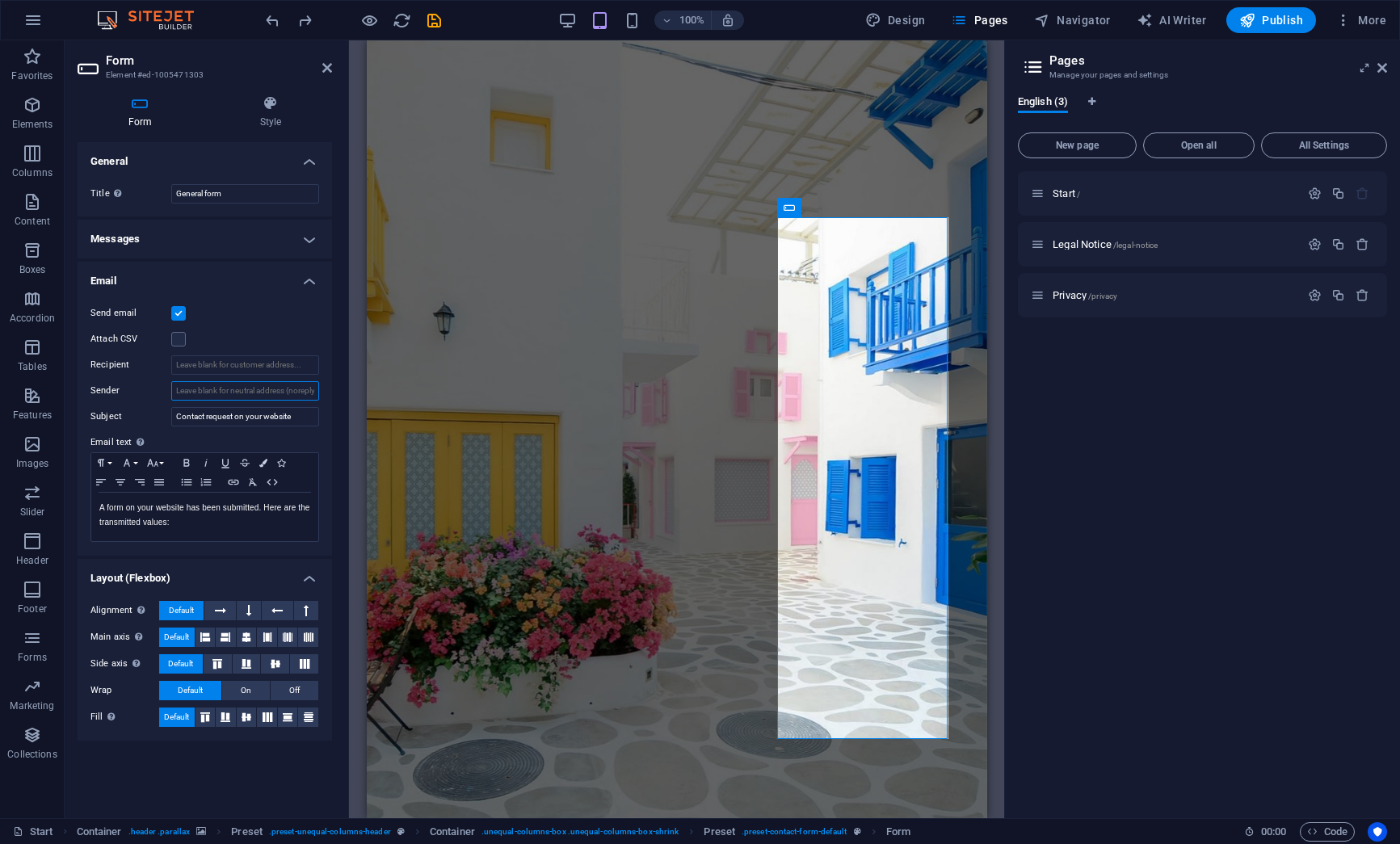
click at [215, 391] on input "Sender" at bounding box center [245, 390] width 148 height 19
click at [214, 366] on input "Recipient" at bounding box center [245, 364] width 148 height 19
type input "[EMAIL_ADDRESS][DOMAIN_NAME]"
drag, startPoint x: 121, startPoint y: 391, endPoint x: 88, endPoint y: 386, distance: 33.4
click at [88, 386] on div "Send email Attach CSV Recipient senor.ozzy@gmail.com Sender Subject Contact req…" at bounding box center [205, 423] width 255 height 265
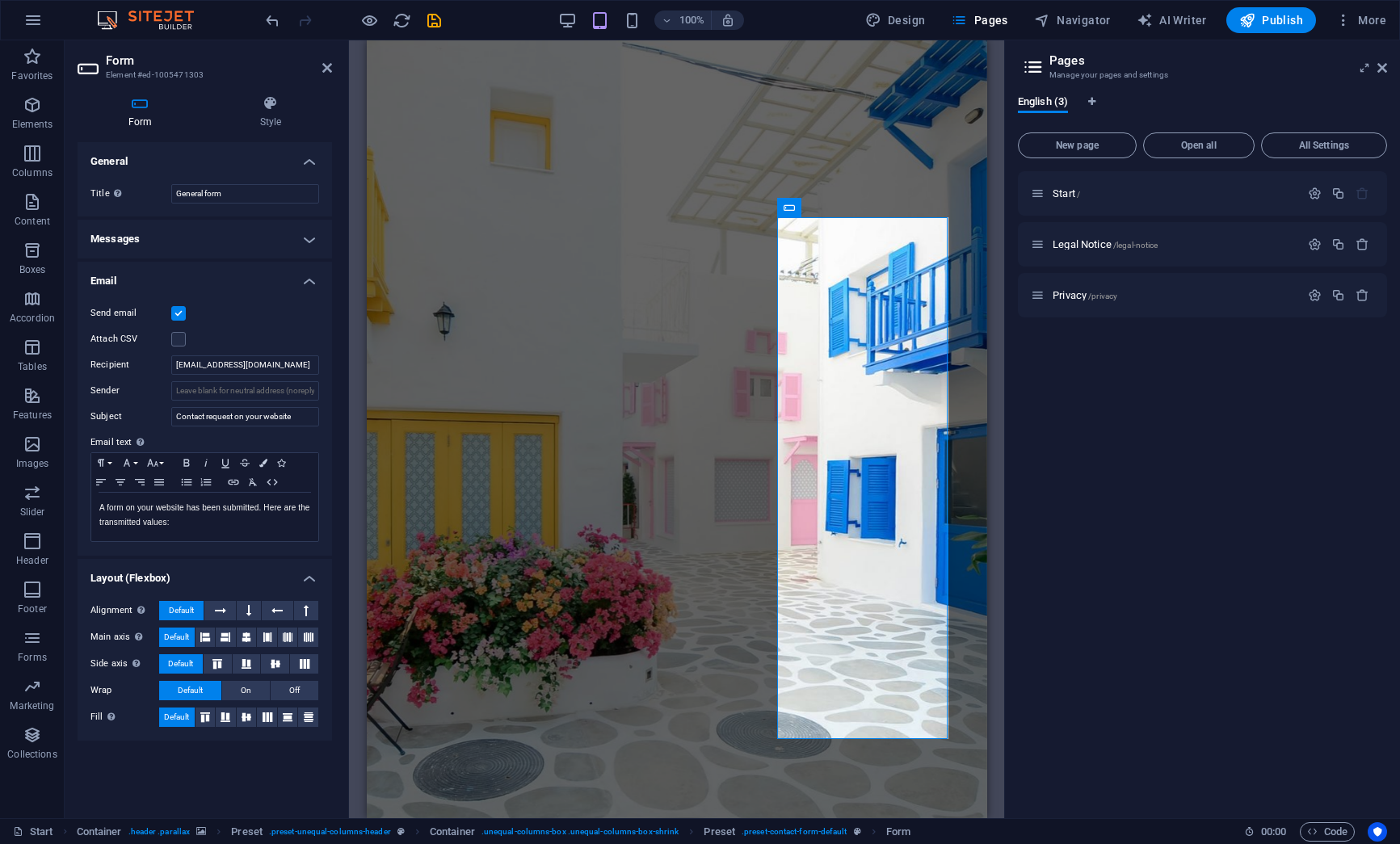
drag, startPoint x: 129, startPoint y: 366, endPoint x: 100, endPoint y: 366, distance: 29.0
click at [100, 366] on label "Recipient" at bounding box center [131, 364] width 81 height 19
click at [171, 366] on input "[EMAIL_ADDRESS][DOMAIN_NAME]" at bounding box center [245, 364] width 148 height 19
drag, startPoint x: 297, startPoint y: 417, endPoint x: 129, endPoint y: 384, distance: 171.2
click at [129, 384] on div "Send email Attach CSV Recipient senor.ozzy@gmail.com Sender Subject Contact req…" at bounding box center [205, 423] width 255 height 265
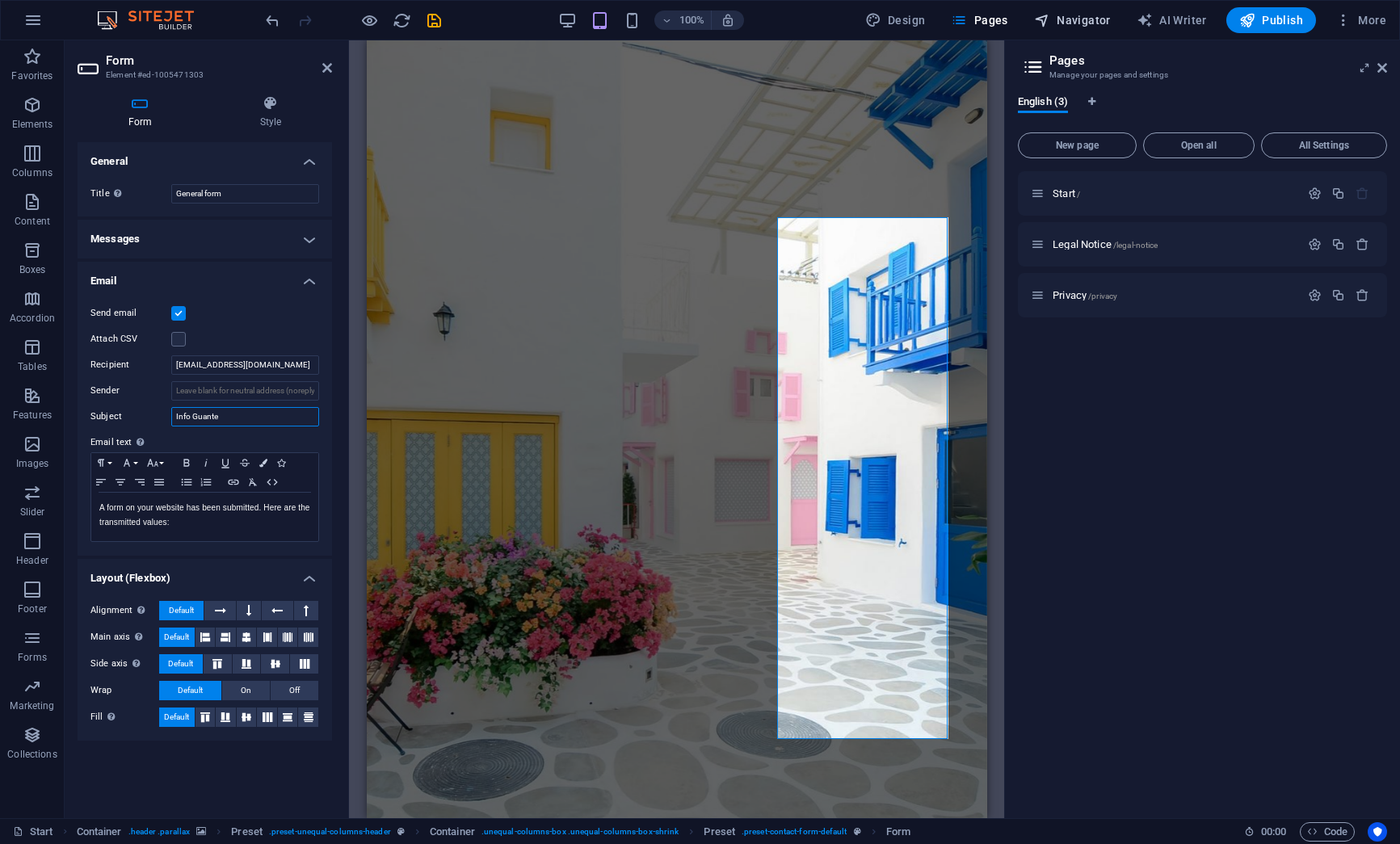
type input "Info Guante"
click at [1081, 23] on span "Navigator" at bounding box center [1072, 19] width 77 height 16
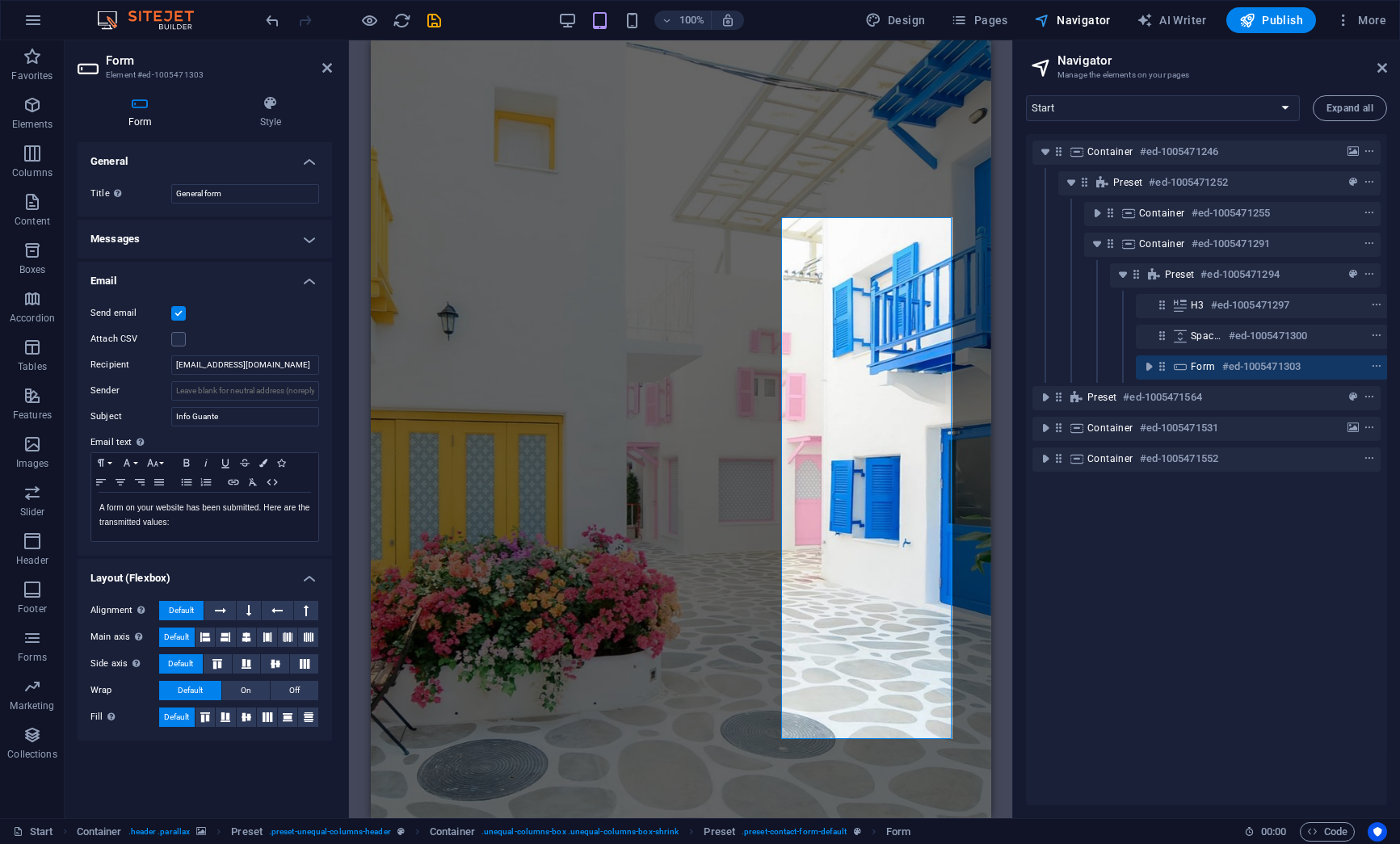
scroll to position [0, 4]
click at [1375, 21] on span "More" at bounding box center [1360, 19] width 51 height 16
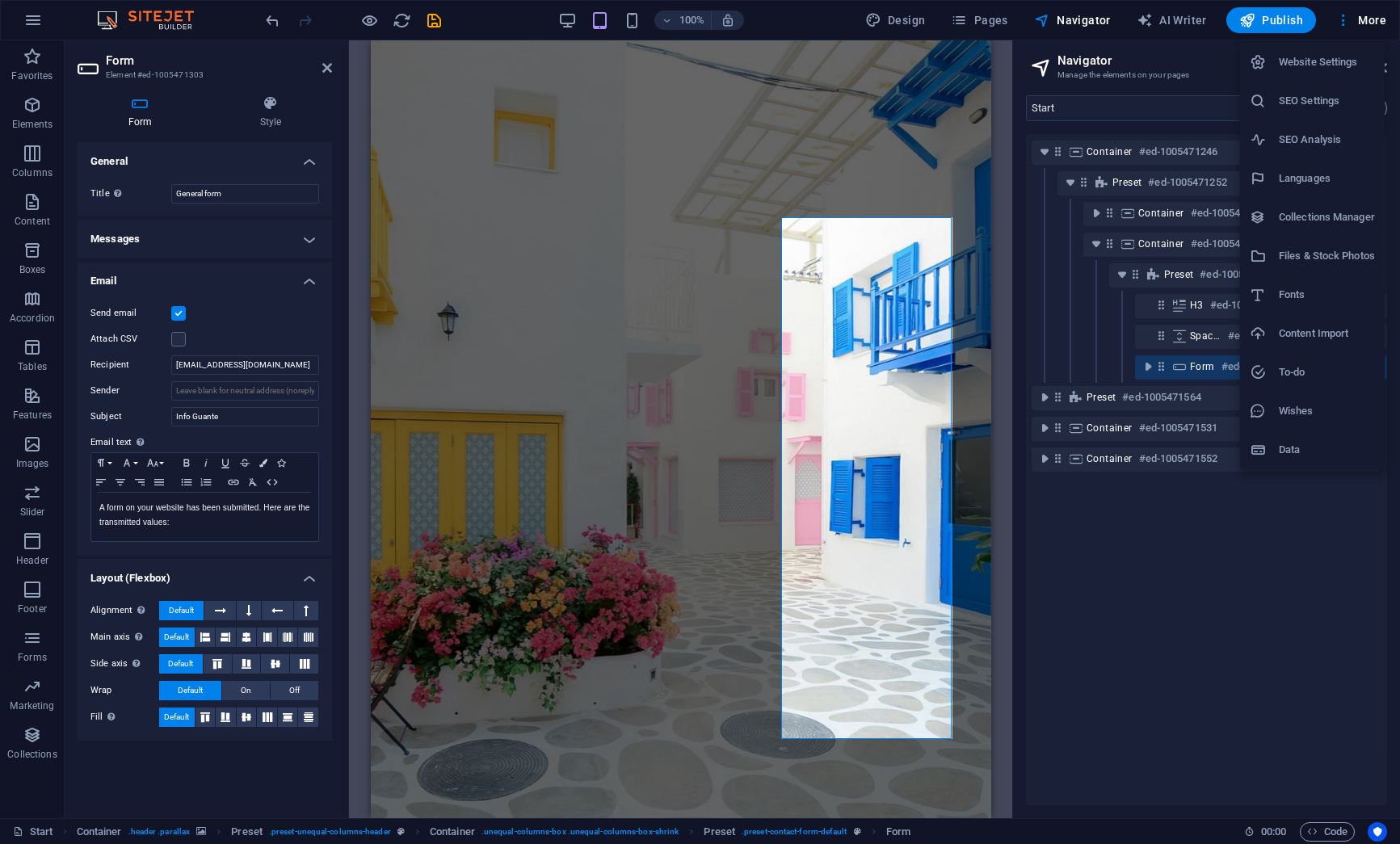
click at [814, 63] on div at bounding box center [700, 422] width 1400 height 844
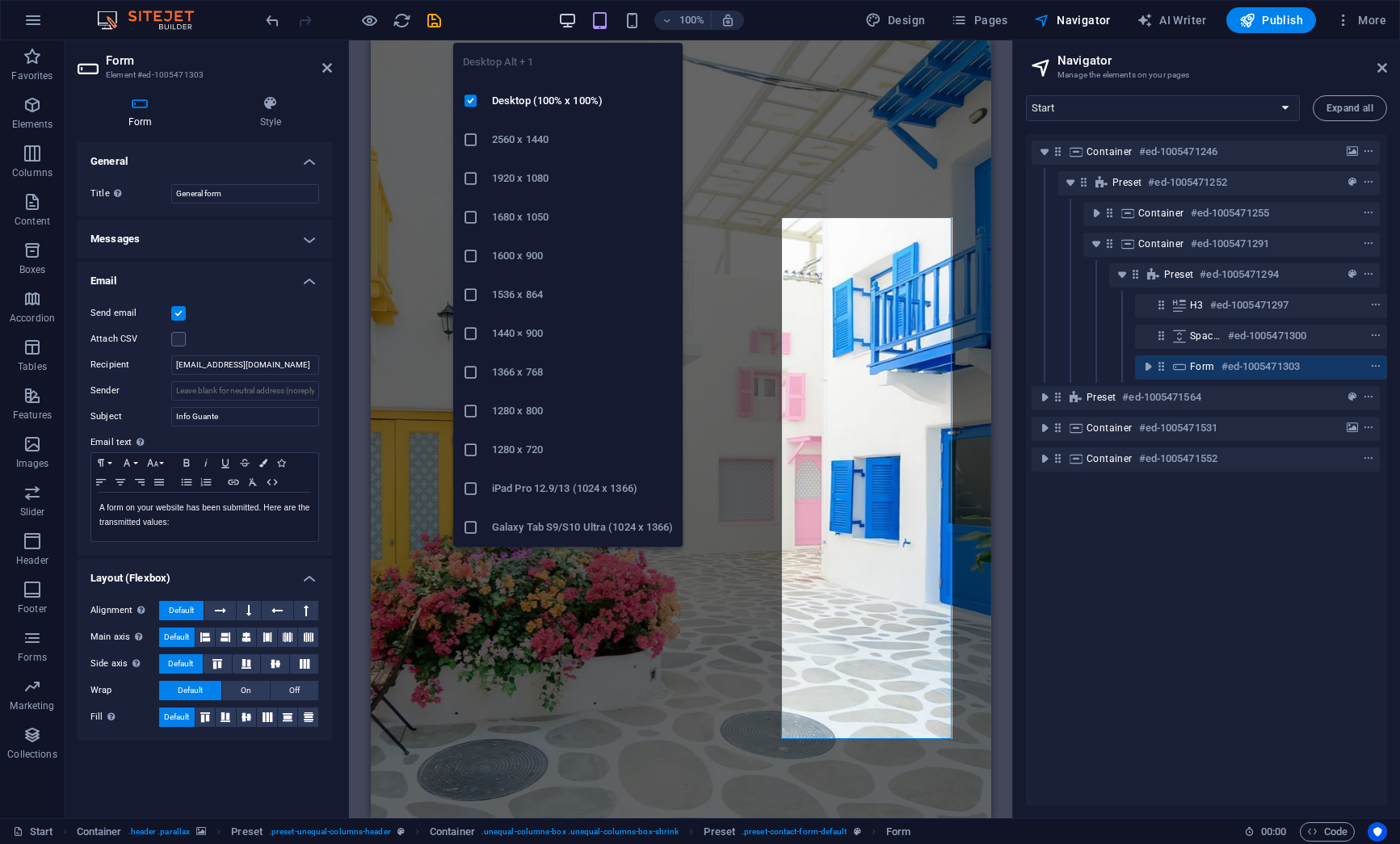
click at [570, 23] on icon "button" at bounding box center [568, 20] width 19 height 19
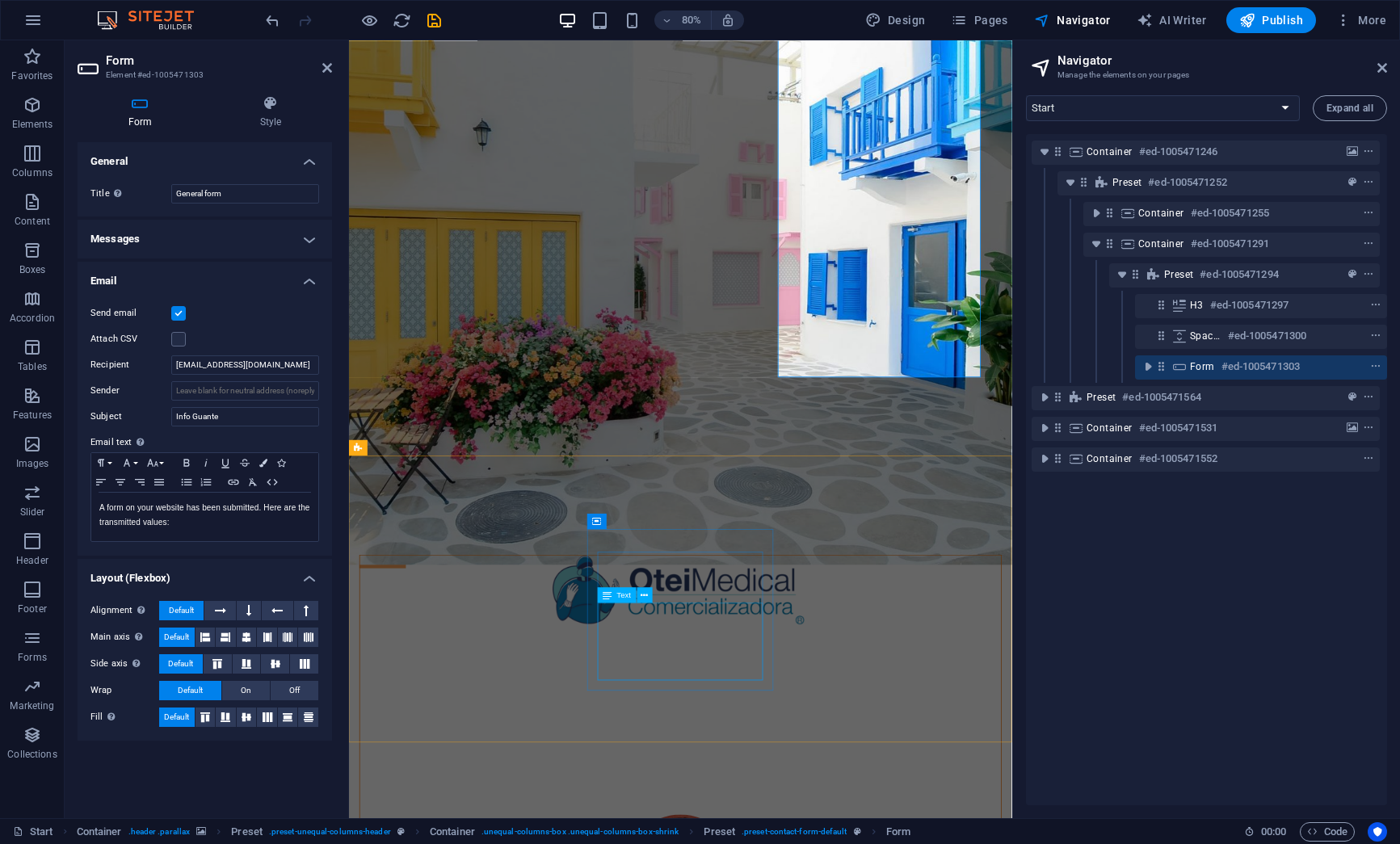
scroll to position [259, 0]
click at [1275, 22] on span "Publish" at bounding box center [1271, 19] width 64 height 16
checkbox input "false"
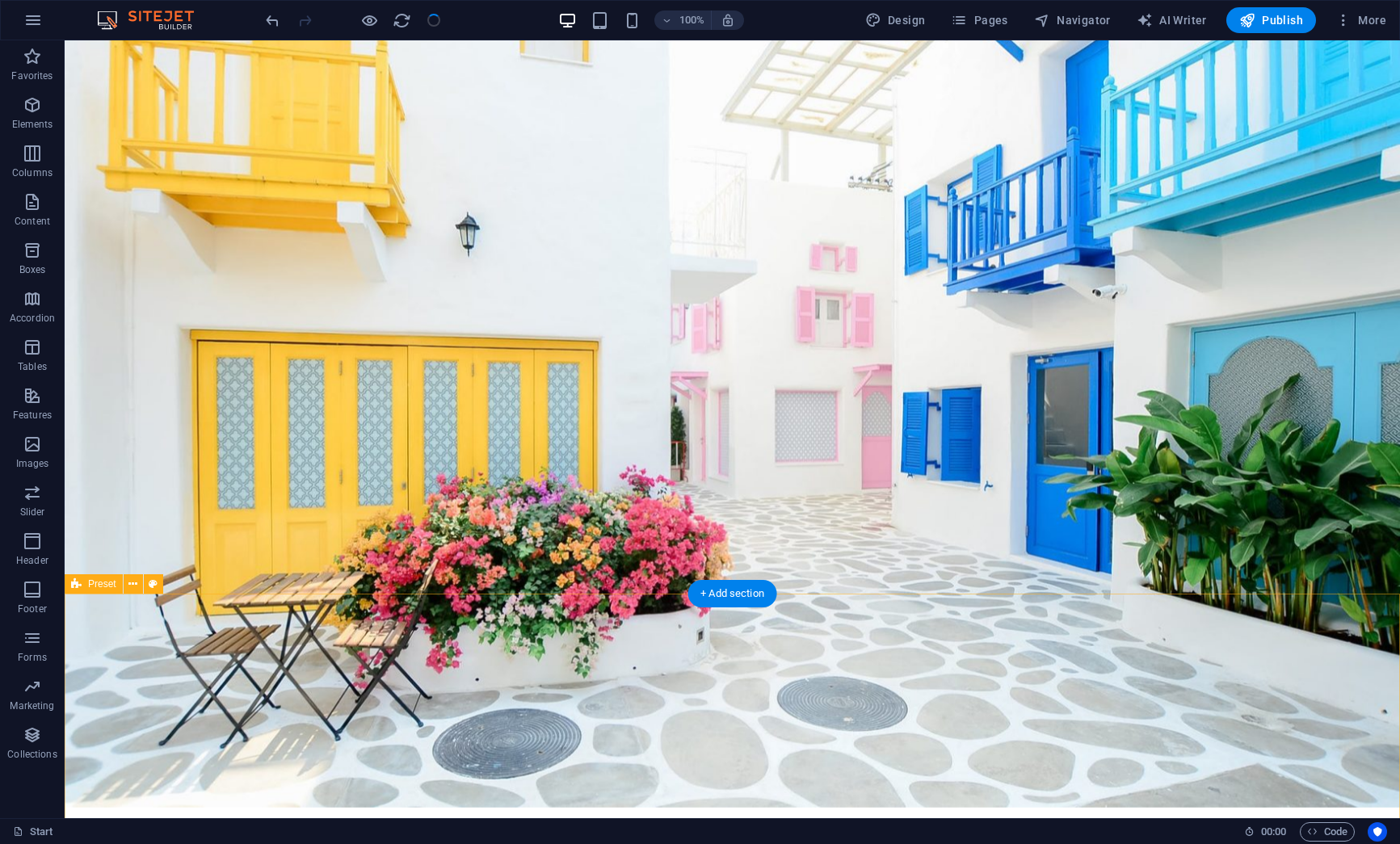
scroll to position [0, 0]
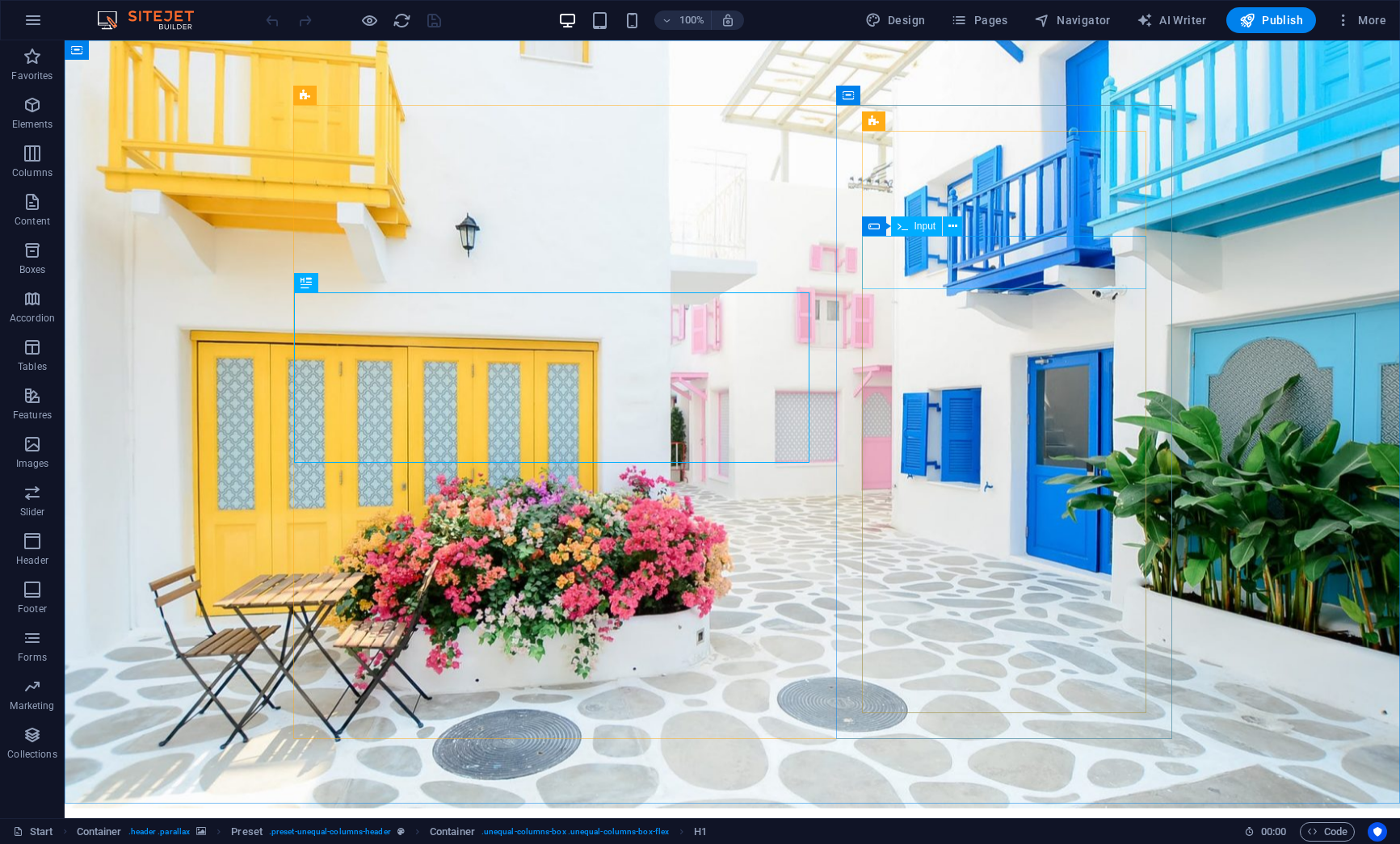
click at [920, 226] on span "Input" at bounding box center [925, 225] width 22 height 9
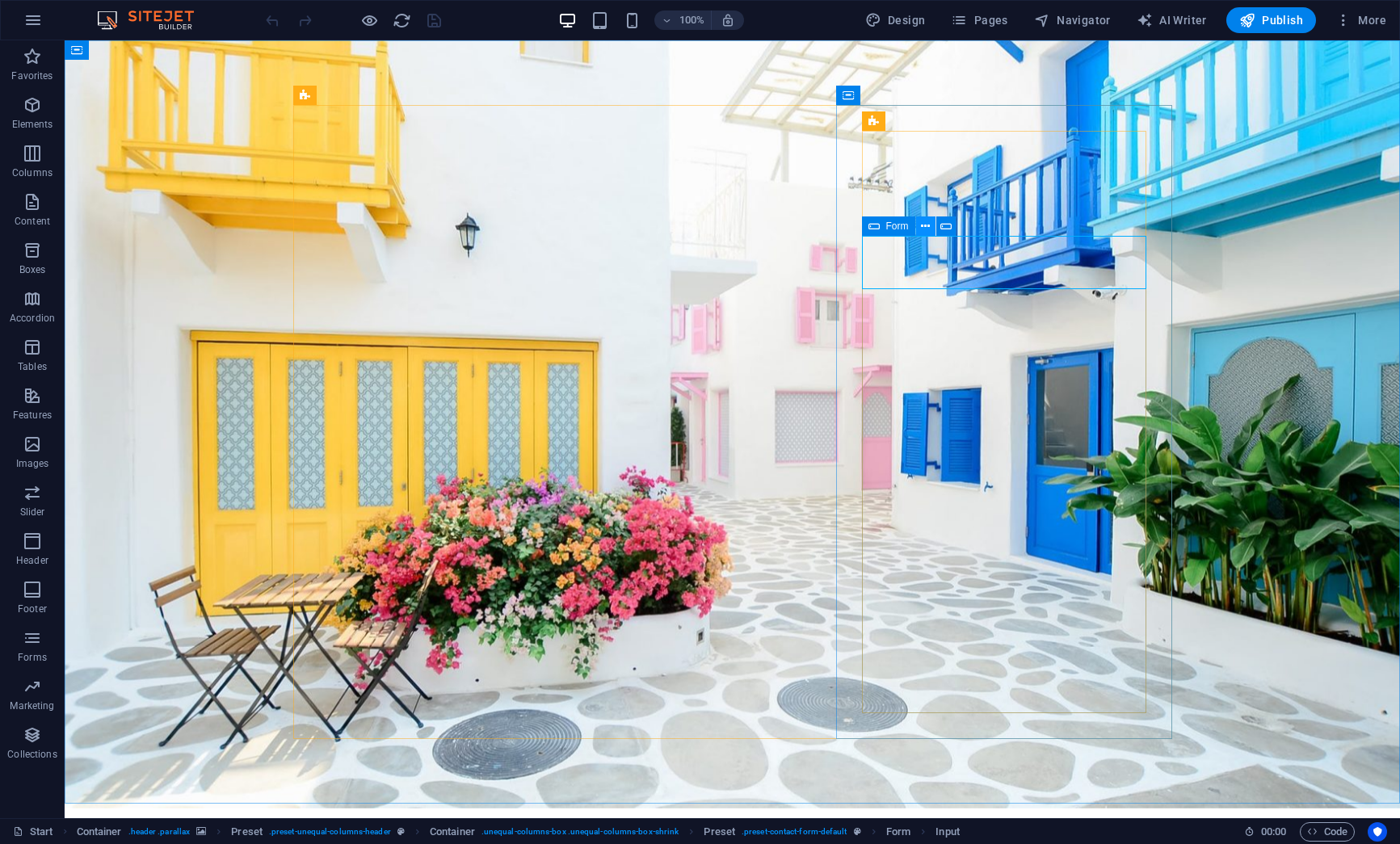
click at [924, 223] on icon at bounding box center [925, 227] width 9 height 17
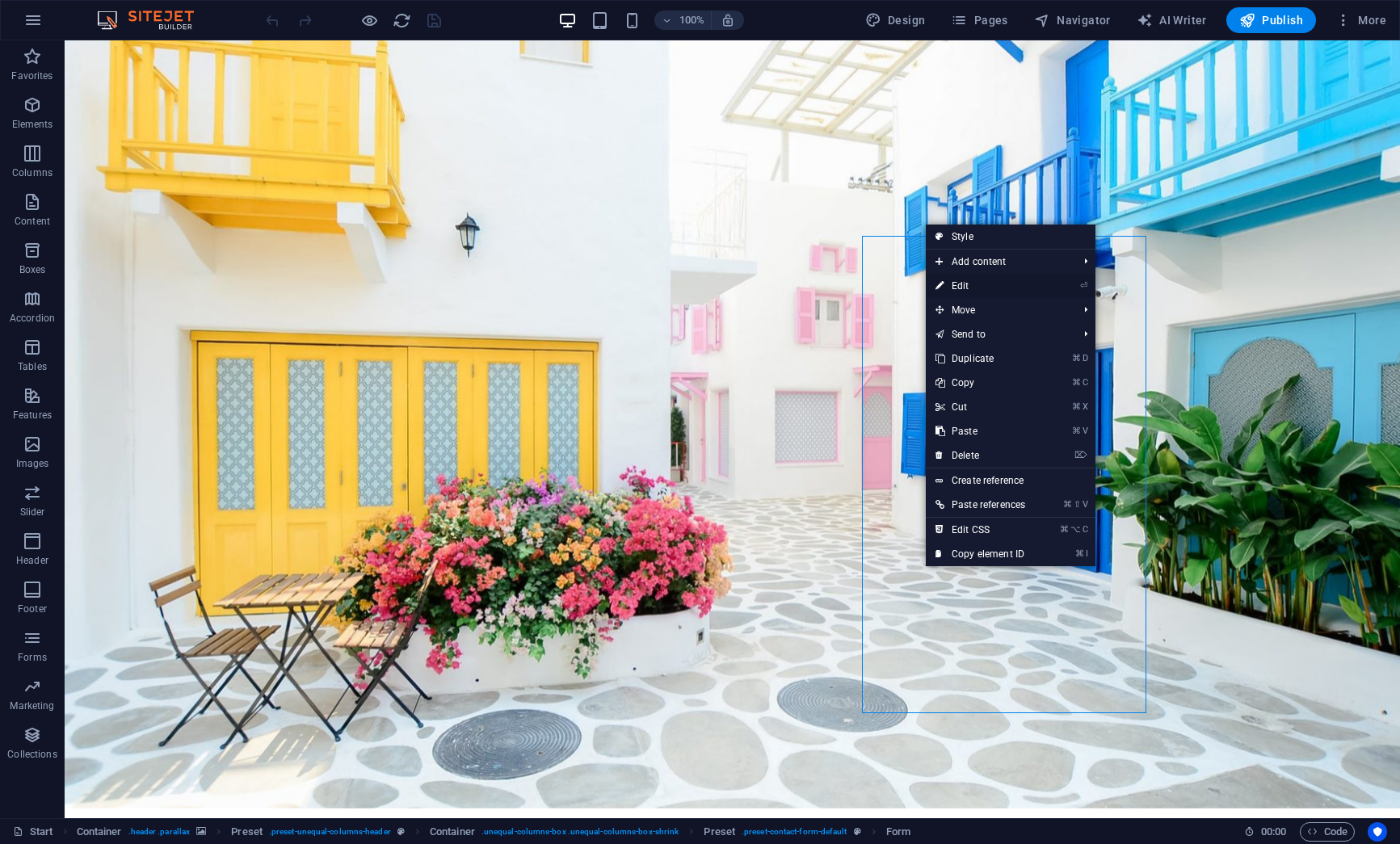
click at [951, 281] on link "⏎ Edit" at bounding box center [980, 286] width 109 height 24
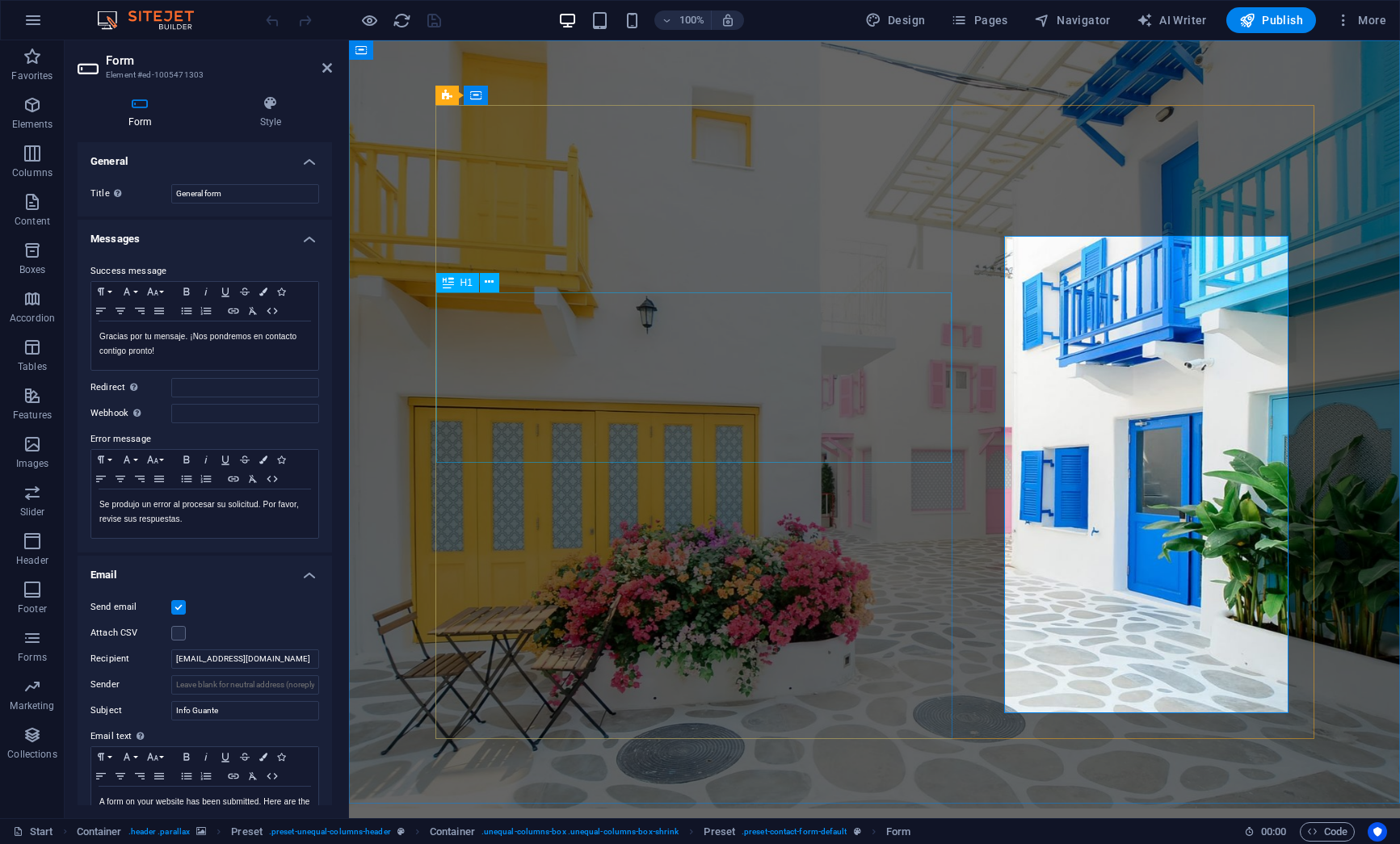
drag, startPoint x: 697, startPoint y: 491, endPoint x: 471, endPoint y: 454, distance: 229.0
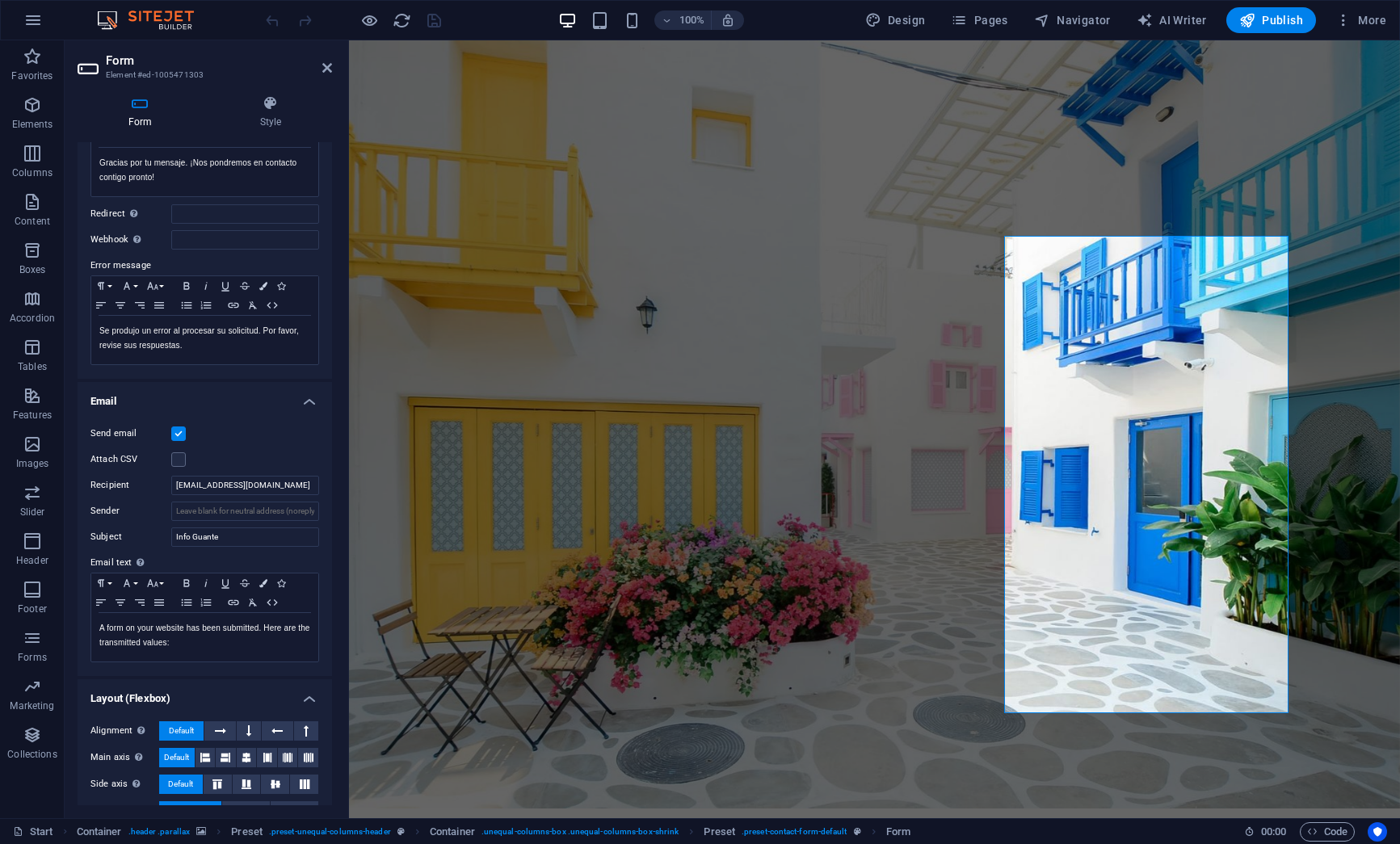
scroll to position [175, 0]
click at [239, 509] on input "Sender" at bounding box center [245, 510] width 148 height 19
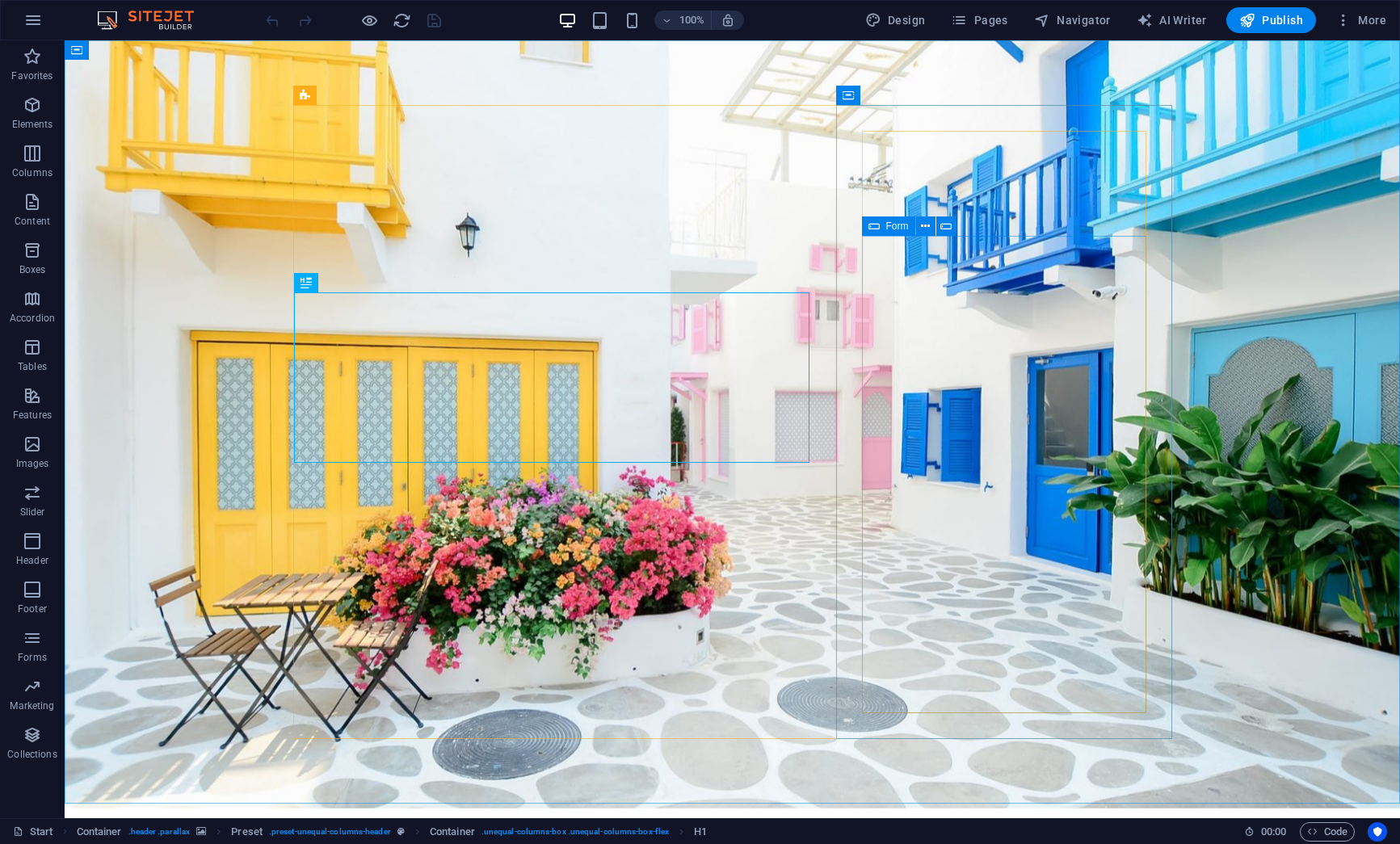
click at [871, 228] on icon at bounding box center [874, 226] width 11 height 19
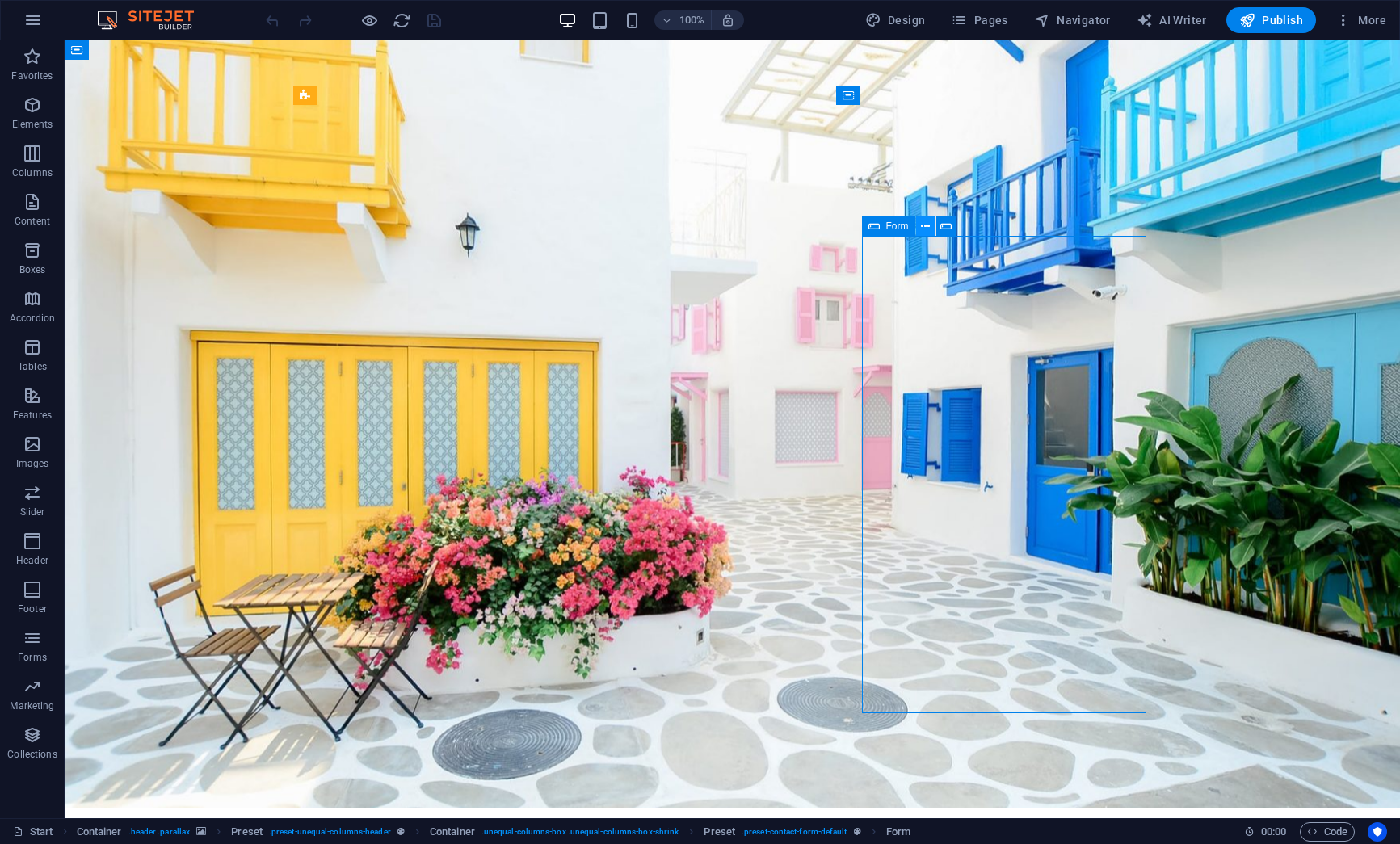
click at [926, 225] on icon at bounding box center [925, 227] width 9 height 17
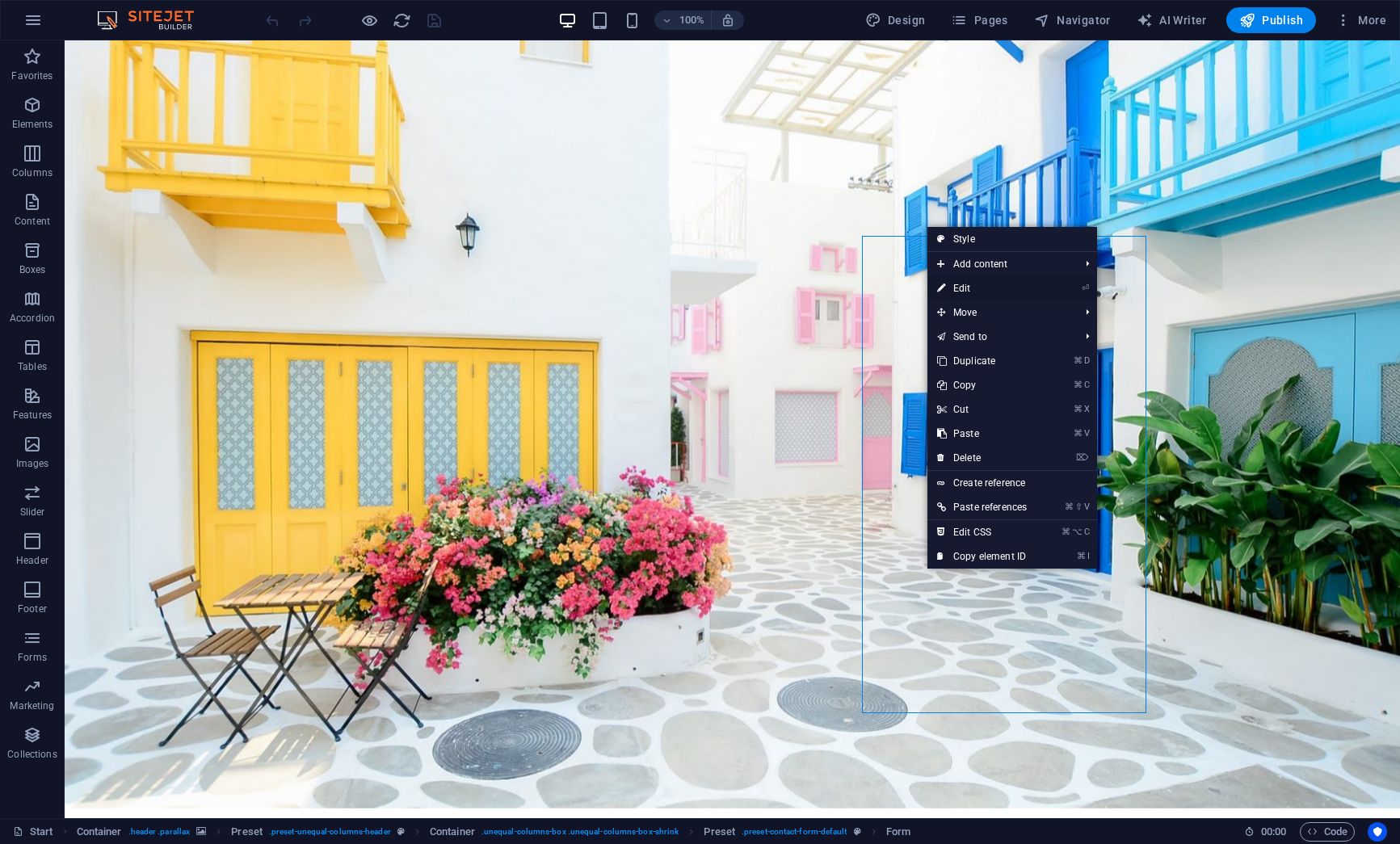
click at [971, 280] on link "⏎ Edit" at bounding box center [982, 288] width 109 height 24
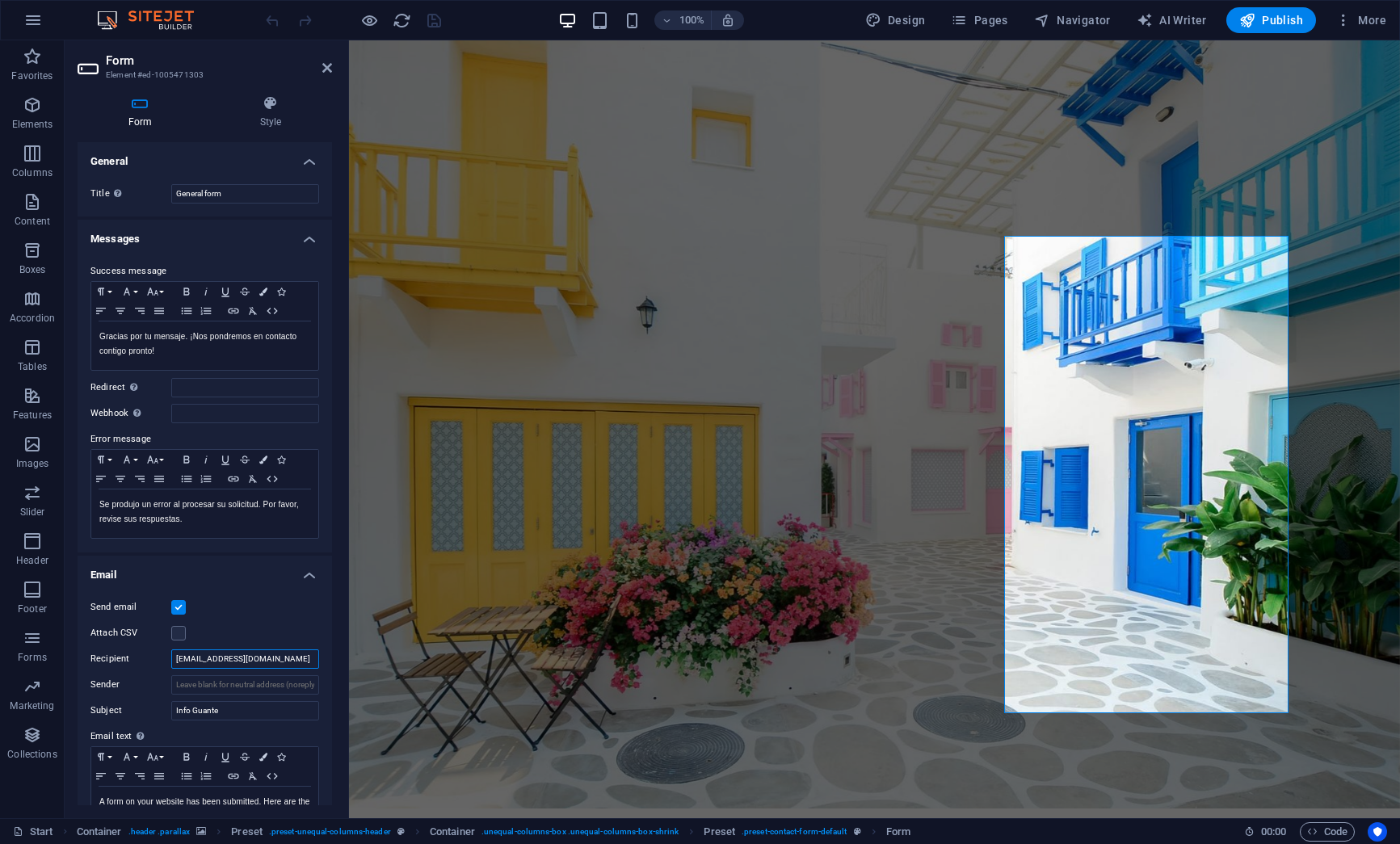
drag, startPoint x: 262, startPoint y: 658, endPoint x: 175, endPoint y: 652, distance: 87.2
click at [175, 652] on input "[EMAIL_ADDRESS][DOMAIN_NAME]" at bounding box center [245, 659] width 148 height 19
click at [218, 685] on input "Sender" at bounding box center [245, 685] width 148 height 19
paste input "[EMAIL_ADDRESS][DOMAIN_NAME]"
type input "[EMAIL_ADDRESS][DOMAIN_NAME]"
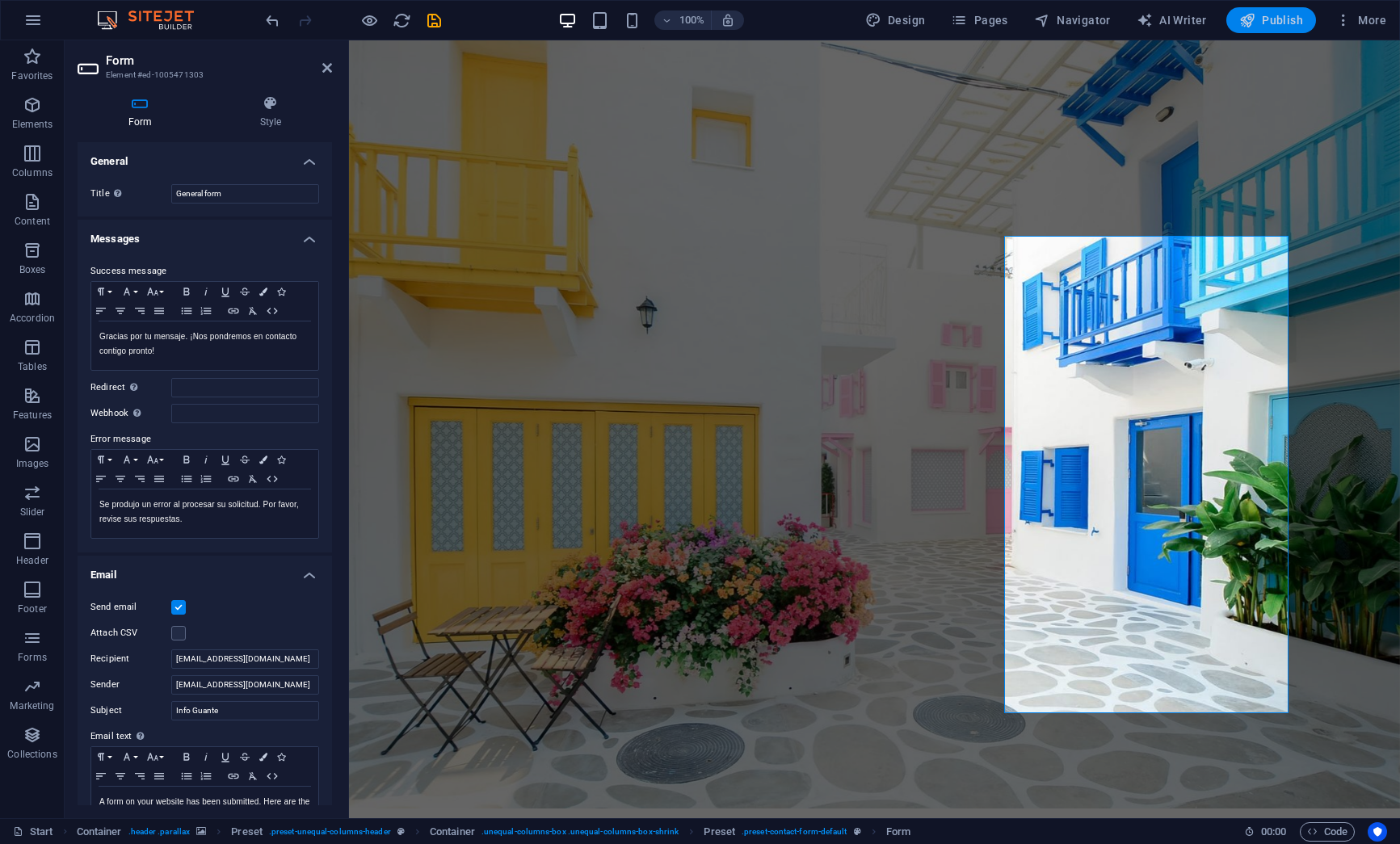
click at [1271, 23] on span "Publish" at bounding box center [1271, 19] width 64 height 16
checkbox input "false"
